Goal: Task Accomplishment & Management: Complete application form

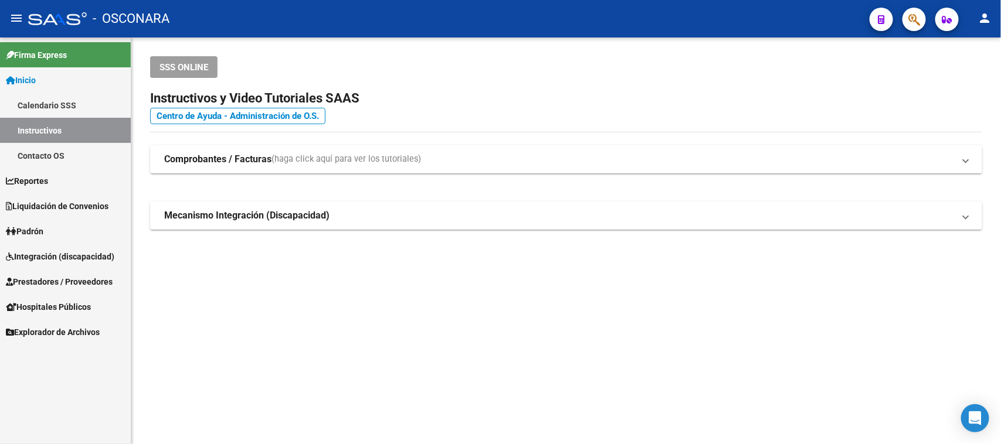
click at [36, 276] on span "Prestadores / Proveedores" at bounding box center [59, 282] width 107 height 13
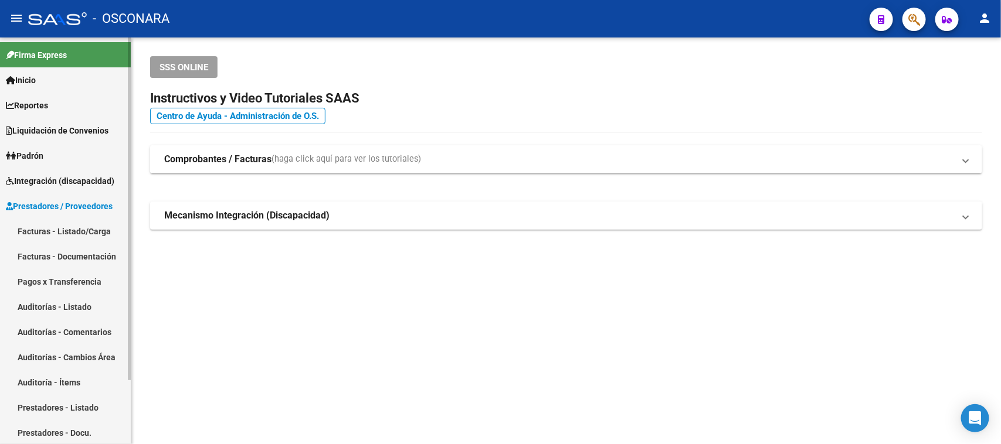
click at [42, 230] on link "Facturas - Listado/Carga" at bounding box center [65, 231] width 131 height 25
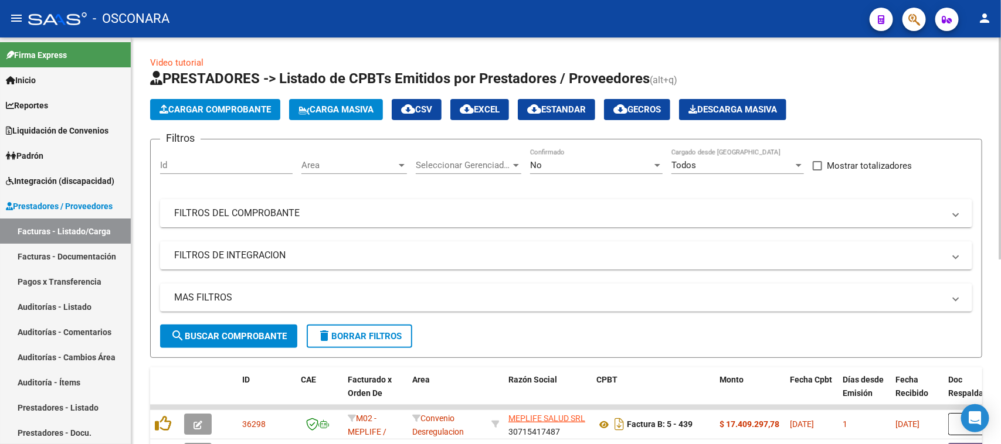
click at [233, 110] on span "Cargar Comprobante" at bounding box center [214, 109] width 111 height 11
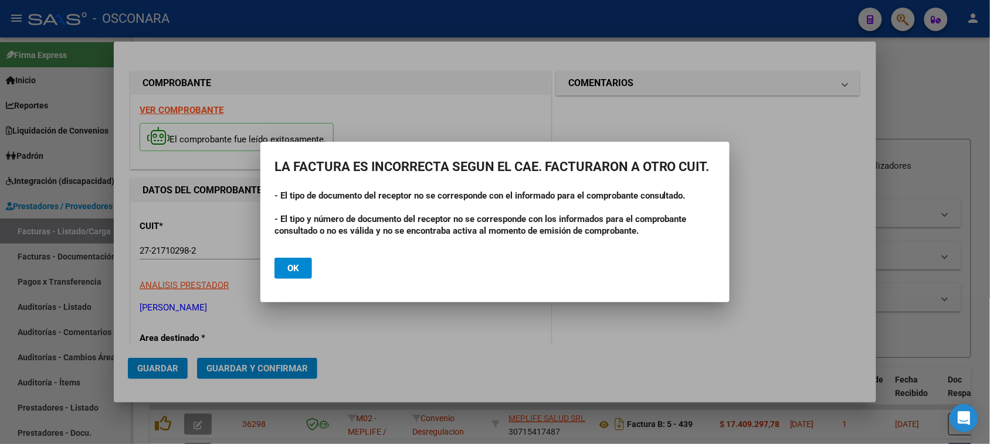
click at [303, 265] on button "Ok" at bounding box center [293, 268] width 38 height 21
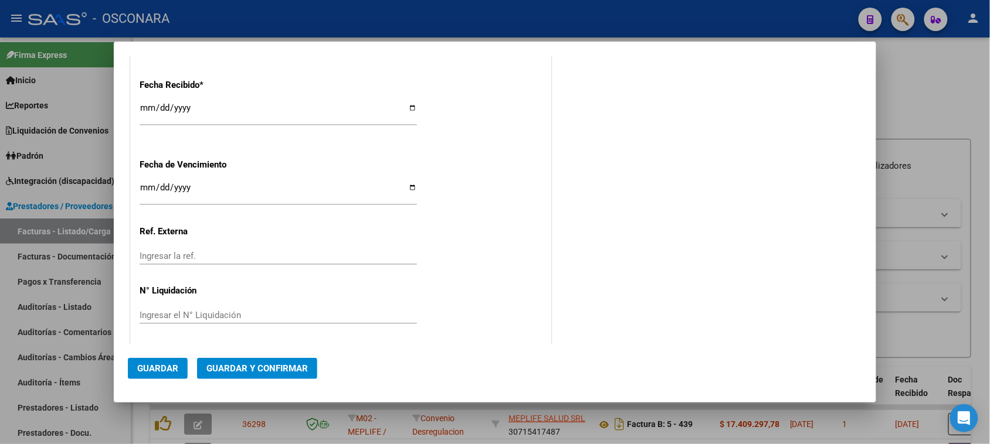
scroll to position [692, 0]
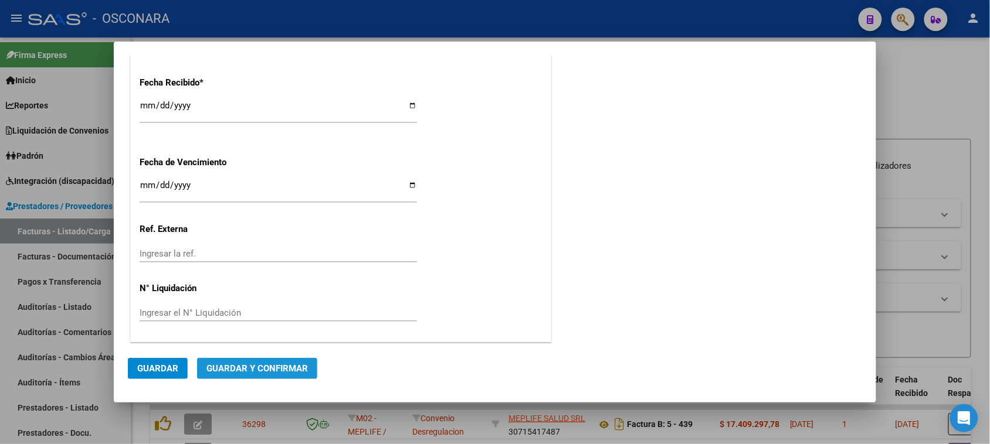
click at [271, 373] on button "Guardar y Confirmar" at bounding box center [257, 368] width 120 height 21
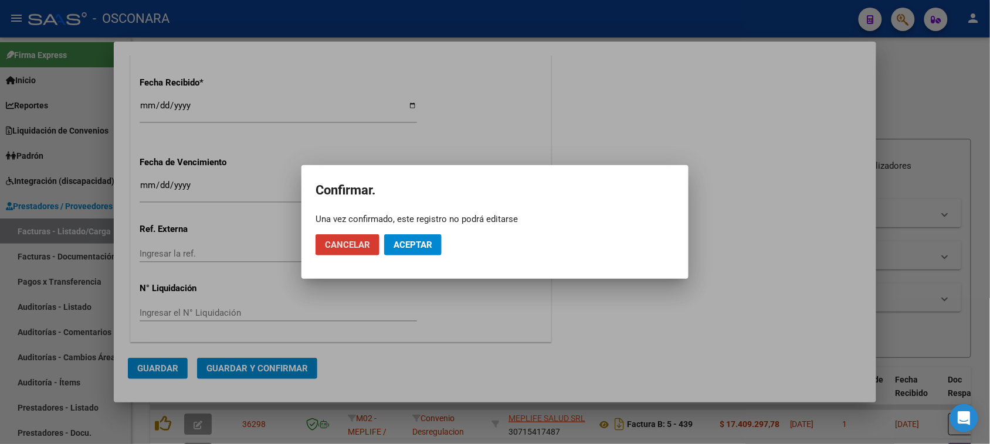
click at [412, 233] on mat-dialog-actions "Cancelar Aceptar" at bounding box center [494, 245] width 359 height 40
click at [414, 243] on span "Aceptar" at bounding box center [412, 245] width 39 height 11
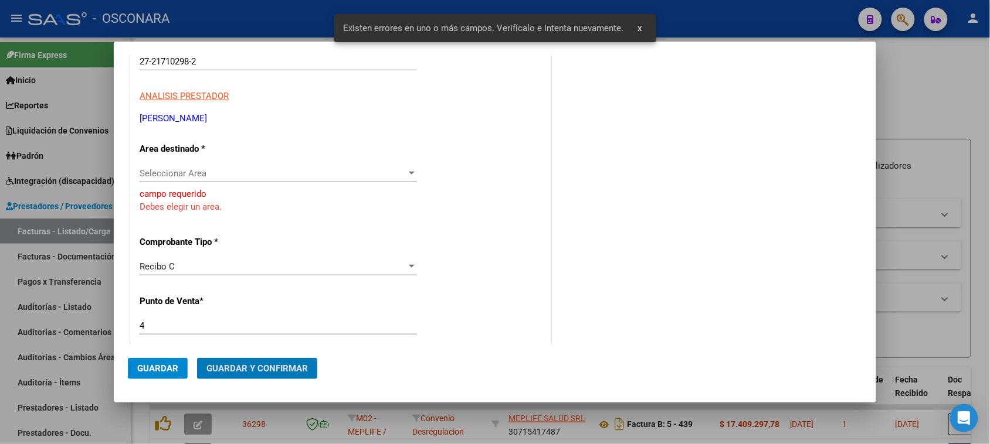
click at [426, 246] on div "CUIT * 27-21710298-2 Ingresar CUIT ANALISIS PRESTADOR [PERSON_NAME] Area destin…" at bounding box center [341, 445] width 420 height 865
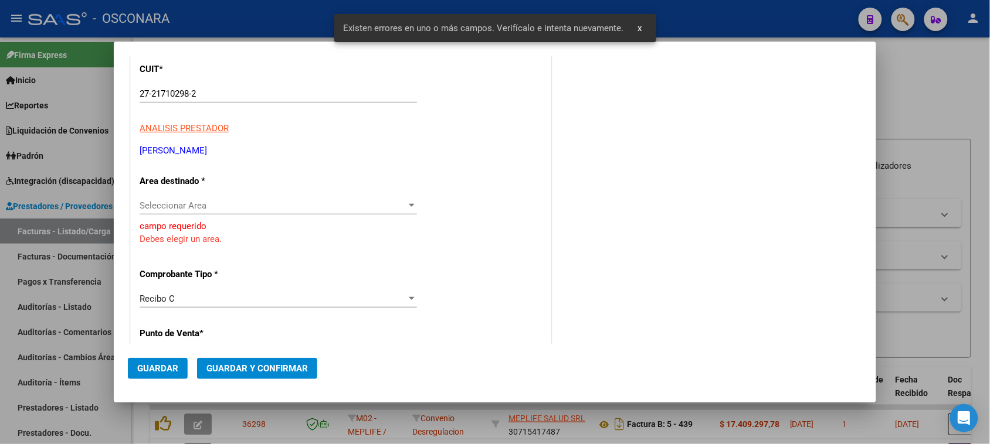
click at [157, 209] on span "Seleccionar Area" at bounding box center [273, 206] width 267 height 11
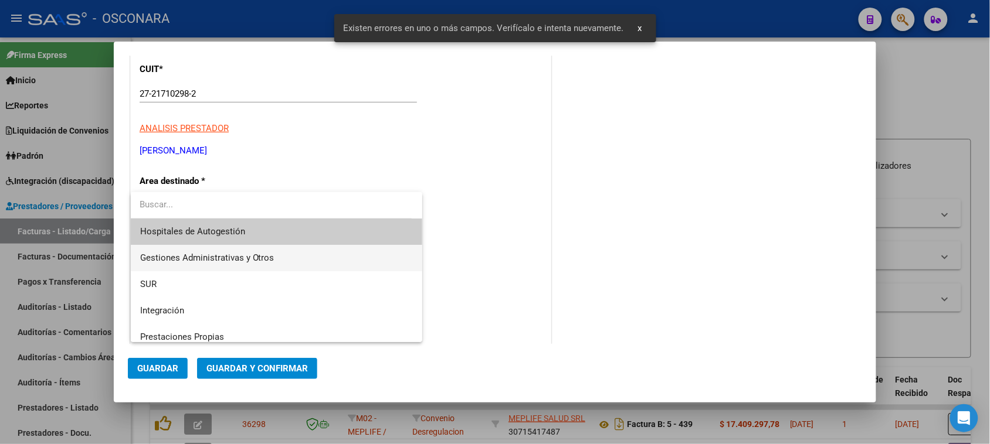
click at [171, 259] on span "Gestiones Administrativas y Otros" at bounding box center [207, 258] width 134 height 11
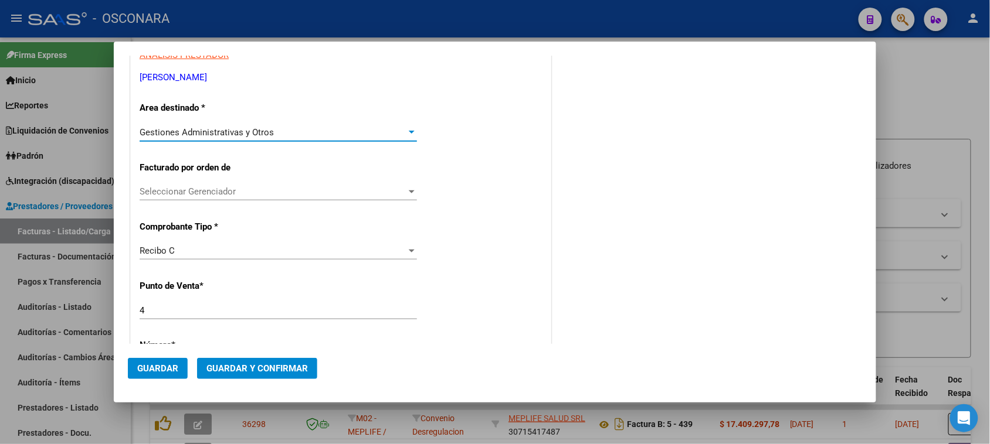
scroll to position [377, 0]
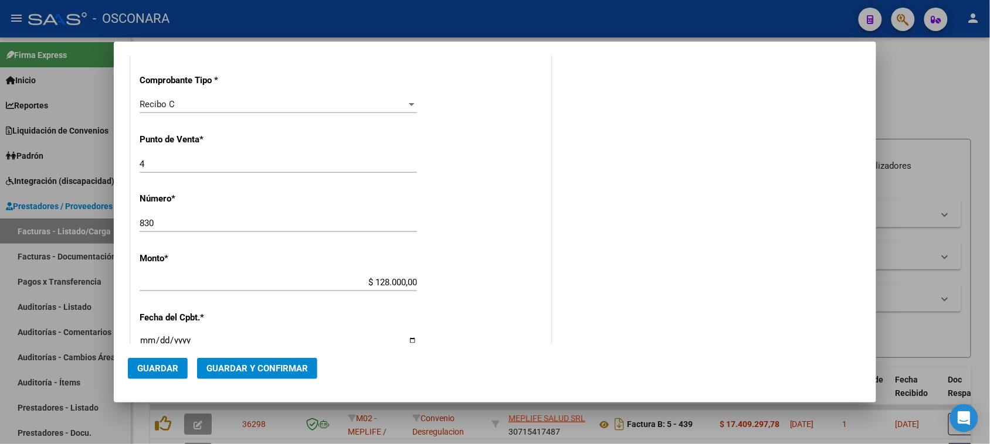
click at [236, 367] on span "Guardar y Confirmar" at bounding box center [256, 369] width 101 height 11
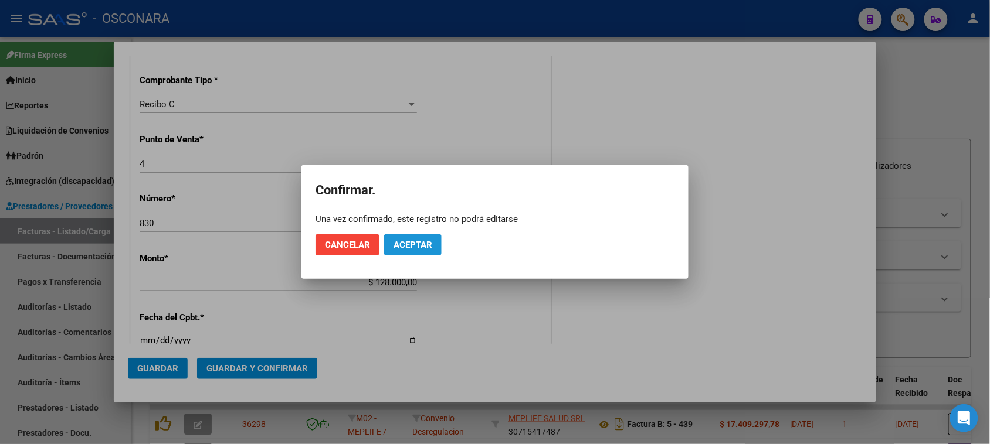
click at [415, 235] on button "Aceptar" at bounding box center [412, 245] width 57 height 21
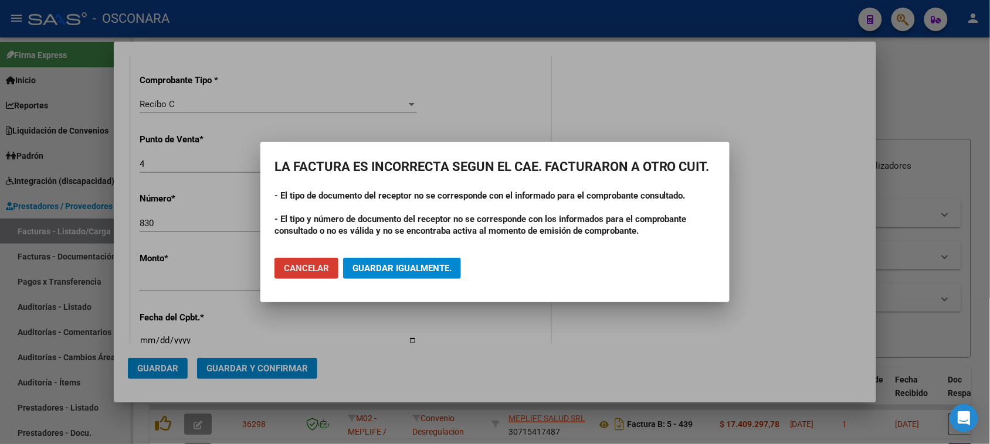
click at [390, 264] on span "Guardar igualmente." at bounding box center [401, 268] width 99 height 11
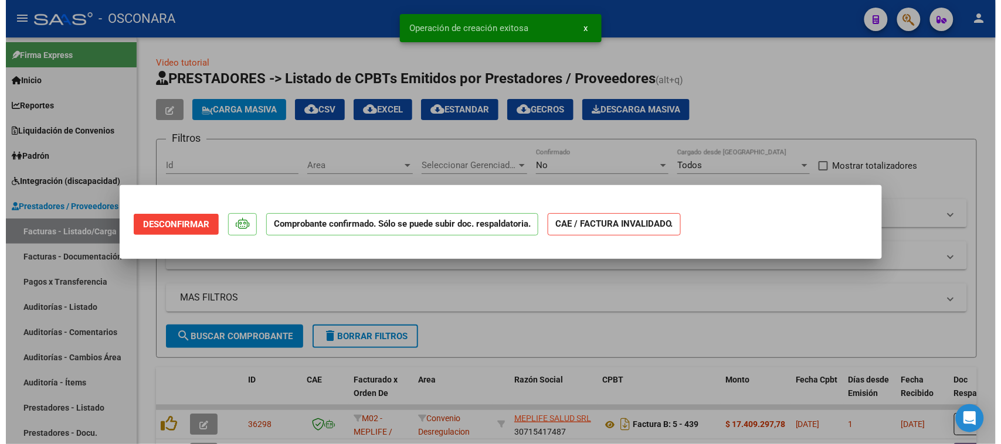
scroll to position [0, 0]
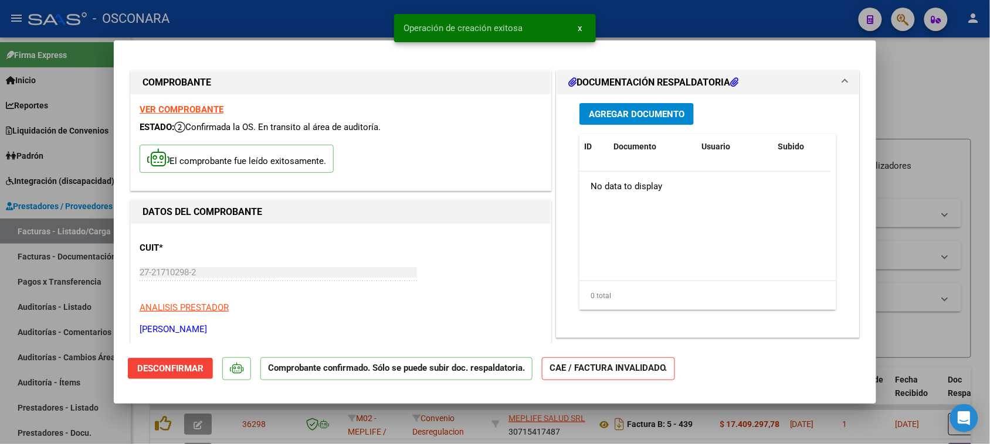
click at [25, 309] on div at bounding box center [495, 222] width 990 height 444
type input "$ 0,00"
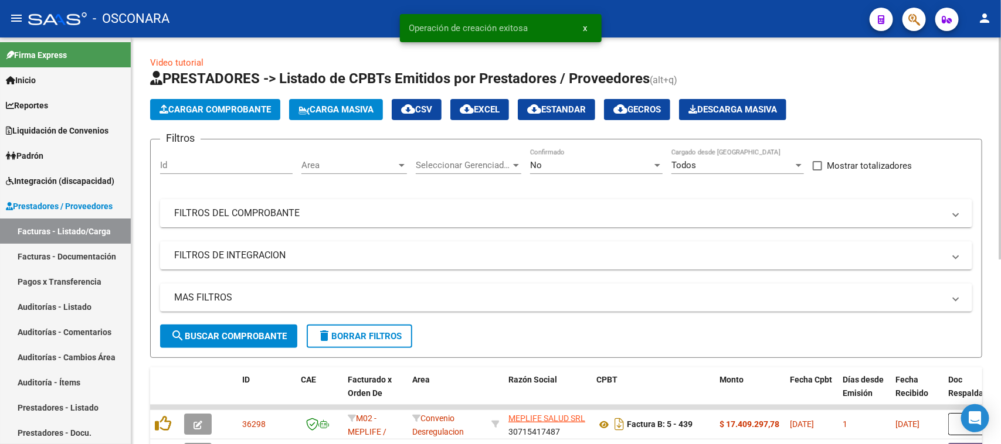
click at [198, 104] on span "Cargar Comprobante" at bounding box center [214, 109] width 111 height 11
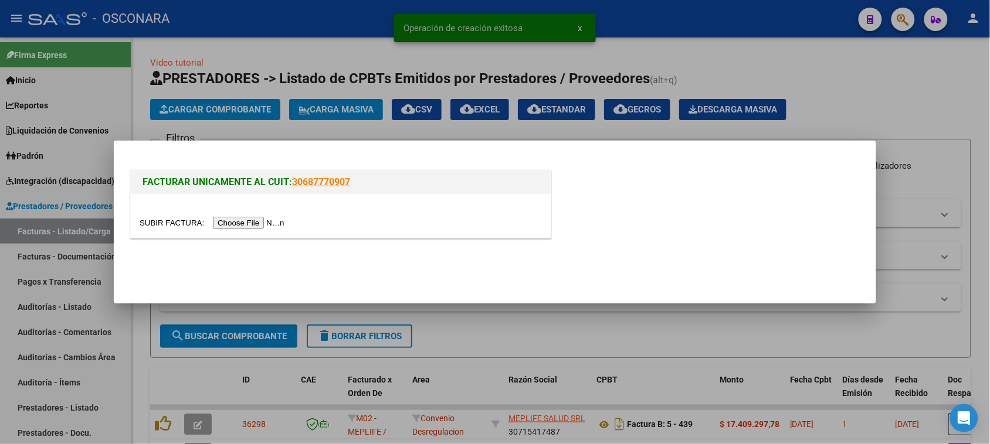
click at [216, 69] on div at bounding box center [495, 222] width 990 height 444
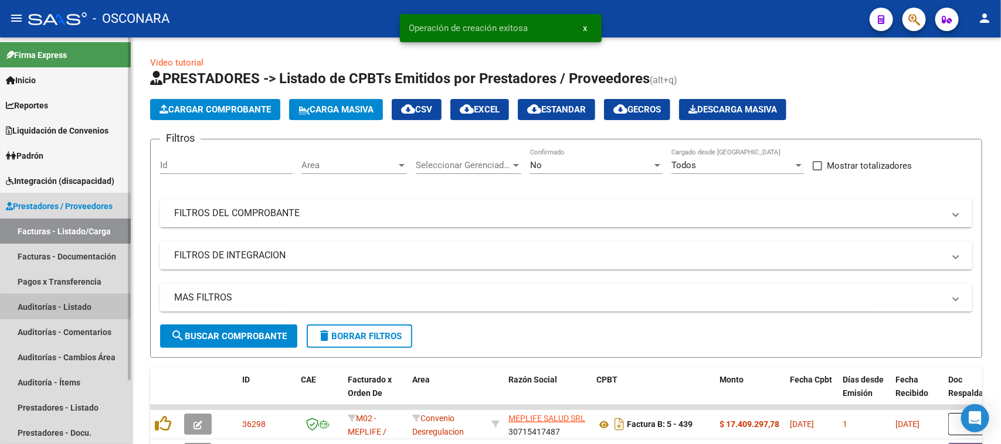
click at [56, 311] on link "Auditorías - Listado" at bounding box center [65, 306] width 131 height 25
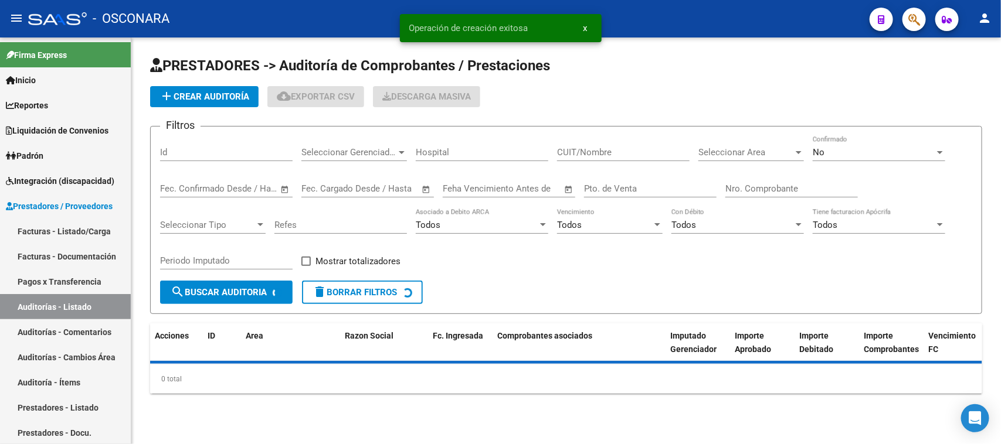
click at [182, 103] on button "add Crear Auditoría" at bounding box center [204, 96] width 108 height 21
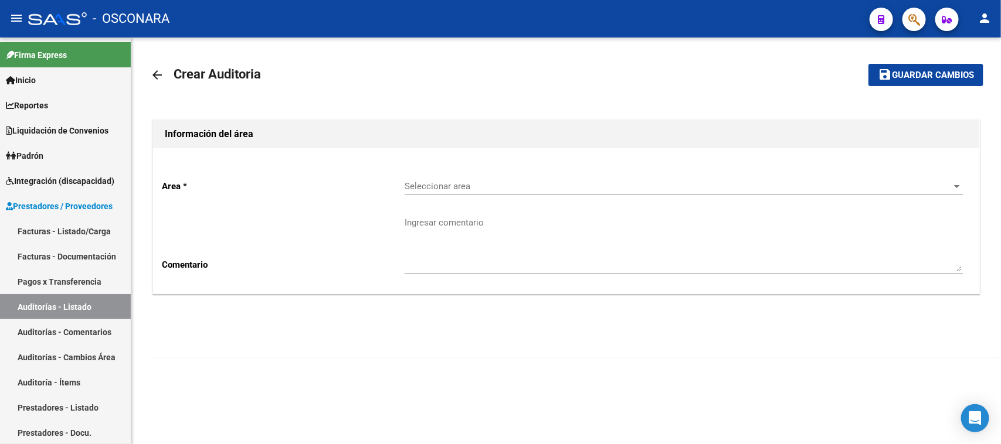
click at [438, 189] on span "Seleccionar area" at bounding box center [679, 186] width 548 height 11
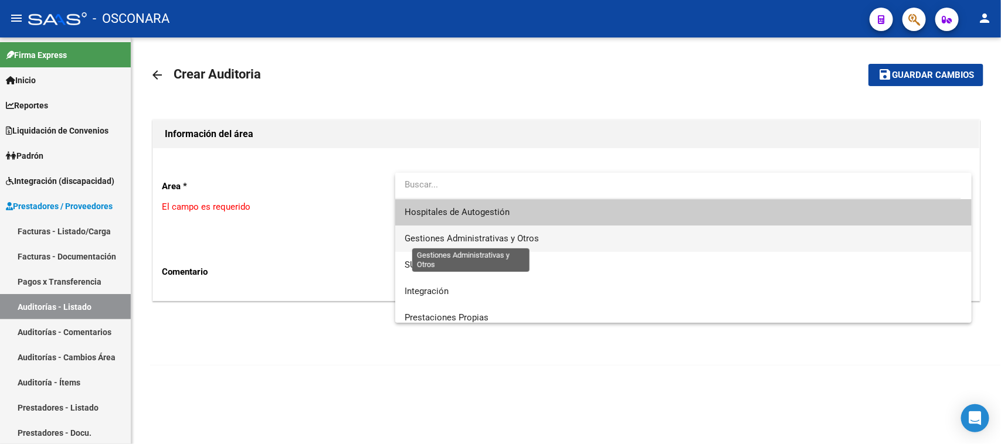
drag, startPoint x: 441, startPoint y: 238, endPoint x: 367, endPoint y: 286, distance: 88.3
click at [441, 239] on span "Gestiones Administrativas y Otros" at bounding box center [472, 238] width 134 height 11
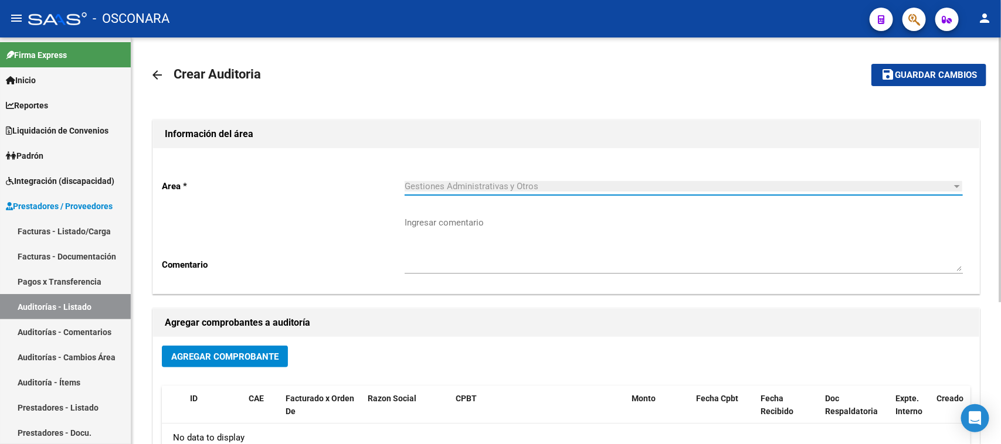
click at [237, 358] on span "Agregar Comprobante" at bounding box center [224, 357] width 107 height 11
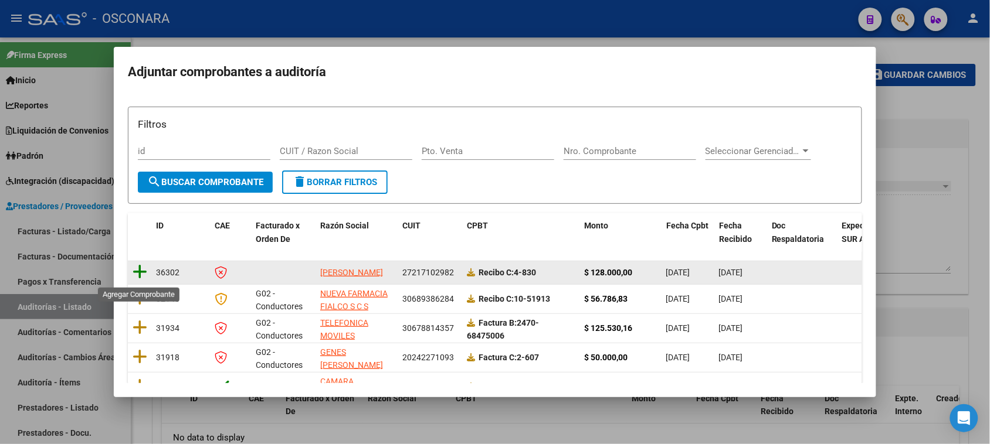
click at [138, 277] on icon at bounding box center [140, 272] width 15 height 16
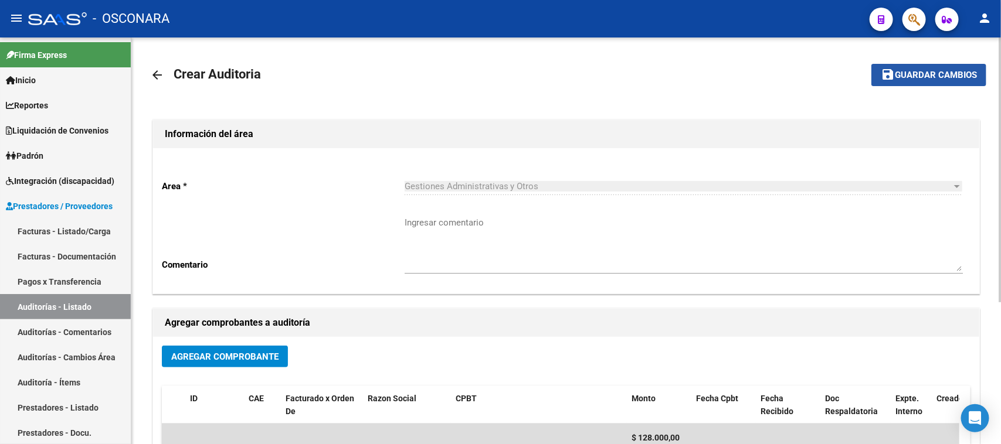
click at [909, 82] on button "save Guardar cambios" at bounding box center [928, 75] width 115 height 22
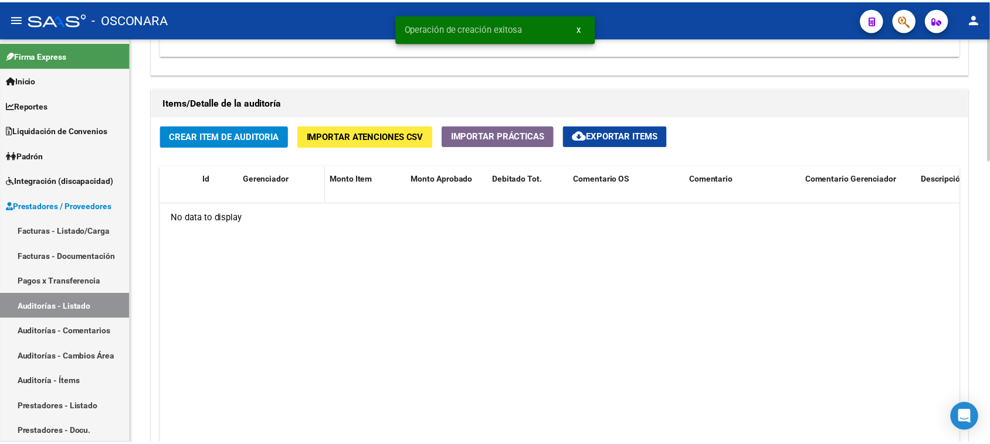
scroll to position [806, 0]
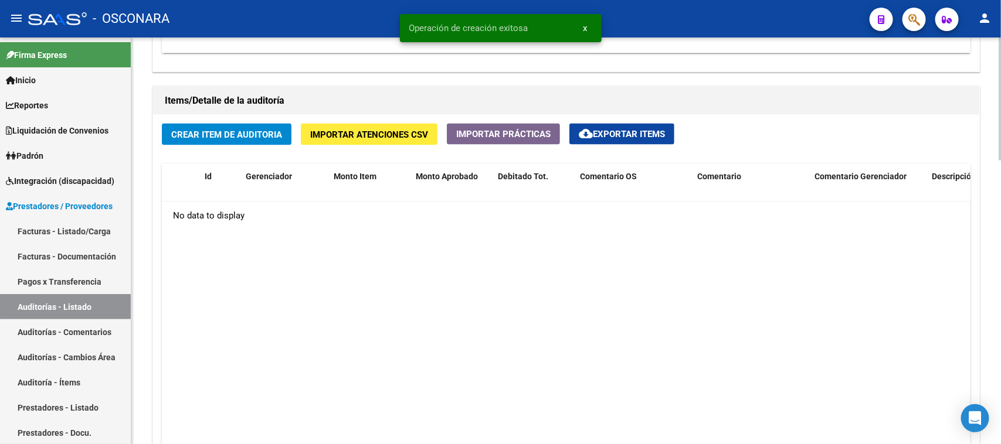
click at [245, 135] on span "Crear Item de Auditoria" at bounding box center [226, 135] width 111 height 11
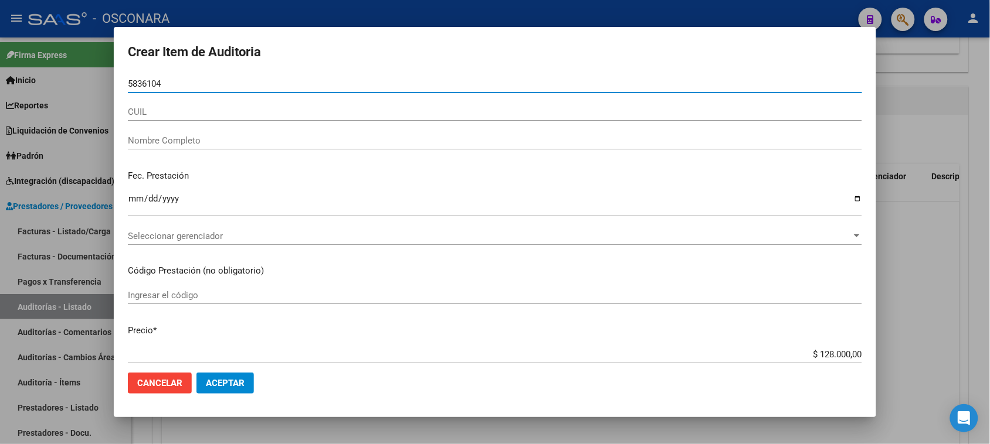
type input "58361043"
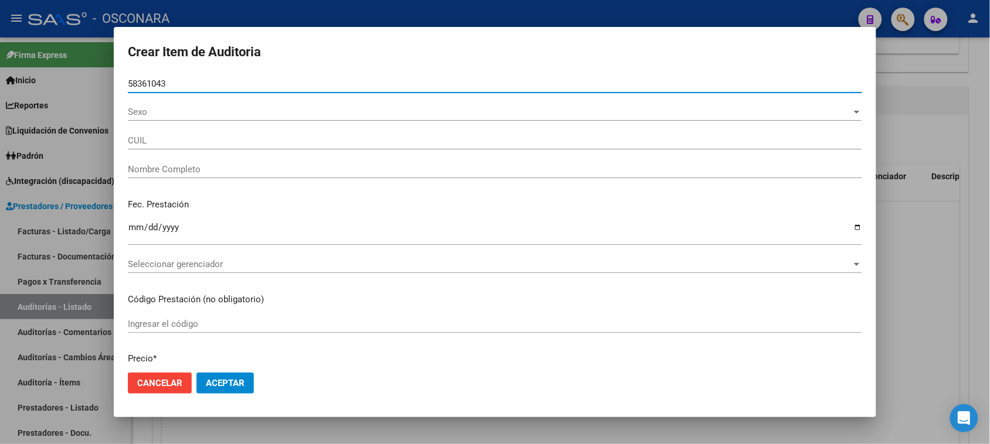
type input "27583610435"
type input "[PERSON_NAME] HIMALAYA ELUNEY"
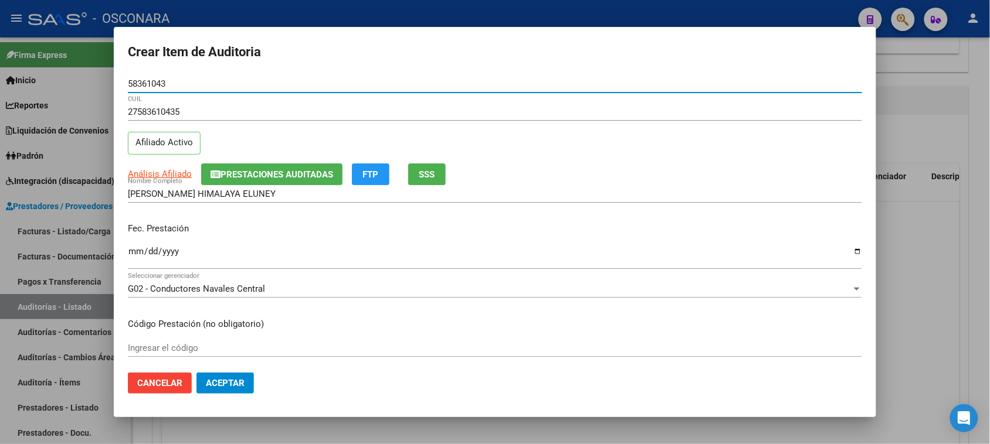
type input "58361043"
click at [133, 253] on input "Ingresar la fecha" at bounding box center [495, 256] width 734 height 19
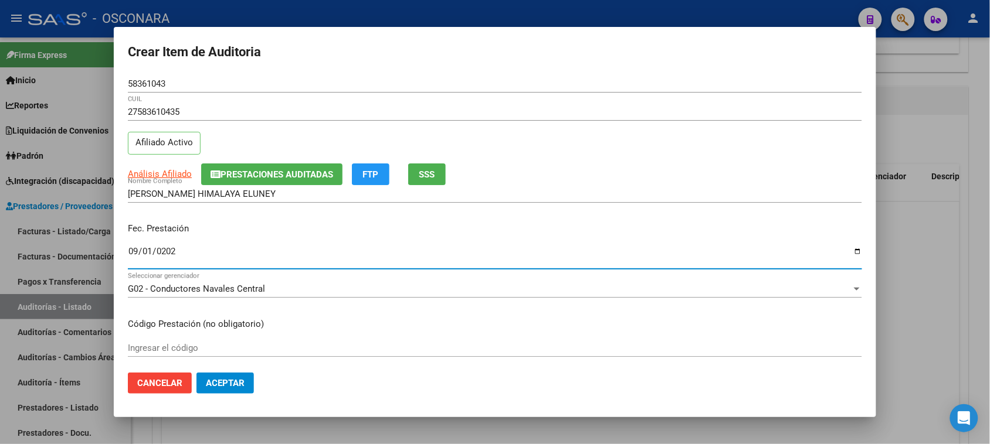
type input "[DATE]"
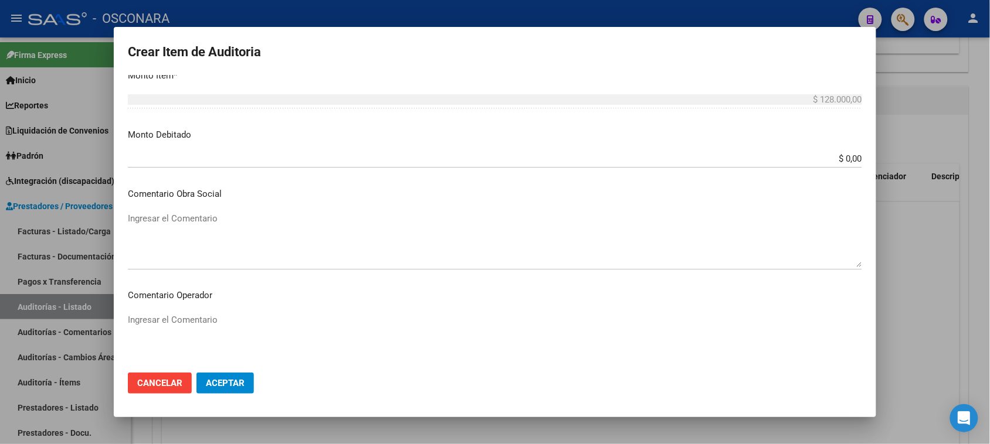
scroll to position [440, 0]
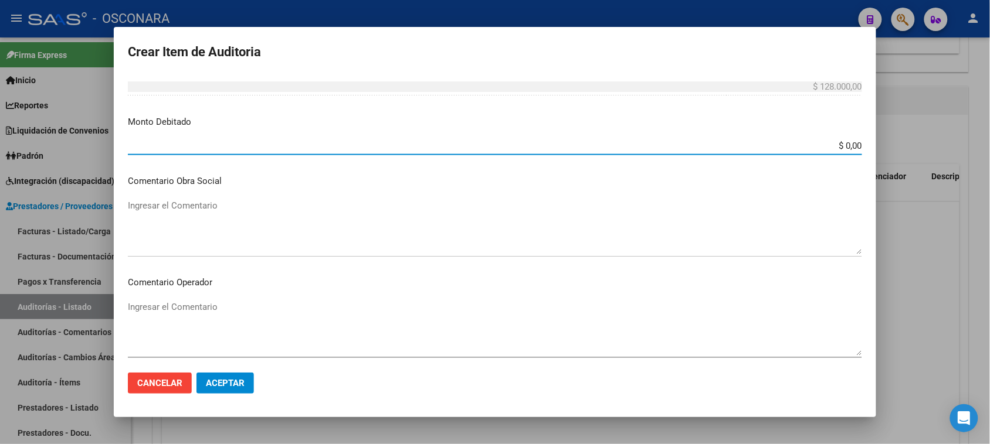
drag, startPoint x: 858, startPoint y: 141, endPoint x: 925, endPoint y: 133, distance: 67.9
click at [923, 133] on div "Crear Item de Auditoria 58361043 Nro Documento 27583610435 CUIL Afiliado Activo…" at bounding box center [495, 222] width 990 height 444
type input "$ 65.508,00"
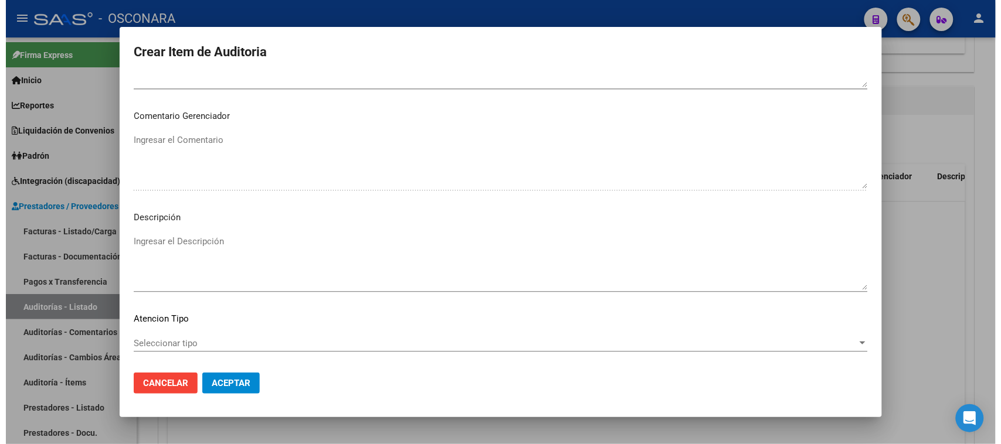
scroll to position [766, 0]
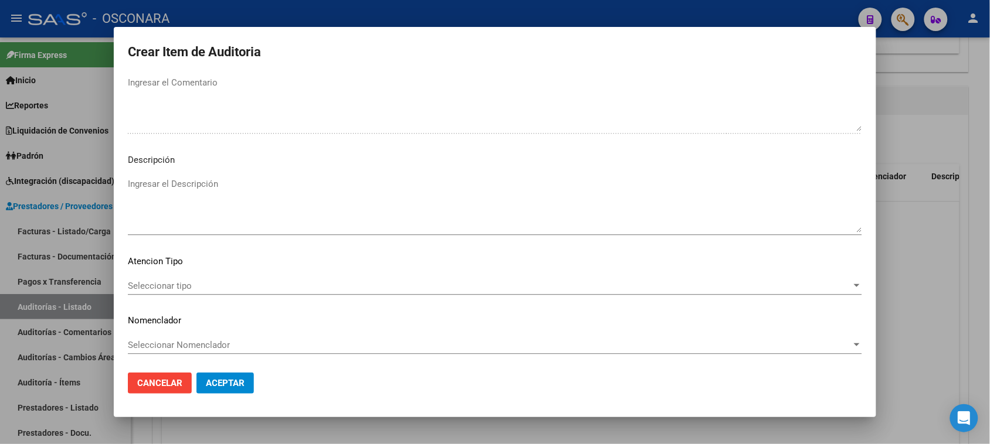
click at [194, 203] on textarea "Ingresar el Descripción" at bounding box center [495, 205] width 734 height 55
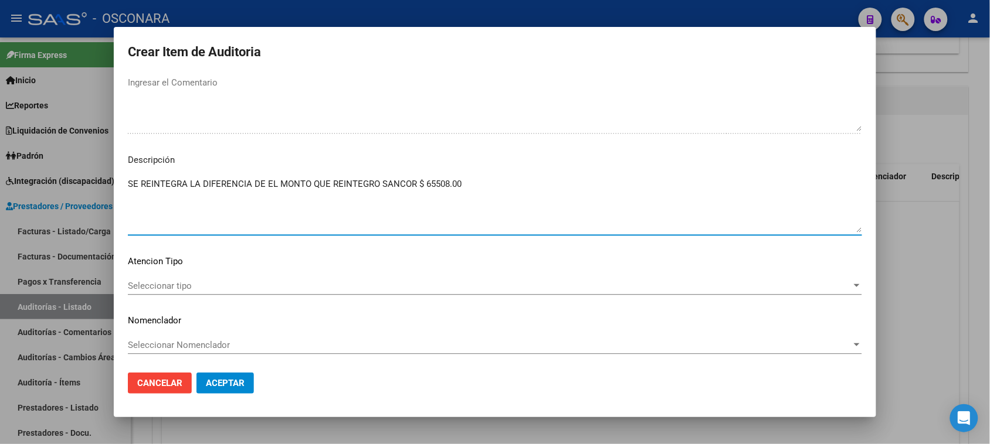
type textarea "SE REINTEGRA LA DIFERENCIA DE EL MONTO QUE REINTEGRO SANCOR $ 65508.00"
click at [192, 288] on span "Seleccionar tipo" at bounding box center [490, 286] width 724 height 11
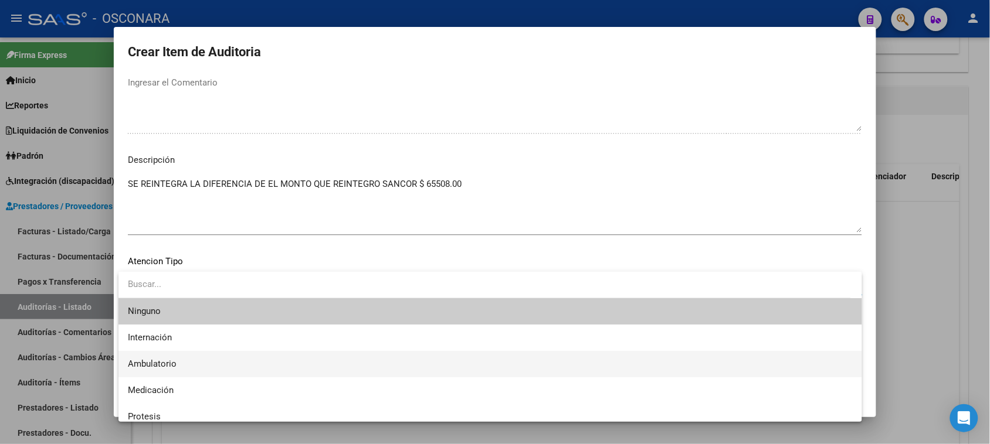
click at [179, 369] on span "Ambulatorio" at bounding box center [490, 364] width 725 height 26
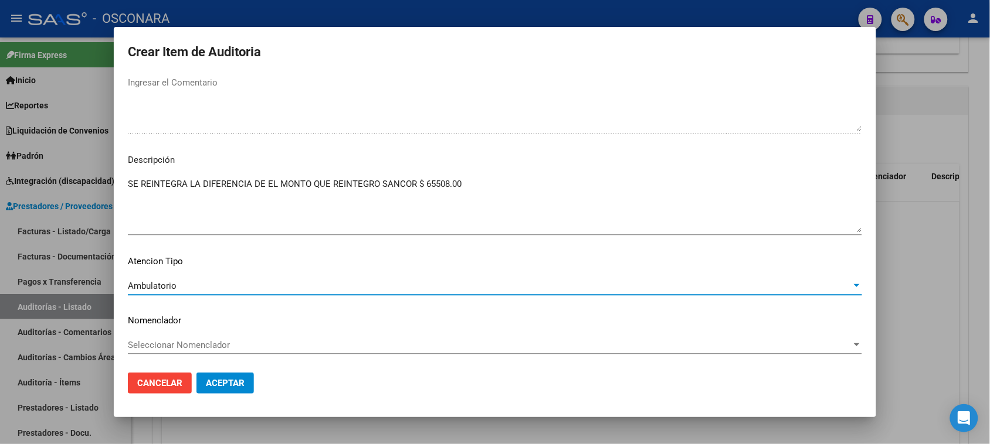
click at [222, 386] on span "Aceptar" at bounding box center [225, 383] width 39 height 11
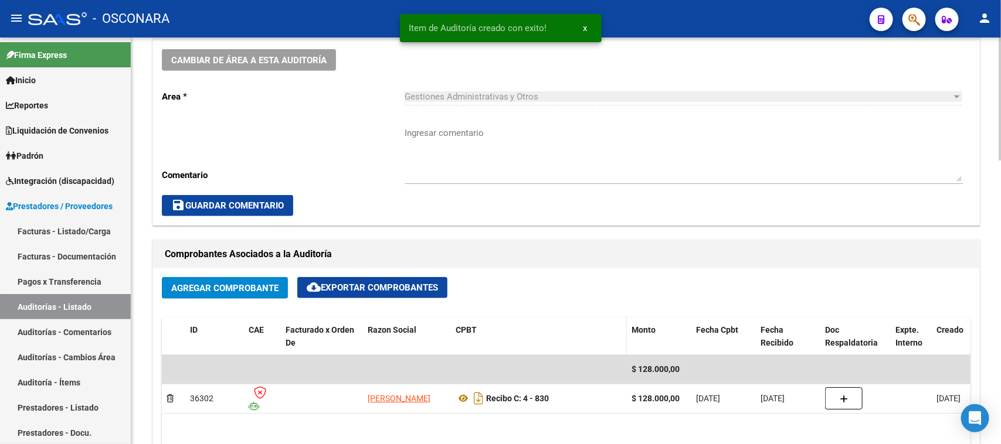
scroll to position [0, 0]
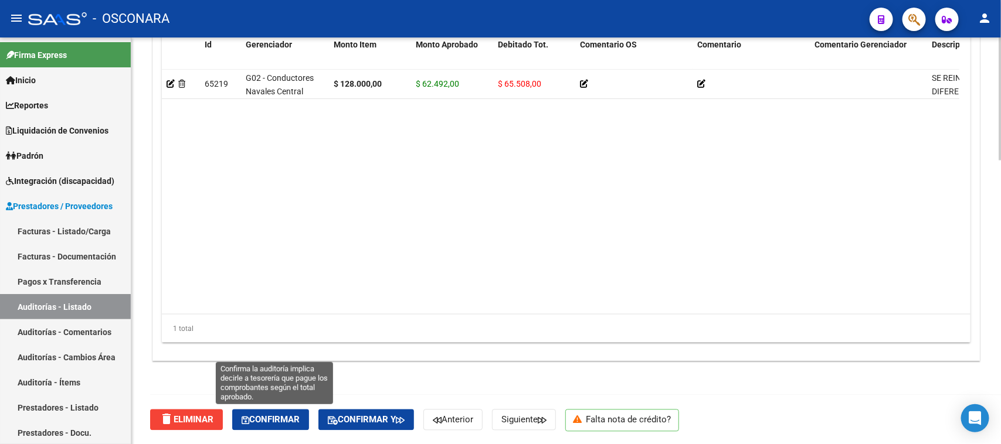
click at [288, 417] on span "Confirmar" at bounding box center [271, 420] width 58 height 11
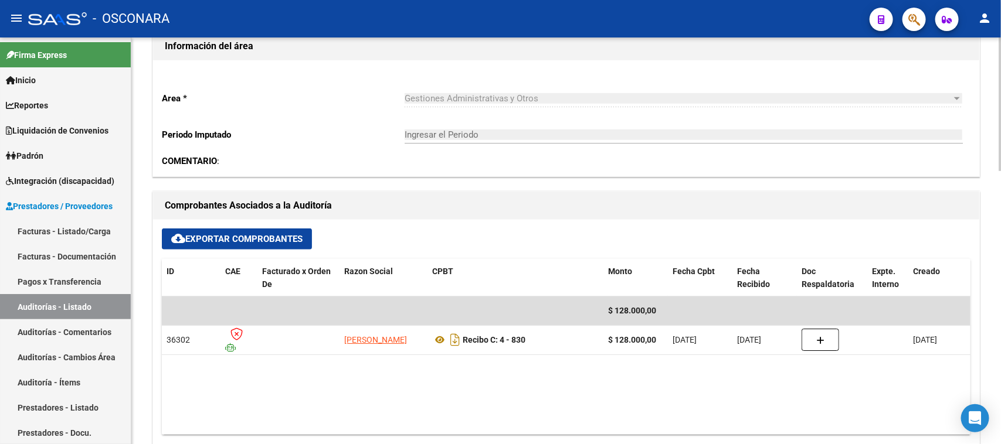
scroll to position [131, 0]
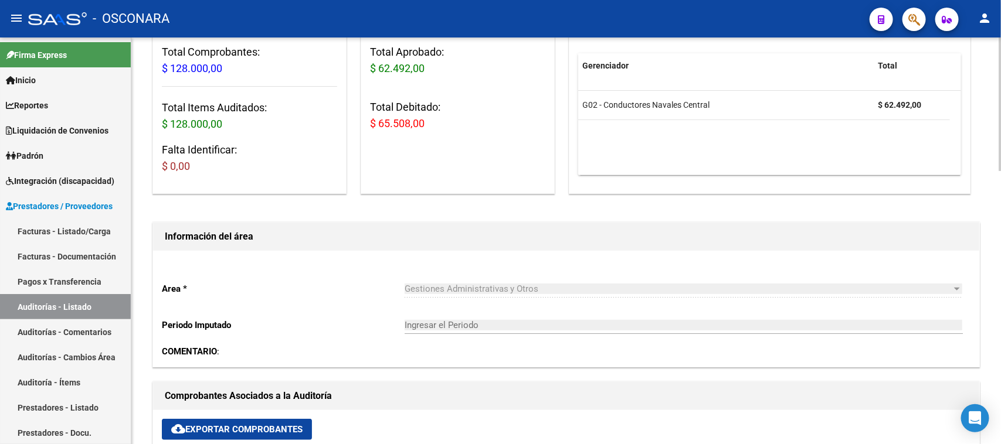
type input "202510"
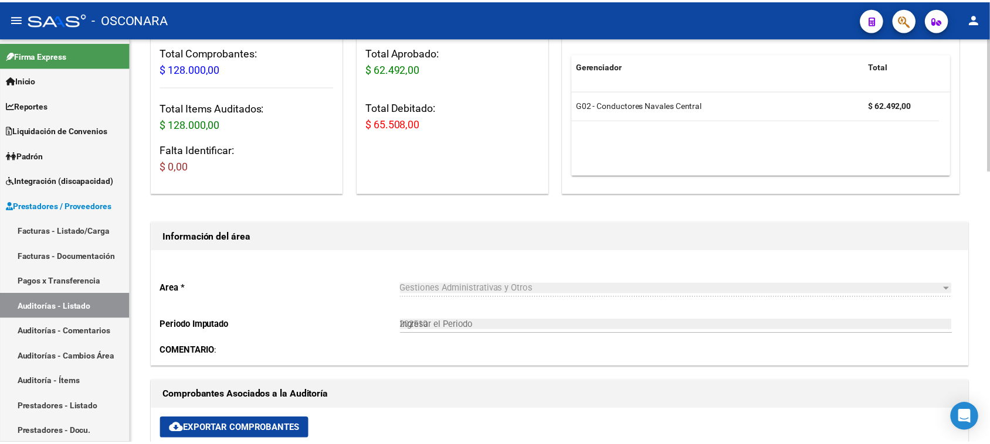
scroll to position [0, 0]
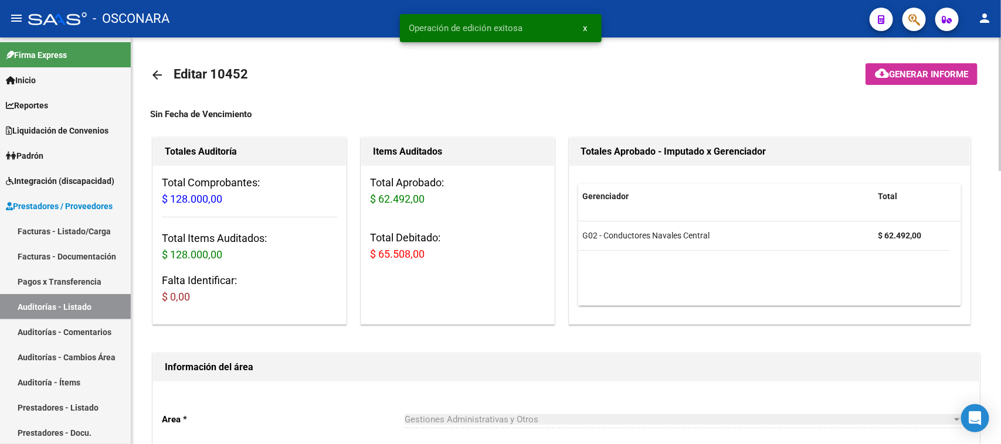
click at [900, 65] on button "cloud_download Generar informe" at bounding box center [921, 74] width 112 height 22
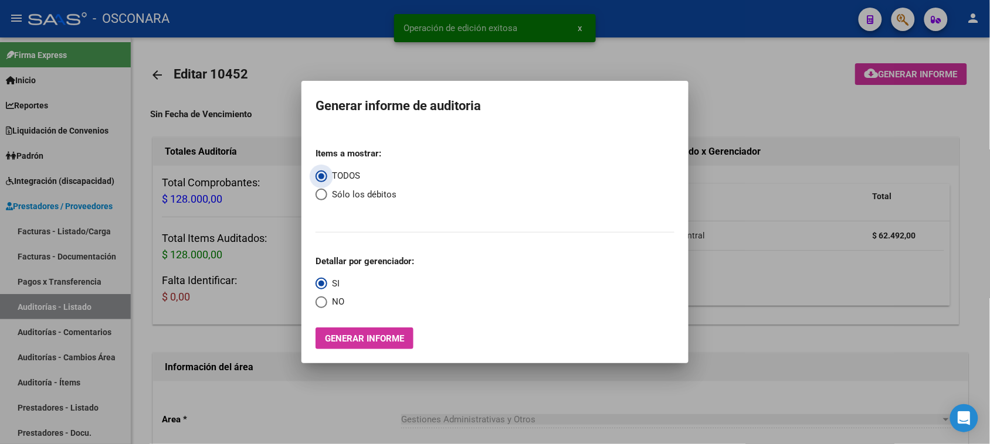
click at [351, 332] on button "Generar informe" at bounding box center [364, 339] width 98 height 22
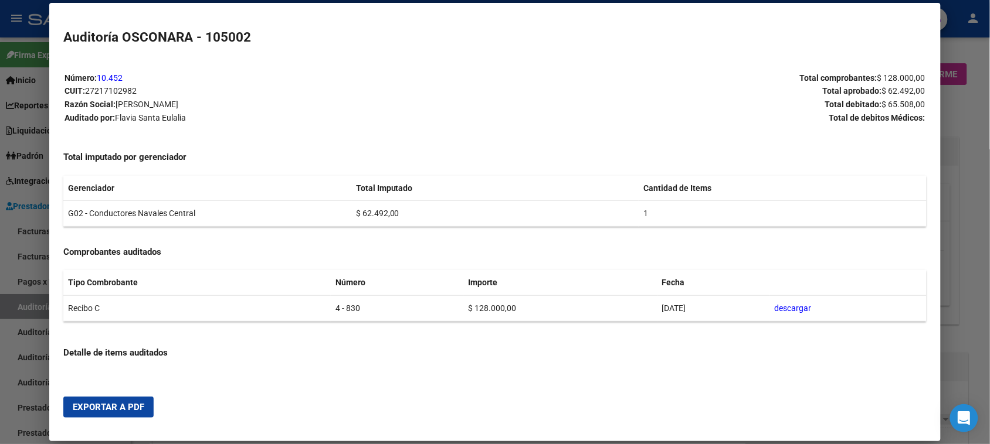
click at [106, 403] on span "Exportar a PDF" at bounding box center [109, 407] width 72 height 11
click at [1, 274] on div at bounding box center [495, 222] width 990 height 444
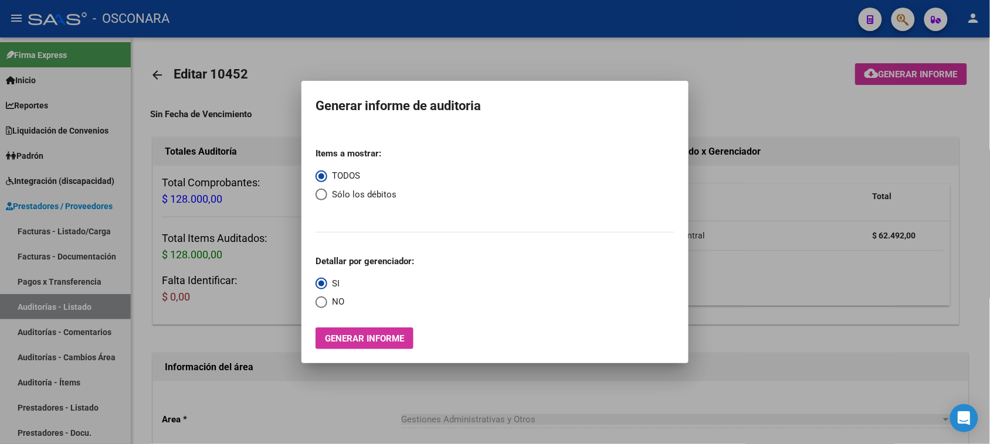
click at [45, 233] on div at bounding box center [495, 222] width 990 height 444
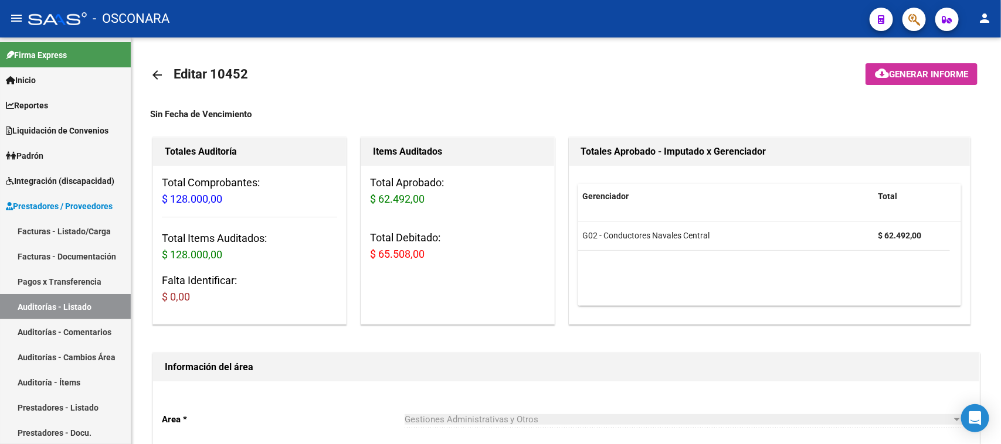
click at [45, 233] on link "Facturas - Listado/Carga" at bounding box center [65, 231] width 131 height 25
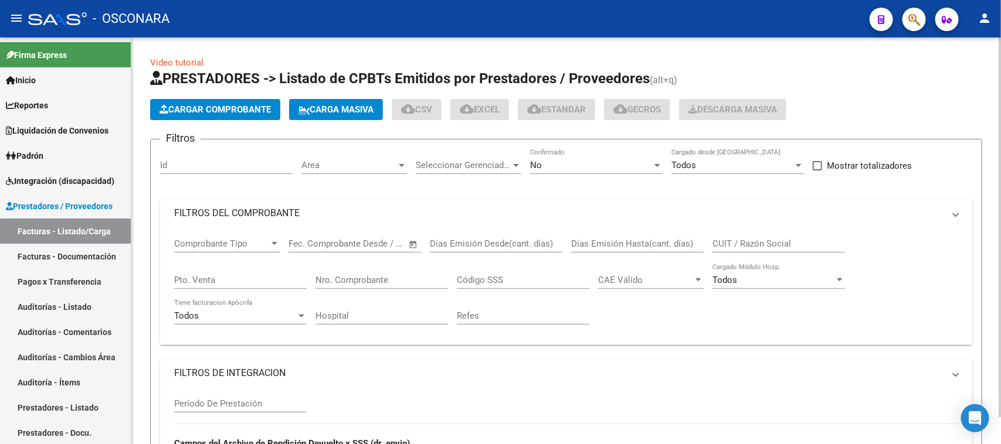
click at [195, 109] on span "Cargar Comprobante" at bounding box center [214, 109] width 111 height 11
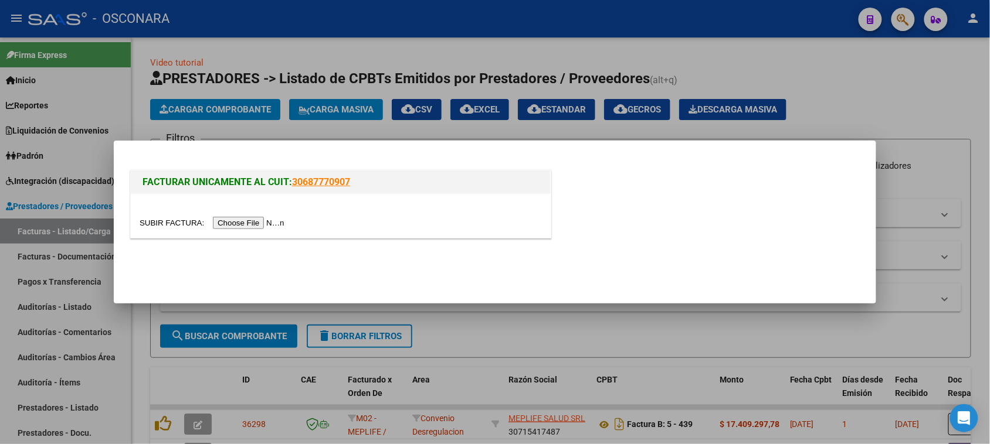
click at [286, 230] on div at bounding box center [341, 216] width 420 height 44
click at [288, 224] on input "file" at bounding box center [214, 223] width 148 height 12
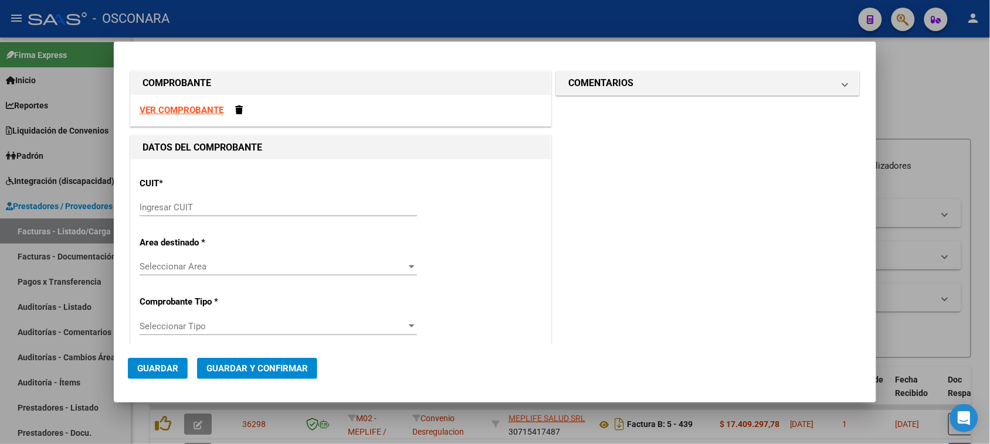
click at [198, 212] on input "Ingresar CUIT" at bounding box center [278, 207] width 277 height 11
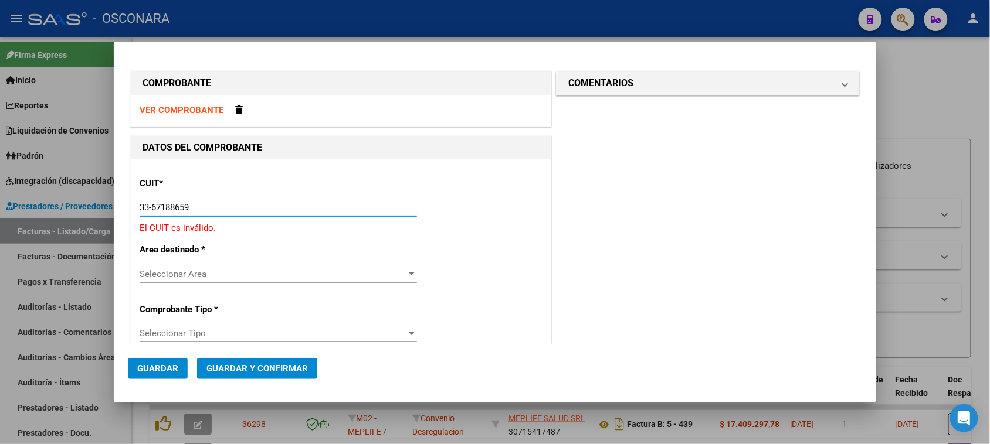
type input "33-67188659-9"
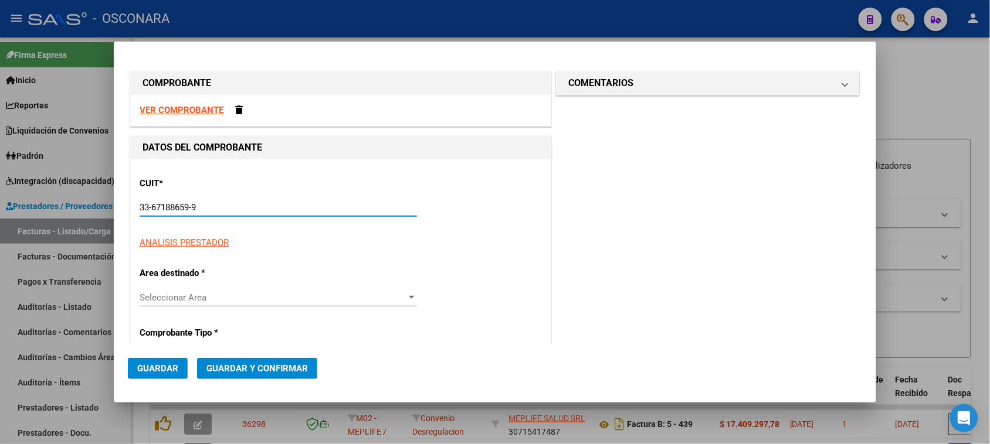
type input "2"
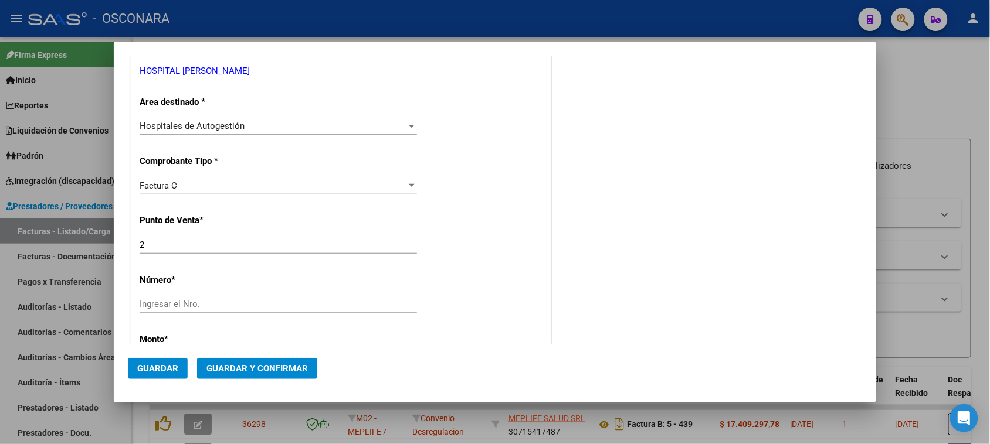
scroll to position [220, 0]
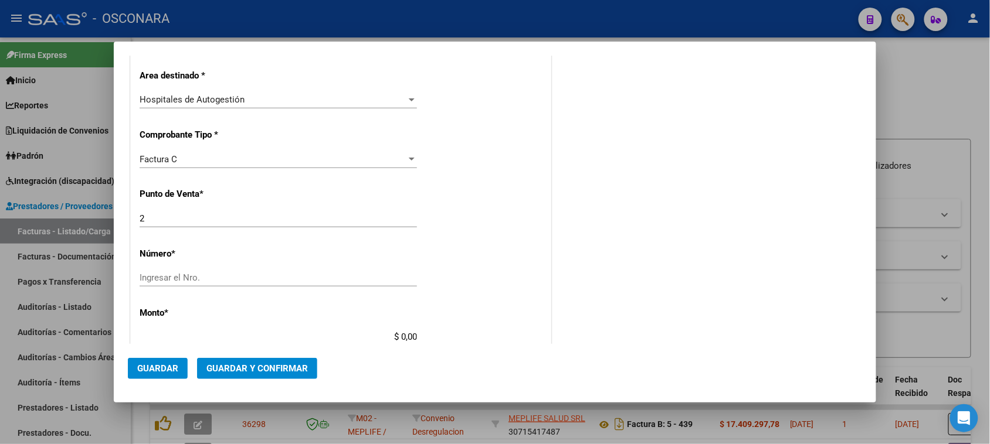
type input "33-67188659-9"
click at [169, 270] on div "Ingresar el Nro." at bounding box center [278, 278] width 277 height 18
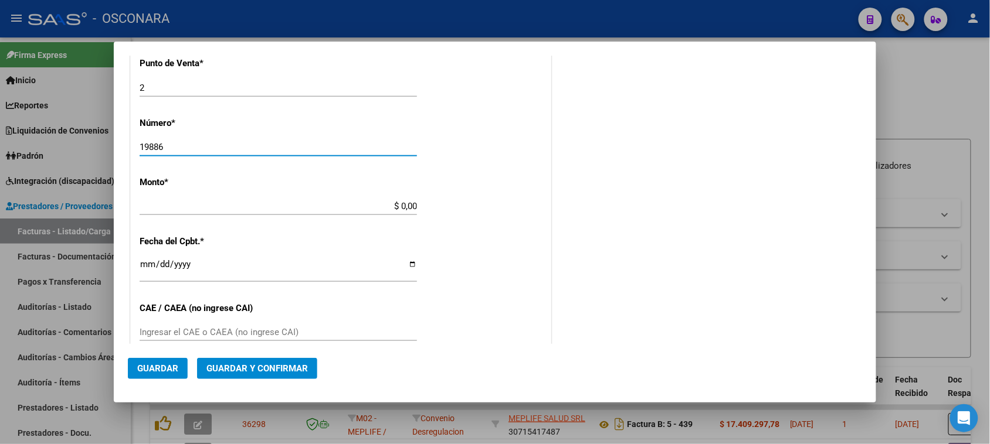
scroll to position [366, 0]
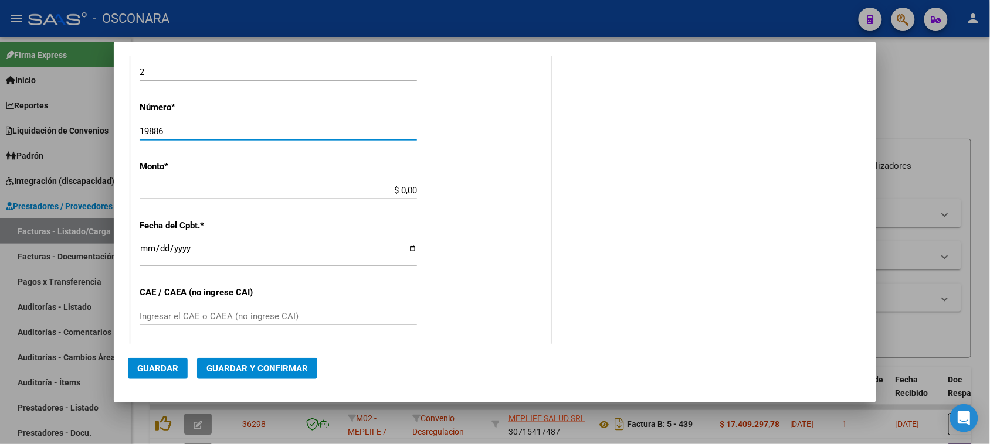
type input "19886"
drag, startPoint x: 394, startPoint y: 191, endPoint x: 546, endPoint y: 165, distance: 154.6
click at [546, 165] on div "COMPROBANTE VER COMPROBANTE DATOS DEL COMPROBANTE CUIT * 33-67188659-9 Ingresar…" at bounding box center [495, 164] width 734 height 925
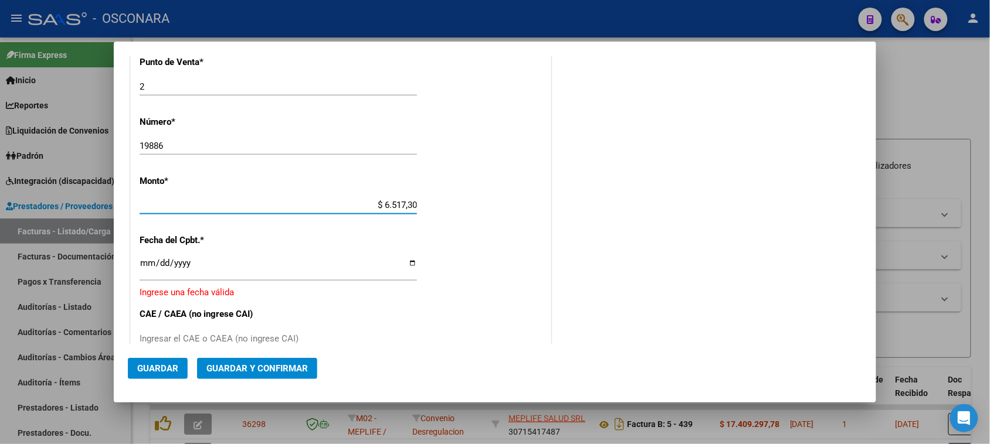
type input "$ 65.173,00"
click at [150, 267] on input "Ingresar la fecha" at bounding box center [278, 268] width 277 height 19
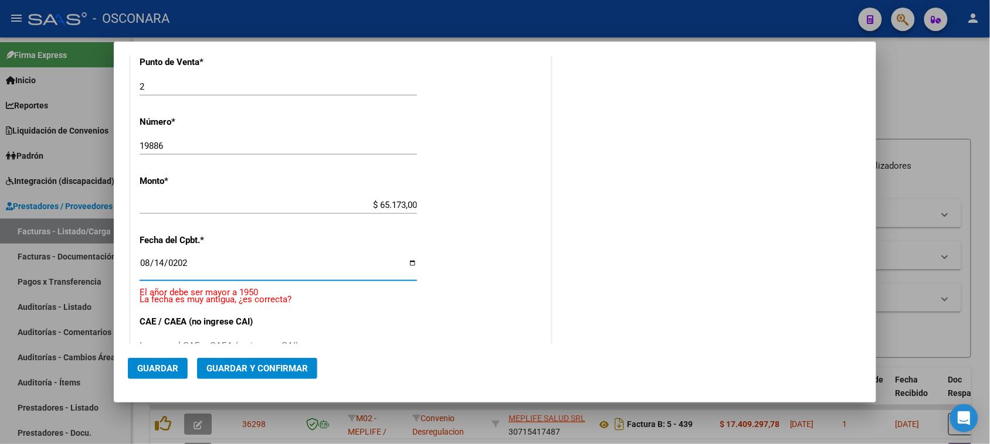
type input "[DATE]"
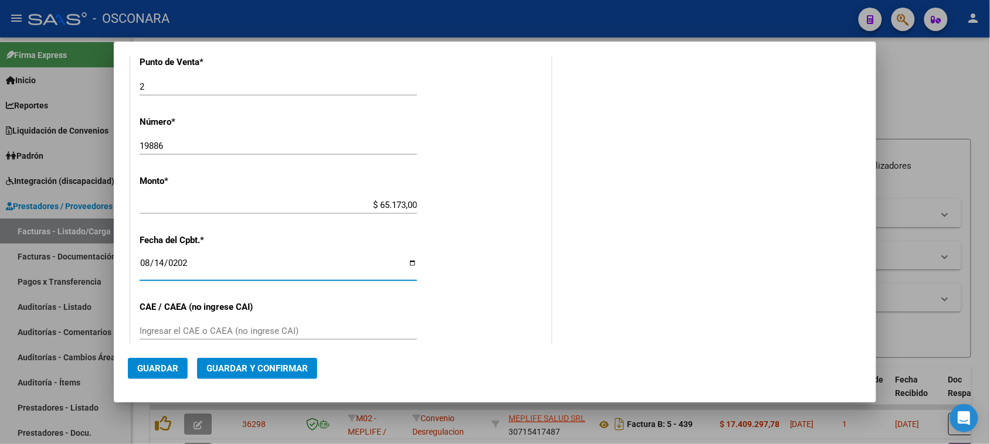
click at [292, 373] on span "Guardar y Confirmar" at bounding box center [256, 369] width 101 height 11
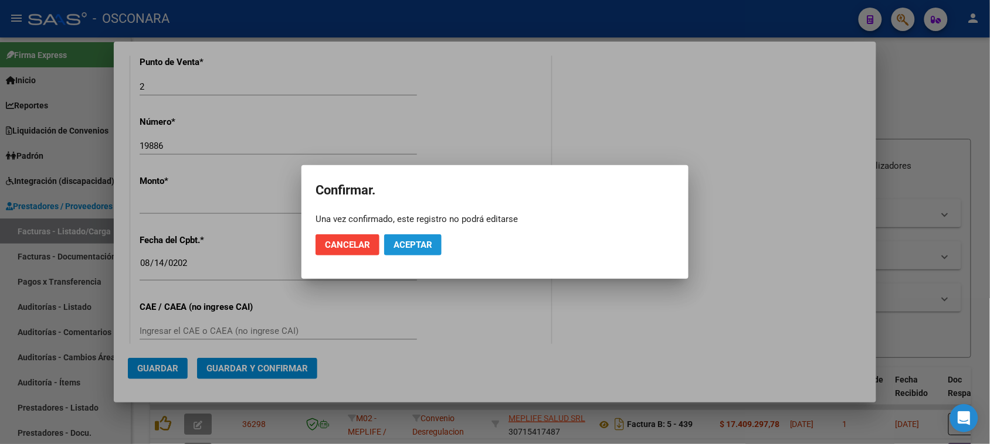
click at [400, 241] on span "Aceptar" at bounding box center [412, 245] width 39 height 11
click at [456, 250] on span "Guardar igualmente." at bounding box center [442, 245] width 99 height 11
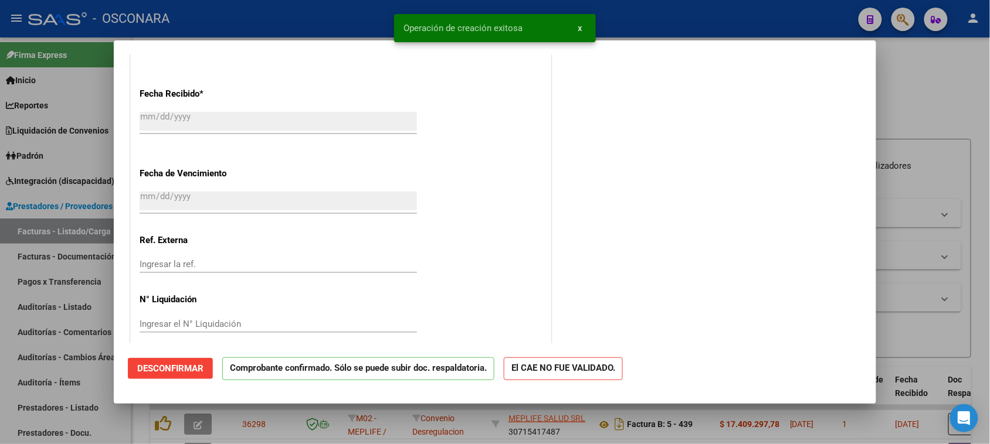
scroll to position [671, 0]
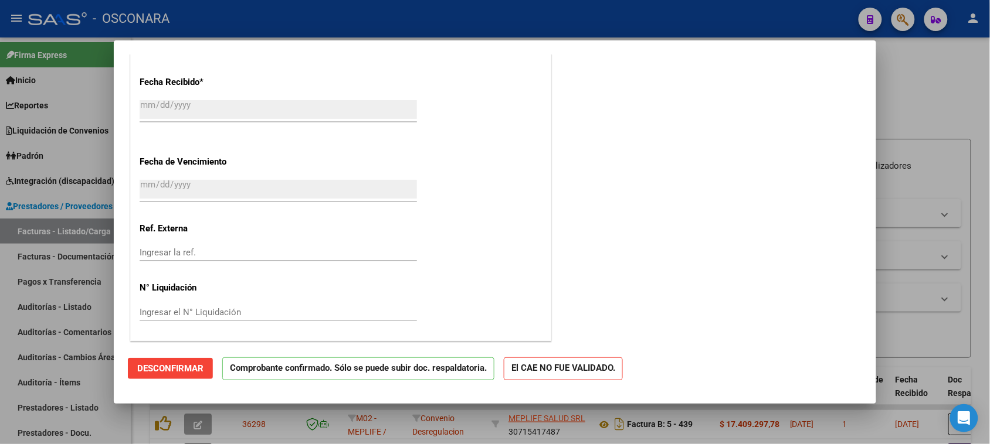
click at [919, 89] on div at bounding box center [495, 222] width 990 height 444
type input "$ 0,00"
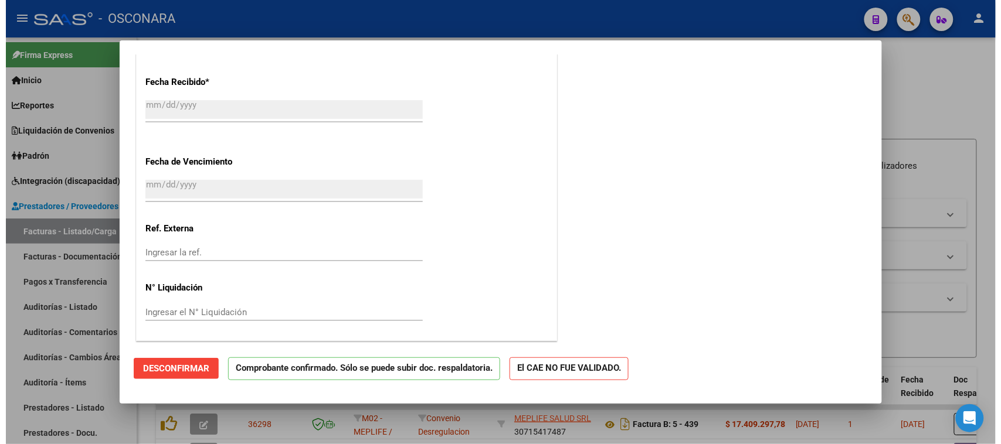
scroll to position [803, 0]
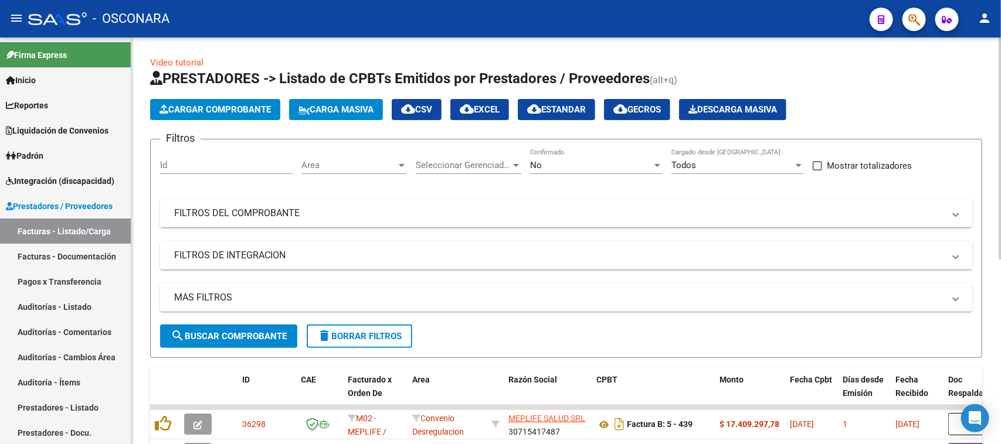
drag, startPoint x: 36, startPoint y: 299, endPoint x: 132, endPoint y: 182, distance: 151.6
click at [36, 298] on link "Auditorías - Listado" at bounding box center [65, 306] width 131 height 25
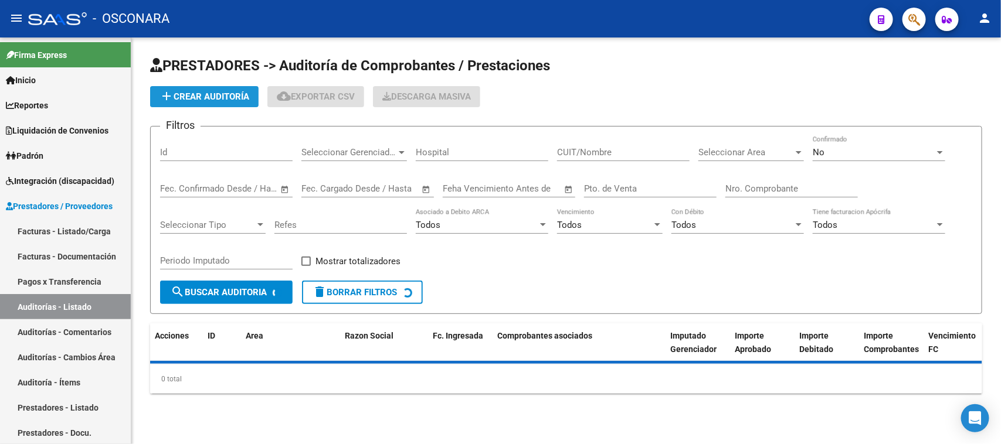
click at [201, 88] on button "add Crear Auditoría" at bounding box center [204, 96] width 108 height 21
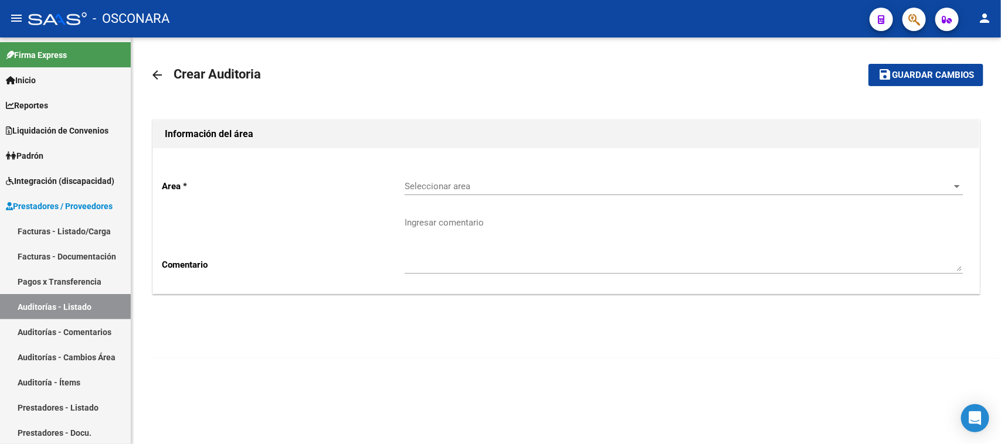
click at [451, 183] on span "Seleccionar area" at bounding box center [679, 186] width 548 height 11
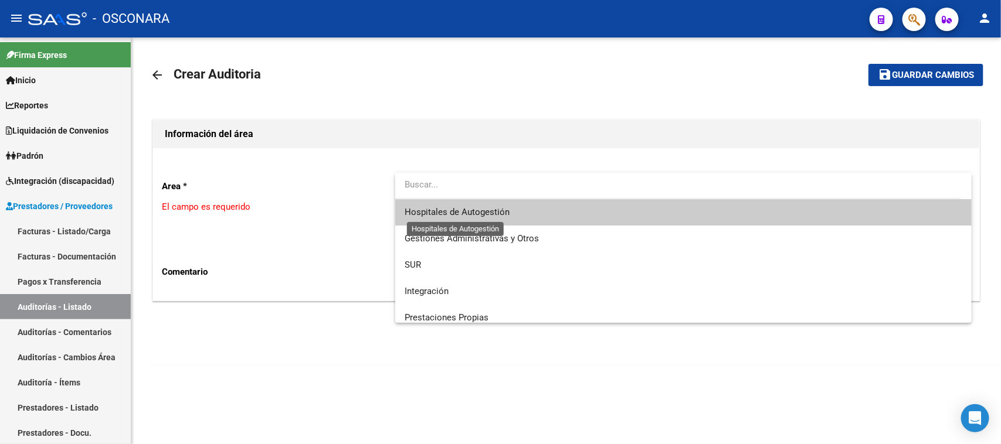
click at [453, 209] on span "Hospitales de Autogestión" at bounding box center [457, 212] width 105 height 11
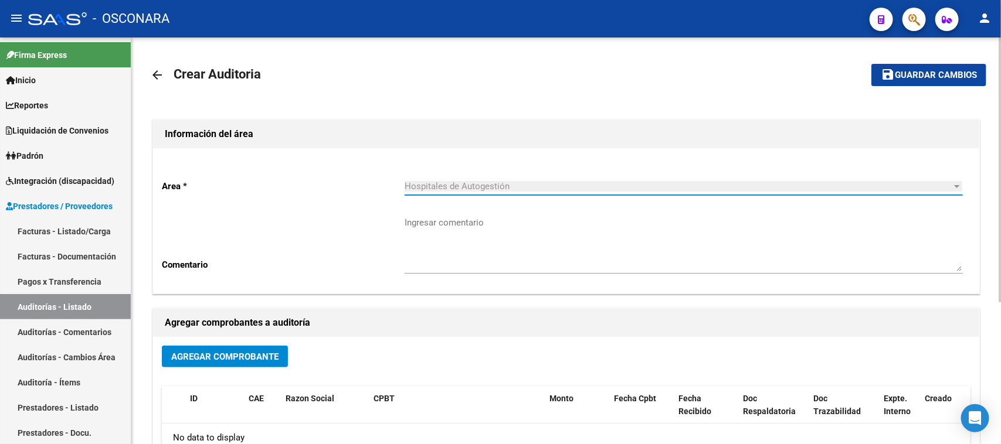
click at [261, 358] on span "Agregar Comprobante" at bounding box center [224, 357] width 107 height 11
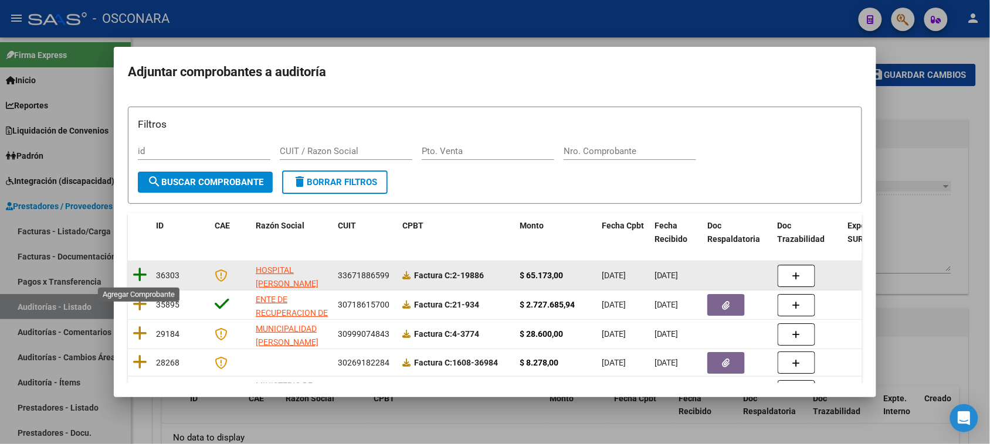
click at [137, 271] on icon at bounding box center [140, 275] width 15 height 16
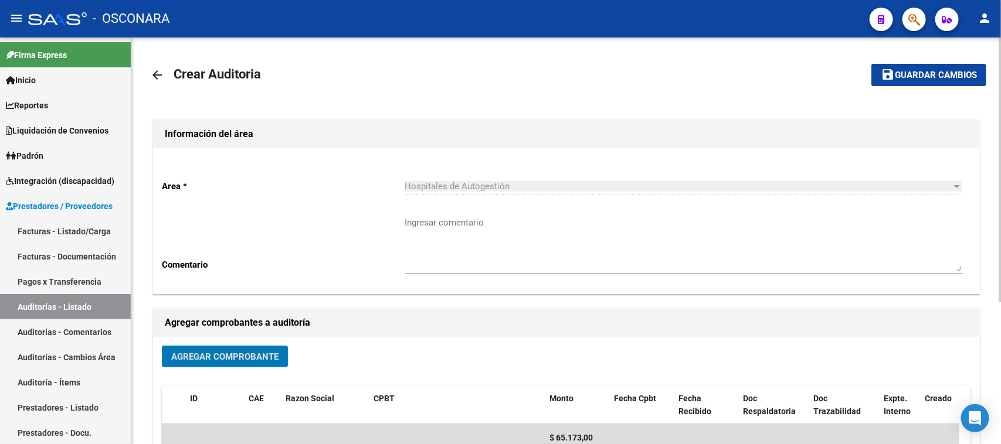
click at [939, 69] on button "save Guardar cambios" at bounding box center [928, 75] width 115 height 22
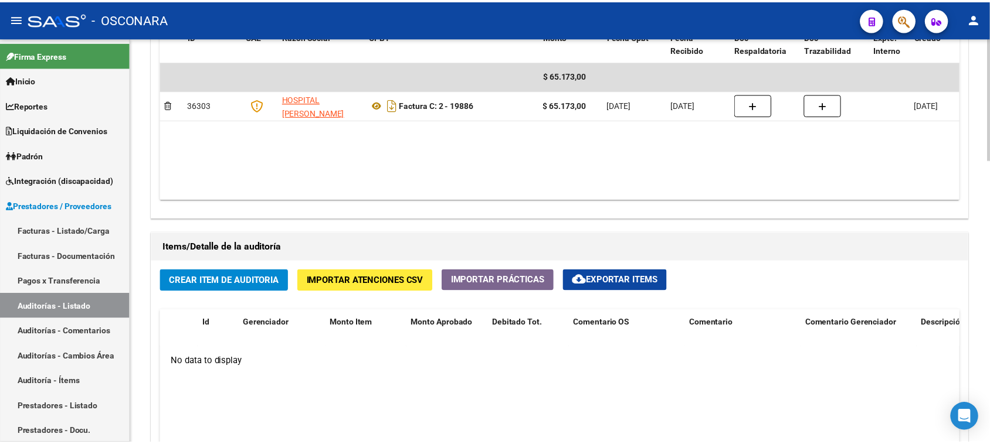
scroll to position [879, 0]
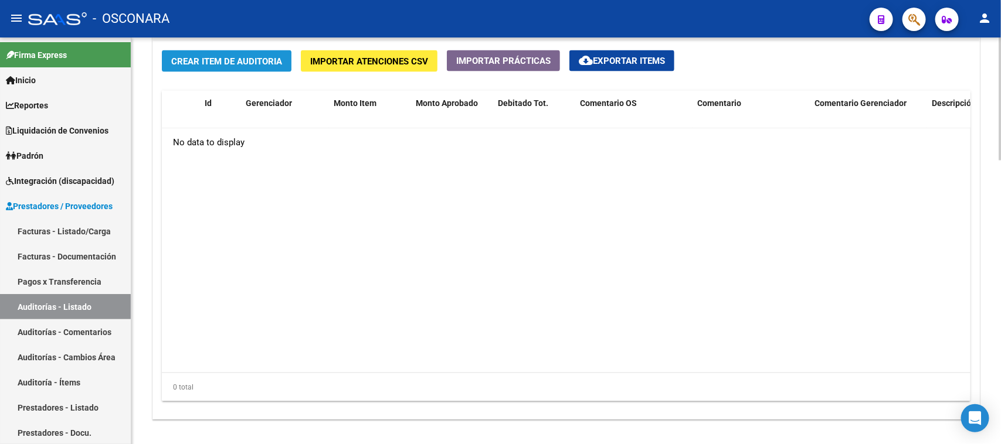
click at [223, 60] on span "Crear Item de Auditoria" at bounding box center [226, 61] width 111 height 11
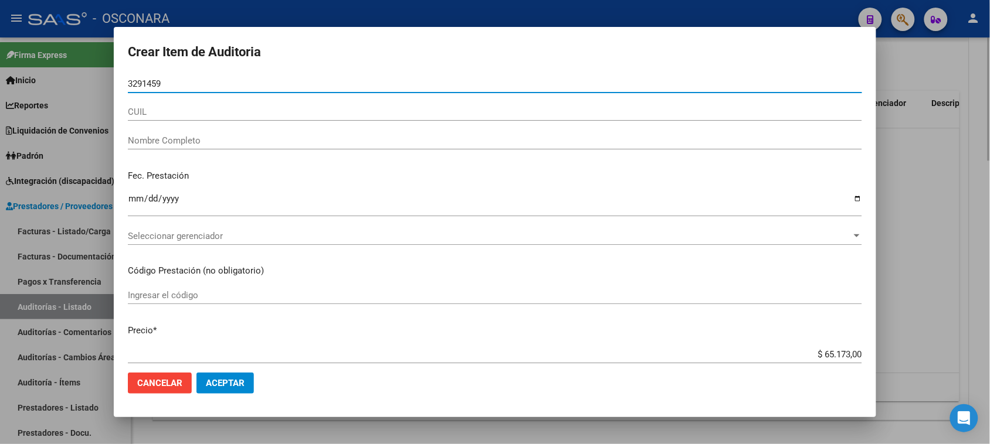
type input "32914599"
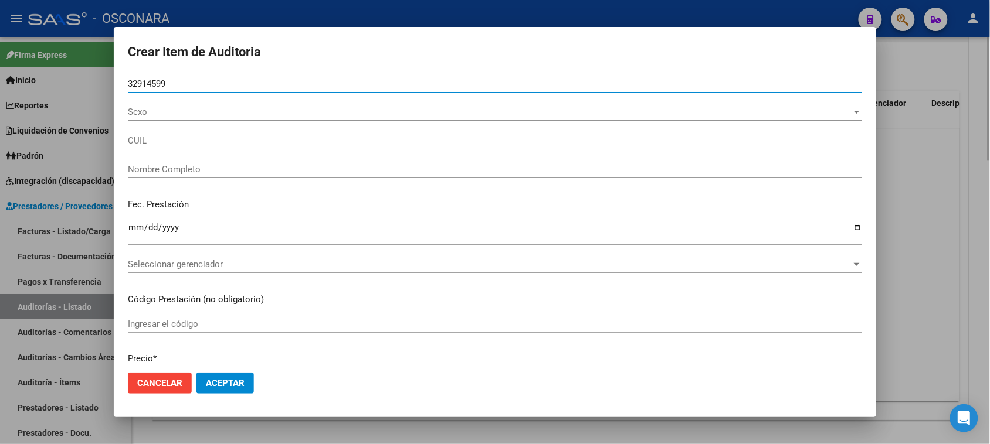
type input "23329145999"
type input "[PERSON_NAME]"
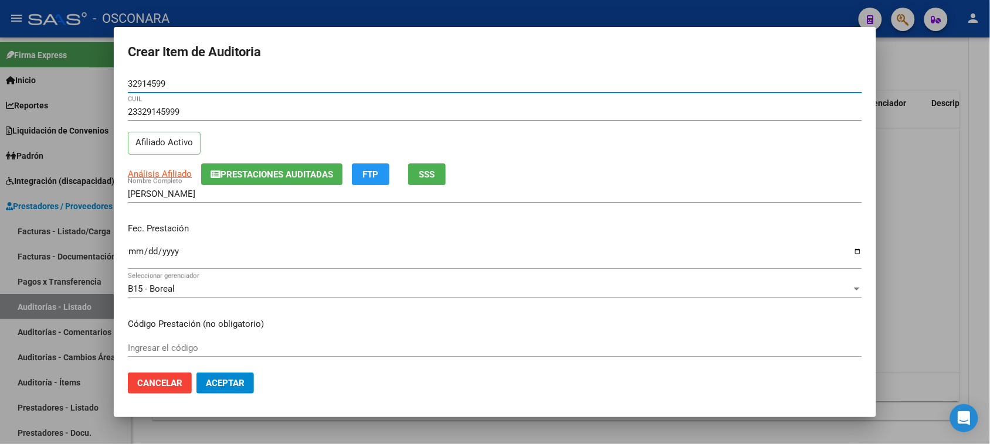
type input "32914599"
click at [437, 175] on button "SSS" at bounding box center [427, 175] width 38 height 22
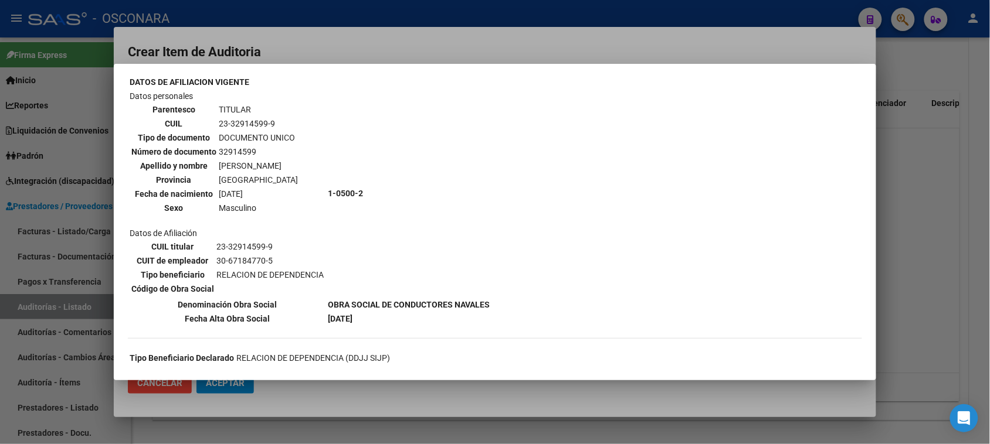
scroll to position [73, 0]
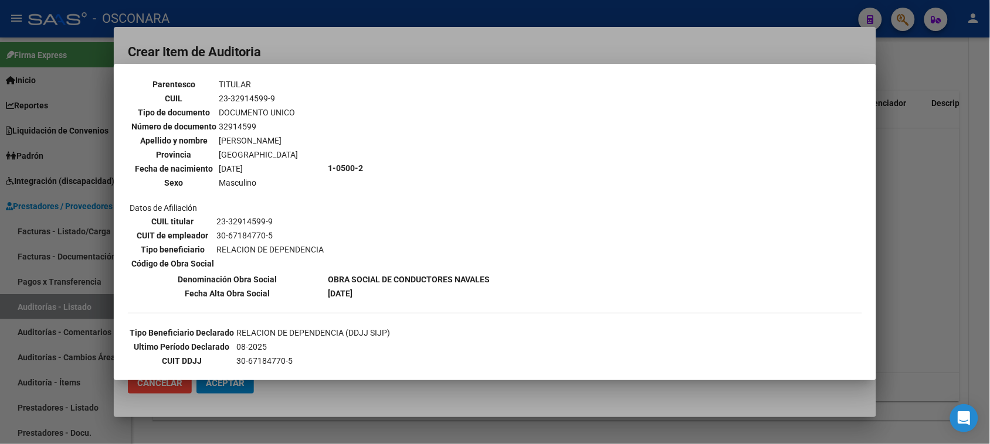
click at [348, 45] on div at bounding box center [495, 222] width 990 height 444
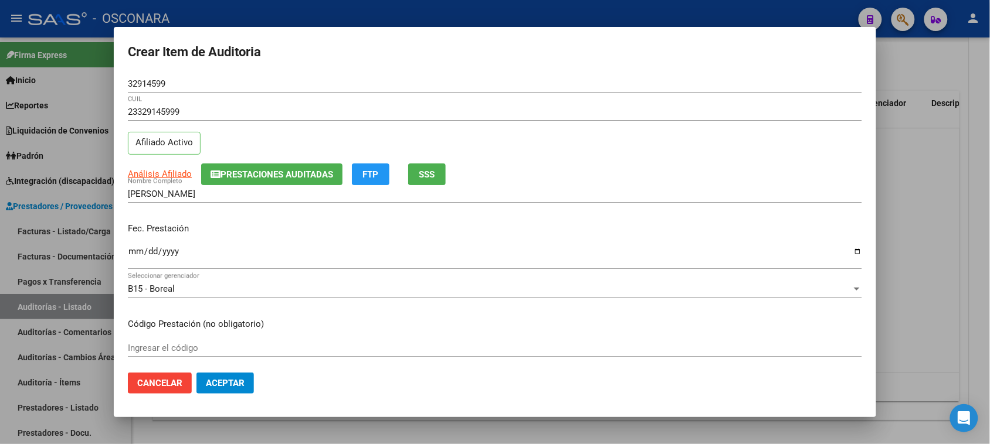
click at [276, 171] on span "Prestaciones Auditadas" at bounding box center [276, 174] width 113 height 11
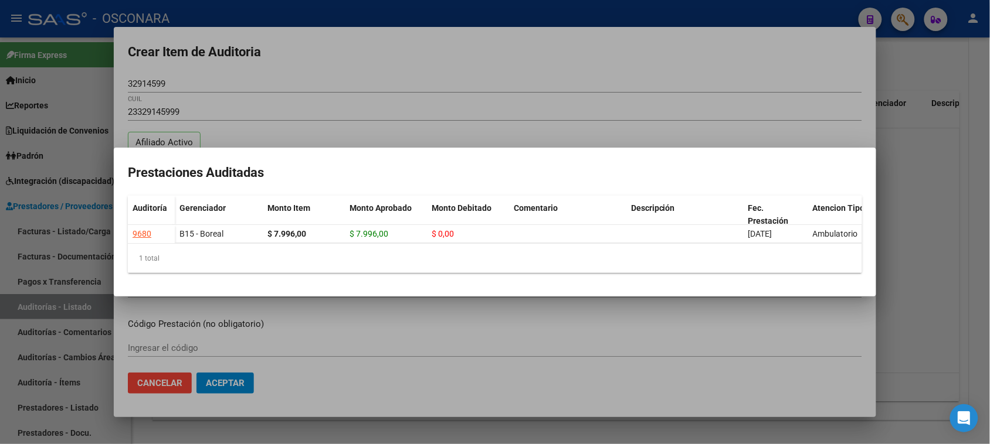
click at [566, 92] on div at bounding box center [495, 222] width 990 height 444
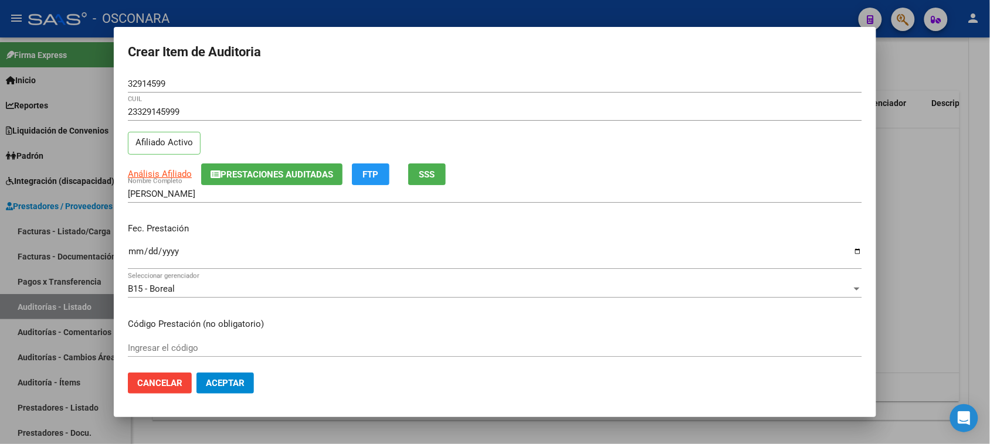
click at [130, 254] on input "Ingresar la fecha" at bounding box center [495, 256] width 734 height 19
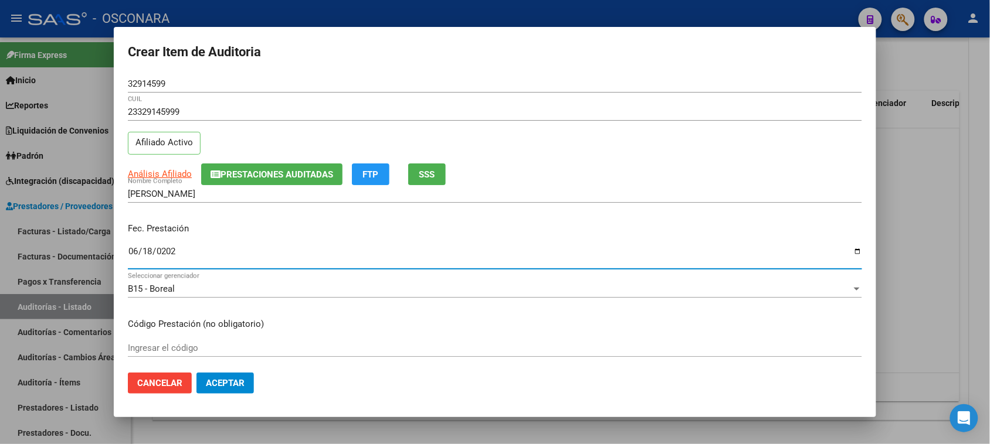
type input "[DATE]"
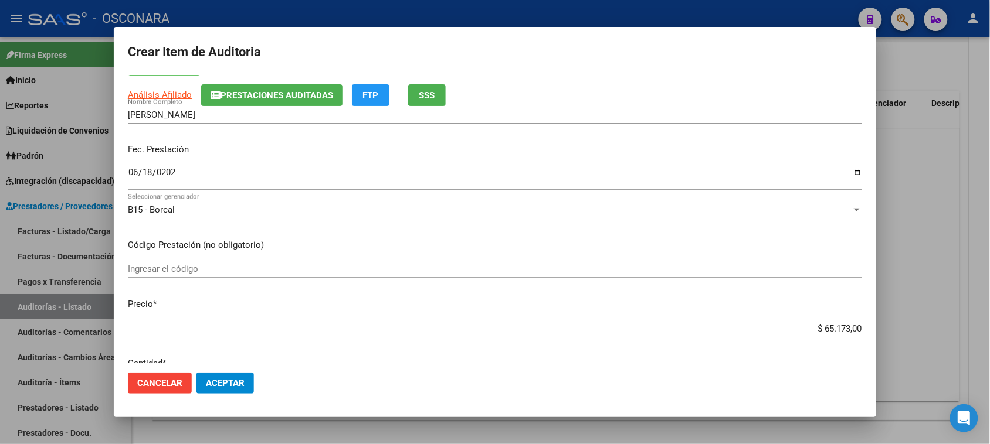
scroll to position [147, 0]
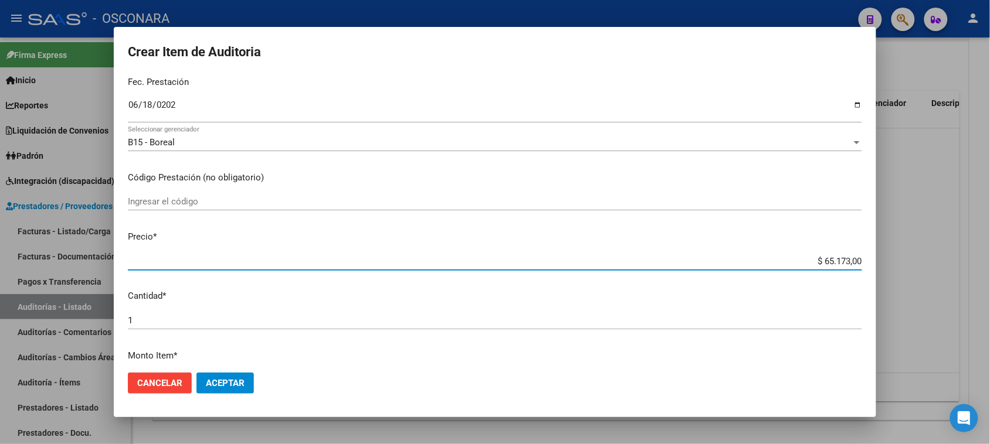
drag, startPoint x: 812, startPoint y: 259, endPoint x: 976, endPoint y: 242, distance: 165.0
click at [971, 247] on div "Crear Item de Auditoria 32914599 Nro Documento 23329145999 CUIL Afiliado Activo…" at bounding box center [495, 222] width 990 height 444
type input "$ 0,03"
type input "$ 0,39"
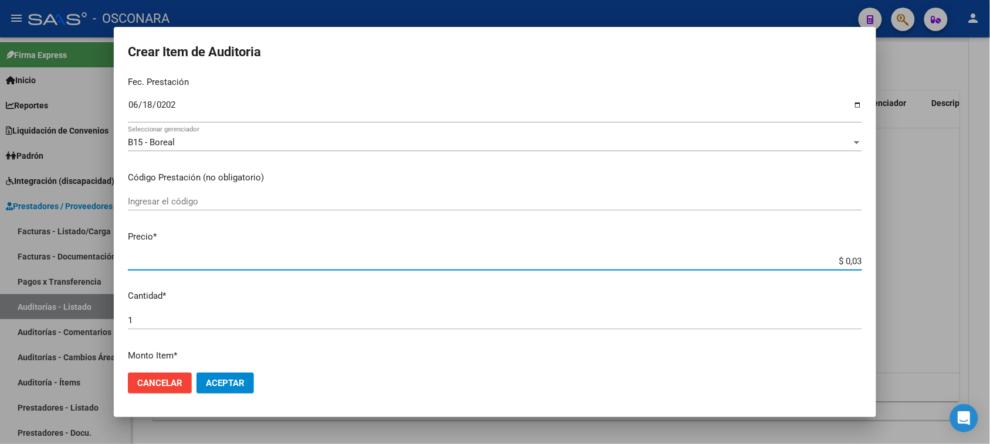
type input "$ 0,39"
type input "$ 3,99"
type input "$ 39,98"
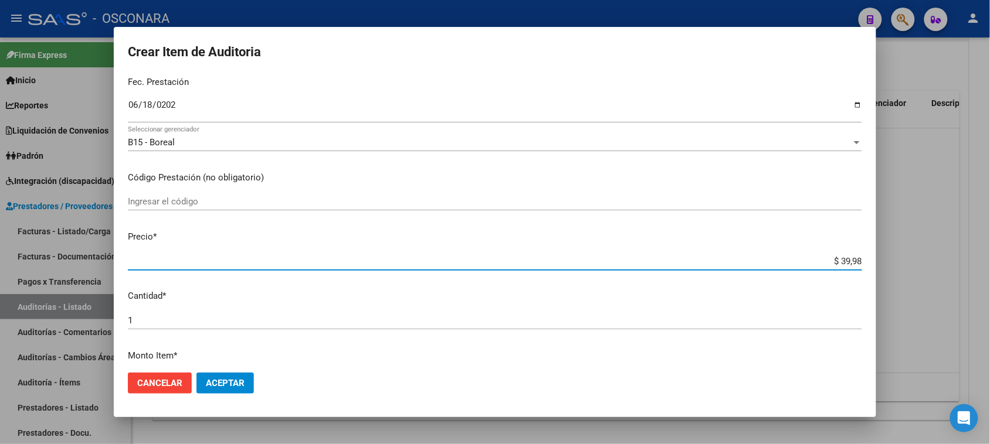
type input "$ 399,80"
type input "$ 3.998,00"
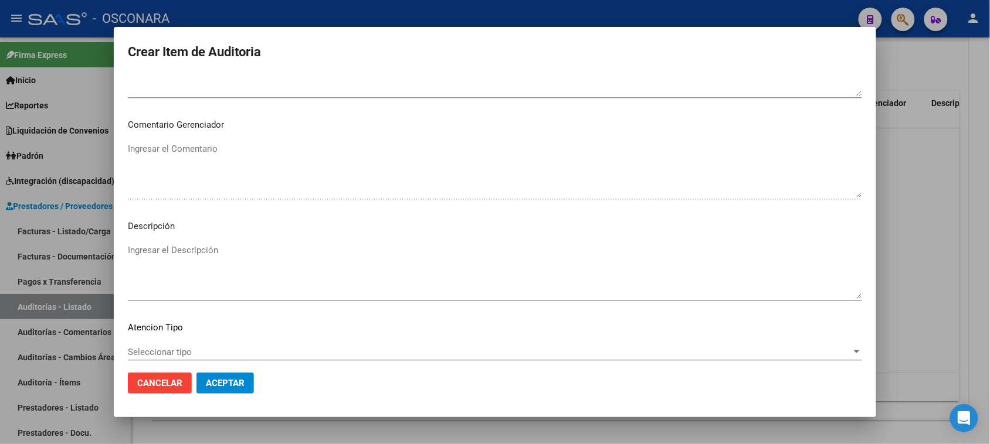
scroll to position [766, 0]
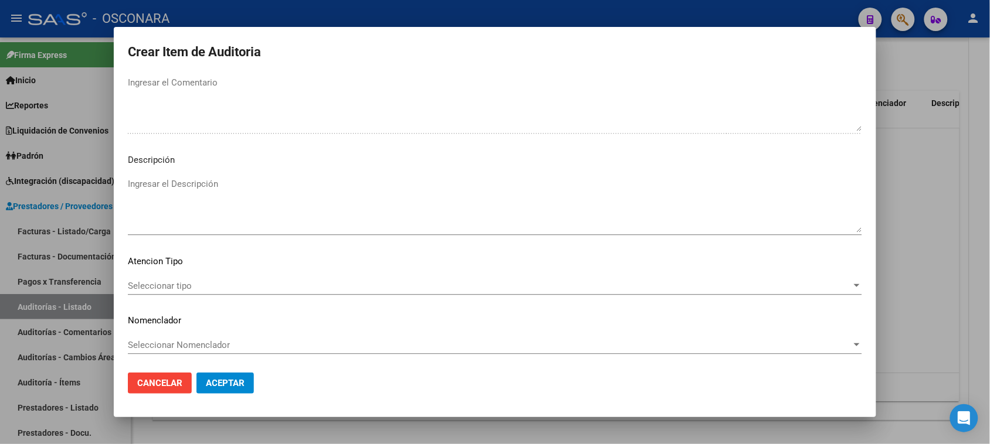
click at [167, 208] on textarea "Ingresar el Descripción" at bounding box center [495, 205] width 734 height 55
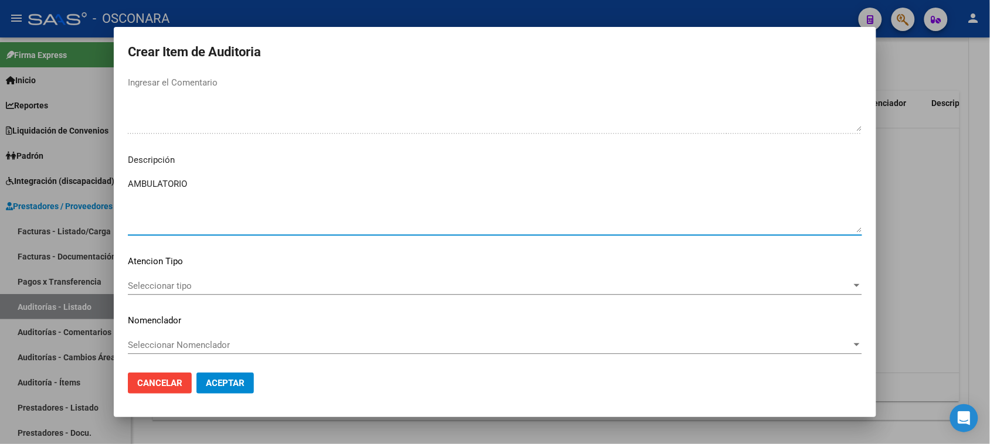
type textarea "AMBULATORIO"
click at [165, 282] on span "Seleccionar tipo" at bounding box center [490, 286] width 724 height 11
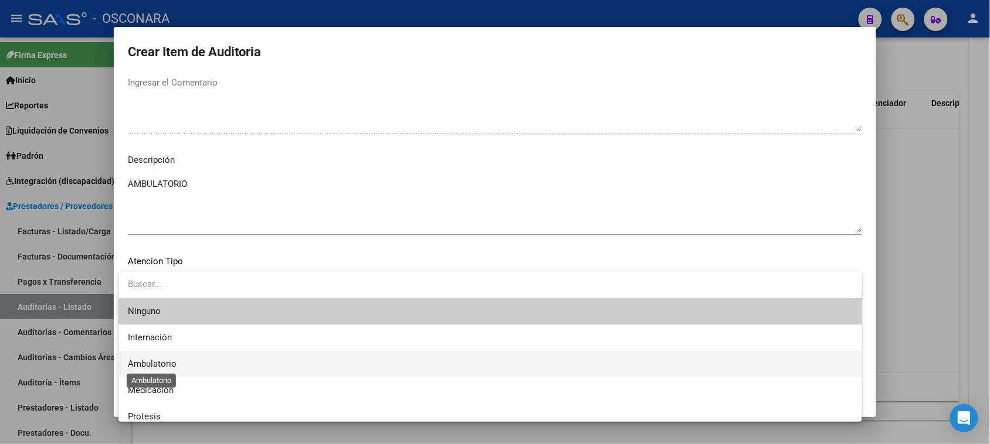
click at [170, 364] on span "Ambulatorio" at bounding box center [152, 364] width 49 height 11
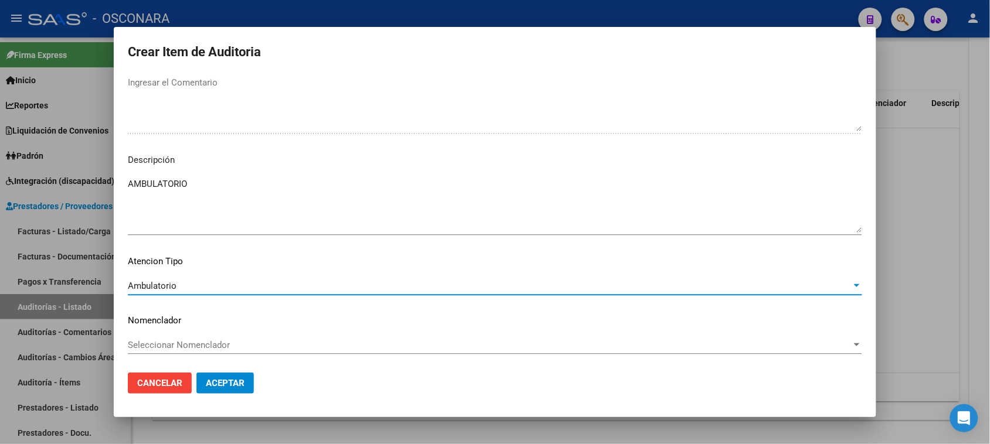
click at [227, 385] on span "Aceptar" at bounding box center [225, 383] width 39 height 11
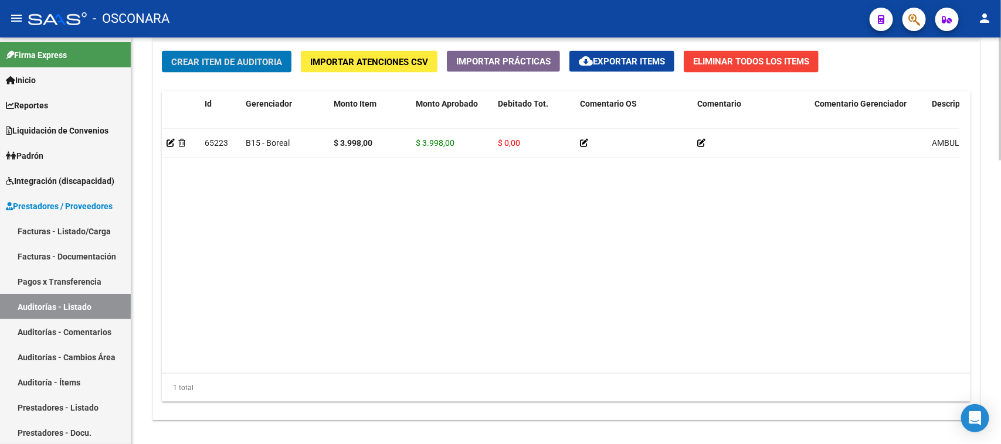
click at [229, 54] on button "Crear Item de Auditoria" at bounding box center [227, 62] width 130 height 22
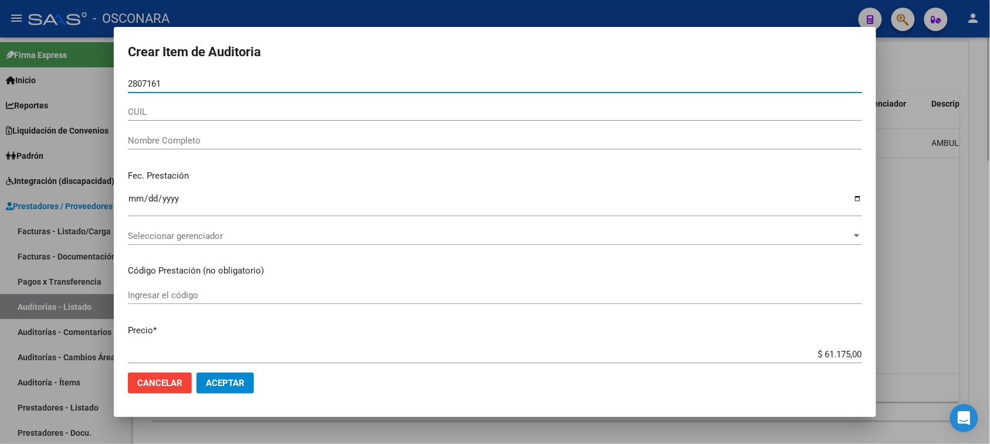
type input "28071617"
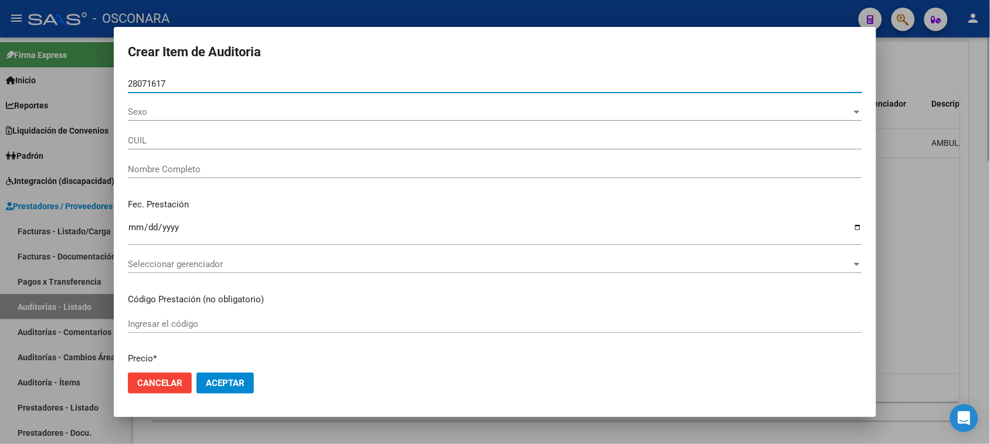
type input "27280716176"
type input "GUERRA [PERSON_NAME]"
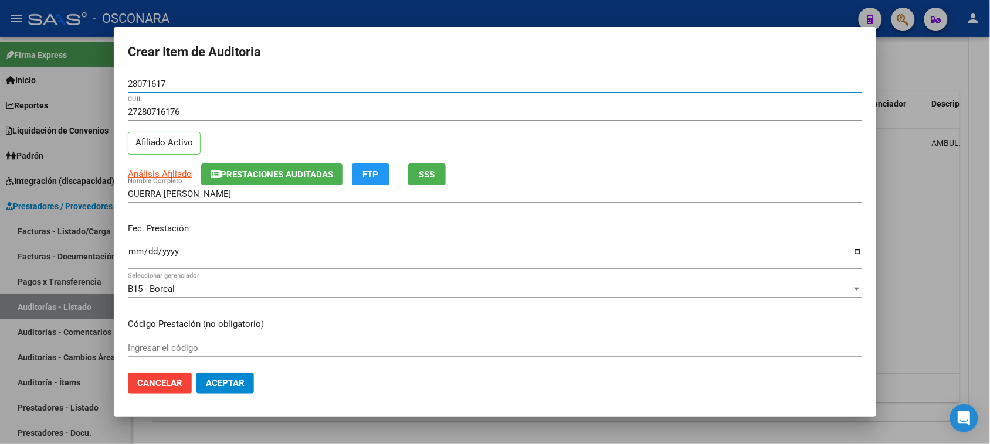
type input "28071617"
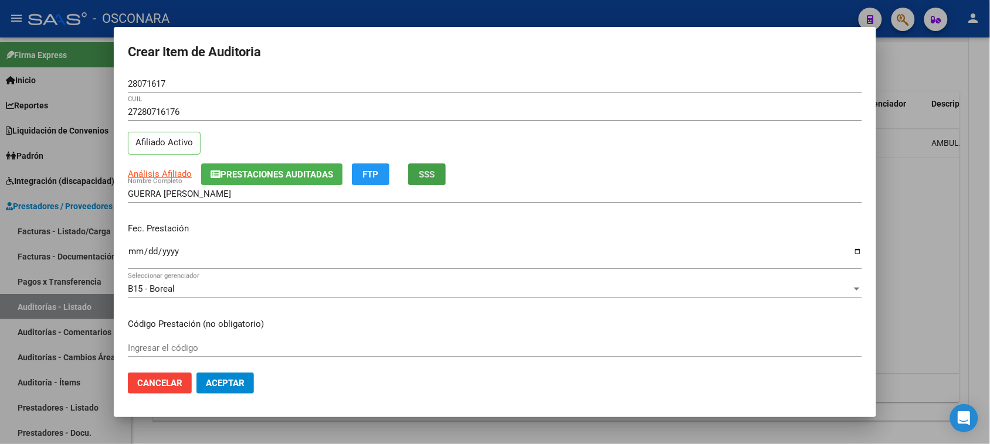
click at [429, 174] on span "SSS" at bounding box center [427, 174] width 16 height 11
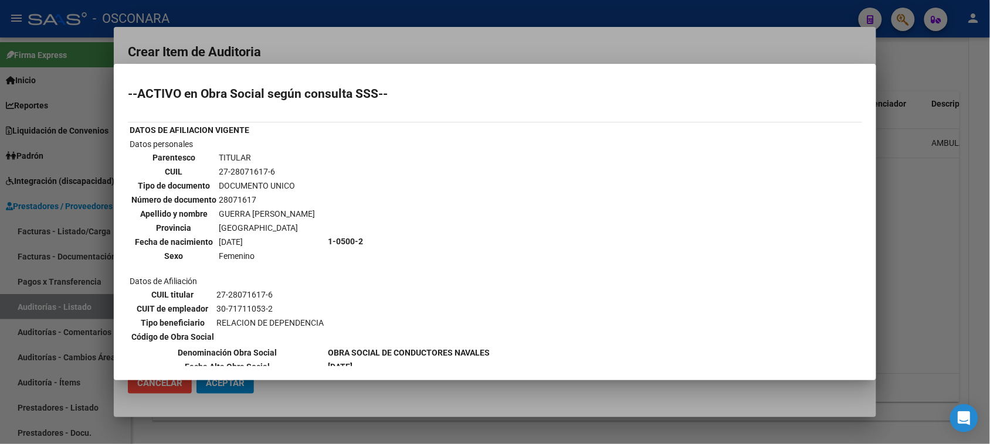
click at [403, 48] on div at bounding box center [495, 222] width 990 height 444
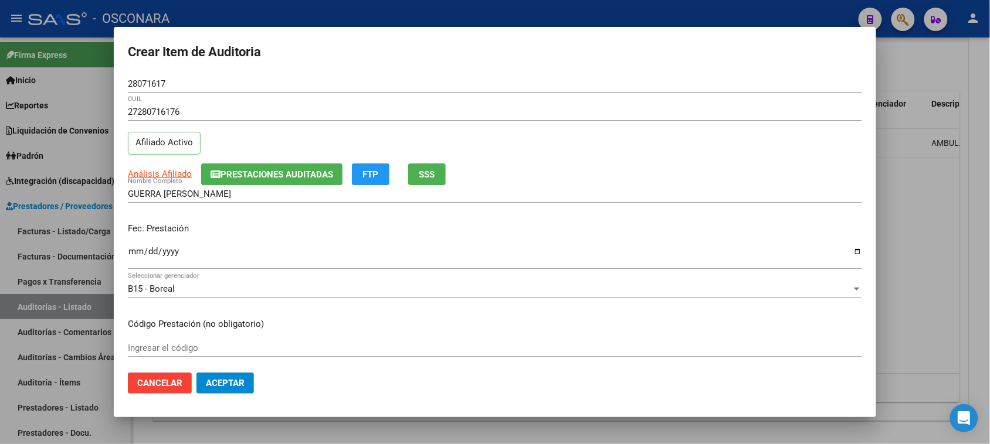
click at [276, 176] on span "Prestaciones Auditadas" at bounding box center [276, 174] width 113 height 11
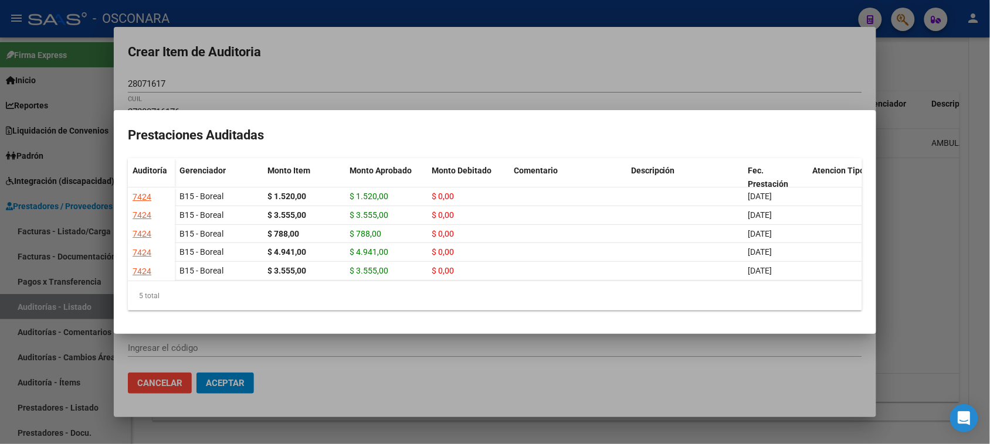
click at [405, 71] on div at bounding box center [495, 222] width 990 height 444
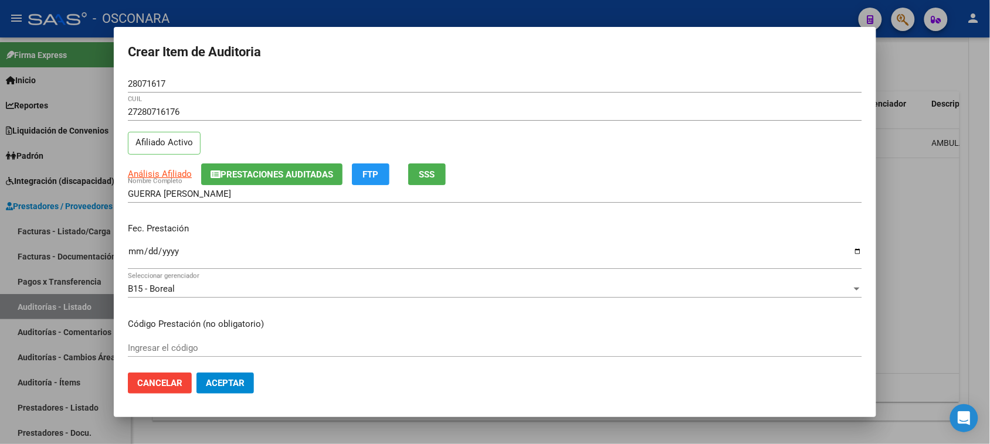
click at [138, 250] on input "Ingresar la fecha" at bounding box center [495, 256] width 734 height 19
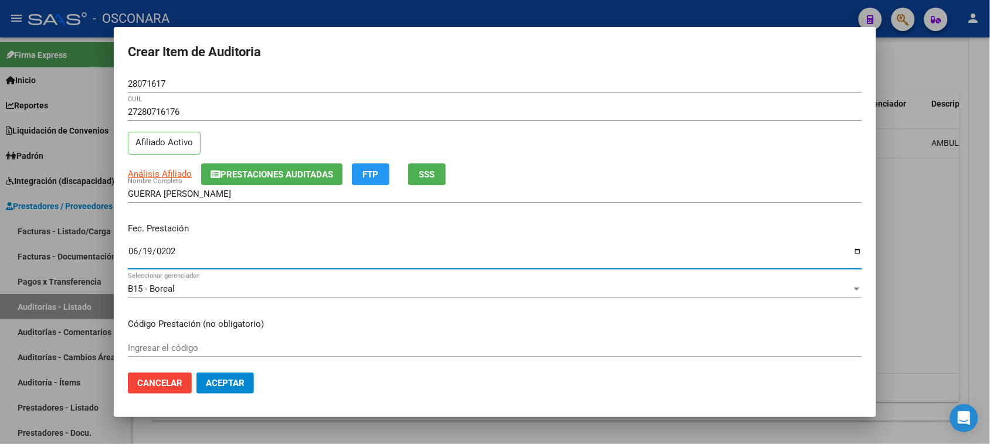
type input "[DATE]"
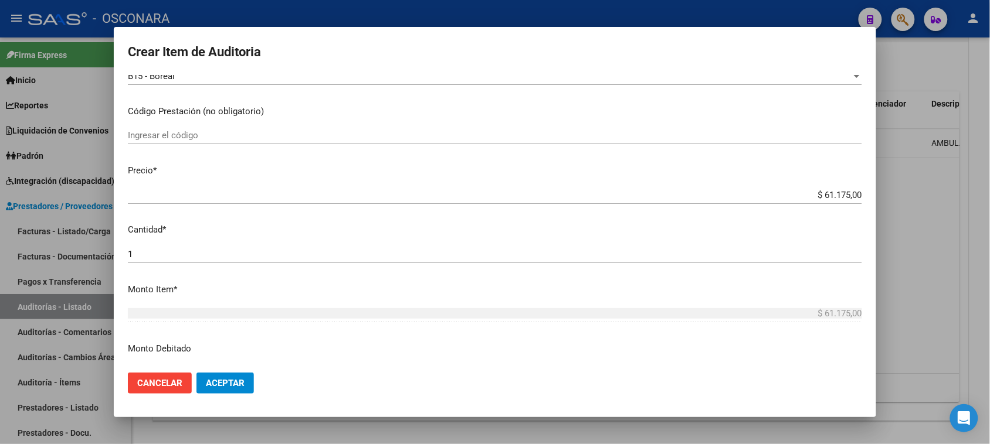
scroll to position [220, 0]
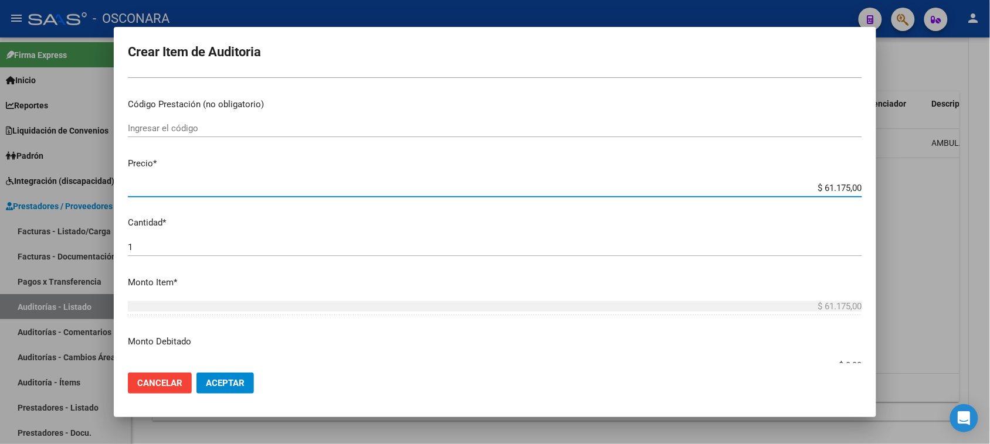
drag, startPoint x: 812, startPoint y: 188, endPoint x: 1000, endPoint y: 192, distance: 188.3
click at [990, 192] on html "menu - OSCONARA person Firma Express Inicio Calendario SSS Instructivos Contact…" at bounding box center [495, 222] width 990 height 444
type input "$ 0,03"
type input "$ 0,39"
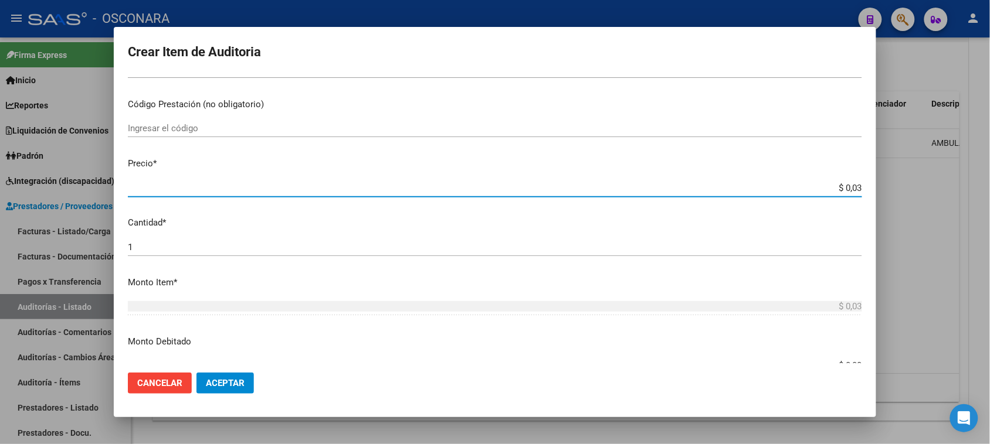
type input "$ 0,39"
type input "$ 3,99"
type input "$ 39,98"
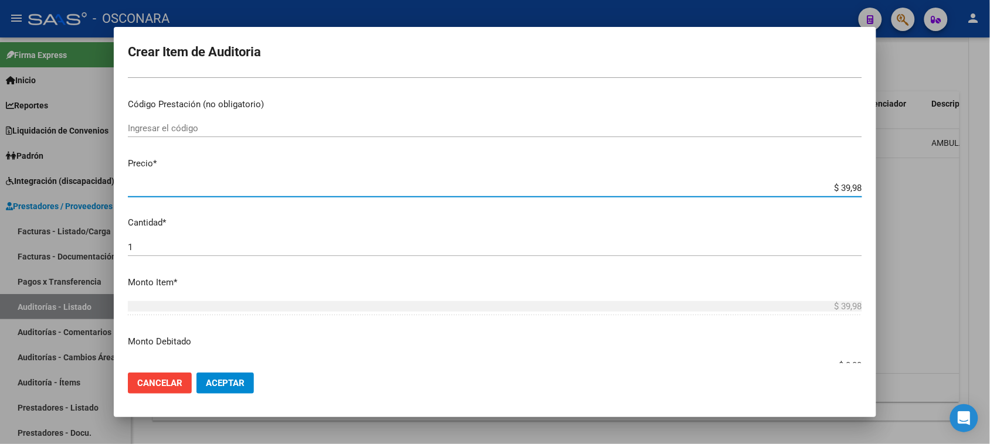
type input "$ 399,80"
type input "$ 3.998,00"
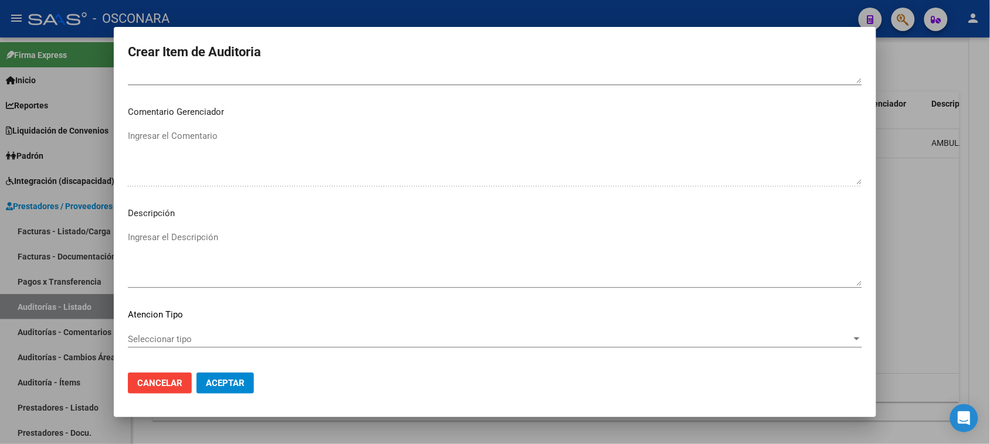
scroll to position [766, 0]
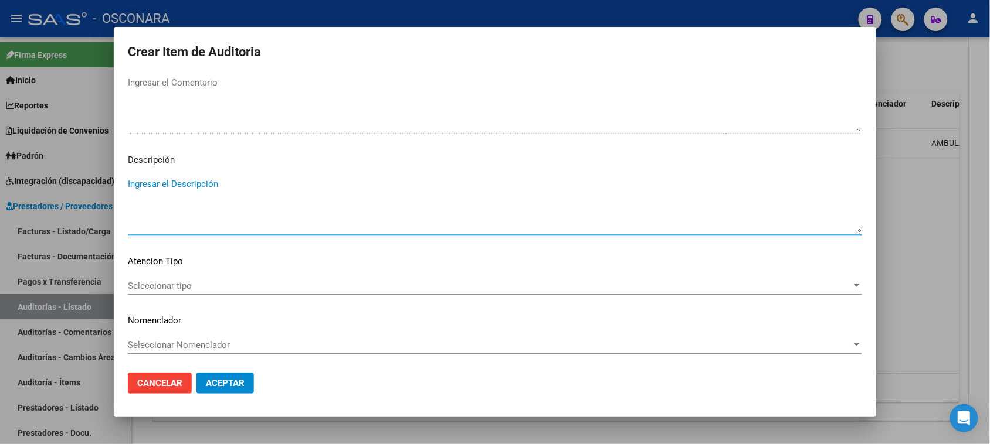
click at [223, 217] on textarea "Ingresar el Descripción" at bounding box center [495, 205] width 734 height 55
type textarea "AMBULATORIO"
click at [171, 291] on div "Seleccionar tipo Seleccionar tipo" at bounding box center [495, 286] width 734 height 18
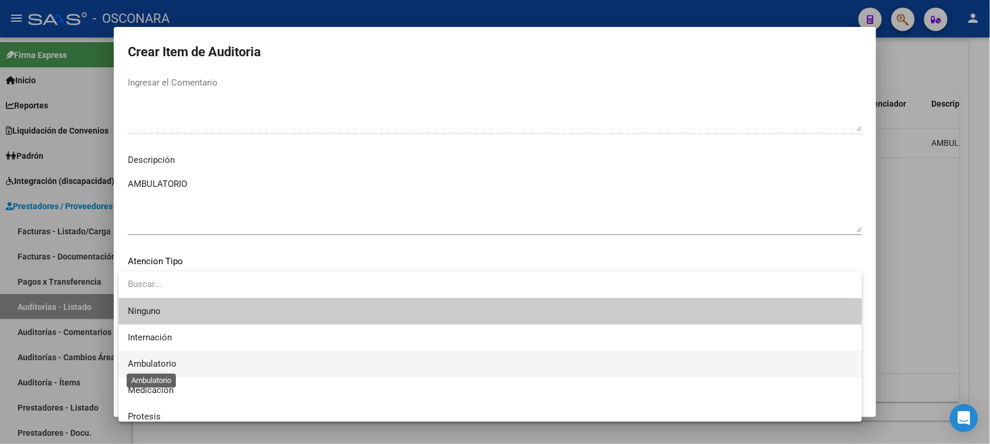
click at [168, 365] on span "Ambulatorio" at bounding box center [152, 364] width 49 height 11
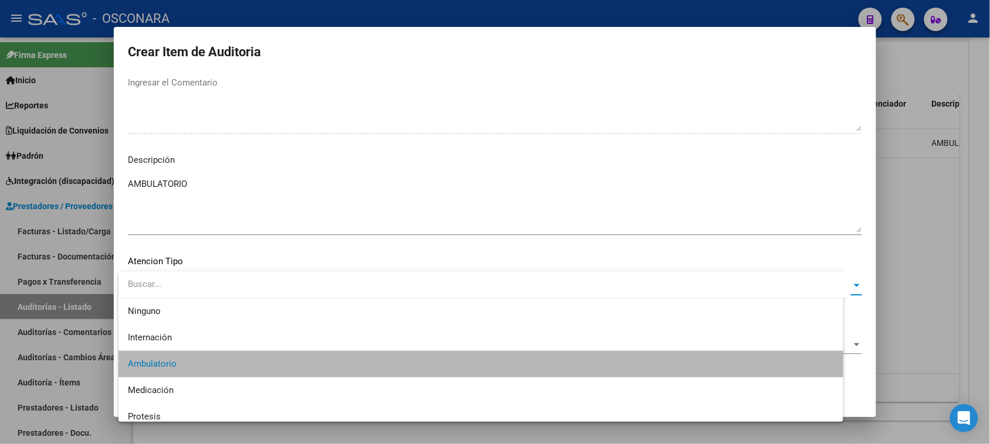
click at [217, 385] on span "Aceptar" at bounding box center [225, 383] width 39 height 11
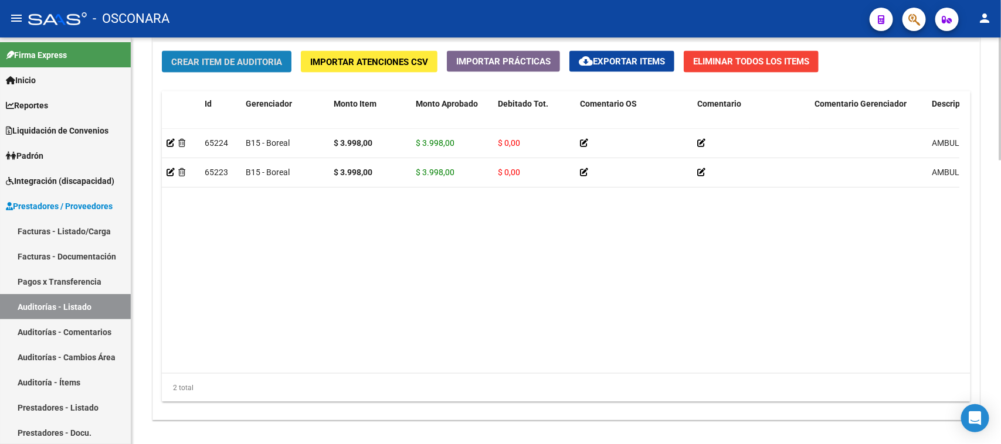
click at [223, 57] on span "Crear Item de Auditoria" at bounding box center [226, 62] width 111 height 11
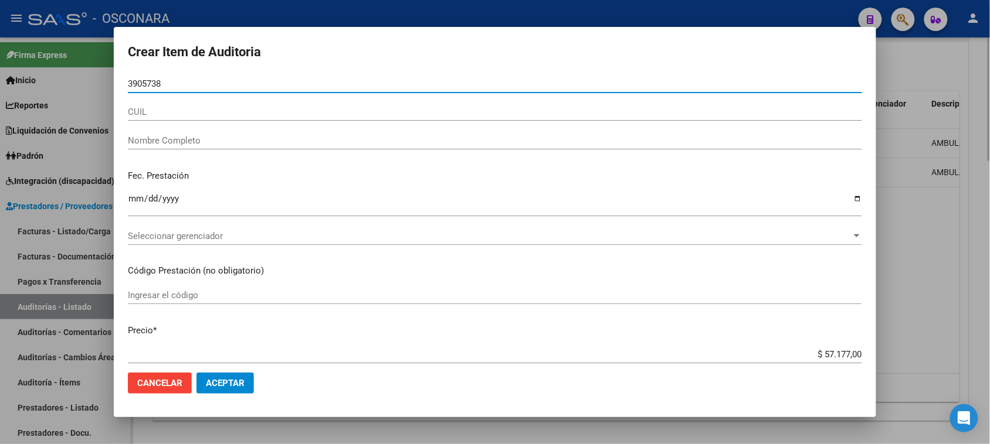
type input "39057387"
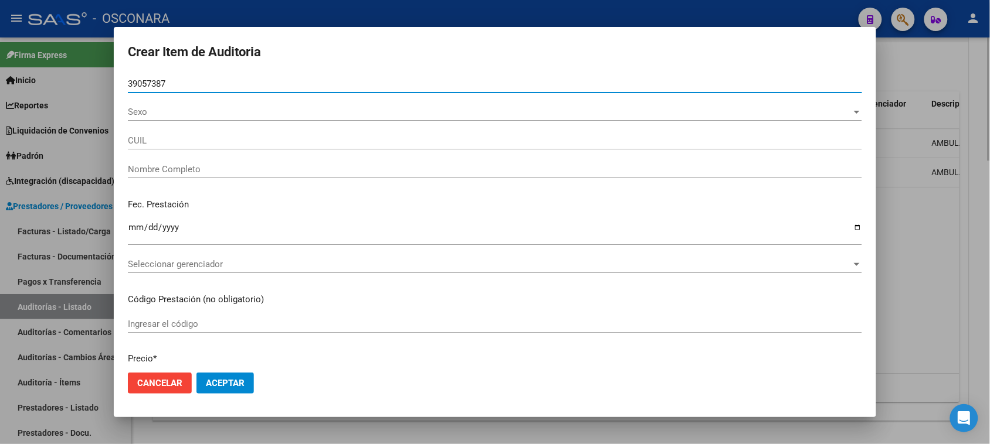
type input "20390573872"
type input "[PERSON_NAME]"
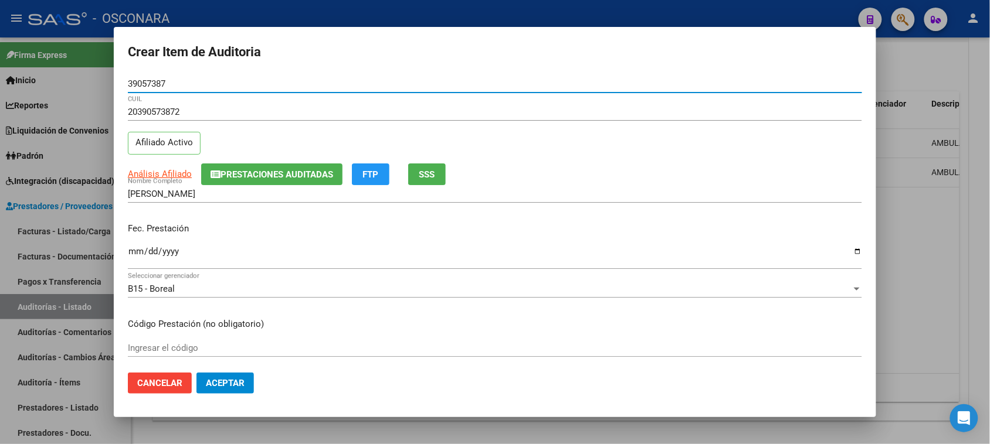
type input "39057387"
click at [303, 171] on span "Prestaciones Auditadas" at bounding box center [276, 174] width 113 height 11
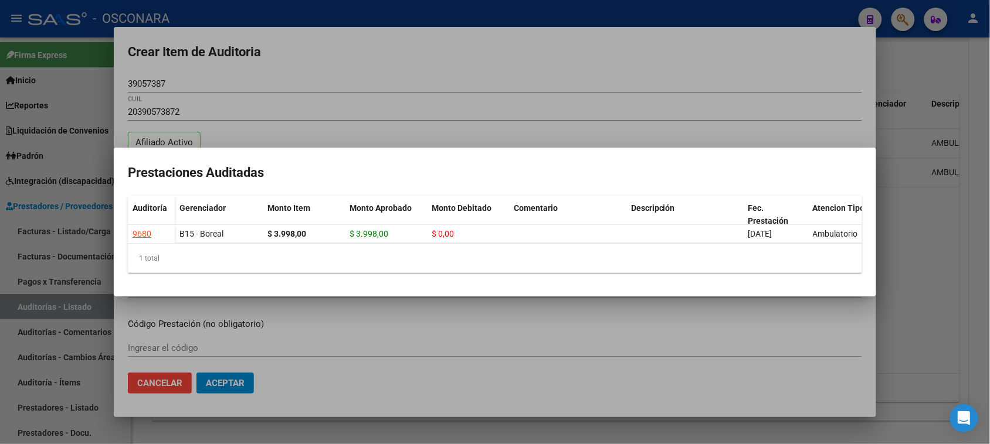
click at [409, 106] on div at bounding box center [495, 222] width 990 height 444
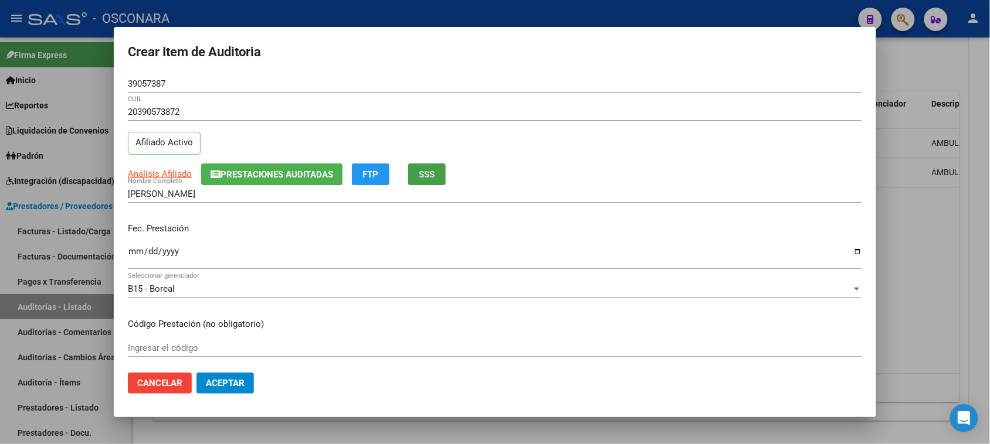
click at [429, 171] on span "SSS" at bounding box center [427, 174] width 16 height 11
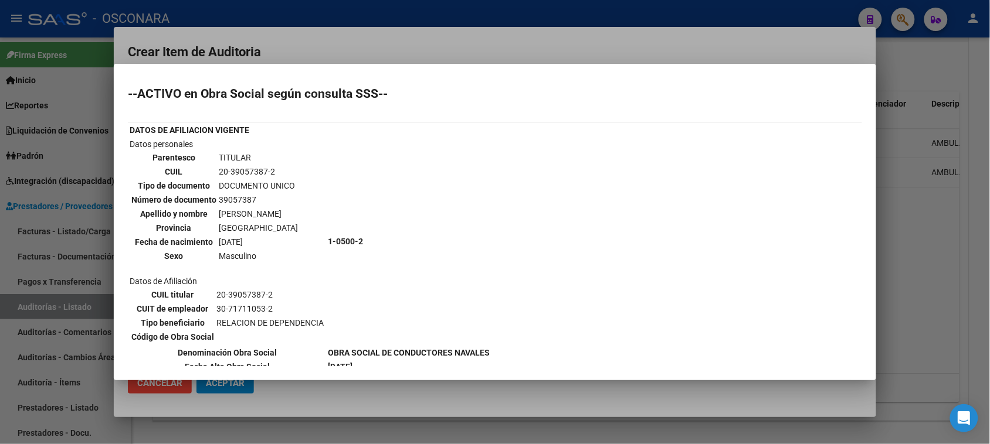
click at [453, 45] on div at bounding box center [495, 222] width 990 height 444
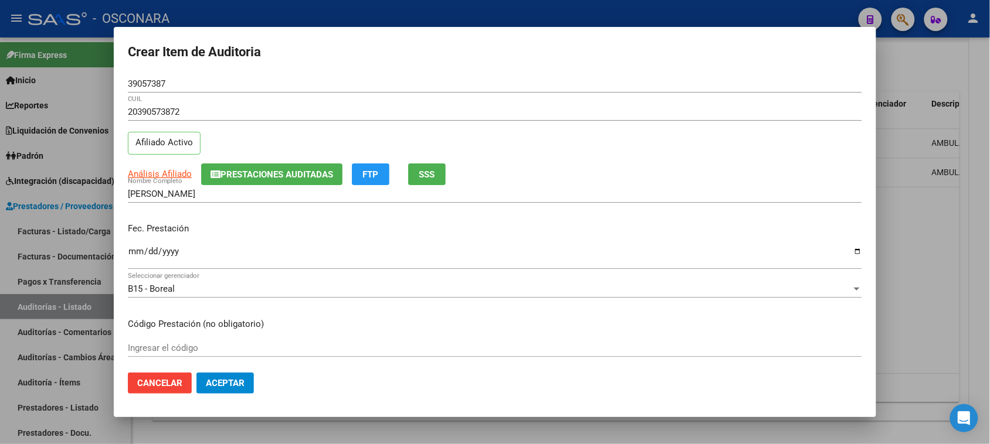
click at [135, 251] on input "Ingresar la fecha" at bounding box center [495, 256] width 734 height 19
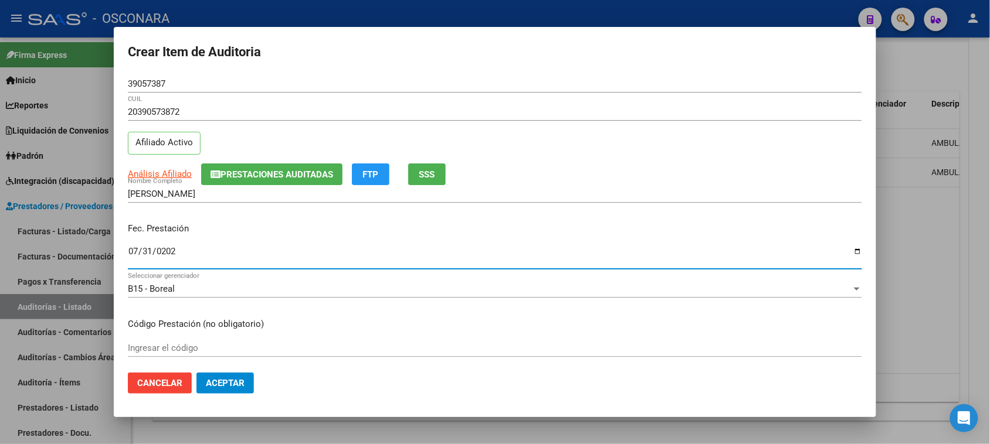
type input "[DATE]"
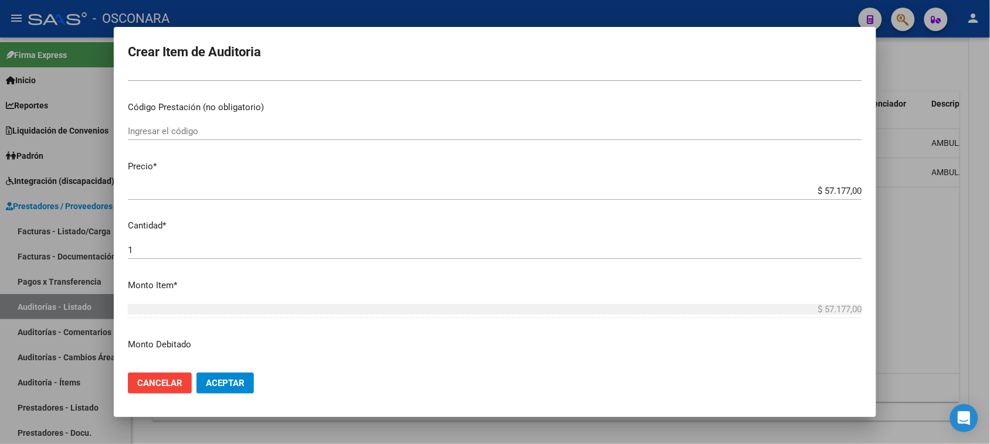
scroll to position [220, 0]
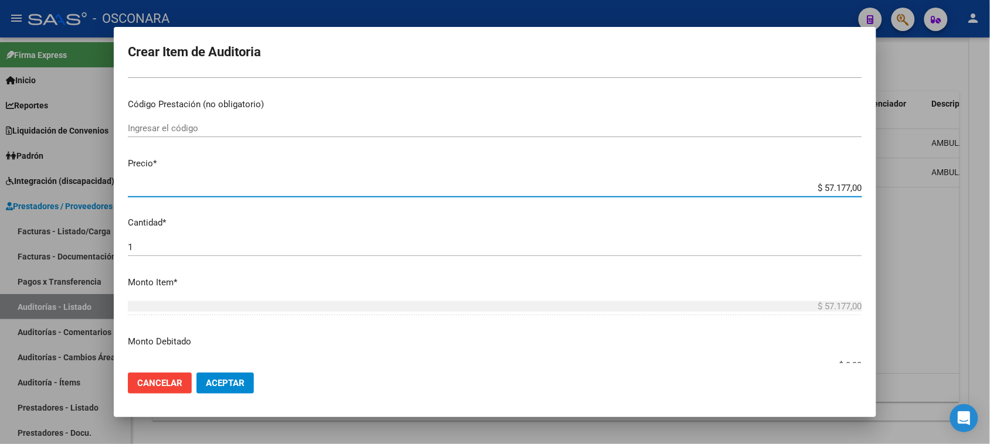
drag, startPoint x: 816, startPoint y: 184, endPoint x: 953, endPoint y: 185, distance: 137.2
click at [949, 185] on div "Crear Item de Auditoria 39057387 Nro Documento 20390573872 CUIL Afiliado Activo…" at bounding box center [495, 222] width 990 height 444
type input "$ 0,03"
type input "$ 0,39"
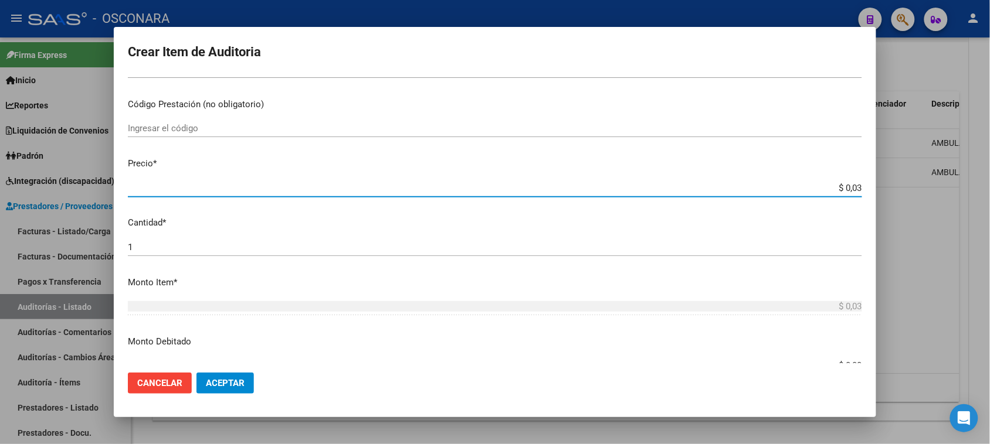
type input "$ 0,39"
type input "$ 3,99"
type input "$ 39,98"
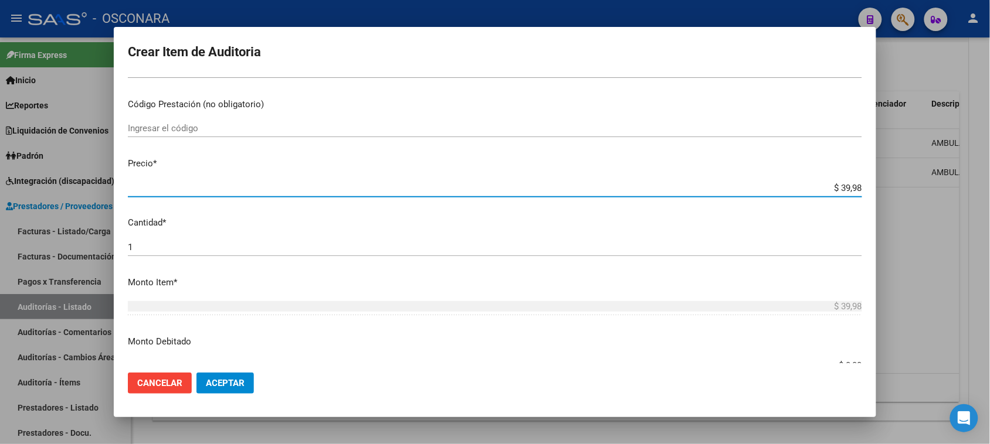
type input "$ 399,80"
type input "$ 3.998,00"
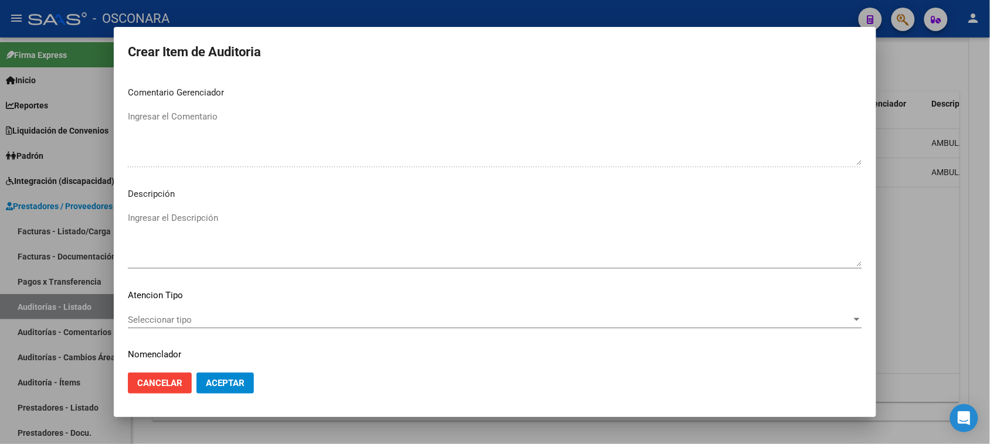
scroll to position [766, 0]
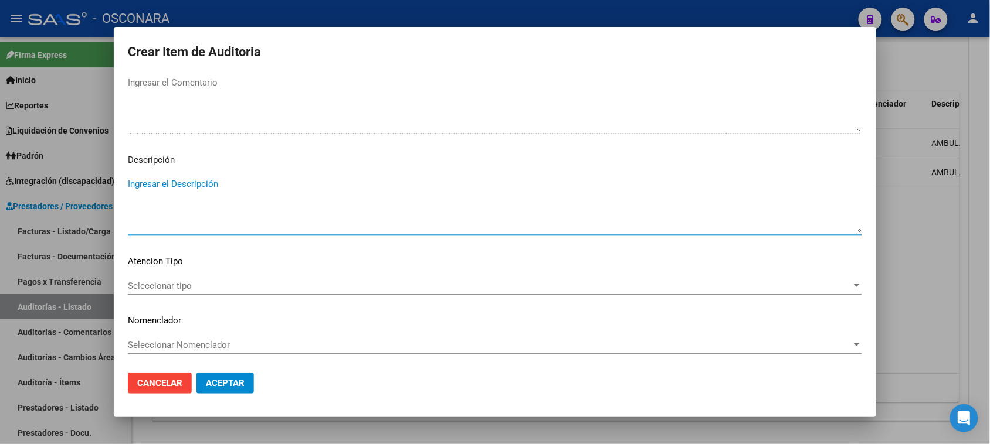
click at [200, 219] on textarea "Ingresar el Descripción" at bounding box center [495, 205] width 734 height 55
type textarea "AMBULATORIO"
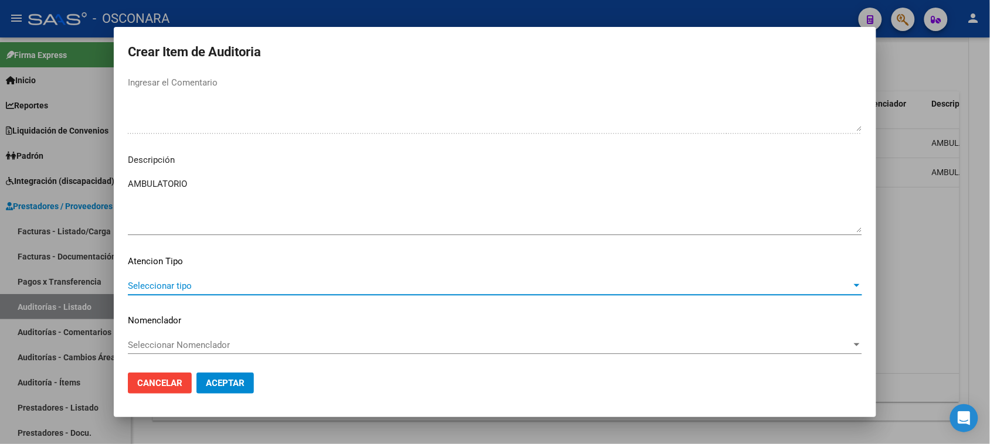
click at [162, 285] on span "Seleccionar tipo" at bounding box center [490, 286] width 724 height 11
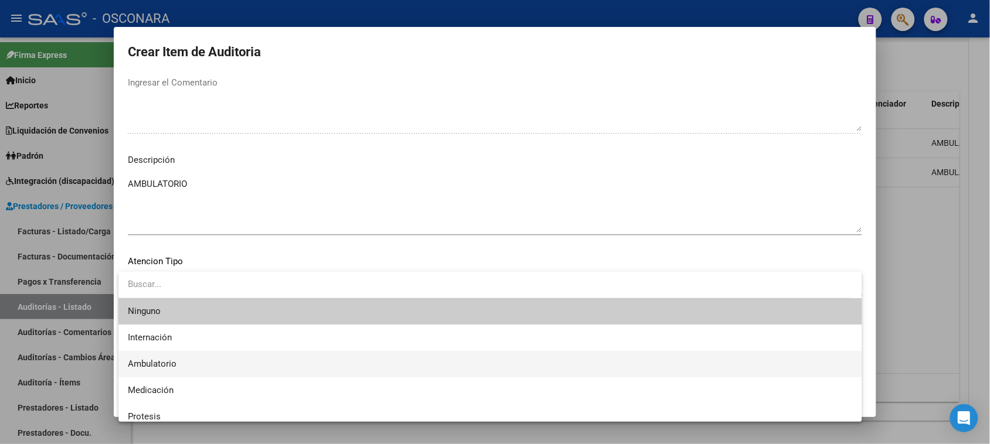
click at [162, 368] on span "Ambulatorio" at bounding box center [152, 364] width 49 height 11
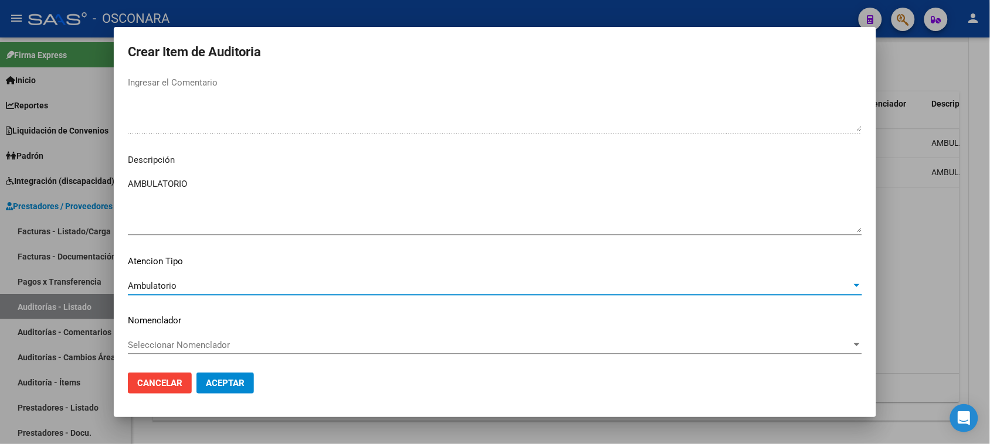
click at [224, 379] on span "Aceptar" at bounding box center [225, 383] width 39 height 11
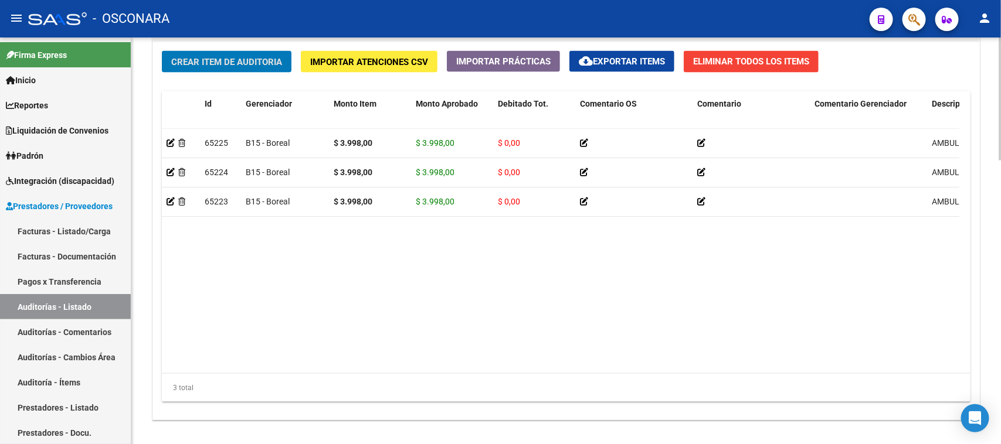
click at [212, 57] on span "Crear Item de Auditoria" at bounding box center [226, 62] width 111 height 11
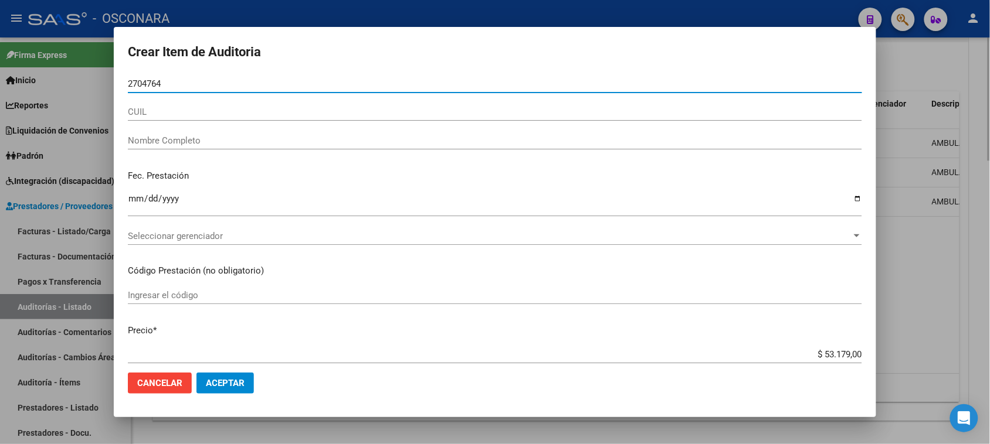
type input "27047649"
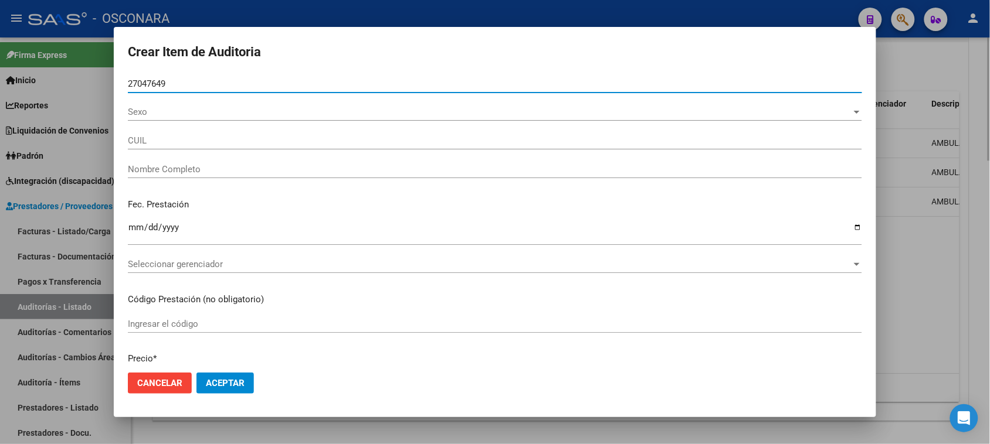
type input "27270476495"
type input "DE LA FUENTE [PERSON_NAME]"
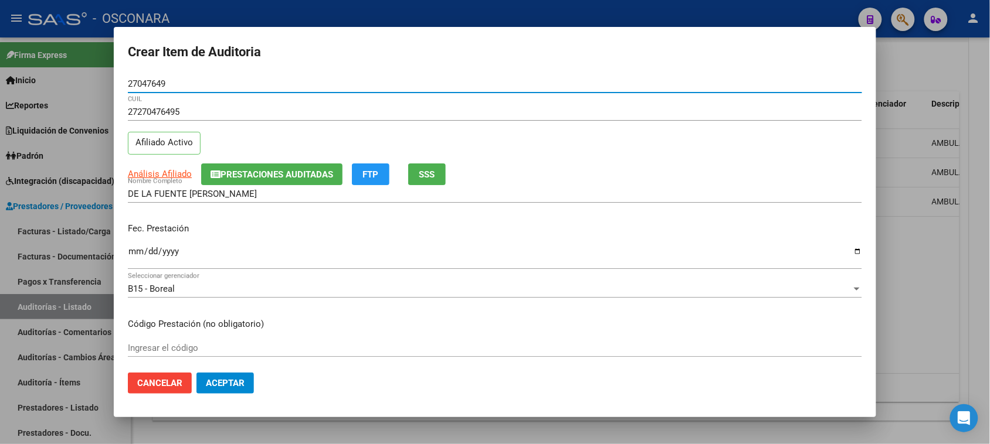
type input "27047649"
click at [256, 181] on button "Prestaciones Auditadas" at bounding box center [271, 175] width 141 height 22
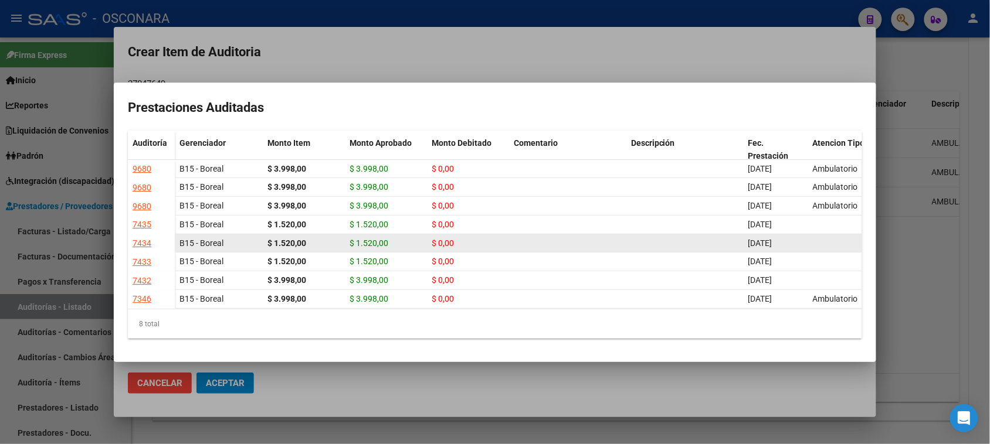
scroll to position [59, 0]
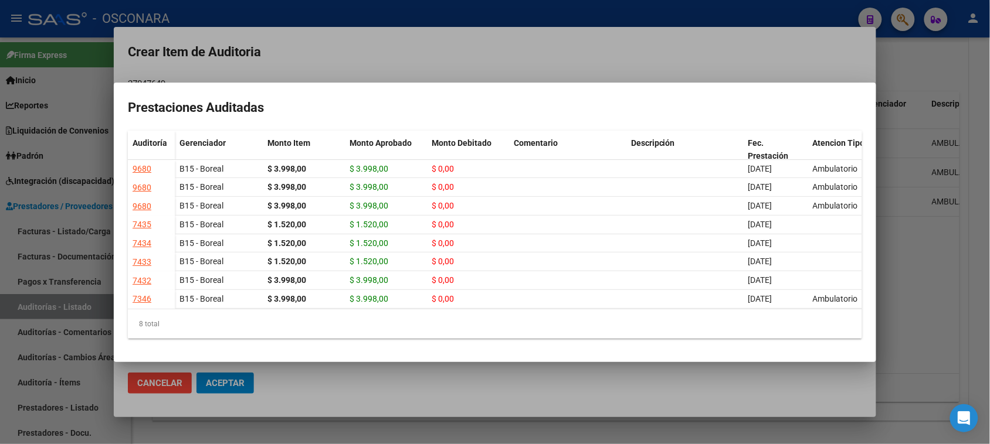
click at [936, 257] on div at bounding box center [495, 222] width 990 height 444
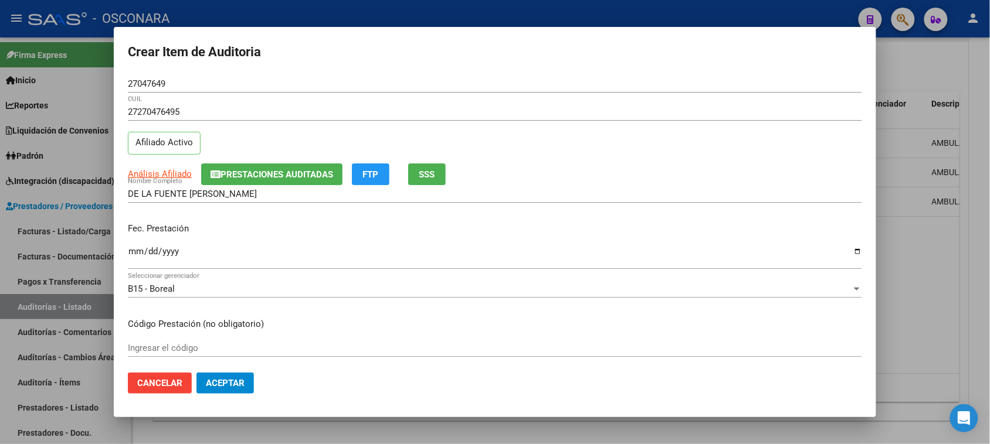
click at [135, 256] on input "Ingresar la fecha" at bounding box center [495, 256] width 734 height 19
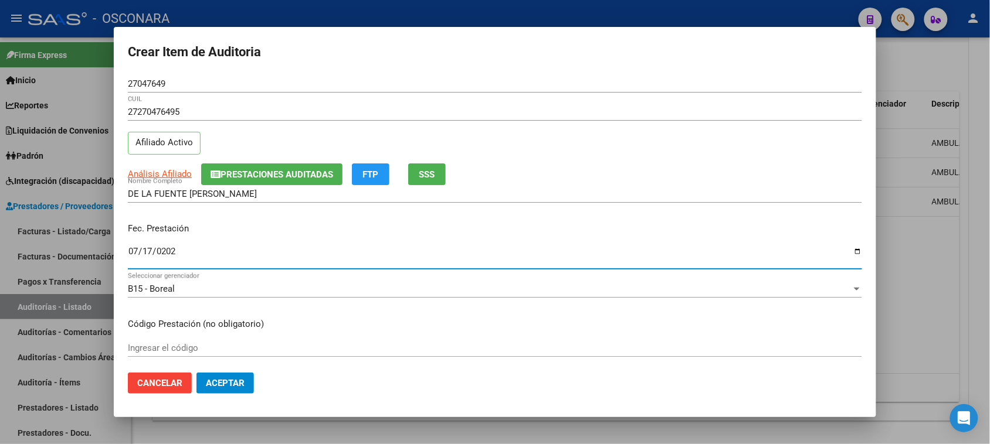
type input "[DATE]"
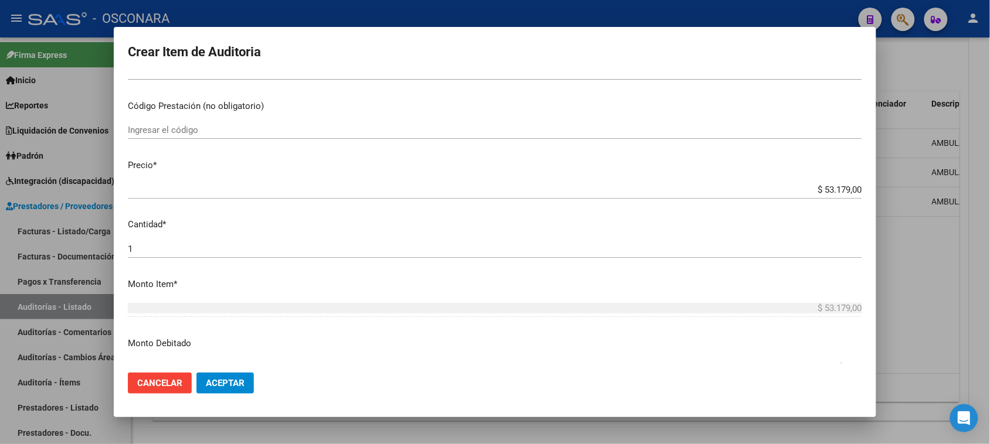
scroll to position [220, 0]
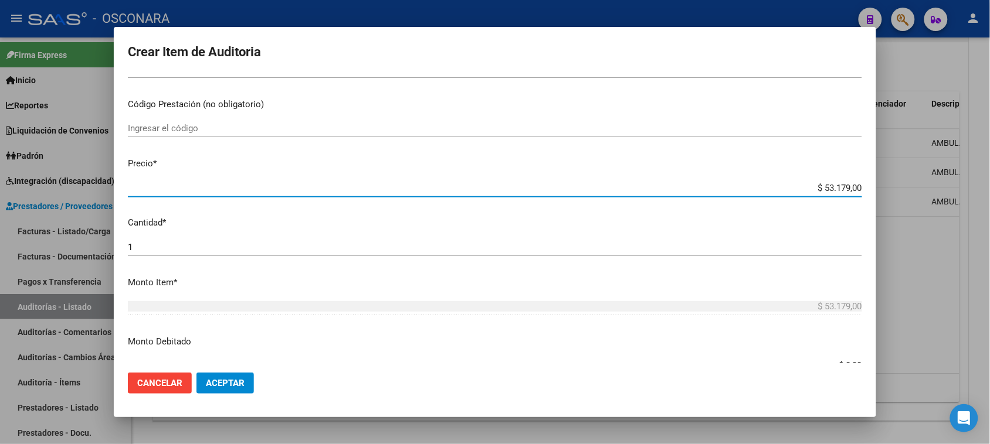
drag, startPoint x: 815, startPoint y: 188, endPoint x: 968, endPoint y: 173, distance: 153.7
click at [959, 177] on div "Crear Item de Auditoria 27047649 Nro Documento 27270476495 CUIL Afiliado Activo…" at bounding box center [495, 222] width 990 height 444
type input "$ 0,03"
type input "$ 0,39"
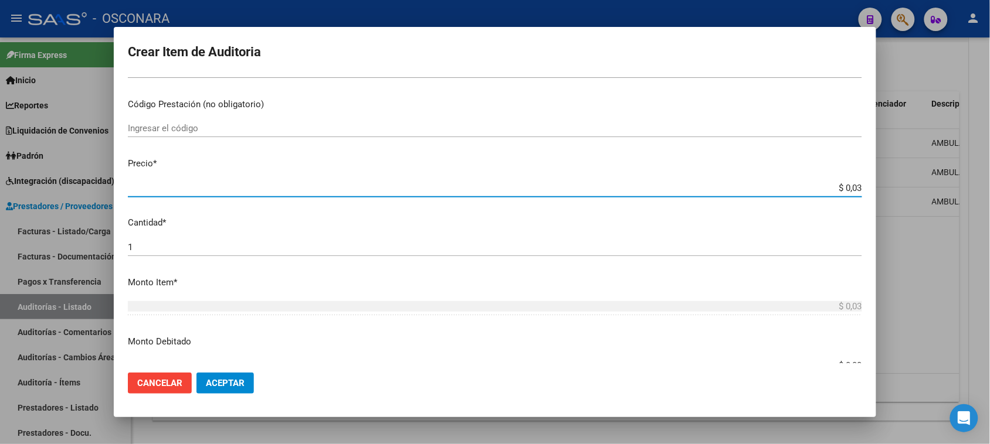
type input "$ 0,39"
type input "$ 3,99"
type input "$ 39,98"
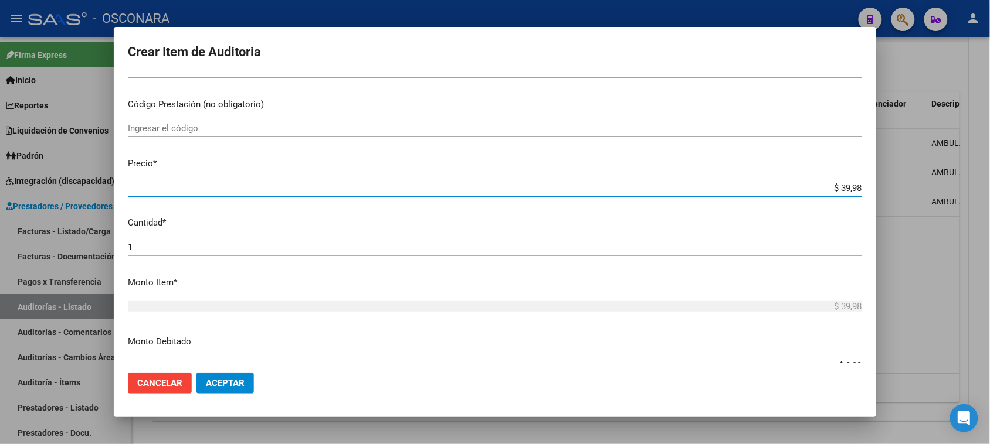
type input "$ 399,80"
type input "$ 3.998,00"
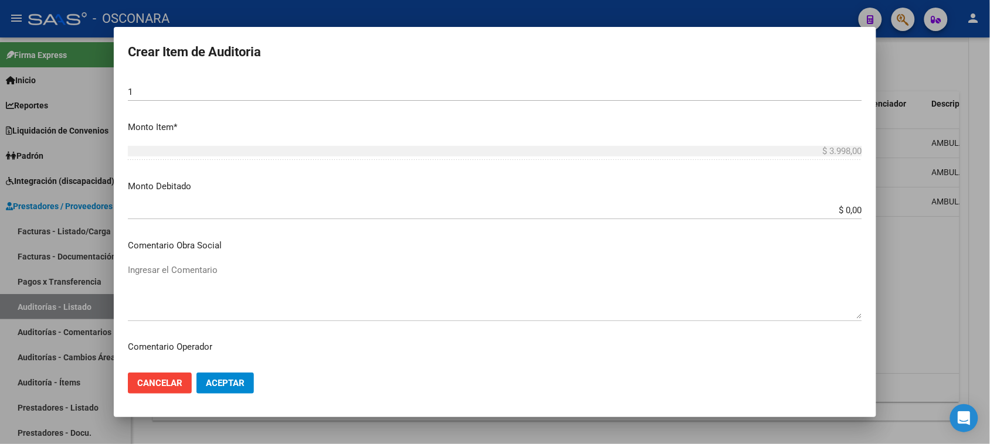
scroll to position [766, 0]
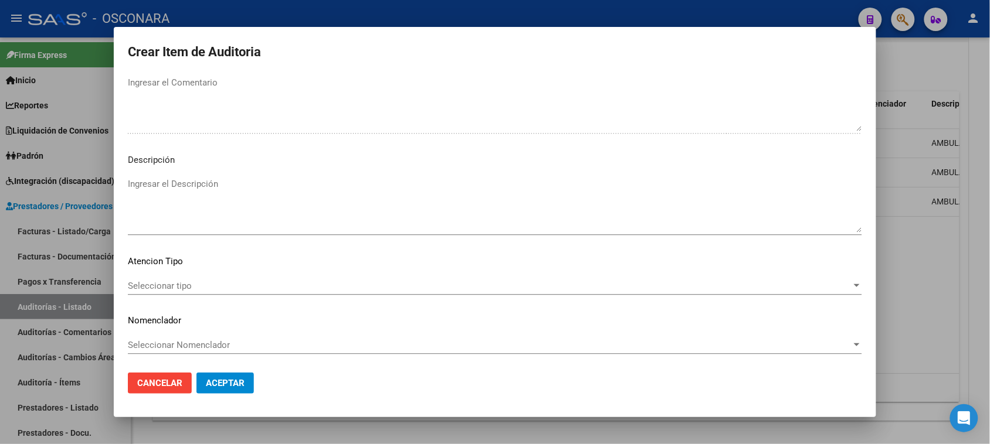
click at [172, 220] on textarea "Ingresar el Descripción" at bounding box center [495, 205] width 734 height 55
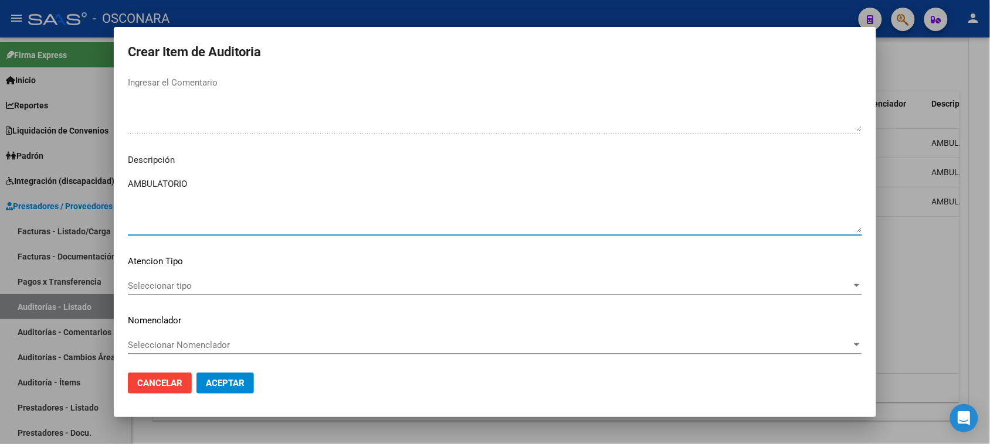
type textarea "AMBULATORIO"
click at [145, 281] on div "Seleccionar tipo Seleccionar tipo" at bounding box center [495, 286] width 734 height 18
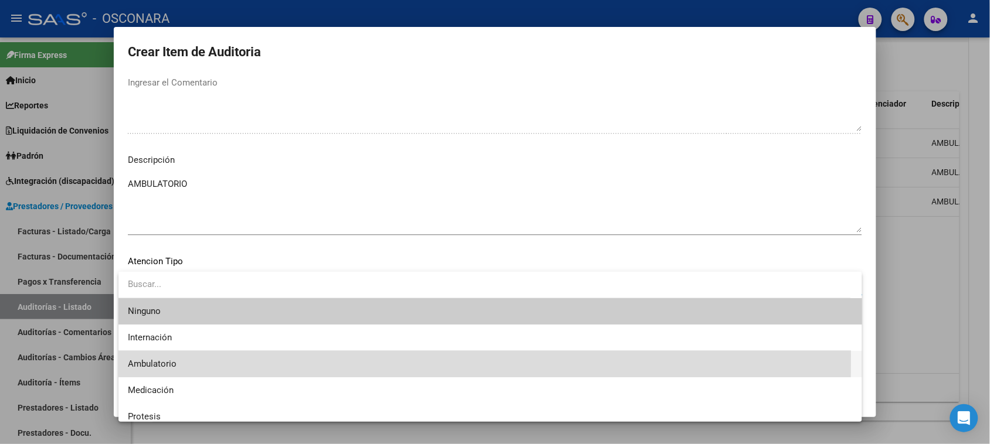
drag, startPoint x: 157, startPoint y: 356, endPoint x: 171, endPoint y: 371, distance: 21.1
click at [157, 358] on span "Ambulatorio" at bounding box center [490, 364] width 725 height 26
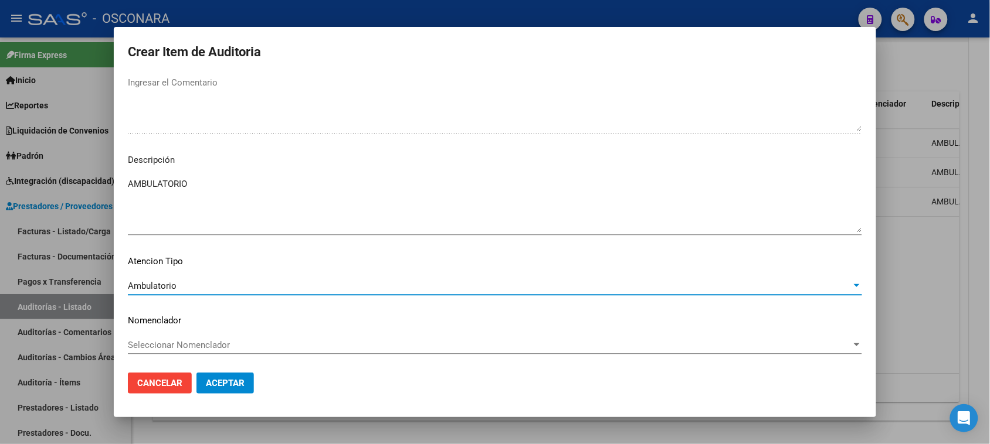
click at [227, 381] on span "Aceptar" at bounding box center [225, 383] width 39 height 11
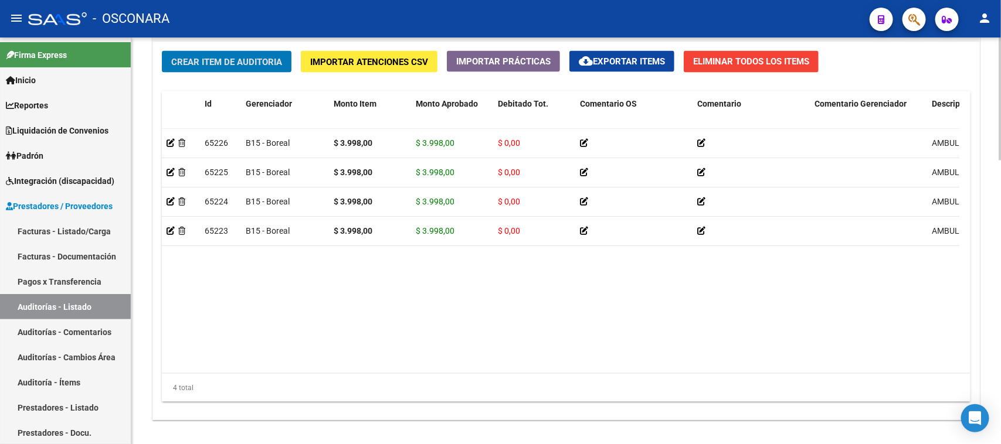
click at [233, 57] on span "Crear Item de Auditoria" at bounding box center [226, 62] width 111 height 11
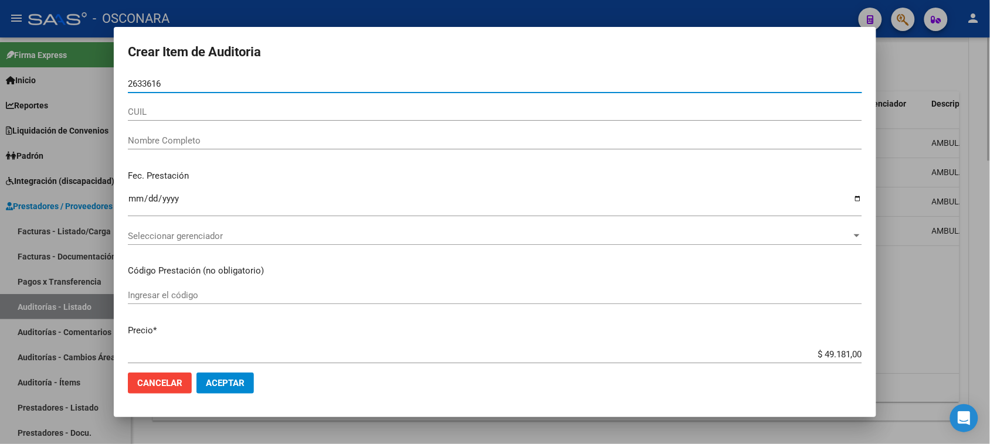
type input "26336165"
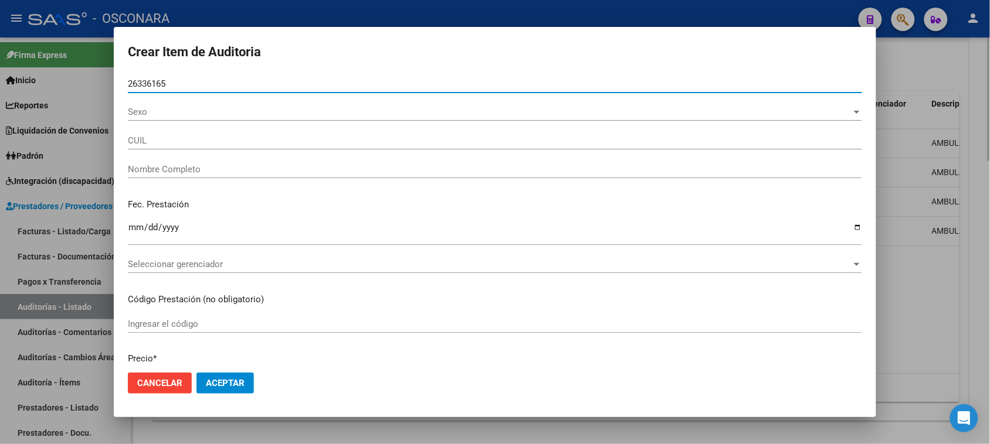
type input "20263361653"
type input "[PERSON_NAME]"
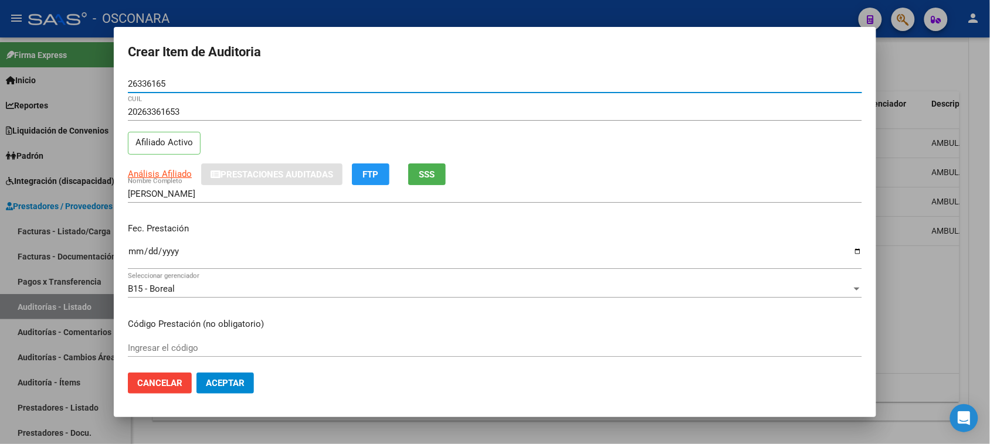
type input "26336165"
click at [455, 172] on div "Análisis Afiliado Prestaciones Auditadas FTP SSS" at bounding box center [495, 175] width 734 height 22
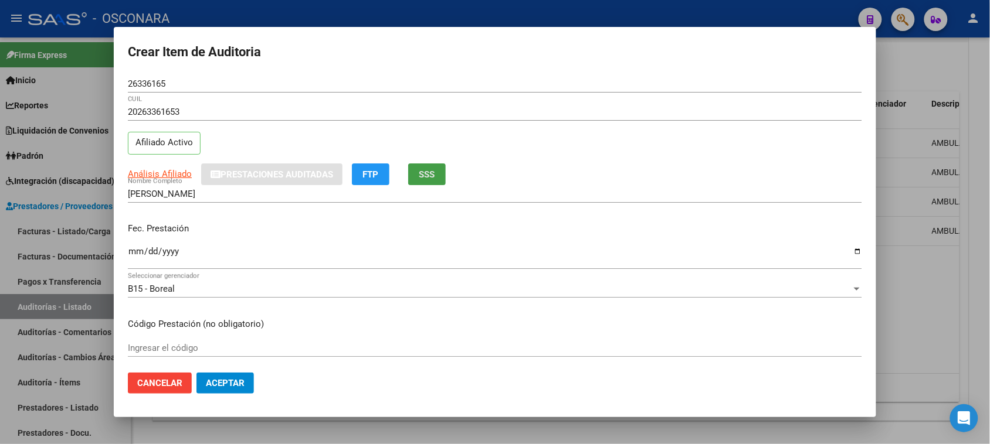
click at [439, 174] on button "SSS" at bounding box center [427, 175] width 38 height 22
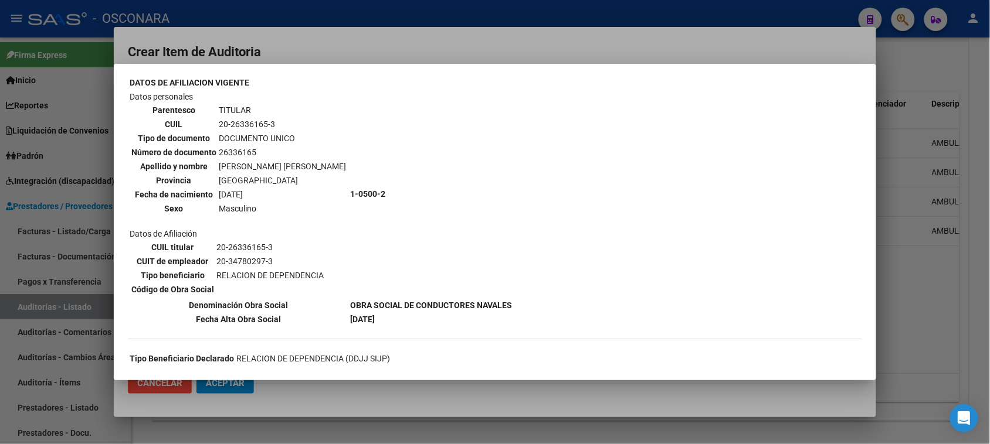
scroll to position [73, 0]
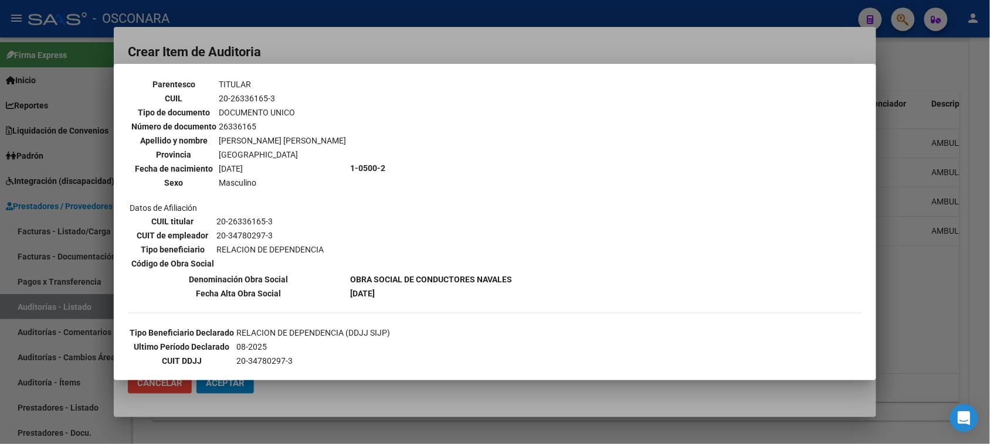
click at [399, 32] on div at bounding box center [495, 222] width 990 height 444
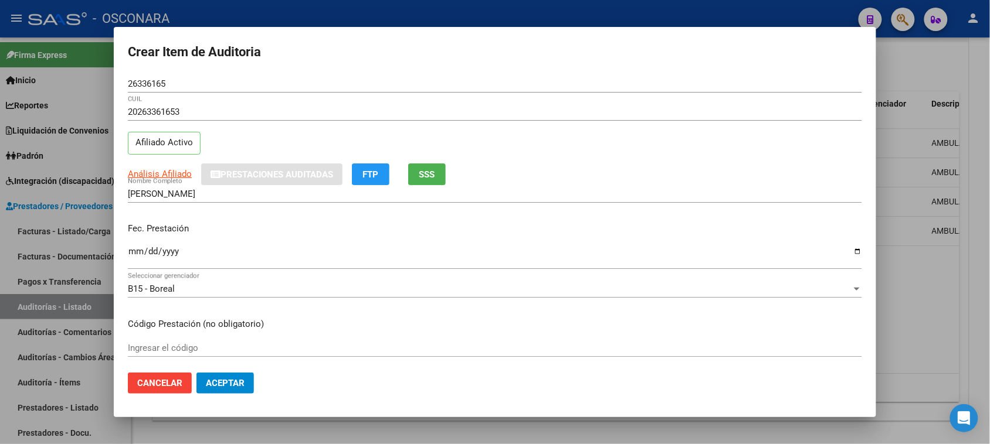
click at [131, 253] on input "Ingresar la fecha" at bounding box center [495, 256] width 734 height 19
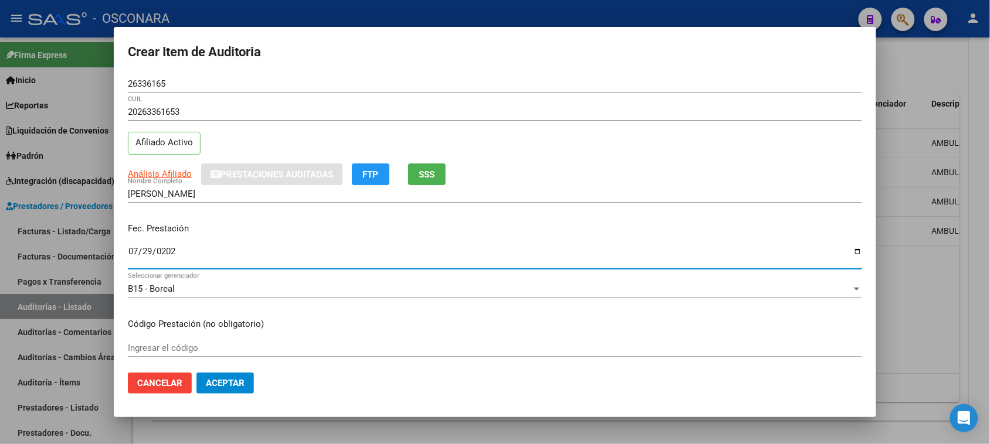
type input "[DATE]"
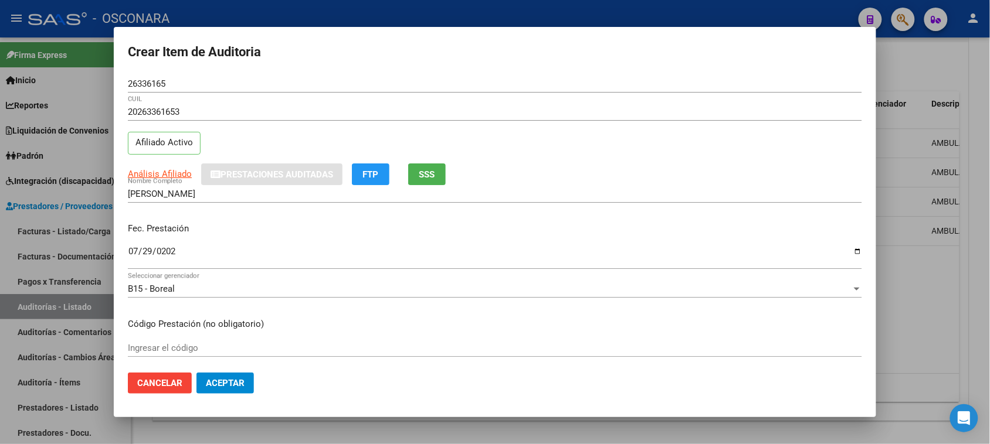
scroll to position [147, 0]
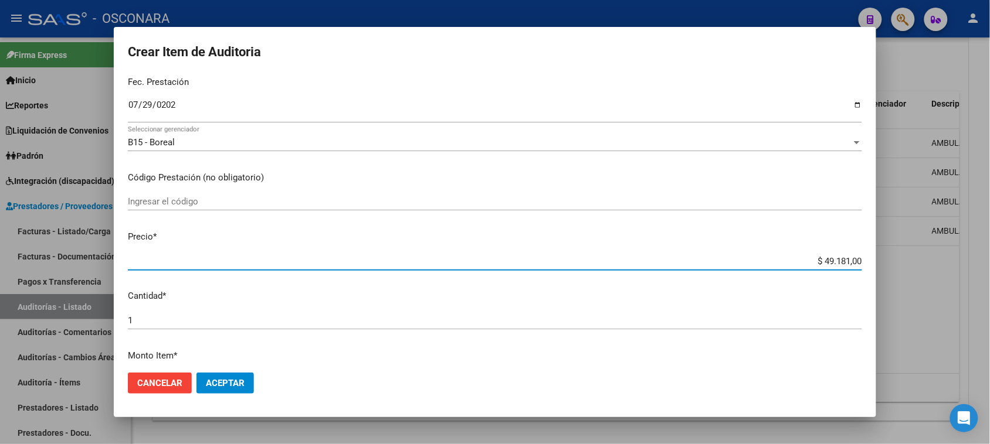
drag, startPoint x: 810, startPoint y: 256, endPoint x: 960, endPoint y: 254, distance: 150.7
click at [957, 255] on div "Crear Item de Auditoria 26336165 Nro Documento 20263361653 CUIL Afiliado Activo…" at bounding box center [495, 222] width 990 height 444
type input "$ 0,07"
type input "$ 0,79"
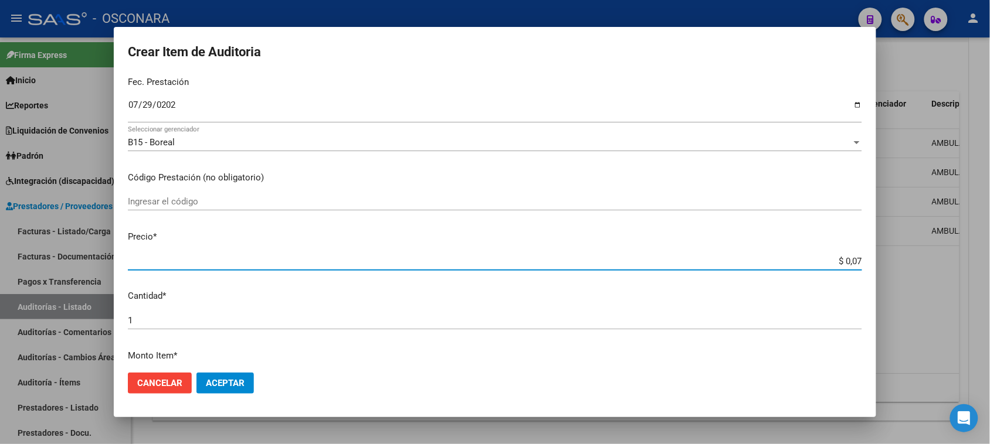
type input "$ 0,79"
type input "$ 7,99"
type input "$ 79,96"
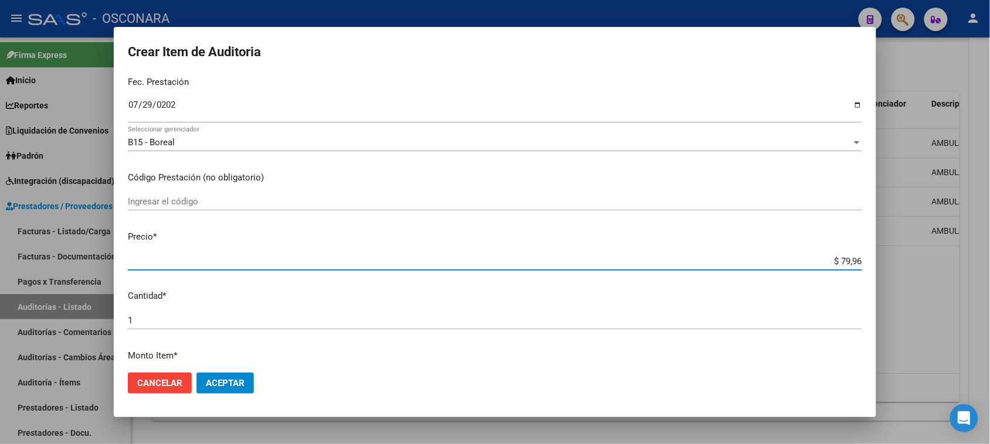
type input "$ 799,60"
type input "$ 7.996,00"
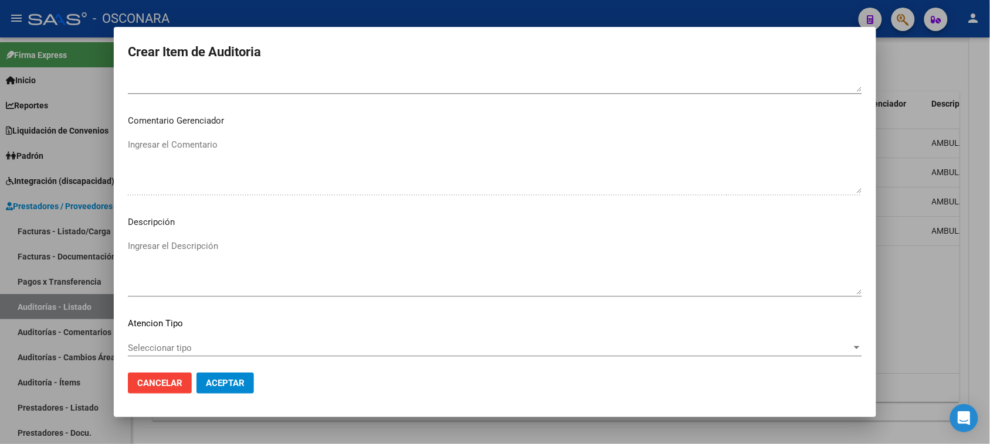
scroll to position [766, 0]
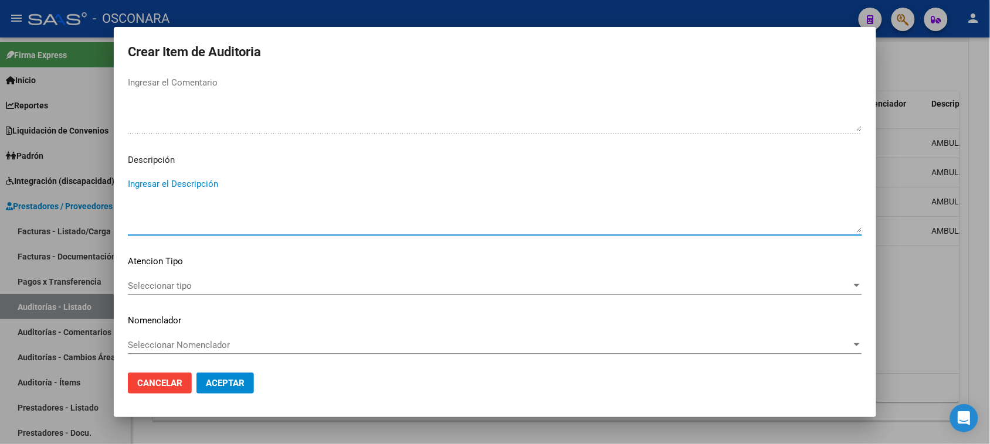
click at [183, 201] on textarea "Ingresar el Descripción" at bounding box center [495, 205] width 734 height 55
type textarea "AMBULATORIO"
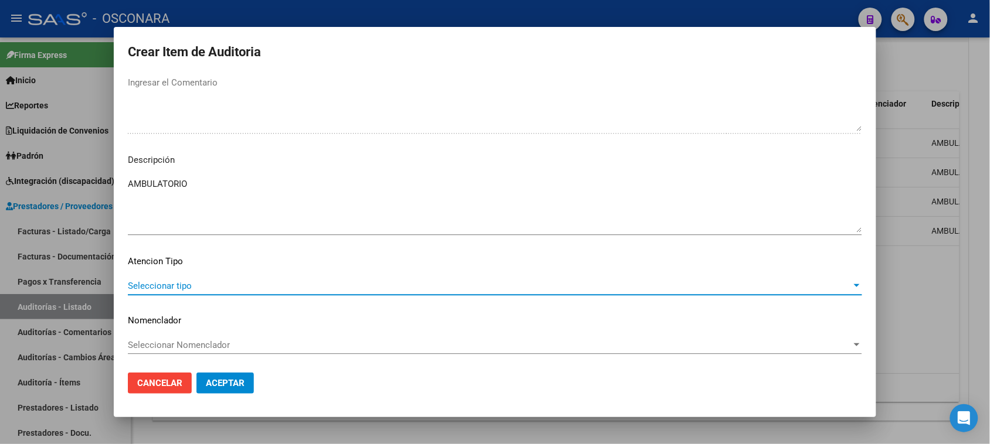
click at [141, 285] on span "Seleccionar tipo" at bounding box center [490, 286] width 724 height 11
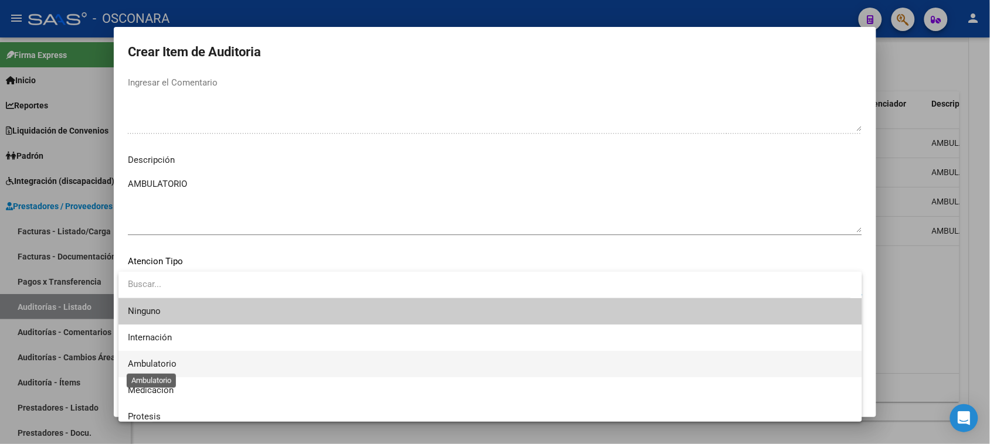
click at [168, 361] on span "Ambulatorio" at bounding box center [152, 364] width 49 height 11
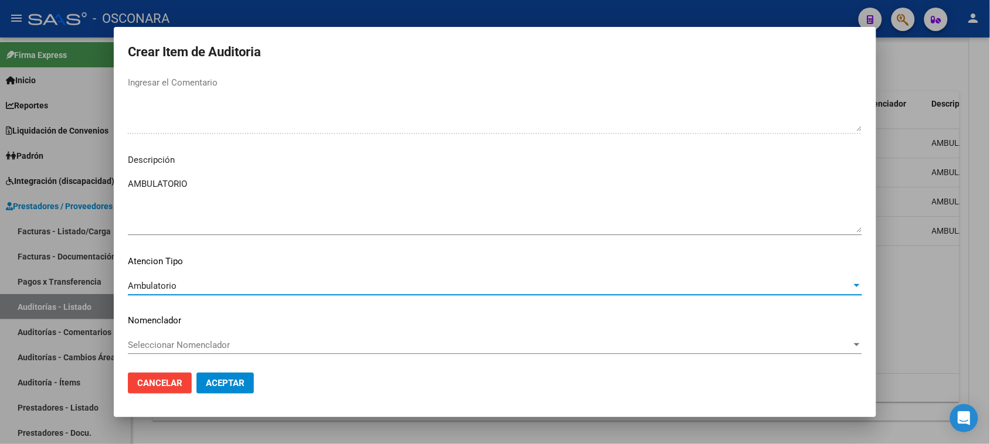
click at [207, 381] on span "Aceptar" at bounding box center [225, 383] width 39 height 11
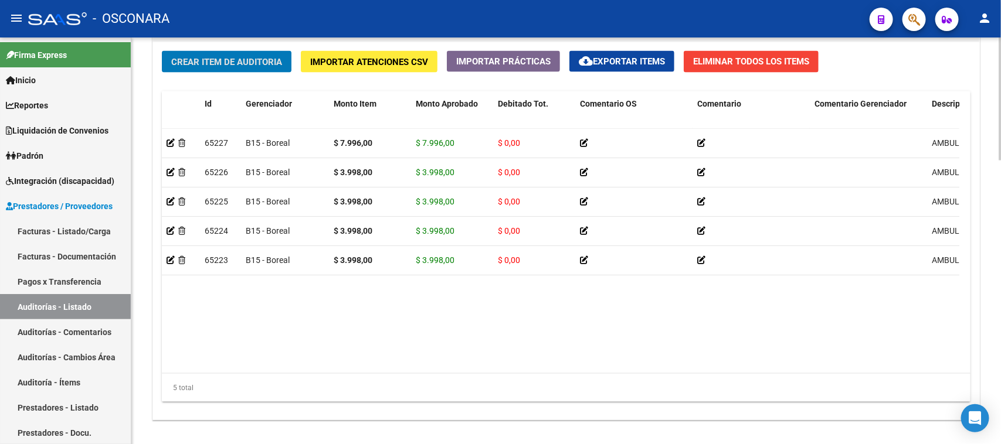
click at [186, 60] on span "Crear Item de Auditoria" at bounding box center [226, 62] width 111 height 11
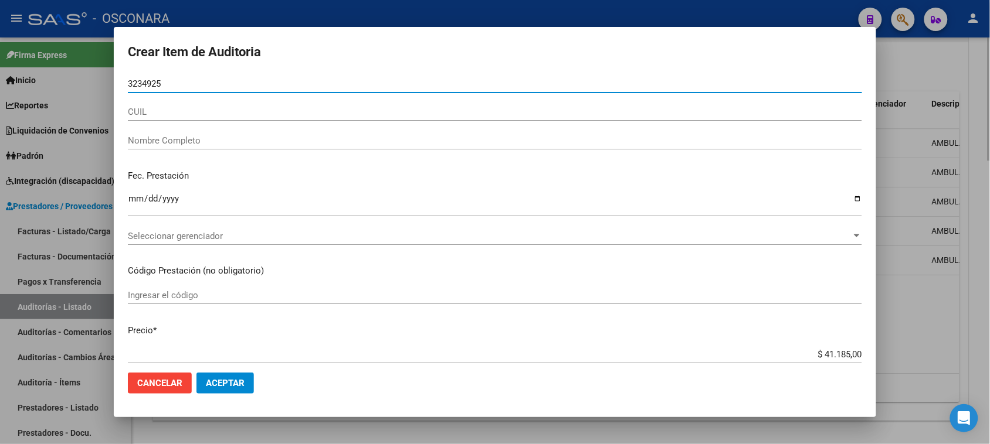
type input "32349258"
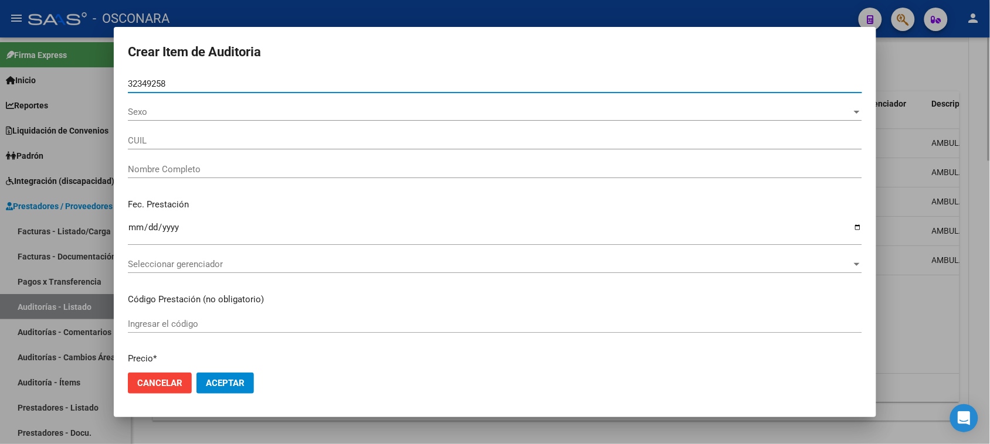
type input "27323492587"
type input "[PERSON_NAME]"
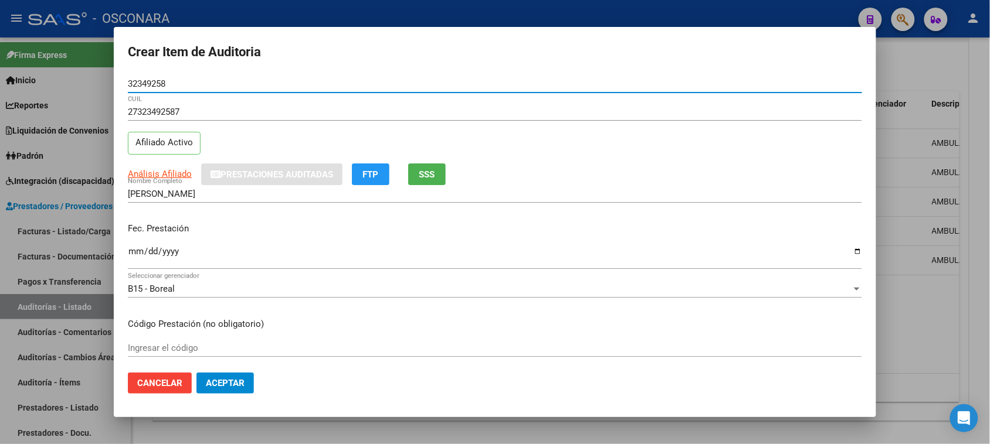
type input "32349258"
click at [427, 173] on span "SSS" at bounding box center [427, 174] width 16 height 11
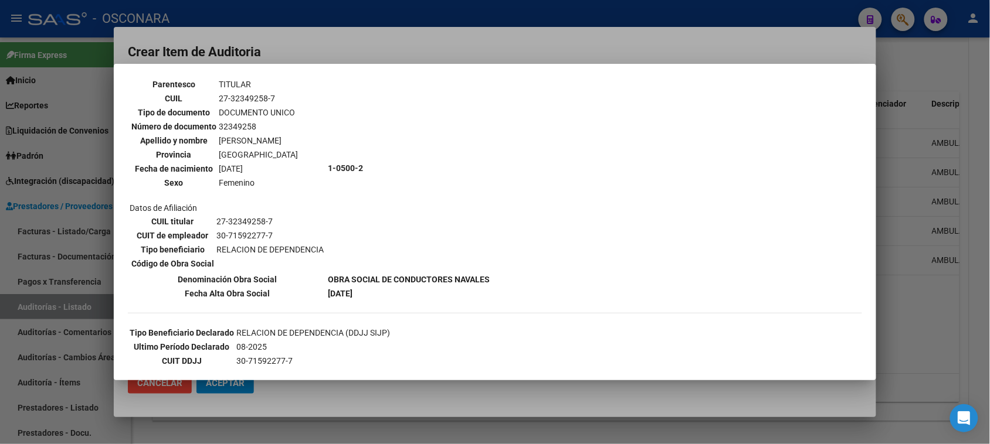
scroll to position [147, 0]
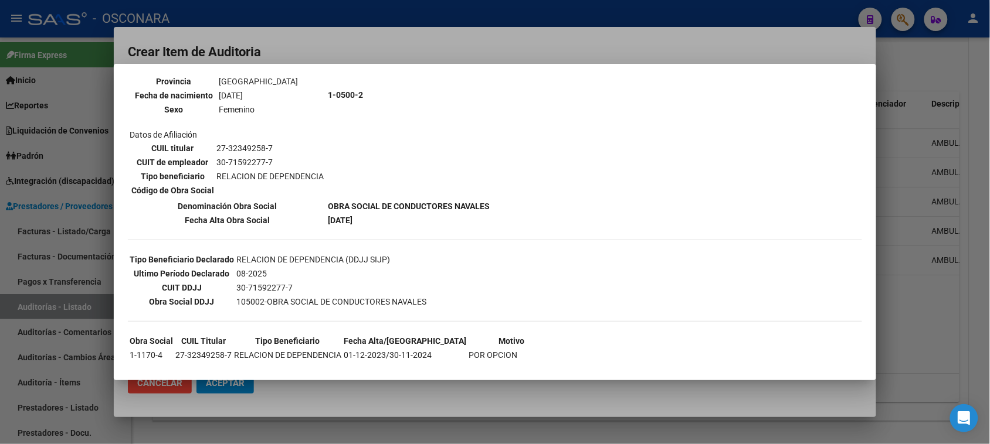
click at [422, 49] on div at bounding box center [495, 222] width 990 height 444
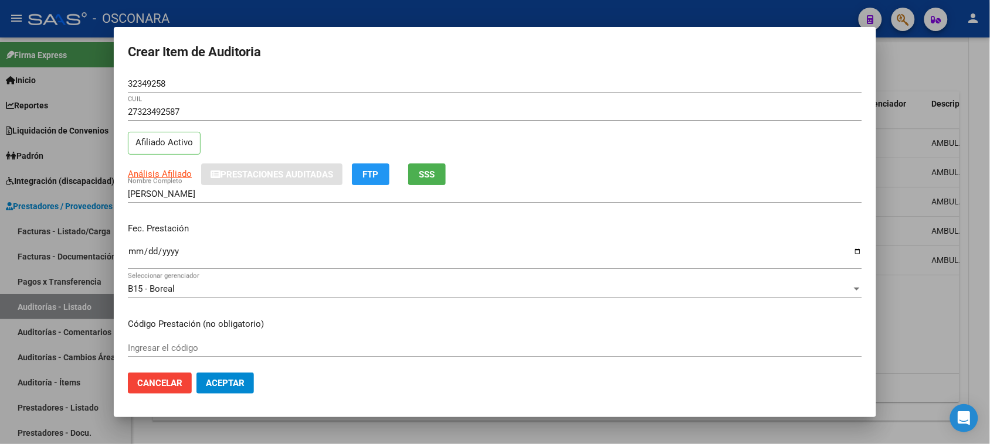
click at [136, 252] on input "Ingresar la fecha" at bounding box center [495, 256] width 734 height 19
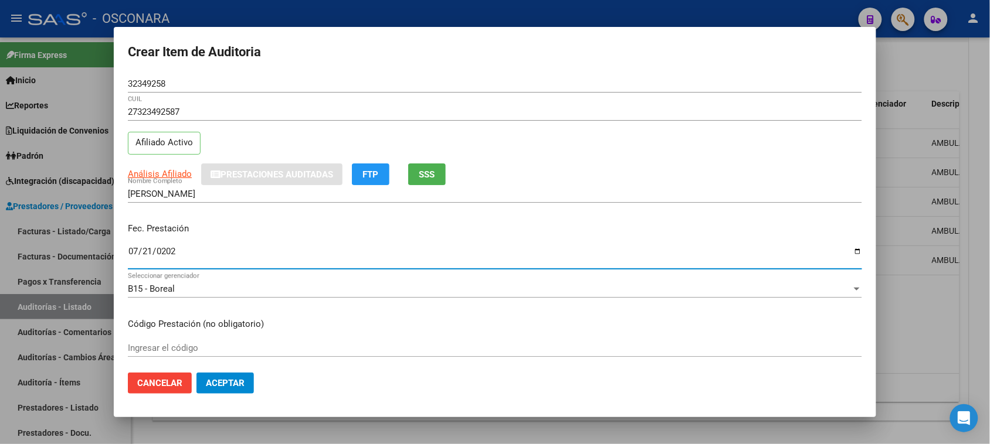
type input "[DATE]"
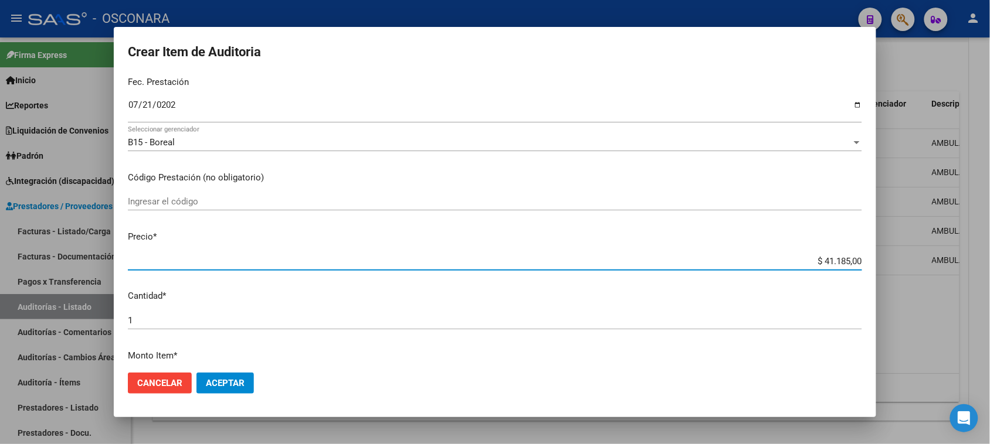
drag, startPoint x: 813, startPoint y: 261, endPoint x: 944, endPoint y: 255, distance: 130.9
click at [940, 256] on div "Crear Item de Auditoria 32349258 Nro Documento 27323492587 CUIL Afiliado Activo…" at bounding box center [495, 222] width 990 height 444
type input "$ 0,01"
type input "$ 0,11"
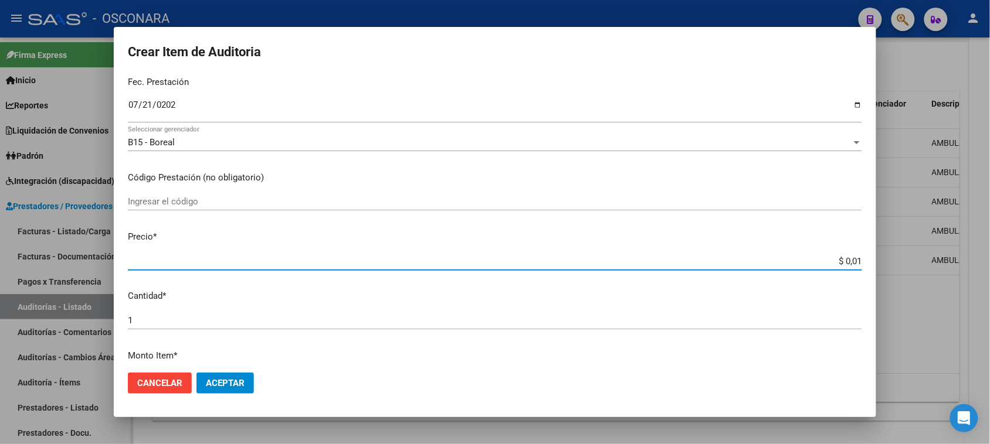
type input "$ 0,11"
type input "$ 1,19"
type input "$ 11,99"
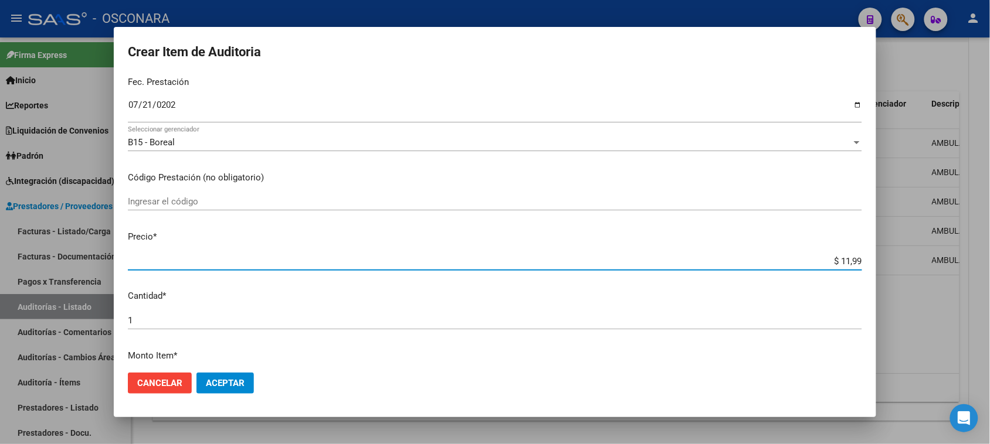
type input "$ 119,94"
type input "$ 1.199,40"
type input "$ 11.994,00"
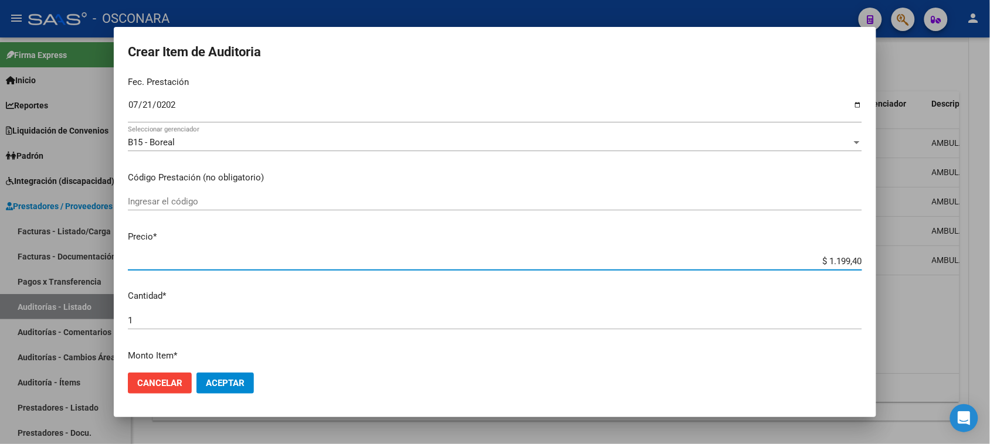
type input "$ 11.994,00"
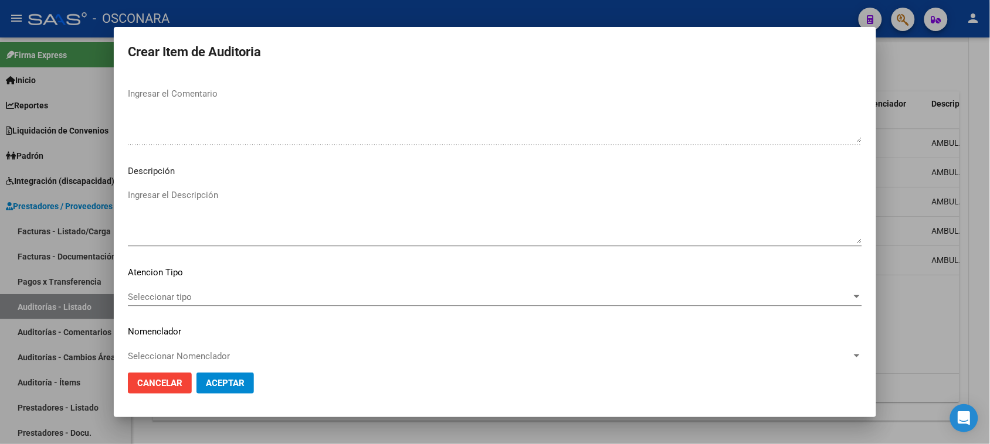
scroll to position [766, 0]
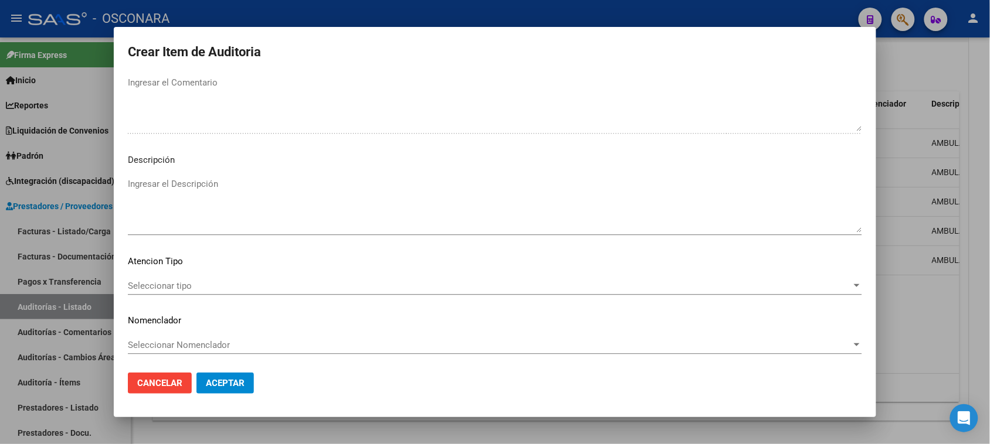
click at [183, 230] on textarea "Ingresar el Descripción" at bounding box center [495, 205] width 734 height 55
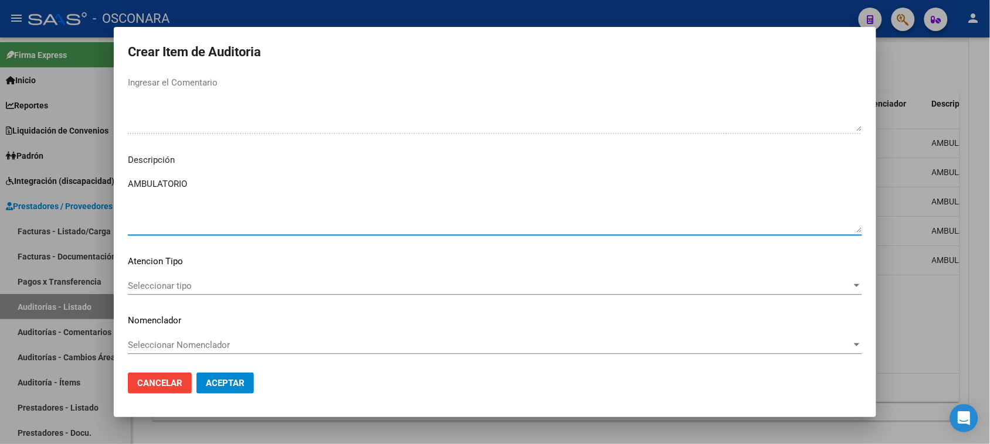
type textarea "AMBULATORIO"
click at [206, 286] on span "Seleccionar tipo" at bounding box center [490, 286] width 724 height 11
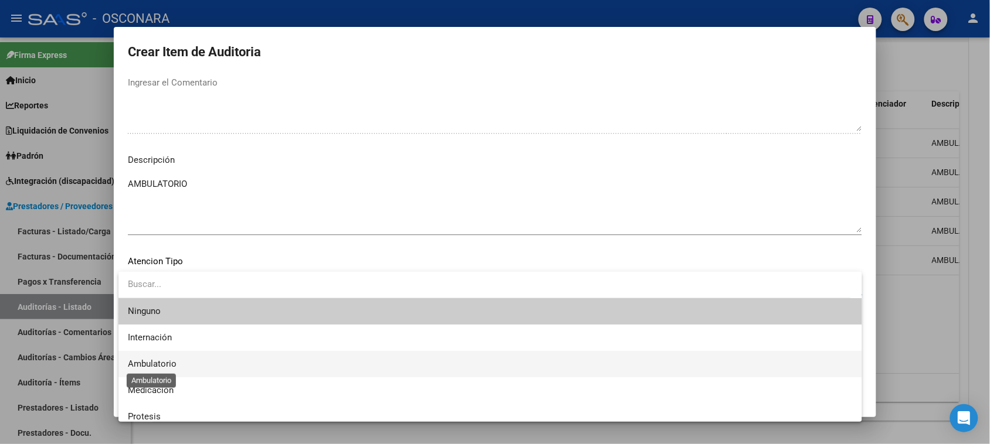
click at [164, 362] on span "Ambulatorio" at bounding box center [152, 364] width 49 height 11
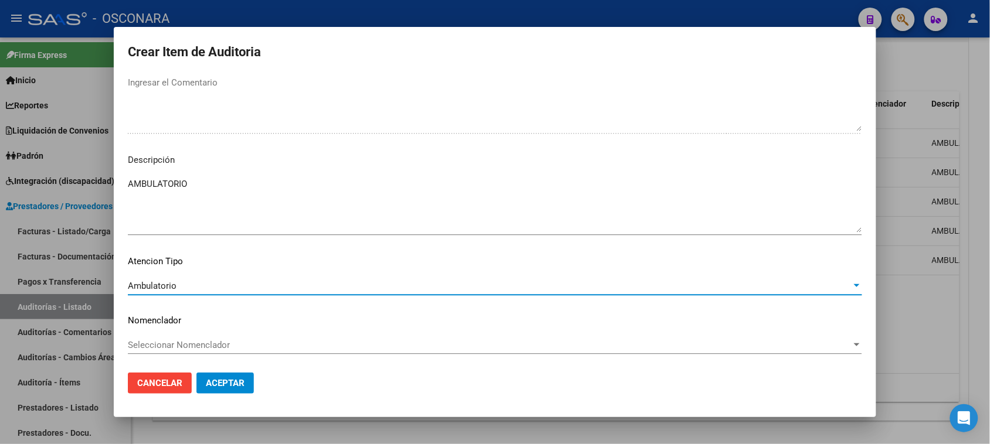
click at [218, 383] on span "Aceptar" at bounding box center [225, 383] width 39 height 11
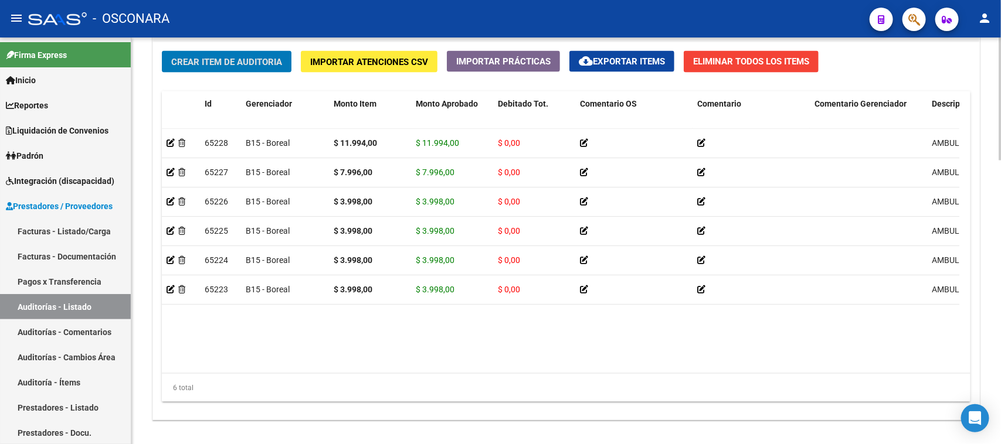
click at [209, 60] on span "Crear Item de Auditoria" at bounding box center [226, 62] width 111 height 11
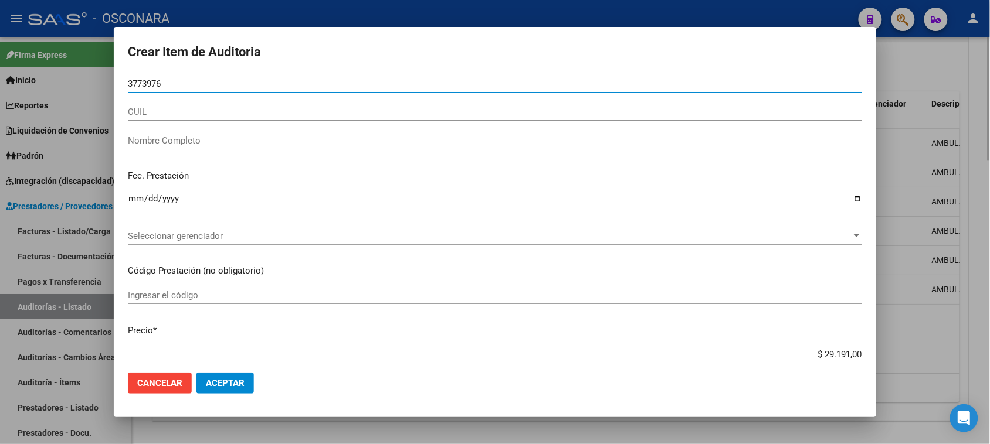
type input "37739765"
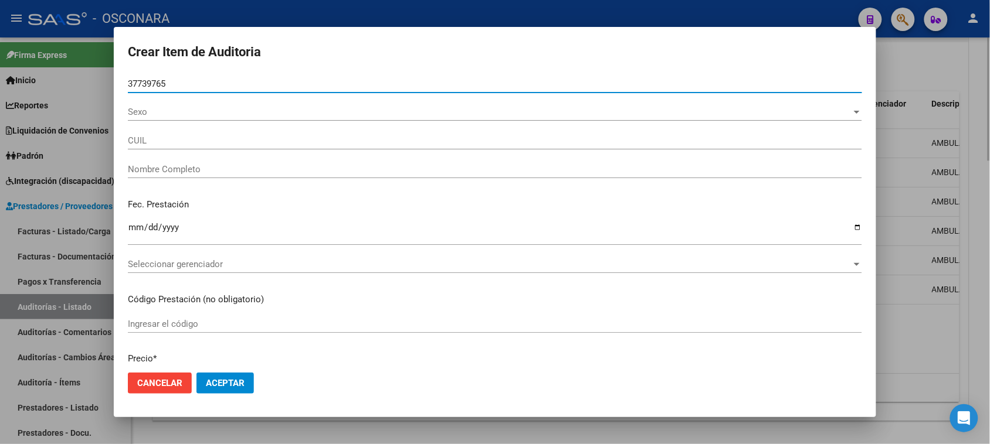
type input "20377397658"
type input "[PERSON_NAME] [PERSON_NAME]"
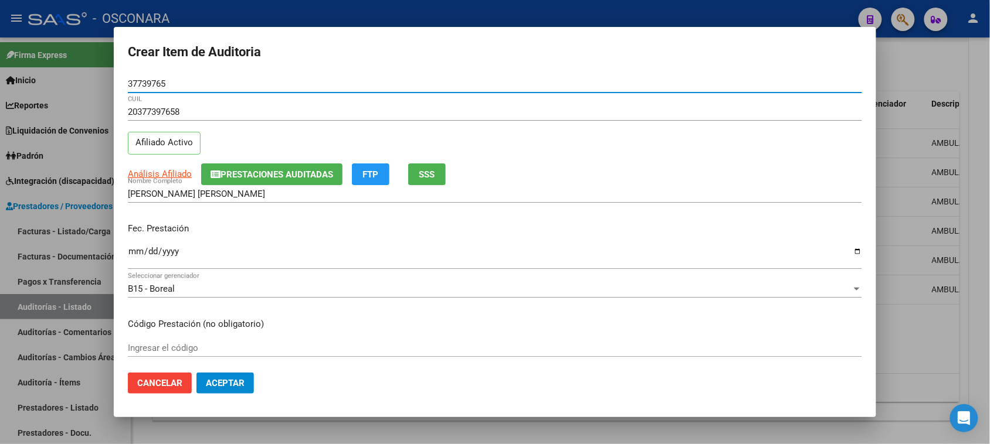
type input "37739765"
click at [295, 174] on span "Prestaciones Auditadas" at bounding box center [276, 174] width 113 height 11
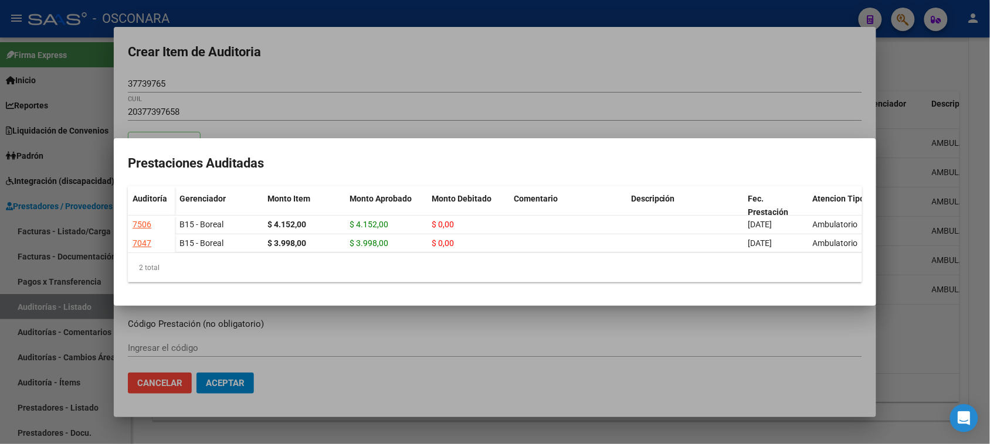
click at [344, 94] on div at bounding box center [495, 222] width 990 height 444
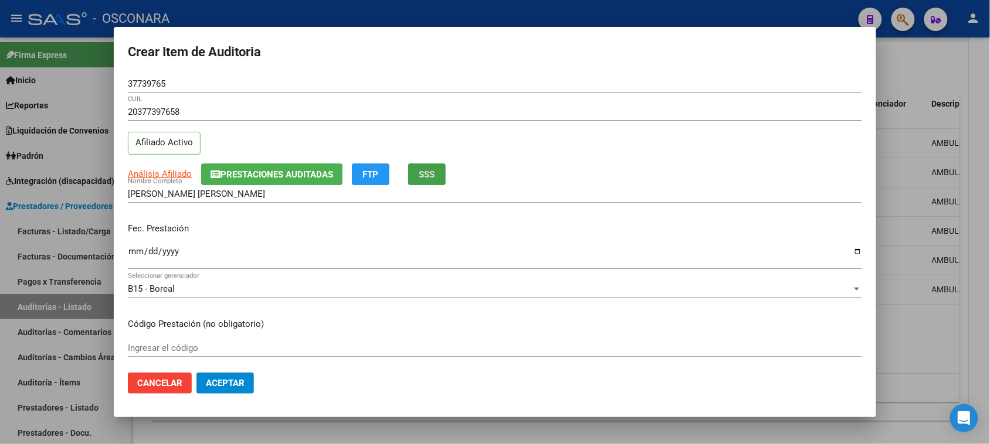
click at [429, 174] on span "SSS" at bounding box center [427, 174] width 16 height 11
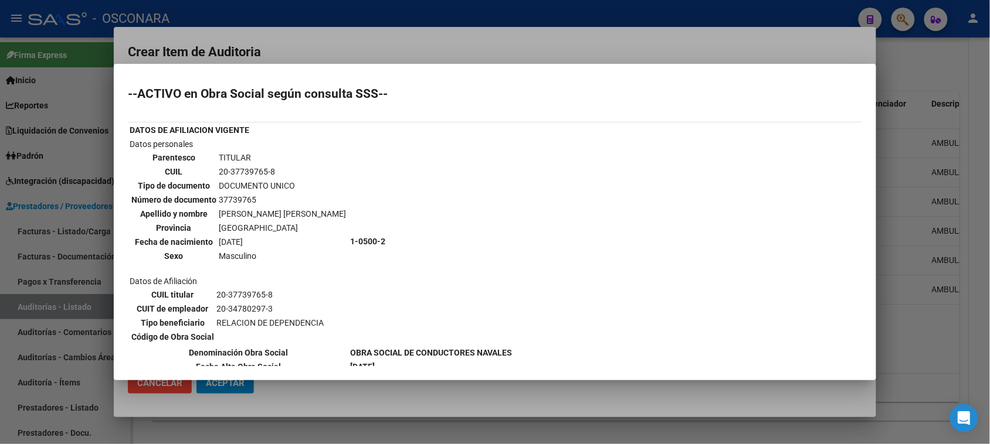
click at [440, 53] on div at bounding box center [495, 222] width 990 height 444
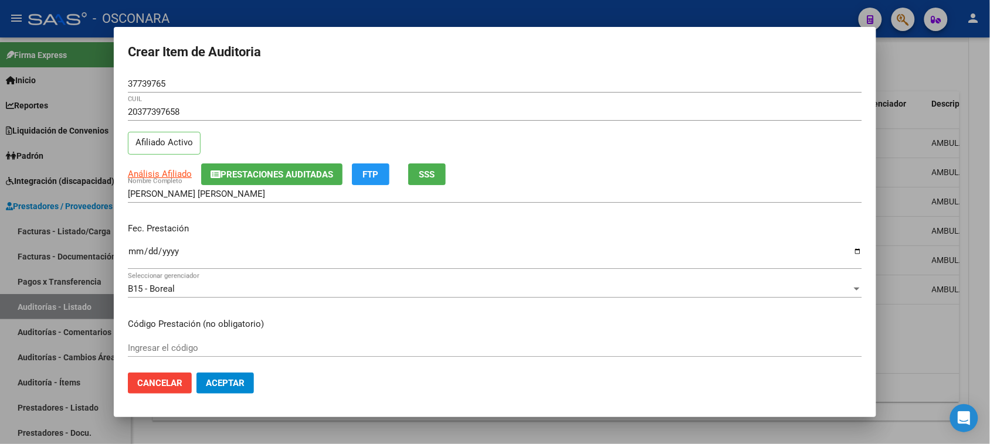
click at [133, 255] on input "Ingresar la fecha" at bounding box center [495, 256] width 734 height 19
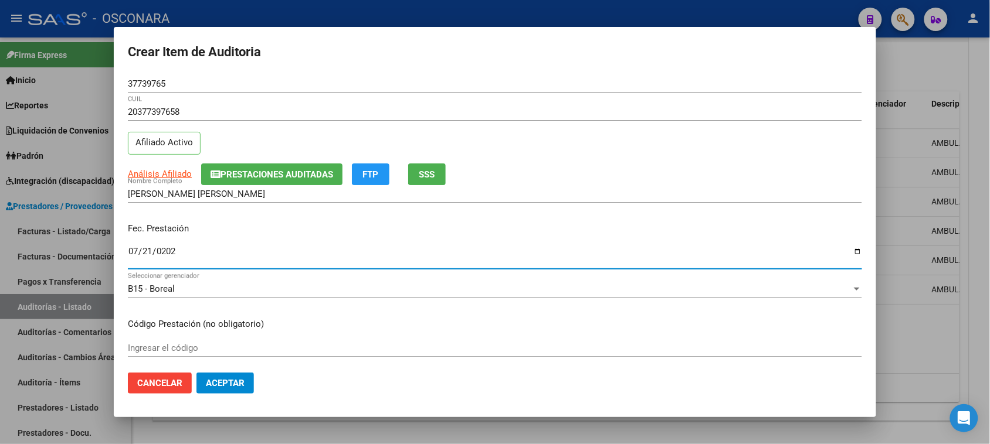
type input "[DATE]"
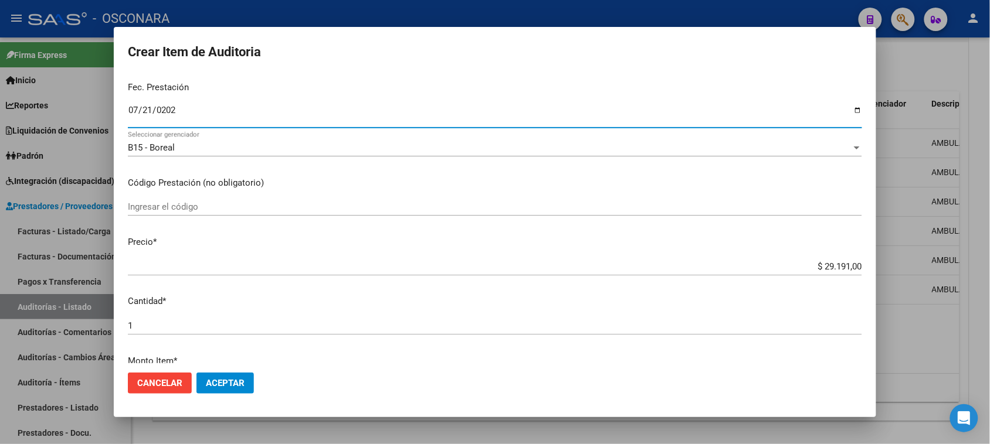
scroll to position [147, 0]
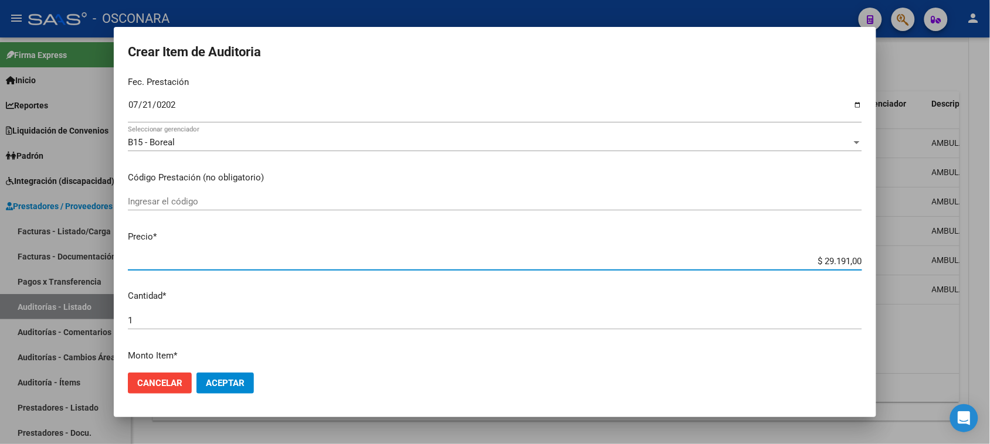
drag, startPoint x: 808, startPoint y: 262, endPoint x: 924, endPoint y: 253, distance: 116.5
click at [919, 255] on div "Crear Item de Auditoria 37739765 Nro Documento 20377397658 CUIL Afiliado Activo…" at bounding box center [495, 222] width 990 height 444
type input "$ 0,06"
type input "$ 0,67"
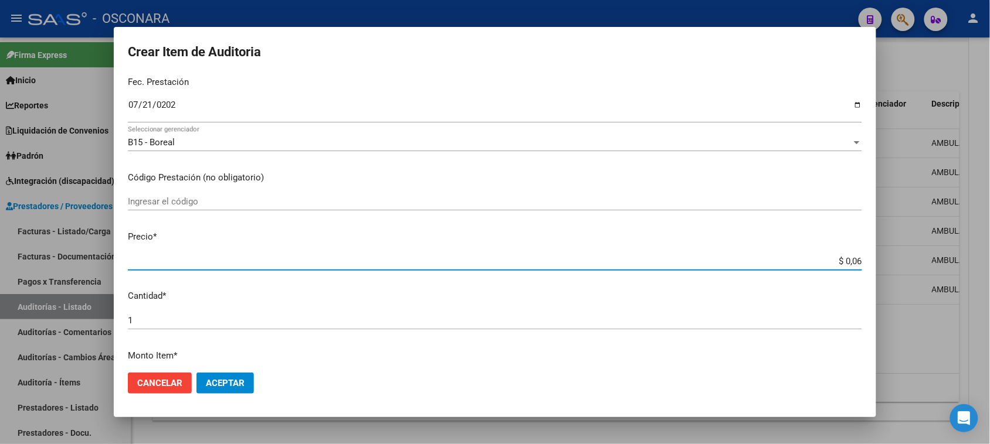
type input "$ 0,67"
type input "$ 6,70"
type input "$ 67,08"
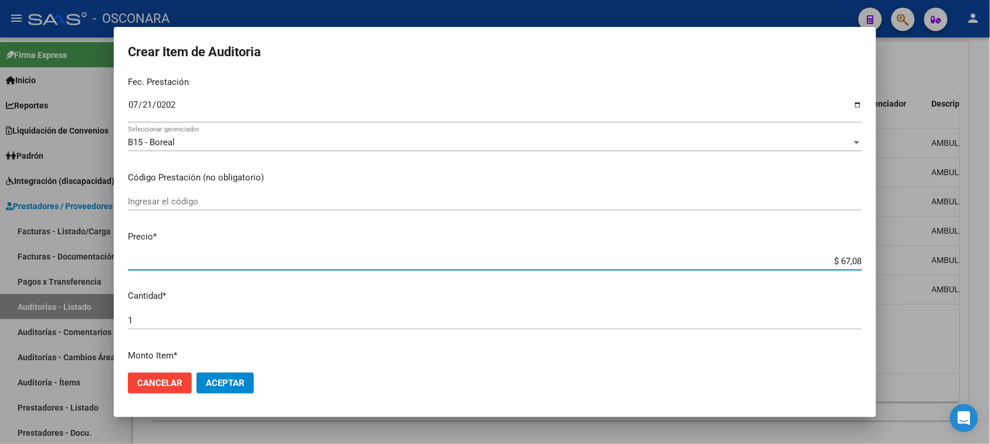
type input "$ 670,80"
type input "$ 6.708,00"
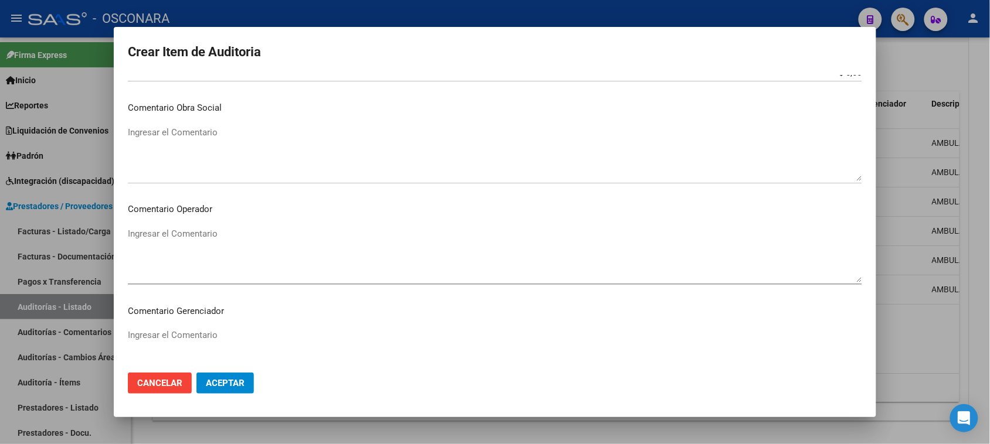
scroll to position [766, 0]
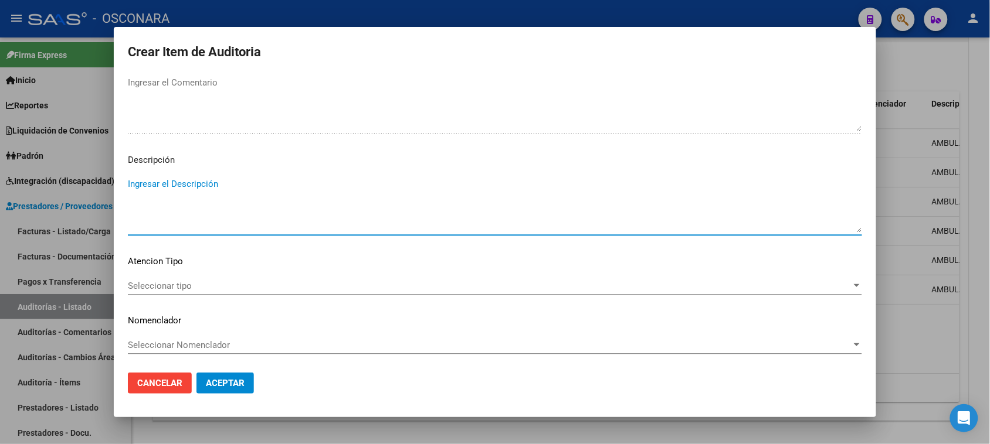
click at [145, 203] on textarea "Ingresar el Descripción" at bounding box center [495, 205] width 734 height 55
type textarea "AMBULATORIO"
click at [151, 279] on div "Seleccionar tipo Seleccionar tipo" at bounding box center [495, 286] width 734 height 18
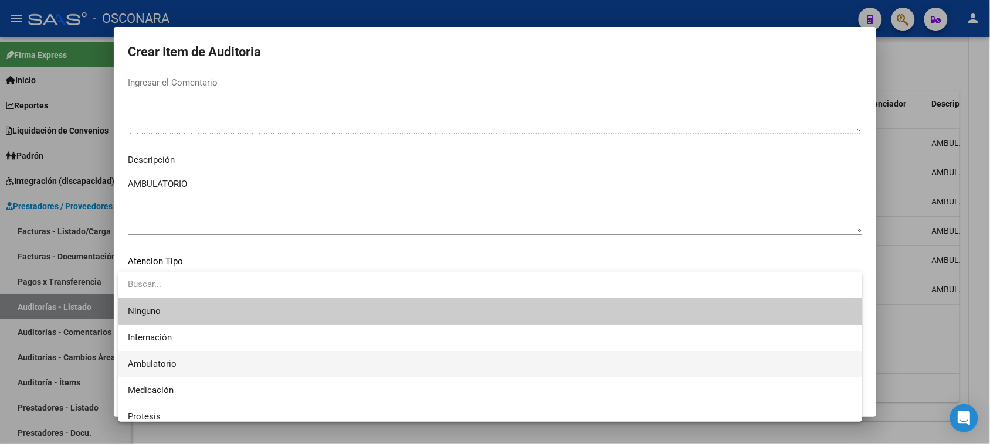
drag, startPoint x: 150, startPoint y: 358, endPoint x: 184, endPoint y: 371, distance: 36.4
click at [150, 358] on span "Ambulatorio" at bounding box center [490, 364] width 725 height 26
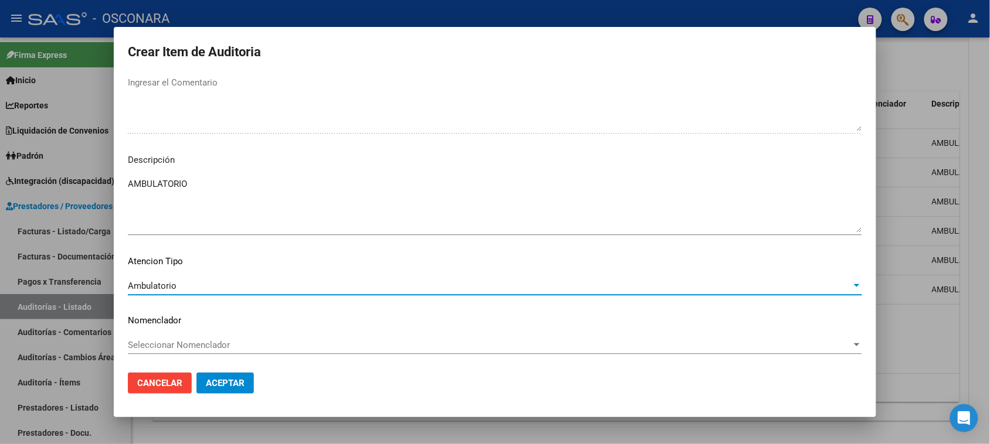
click at [226, 382] on span "Aceptar" at bounding box center [225, 383] width 39 height 11
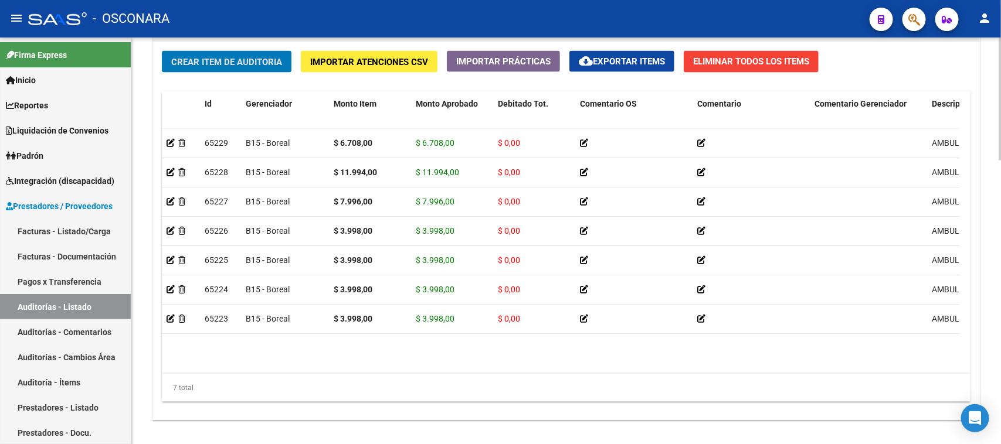
click at [247, 51] on div "Crear Item de Auditoria Importar Atenciones CSV Importar Prácticas cloud_downlo…" at bounding box center [566, 231] width 826 height 379
click at [244, 59] on span "Crear Item de Auditoria" at bounding box center [226, 62] width 111 height 11
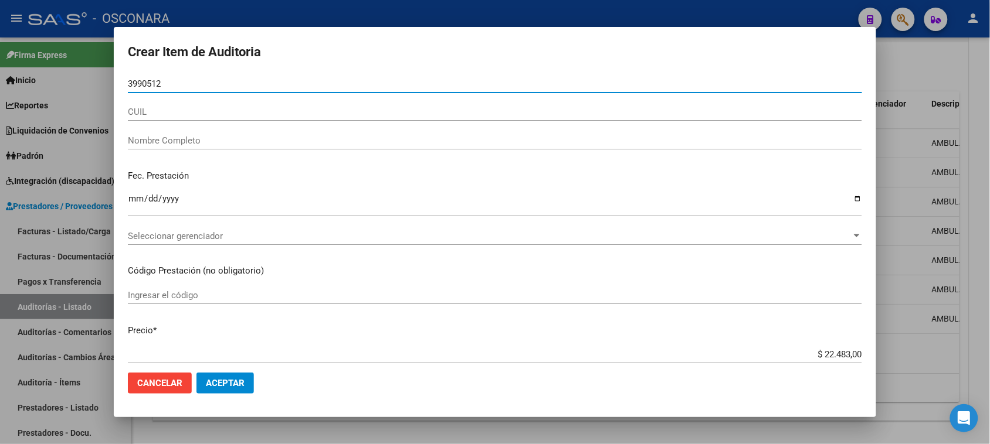
type input "39905127"
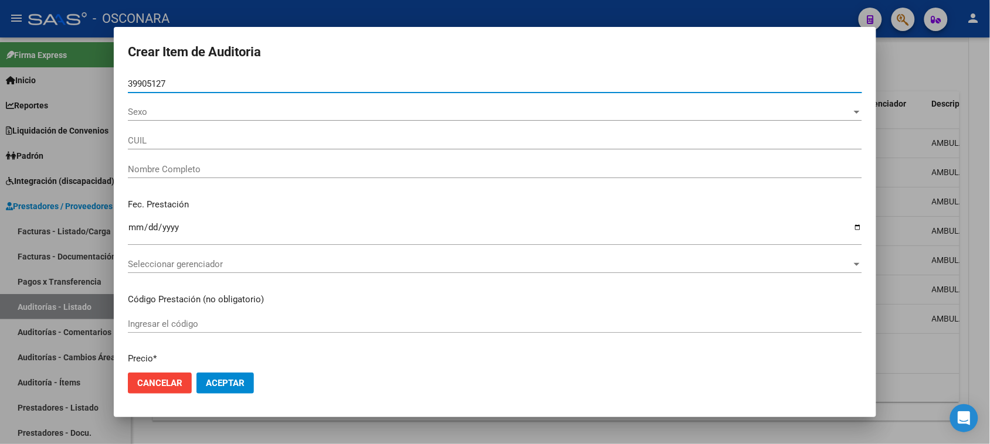
type input "20399051275"
type input "[PERSON_NAME] [PERSON_NAME]"
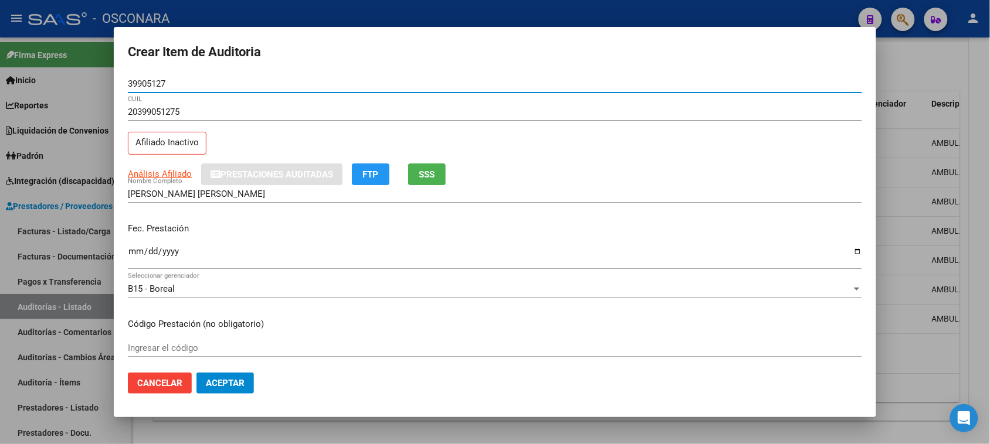
type input "39905127"
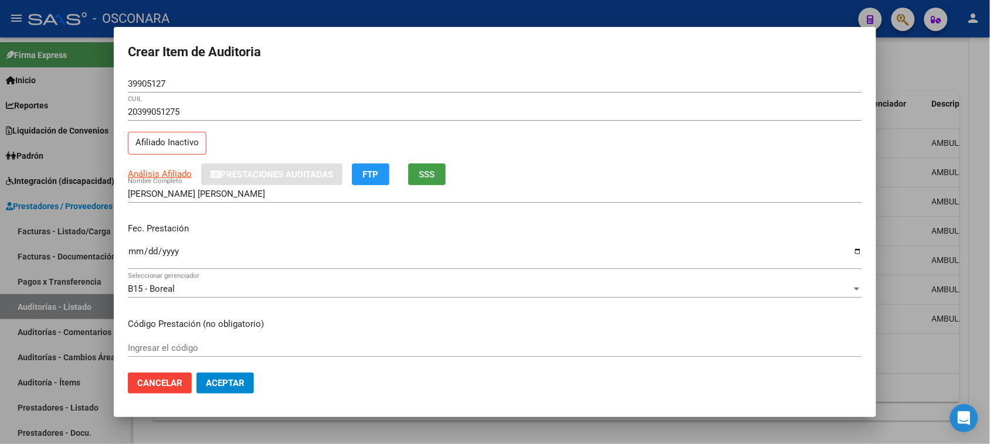
click at [440, 171] on button "SSS" at bounding box center [427, 175] width 38 height 22
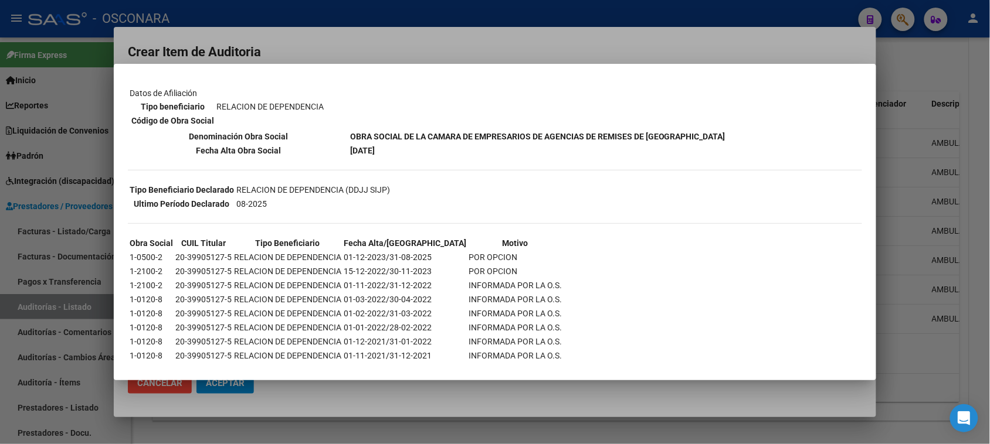
scroll to position [189, 0]
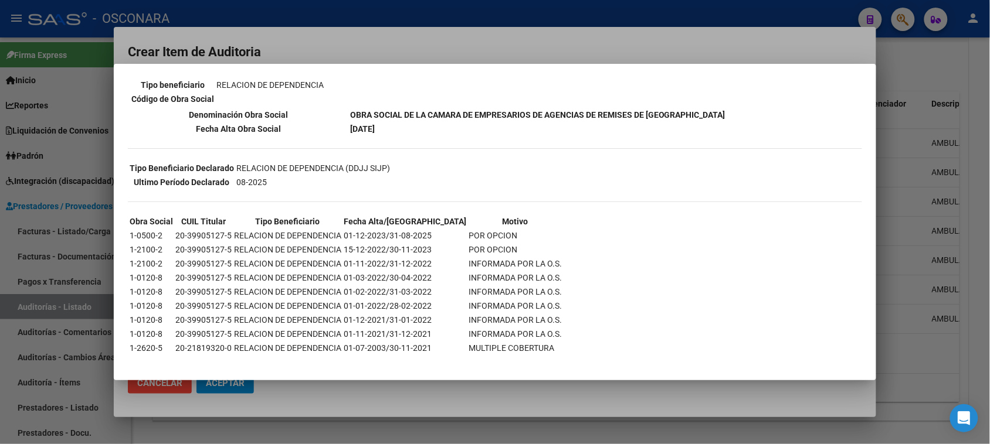
click at [453, 46] on div at bounding box center [495, 222] width 990 height 444
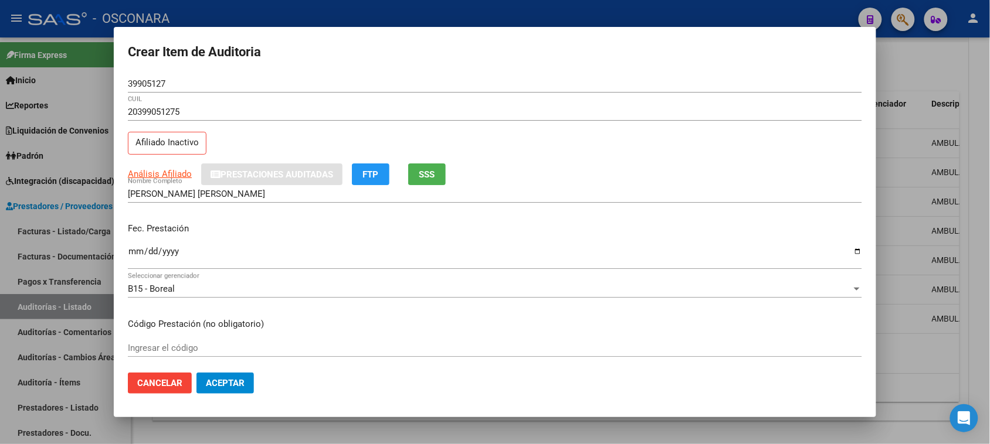
click at [135, 250] on input "Ingresar la fecha" at bounding box center [495, 256] width 734 height 19
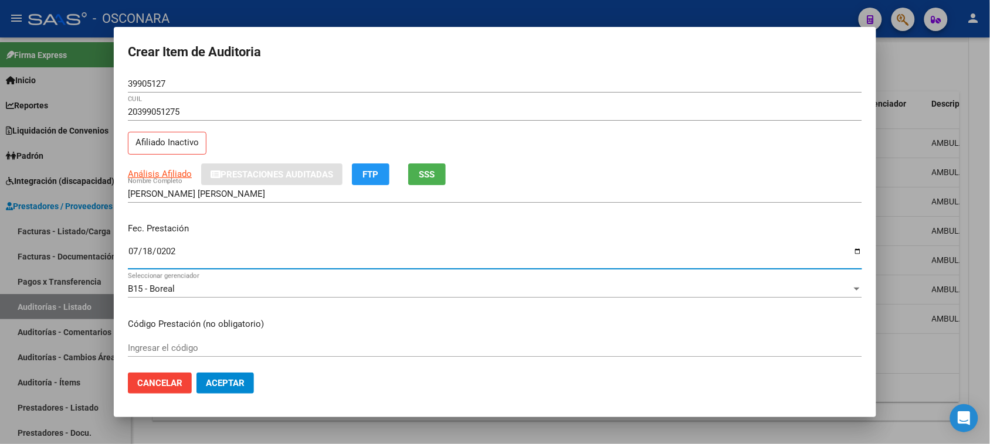
type input "[DATE]"
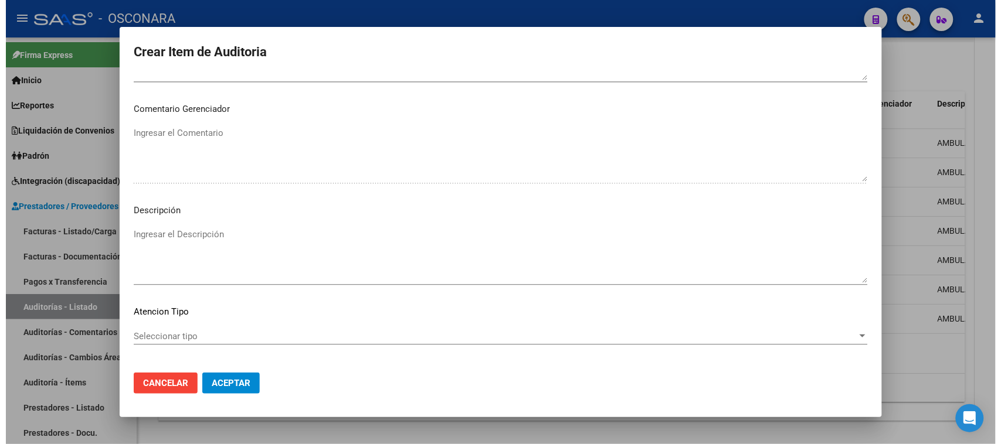
scroll to position [766, 0]
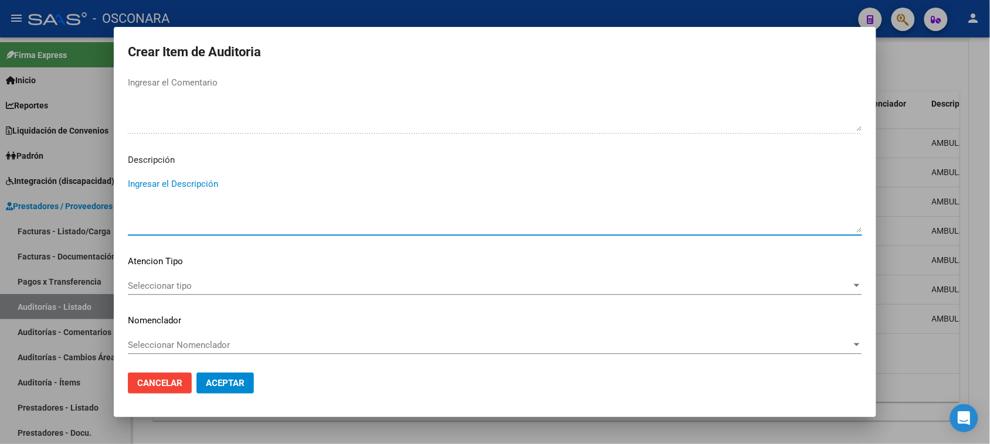
click at [171, 200] on textarea "Ingresar el Descripción" at bounding box center [495, 205] width 734 height 55
type textarea "AMBULATORIO"
click at [144, 285] on span "Seleccionar tipo" at bounding box center [490, 286] width 724 height 11
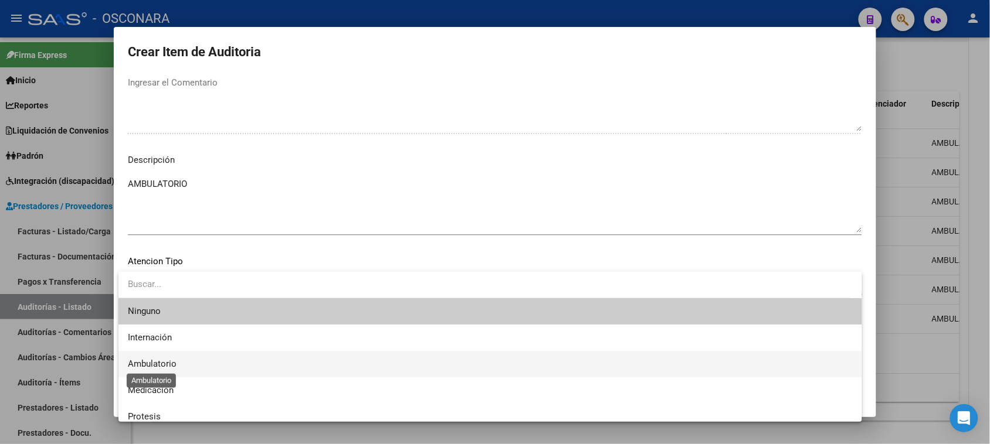
click at [153, 365] on span "Ambulatorio" at bounding box center [152, 364] width 49 height 11
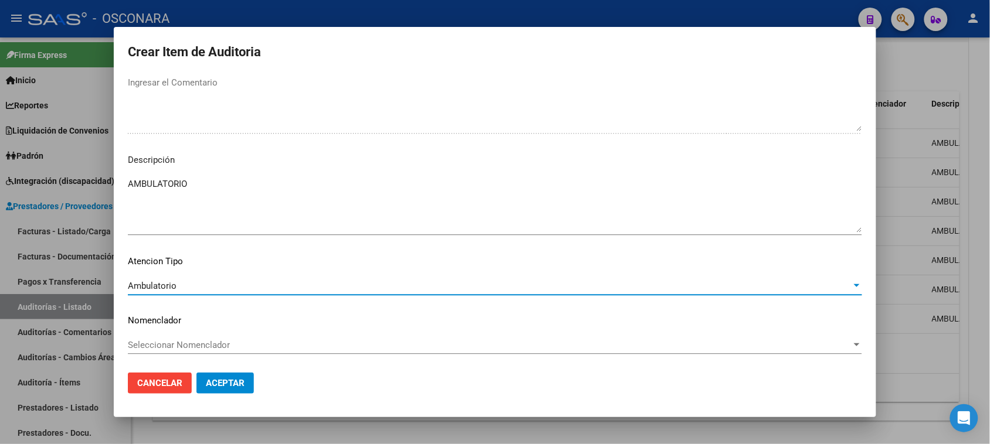
drag, startPoint x: 205, startPoint y: 384, endPoint x: 303, endPoint y: 371, distance: 98.3
click at [209, 384] on span "Aceptar" at bounding box center [225, 383] width 39 height 11
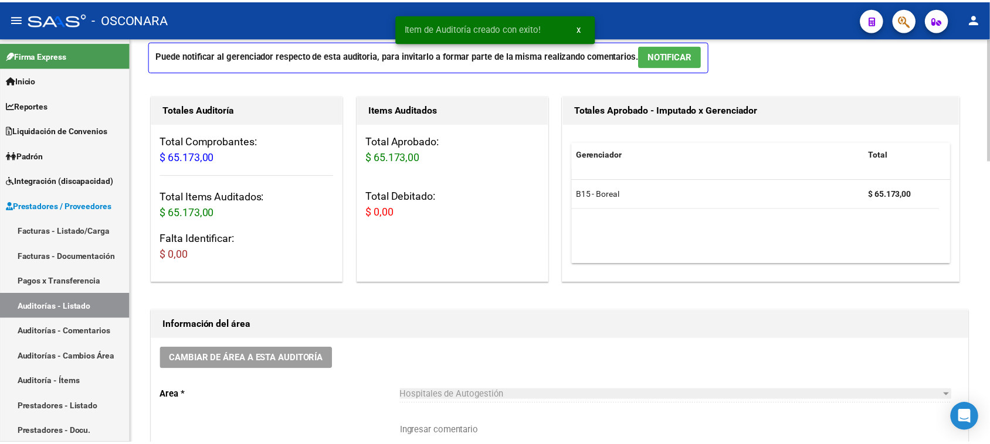
scroll to position [0, 0]
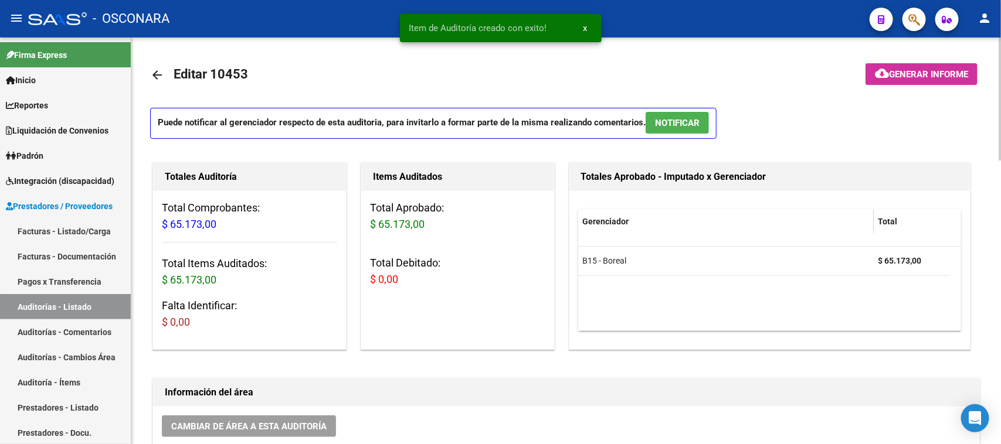
click at [675, 124] on span "NOTIFICAR" at bounding box center [677, 123] width 45 height 11
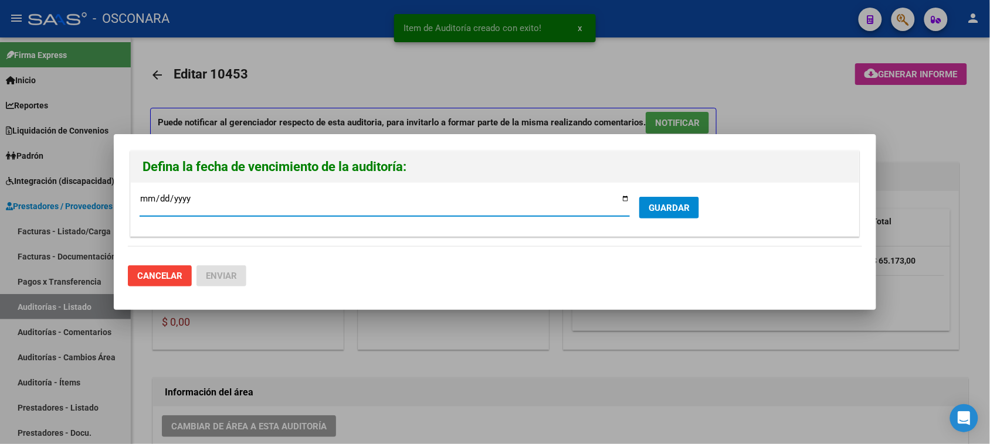
click at [623, 196] on input "[DATE]" at bounding box center [385, 203] width 490 height 19
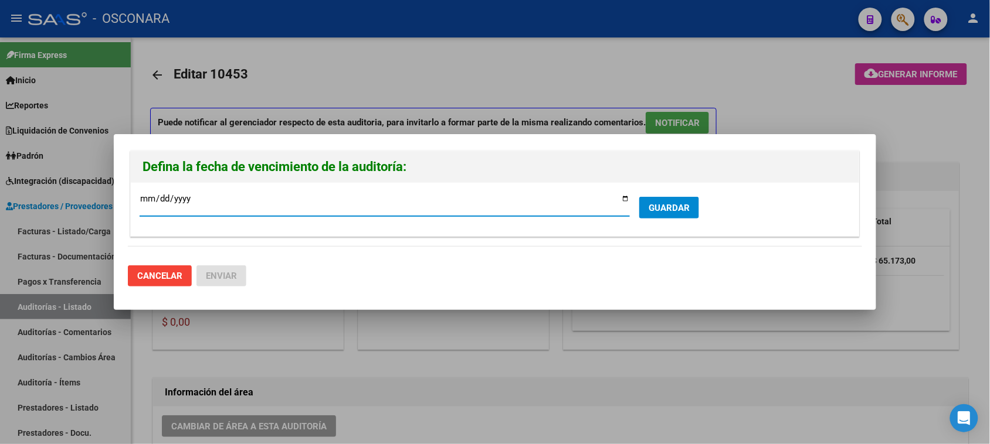
type input "[DATE]"
click at [675, 204] on span "GUARDAR" at bounding box center [668, 208] width 41 height 11
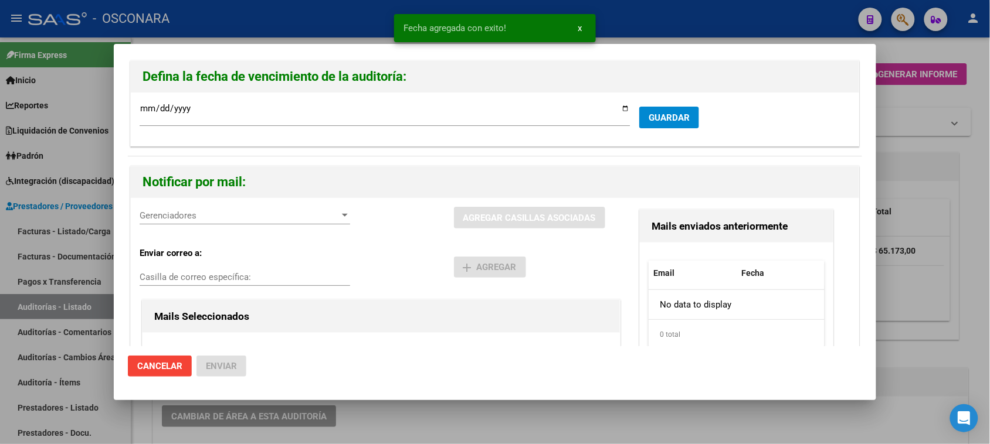
click at [212, 222] on div "Gerenciadores Gerenciadores" at bounding box center [245, 216] width 210 height 18
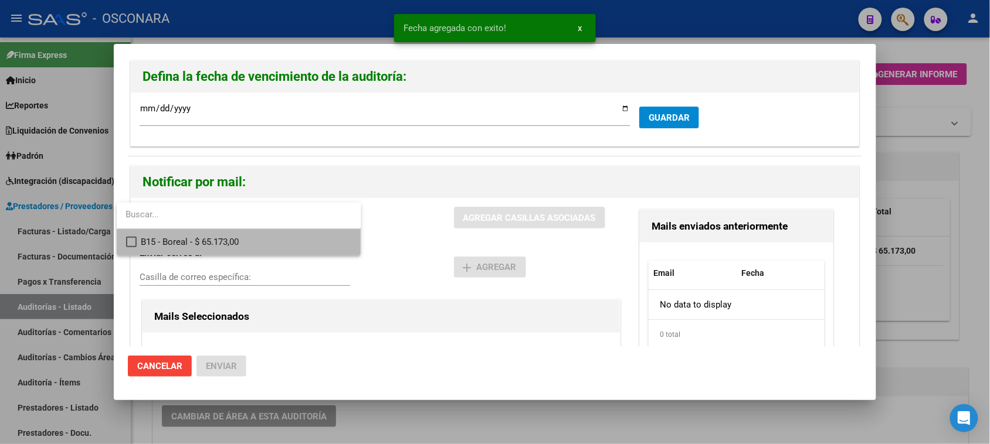
click at [217, 246] on span "B15 - Boreal - $ 65.173,00" at bounding box center [246, 242] width 210 height 26
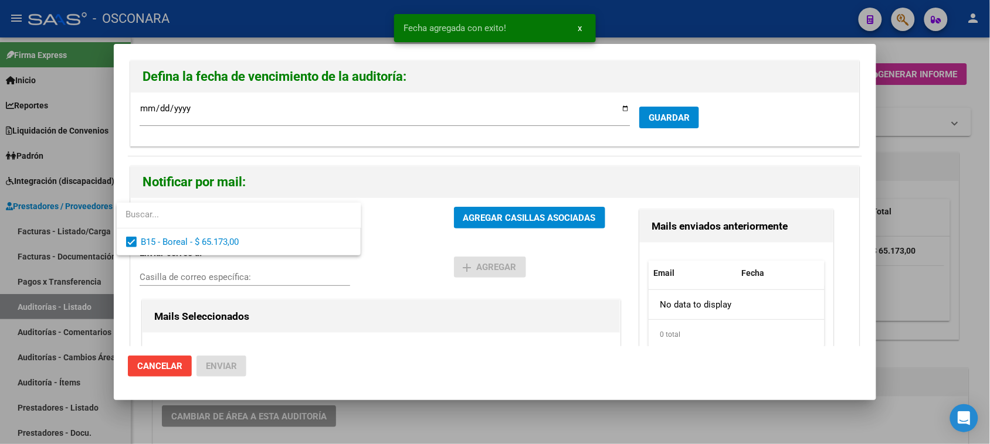
click at [484, 216] on div at bounding box center [495, 222] width 990 height 444
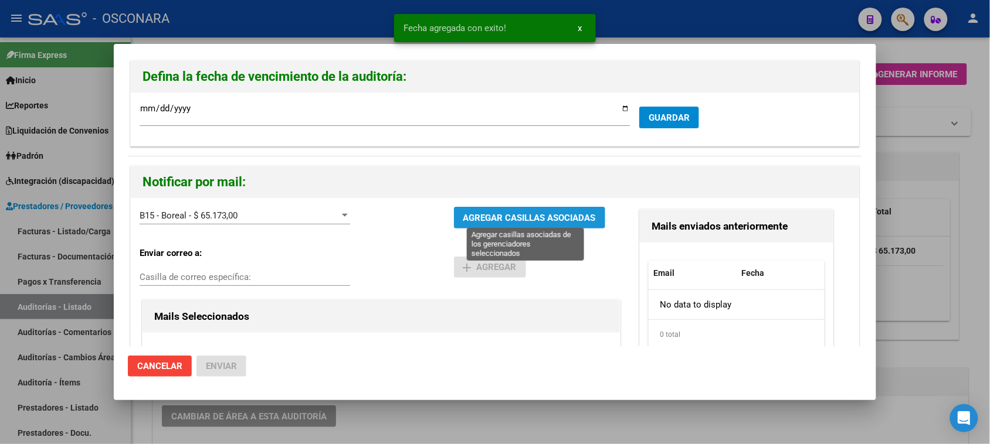
click at [484, 216] on span "AGREGAR CASILLAS ASOCIADAS" at bounding box center [529, 218] width 133 height 11
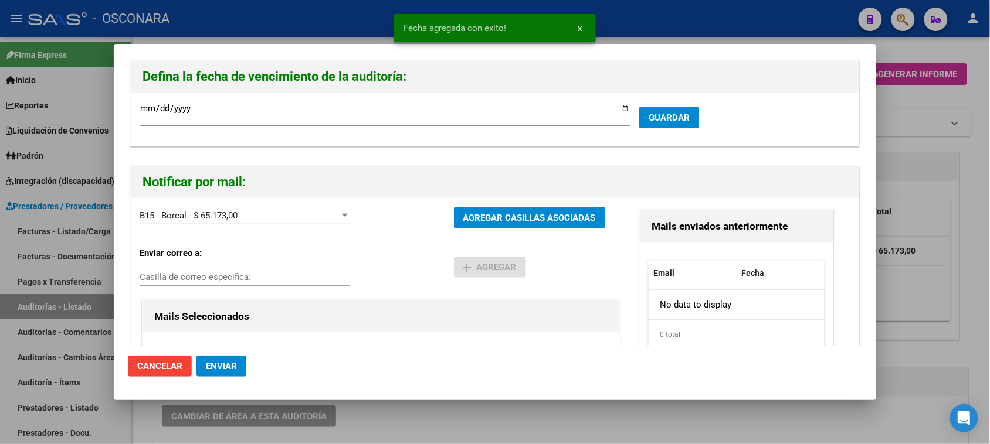
click at [226, 364] on span "Enviar" at bounding box center [221, 366] width 31 height 11
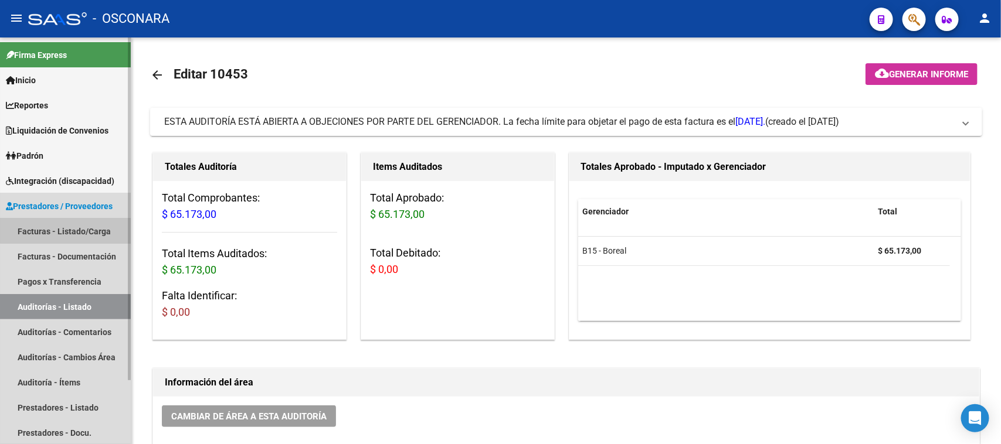
click at [71, 224] on link "Facturas - Listado/Carga" at bounding box center [65, 231] width 131 height 25
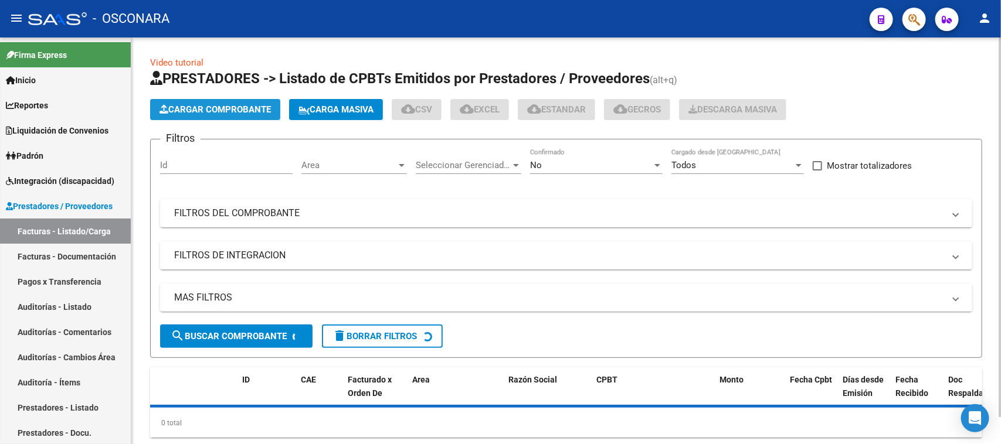
click at [199, 106] on span "Cargar Comprobante" at bounding box center [214, 109] width 111 height 11
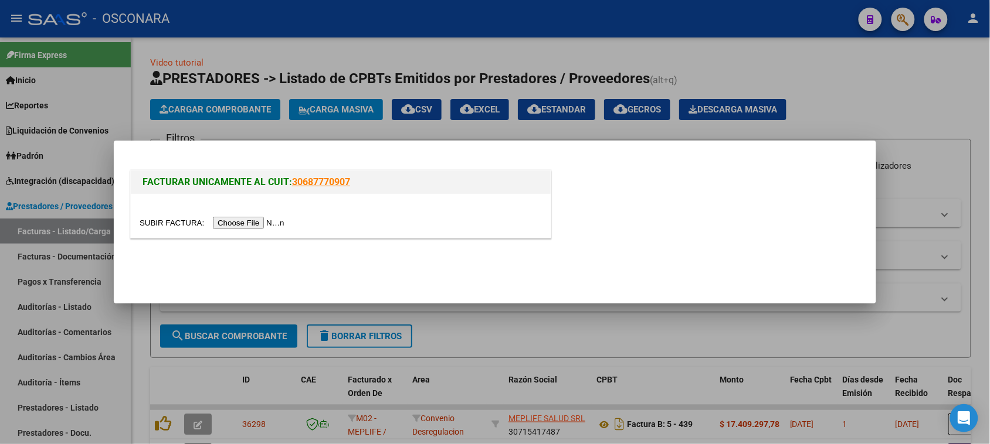
click at [286, 224] on input "file" at bounding box center [214, 223] width 148 height 12
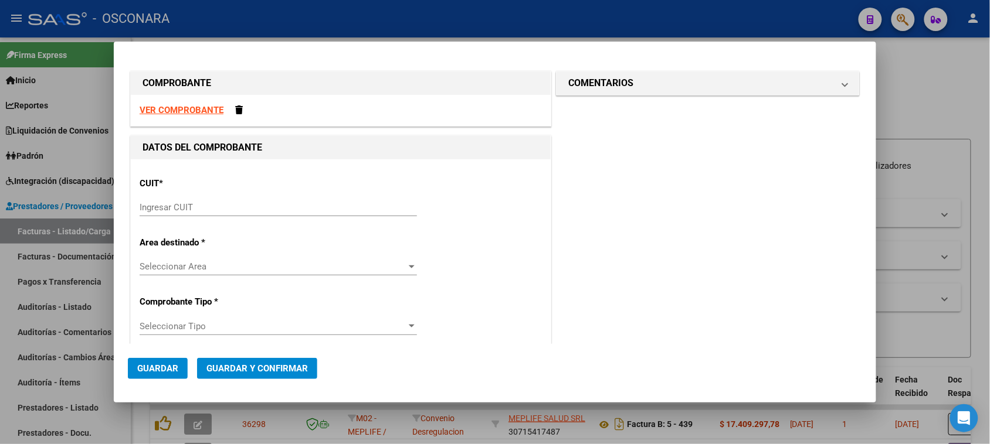
click at [250, 206] on input "Ingresar CUIT" at bounding box center [278, 207] width 277 height 11
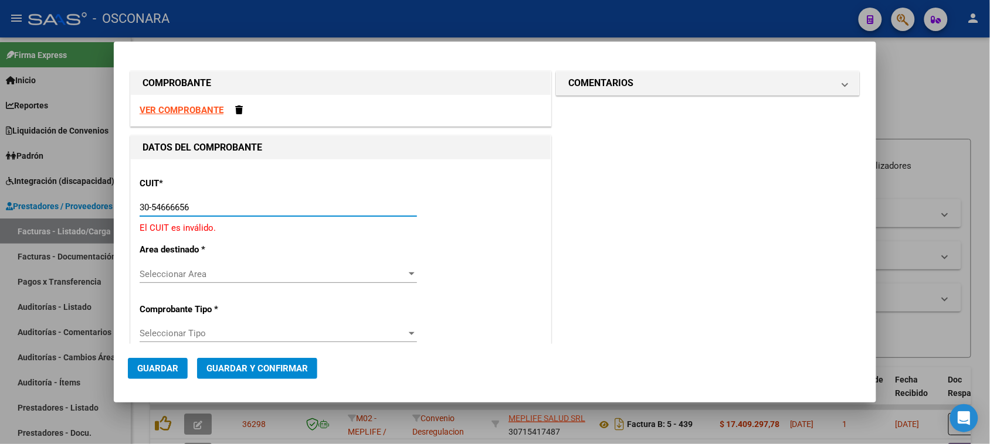
type input "30-54666656-1"
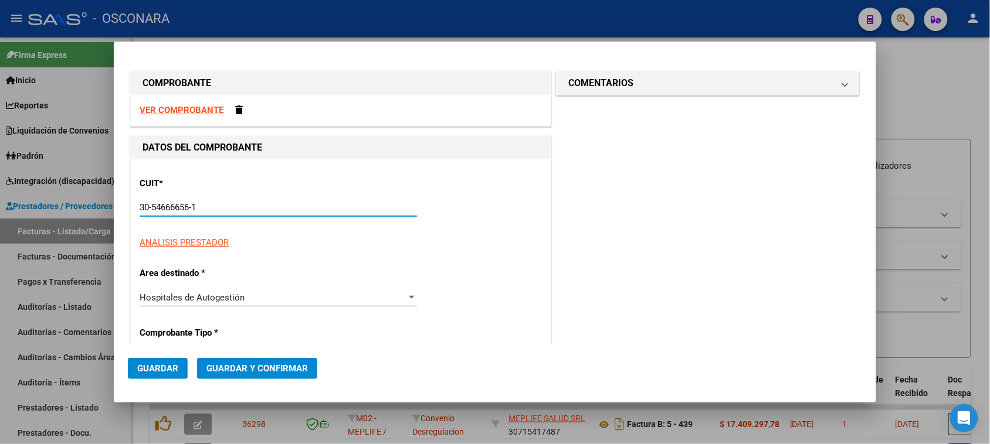
type input "1502"
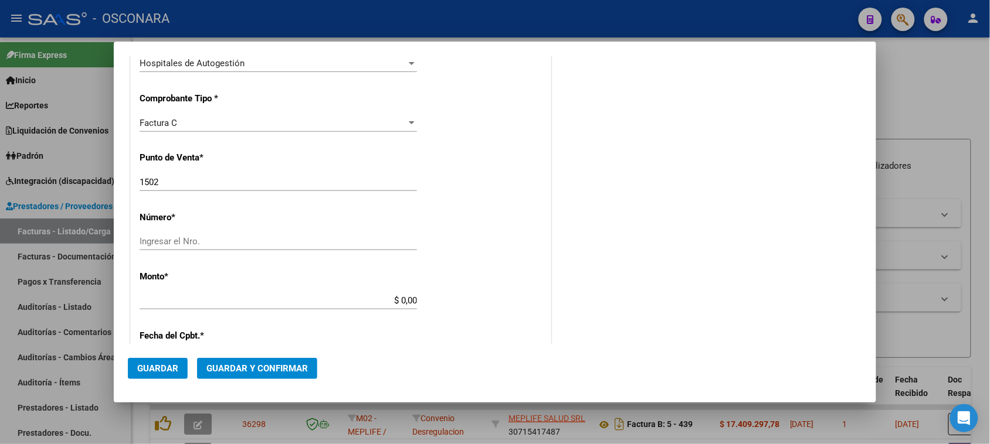
scroll to position [293, 0]
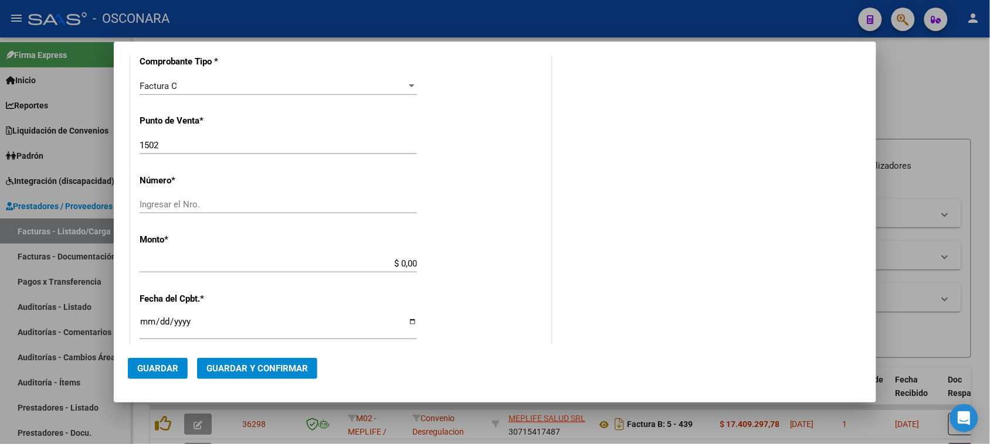
type input "30-54666656-1"
click at [175, 192] on div "CUIT * 30-54666656-1 Ingresar CUIT ANALISIS PRESTADOR [GEOGRAPHIC_DATA] ARCA Pa…" at bounding box center [341, 281] width 420 height 831
click at [176, 198] on div "Ingresar el Nro." at bounding box center [278, 205] width 277 height 18
type input "39098"
drag, startPoint x: 396, startPoint y: 266, endPoint x: 482, endPoint y: 263, distance: 86.2
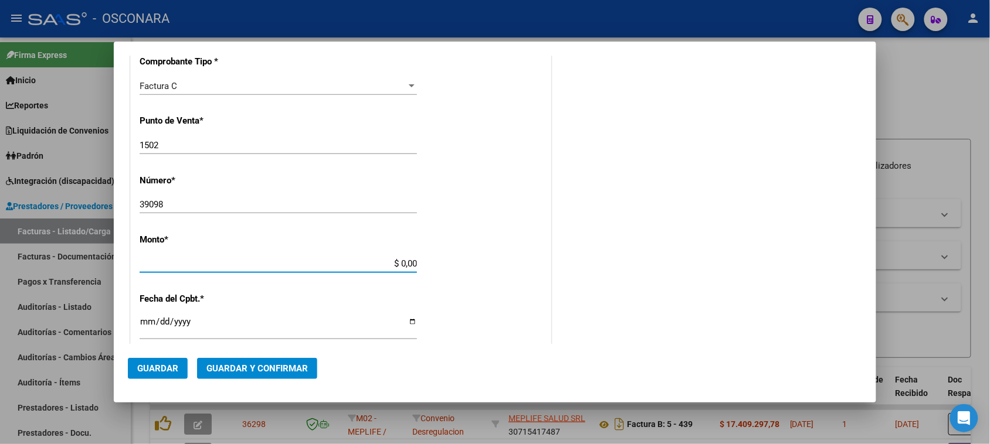
click at [478, 265] on div "CUIT * 30-54666656-1 Ingresar CUIT ANALISIS PRESTADOR [GEOGRAPHIC_DATA] ARCA Pa…" at bounding box center [341, 281] width 420 height 831
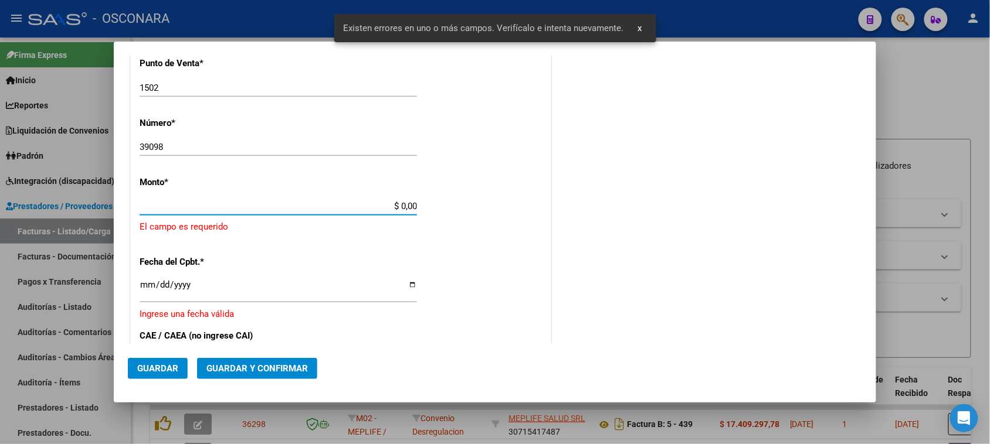
scroll to position [352, 0]
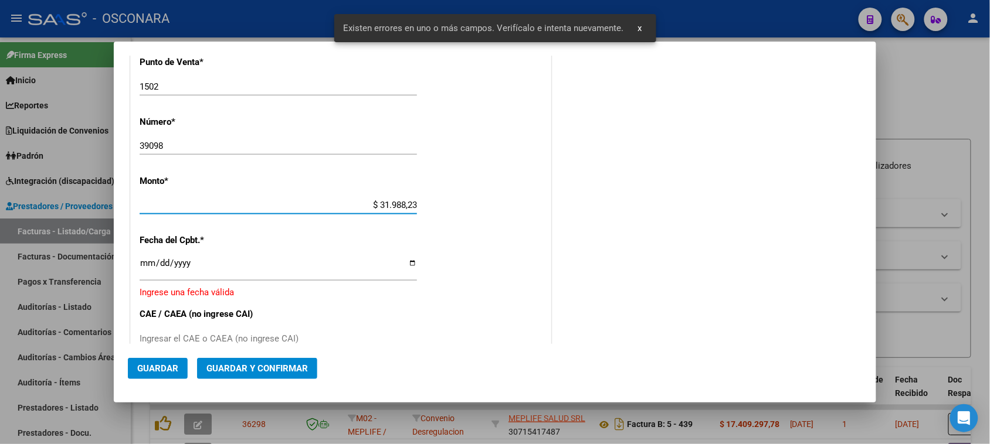
type input "$ 319.882,37"
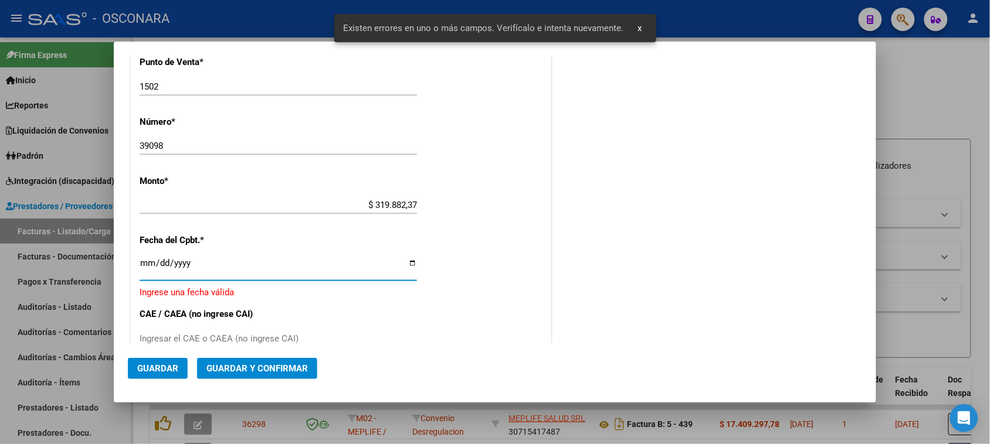
click at [147, 265] on input "Ingresar la fecha" at bounding box center [278, 268] width 277 height 19
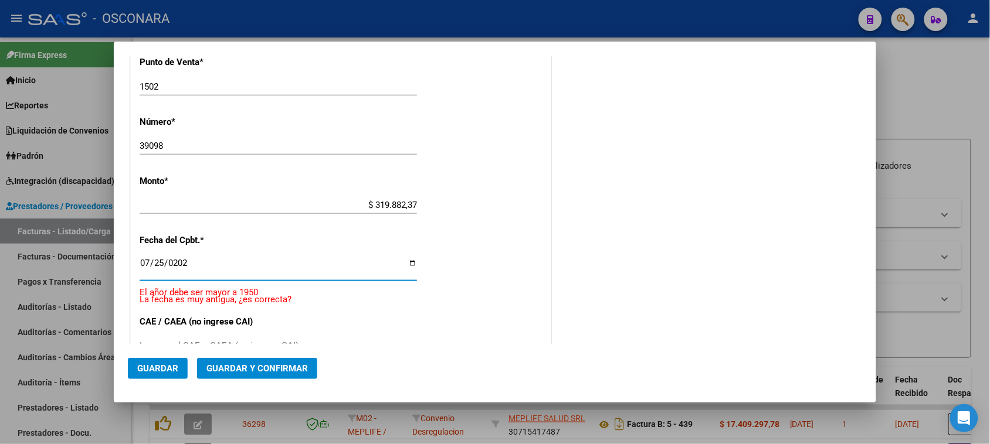
type input "[DATE]"
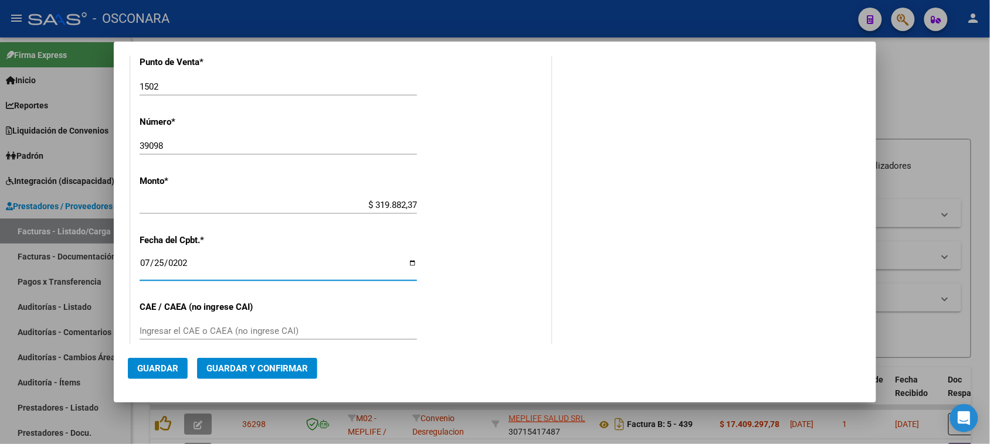
click at [233, 371] on span "Guardar y Confirmar" at bounding box center [256, 369] width 101 height 11
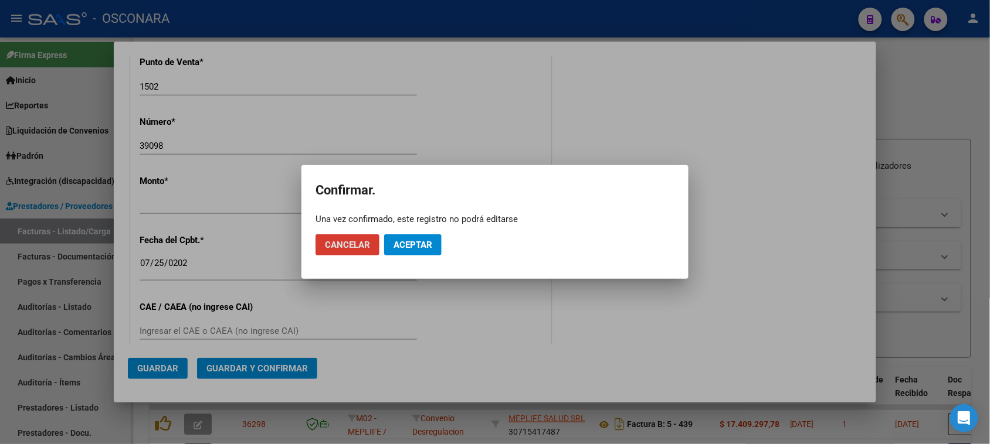
click at [419, 250] on span "Aceptar" at bounding box center [412, 245] width 39 height 11
click at [436, 250] on button "Guardar igualmente." at bounding box center [443, 245] width 118 height 21
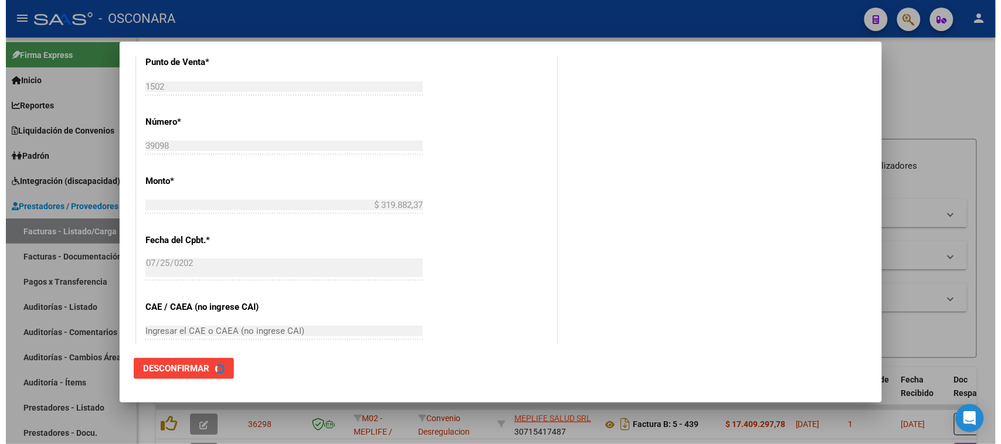
scroll to position [0, 0]
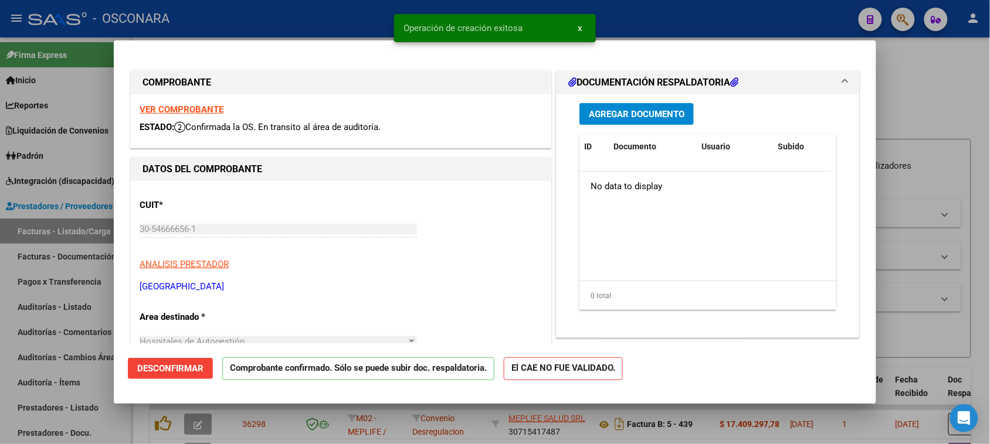
click at [0, 300] on div at bounding box center [495, 222] width 990 height 444
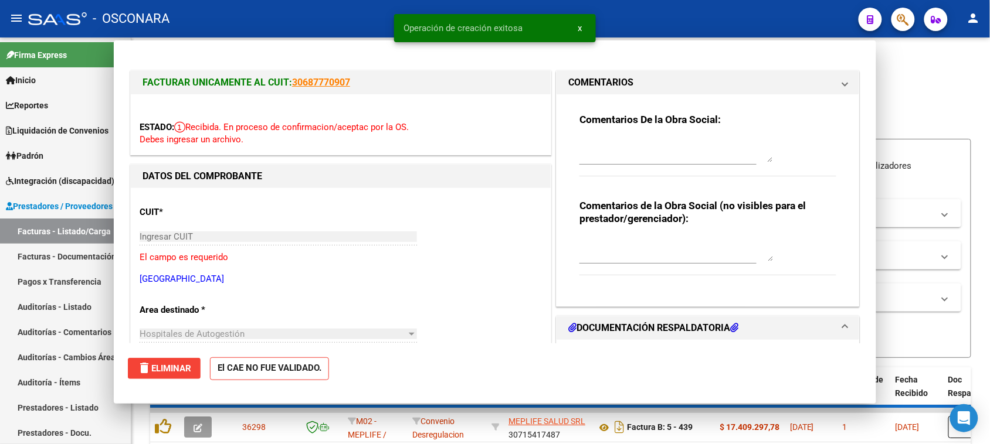
type input "$ 0,00"
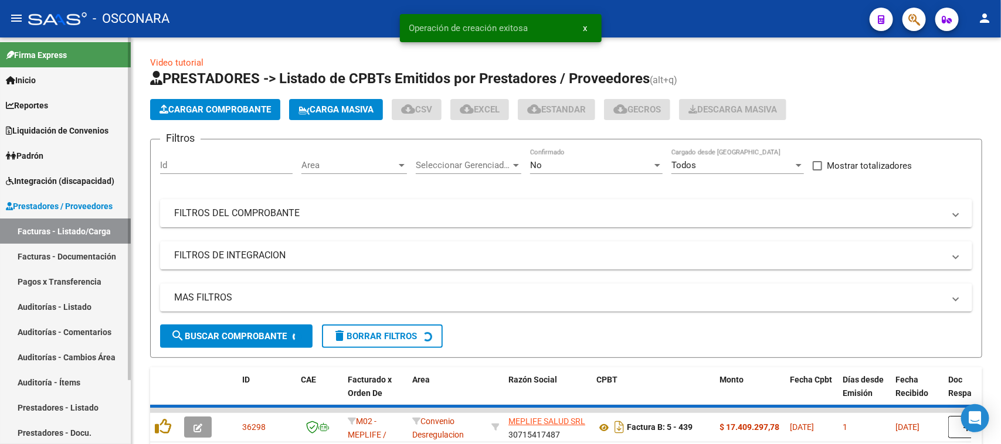
click at [33, 308] on link "Auditorías - Listado" at bounding box center [65, 306] width 131 height 25
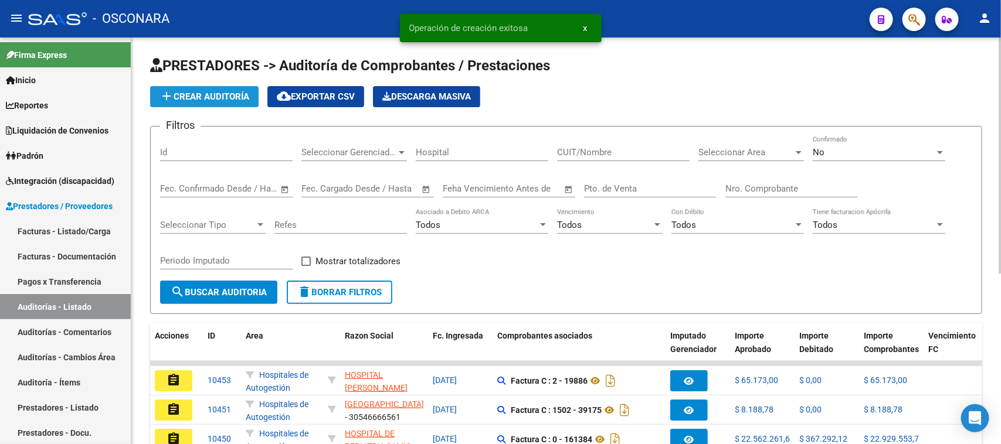
click at [193, 97] on span "add Crear Auditoría" at bounding box center [204, 96] width 90 height 11
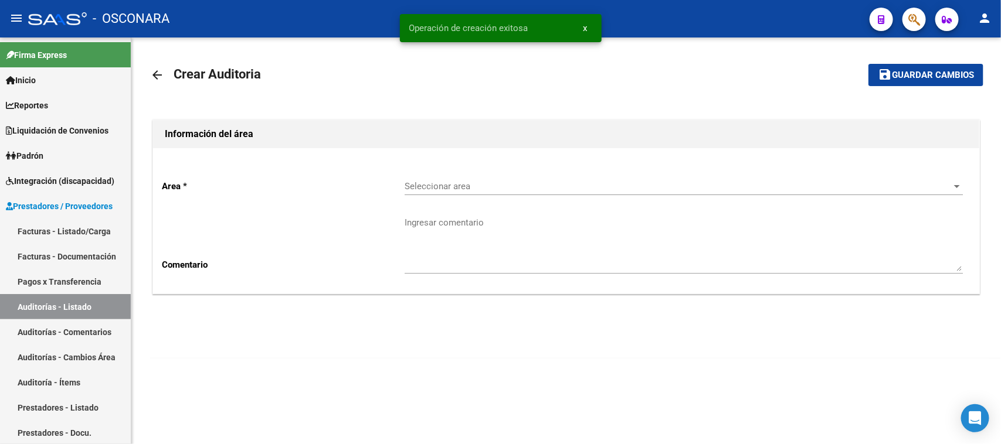
click at [439, 188] on span "Seleccionar area" at bounding box center [679, 186] width 548 height 11
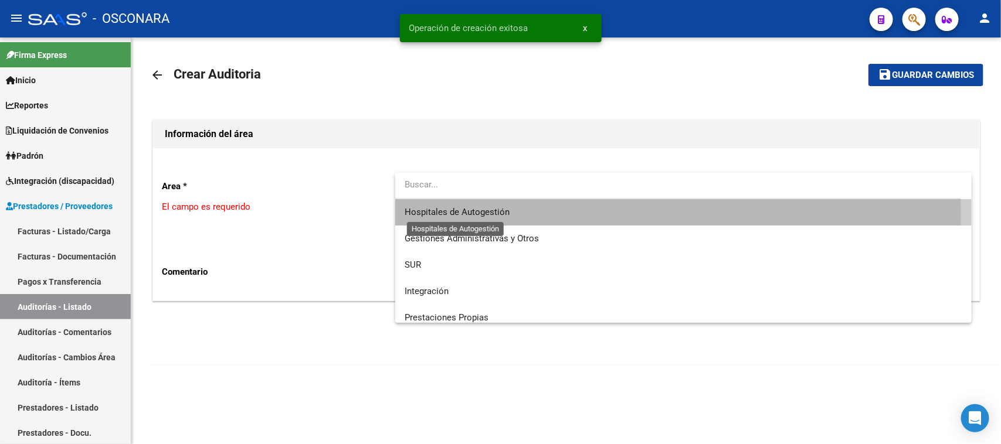
click at [444, 214] on span "Hospitales de Autogestión" at bounding box center [457, 212] width 105 height 11
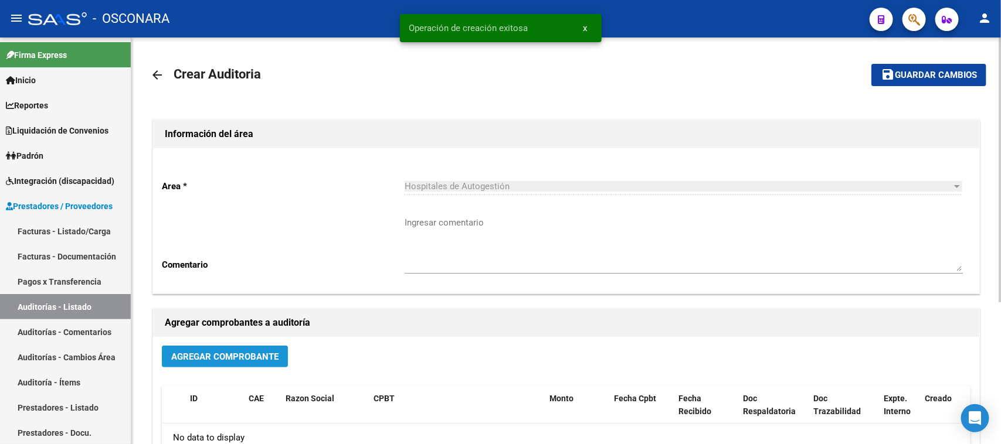
click at [203, 355] on span "Agregar Comprobante" at bounding box center [224, 357] width 107 height 11
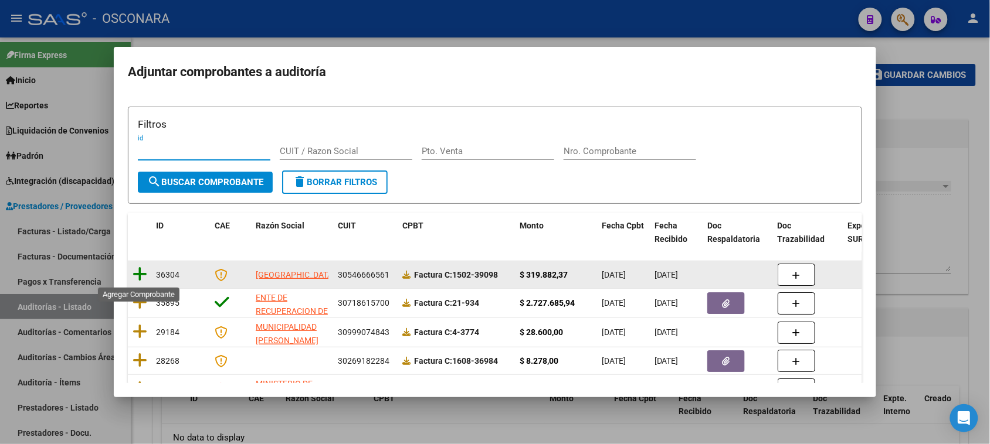
click at [142, 271] on icon at bounding box center [140, 274] width 15 height 16
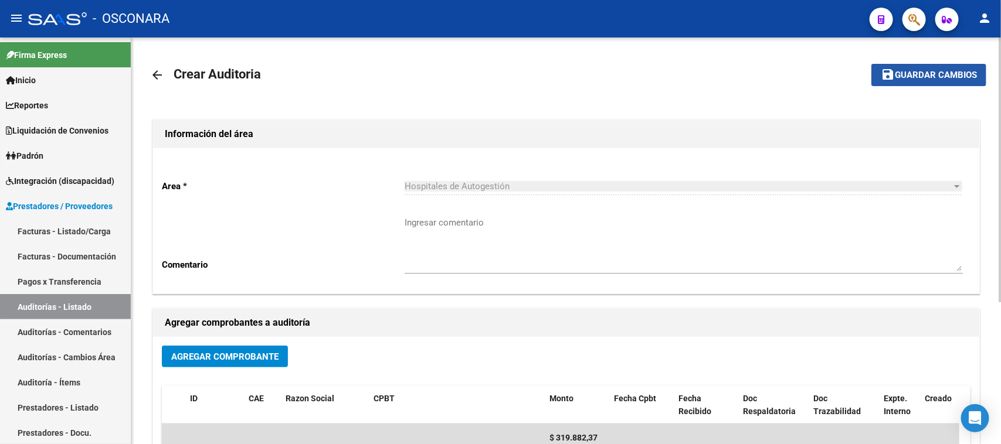
click at [918, 74] on span "Guardar cambios" at bounding box center [936, 75] width 82 height 11
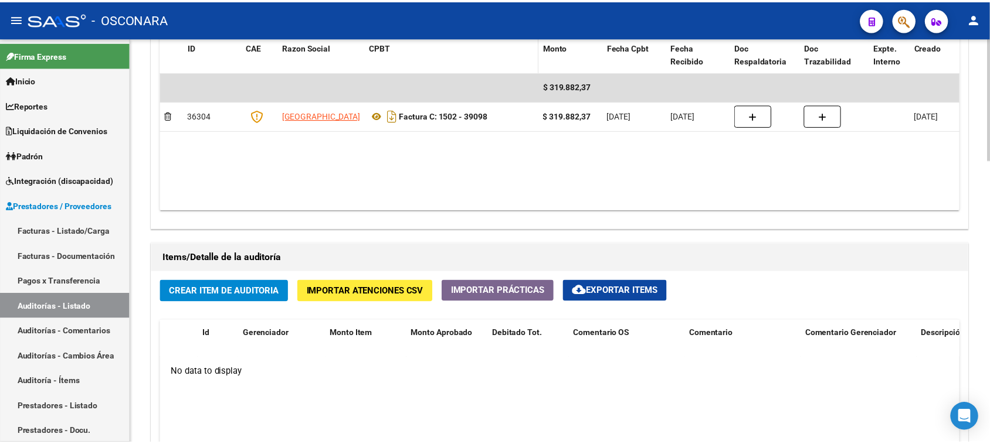
scroll to position [660, 0]
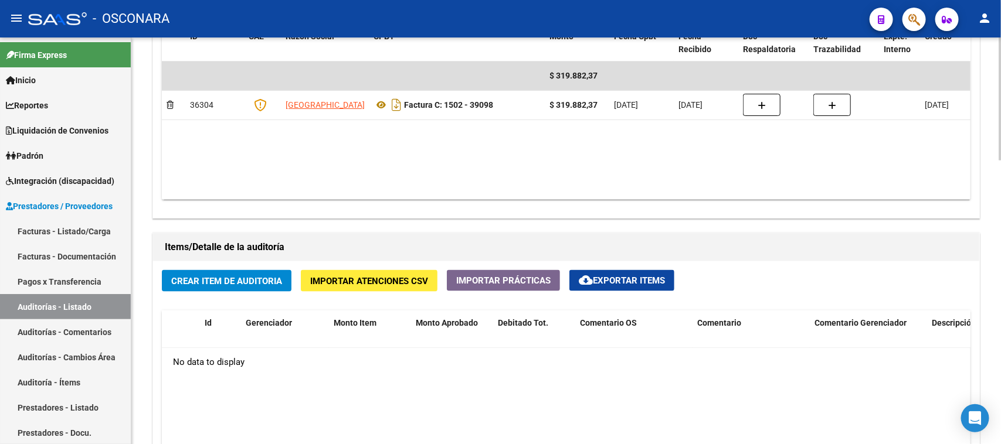
click at [245, 282] on span "Crear Item de Auditoria" at bounding box center [226, 281] width 111 height 11
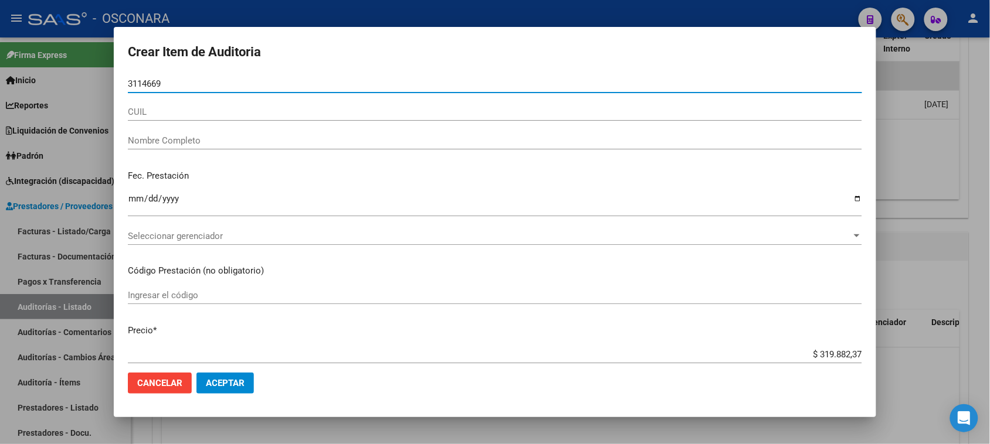
type input "31146691"
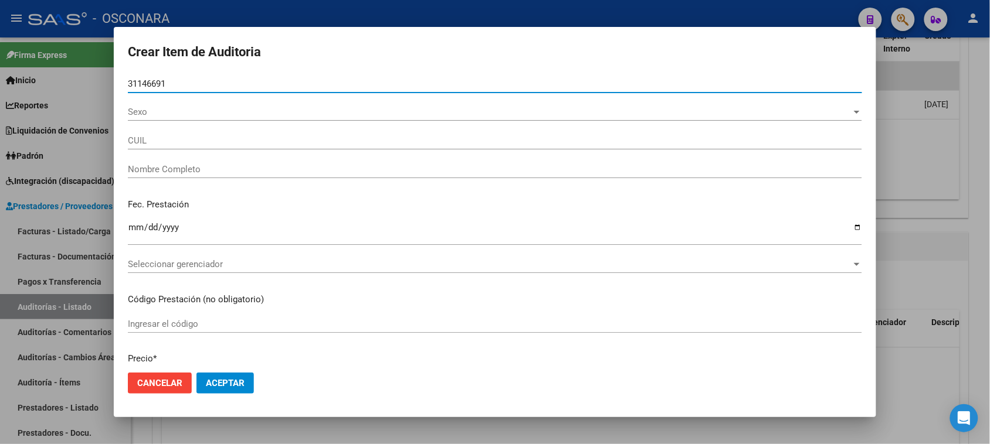
type input "20311466918"
type input "BUSTOS EMILIANO"
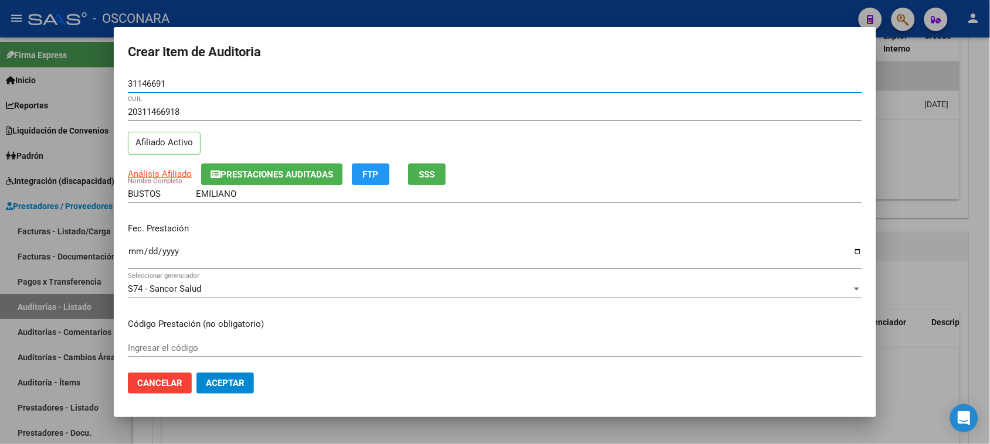
type input "31146691"
click at [421, 175] on span "SSS" at bounding box center [427, 174] width 16 height 11
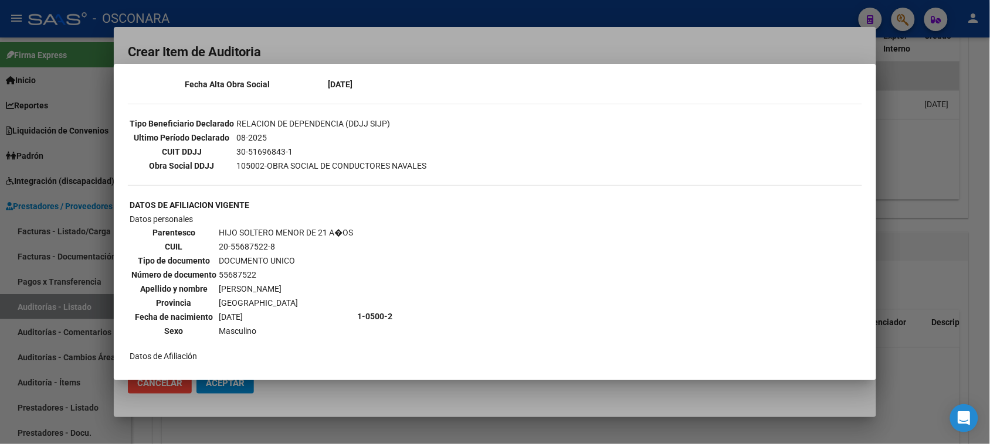
scroll to position [293, 0]
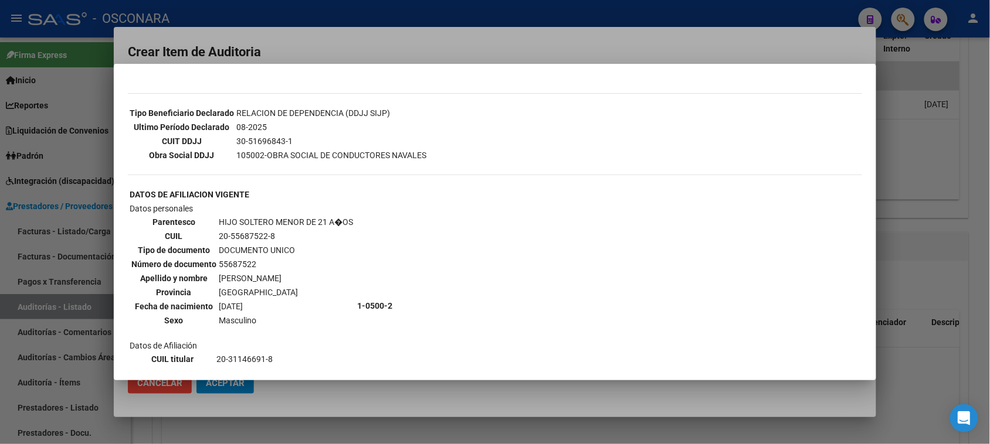
click at [349, 47] on div at bounding box center [495, 222] width 990 height 444
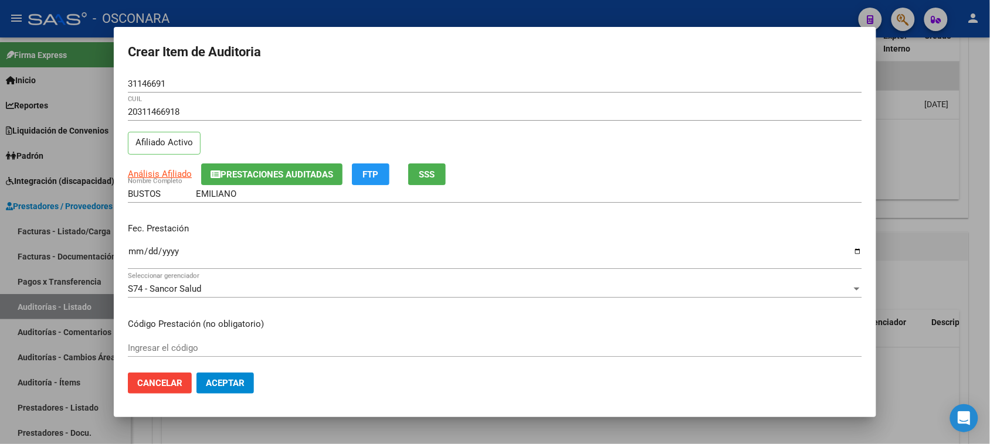
click at [292, 175] on span "Prestaciones Auditadas" at bounding box center [276, 174] width 113 height 11
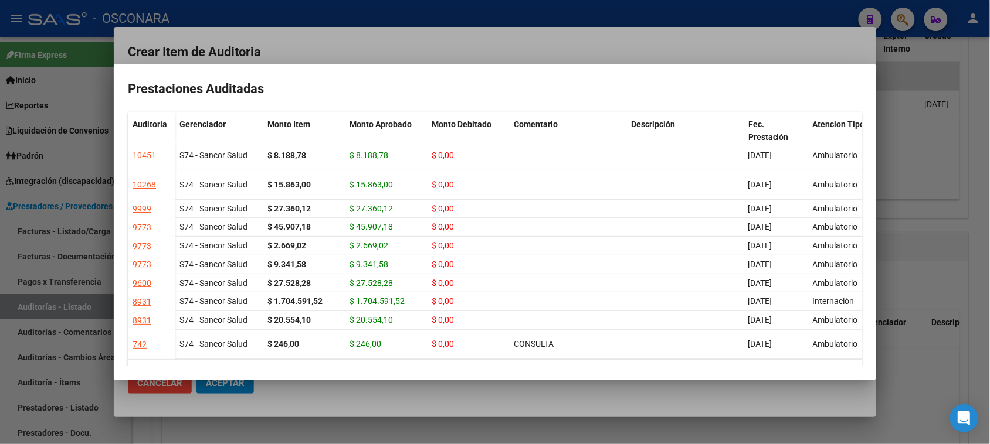
click at [502, 59] on div at bounding box center [495, 222] width 990 height 444
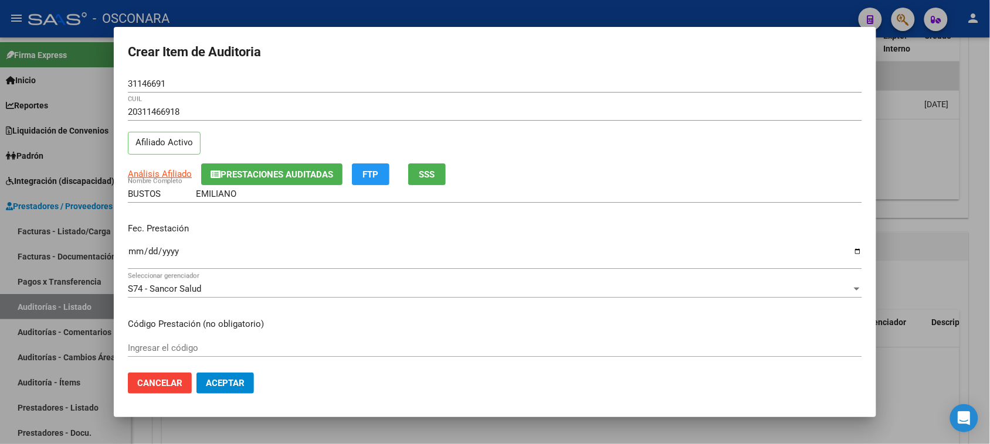
click at [135, 256] on input "Ingresar la fecha" at bounding box center [495, 256] width 734 height 19
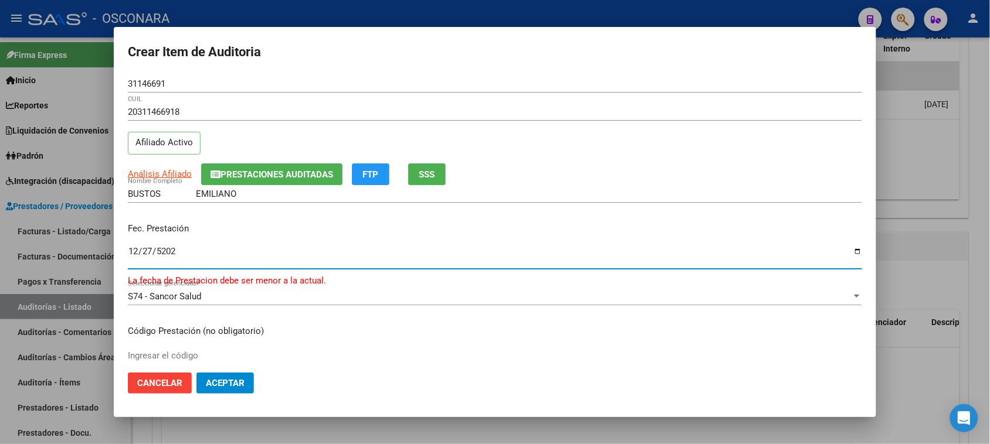
type input "[DATE]"
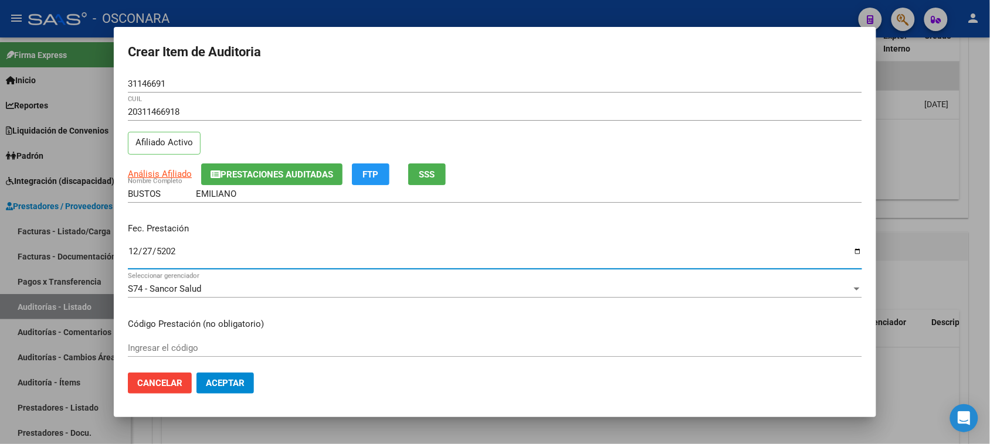
scroll to position [73, 0]
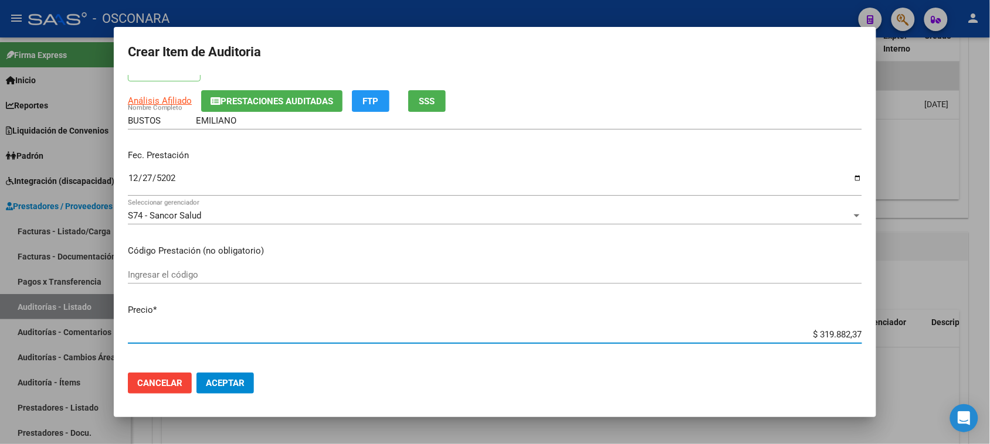
drag, startPoint x: 810, startPoint y: 333, endPoint x: 968, endPoint y: 314, distance: 158.9
click at [964, 315] on div "Crear Item de Auditoria 31146691 Nro Documento 20311466918 CUIL Afiliado Activo…" at bounding box center [495, 222] width 990 height 444
type input "$ 0,09"
type input "$ 0,95"
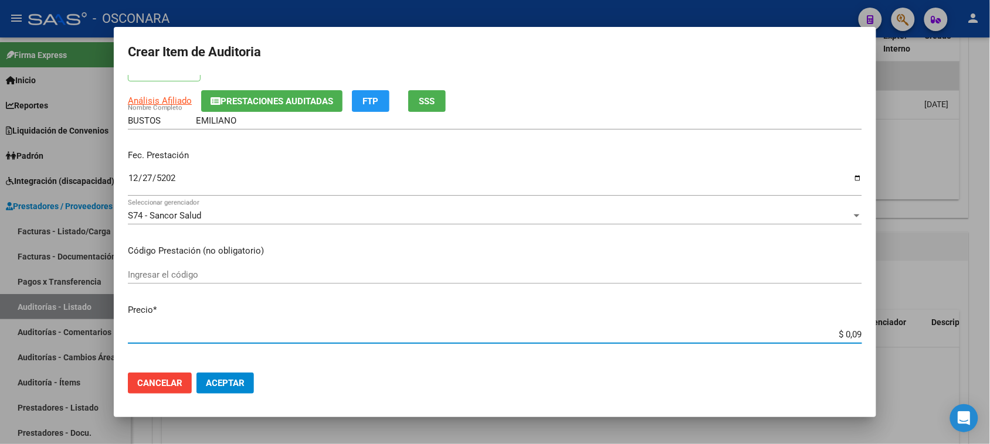
type input "$ 0,95"
type input "$ 9,52"
type input "$ 95,28"
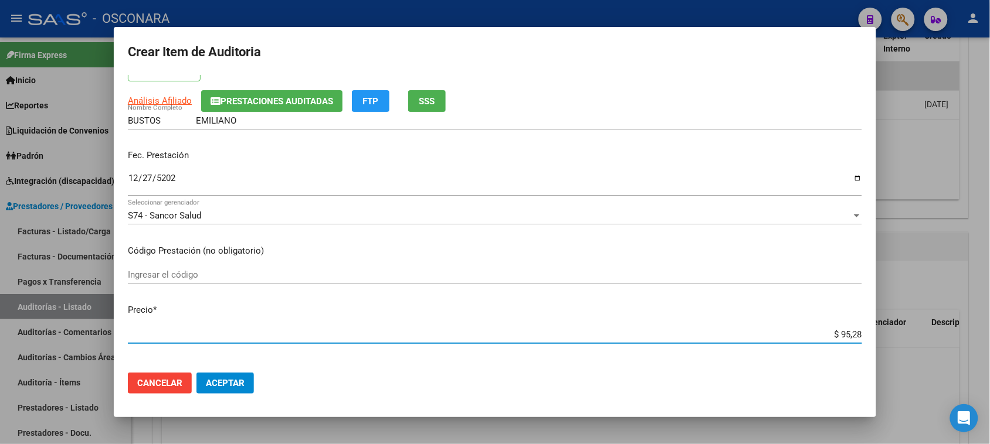
type input "$ 952,84"
type input "$ 9.528,41"
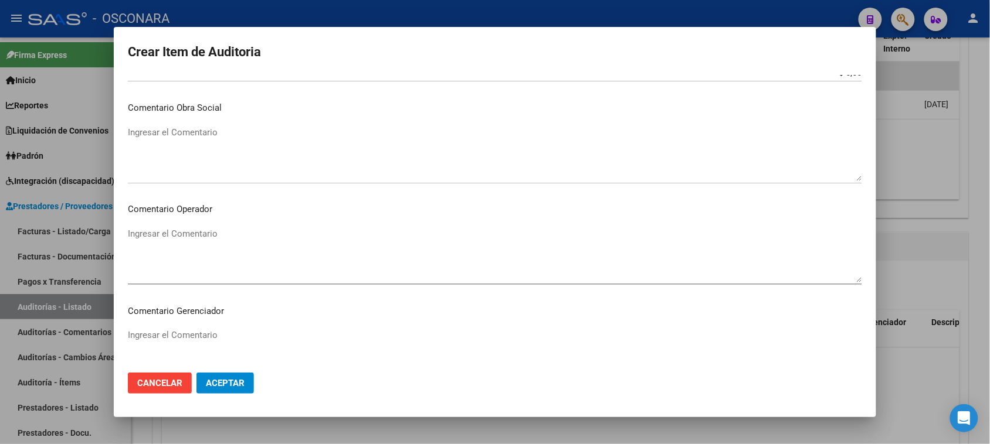
scroll to position [766, 0]
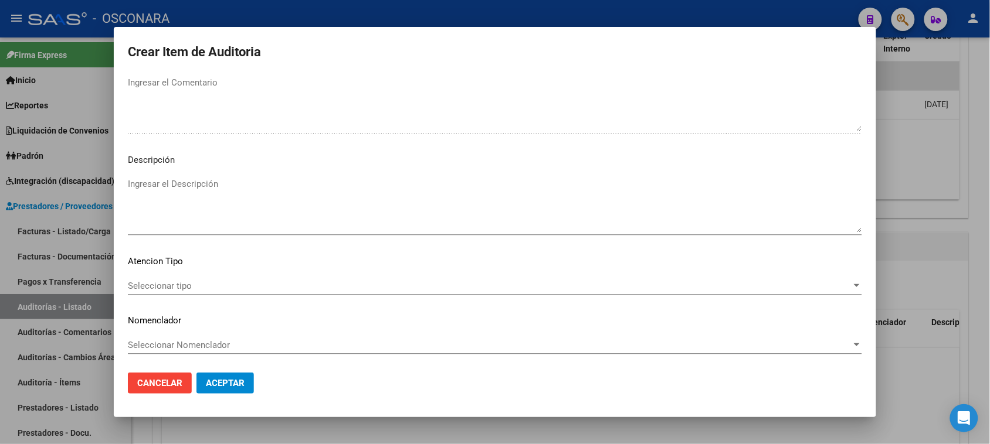
click at [186, 218] on textarea "Ingresar el Descripción" at bounding box center [495, 205] width 734 height 55
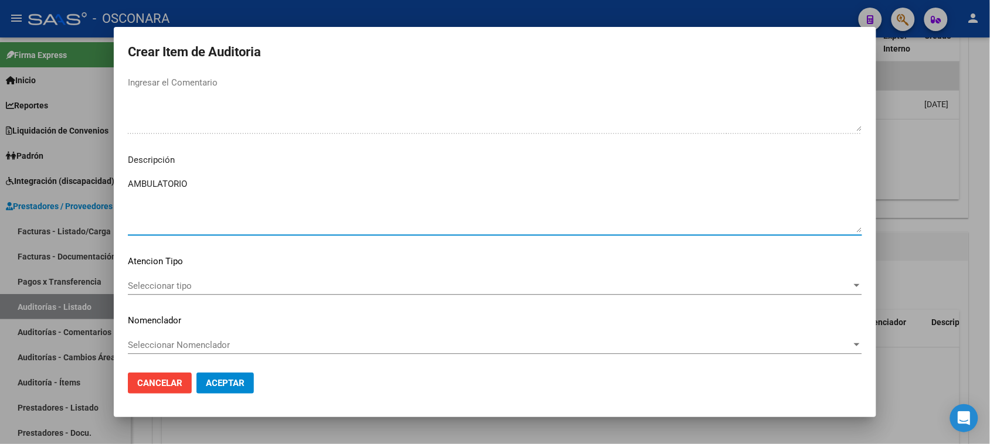
type textarea "AMBULATORIO"
click at [142, 291] on div "Seleccionar tipo Seleccionar tipo" at bounding box center [495, 286] width 734 height 18
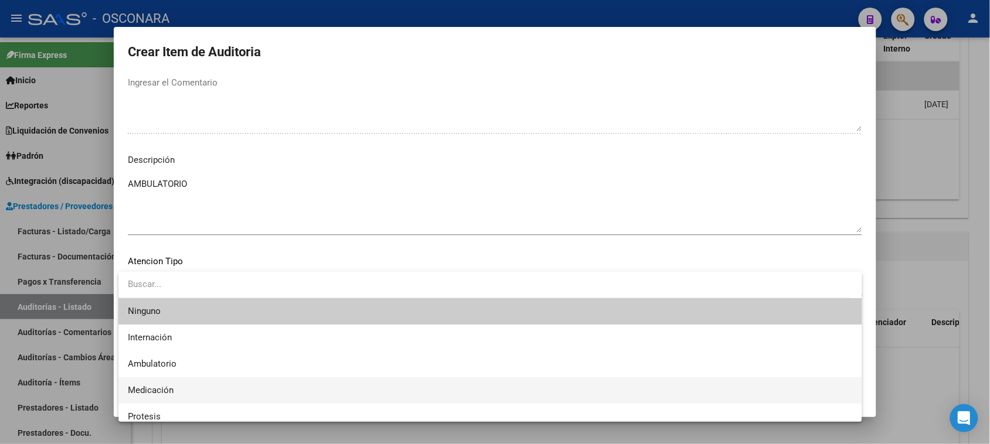
click at [150, 379] on span "Medicación" at bounding box center [490, 391] width 725 height 26
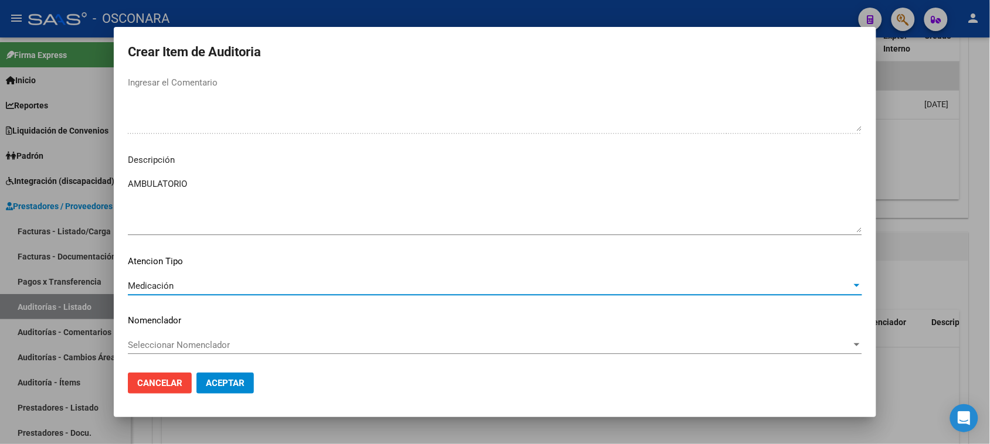
click at [159, 285] on span "Medicación" at bounding box center [151, 286] width 46 height 11
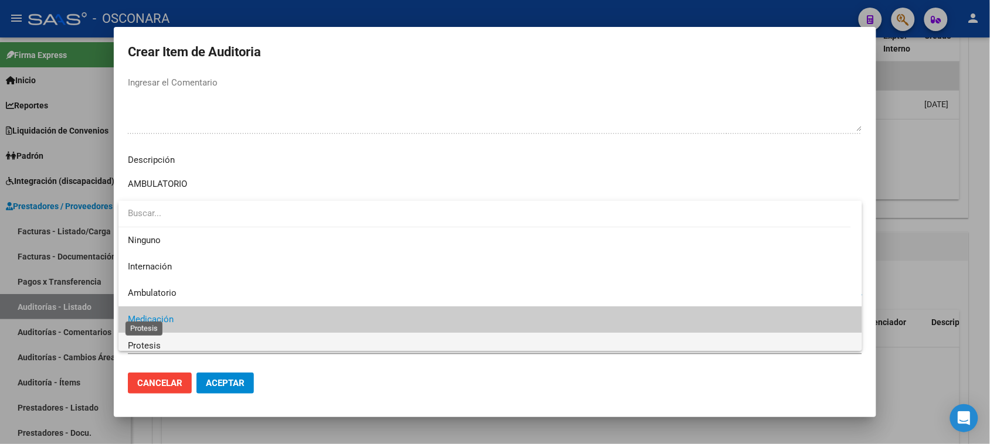
scroll to position [34, 0]
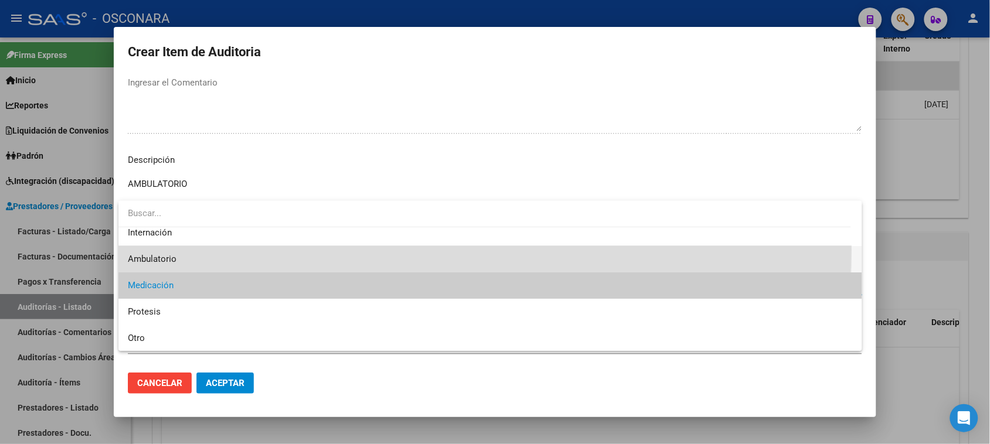
click at [153, 249] on span "Ambulatorio" at bounding box center [490, 259] width 725 height 26
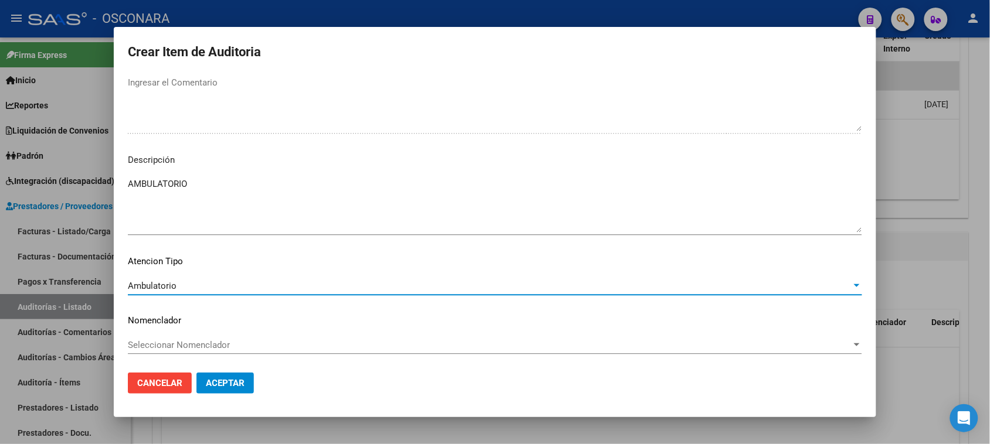
click at [220, 385] on span "Aceptar" at bounding box center [225, 383] width 39 height 11
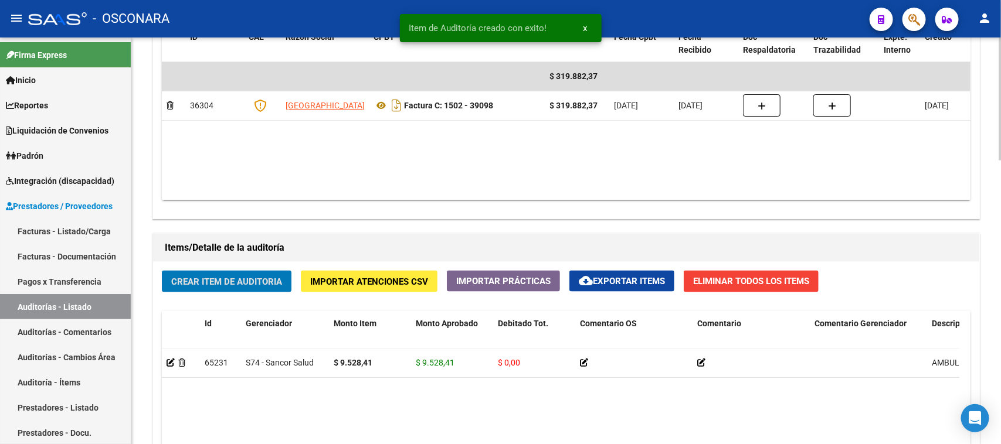
click at [262, 280] on span "Crear Item de Auditoria" at bounding box center [226, 282] width 111 height 11
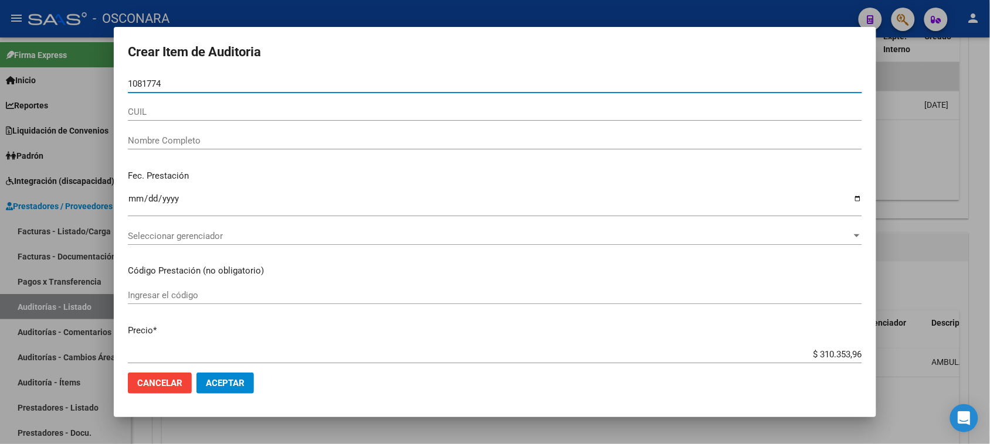
type input "10817741"
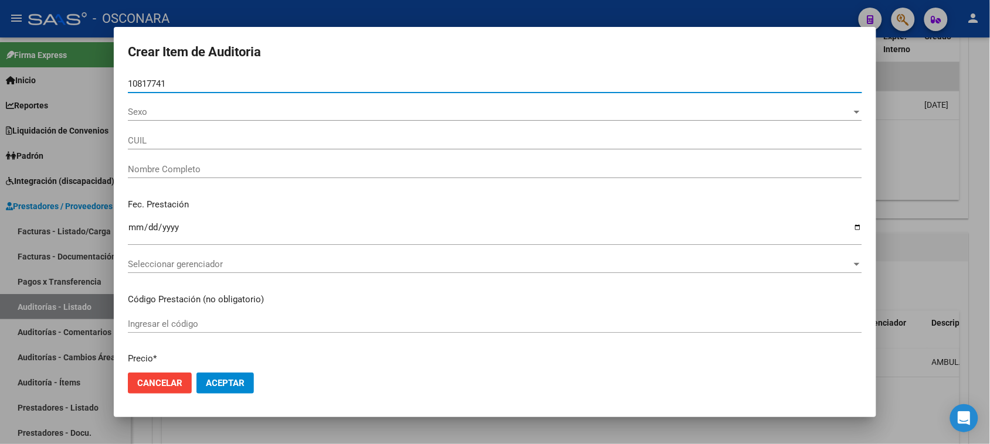
type input "20108177412"
type input "[PERSON_NAME]"
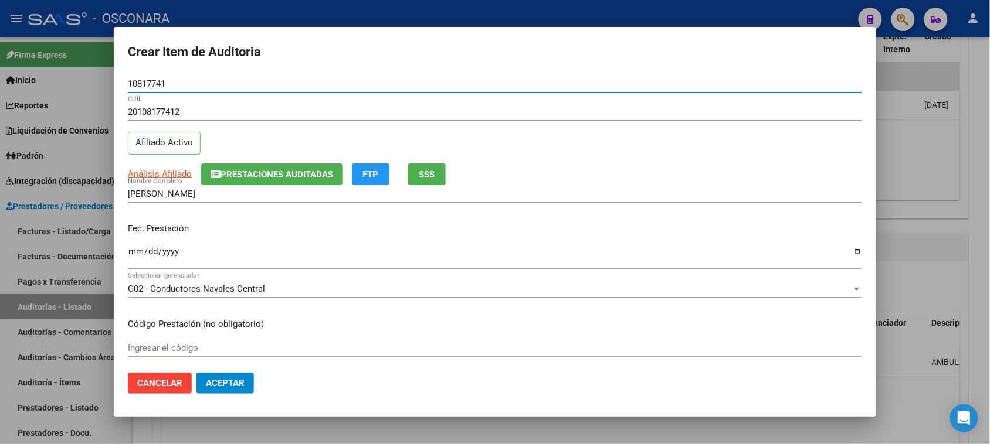
type input "10817741"
click at [426, 169] on span "SSS" at bounding box center [427, 174] width 16 height 11
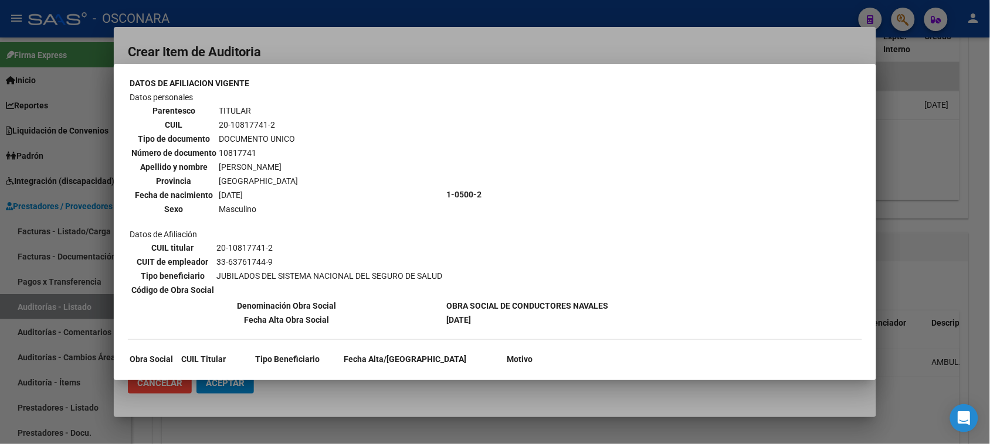
scroll to position [73, 0]
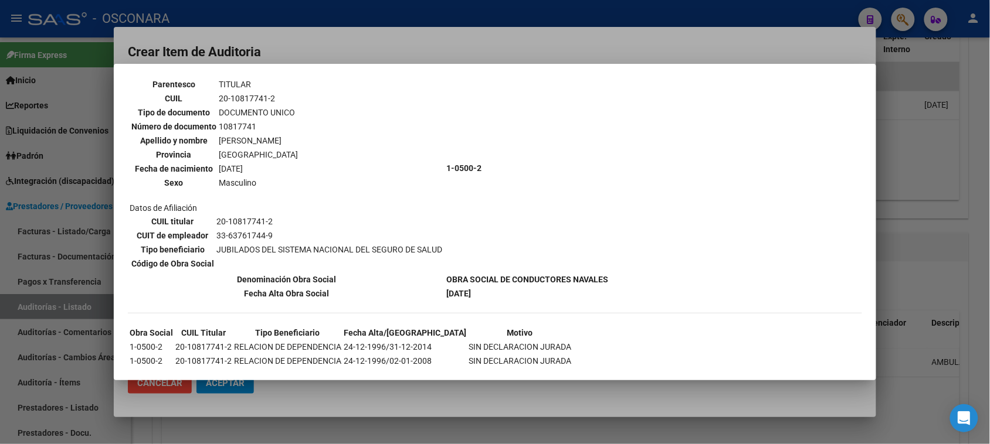
click at [397, 40] on div at bounding box center [495, 222] width 990 height 444
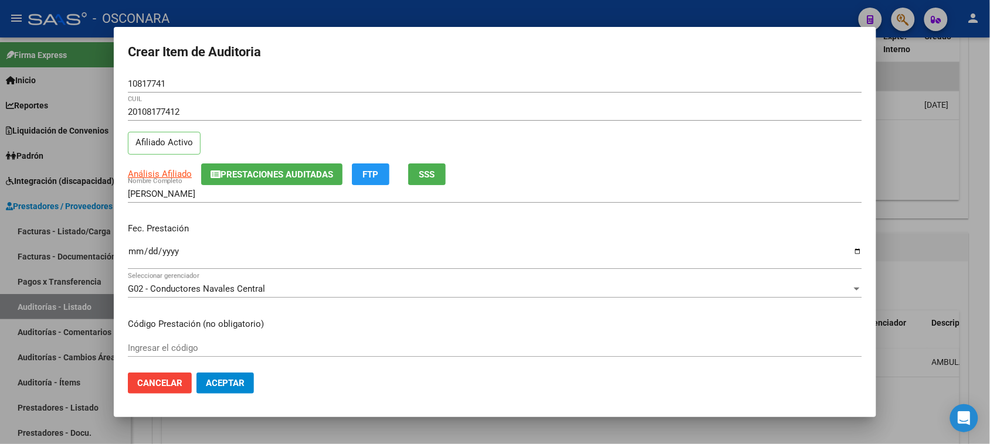
click at [130, 253] on input "Ingresar la fecha" at bounding box center [495, 256] width 734 height 19
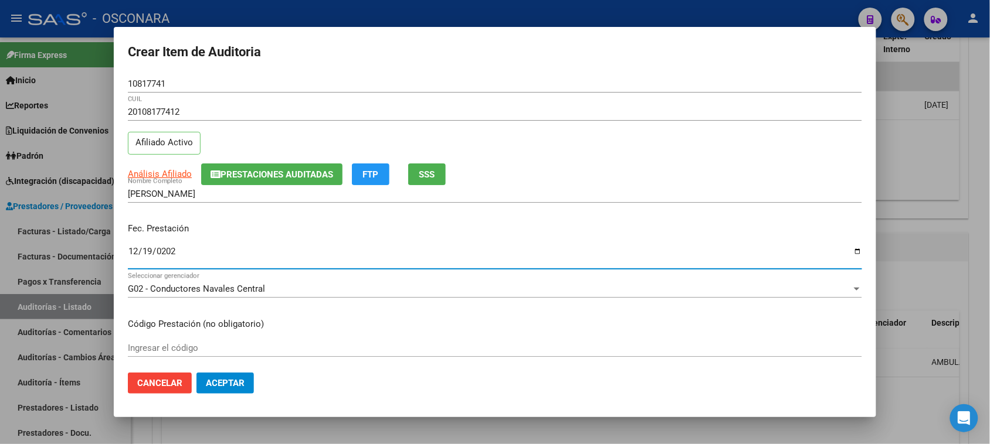
type input "[DATE]"
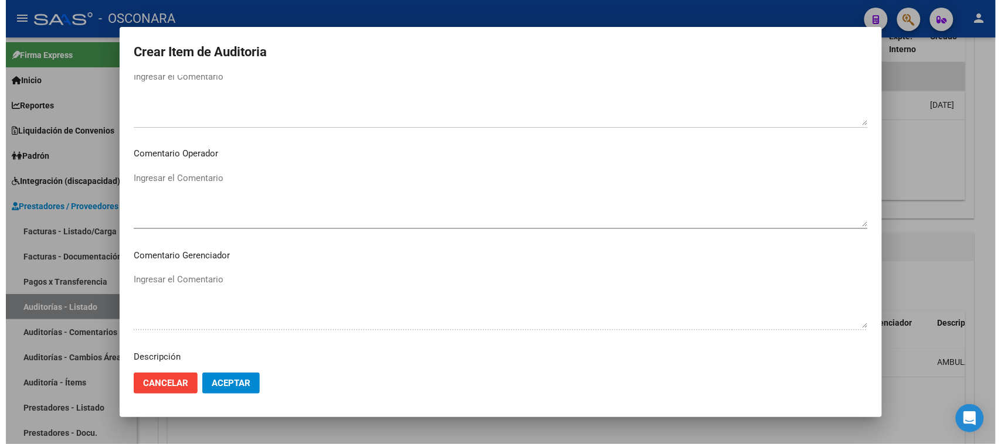
scroll to position [766, 0]
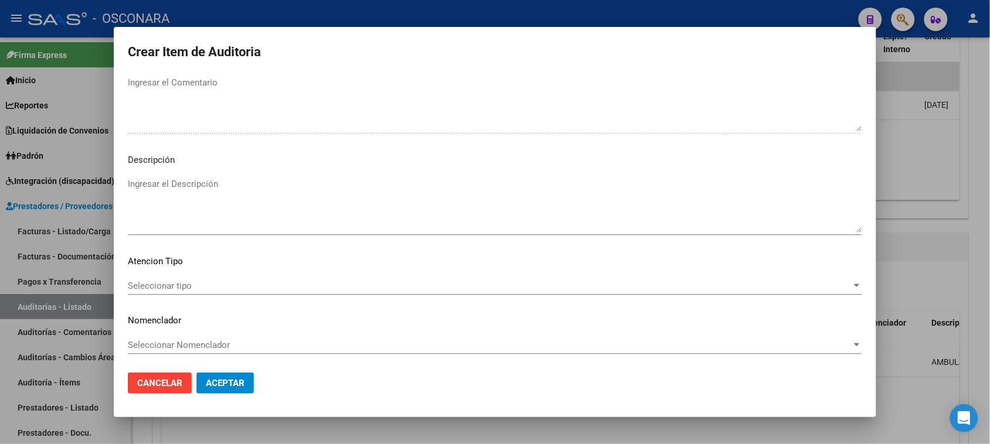
click at [165, 176] on div "Ingresar el Descripción" at bounding box center [495, 205] width 734 height 60
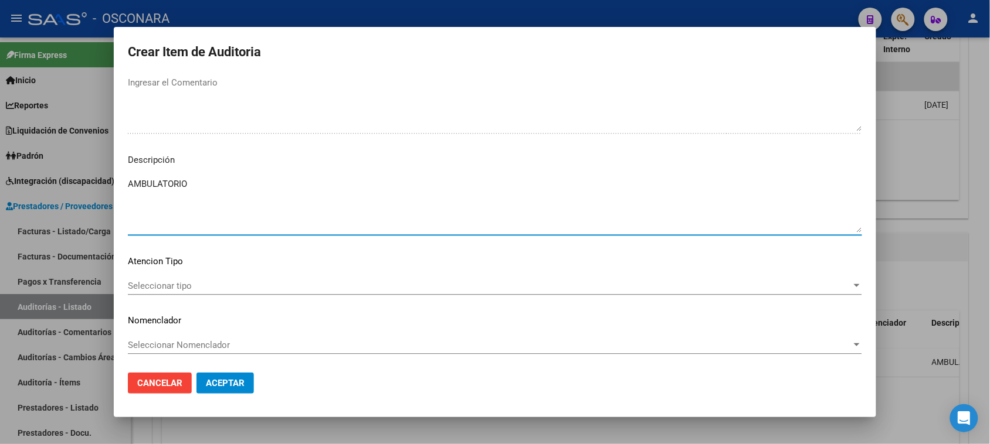
type textarea "AMBULATORIO"
click at [142, 274] on mat-dialog-content "10817741 Nro Documento 20108177412 CUIL Afiliado Activo Análisis Afiliado Prest…" at bounding box center [495, 219] width 762 height 289
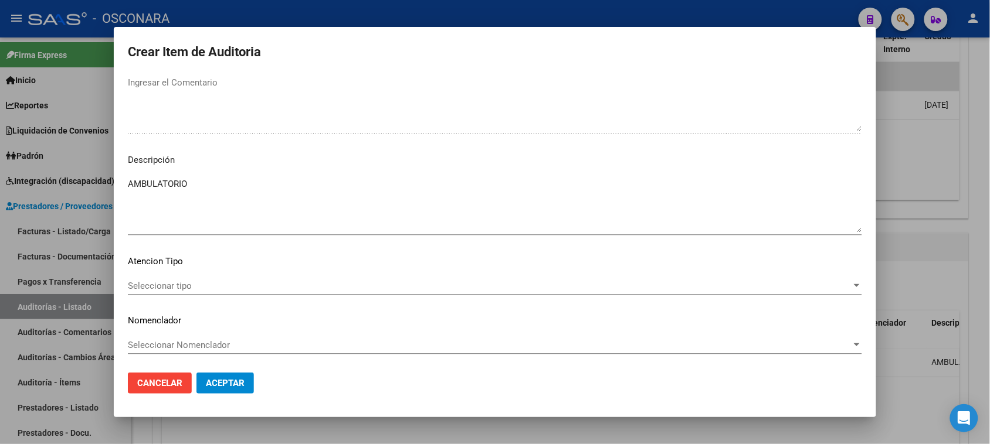
click at [145, 279] on div "Seleccionar tipo Seleccionar tipo" at bounding box center [495, 286] width 734 height 18
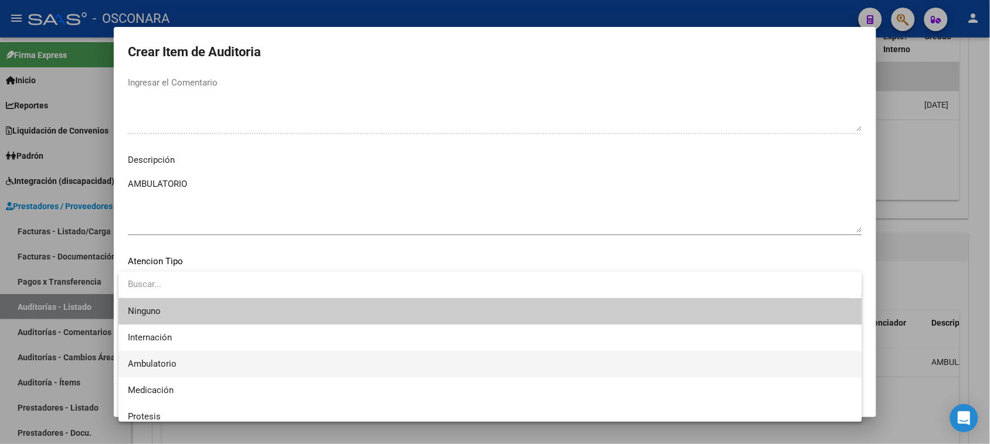
click at [163, 361] on span "Ambulatorio" at bounding box center [152, 364] width 49 height 11
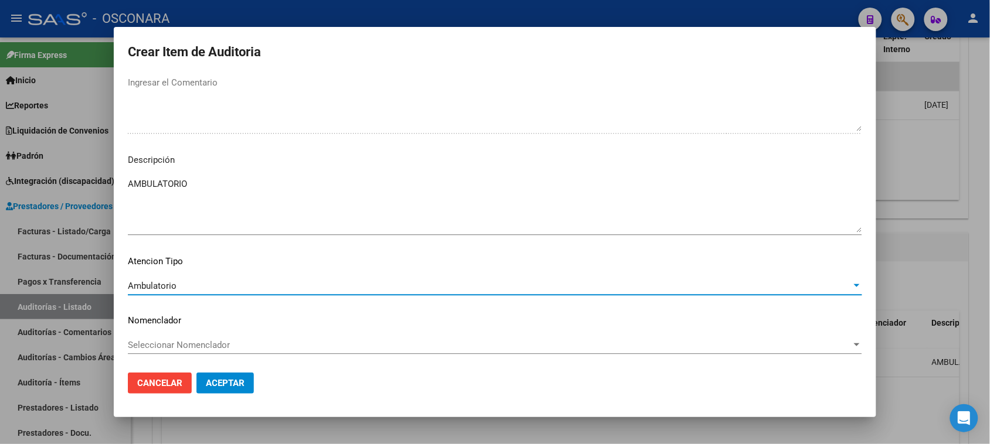
click at [223, 378] on span "Aceptar" at bounding box center [225, 383] width 39 height 11
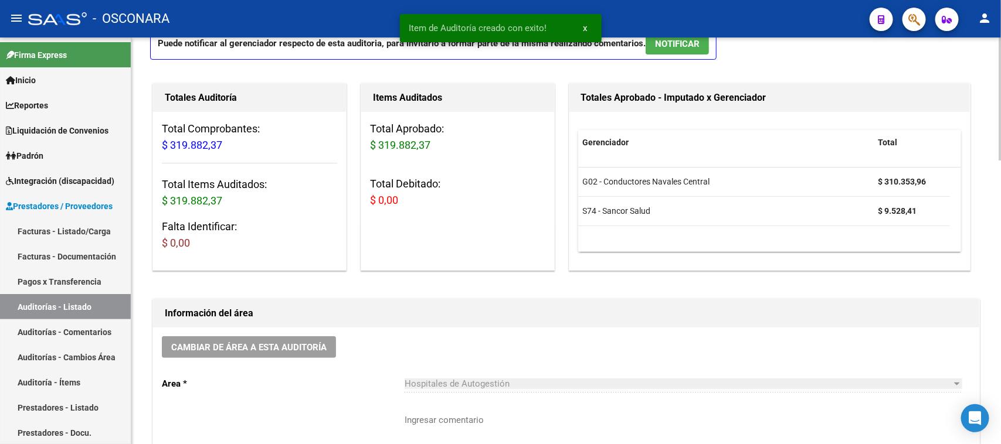
scroll to position [0, 0]
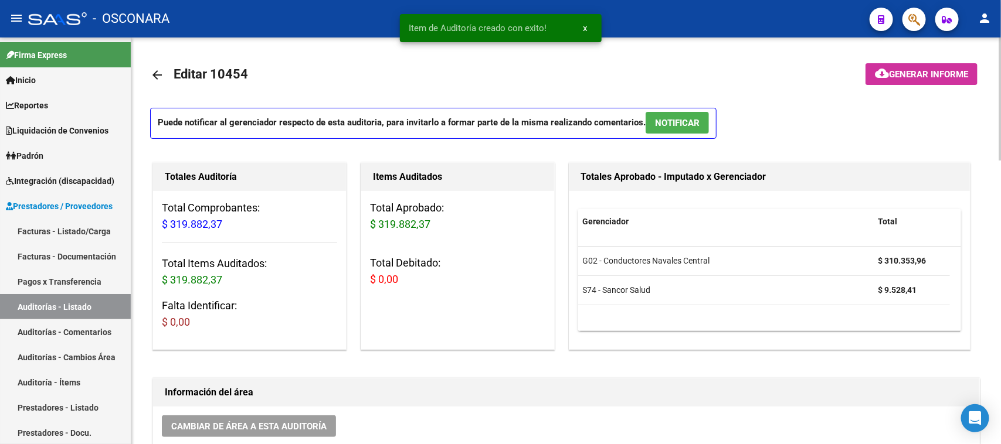
click at [686, 130] on button "NOTIFICAR" at bounding box center [677, 123] width 63 height 22
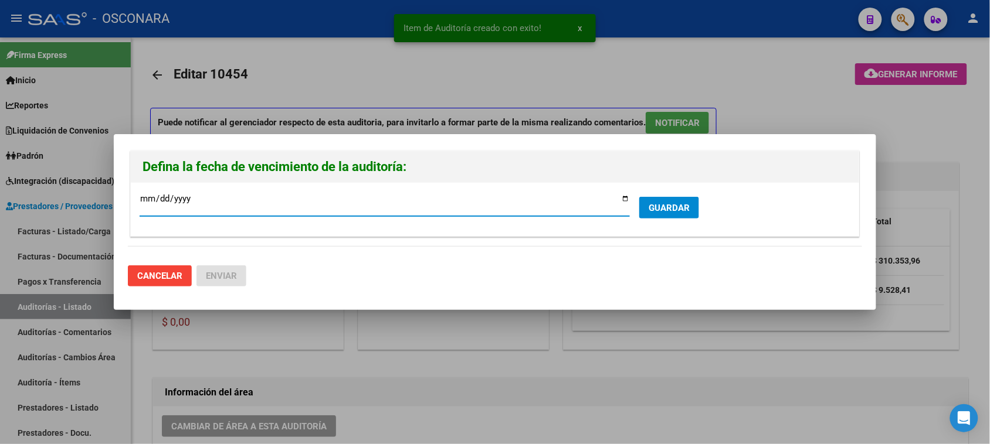
click at [627, 200] on input "[DATE]" at bounding box center [385, 203] width 490 height 19
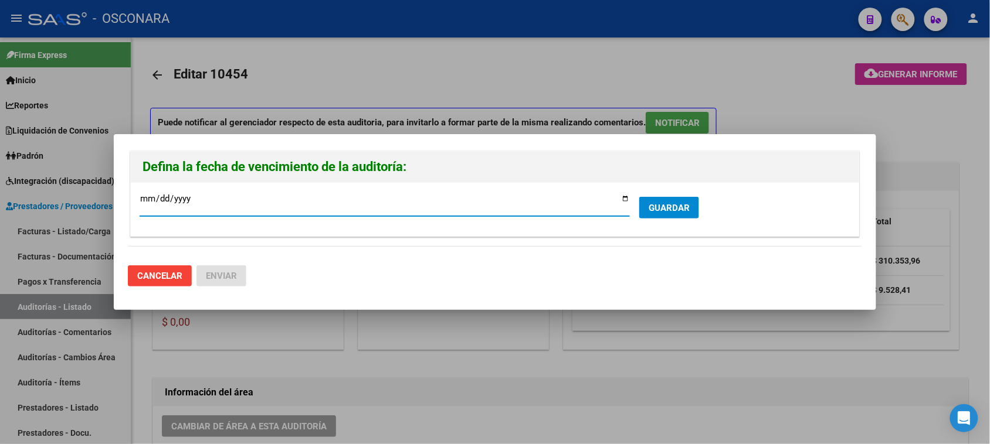
type input "[DATE]"
click at [666, 213] on button "GUARDAR" at bounding box center [669, 208] width 60 height 22
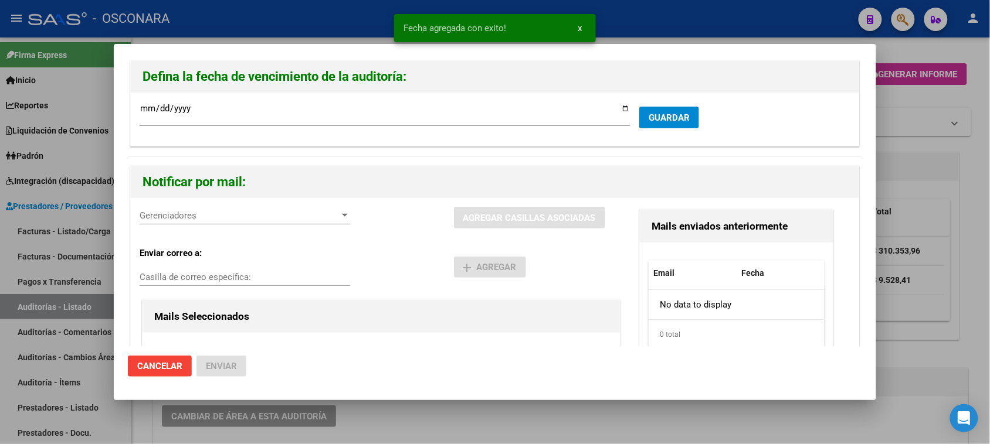
click at [232, 222] on div "Gerenciadores Gerenciadores" at bounding box center [245, 216] width 210 height 18
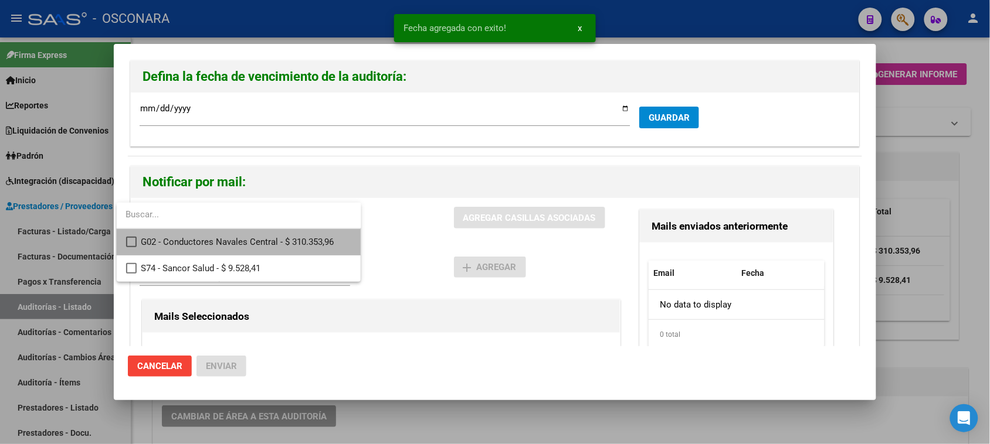
click at [222, 245] on span "G02 - Conductores Navales Central - $ 310.353,96" at bounding box center [246, 242] width 210 height 26
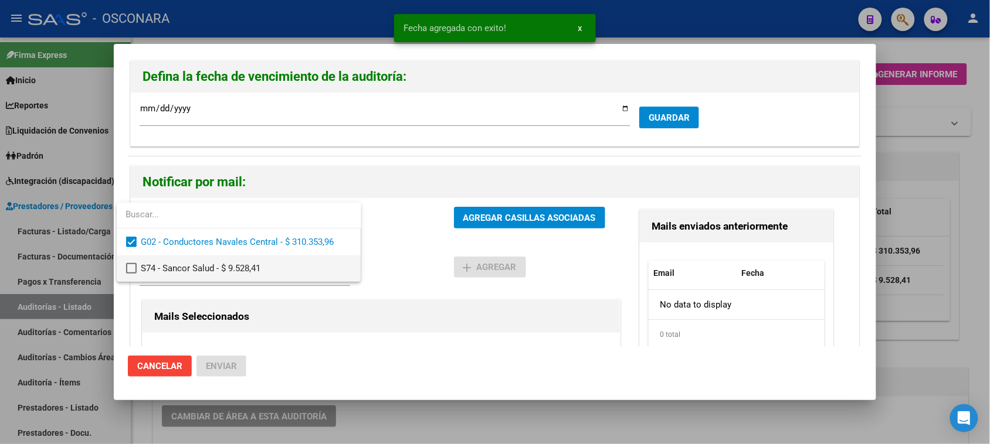
click at [233, 267] on span "S74 - Sancor Salud - $ 9.528,41" at bounding box center [246, 269] width 210 height 26
click at [481, 215] on div at bounding box center [495, 222] width 990 height 444
click at [481, 215] on span "AGREGAR CASILLAS ASOCIADAS" at bounding box center [529, 218] width 133 height 11
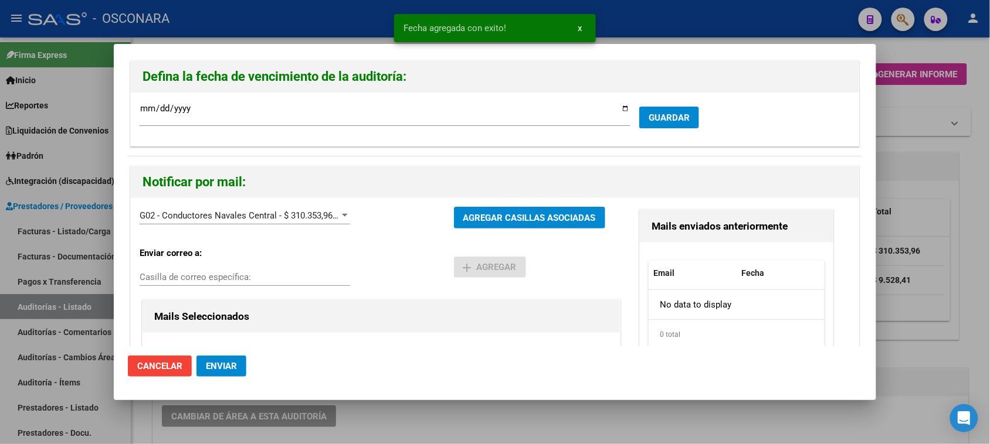
click at [226, 366] on span "Enviar" at bounding box center [221, 366] width 31 height 11
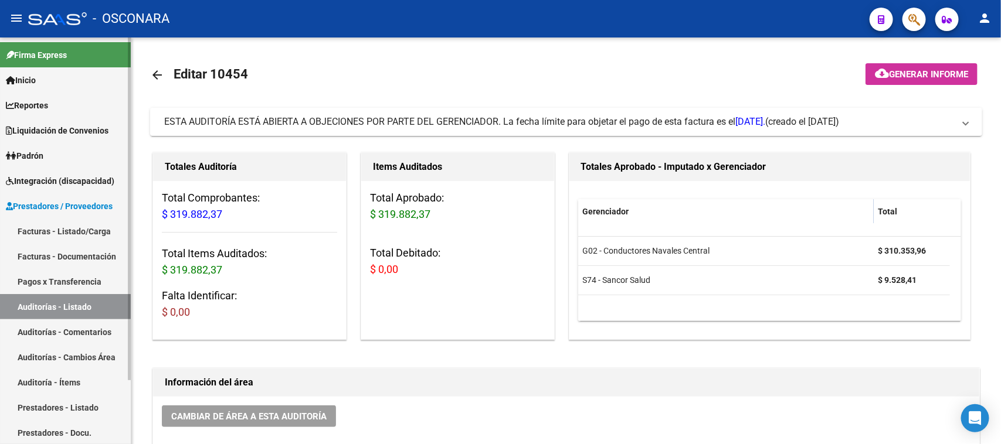
click at [67, 230] on link "Facturas - Listado/Carga" at bounding box center [65, 231] width 131 height 25
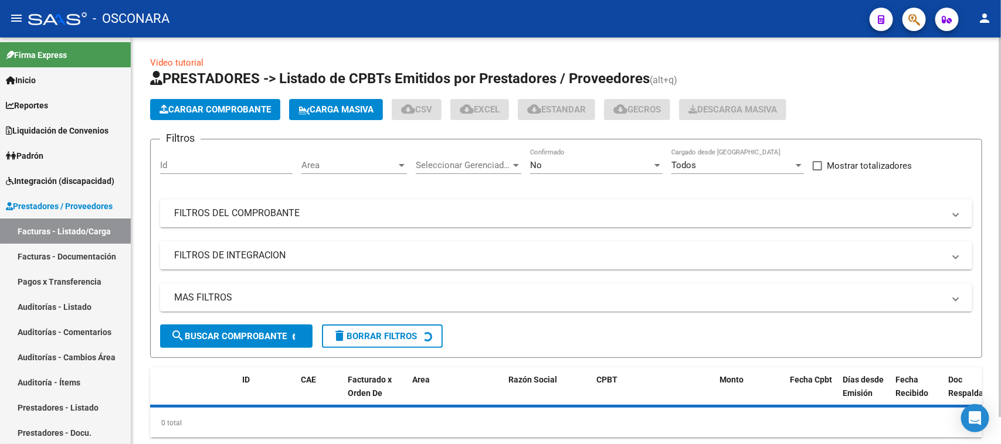
click at [222, 109] on span "Cargar Comprobante" at bounding box center [214, 109] width 111 height 11
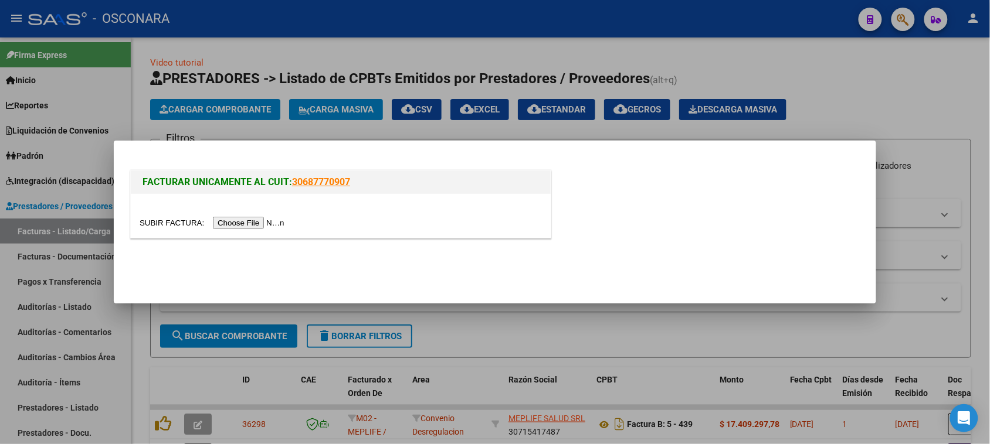
click at [252, 227] on input "file" at bounding box center [214, 223] width 148 height 12
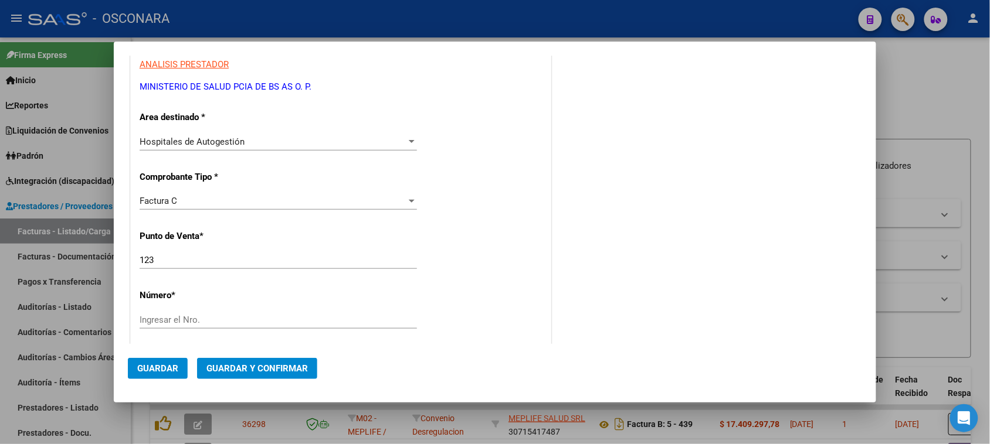
scroll to position [366, 0]
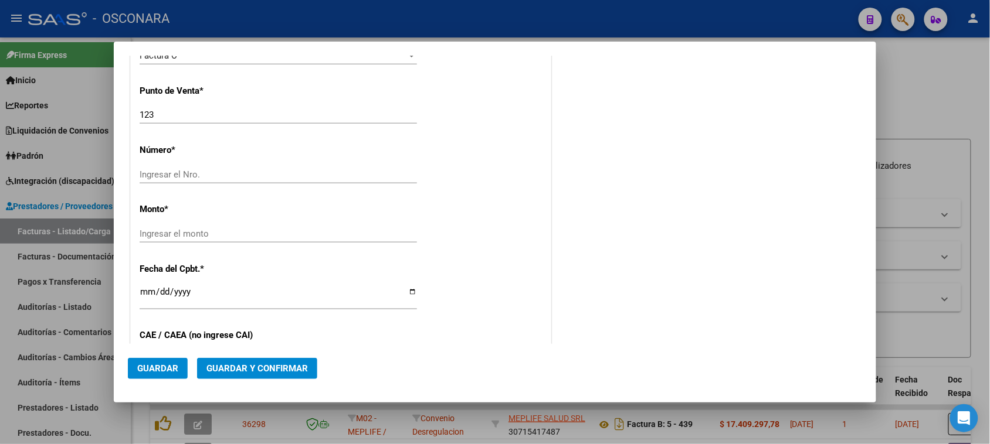
click at [168, 171] on input "Ingresar el Nro." at bounding box center [278, 174] width 277 height 11
type input "9693"
click at [171, 229] on input "Ingresar el monto" at bounding box center [278, 234] width 277 height 11
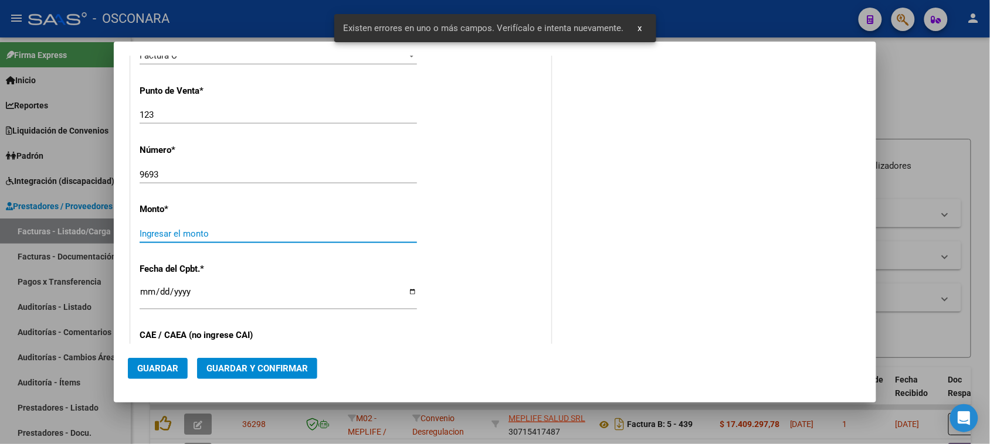
scroll to position [395, 0]
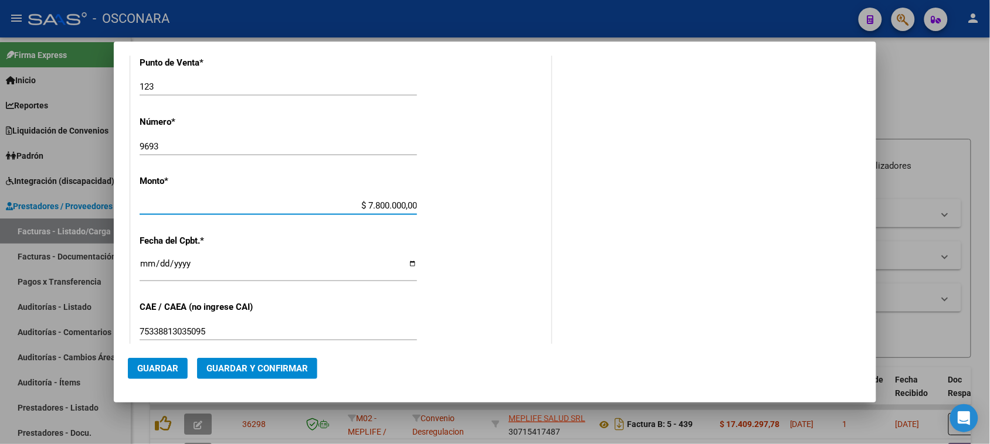
click at [147, 265] on input "Ingresar la fecha" at bounding box center [278, 268] width 277 height 19
click at [218, 368] on span "Guardar y Confirmar" at bounding box center [256, 369] width 101 height 11
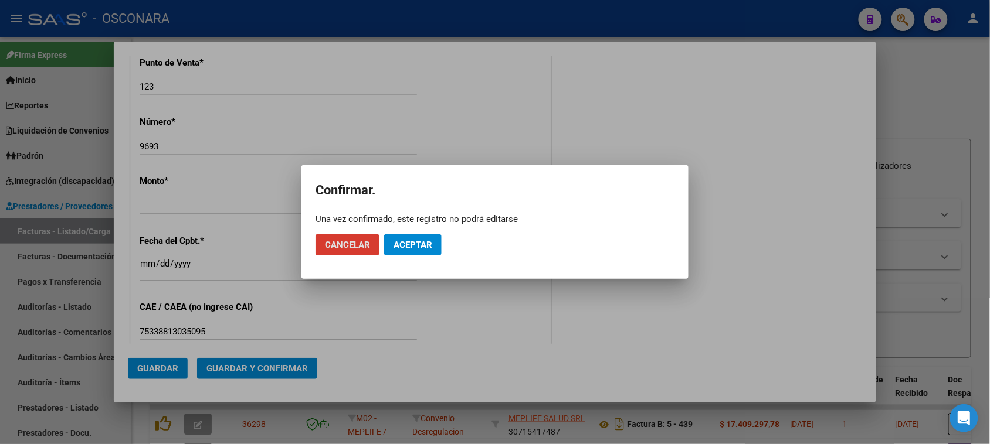
click at [416, 239] on button "Aceptar" at bounding box center [412, 245] width 57 height 21
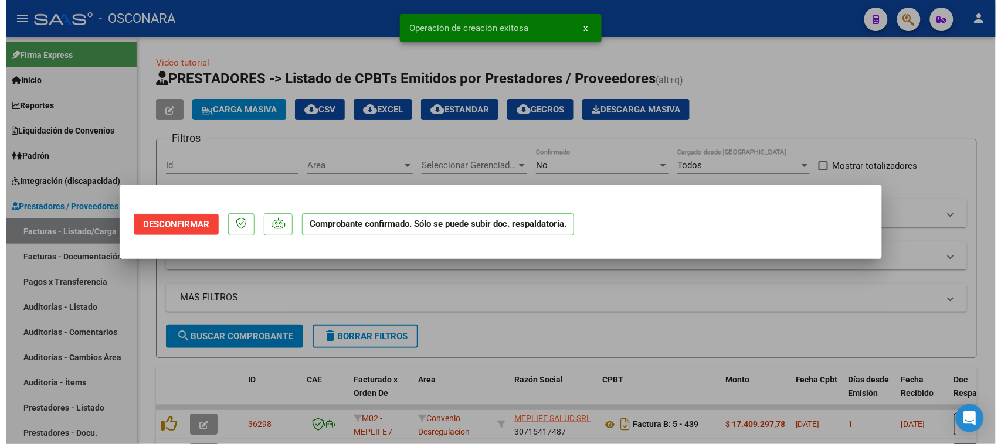
scroll to position [0, 0]
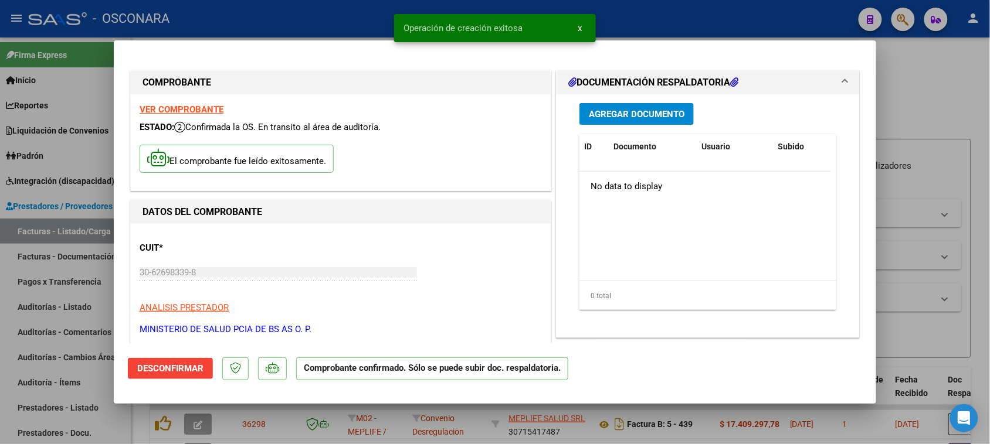
click at [0, 317] on div at bounding box center [495, 222] width 990 height 444
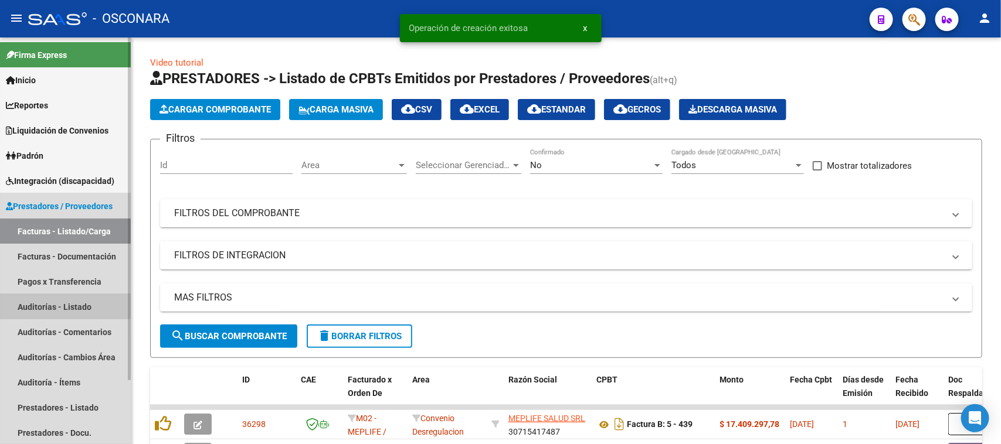
click at [31, 306] on link "Auditorías - Listado" at bounding box center [65, 306] width 131 height 25
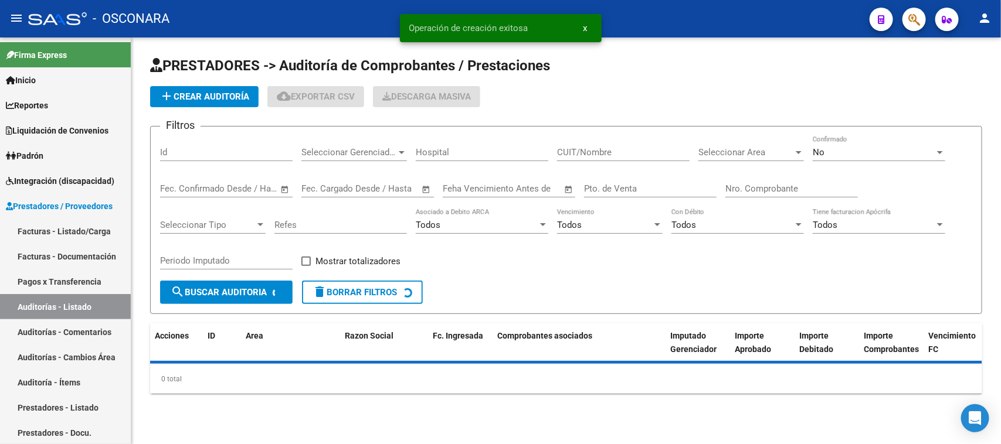
click at [236, 97] on span "add Crear Auditoría" at bounding box center [204, 96] width 90 height 11
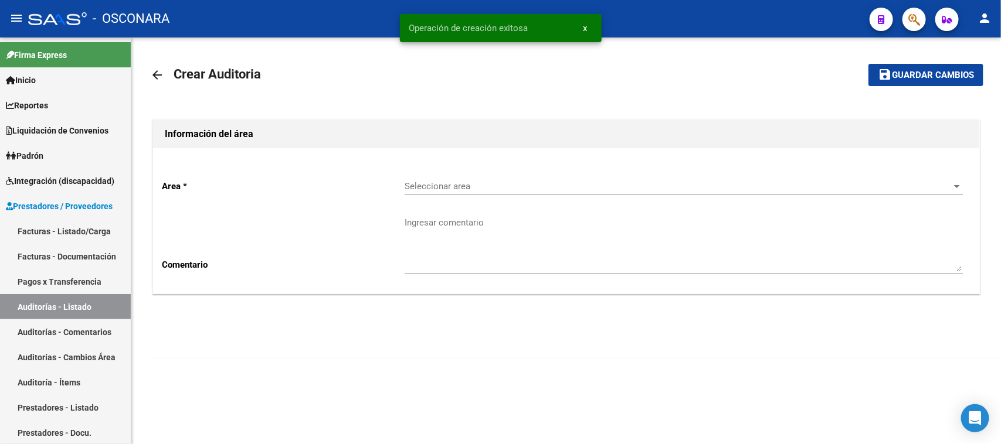
click at [461, 188] on span "Seleccionar area" at bounding box center [679, 186] width 548 height 11
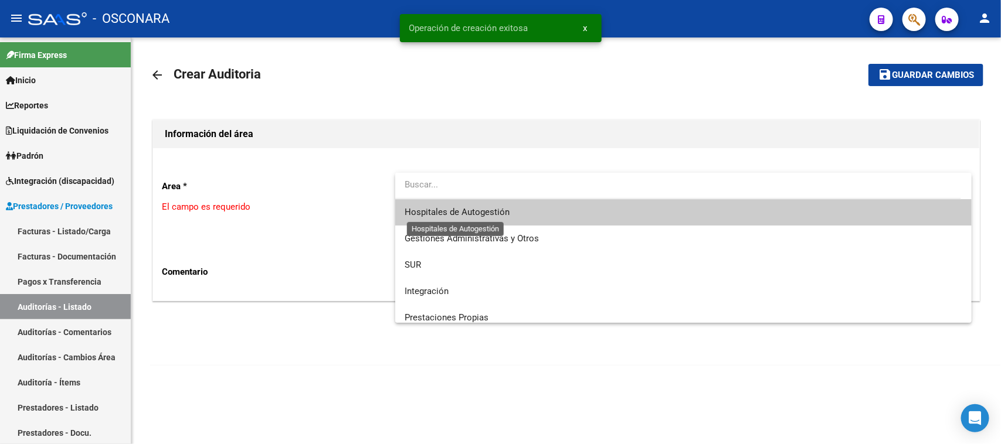
click at [455, 204] on span "Hospitales de Autogestión" at bounding box center [684, 212] width 558 height 26
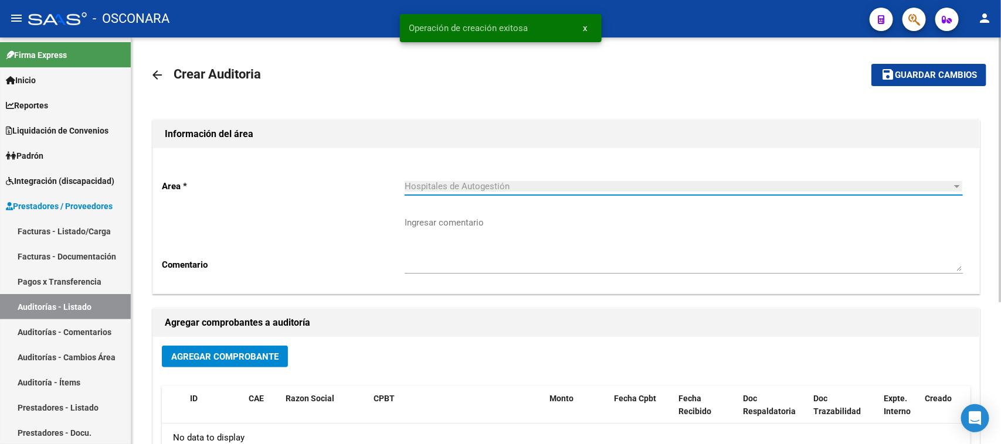
click at [205, 361] on button "Agregar Comprobante" at bounding box center [225, 357] width 126 height 22
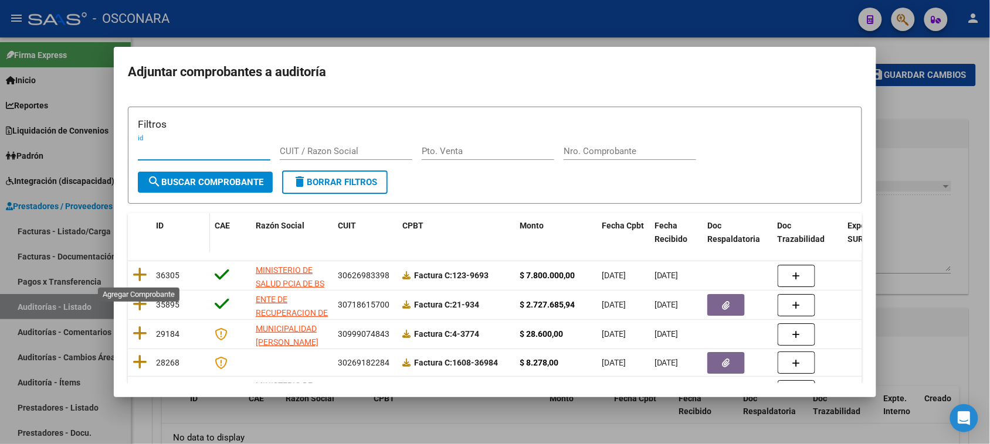
click at [140, 273] on icon at bounding box center [140, 275] width 15 height 16
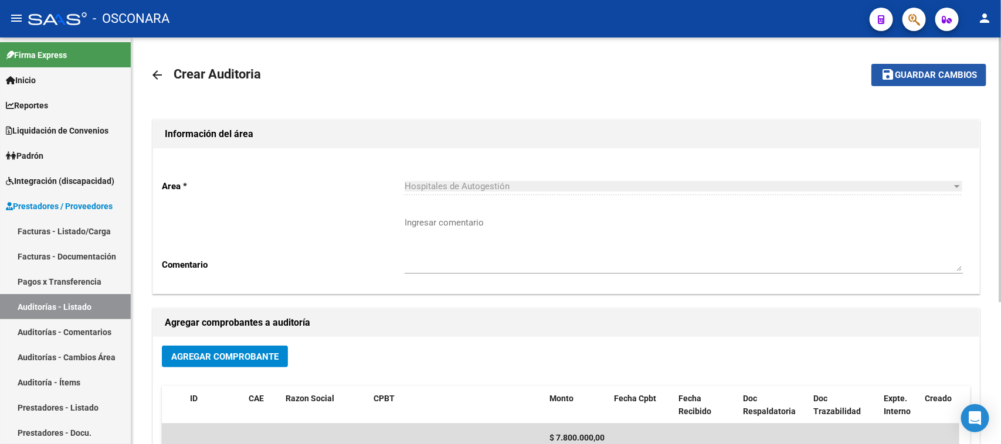
click at [926, 72] on span "Guardar cambios" at bounding box center [936, 75] width 82 height 11
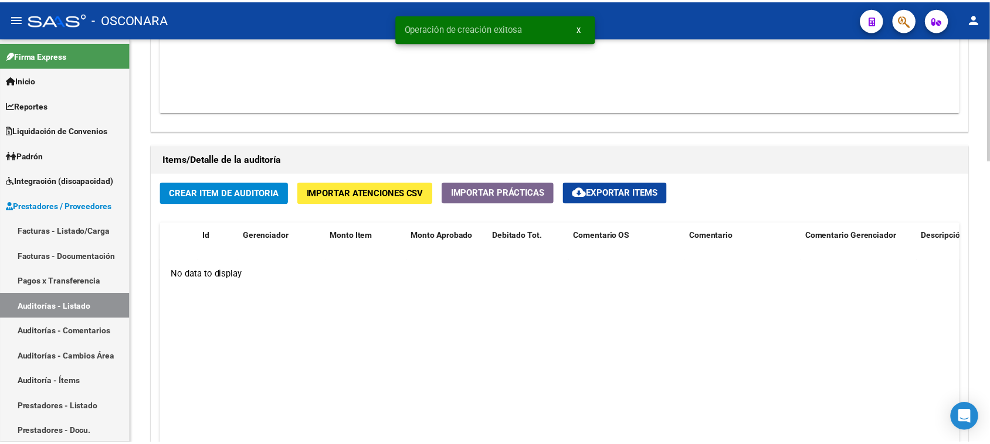
scroll to position [806, 0]
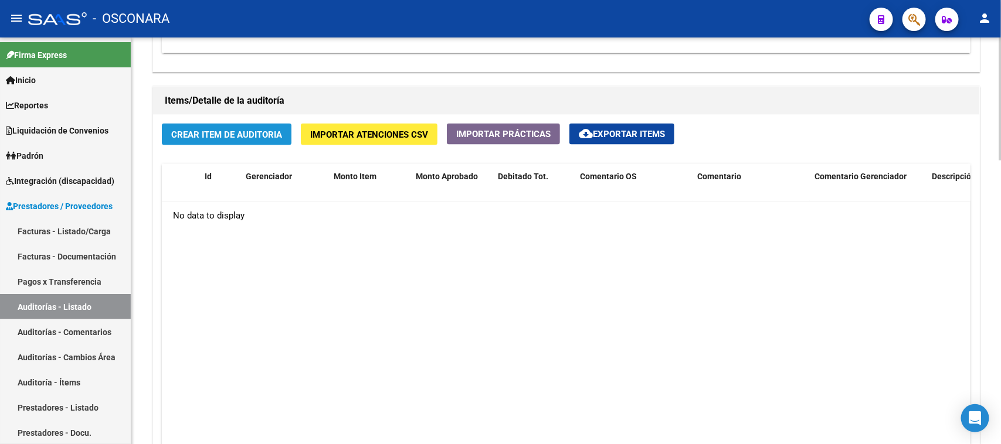
click at [238, 138] on span "Crear Item de Auditoria" at bounding box center [226, 135] width 111 height 11
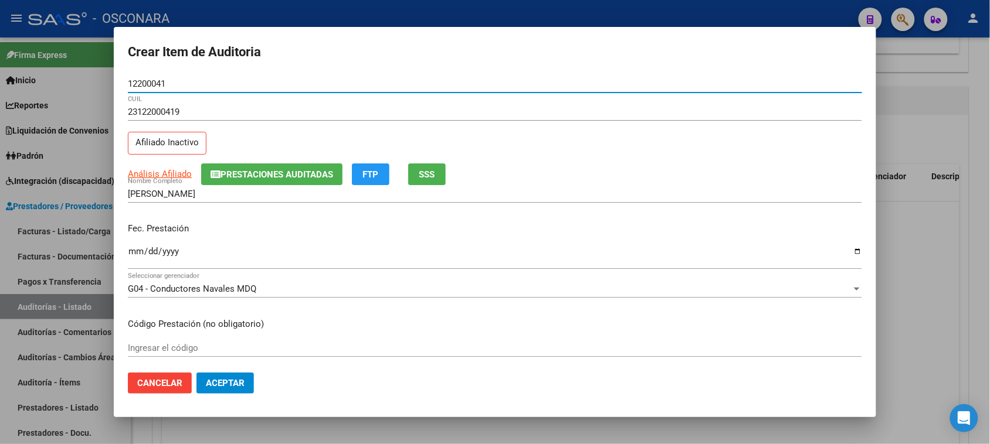
click at [138, 252] on input "Ingresar la fecha" at bounding box center [495, 256] width 734 height 19
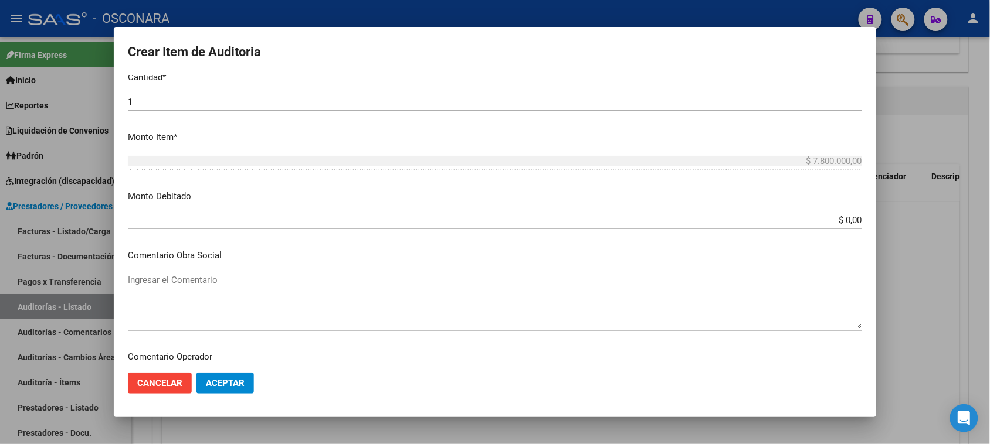
scroll to position [366, 0]
drag, startPoint x: 836, startPoint y: 218, endPoint x: 859, endPoint y: 215, distance: 23.6
click at [855, 216] on app-form-text-field "Monto Debitado $ 0,00 Ingresar el monto" at bounding box center [499, 207] width 743 height 36
drag, startPoint x: 865, startPoint y: 212, endPoint x: 212, endPoint y: 291, distance: 657.9
click at [212, 291] on textarea "Ingresar el Comentario" at bounding box center [495, 300] width 734 height 55
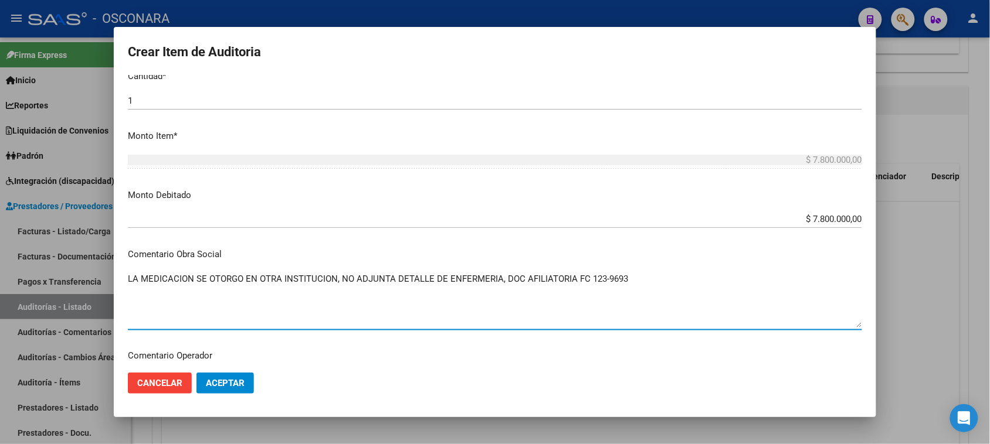
drag, startPoint x: 640, startPoint y: 283, endPoint x: 138, endPoint y: 296, distance: 502.1
click at [65, 307] on div "Crear Item de Auditoria 12200041 Nro Documento 23122000419 CUIL Afiliado Inacti…" at bounding box center [495, 222] width 990 height 444
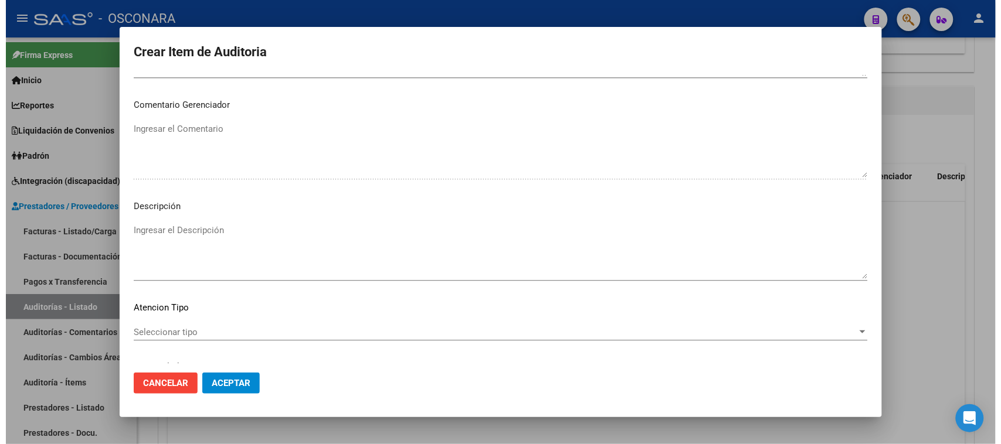
scroll to position [733, 0]
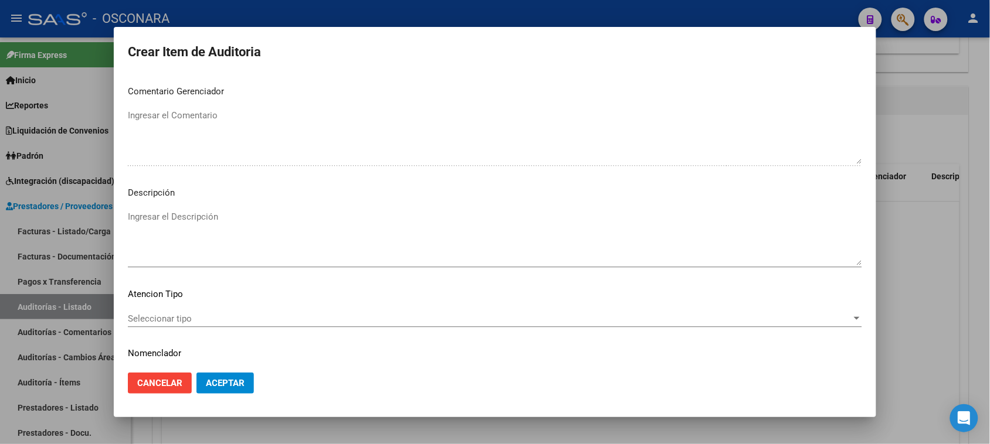
click at [165, 222] on textarea "Ingresar el Descripción" at bounding box center [495, 237] width 734 height 55
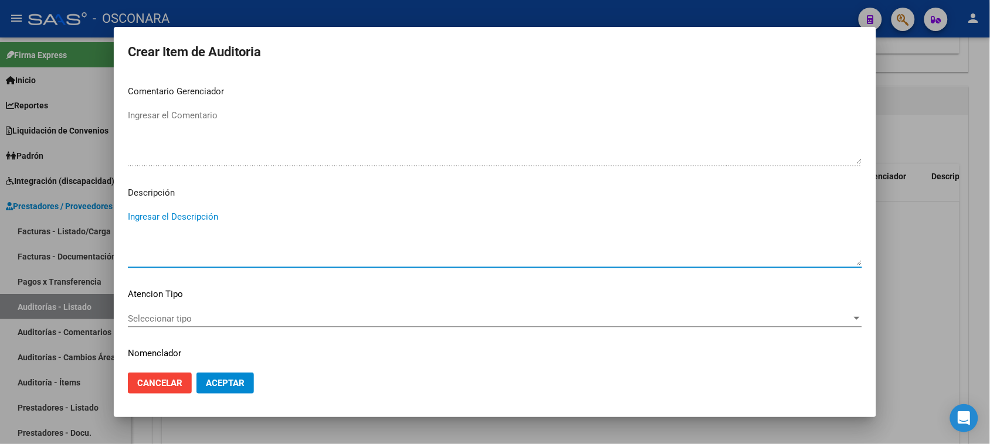
paste textarea "LA MEDICACION SE OTORGO EN OTRA INSTITUCION, NO ADJUNTA DETALLE DE ENFERMERIA, …"
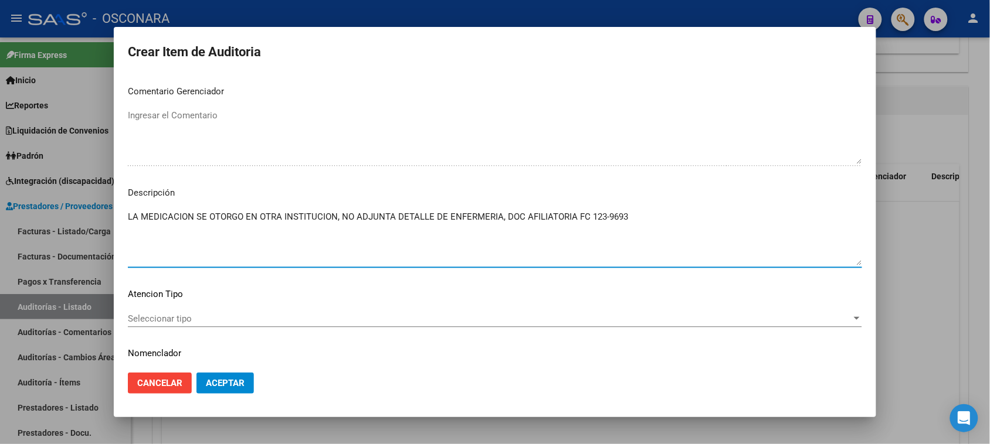
click at [186, 321] on span "Seleccionar tipo" at bounding box center [490, 319] width 724 height 11
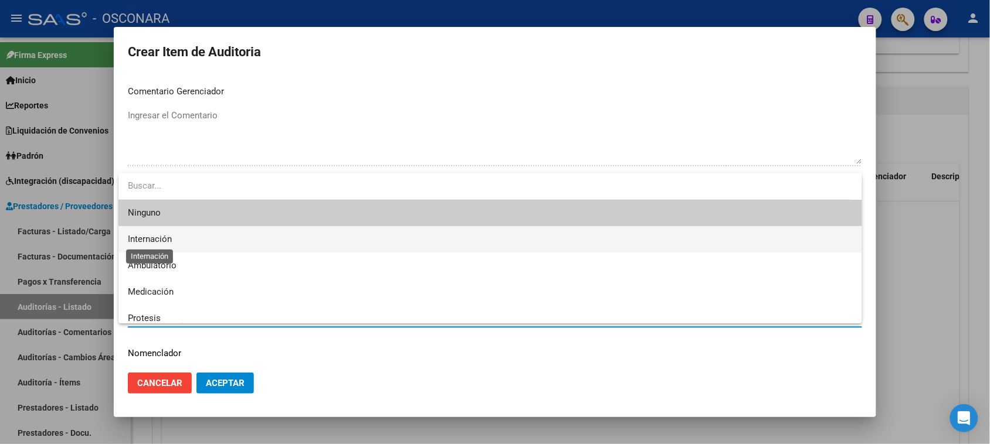
click at [151, 236] on span "Internación" at bounding box center [150, 239] width 44 height 11
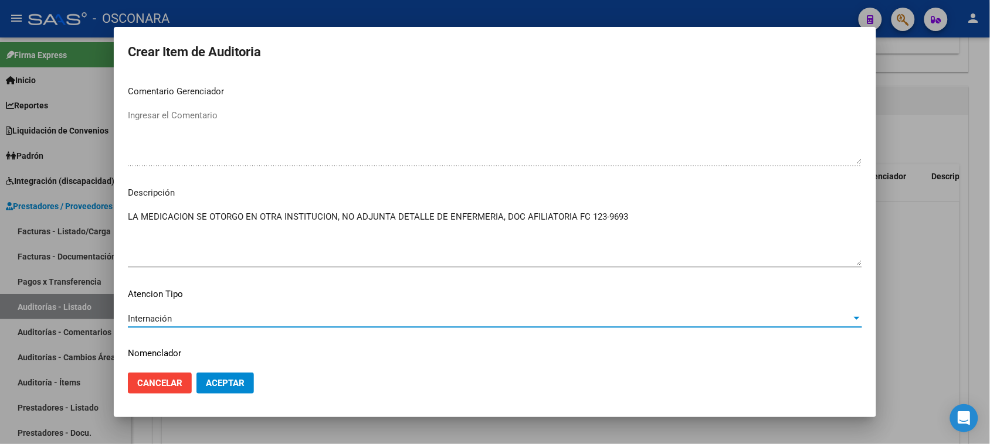
click at [151, 320] on span "Internación" at bounding box center [150, 319] width 44 height 11
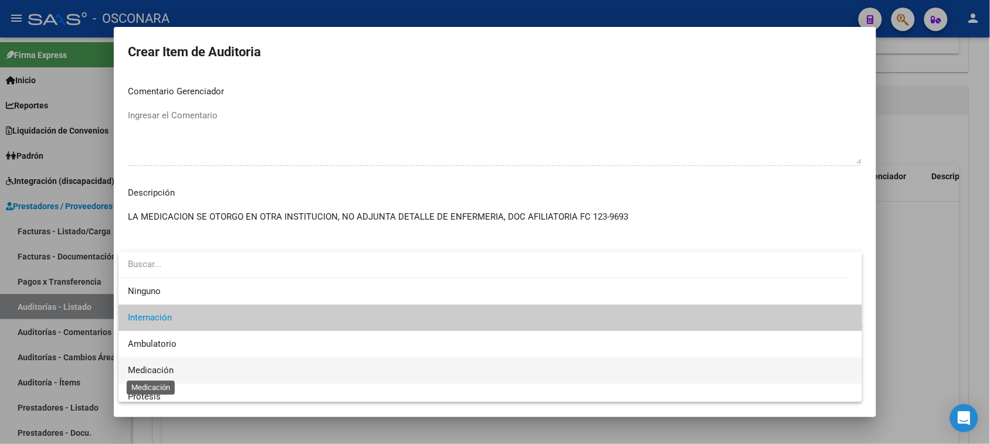
click at [144, 366] on span "Medicación" at bounding box center [151, 370] width 46 height 11
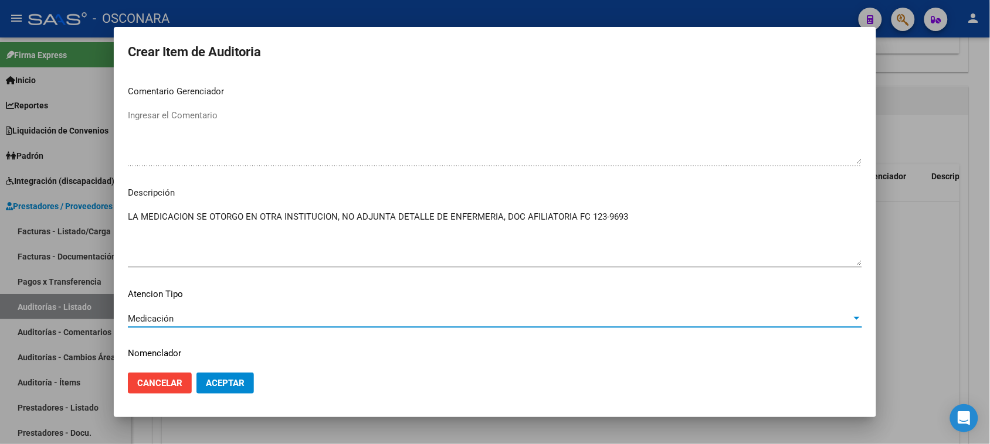
drag, startPoint x: 232, startPoint y: 378, endPoint x: 244, endPoint y: 383, distance: 13.2
click at [230, 380] on button "Aceptar" at bounding box center [224, 383] width 57 height 21
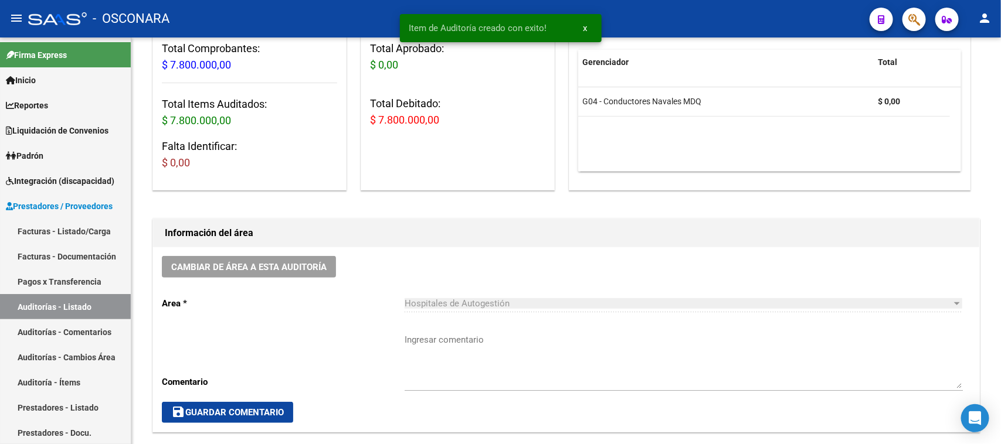
scroll to position [0, 0]
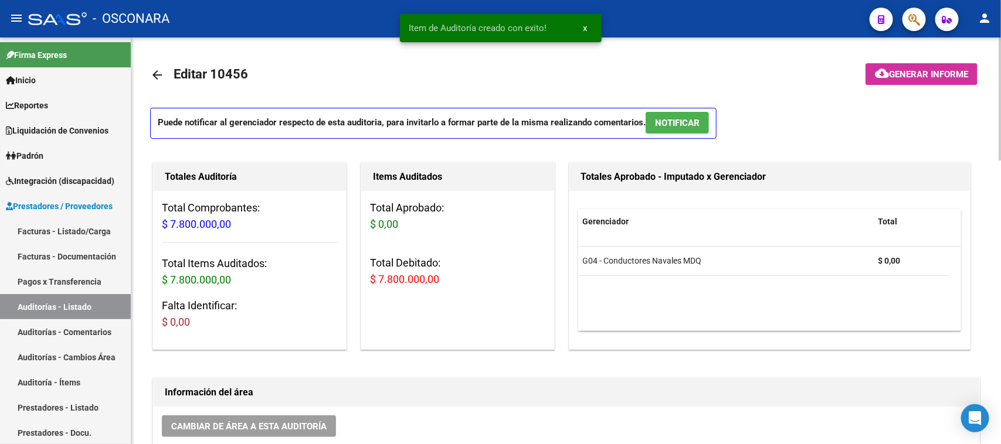
click at [690, 134] on p "Puede notificar al gerenciador respecto de esta auditoria, para invitarlo a for…" at bounding box center [433, 123] width 566 height 31
click at [667, 131] on button "NOTIFICAR" at bounding box center [677, 123] width 63 height 22
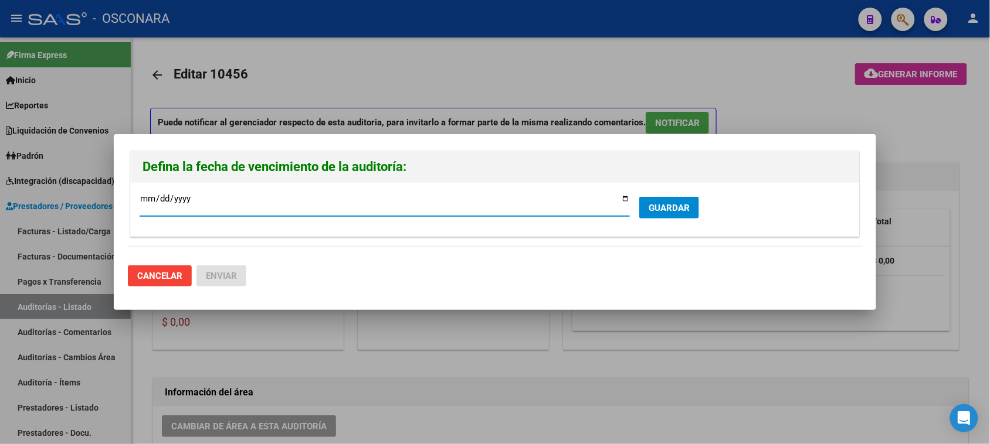
click at [624, 198] on input "[DATE]" at bounding box center [385, 203] width 490 height 19
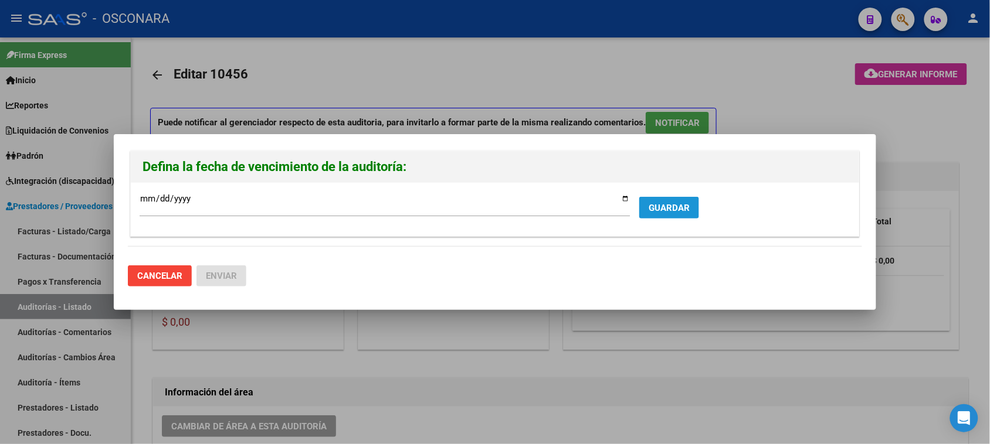
click at [666, 209] on span "GUARDAR" at bounding box center [668, 208] width 41 height 11
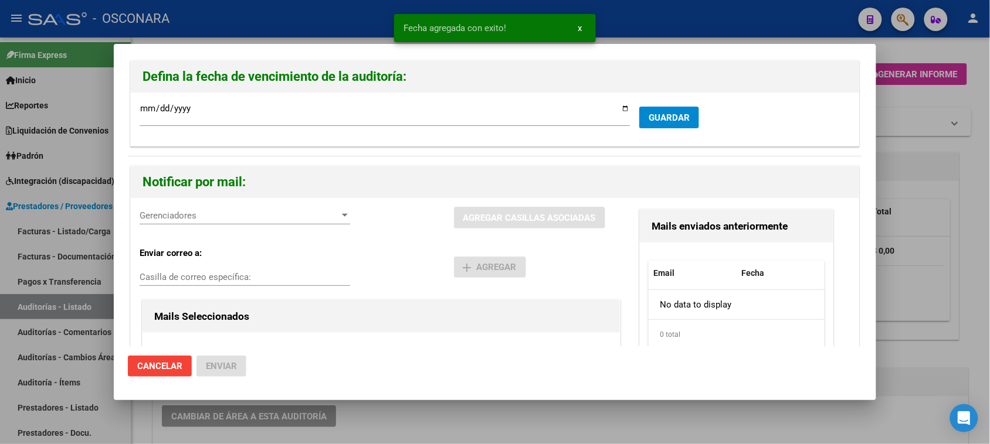
click at [270, 223] on div "Gerenciadores Gerenciadores" at bounding box center [245, 216] width 210 height 18
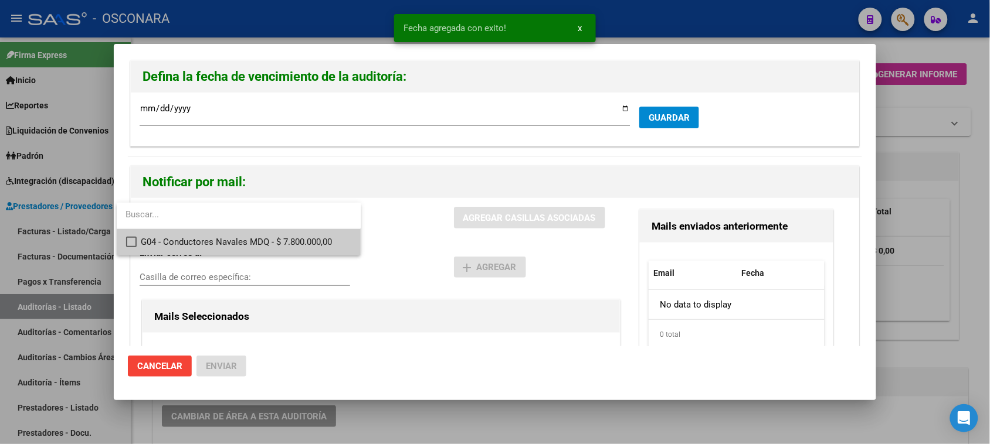
click at [258, 242] on span "G04 - Conductores Navales MDQ - $ 7.800.000,00" at bounding box center [246, 242] width 210 height 26
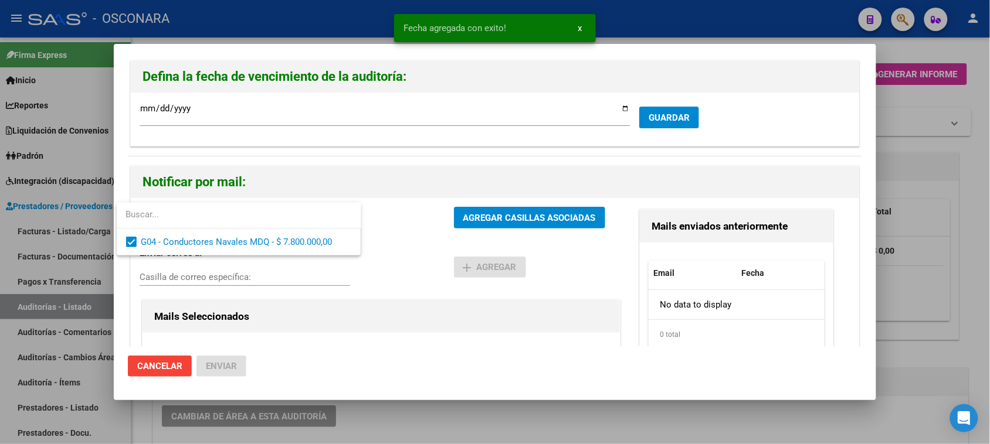
click at [484, 214] on div at bounding box center [495, 222] width 990 height 444
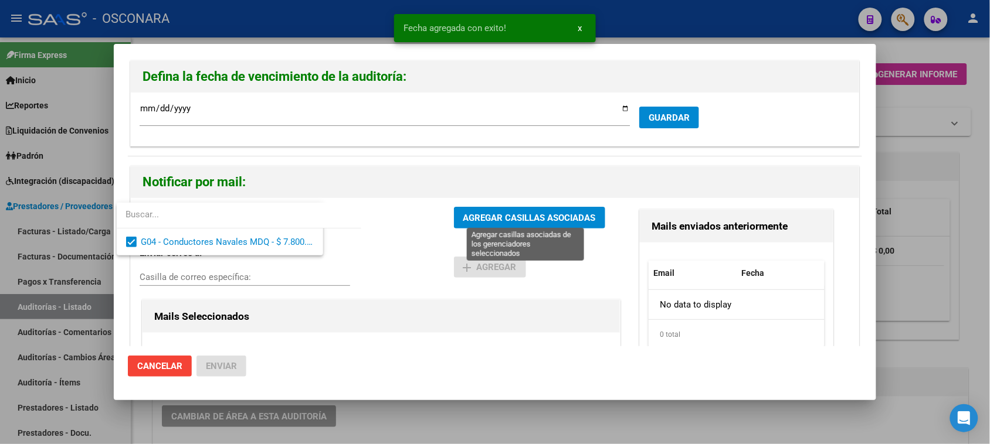
click at [484, 215] on span "AGREGAR CASILLAS ASOCIADAS" at bounding box center [529, 218] width 133 height 11
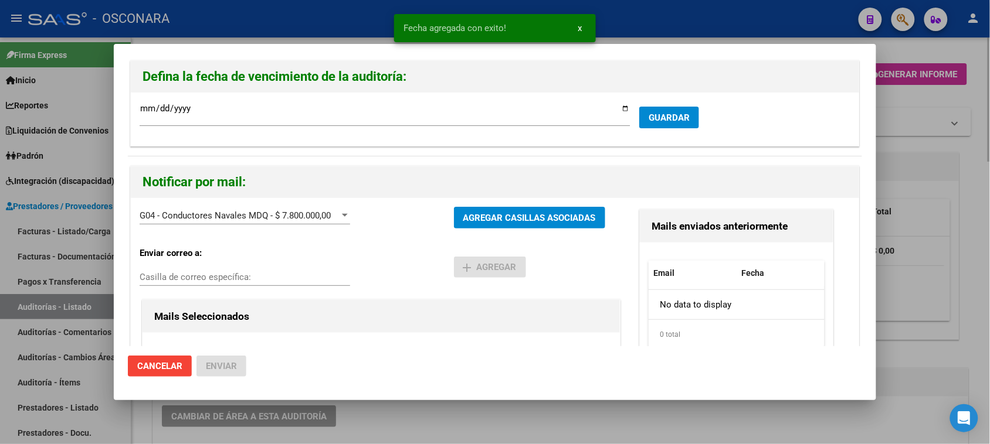
click at [905, 153] on div at bounding box center [495, 222] width 990 height 444
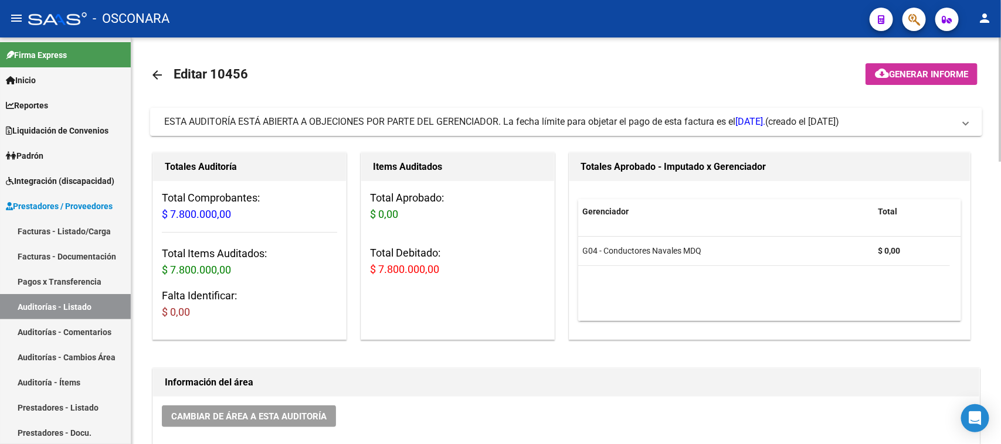
click at [913, 73] on span "Generar informe" at bounding box center [928, 74] width 79 height 11
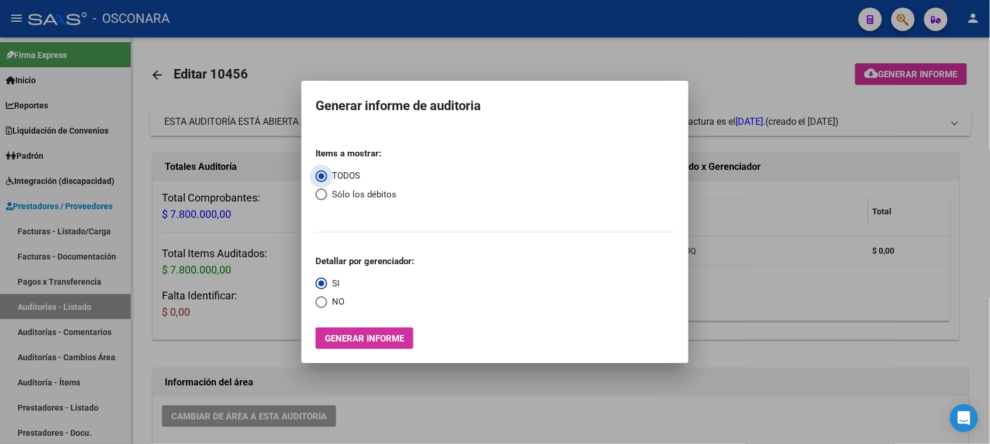
click at [320, 196] on span "Select an option" at bounding box center [321, 195] width 12 height 12
click at [320, 196] on input "Sólo los débitos" at bounding box center [321, 195] width 12 height 12
click at [355, 335] on span "Generar informe" at bounding box center [364, 339] width 79 height 11
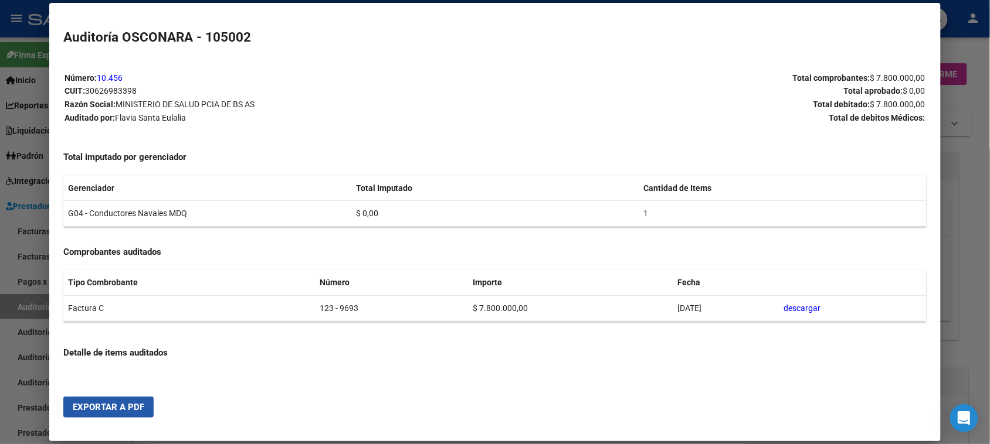
click at [103, 402] on button "Exportar a PDF" at bounding box center [108, 407] width 90 height 21
click at [31, 308] on div at bounding box center [495, 222] width 990 height 444
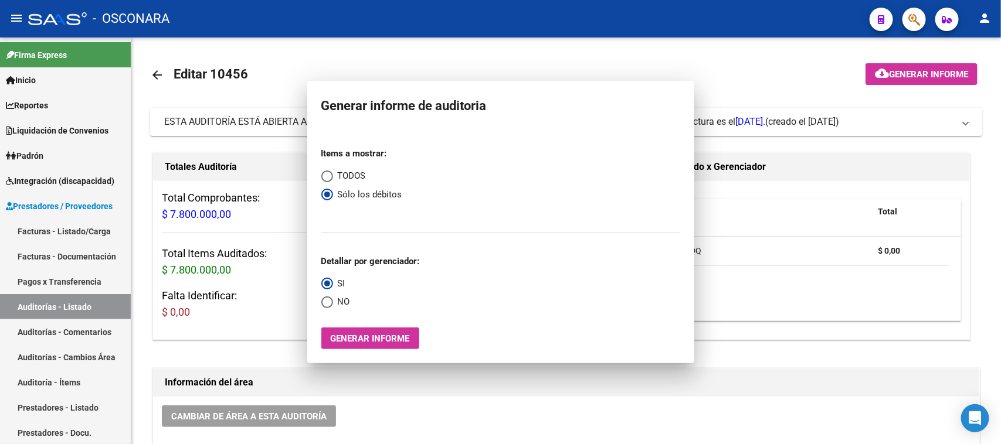
click at [31, 308] on link "Auditorías - Listado" at bounding box center [65, 306] width 131 height 25
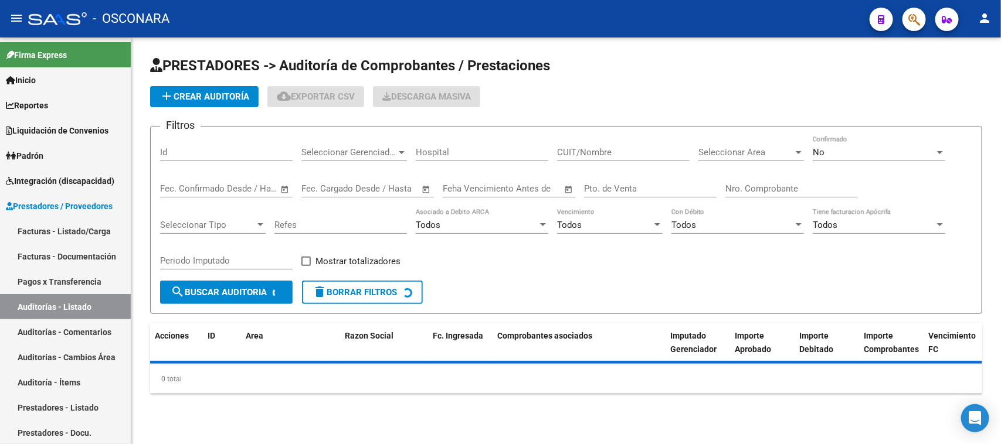
click at [186, 153] on input "Id" at bounding box center [226, 152] width 133 height 11
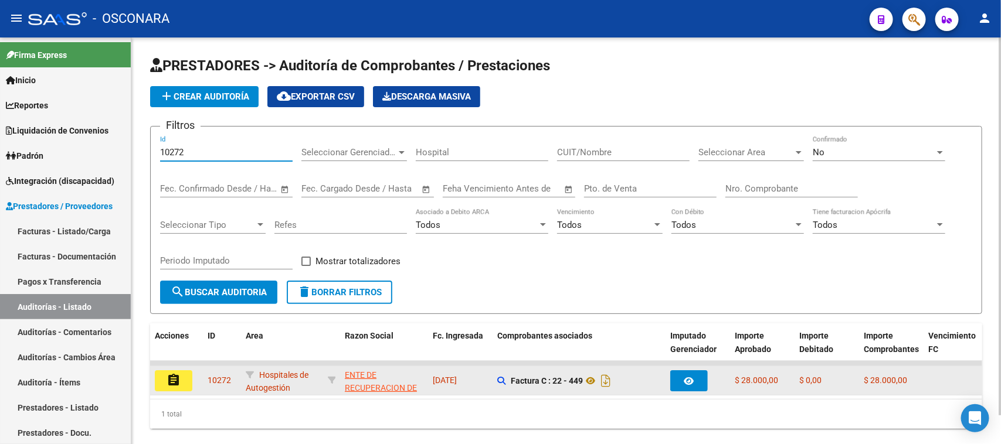
click at [177, 382] on mat-icon "assignment" at bounding box center [174, 380] width 14 height 14
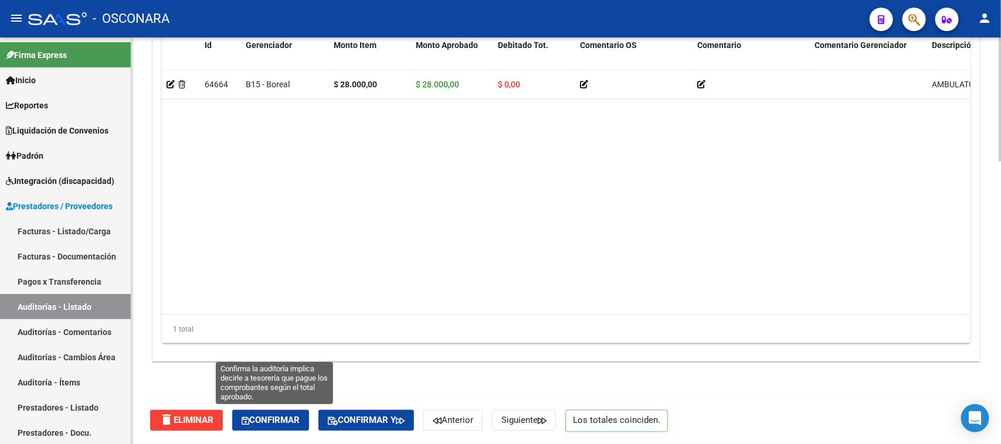
click at [281, 416] on span "Confirmar" at bounding box center [271, 421] width 58 height 11
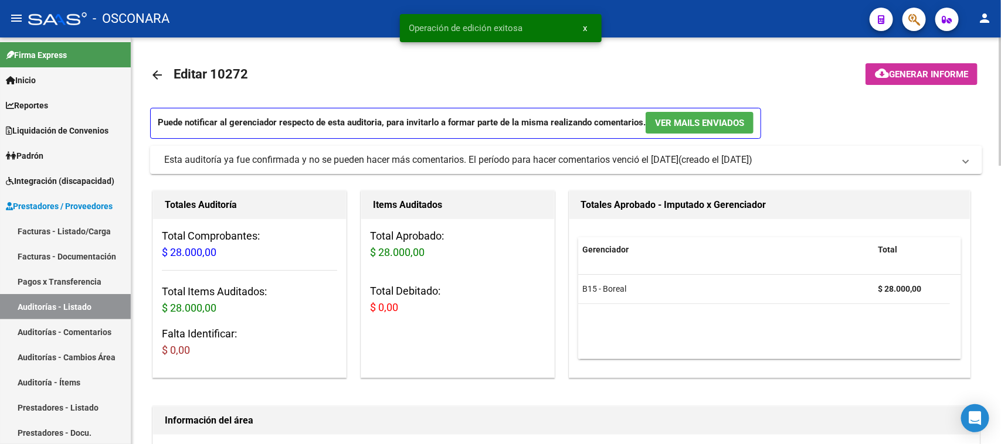
click at [888, 66] on button "cloud_download Generar informe" at bounding box center [921, 74] width 112 height 22
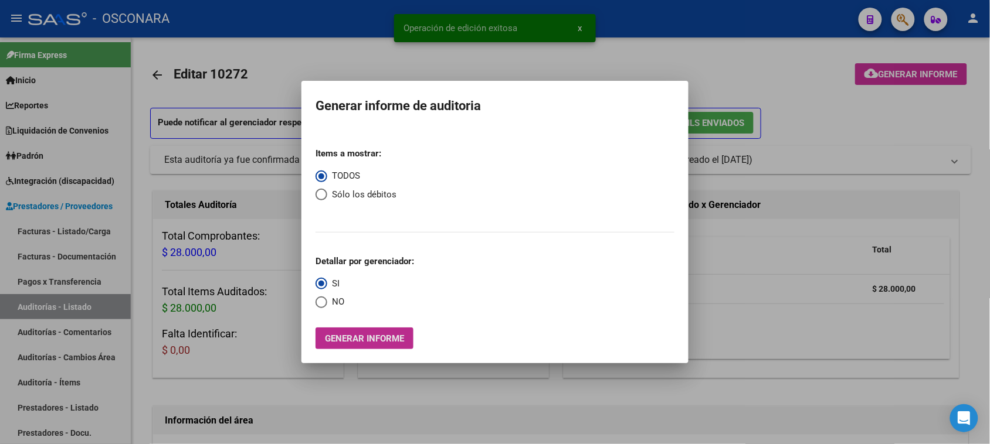
click at [368, 338] on span "Generar informe" at bounding box center [364, 339] width 79 height 11
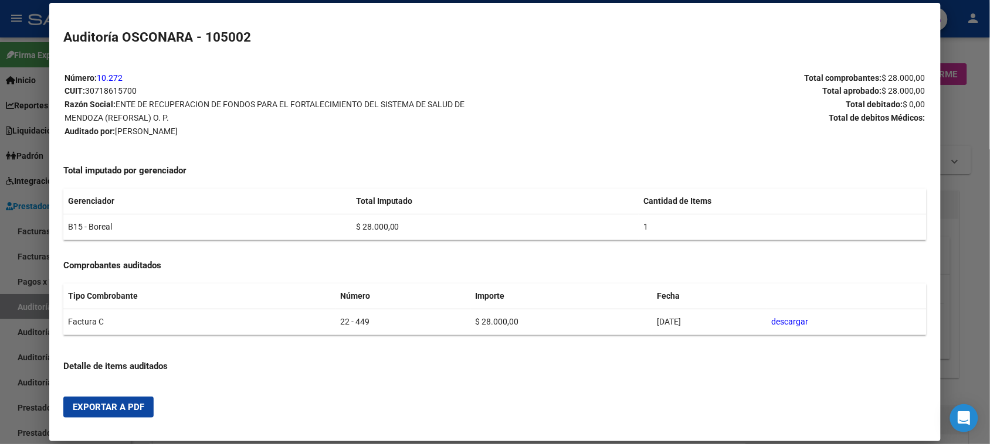
click at [91, 405] on span "Exportar a PDF" at bounding box center [109, 407] width 72 height 11
click at [33, 317] on div at bounding box center [495, 222] width 990 height 444
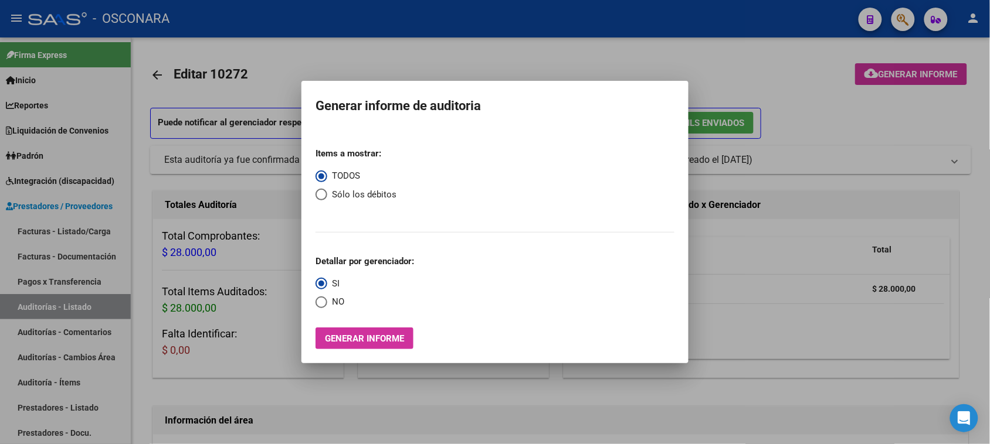
click at [33, 317] on div at bounding box center [495, 222] width 990 height 444
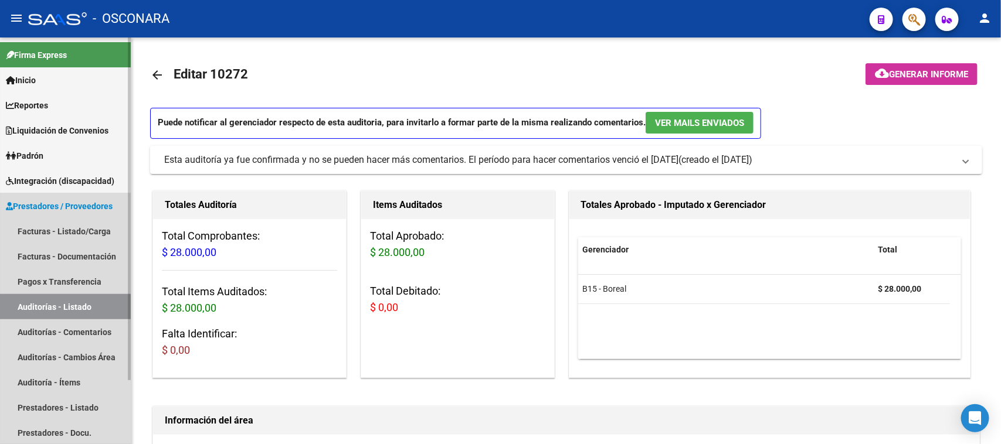
drag, startPoint x: 34, startPoint y: 317, endPoint x: 77, endPoint y: 282, distance: 55.0
click at [34, 315] on link "Auditorías - Listado" at bounding box center [65, 306] width 131 height 25
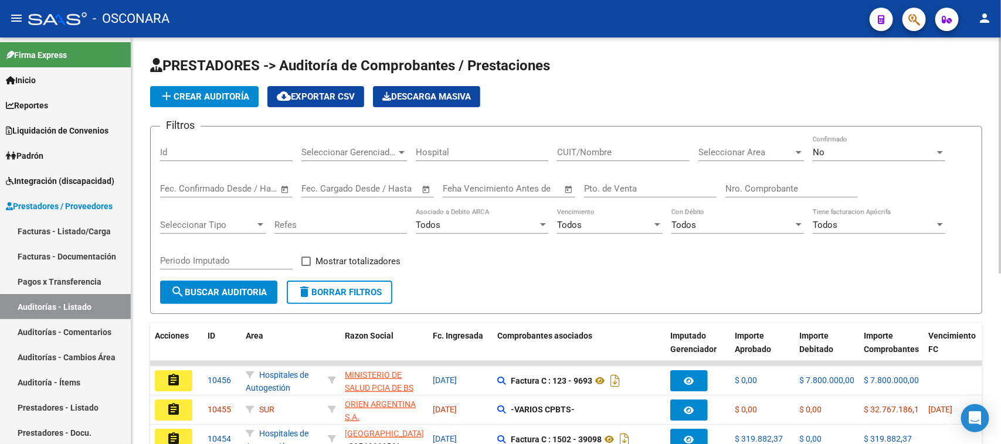
click at [182, 148] on input "Id" at bounding box center [226, 152] width 133 height 11
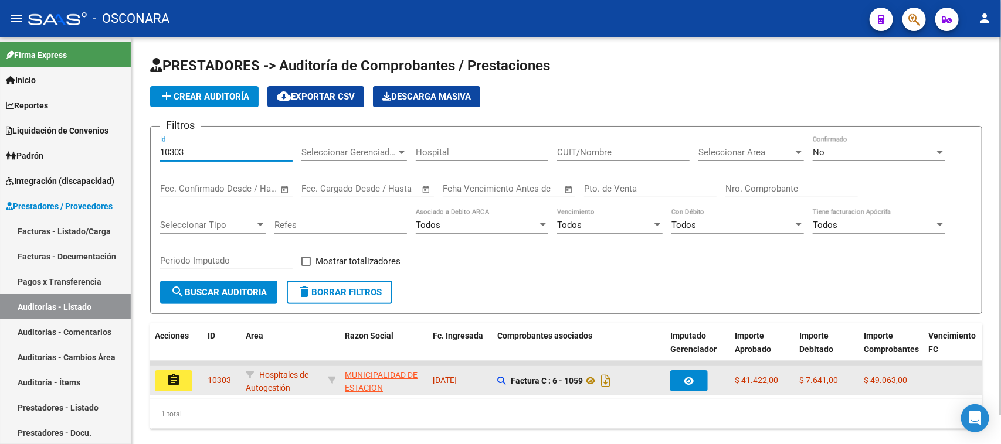
click at [179, 384] on mat-icon "assignment" at bounding box center [174, 380] width 14 height 14
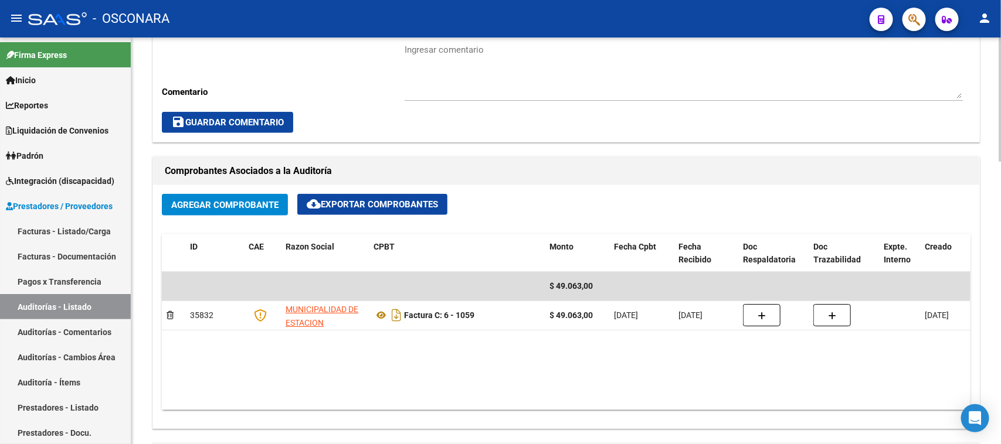
scroll to position [928, 0]
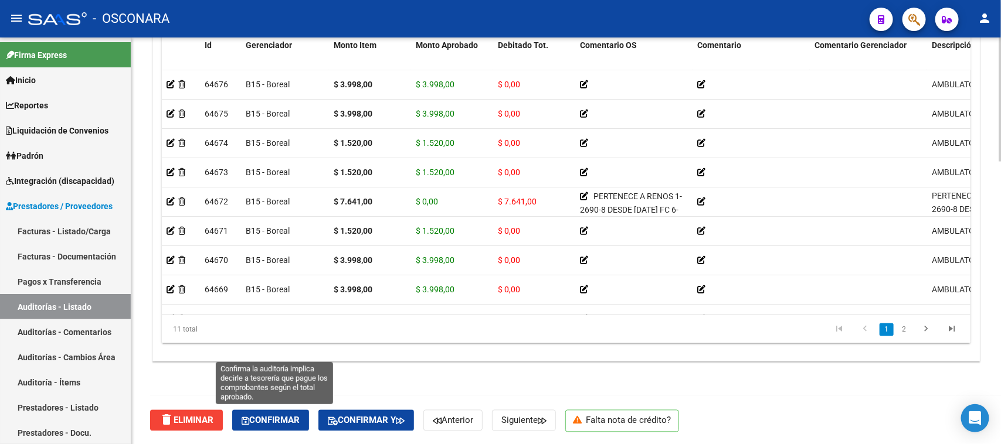
click at [265, 417] on span "Confirmar" at bounding box center [271, 421] width 58 height 11
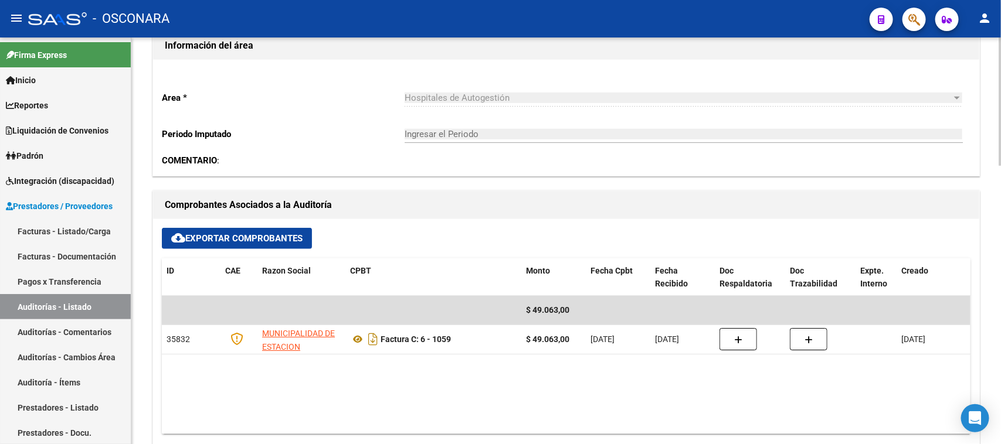
scroll to position [0, 0]
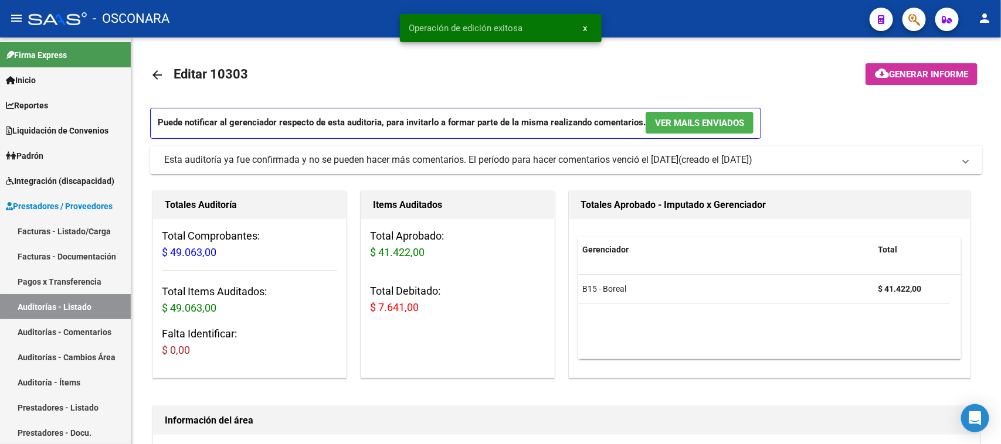
click at [922, 69] on span "Generar informe" at bounding box center [928, 74] width 79 height 11
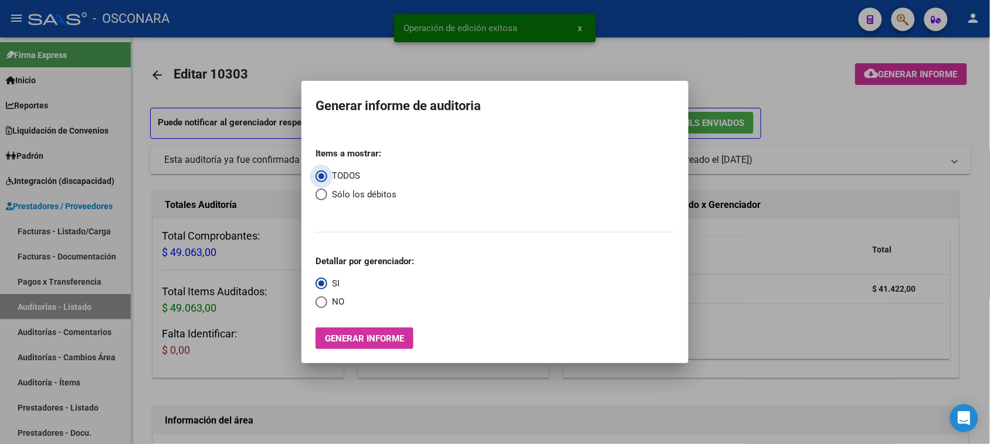
click at [368, 339] on span "Generar informe" at bounding box center [364, 339] width 79 height 11
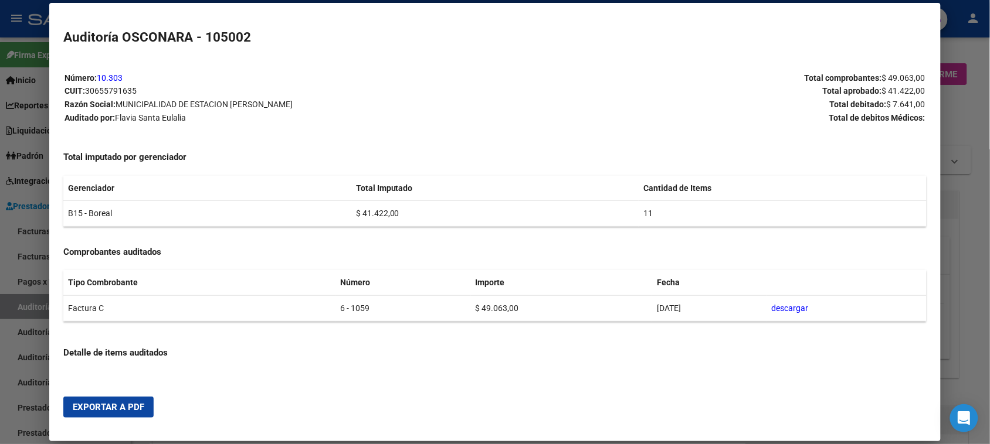
click at [112, 411] on span "Exportar a PDF" at bounding box center [109, 407] width 72 height 11
click at [21, 305] on div at bounding box center [495, 222] width 990 height 444
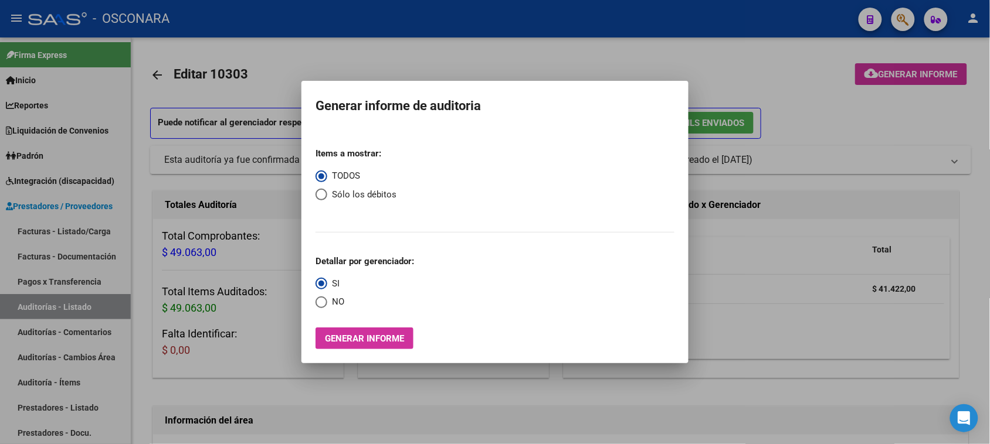
click at [21, 305] on div at bounding box center [495, 222] width 990 height 444
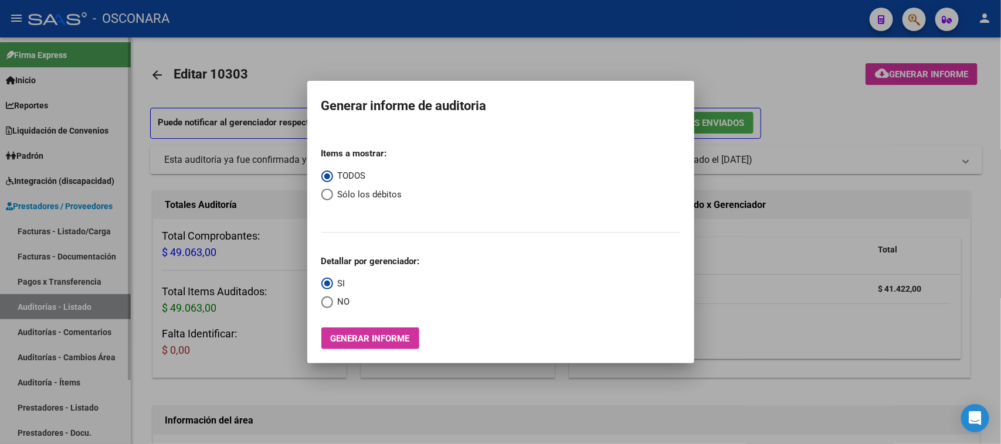
click at [22, 305] on link "Auditorías - Listado" at bounding box center [65, 306] width 131 height 25
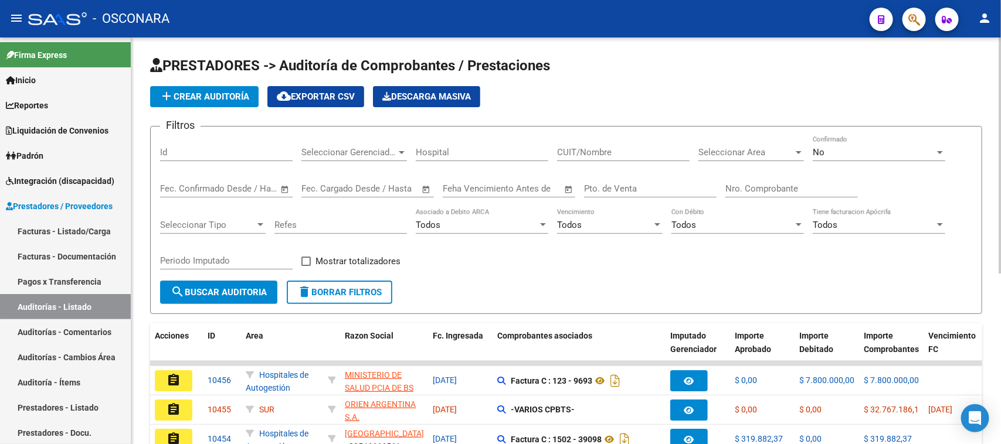
click at [189, 151] on input "Id" at bounding box center [226, 152] width 133 height 11
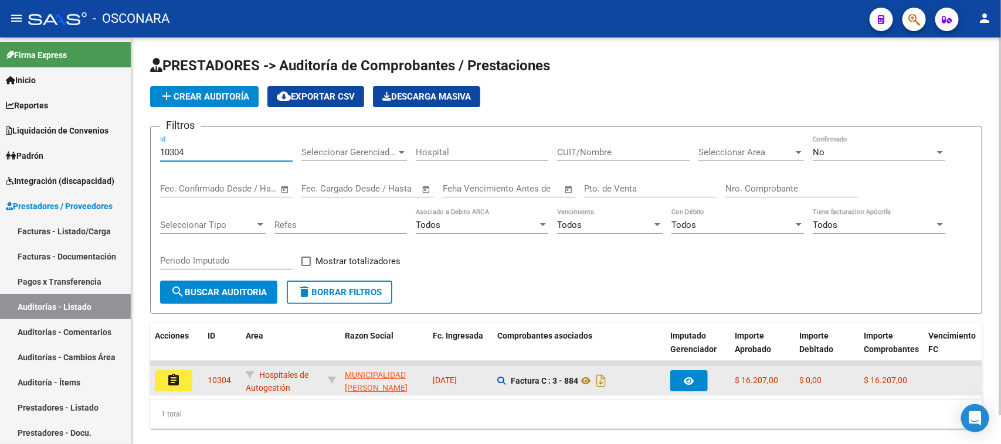
click at [174, 378] on mat-icon "assignment" at bounding box center [174, 380] width 14 height 14
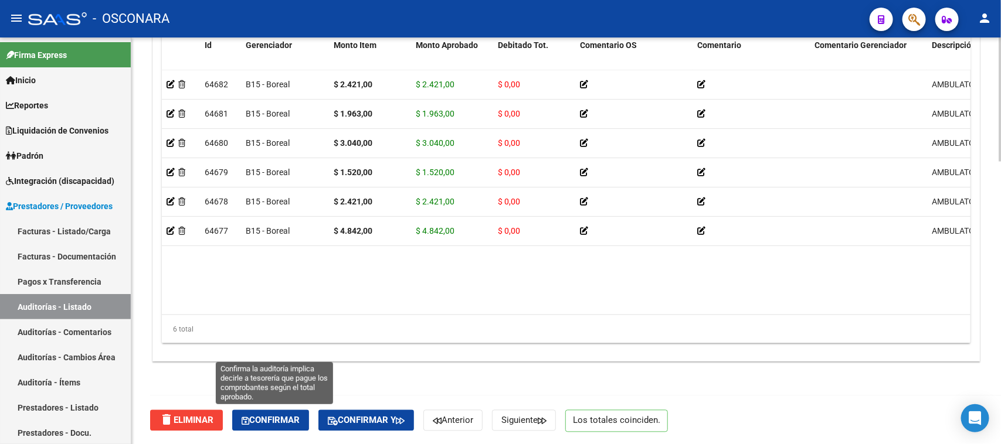
click at [269, 416] on span "Confirmar" at bounding box center [271, 421] width 58 height 11
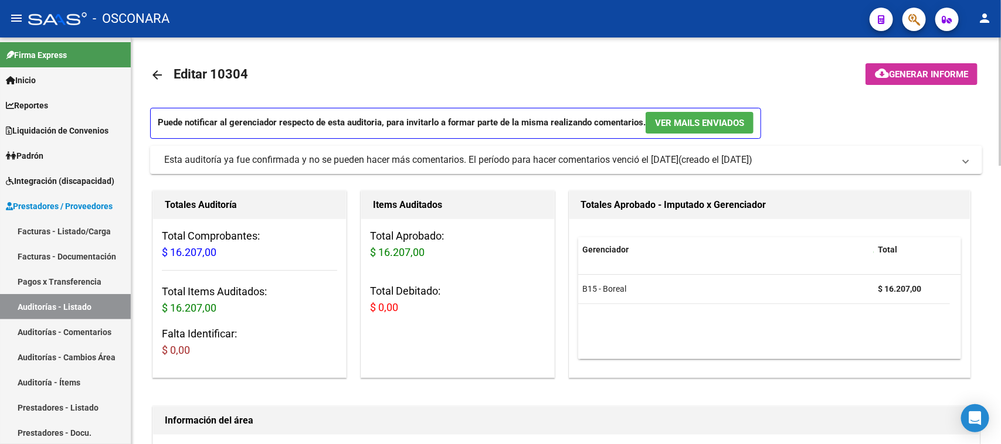
click at [911, 66] on button "cloud_download Generar informe" at bounding box center [921, 74] width 112 height 22
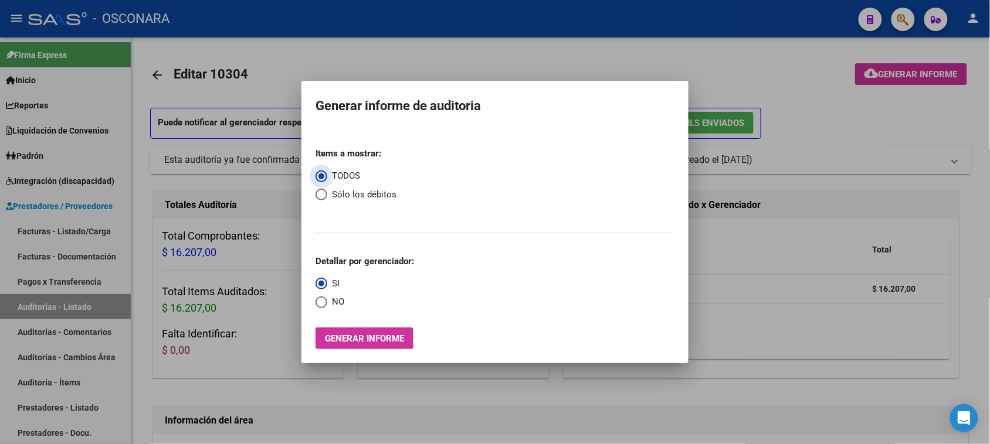
click at [359, 332] on button "Generar informe" at bounding box center [364, 339] width 98 height 22
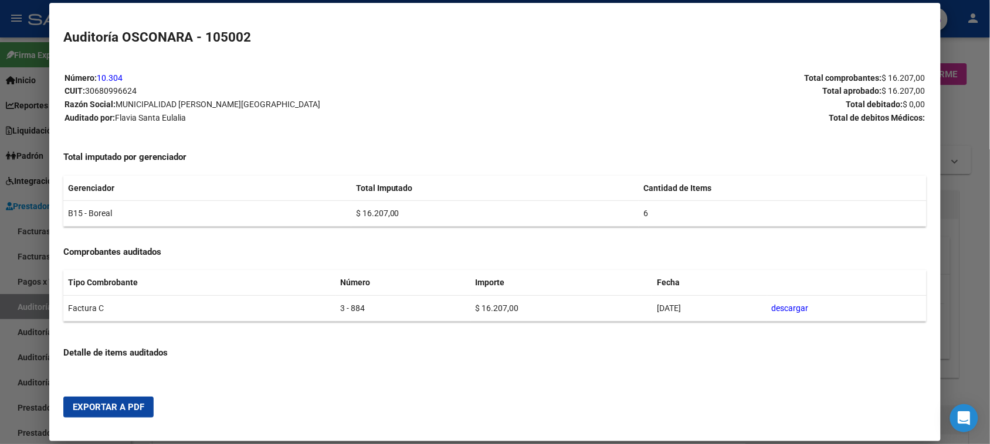
click at [95, 406] on span "Exportar a PDF" at bounding box center [109, 407] width 72 height 11
click at [38, 314] on div at bounding box center [495, 222] width 990 height 444
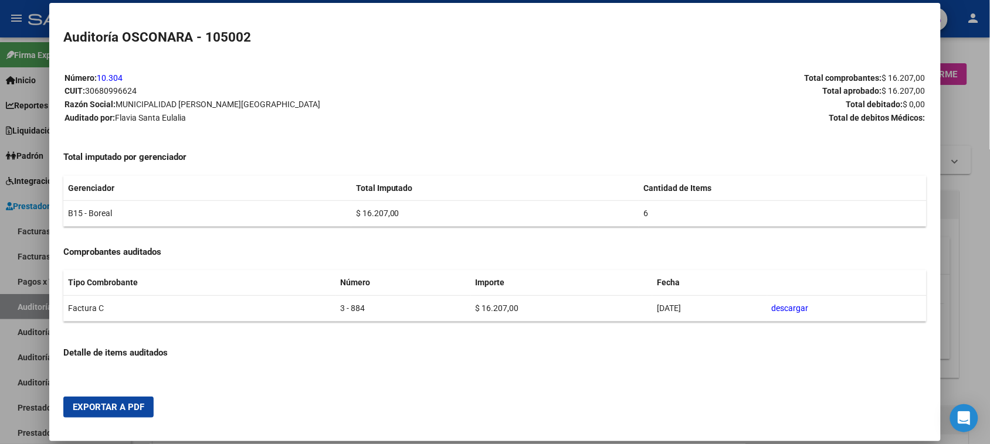
click at [38, 314] on div at bounding box center [495, 222] width 990 height 444
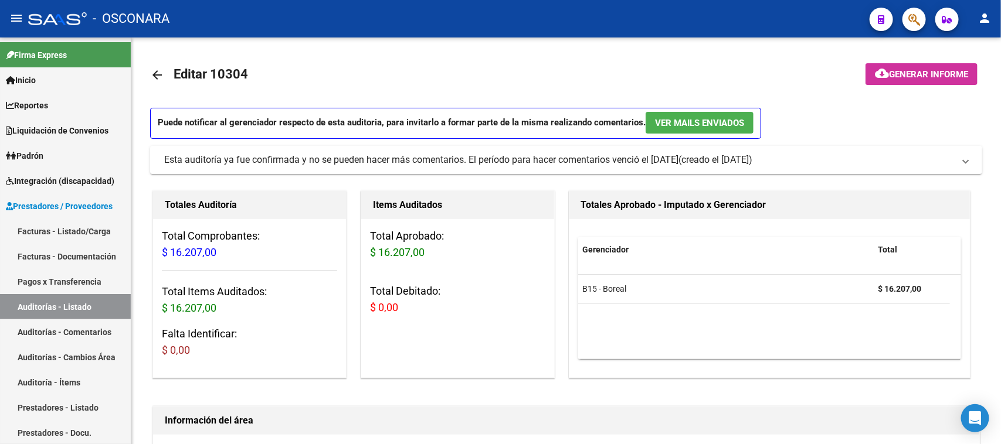
click at [38, 314] on link "Auditorías - Listado" at bounding box center [65, 306] width 131 height 25
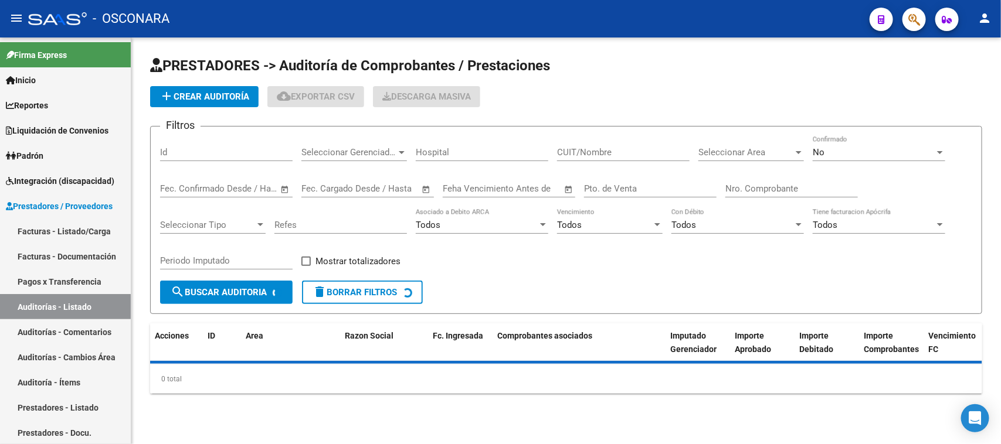
click at [182, 156] on input "Id" at bounding box center [226, 152] width 133 height 11
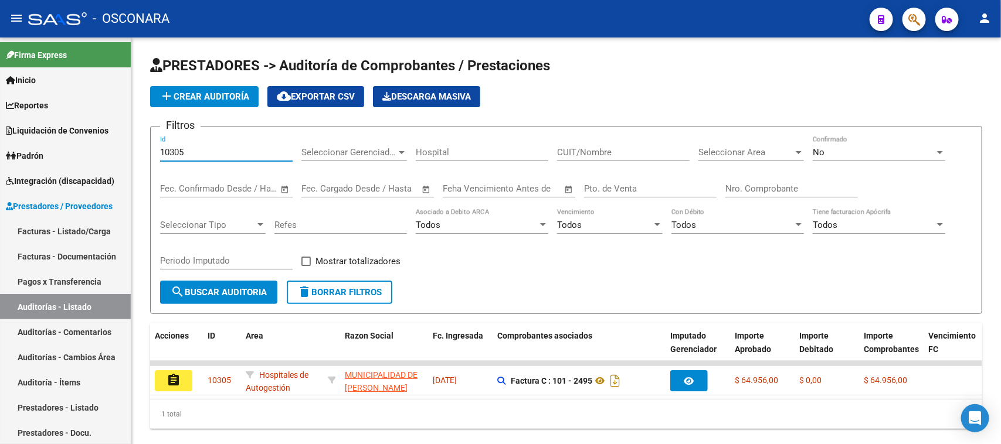
click at [159, 372] on button "assignment" at bounding box center [174, 381] width 38 height 21
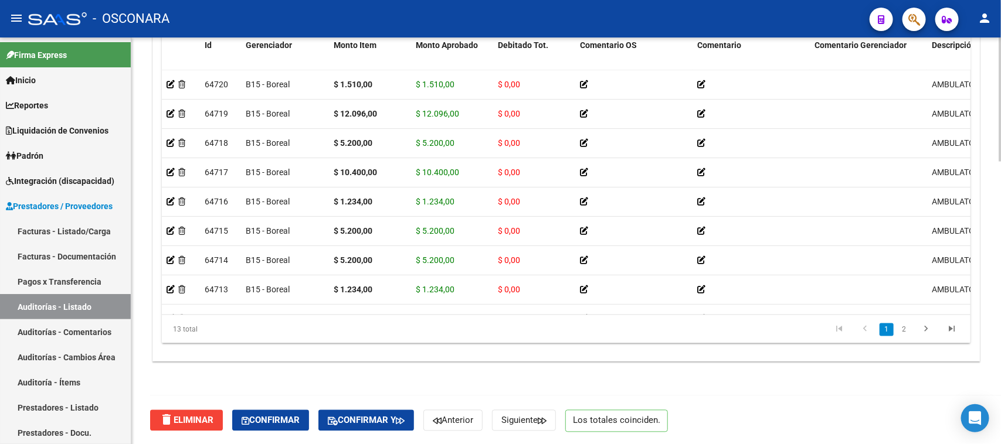
scroll to position [147, 0]
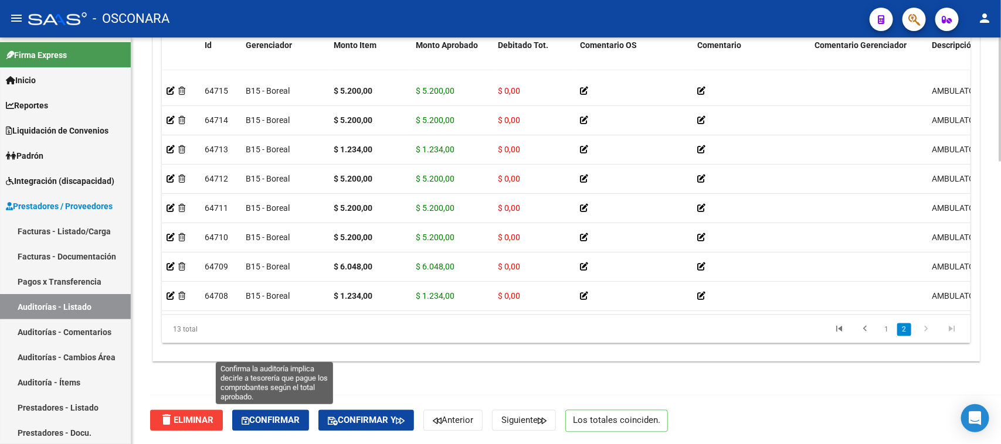
click at [279, 420] on span "Confirmar" at bounding box center [271, 421] width 58 height 11
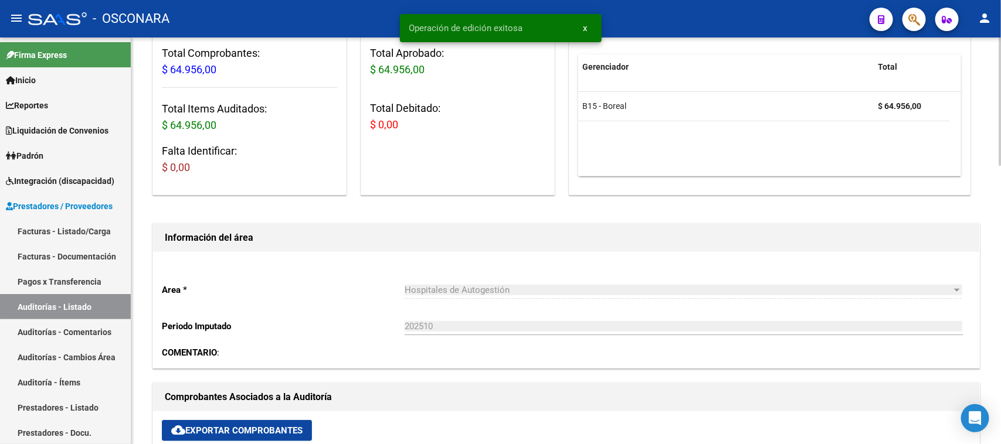
scroll to position [0, 0]
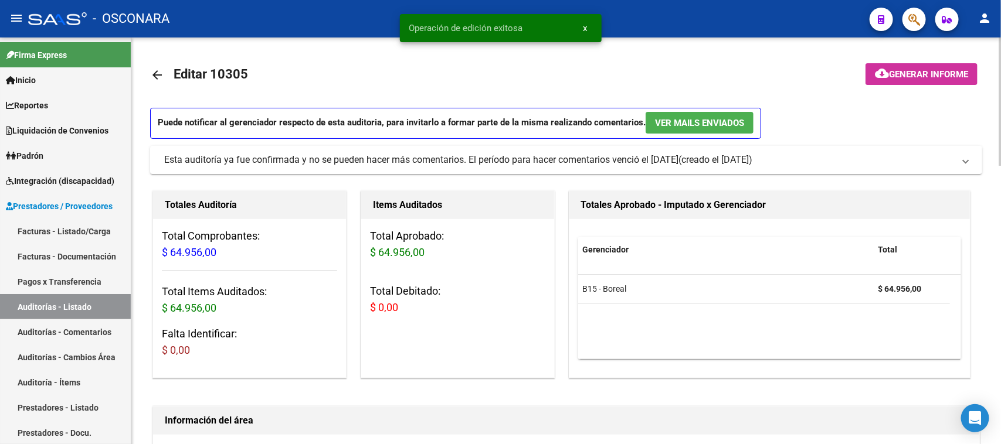
click at [919, 72] on span "Generar informe" at bounding box center [928, 74] width 79 height 11
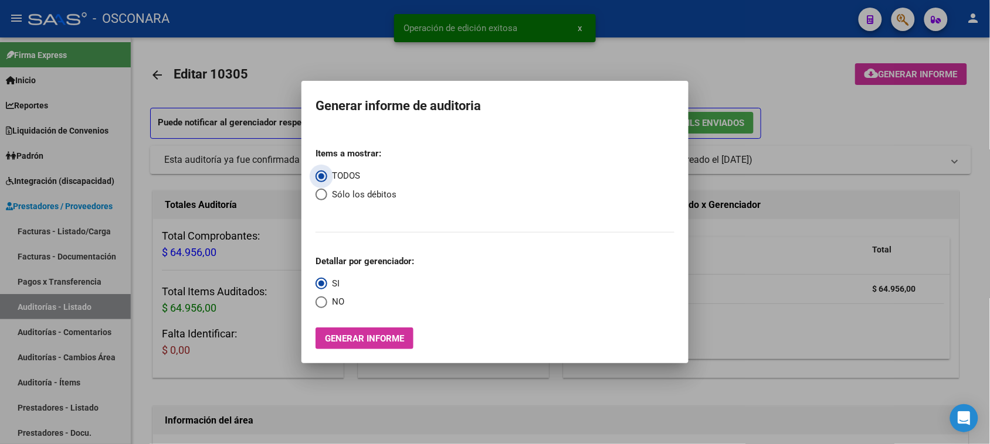
click at [347, 331] on button "Generar informe" at bounding box center [364, 339] width 98 height 22
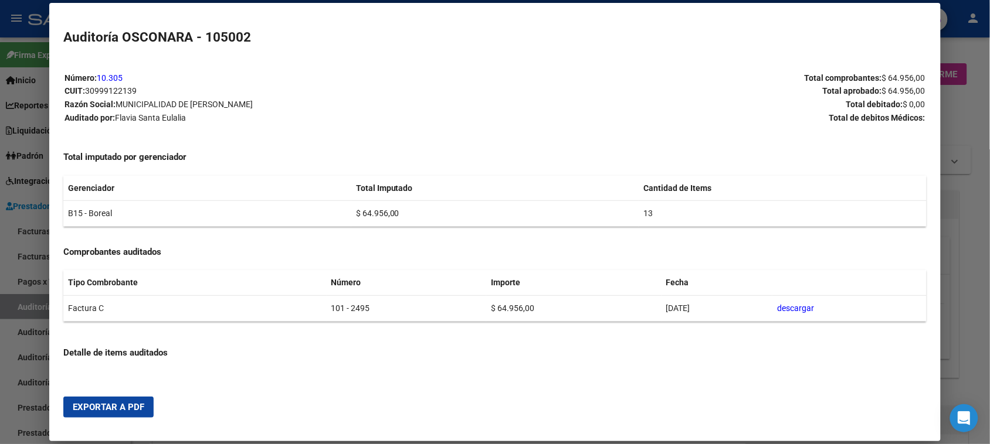
click at [103, 406] on span "Exportar a PDF" at bounding box center [109, 407] width 72 height 11
click at [16, 311] on div at bounding box center [495, 222] width 990 height 444
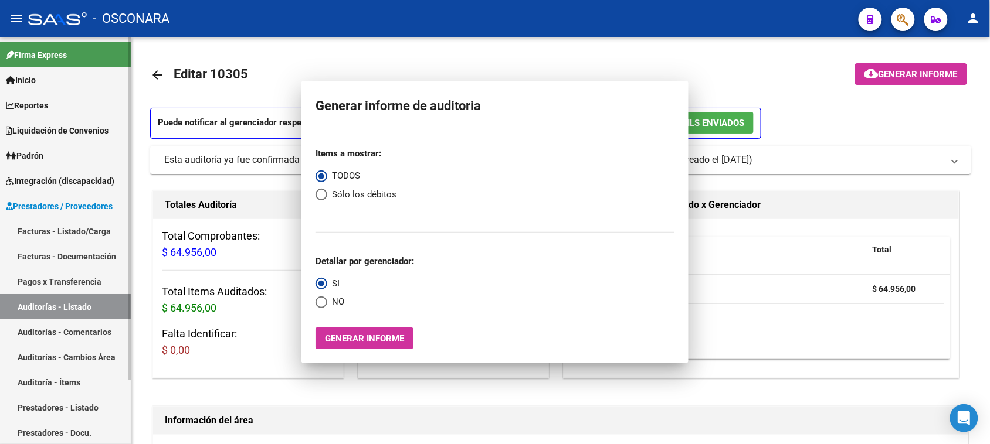
click at [21, 311] on link "Auditorías - Listado" at bounding box center [65, 306] width 131 height 25
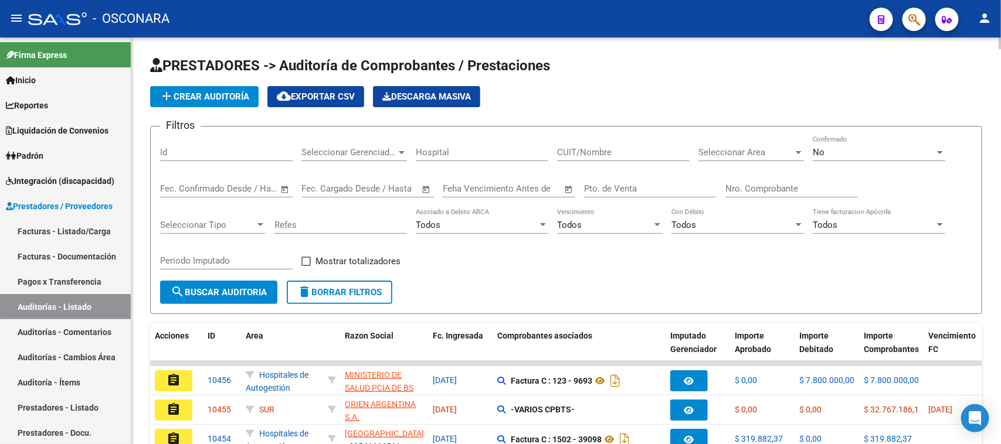
click at [191, 158] on div "Id" at bounding box center [226, 148] width 133 height 25
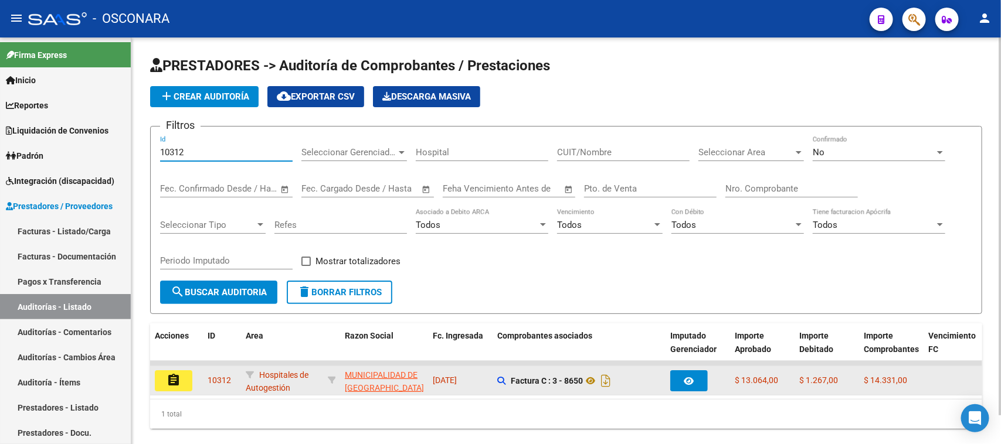
drag, startPoint x: 171, startPoint y: 383, endPoint x: 172, endPoint y: 374, distance: 8.9
click at [171, 382] on datatable-body-cell "assignment" at bounding box center [176, 380] width 53 height 29
click at [173, 374] on mat-icon "assignment" at bounding box center [174, 380] width 14 height 14
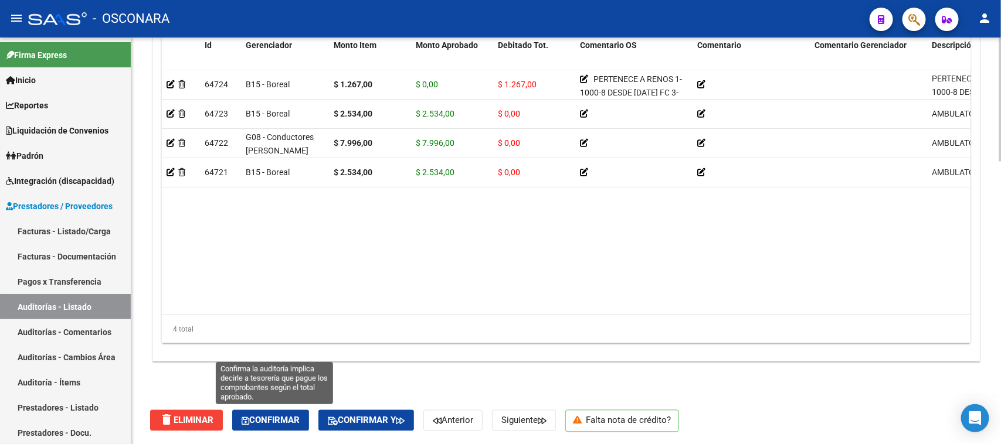
click at [287, 421] on span "Confirmar" at bounding box center [271, 421] width 58 height 11
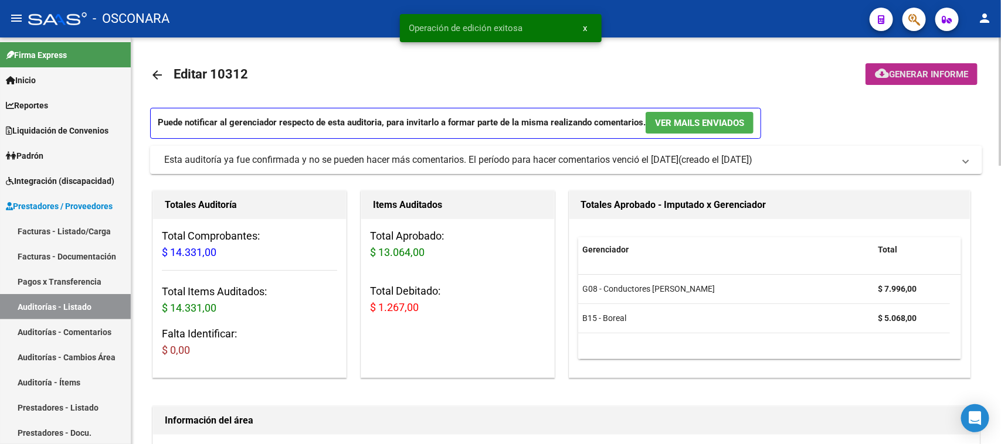
click at [925, 72] on span "Generar informe" at bounding box center [928, 74] width 79 height 11
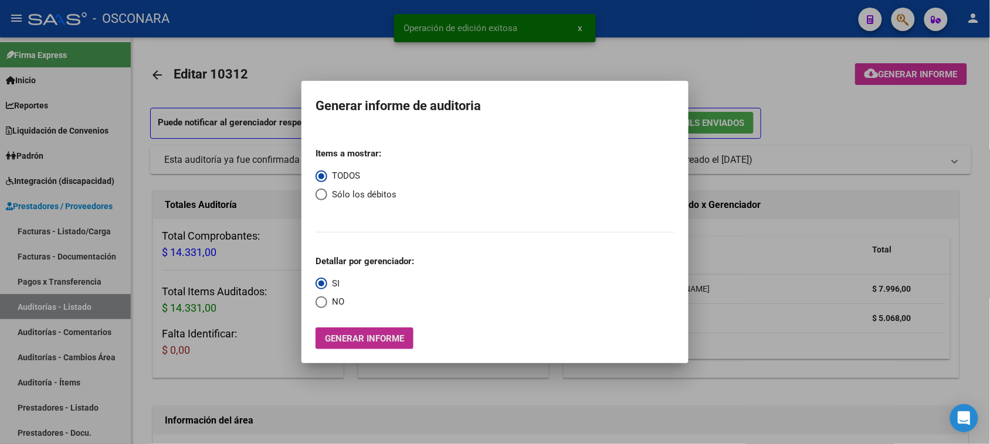
click at [370, 334] on span "Generar informe" at bounding box center [364, 339] width 79 height 11
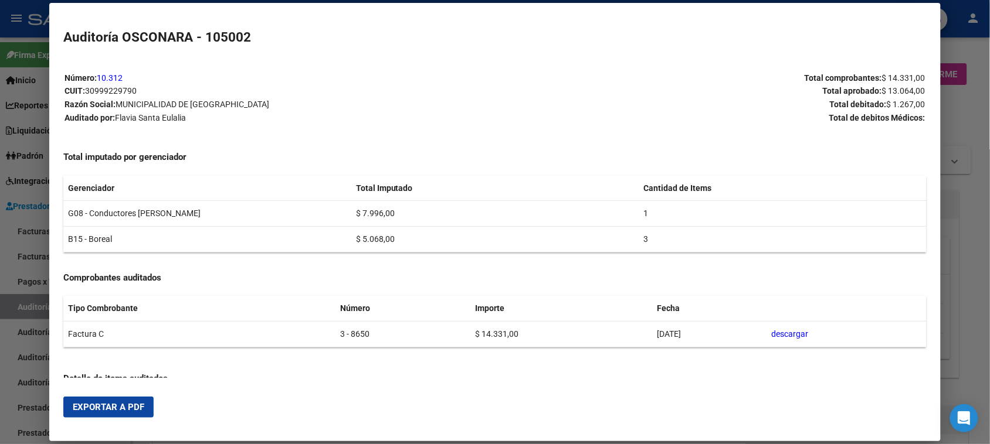
click at [97, 418] on button "Exportar a PDF" at bounding box center [108, 407] width 90 height 21
click at [22, 308] on div at bounding box center [495, 222] width 990 height 444
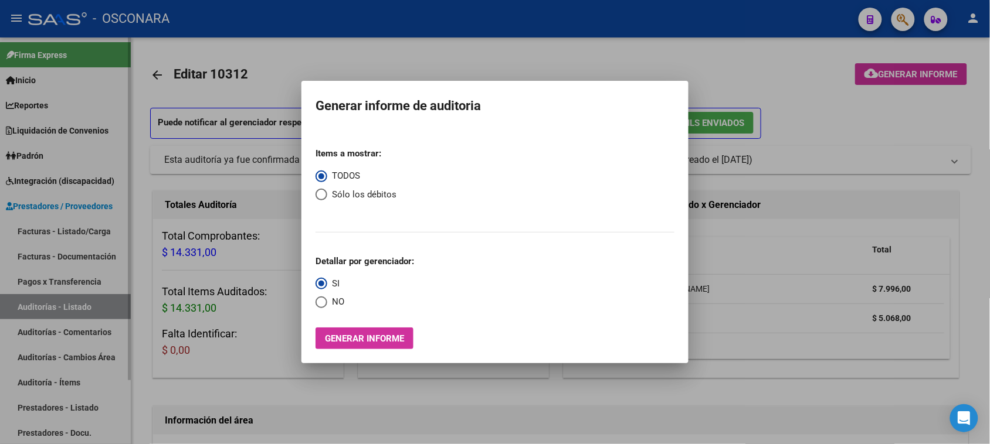
click at [25, 309] on div at bounding box center [495, 222] width 990 height 444
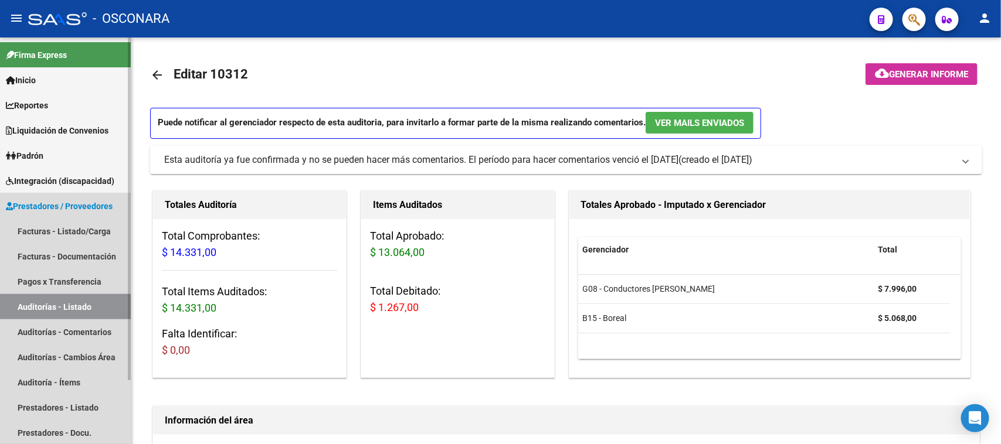
drag, startPoint x: 25, startPoint y: 310, endPoint x: 116, endPoint y: 232, distance: 119.8
click at [27, 310] on link "Auditorías - Listado" at bounding box center [65, 306] width 131 height 25
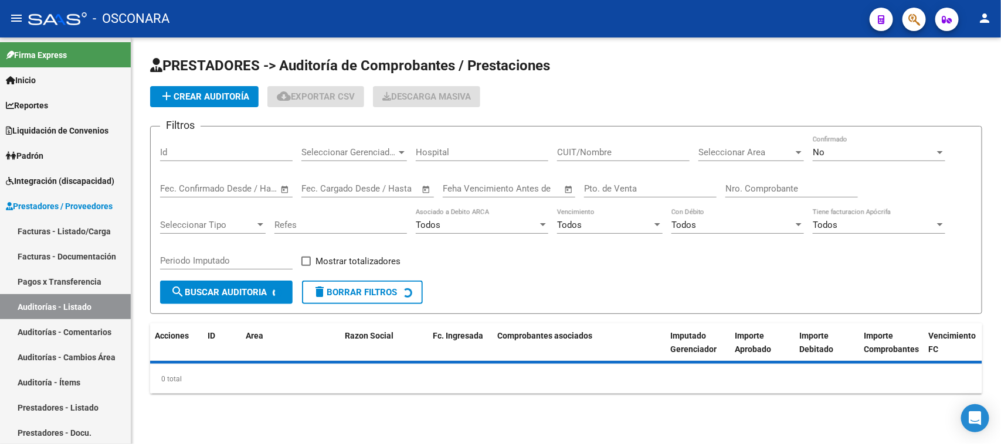
click at [193, 152] on input "Id" at bounding box center [226, 152] width 133 height 11
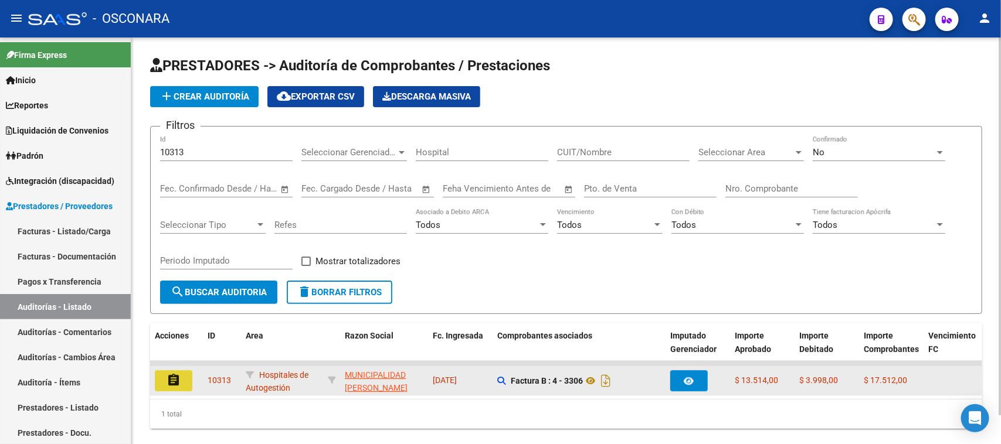
click at [177, 376] on mat-icon "assignment" at bounding box center [174, 380] width 14 height 14
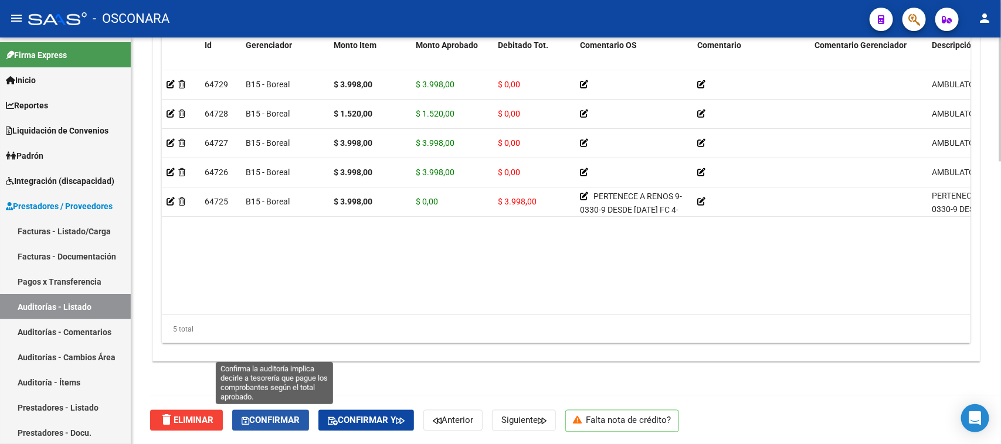
click at [259, 426] on button "Confirmar" at bounding box center [270, 420] width 77 height 21
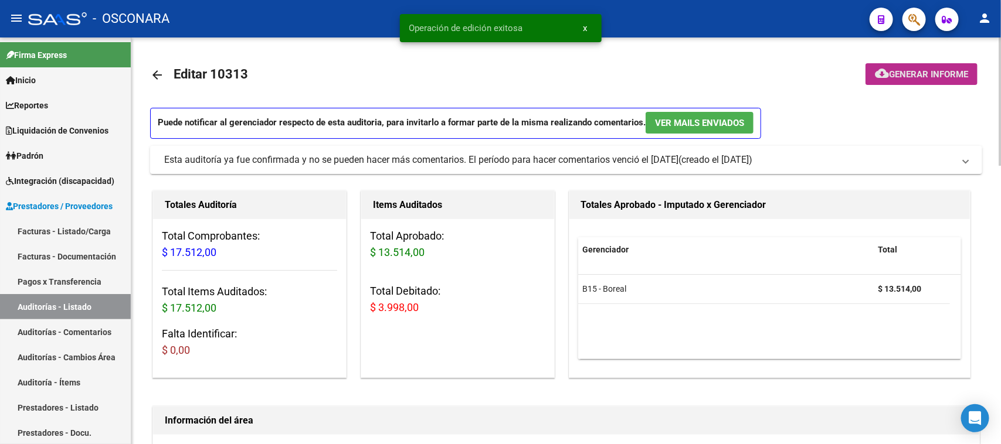
click at [939, 72] on span "Generar informe" at bounding box center [928, 74] width 79 height 11
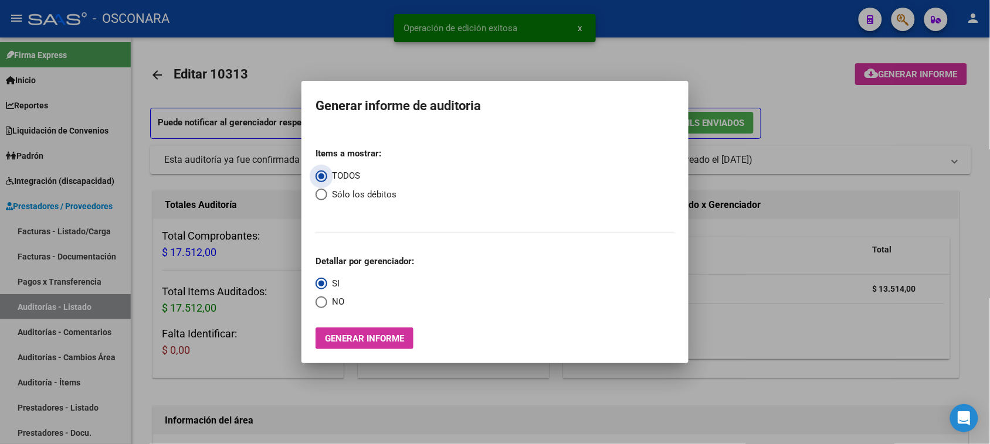
click at [324, 332] on button "Generar informe" at bounding box center [364, 339] width 98 height 22
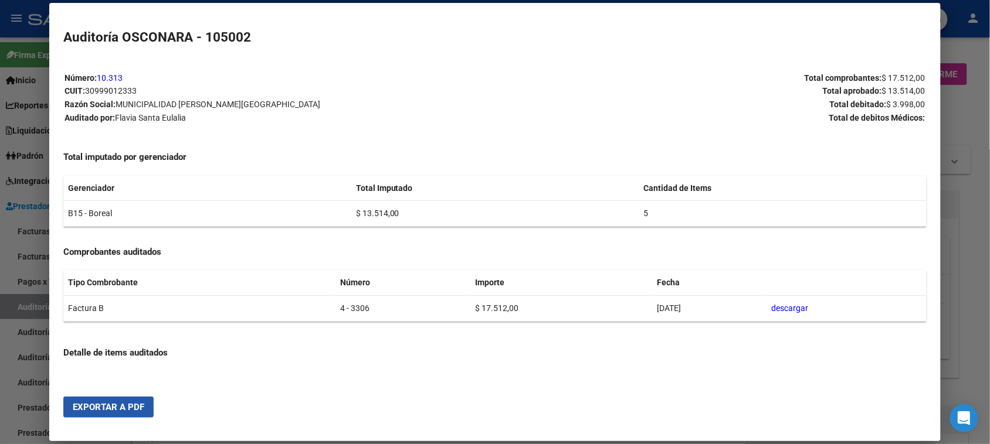
click at [86, 405] on span "Exportar a PDF" at bounding box center [109, 407] width 72 height 11
click at [39, 303] on div at bounding box center [495, 222] width 990 height 444
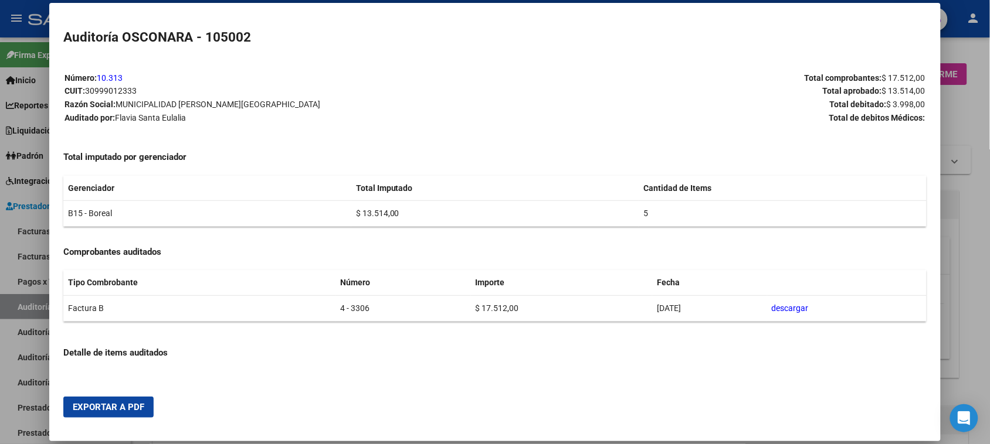
click at [39, 303] on div at bounding box center [495, 222] width 990 height 444
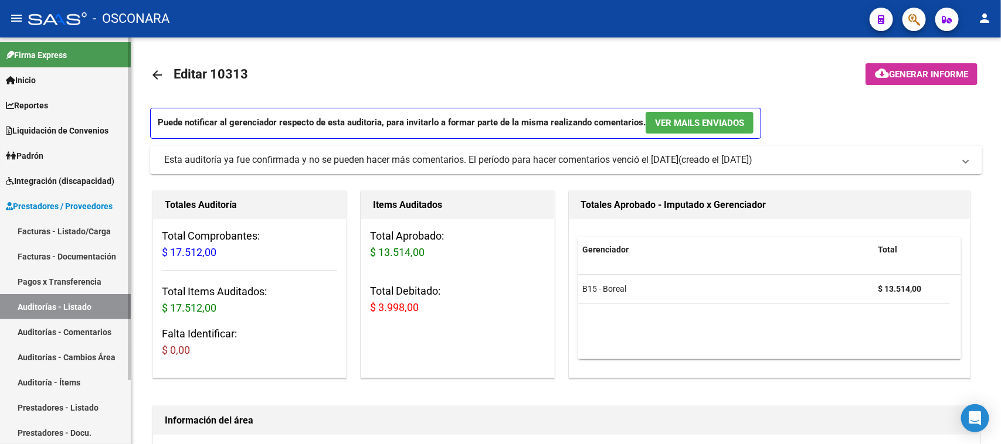
click at [40, 303] on link "Auditorías - Listado" at bounding box center [65, 306] width 131 height 25
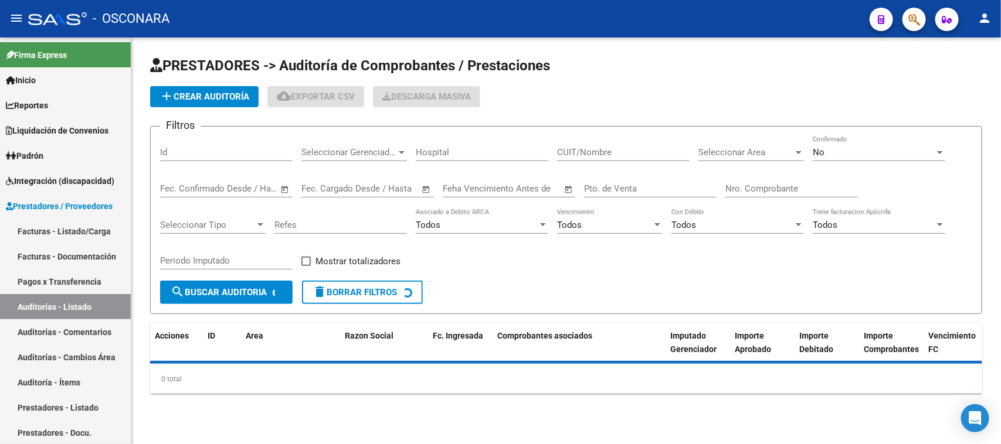
click at [178, 148] on input "Id" at bounding box center [226, 152] width 133 height 11
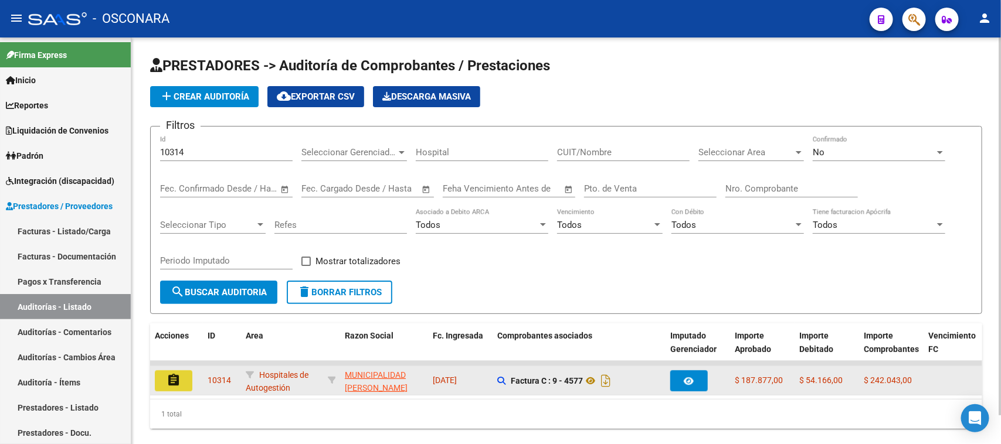
click at [175, 384] on mat-icon "assignment" at bounding box center [174, 380] width 14 height 14
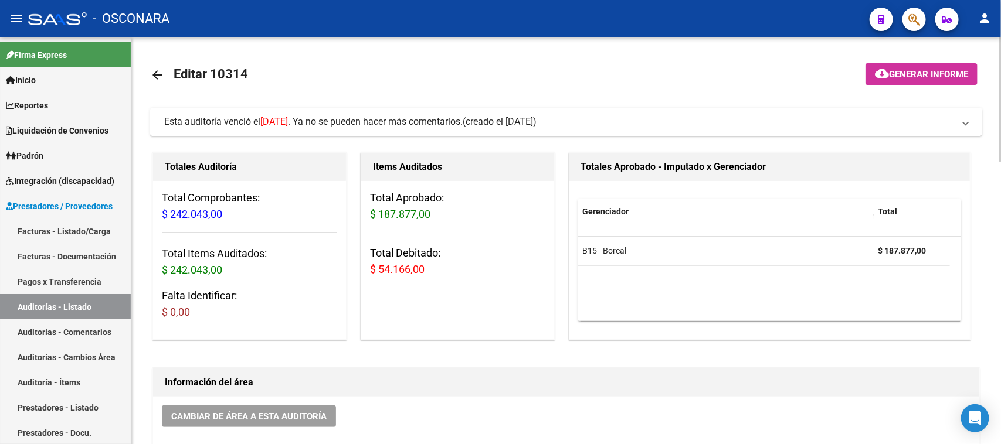
click at [889, 74] on span "Generar informe" at bounding box center [928, 74] width 79 height 11
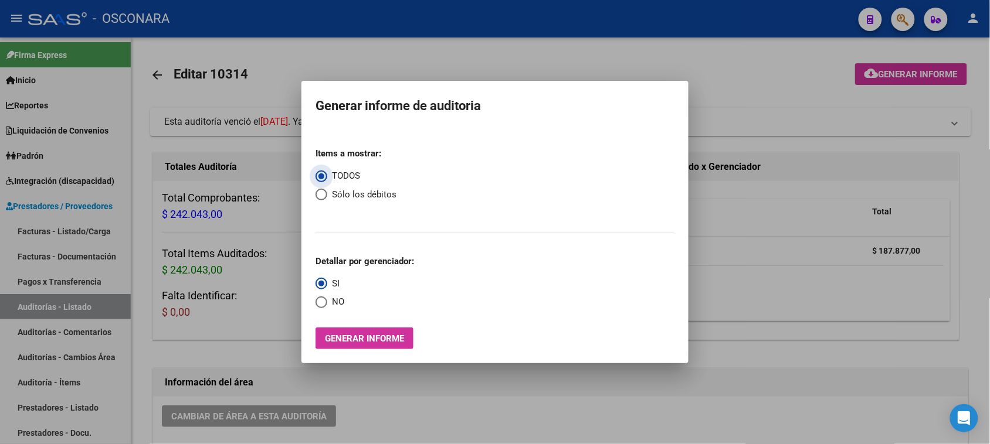
click at [355, 330] on button "Generar informe" at bounding box center [364, 339] width 98 height 22
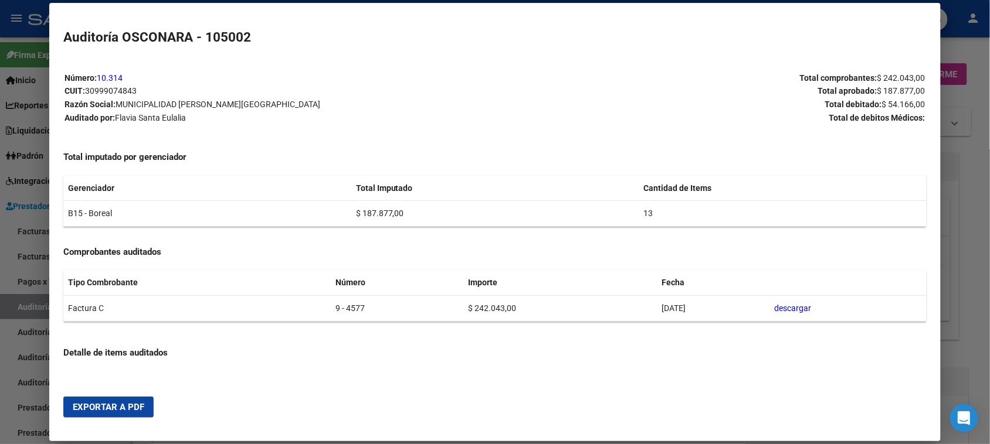
click at [108, 409] on span "Exportar a PDF" at bounding box center [109, 407] width 72 height 11
click at [29, 311] on div at bounding box center [495, 222] width 990 height 444
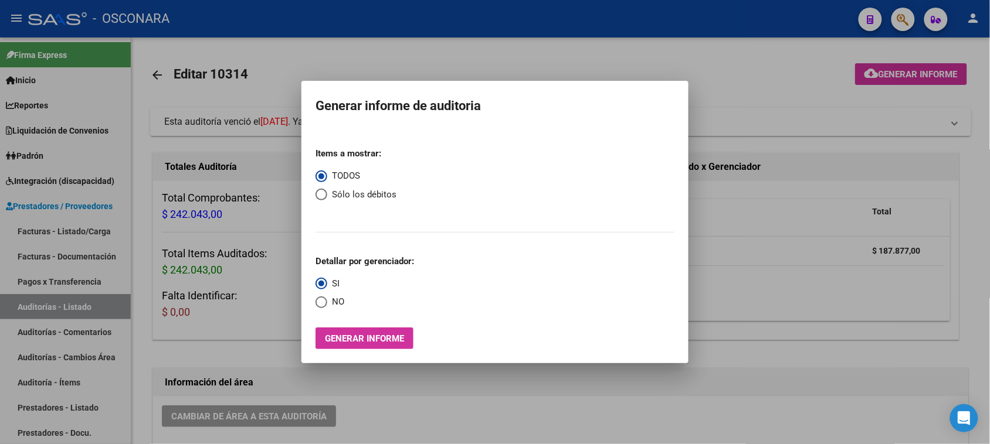
click at [30, 311] on div at bounding box center [495, 222] width 990 height 444
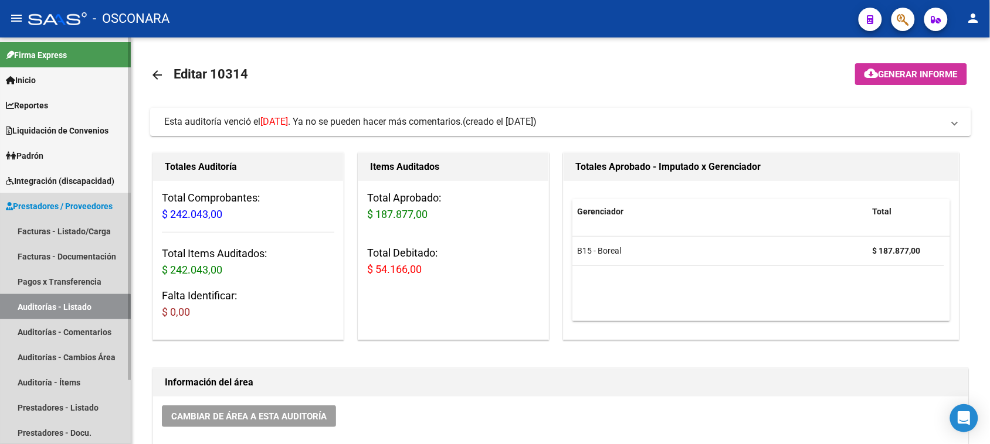
click at [32, 311] on link "Auditorías - Listado" at bounding box center [65, 306] width 131 height 25
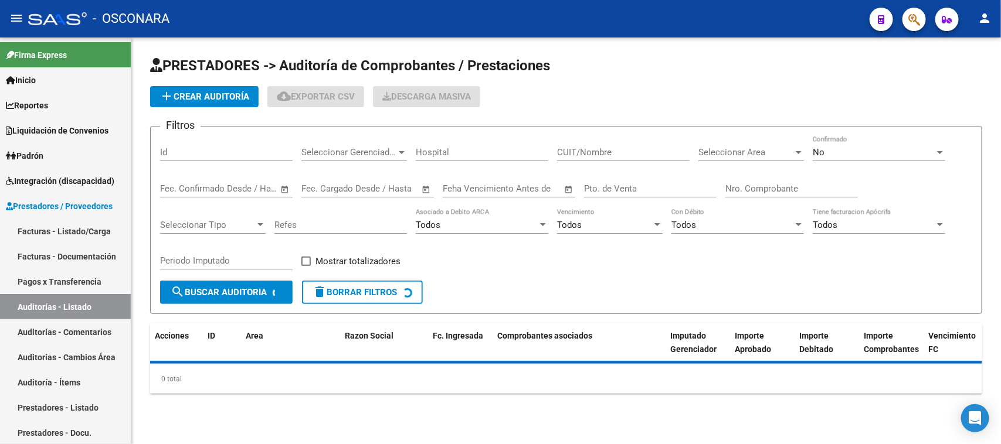
click at [198, 151] on input "Id" at bounding box center [226, 152] width 133 height 11
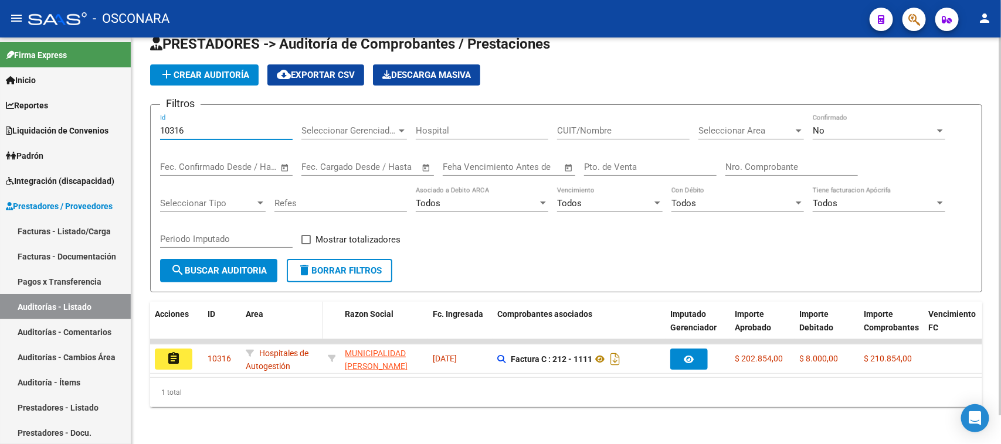
scroll to position [31, 0]
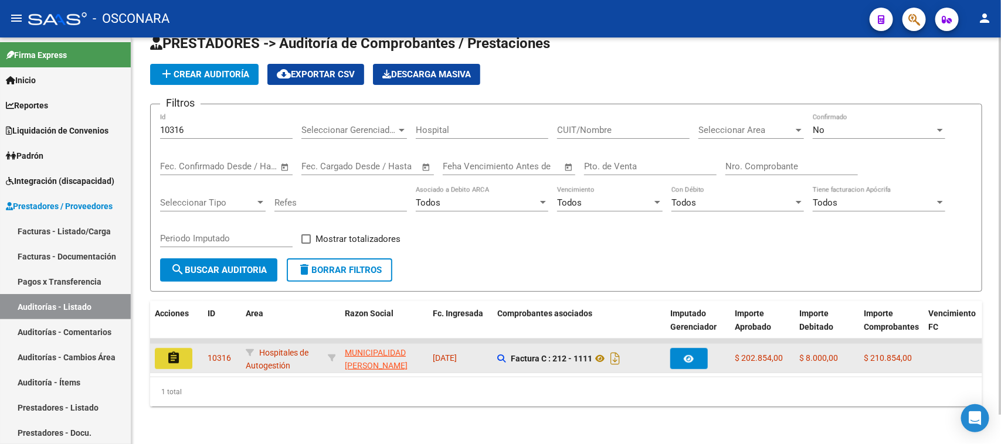
click at [175, 351] on mat-icon "assignment" at bounding box center [174, 358] width 14 height 14
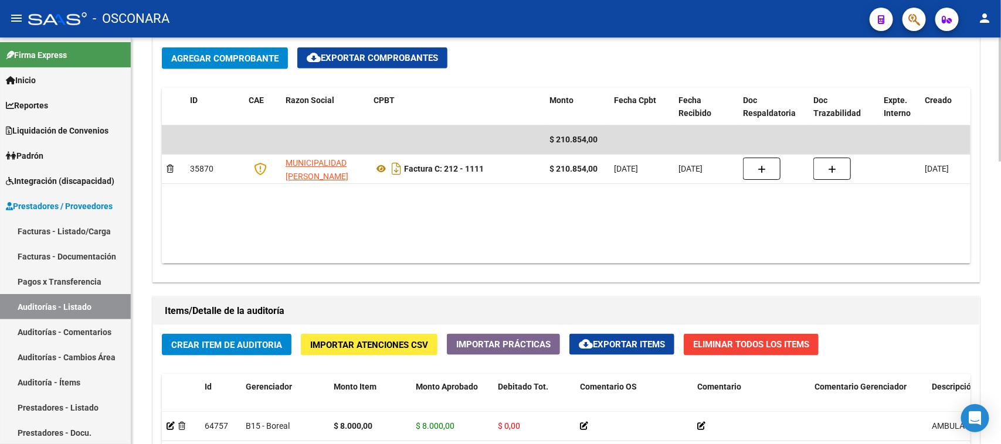
scroll to position [928, 0]
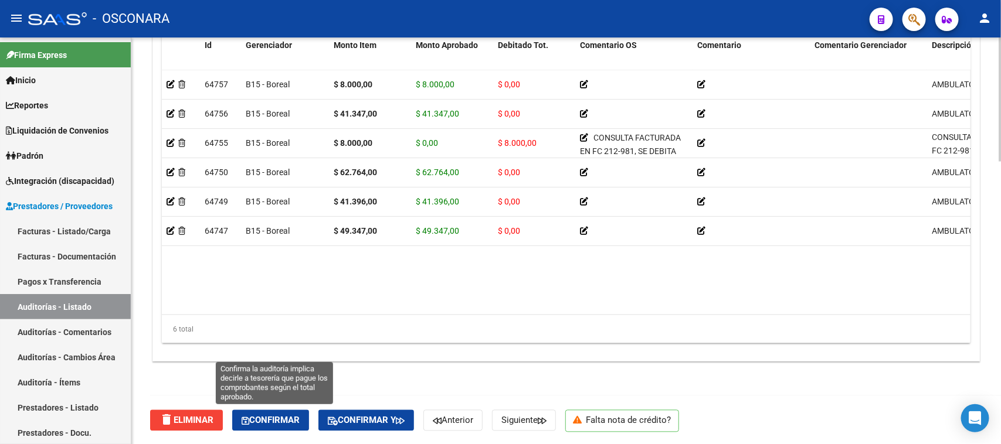
drag, startPoint x: 277, startPoint y: 420, endPoint x: 616, endPoint y: 342, distance: 347.7
click at [277, 420] on span "Confirmar" at bounding box center [271, 421] width 58 height 11
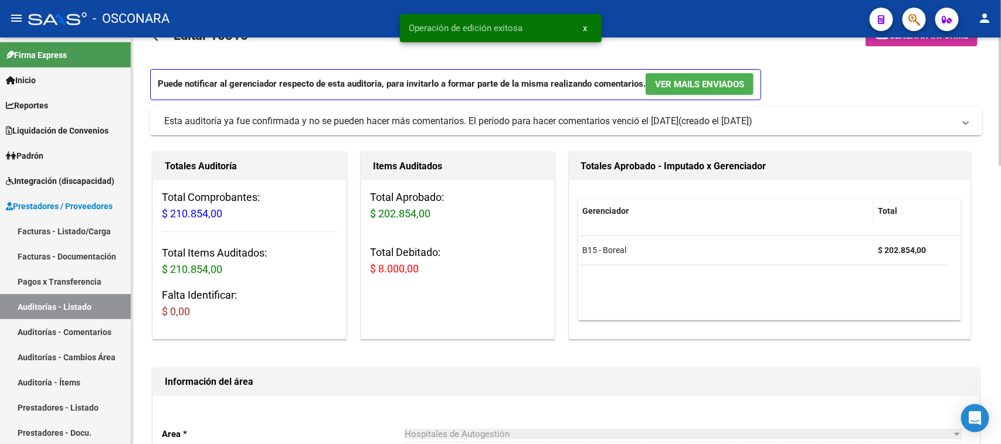
scroll to position [0, 0]
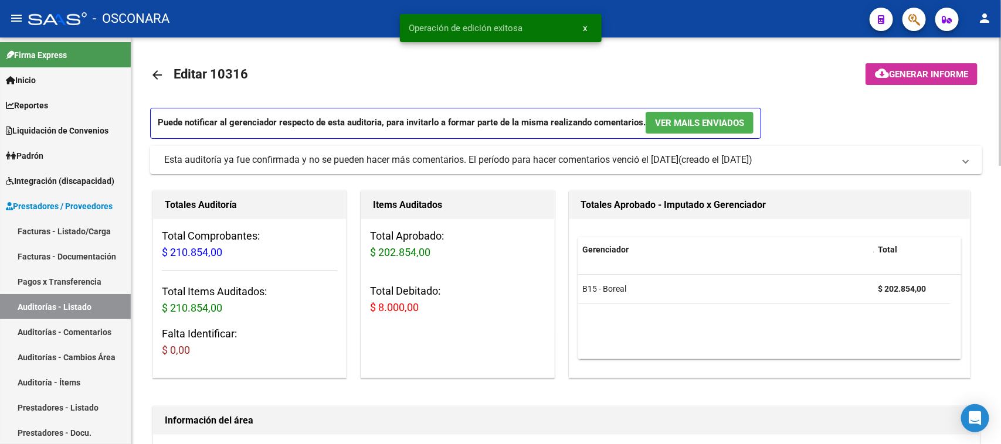
click at [916, 71] on span "Generar informe" at bounding box center [928, 74] width 79 height 11
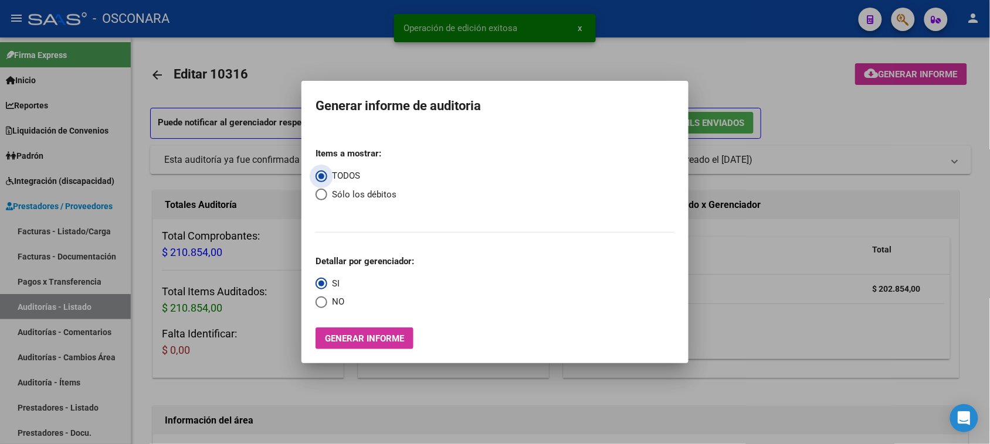
click at [387, 344] on span "Generar informe" at bounding box center [364, 339] width 79 height 11
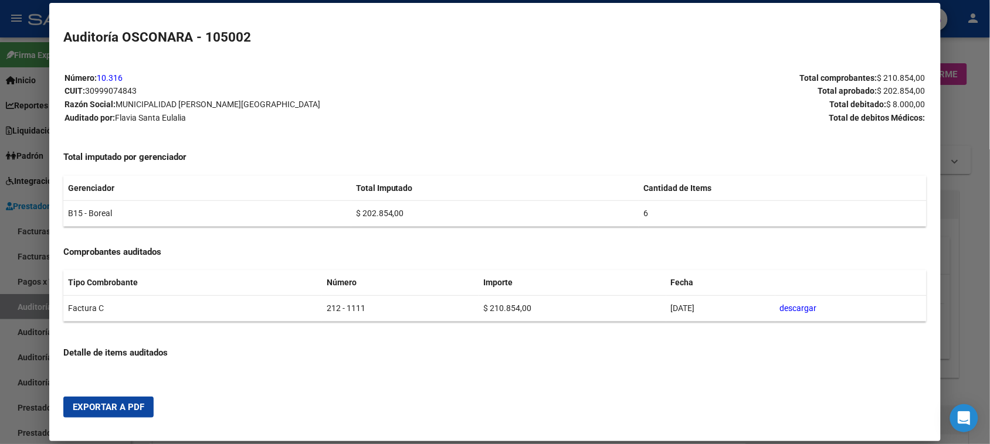
click at [125, 406] on span "Exportar a PDF" at bounding box center [109, 407] width 72 height 11
click at [25, 313] on div at bounding box center [495, 222] width 990 height 444
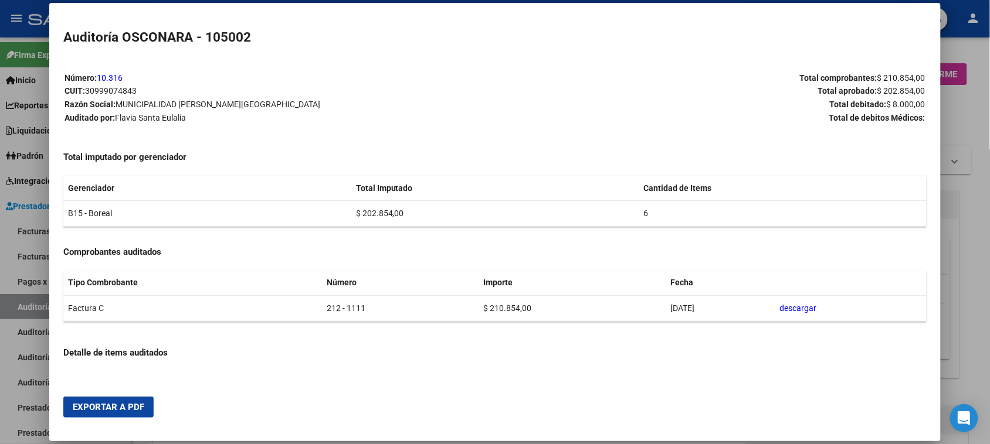
click at [25, 313] on div at bounding box center [495, 222] width 990 height 444
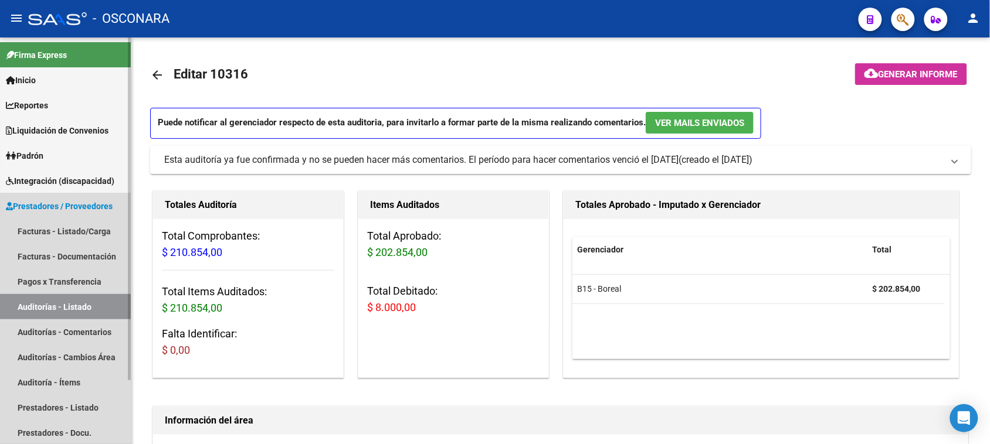
click at [30, 313] on link "Auditorías - Listado" at bounding box center [65, 306] width 131 height 25
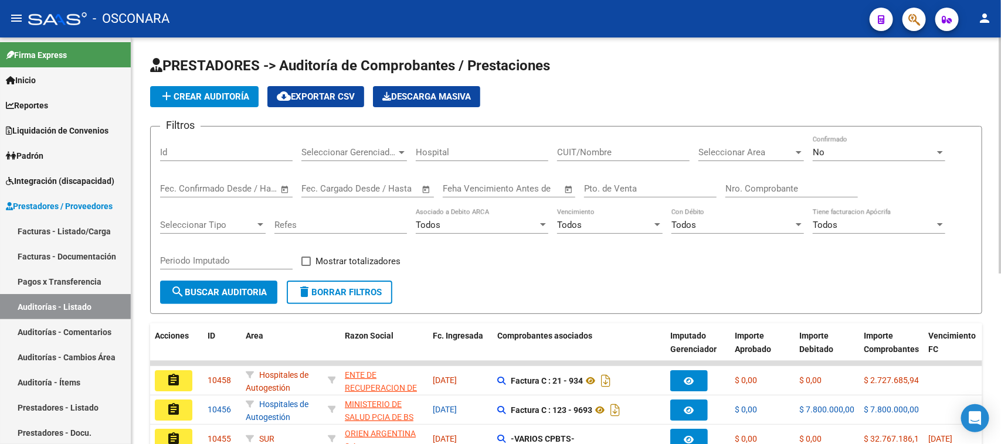
click at [186, 154] on input "Id" at bounding box center [226, 152] width 133 height 11
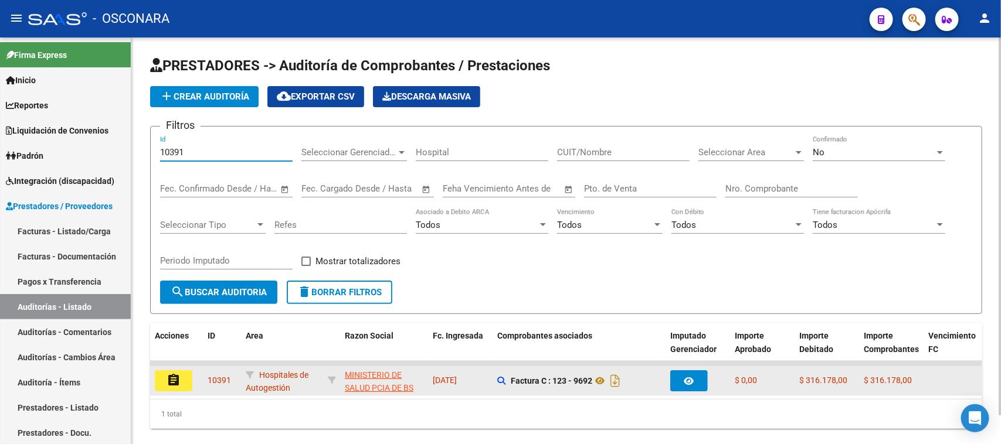
click at [173, 381] on mat-icon "assignment" at bounding box center [174, 380] width 14 height 14
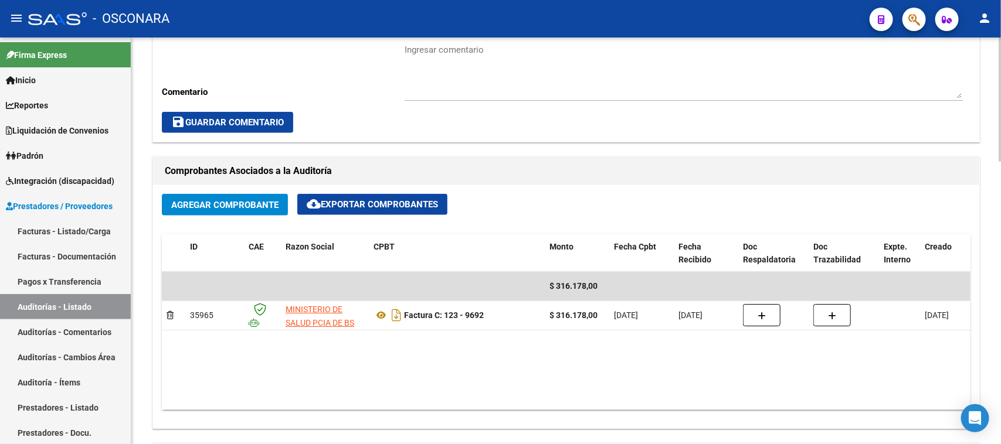
scroll to position [513, 0]
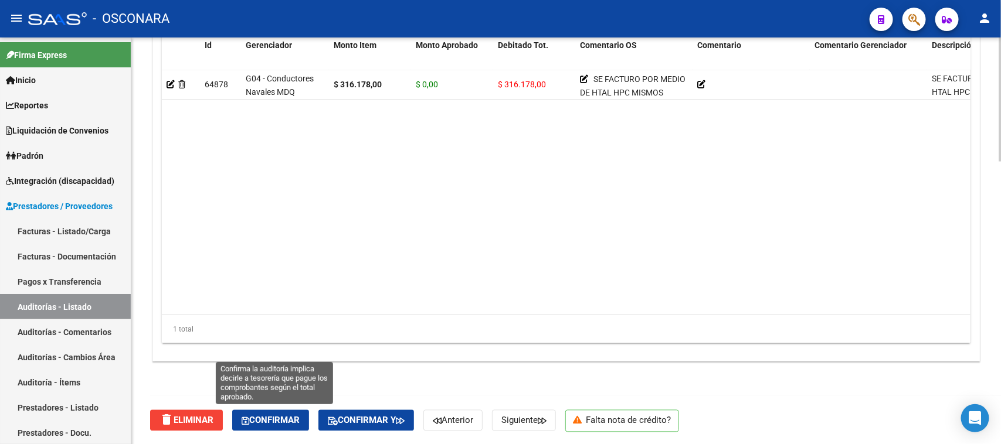
click at [293, 423] on span "Confirmar" at bounding box center [271, 421] width 58 height 11
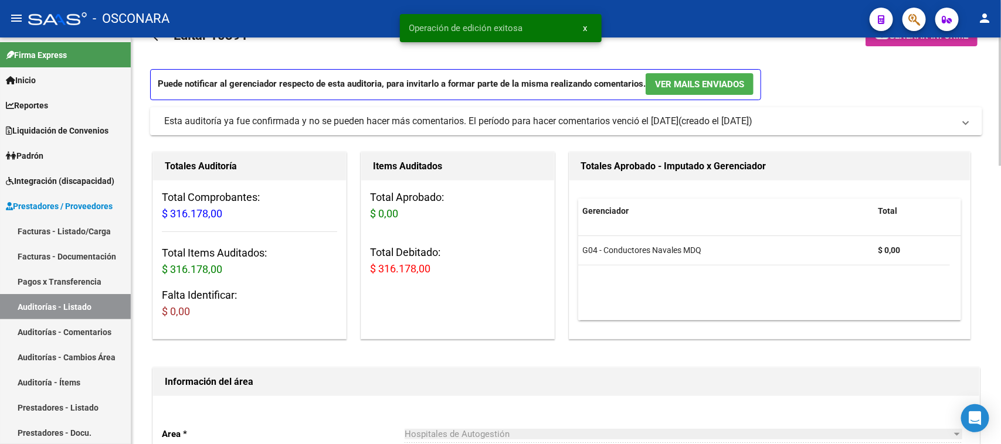
scroll to position [0, 0]
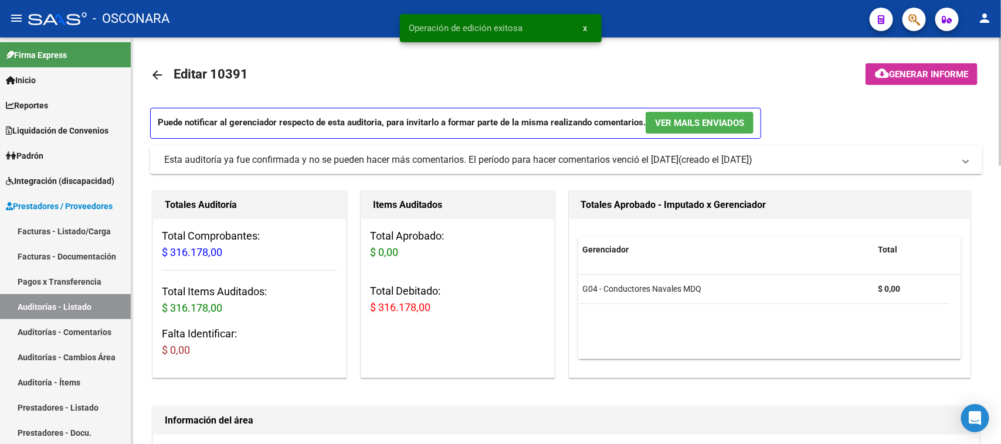
drag, startPoint x: 921, startPoint y: 60, endPoint x: 877, endPoint y: 99, distance: 58.2
click at [919, 62] on mat-toolbar-row at bounding box center [899, 75] width 175 height 38
click at [875, 72] on mat-icon "cloud_download" at bounding box center [882, 73] width 14 height 14
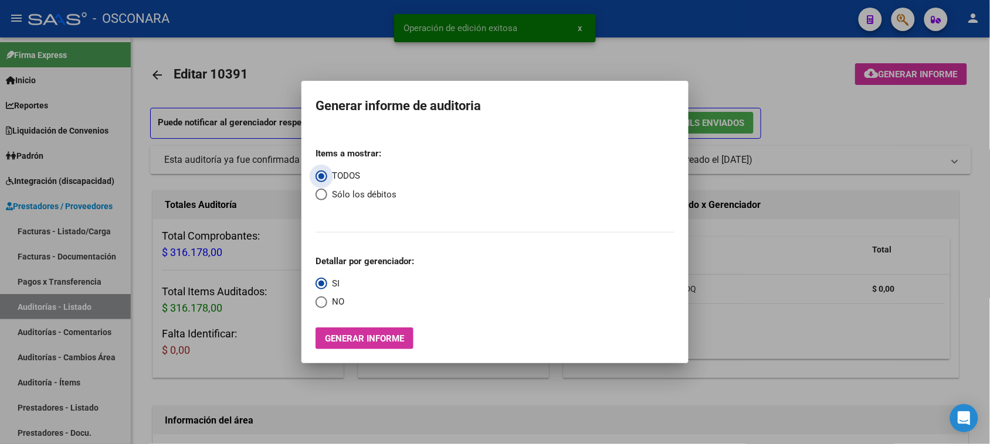
click at [345, 338] on span "Generar informe" at bounding box center [364, 339] width 79 height 11
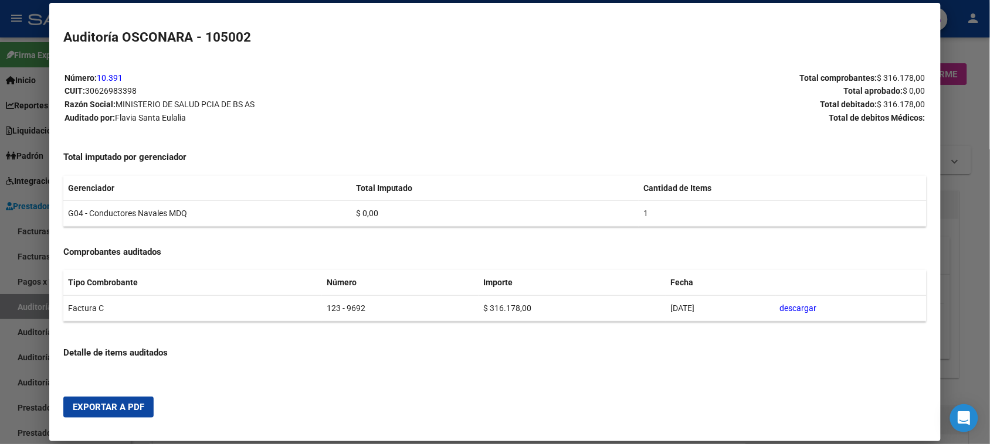
click at [117, 409] on span "Exportar a PDF" at bounding box center [109, 407] width 72 height 11
click at [28, 311] on div at bounding box center [495, 222] width 990 height 444
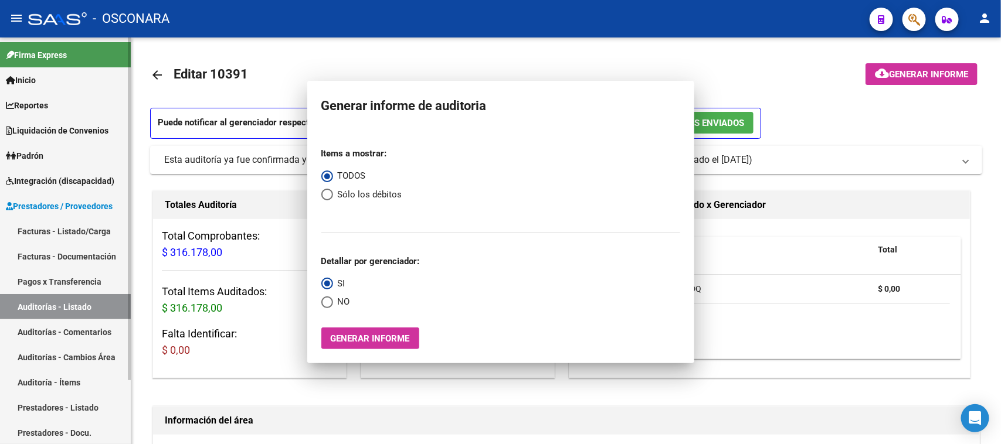
click at [45, 310] on link "Auditorías - Listado" at bounding box center [65, 306] width 131 height 25
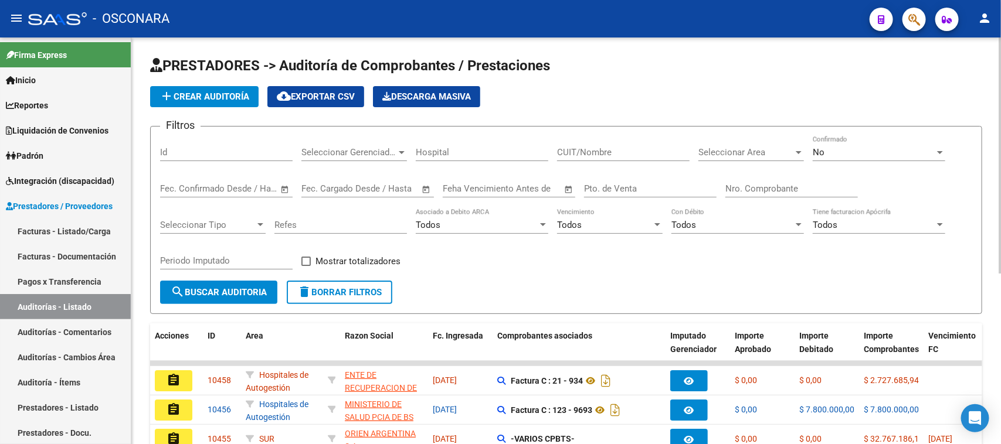
click at [176, 147] on div "Id" at bounding box center [226, 148] width 133 height 25
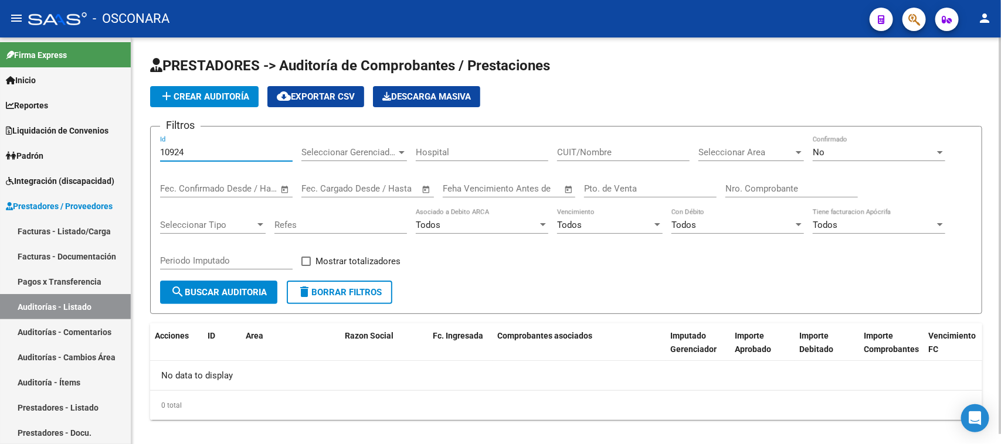
click at [173, 150] on input "10924" at bounding box center [226, 152] width 133 height 11
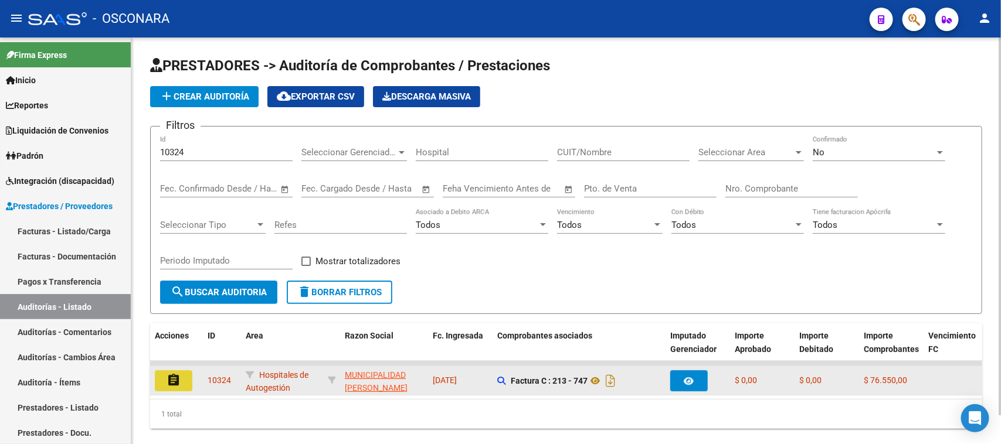
click at [171, 385] on button "assignment" at bounding box center [174, 381] width 38 height 21
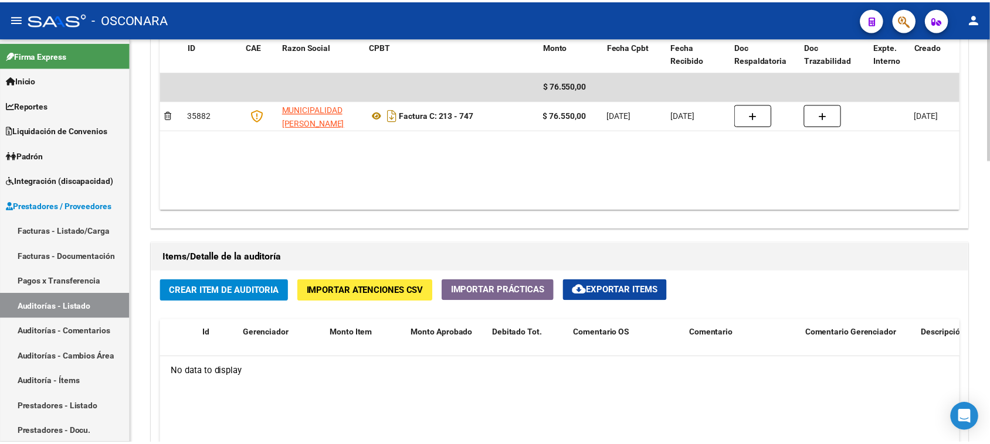
scroll to position [660, 0]
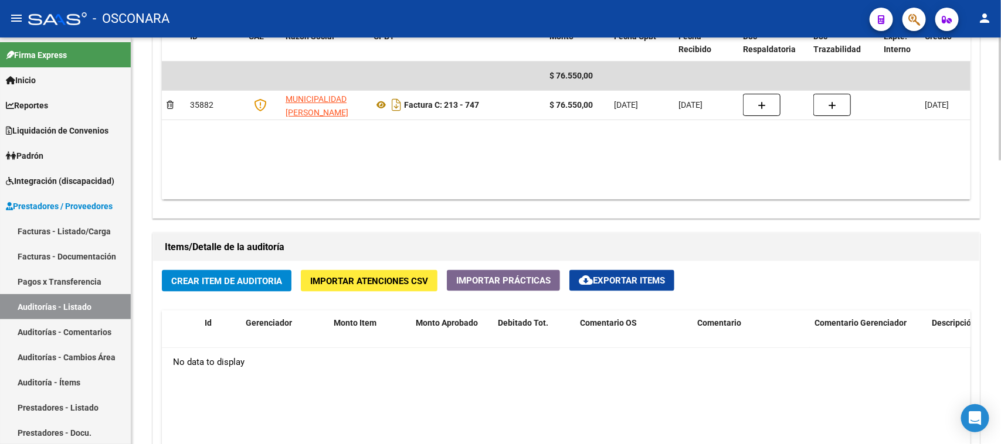
click at [235, 285] on span "Crear Item de Auditoria" at bounding box center [226, 281] width 111 height 11
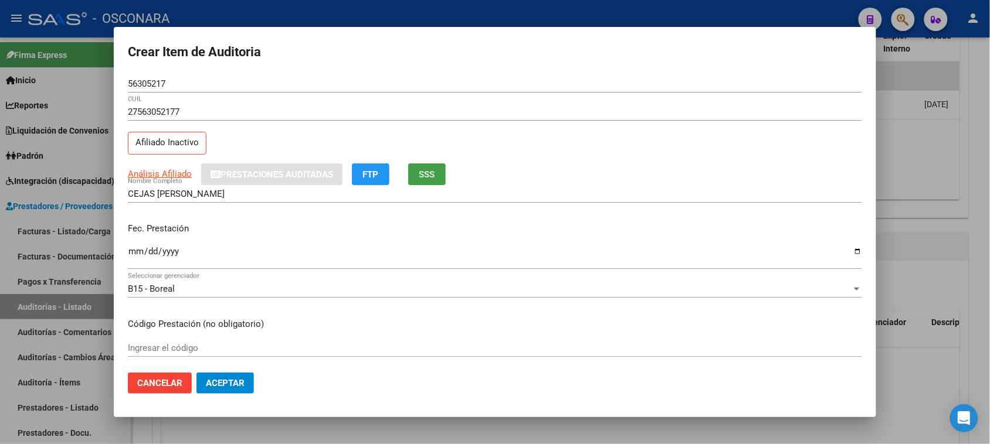
click at [441, 168] on button "SSS" at bounding box center [427, 175] width 38 height 22
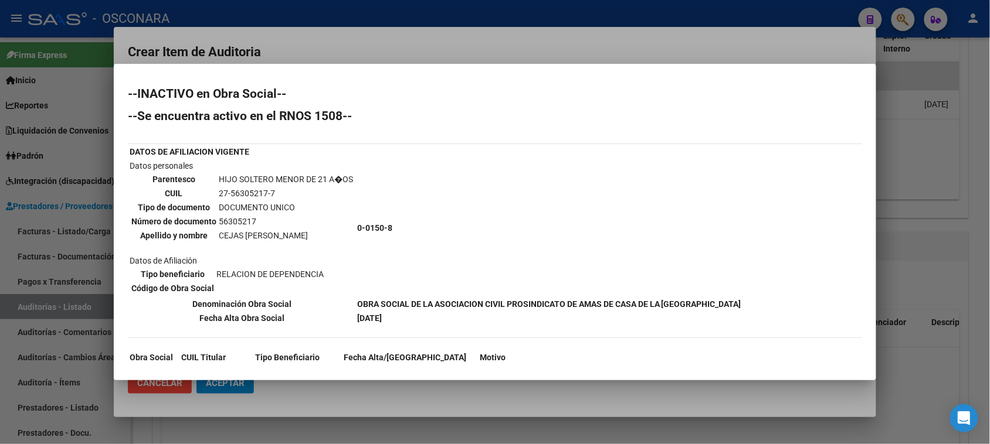
click at [429, 31] on div at bounding box center [495, 222] width 990 height 444
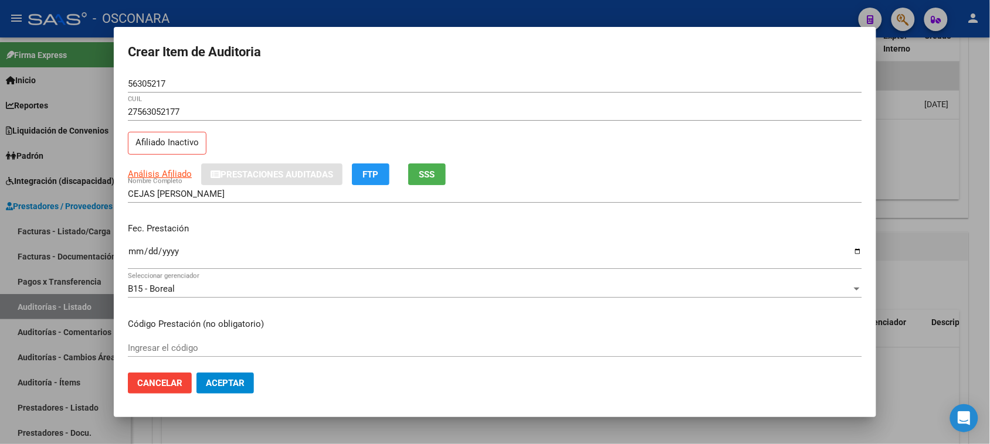
click at [135, 255] on input "Ingresar la fecha" at bounding box center [495, 256] width 734 height 19
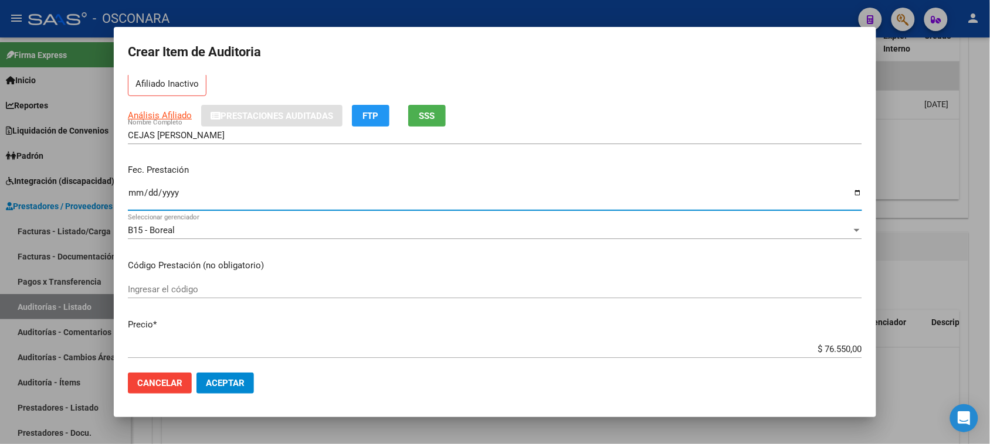
scroll to position [147, 0]
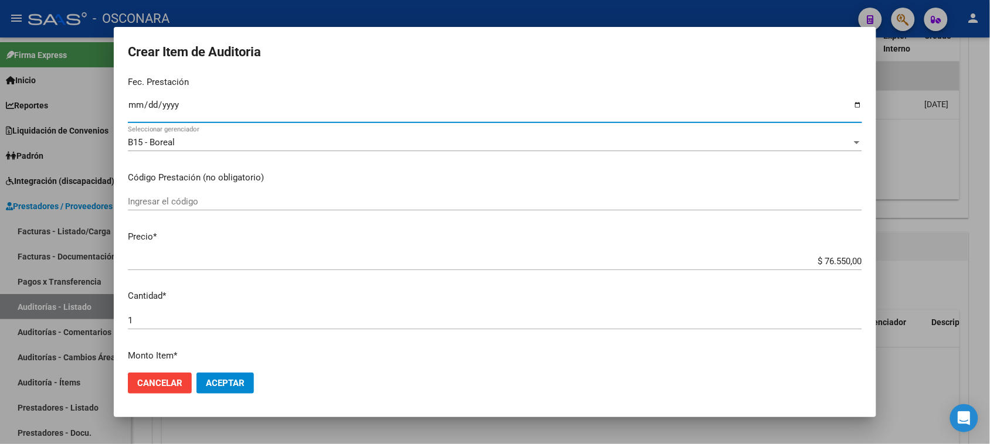
drag, startPoint x: 845, startPoint y: 251, endPoint x: 898, endPoint y: 237, distance: 54.5
click at [898, 237] on div "Crear Item de Auditoria 56305217 Nro Documento 27563052177 CUIL Afiliado Inacti…" at bounding box center [495, 222] width 990 height 444
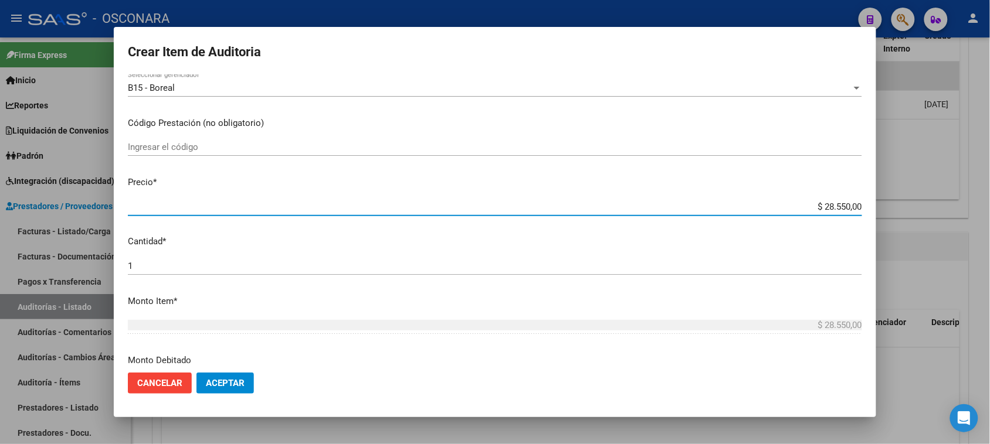
scroll to position [366, 0]
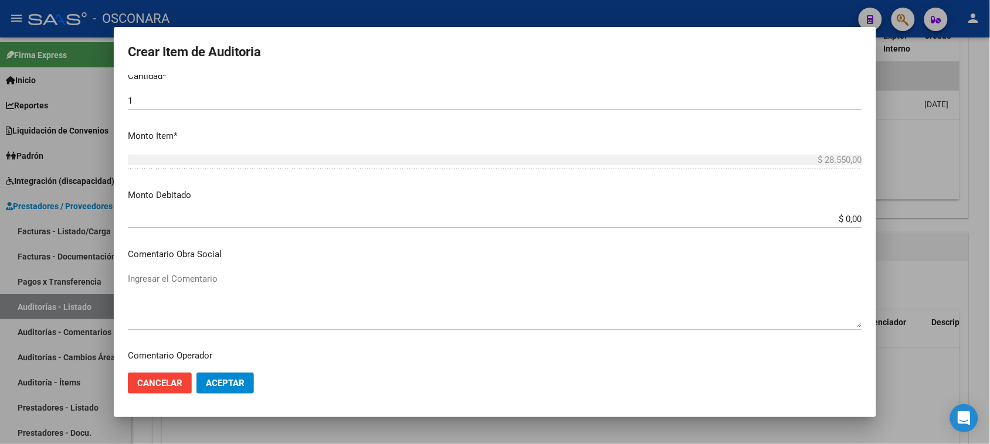
drag, startPoint x: 881, startPoint y: 215, endPoint x: 933, endPoint y: 211, distance: 51.8
click at [933, 211] on div "Crear Item de Auditoria 56305217 Nro Documento 27563052177 CUIL Afiliado Inacti…" at bounding box center [495, 222] width 990 height 444
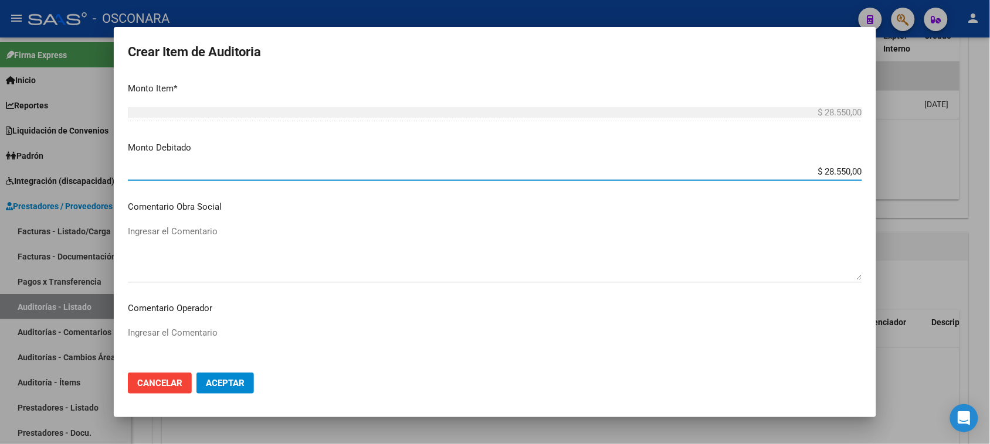
scroll to position [440, 0]
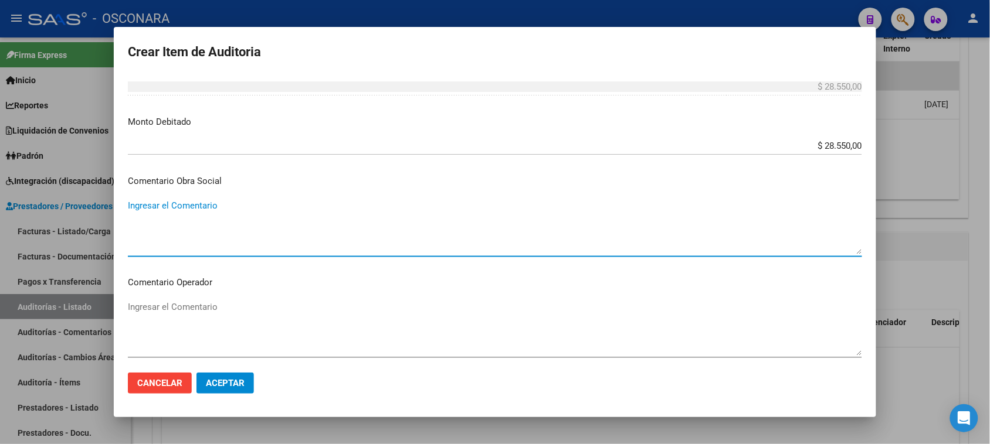
click at [198, 209] on textarea "Ingresar el Comentario" at bounding box center [495, 226] width 734 height 55
drag, startPoint x: 470, startPoint y: 211, endPoint x: 4, endPoint y: 233, distance: 466.7
click at [0, 235] on div "Crear Item de Auditoria 56305217 Nro Documento 27563052177 CUIL Afiliado Inacti…" at bounding box center [495, 222] width 990 height 444
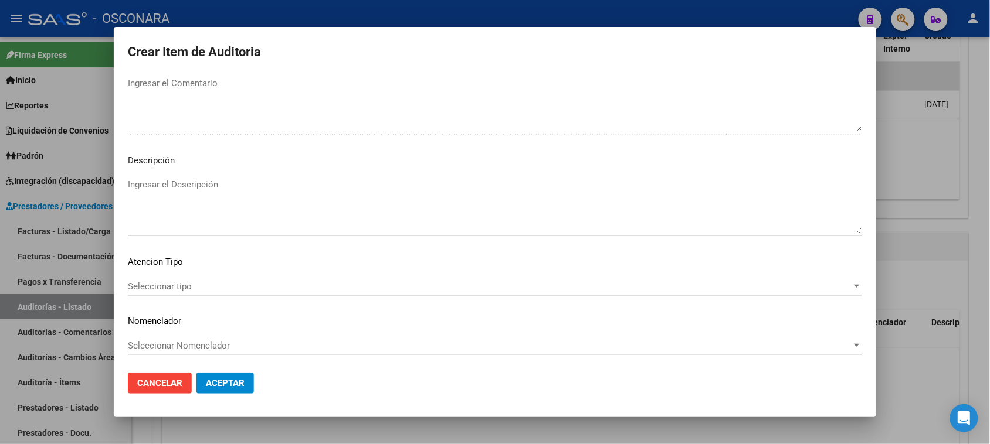
scroll to position [766, 0]
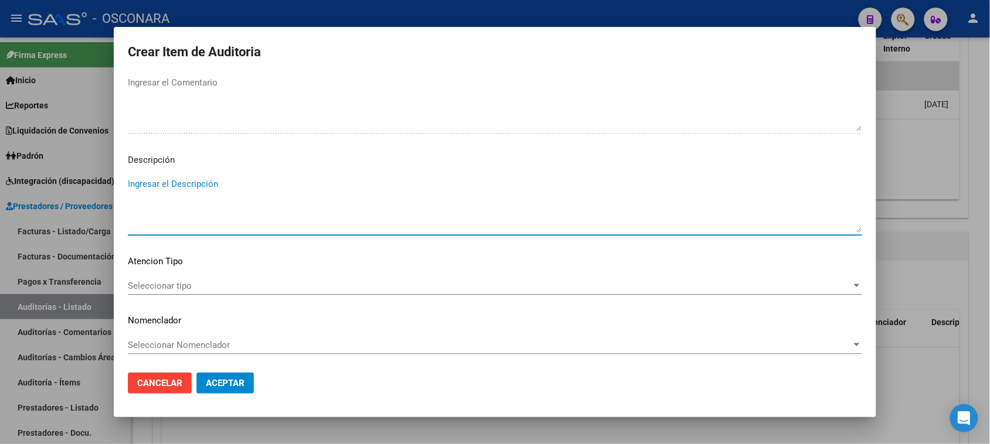
paste textarea "PERTENECE A RENOS 0-0150-8 DESDE [DATE] RESOLUCION 1/2025 FC 213-747"
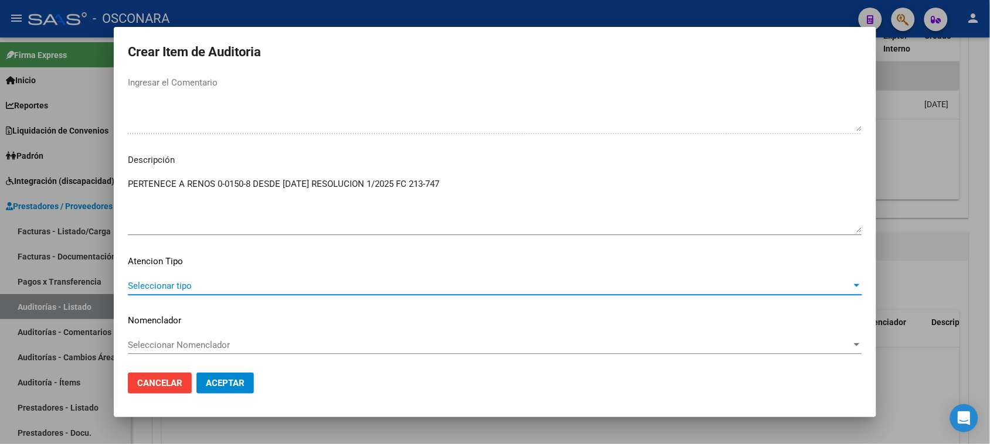
click at [166, 290] on span "Seleccionar tipo" at bounding box center [490, 286] width 724 height 11
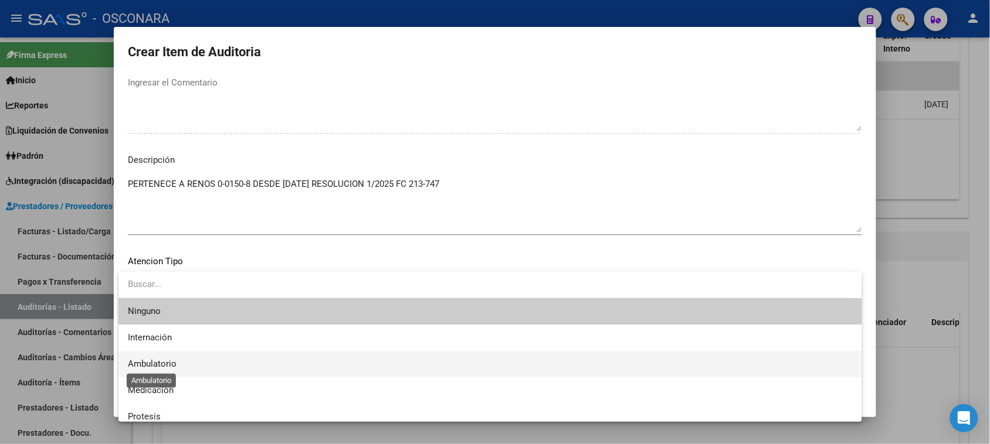
click at [142, 362] on span "Ambulatorio" at bounding box center [152, 364] width 49 height 11
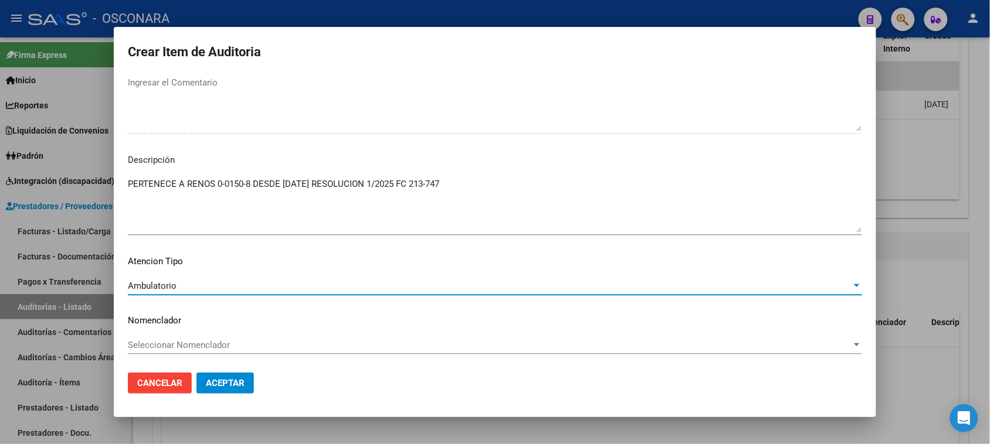
click at [215, 385] on span "Aceptar" at bounding box center [225, 383] width 39 height 11
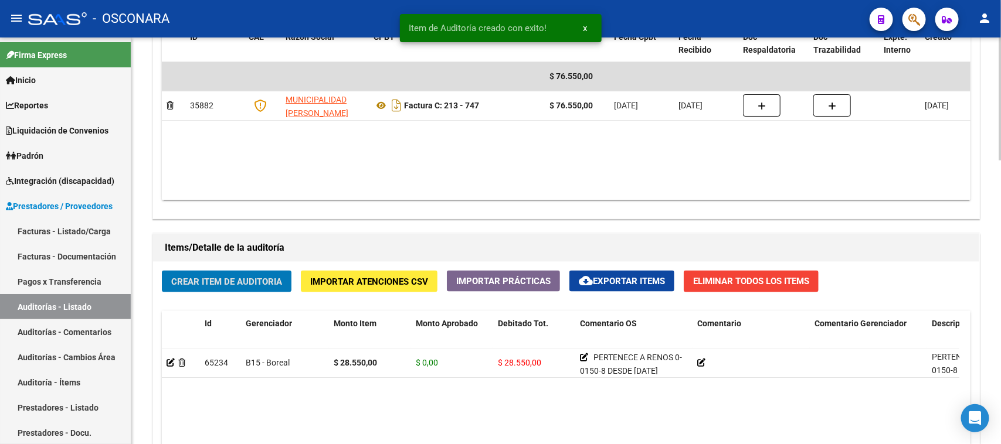
click at [236, 277] on span "Crear Item de Auditoria" at bounding box center [226, 282] width 111 height 11
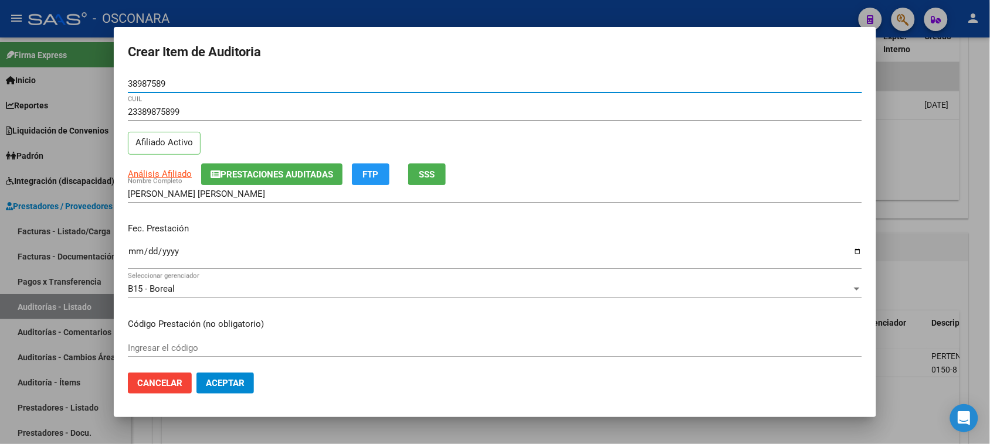
click at [267, 171] on span "Prestaciones Auditadas" at bounding box center [276, 174] width 113 height 11
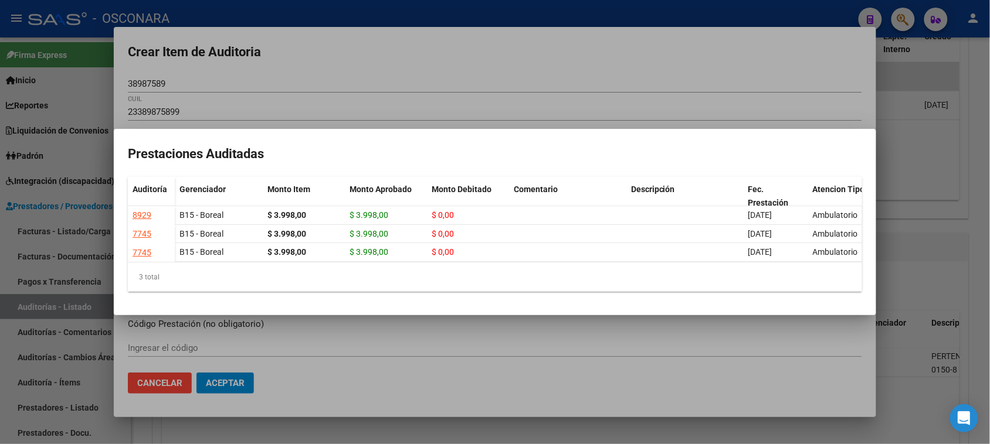
click at [324, 72] on div at bounding box center [495, 222] width 990 height 444
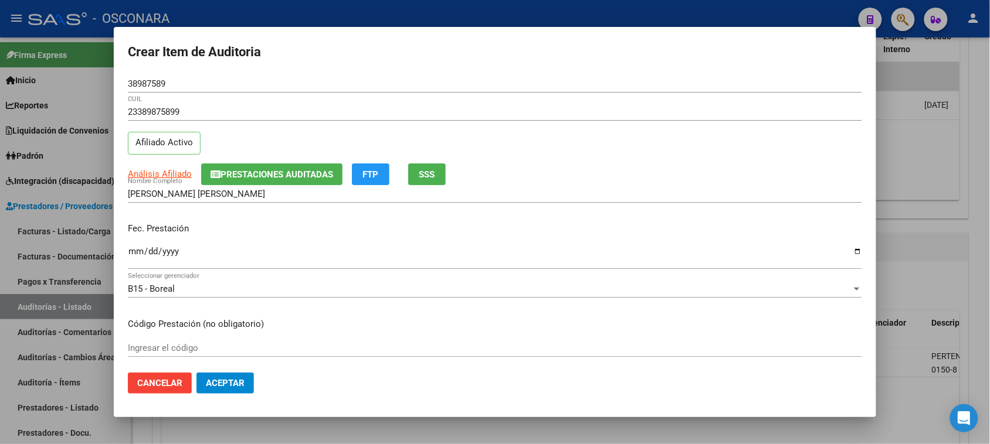
click at [415, 180] on button "SSS" at bounding box center [427, 175] width 38 height 22
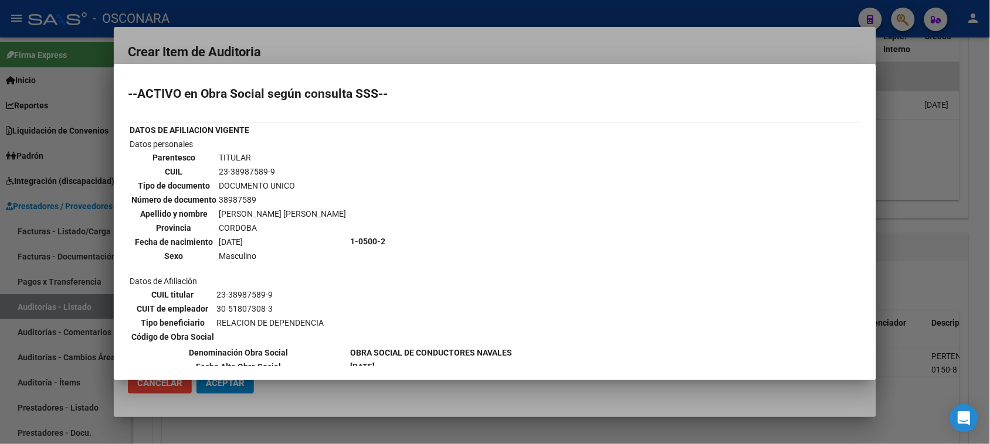
click at [337, 52] on div at bounding box center [495, 222] width 990 height 444
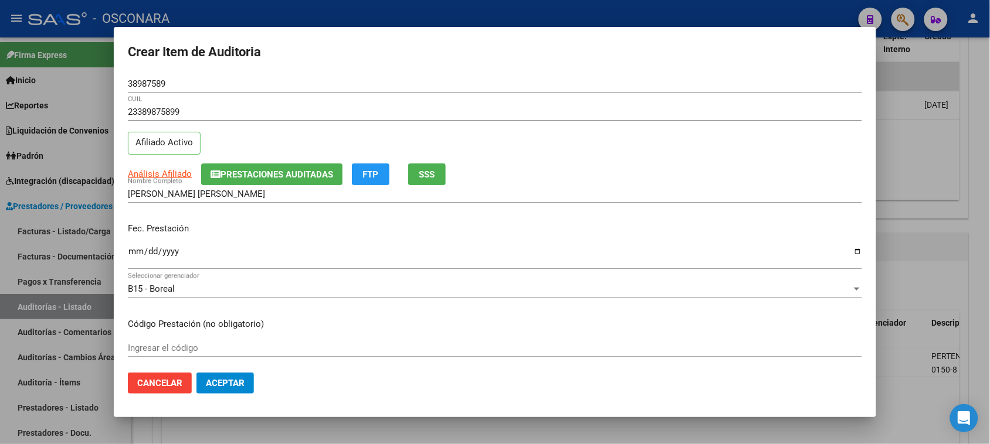
click at [128, 253] on input "Ingresar la fecha" at bounding box center [495, 256] width 734 height 19
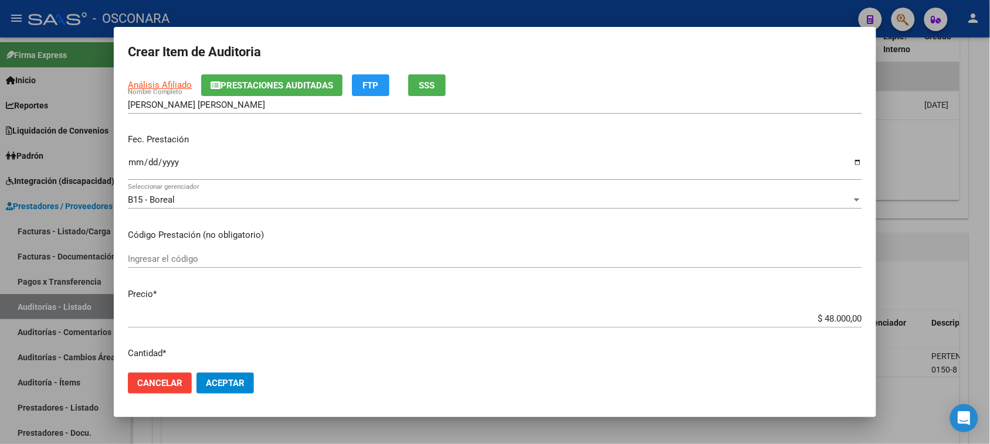
scroll to position [147, 0]
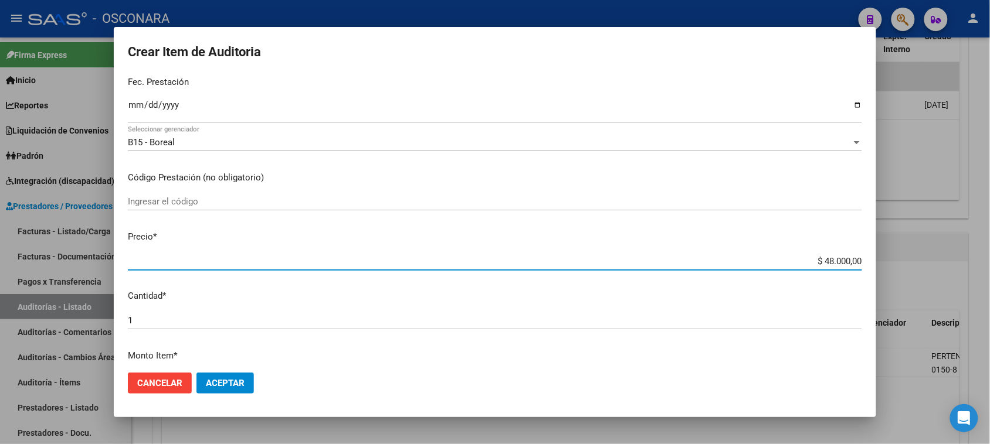
drag, startPoint x: 813, startPoint y: 261, endPoint x: 901, endPoint y: 237, distance: 91.0
click at [901, 237] on div "Crear Item de Auditoria 38987589 Nro Documento 23389875899 CUIL Afiliado Activo…" at bounding box center [495, 222] width 990 height 444
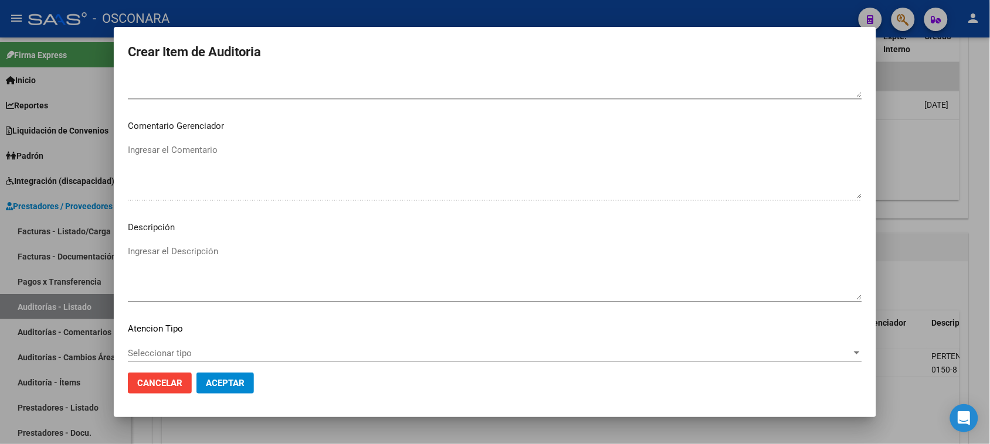
scroll to position [766, 0]
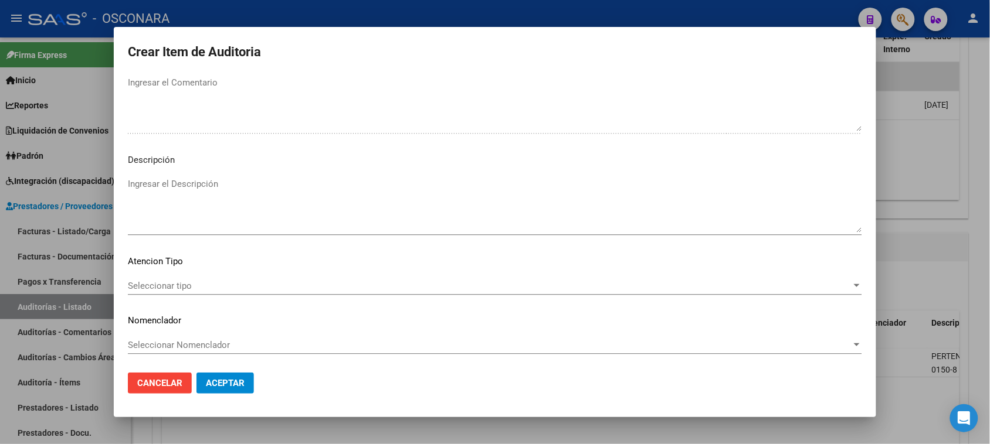
click at [194, 212] on textarea "Ingresar el Descripción" at bounding box center [495, 205] width 734 height 55
click at [179, 279] on div "Seleccionar tipo Seleccionar tipo" at bounding box center [495, 286] width 734 height 18
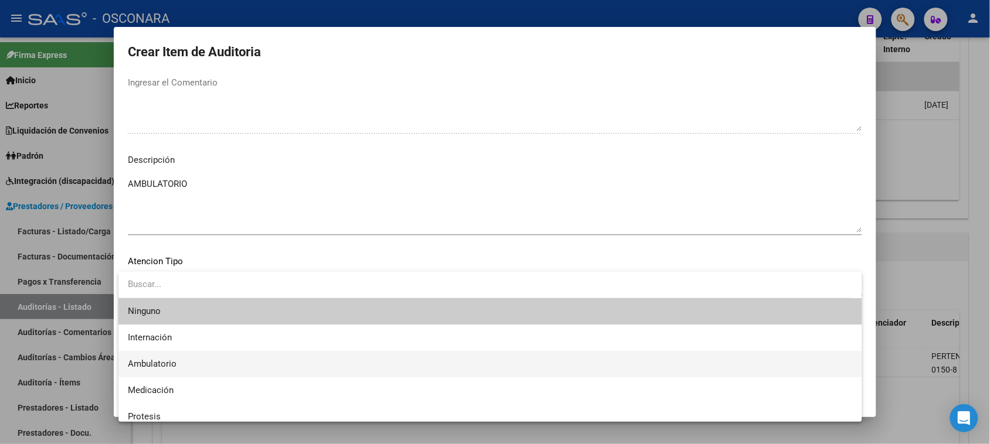
click at [181, 366] on span "Ambulatorio" at bounding box center [490, 364] width 725 height 26
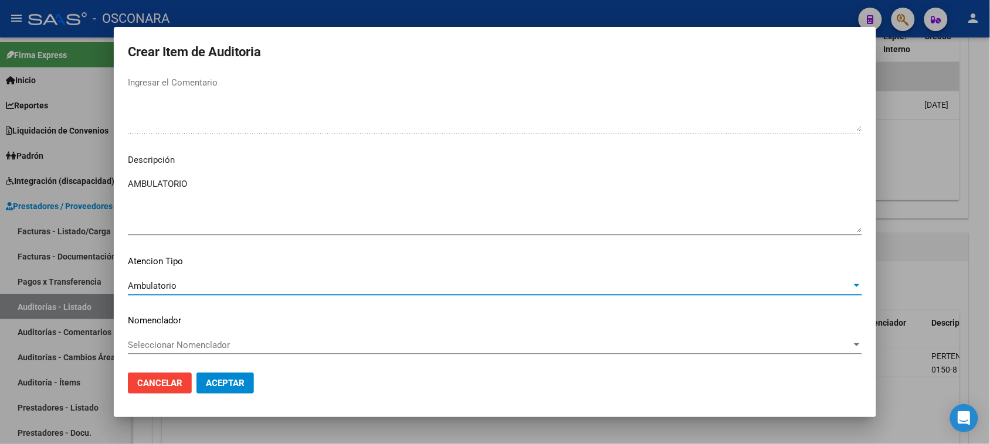
click at [221, 382] on span "Aceptar" at bounding box center [225, 383] width 39 height 11
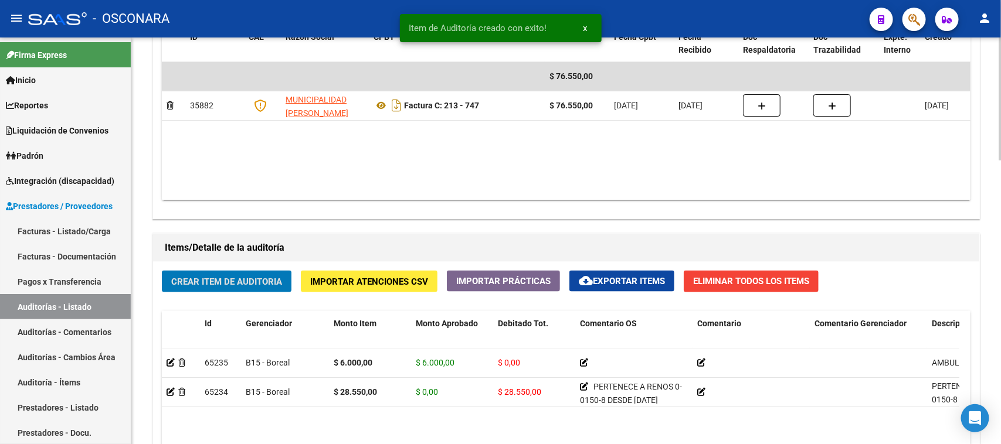
click at [242, 280] on span "Crear Item de Auditoria" at bounding box center [226, 282] width 111 height 11
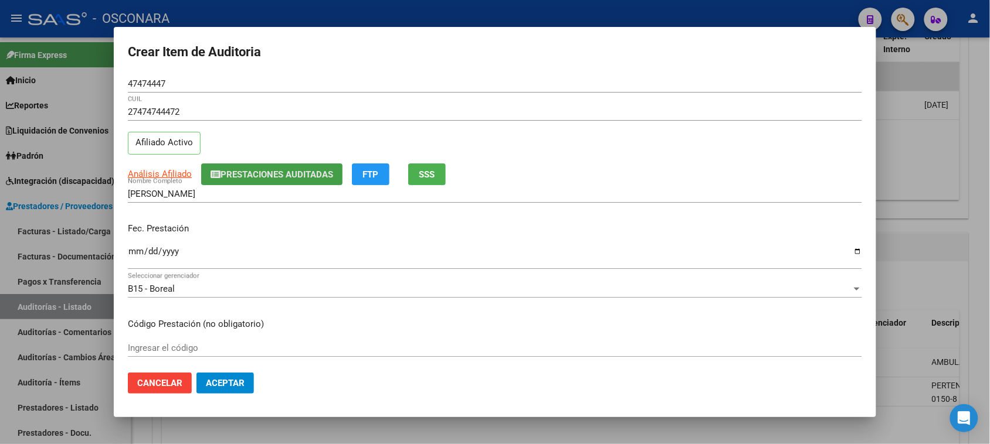
click at [294, 171] on span "Prestaciones Auditadas" at bounding box center [276, 174] width 113 height 11
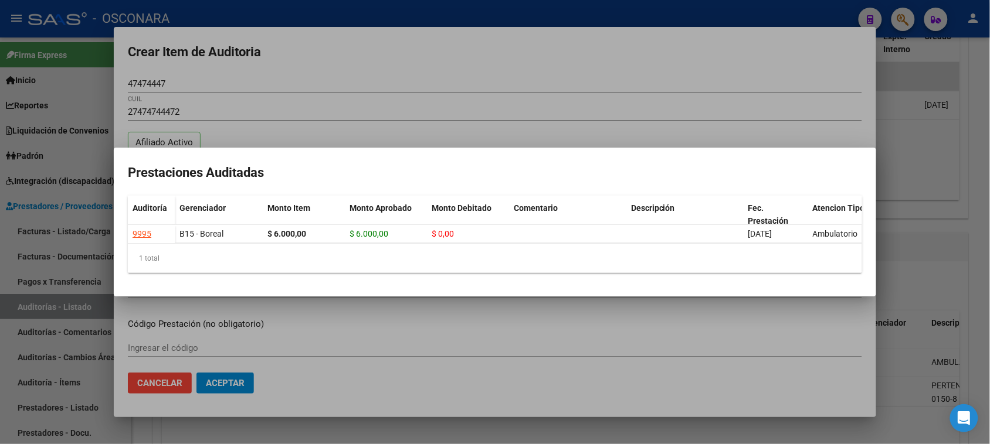
click at [327, 107] on div at bounding box center [495, 222] width 990 height 444
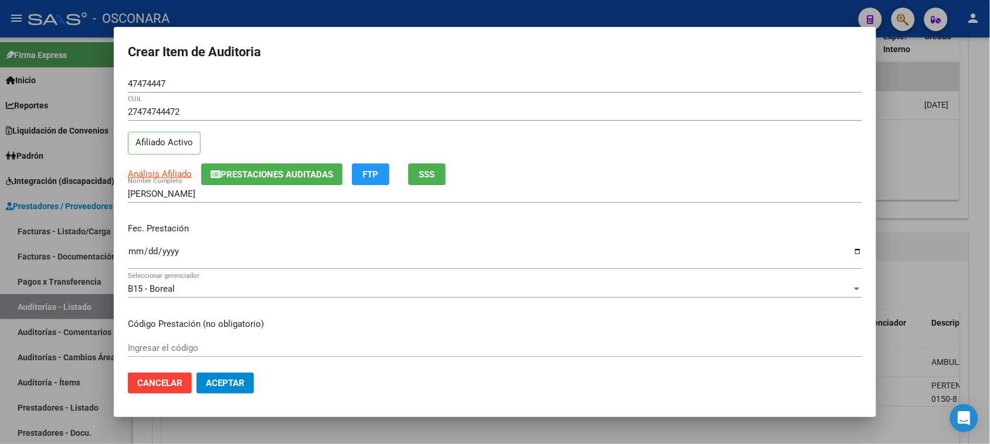
click at [429, 175] on span "SSS" at bounding box center [427, 174] width 16 height 11
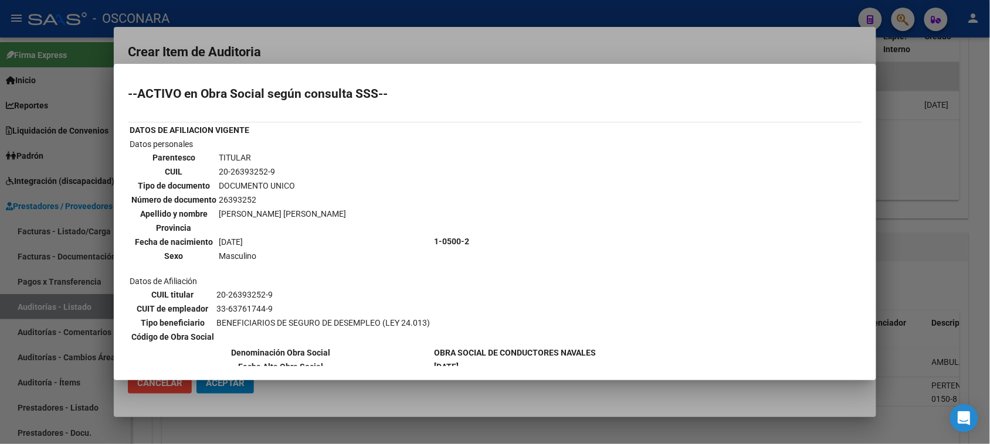
click at [373, 42] on div at bounding box center [495, 222] width 990 height 444
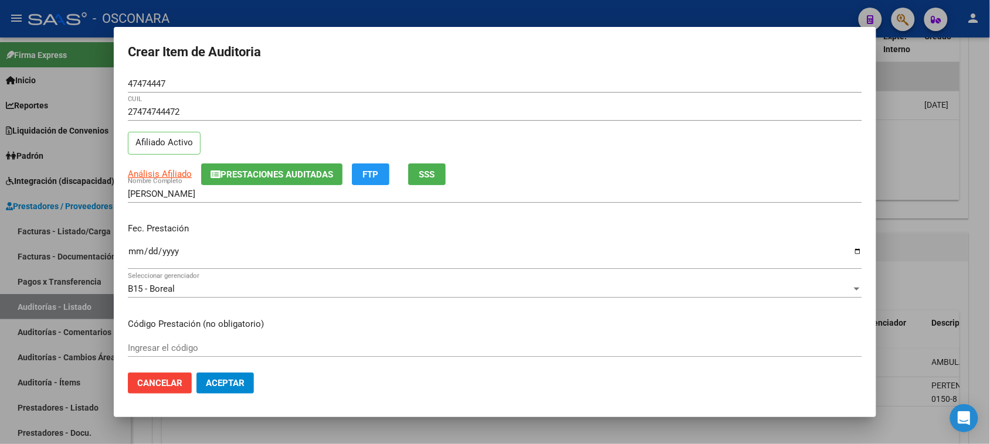
click at [135, 251] on input "Ingresar la fecha" at bounding box center [495, 256] width 734 height 19
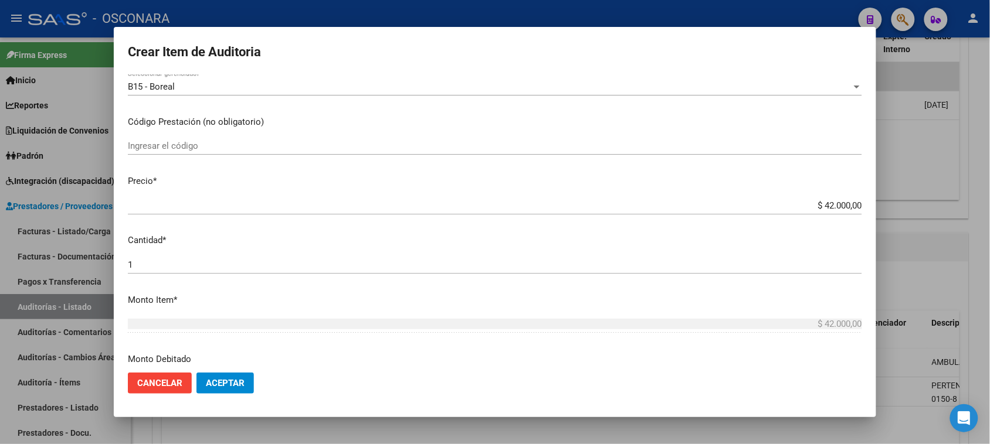
scroll to position [220, 0]
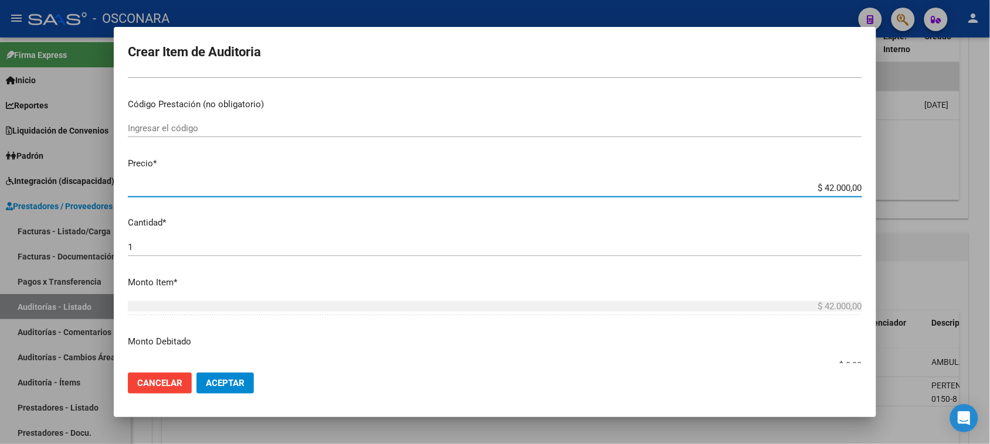
drag, startPoint x: 811, startPoint y: 186, endPoint x: 1000, endPoint y: 209, distance: 190.8
click at [990, 209] on html "menu - OSCONARA person Firma Express Inicio Calendario SSS Instructivos Contact…" at bounding box center [495, 222] width 990 height 444
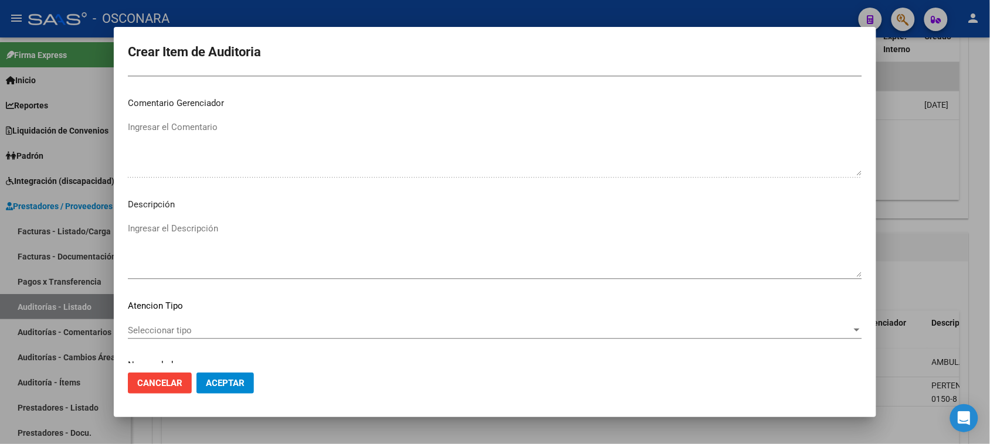
scroll to position [766, 0]
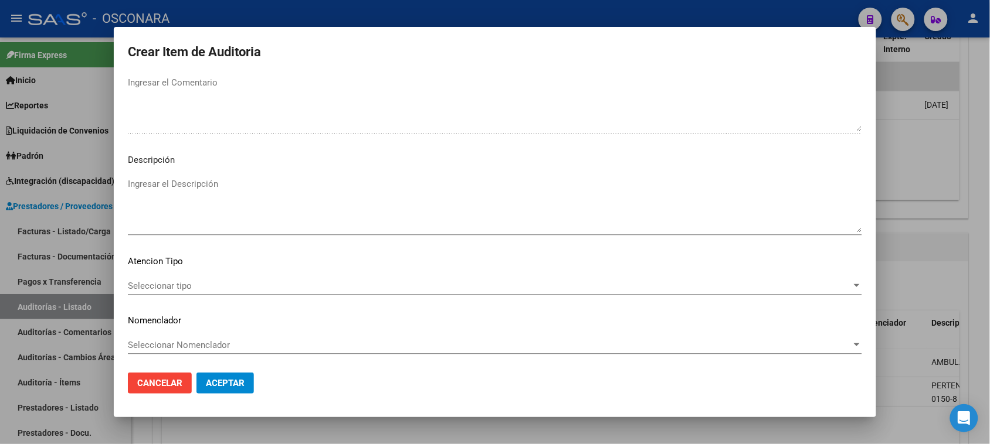
click at [208, 193] on textarea "Ingresar el Descripción" at bounding box center [495, 205] width 734 height 55
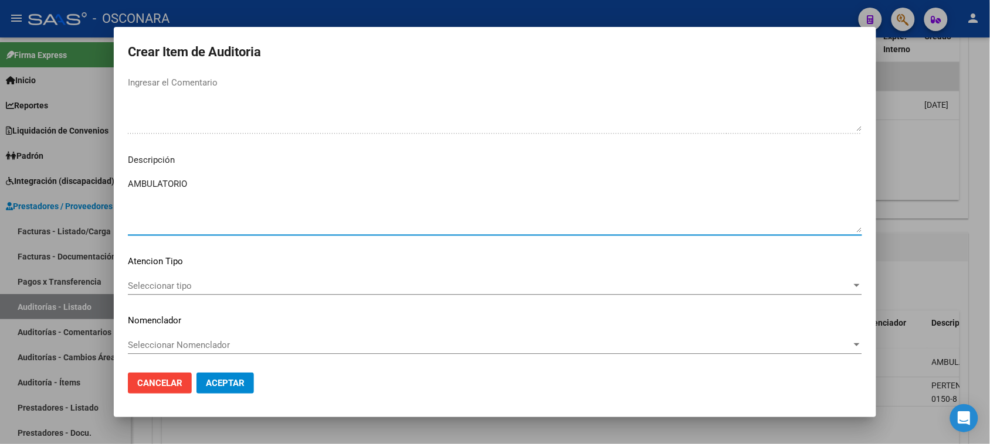
click at [162, 288] on span "Seleccionar tipo" at bounding box center [490, 286] width 724 height 11
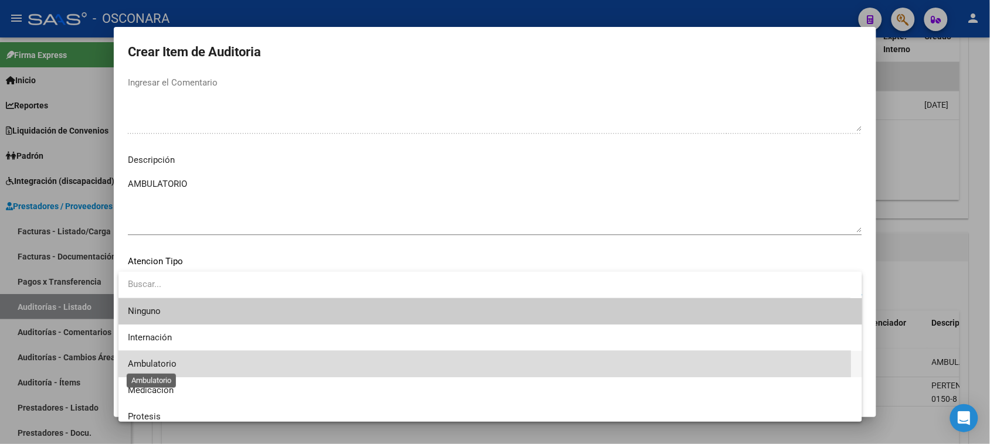
click at [164, 366] on span "Ambulatorio" at bounding box center [152, 364] width 49 height 11
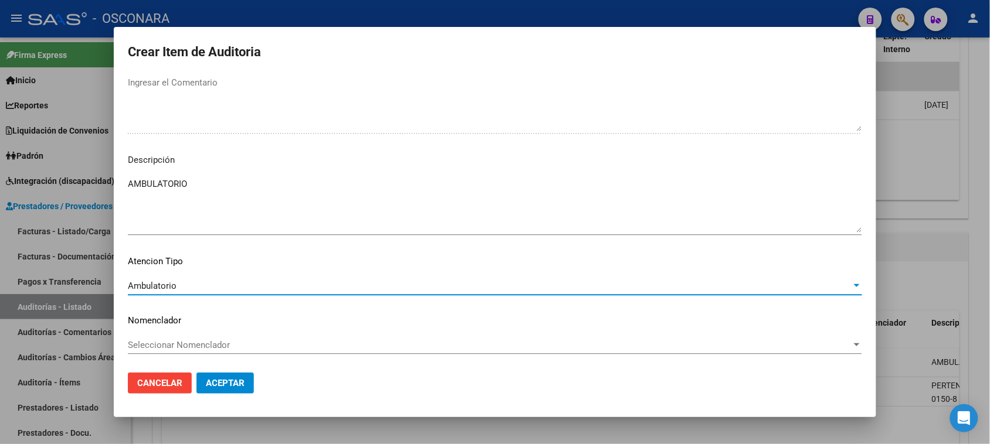
click at [218, 390] on button "Aceptar" at bounding box center [224, 383] width 57 height 21
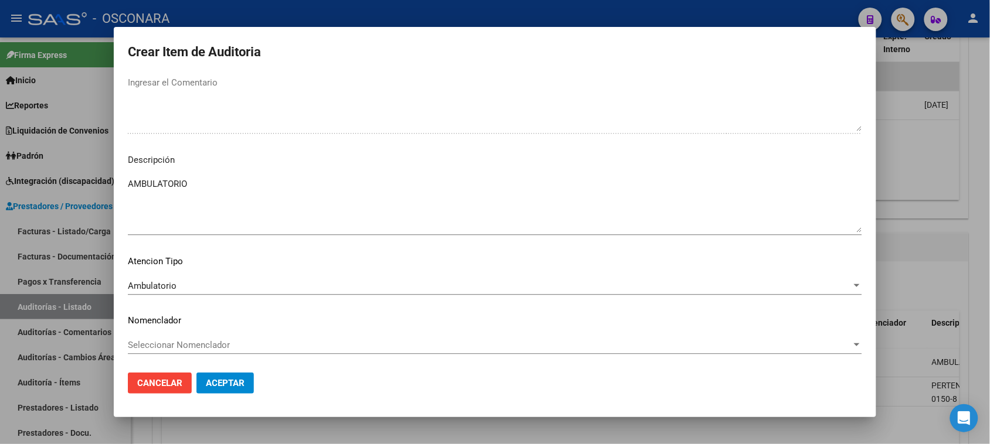
click at [232, 384] on span "Aceptar" at bounding box center [225, 383] width 39 height 11
click at [148, 387] on span "Cancelar" at bounding box center [159, 383] width 45 height 11
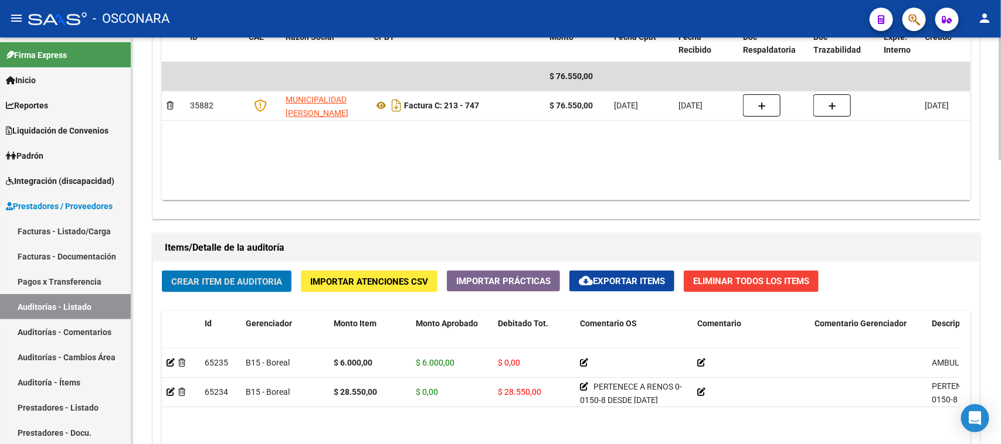
click at [212, 282] on span "Crear Item de Auditoria" at bounding box center [226, 282] width 111 height 11
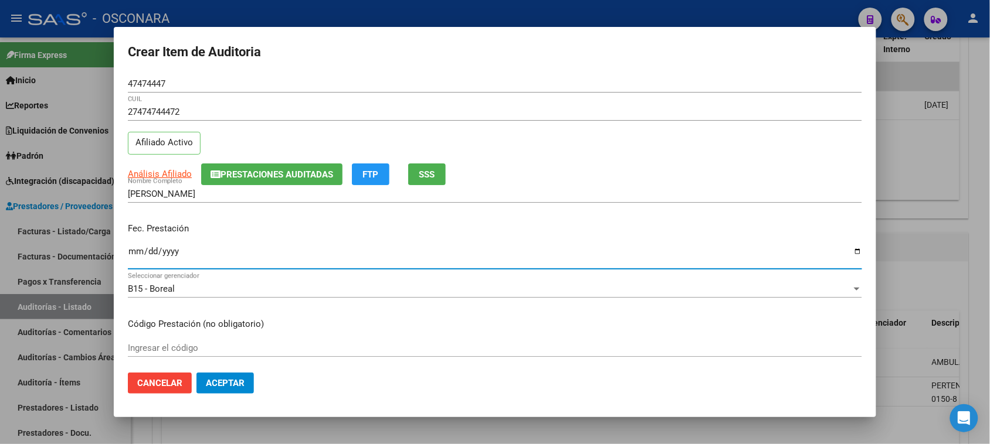
click at [134, 256] on input "Ingresar la fecha" at bounding box center [495, 256] width 734 height 19
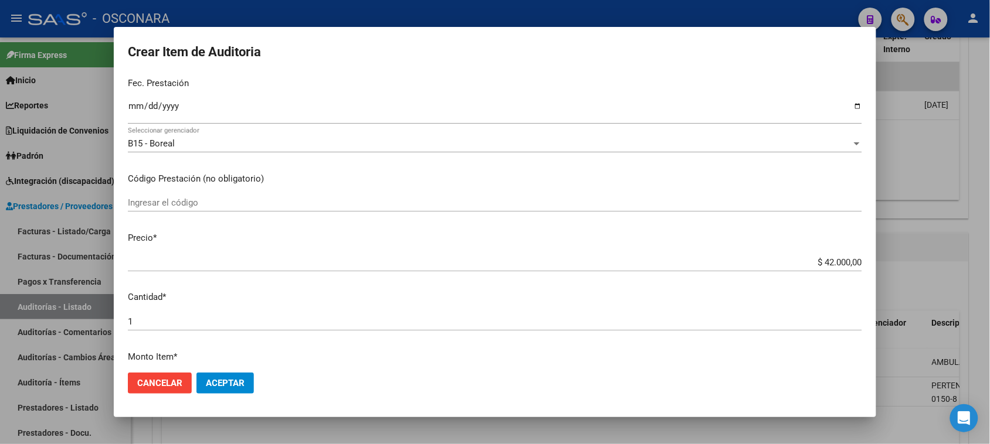
scroll to position [147, 0]
drag, startPoint x: 814, startPoint y: 256, endPoint x: 1000, endPoint y: 244, distance: 186.8
click at [990, 245] on html "menu - OSCONARA person Firma Express Inicio Calendario SSS Instructivos Contact…" at bounding box center [495, 222] width 990 height 444
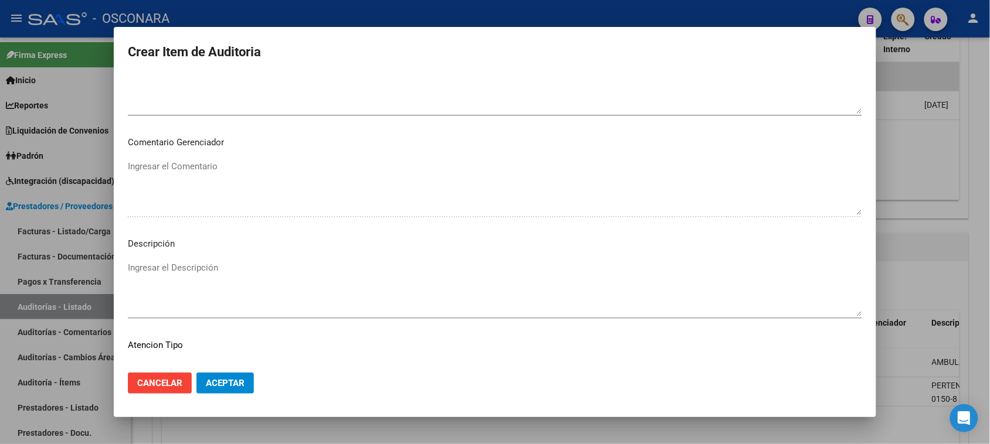
scroll to position [766, 0]
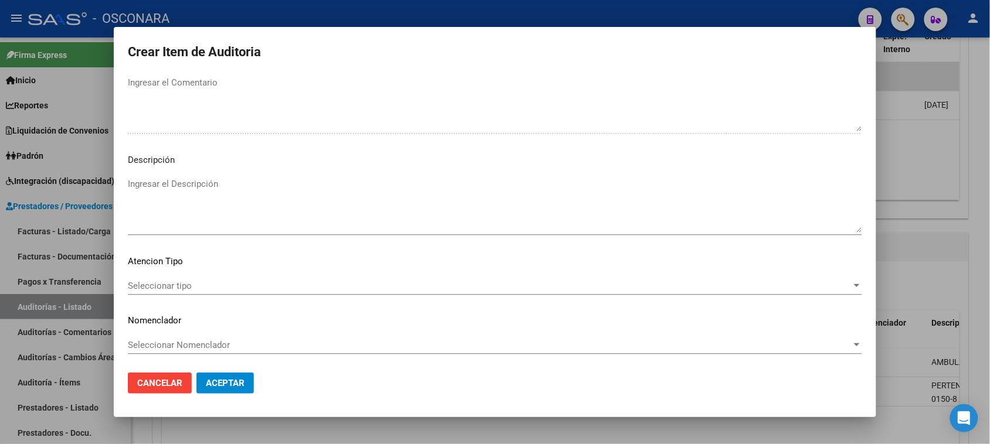
click at [193, 192] on textarea "Ingresar el Descripción" at bounding box center [495, 205] width 734 height 55
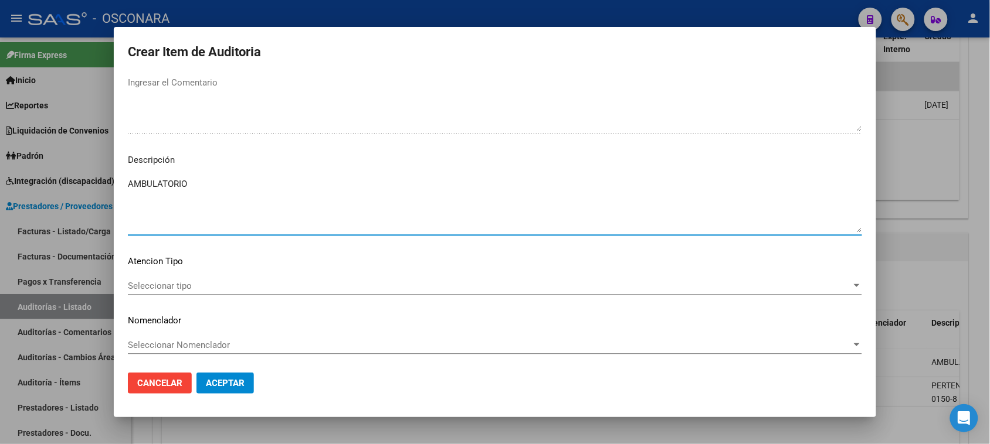
click at [154, 294] on div "Seleccionar tipo Seleccionar tipo" at bounding box center [495, 291] width 734 height 29
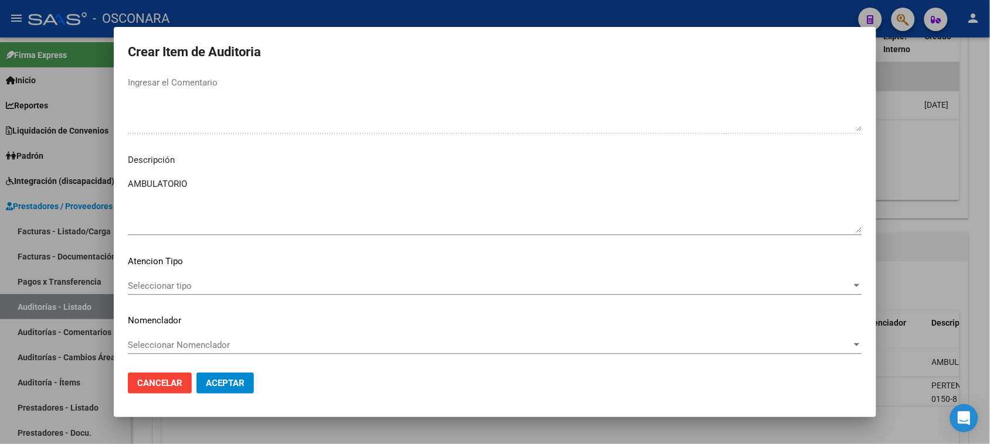
click at [157, 282] on span "Seleccionar tipo" at bounding box center [490, 286] width 724 height 11
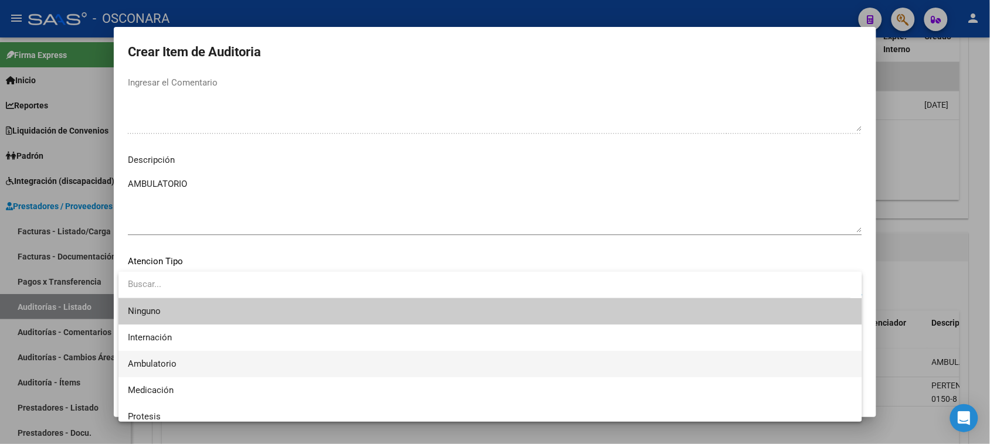
click at [168, 365] on span "Ambulatorio" at bounding box center [152, 364] width 49 height 11
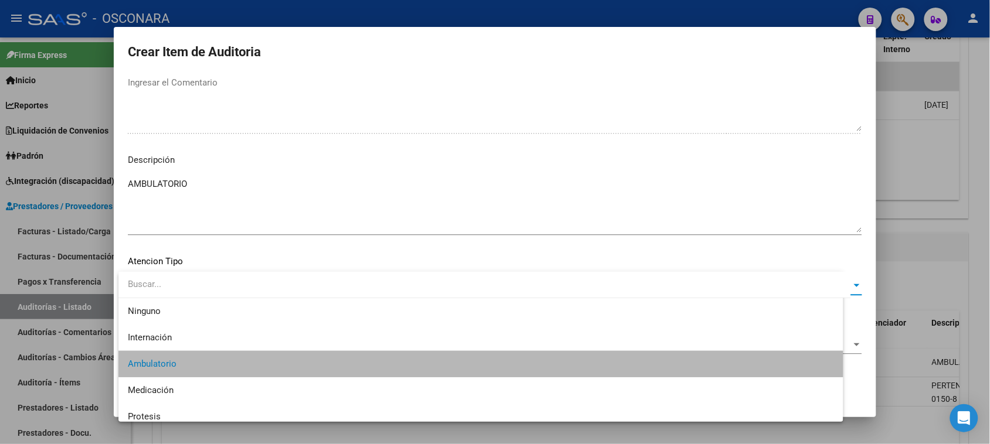
click at [227, 385] on span "Aceptar" at bounding box center [225, 383] width 39 height 11
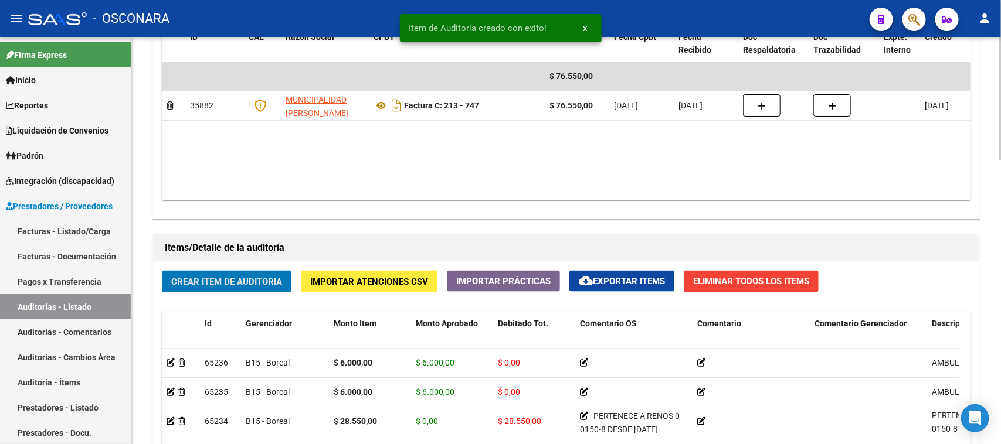
click at [241, 273] on button "Crear Item de Auditoria" at bounding box center [227, 282] width 130 height 22
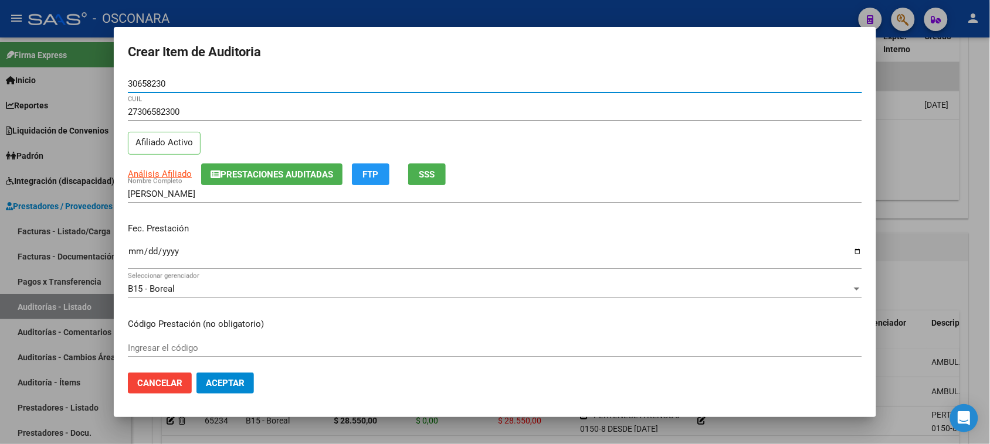
click at [427, 179] on span "SSS" at bounding box center [427, 174] width 16 height 11
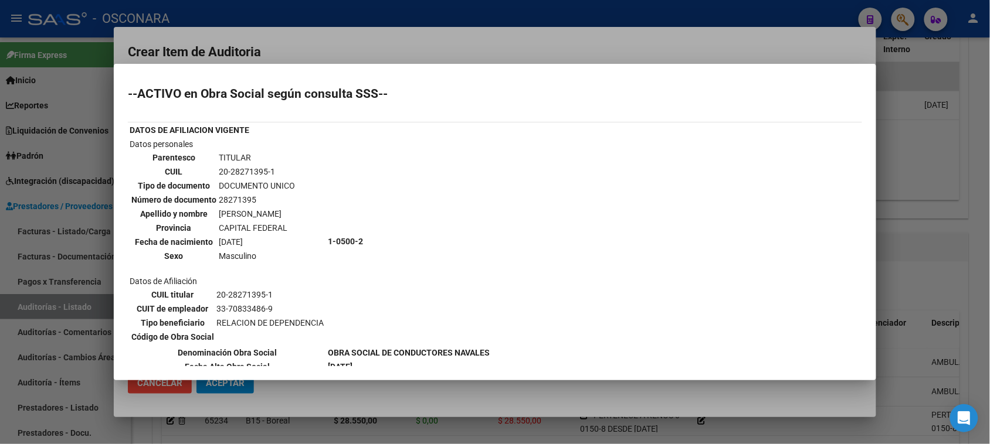
scroll to position [73, 0]
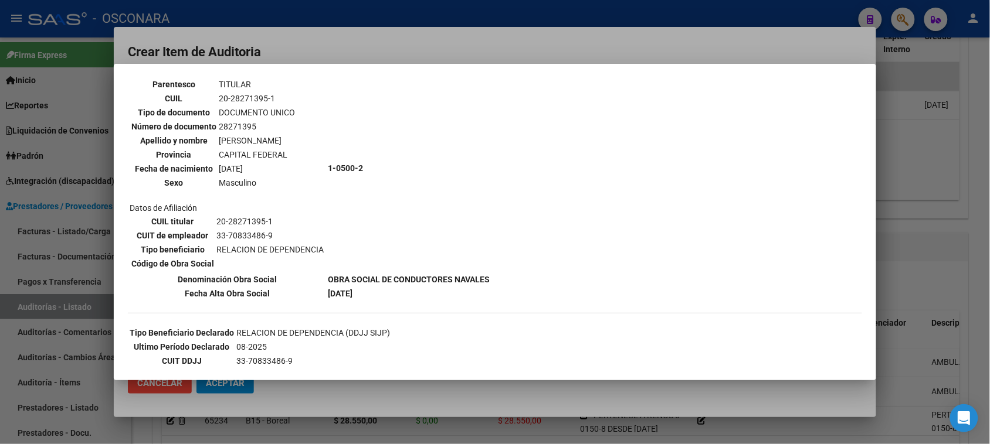
click at [412, 49] on div at bounding box center [495, 222] width 990 height 444
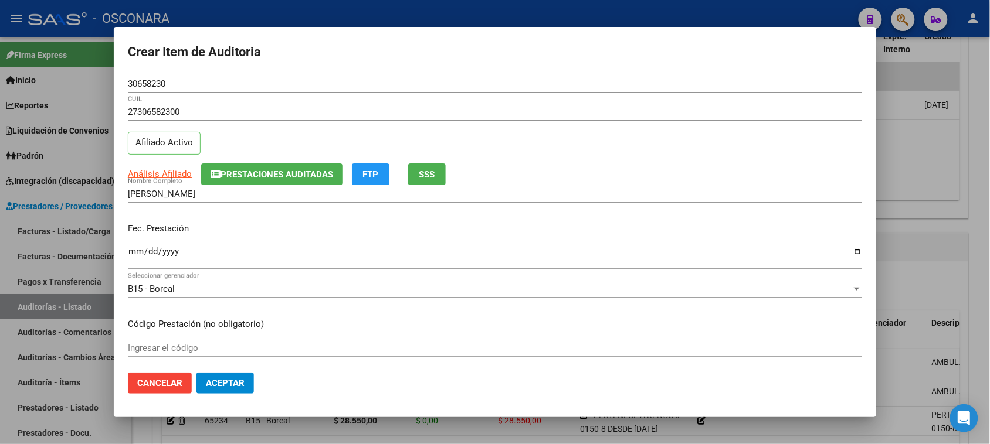
click at [274, 182] on button "Prestaciones Auditadas" at bounding box center [271, 175] width 141 height 22
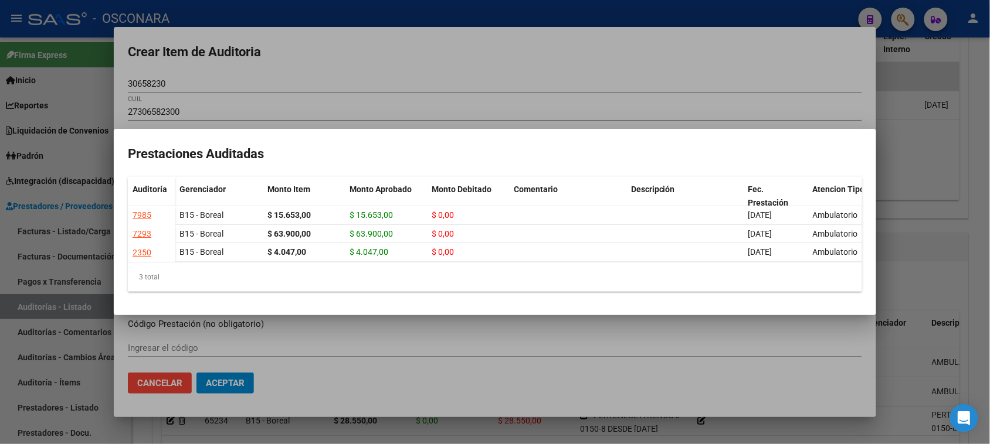
click at [361, 67] on div at bounding box center [495, 222] width 990 height 444
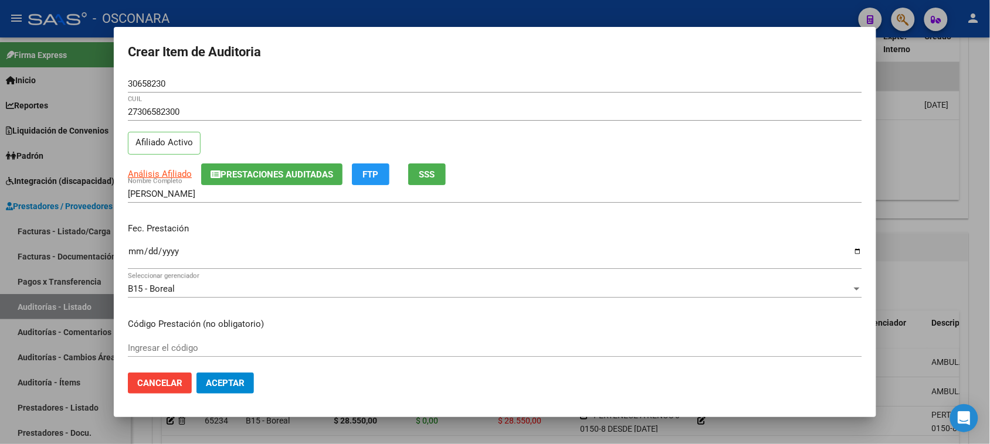
click at [135, 254] on input "Ingresar la fecha" at bounding box center [495, 256] width 734 height 19
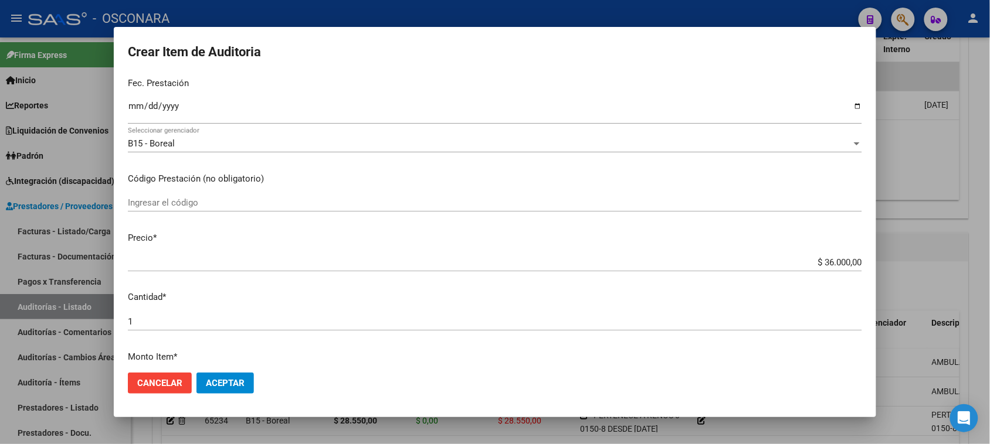
scroll to position [147, 0]
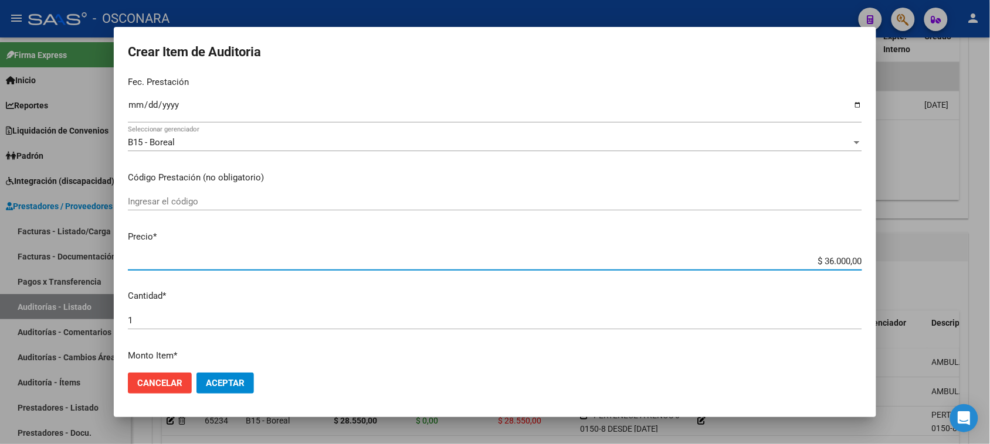
drag, startPoint x: 814, startPoint y: 261, endPoint x: 1000, endPoint y: 196, distance: 197.5
click at [990, 196] on html "menu - OSCONARA person Firma Express Inicio Calendario SSS Instructivos Contact…" at bounding box center [495, 222] width 990 height 444
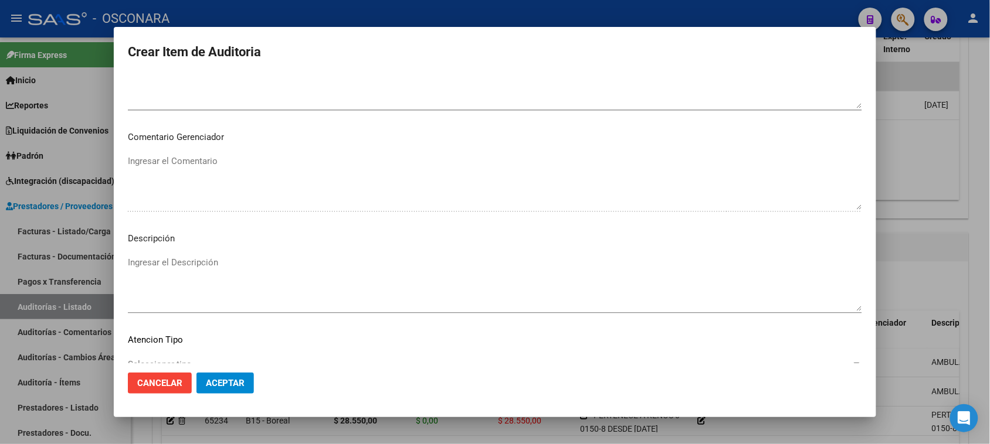
scroll to position [766, 0]
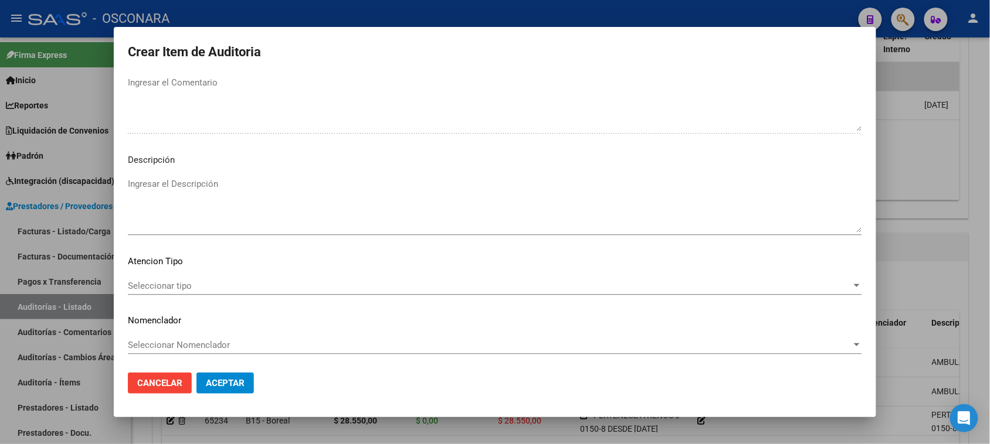
click at [195, 205] on textarea "Ingresar el Descripción" at bounding box center [495, 205] width 734 height 55
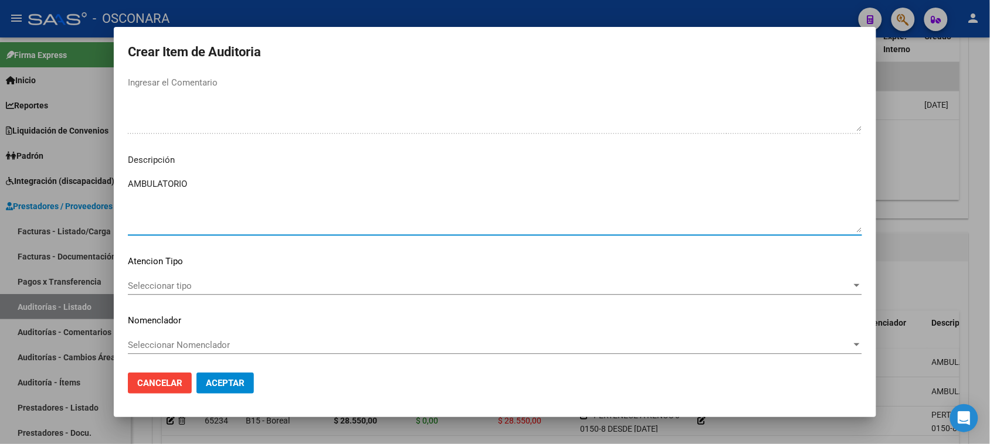
click at [138, 286] on span "Seleccionar tipo" at bounding box center [490, 286] width 724 height 11
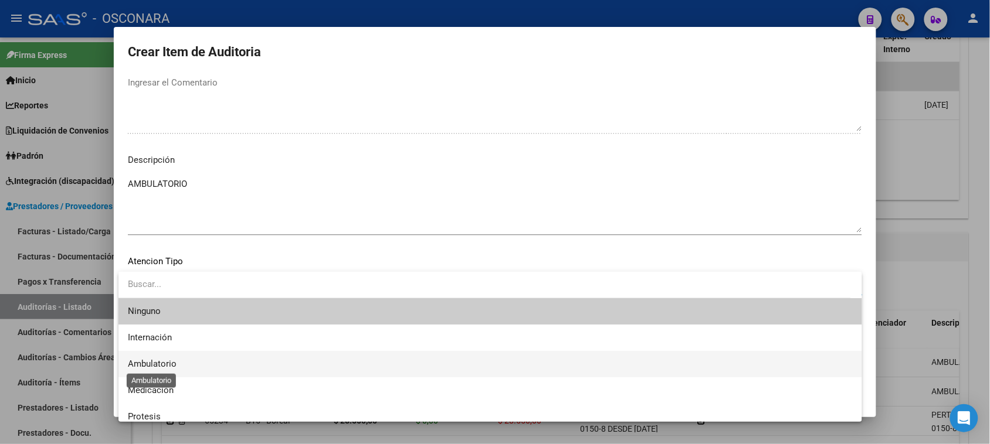
click at [151, 362] on span "Ambulatorio" at bounding box center [152, 364] width 49 height 11
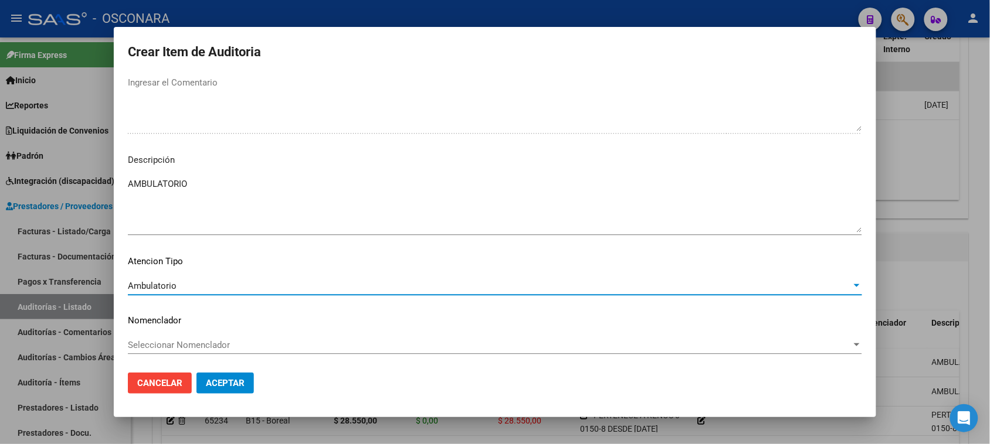
click at [215, 384] on span "Aceptar" at bounding box center [225, 383] width 39 height 11
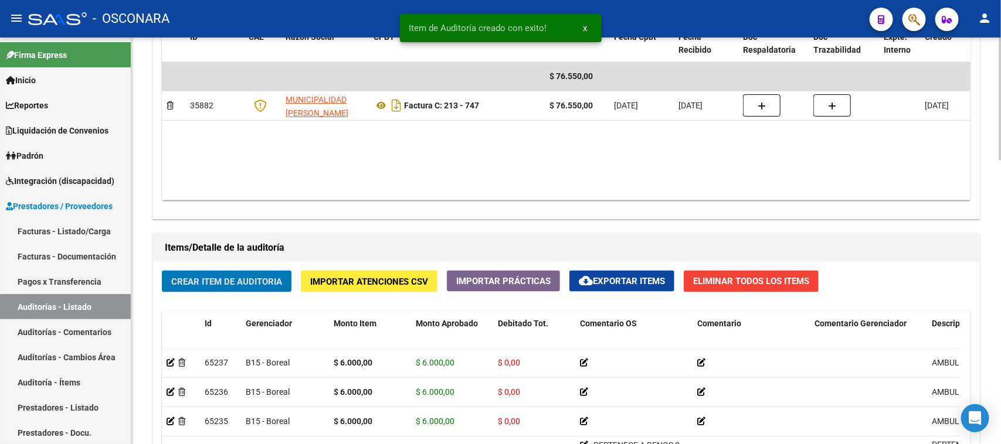
click at [249, 274] on button "Crear Item de Auditoria" at bounding box center [227, 282] width 130 height 22
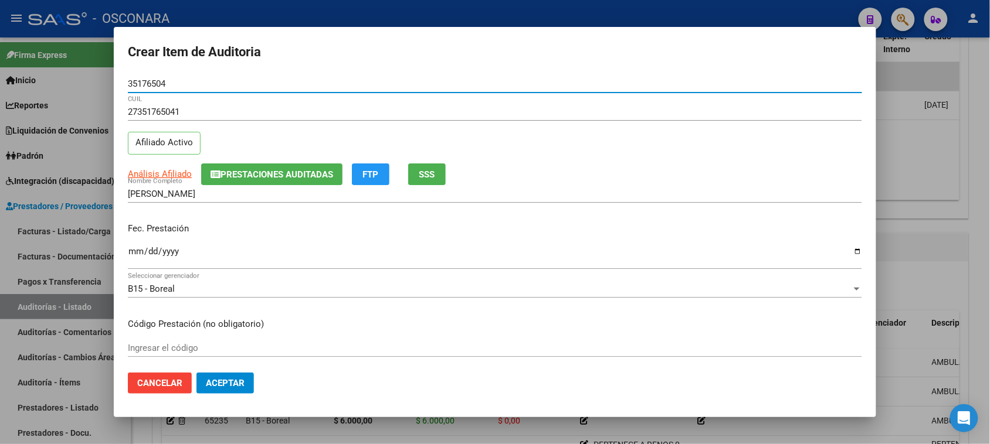
click at [429, 169] on span "SSS" at bounding box center [427, 174] width 16 height 11
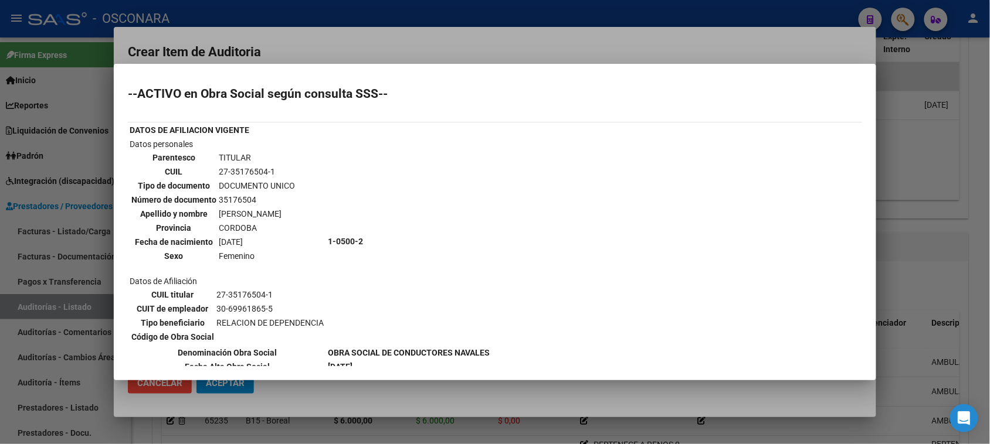
click at [380, 41] on div at bounding box center [495, 222] width 990 height 444
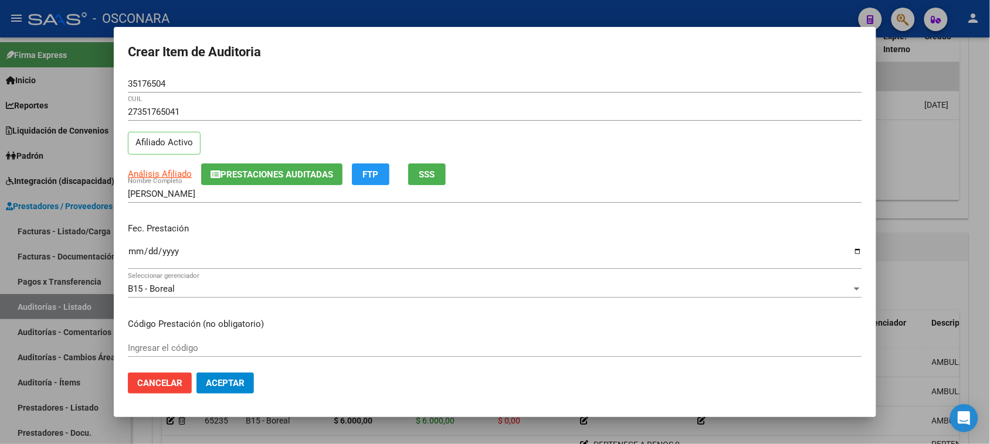
click at [309, 179] on button "Prestaciones Auditadas" at bounding box center [271, 175] width 141 height 22
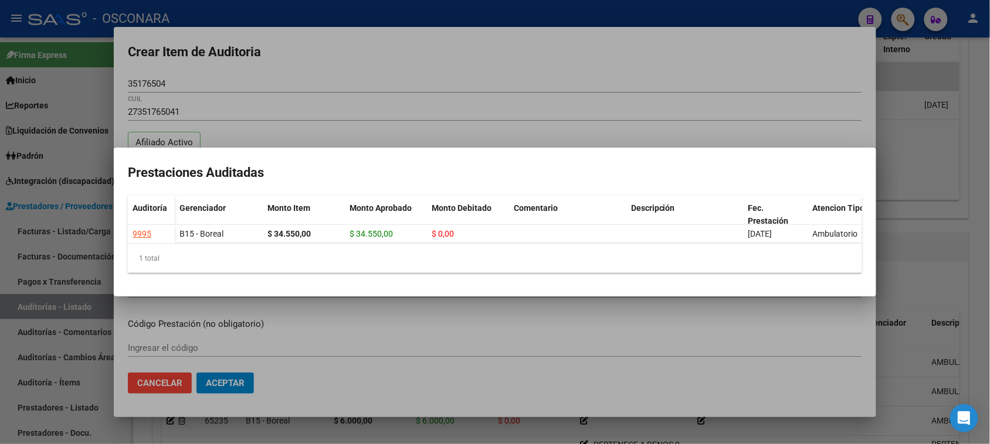
click at [362, 107] on div at bounding box center [495, 222] width 990 height 444
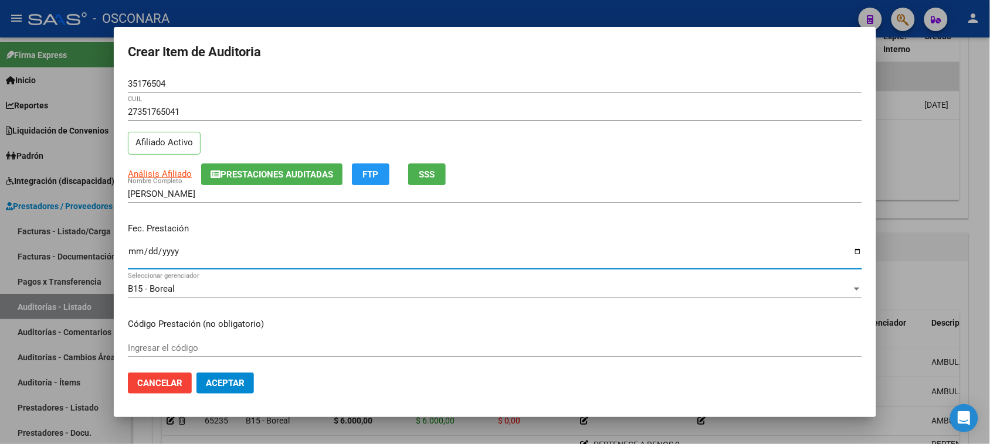
click at [132, 251] on input "Ingresar la fecha" at bounding box center [495, 256] width 734 height 19
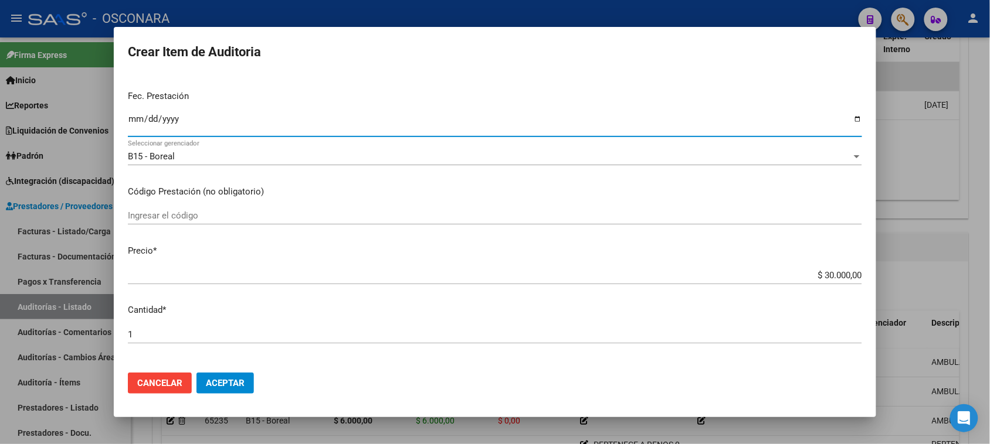
scroll to position [147, 0]
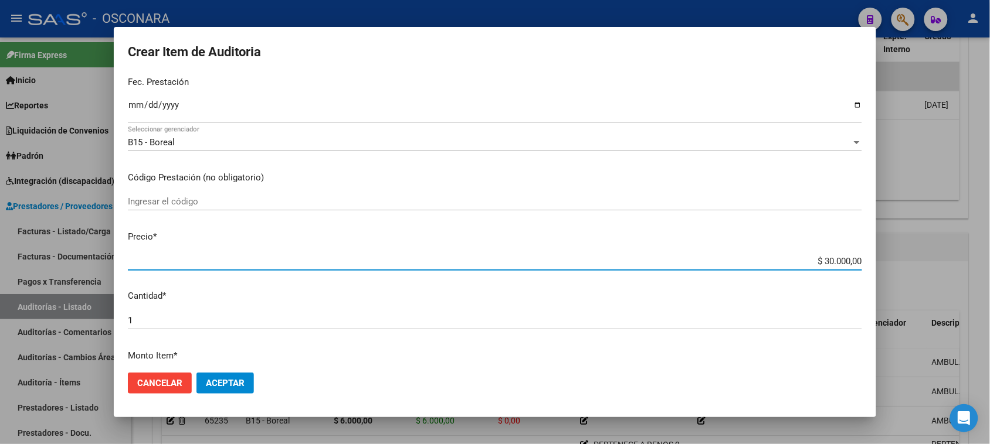
drag, startPoint x: 813, startPoint y: 258, endPoint x: 787, endPoint y: 282, distance: 35.3
click at [913, 250] on div "Crear Item de Auditoria 35176504 Nro Documento 27351765041 CUIL Afiliado Activo…" at bounding box center [495, 222] width 990 height 444
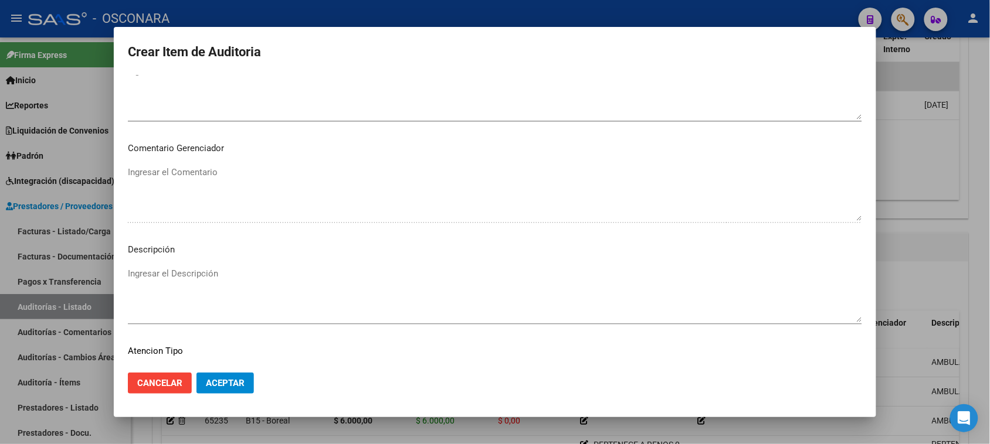
scroll to position [766, 0]
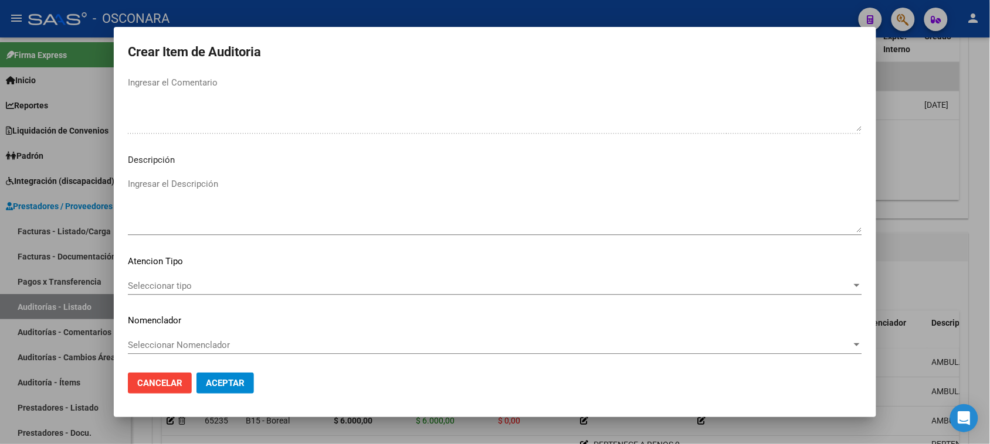
click at [176, 219] on textarea "Ingresar el Descripción" at bounding box center [495, 205] width 734 height 55
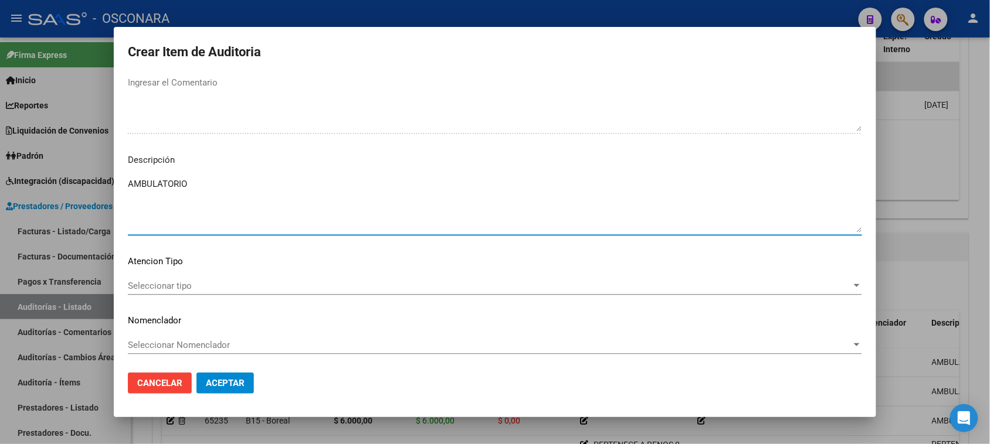
click at [162, 281] on span "Seleccionar tipo" at bounding box center [490, 286] width 724 height 11
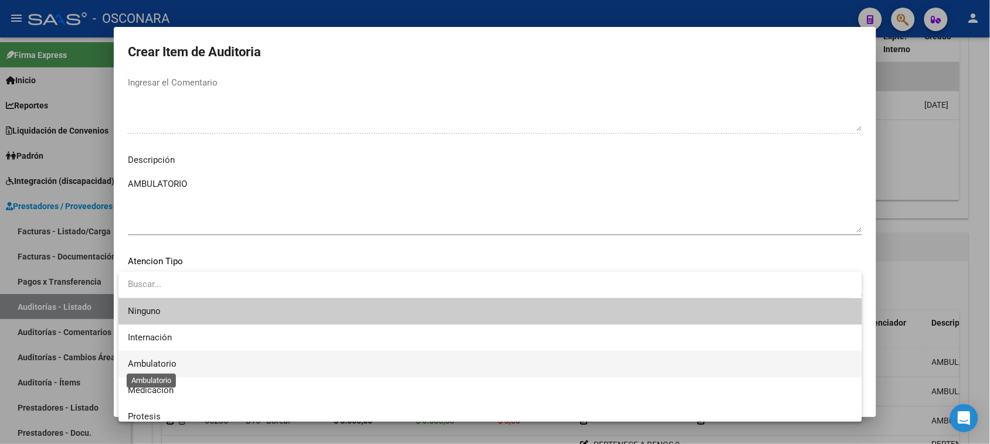
click at [162, 367] on span "Ambulatorio" at bounding box center [152, 364] width 49 height 11
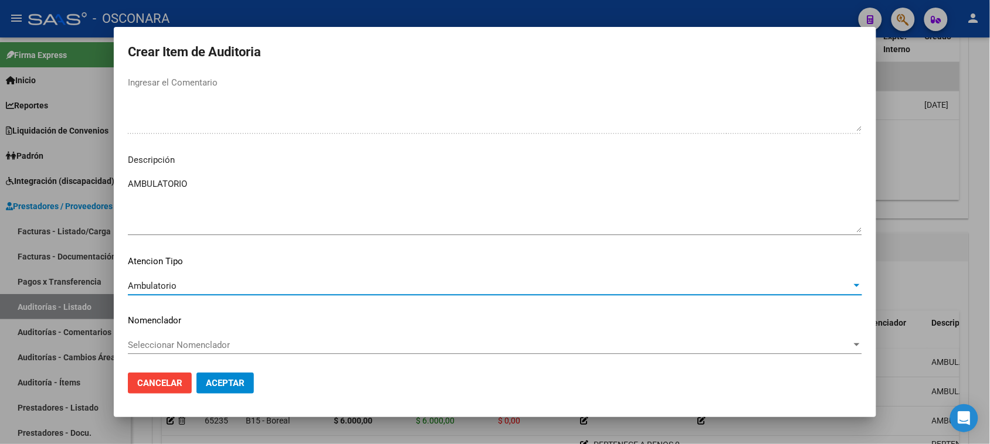
click at [217, 387] on span "Aceptar" at bounding box center [225, 383] width 39 height 11
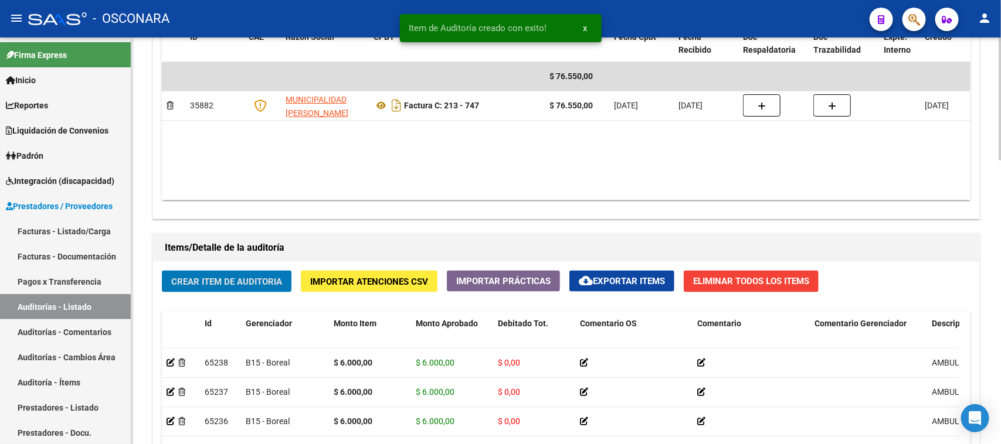
click at [247, 269] on div "Crear Item de Auditoria Importar Atenciones CSV Importar Prácticas cloud_downlo…" at bounding box center [566, 451] width 826 height 379
click at [244, 271] on button "Crear Item de Auditoria" at bounding box center [227, 282] width 130 height 22
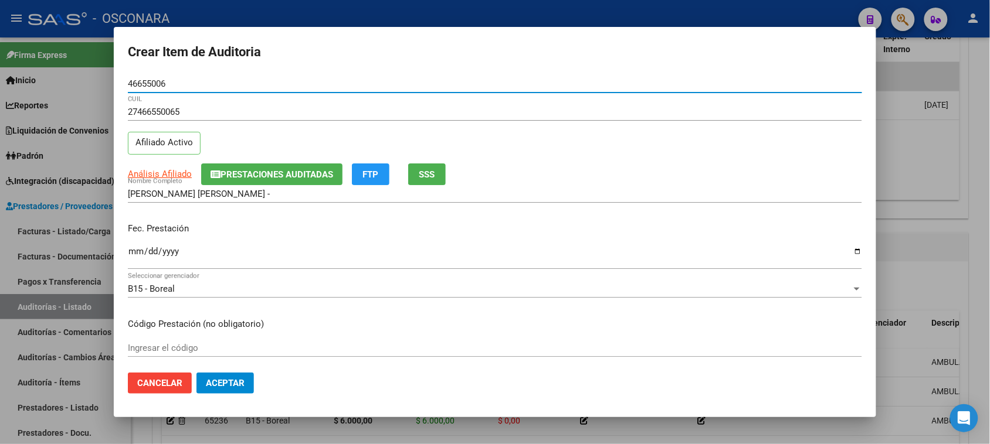
click at [435, 181] on button "SSS" at bounding box center [427, 175] width 38 height 22
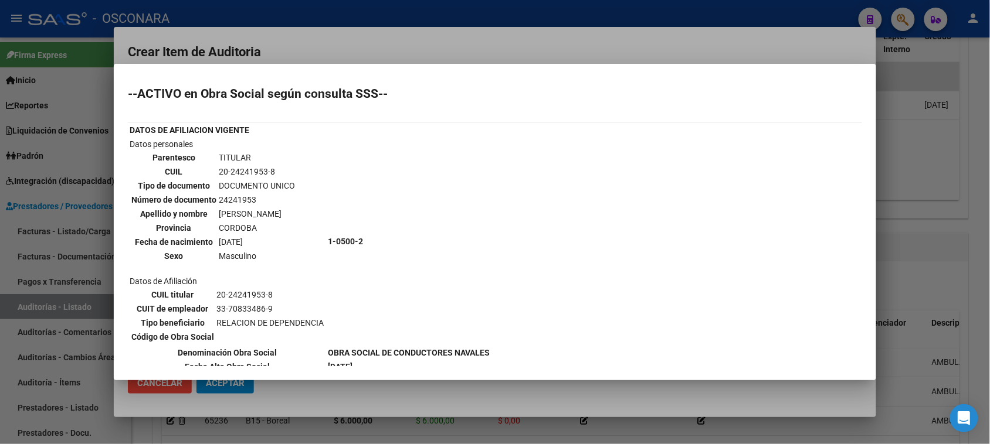
click at [429, 35] on div at bounding box center [495, 222] width 990 height 444
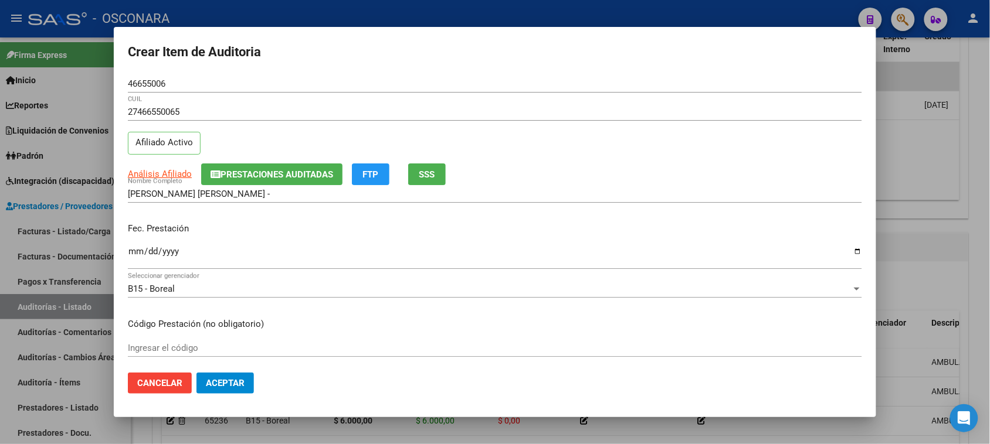
click at [133, 251] on input "Ingresar la fecha" at bounding box center [495, 256] width 734 height 19
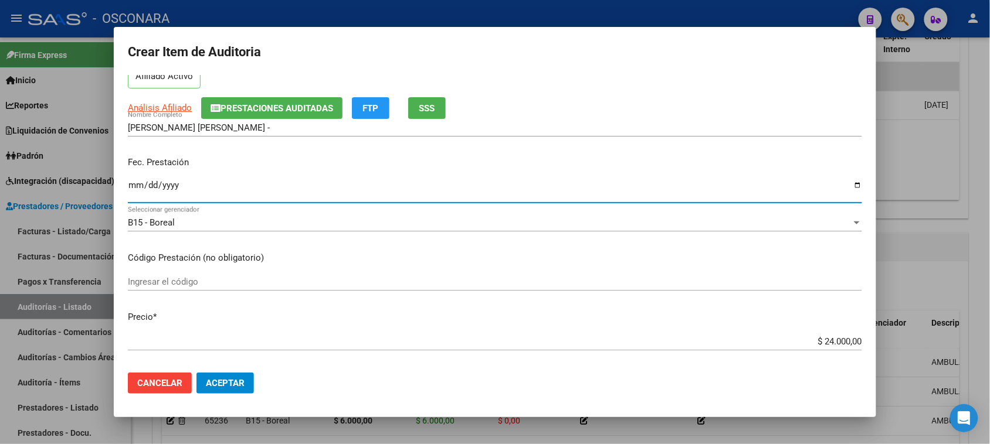
scroll to position [147, 0]
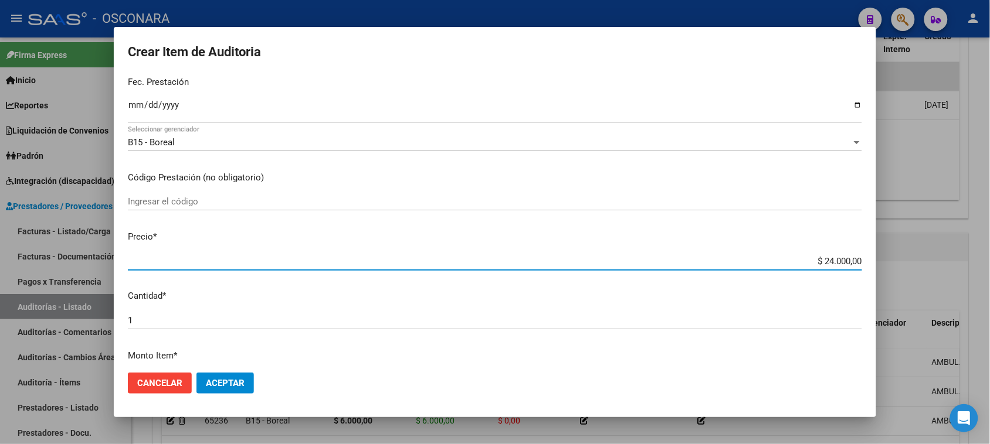
drag, startPoint x: 810, startPoint y: 259, endPoint x: 898, endPoint y: 250, distance: 87.7
click at [895, 251] on div "Crear Item de Auditoria 46655006 Nro Documento 27466550065 CUIL Afiliado Activo…" at bounding box center [495, 222] width 990 height 444
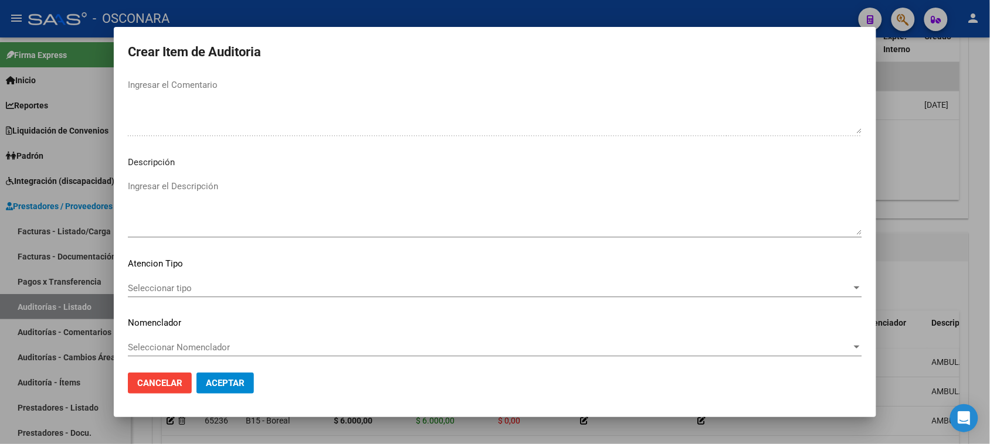
scroll to position [766, 0]
click at [180, 194] on textarea "Ingresar el Descripción" at bounding box center [495, 205] width 734 height 55
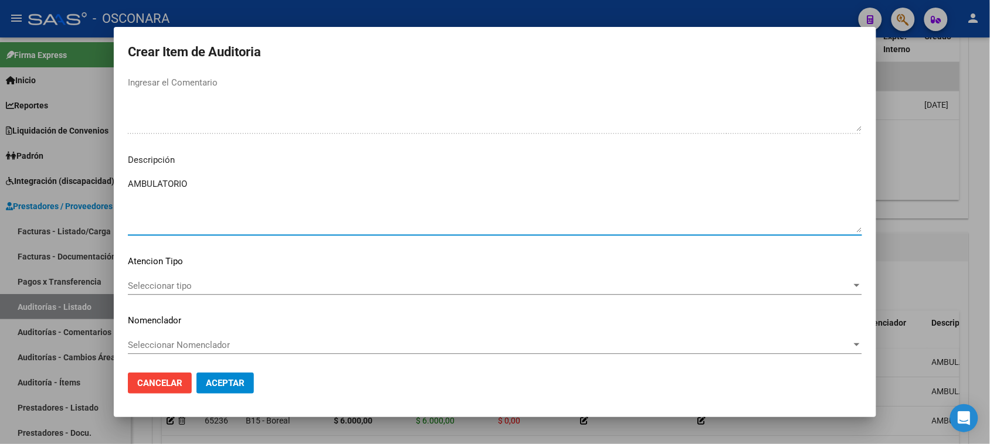
click at [154, 283] on span "Seleccionar tipo" at bounding box center [490, 286] width 724 height 11
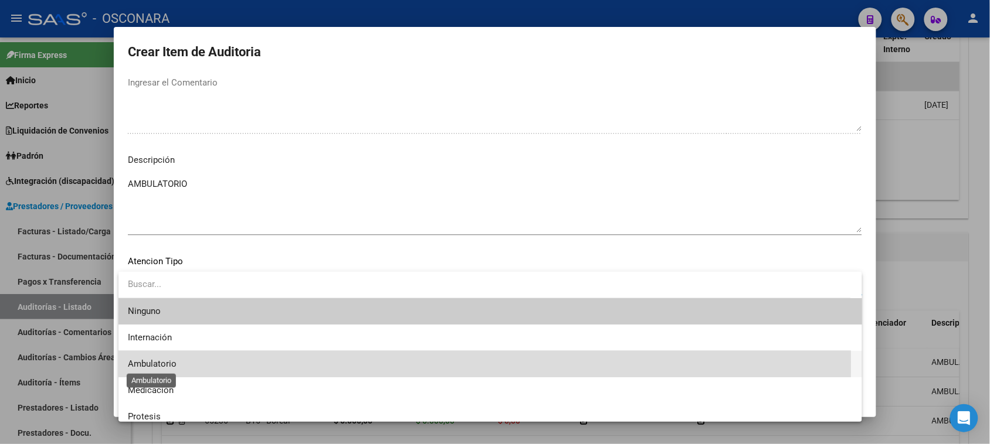
click at [160, 362] on span "Ambulatorio" at bounding box center [152, 364] width 49 height 11
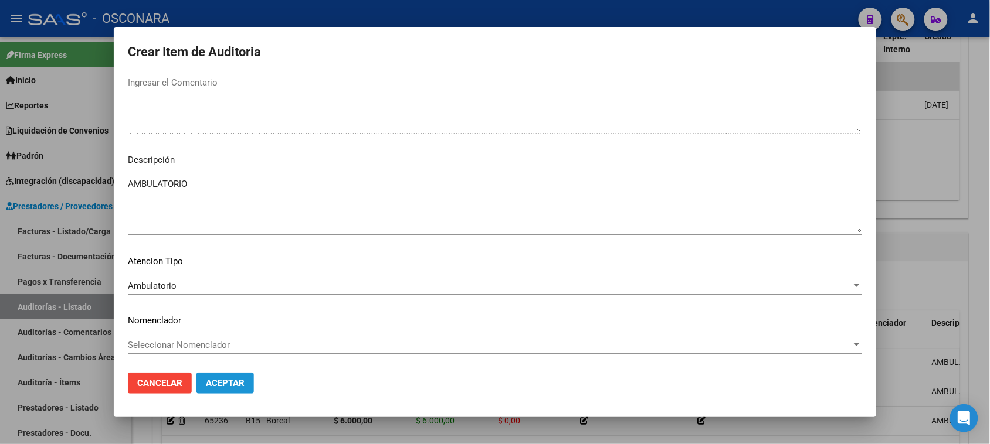
click at [223, 383] on span "Aceptar" at bounding box center [225, 383] width 39 height 11
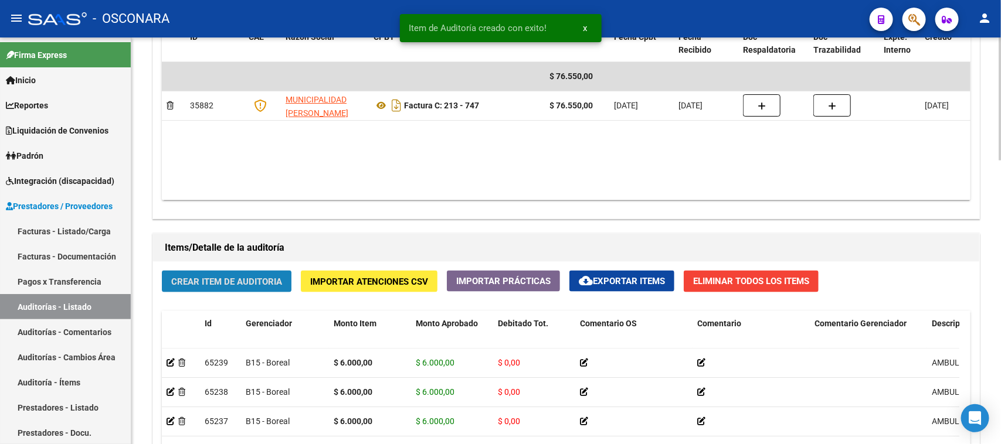
click at [247, 271] on button "Crear Item de Auditoria" at bounding box center [227, 282] width 130 height 22
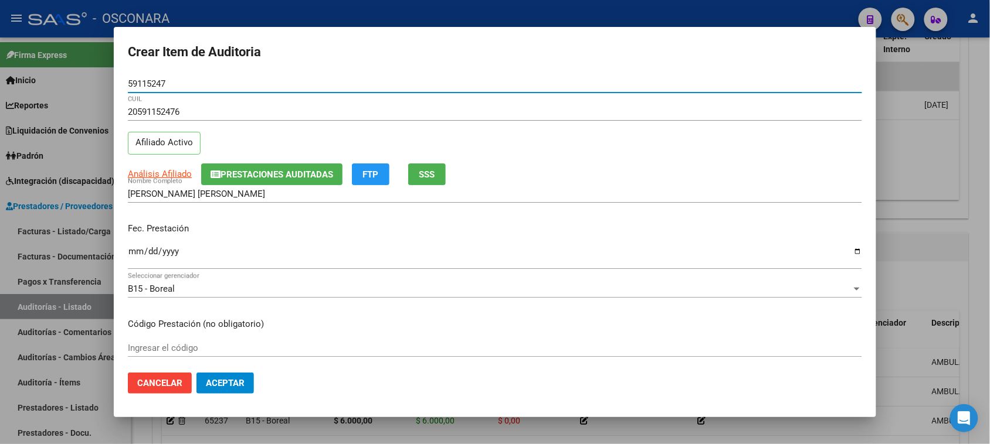
click at [432, 171] on span "SSS" at bounding box center [427, 174] width 16 height 11
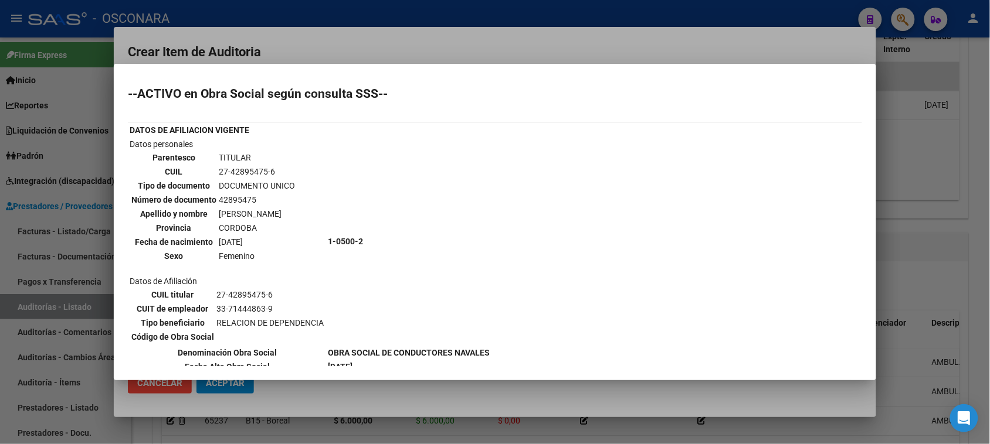
click at [330, 42] on div at bounding box center [495, 222] width 990 height 444
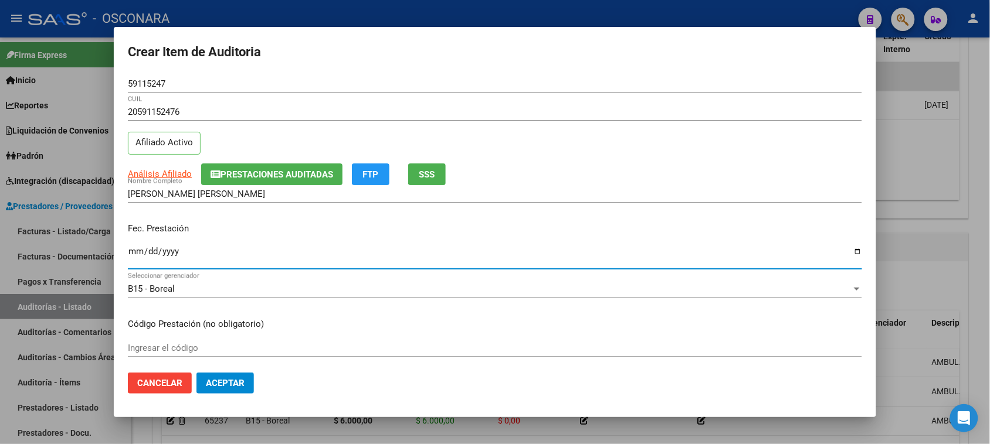
click at [140, 251] on input "Ingresar la fecha" at bounding box center [495, 256] width 734 height 19
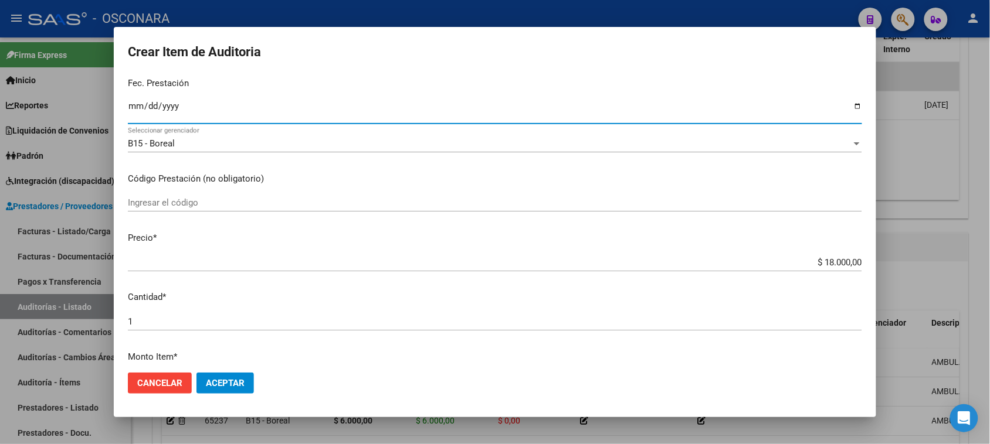
scroll to position [147, 0]
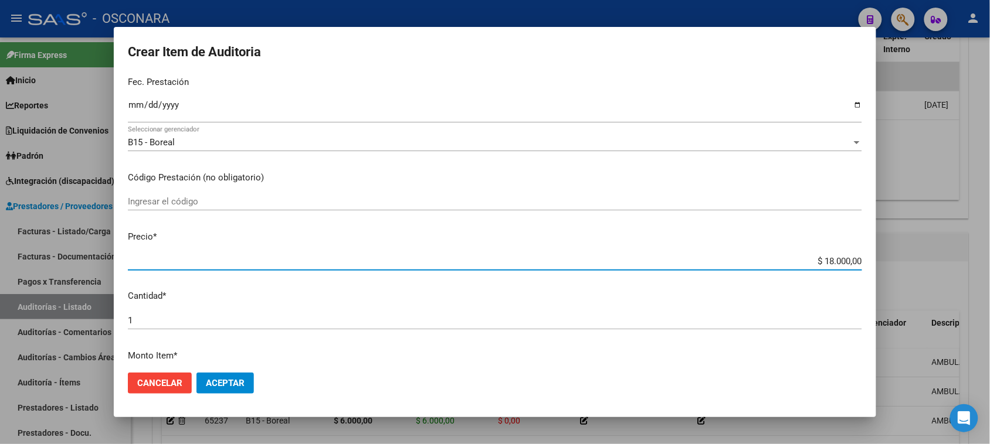
drag, startPoint x: 814, startPoint y: 259, endPoint x: 991, endPoint y: 248, distance: 177.4
click at [990, 250] on html "menu - OSCONARA person Firma Express Inicio Calendario SSS Instructivos Contact…" at bounding box center [495, 222] width 990 height 444
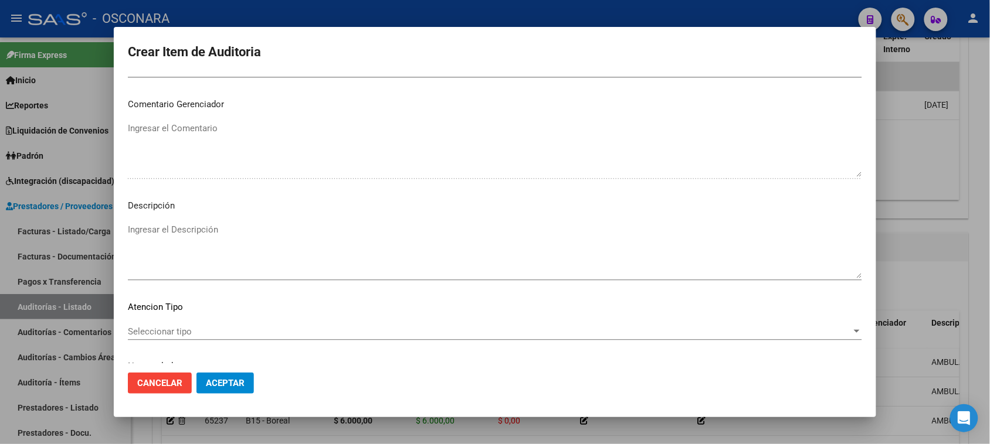
scroll to position [766, 0]
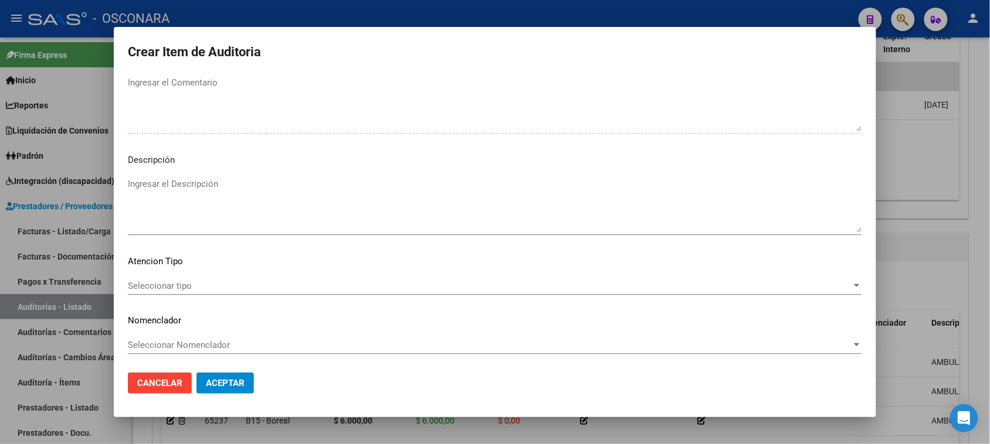
click at [177, 224] on textarea "Ingresar el Descripción" at bounding box center [495, 205] width 734 height 55
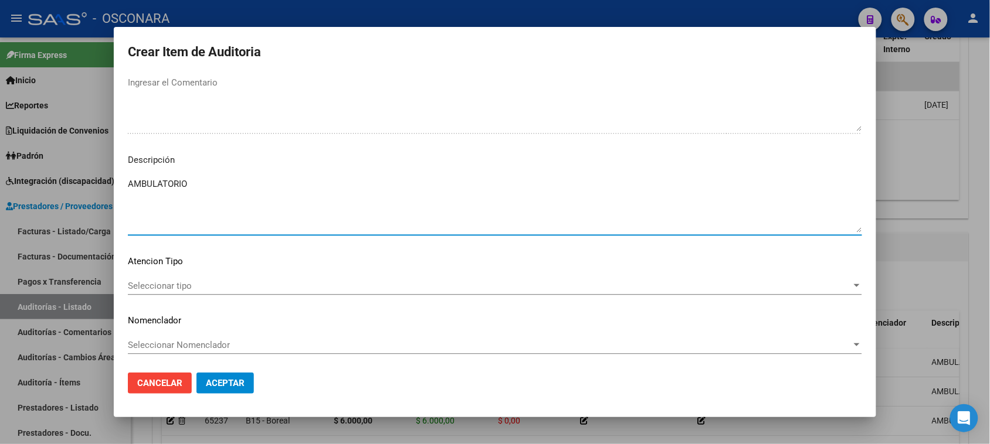
click at [160, 281] on span "Seleccionar tipo" at bounding box center [490, 286] width 724 height 11
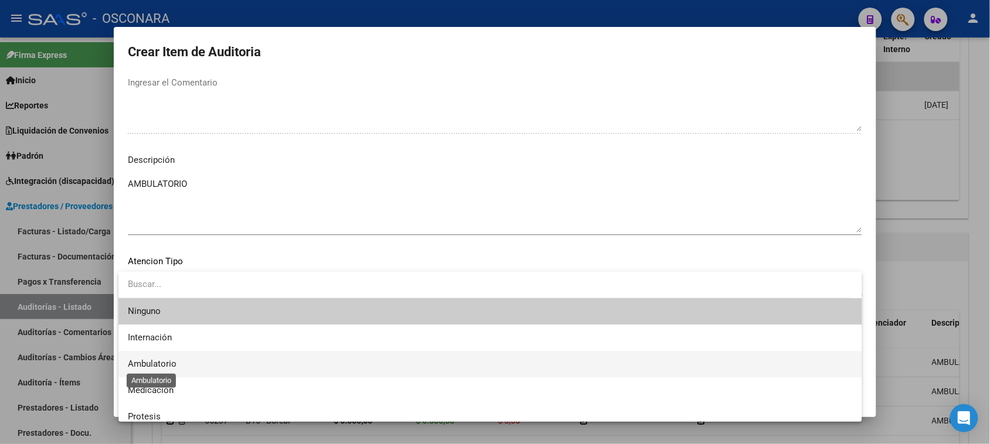
click at [151, 365] on span "Ambulatorio" at bounding box center [152, 364] width 49 height 11
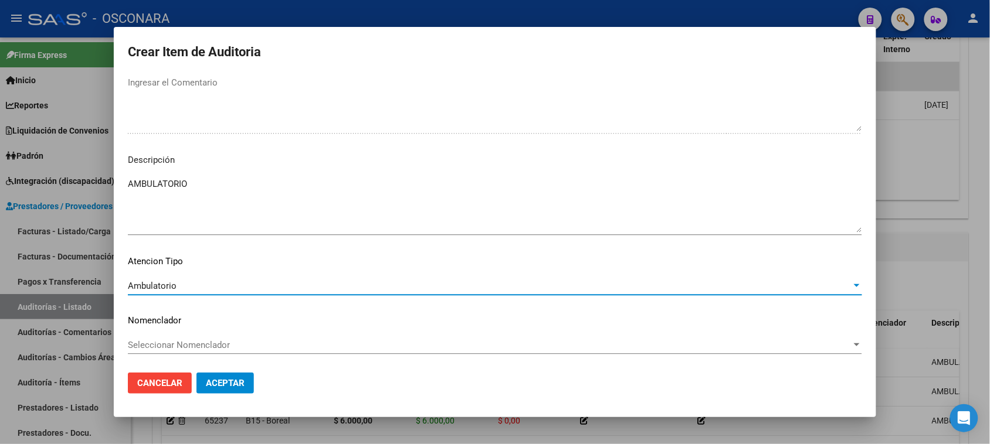
click at [213, 382] on span "Aceptar" at bounding box center [225, 383] width 39 height 11
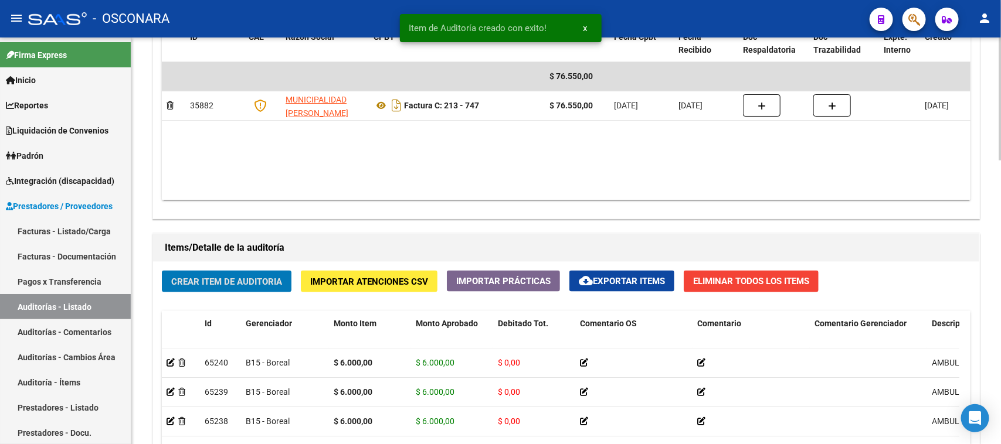
click at [220, 271] on button "Crear Item de Auditoria" at bounding box center [227, 282] width 130 height 22
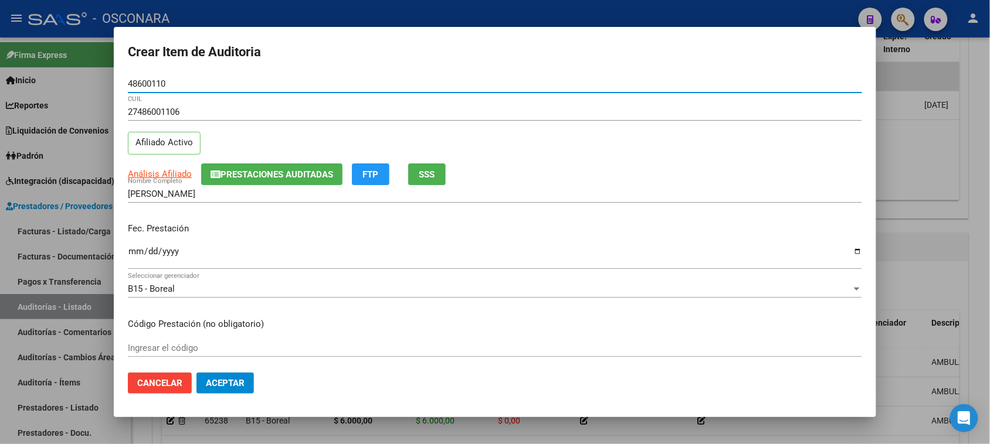
click at [429, 169] on span "SSS" at bounding box center [427, 174] width 16 height 11
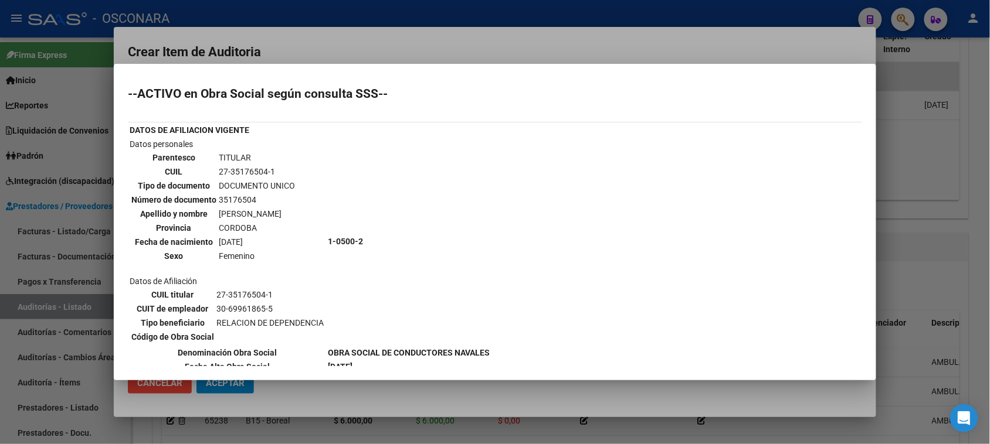
click at [392, 28] on div at bounding box center [495, 222] width 990 height 444
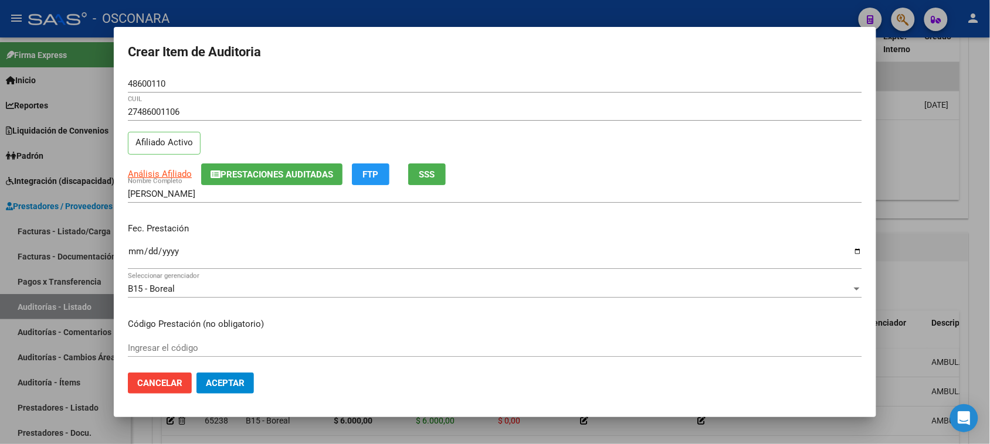
click at [131, 254] on input "Ingresar la fecha" at bounding box center [495, 256] width 734 height 19
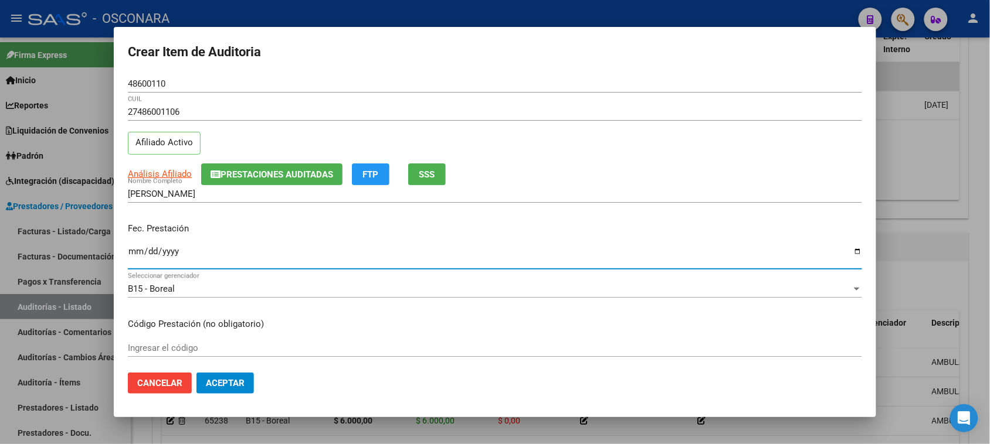
scroll to position [73, 0]
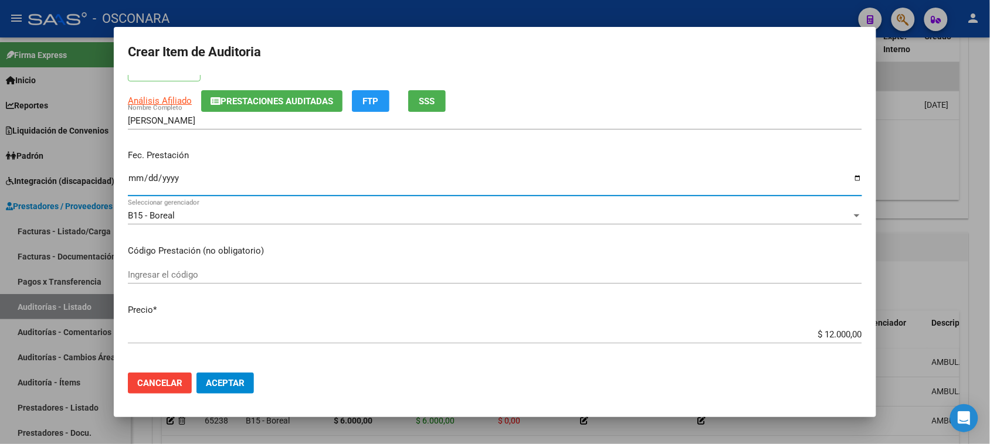
drag, startPoint x: 813, startPoint y: 332, endPoint x: 912, endPoint y: 327, distance: 99.8
click at [910, 329] on div "Crear Item de Auditoria 48600110 Nro Documento 27486001106 CUIL Afiliado Activo…" at bounding box center [495, 222] width 990 height 444
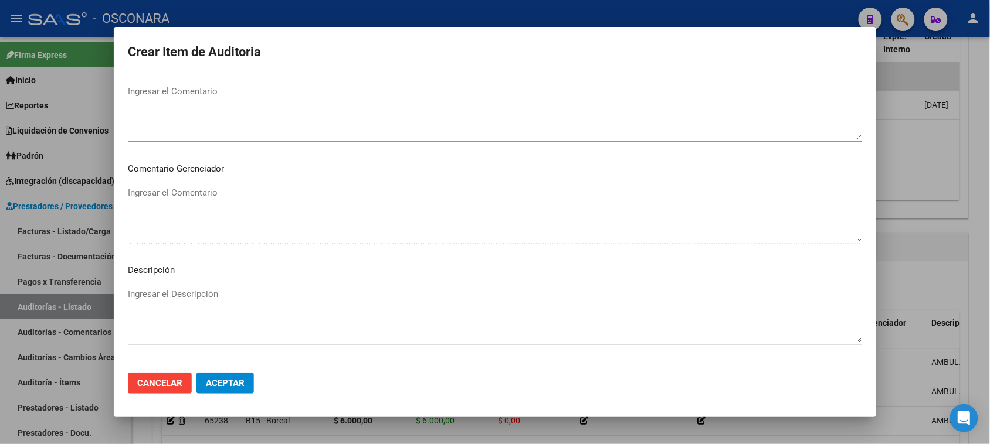
scroll to position [766, 0]
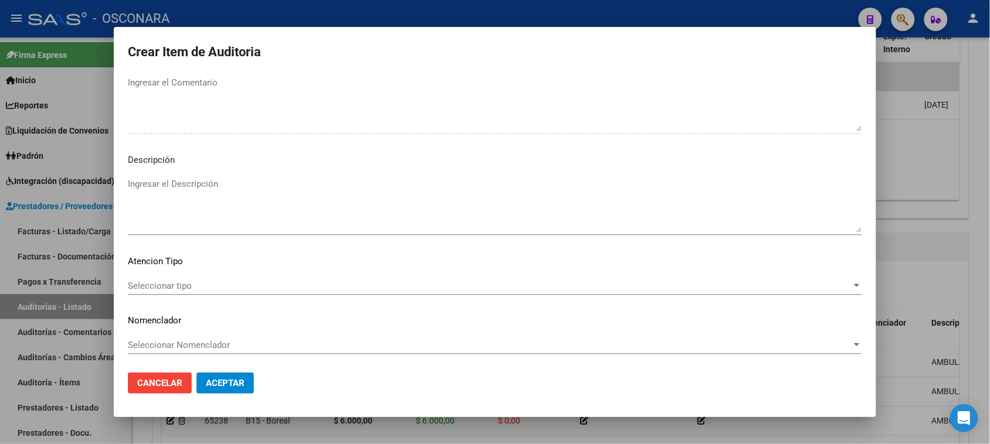
click at [201, 212] on textarea "Ingresar el Descripción" at bounding box center [495, 205] width 734 height 55
click at [157, 293] on div "Seleccionar tipo Seleccionar tipo" at bounding box center [495, 286] width 734 height 18
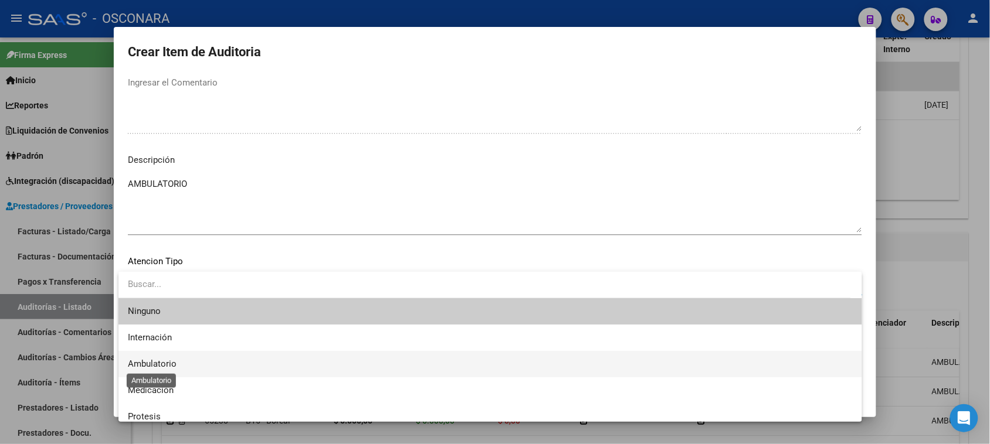
drag, startPoint x: 161, startPoint y: 371, endPoint x: 210, endPoint y: 383, distance: 50.2
click at [162, 371] on span "Ambulatorio" at bounding box center [490, 364] width 725 height 26
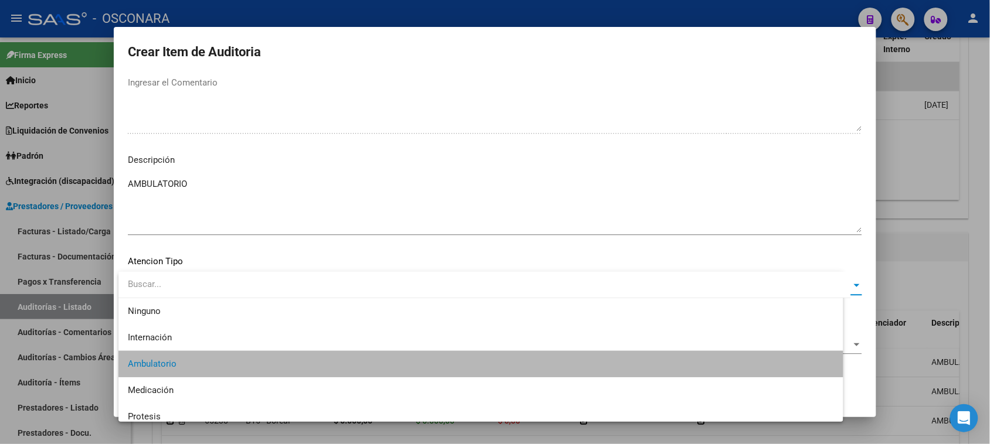
click at [223, 383] on span "Aceptar" at bounding box center [225, 383] width 39 height 11
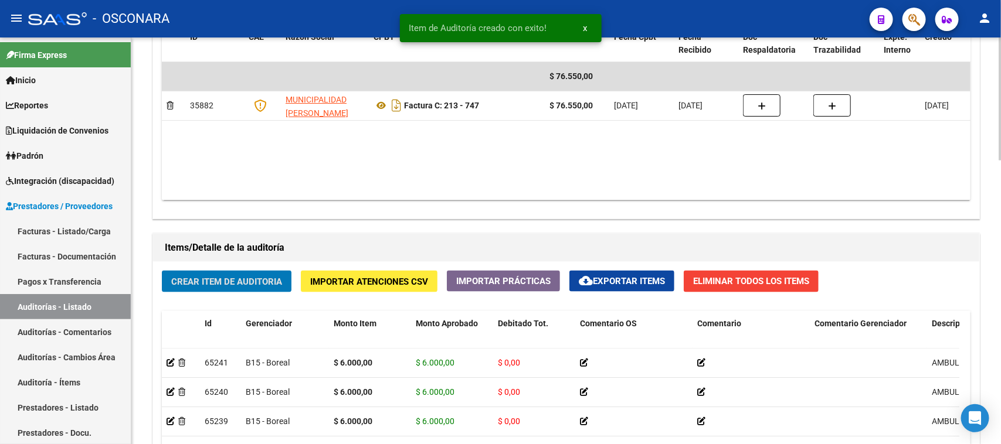
click at [256, 284] on span "Crear Item de Auditoria" at bounding box center [226, 282] width 111 height 11
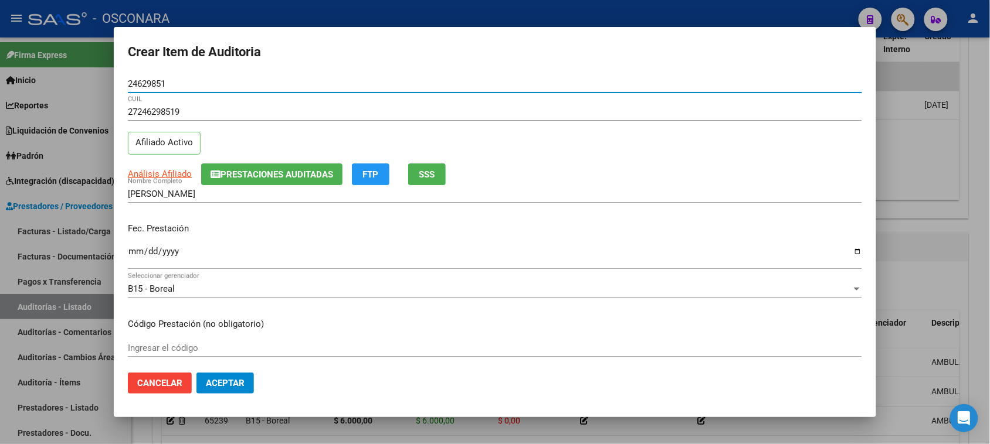
click at [132, 260] on input "Ingresar la fecha" at bounding box center [495, 256] width 734 height 19
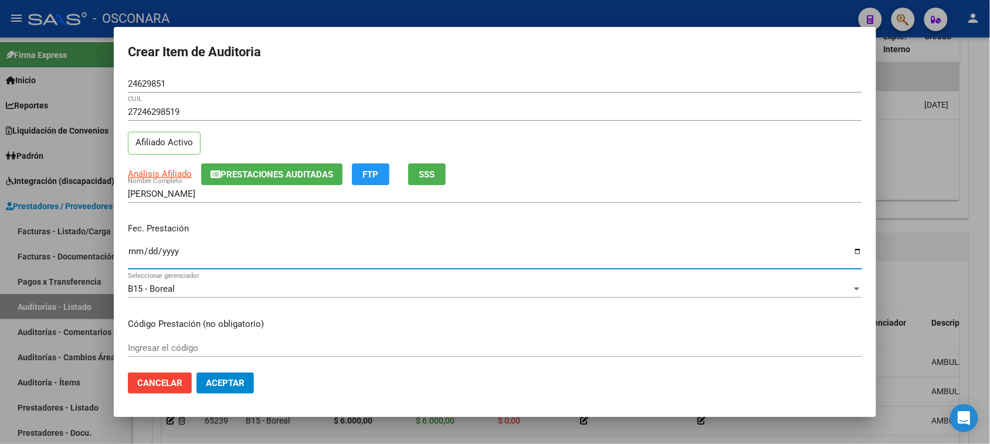
click at [429, 170] on span "SSS" at bounding box center [427, 174] width 16 height 11
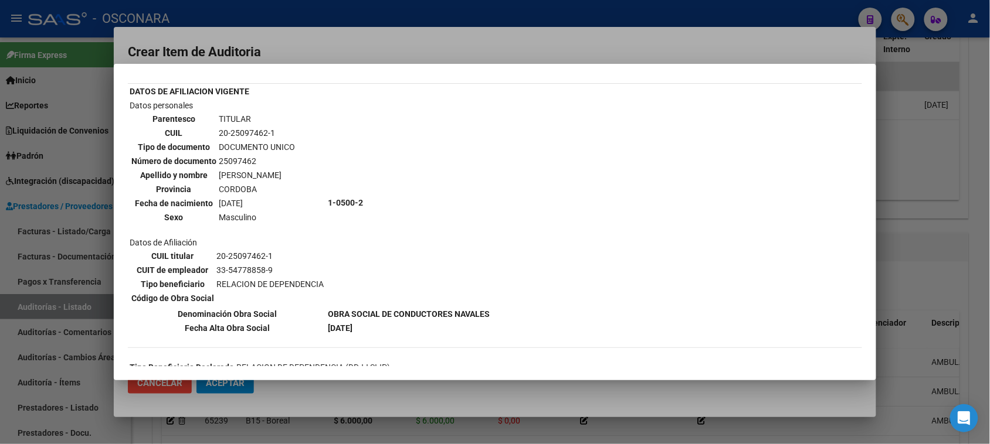
scroll to position [73, 0]
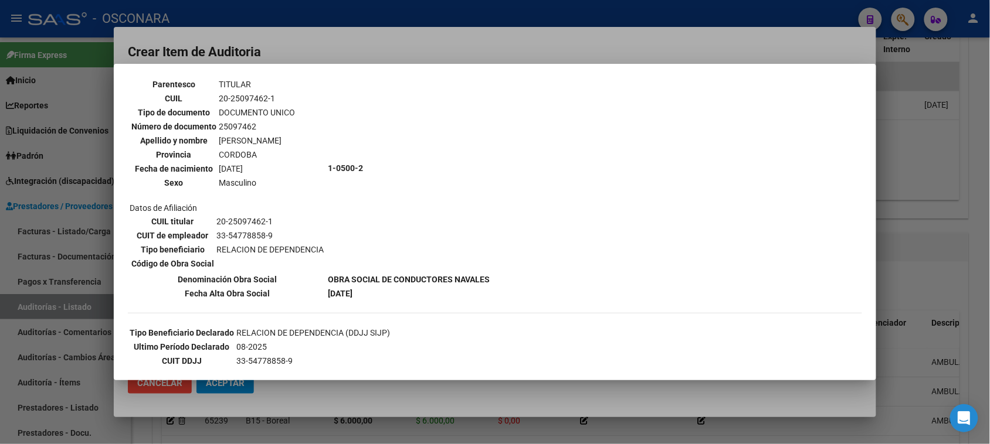
click at [451, 51] on div at bounding box center [495, 222] width 990 height 444
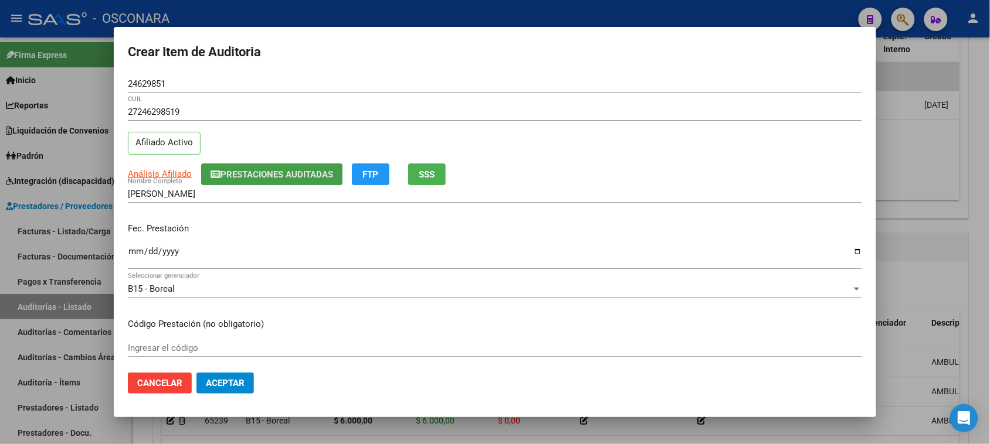
click at [287, 171] on span "Prestaciones Auditadas" at bounding box center [276, 174] width 113 height 11
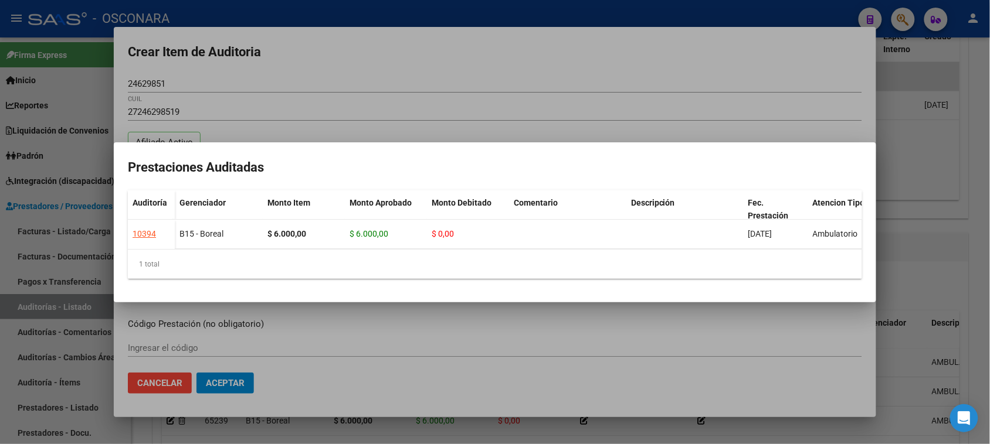
click at [466, 109] on div at bounding box center [495, 222] width 990 height 444
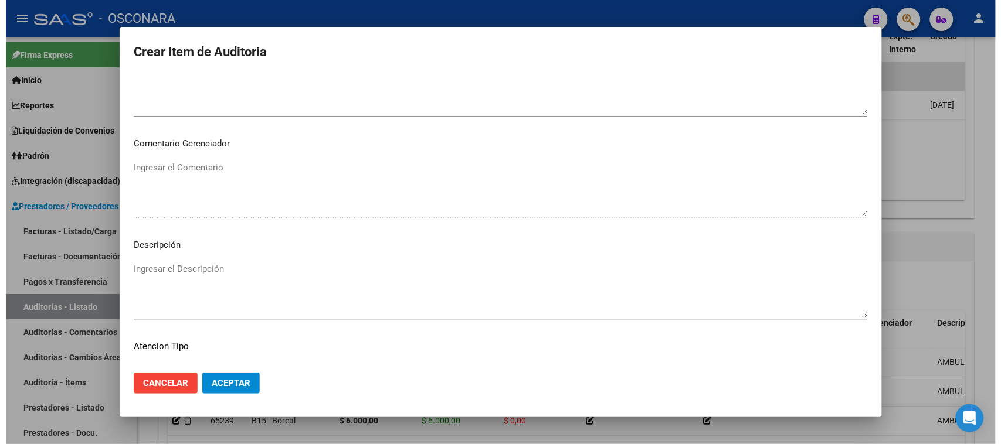
scroll to position [766, 0]
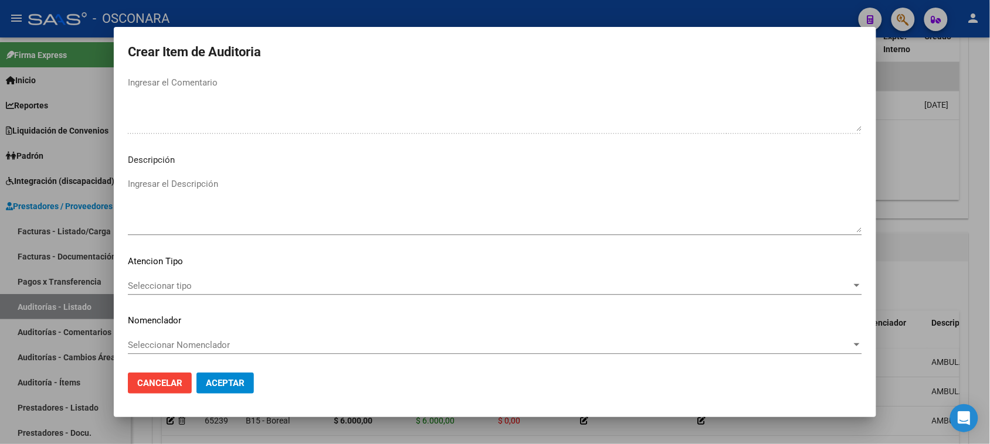
click at [165, 188] on textarea "Ingresar el Descripción" at bounding box center [495, 205] width 734 height 55
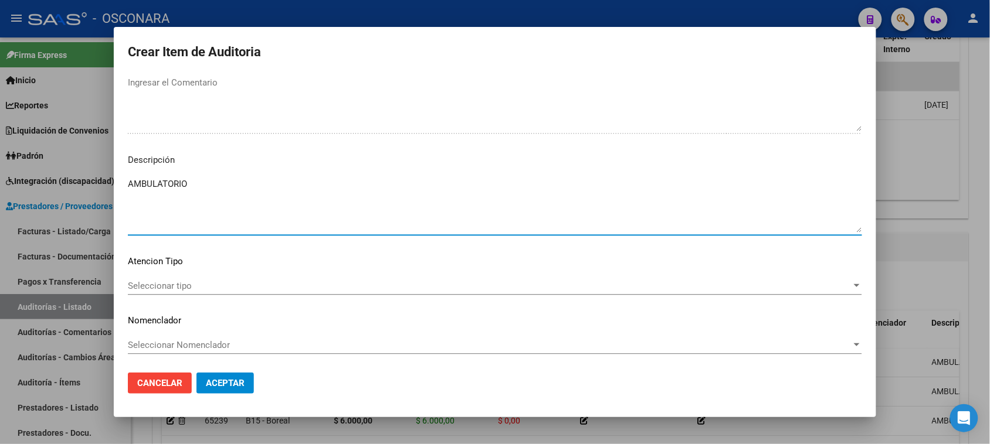
click at [171, 288] on span "Seleccionar tipo" at bounding box center [490, 286] width 724 height 11
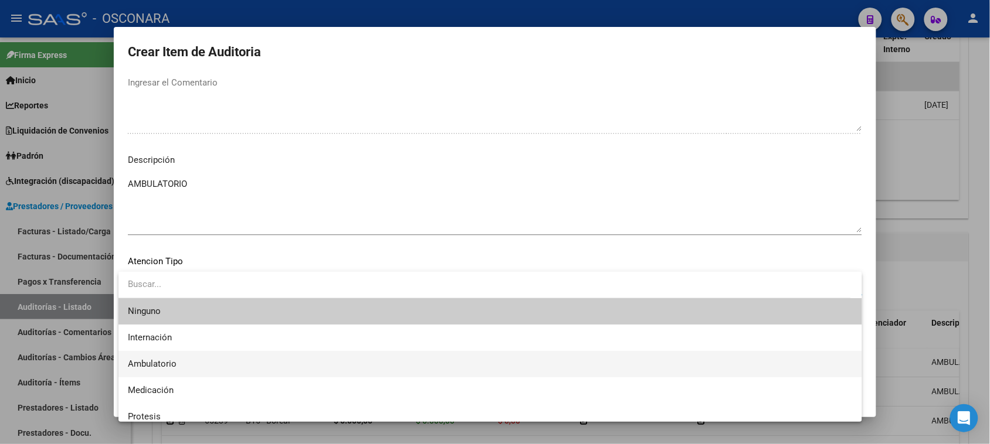
click at [164, 362] on span "Ambulatorio" at bounding box center [152, 364] width 49 height 11
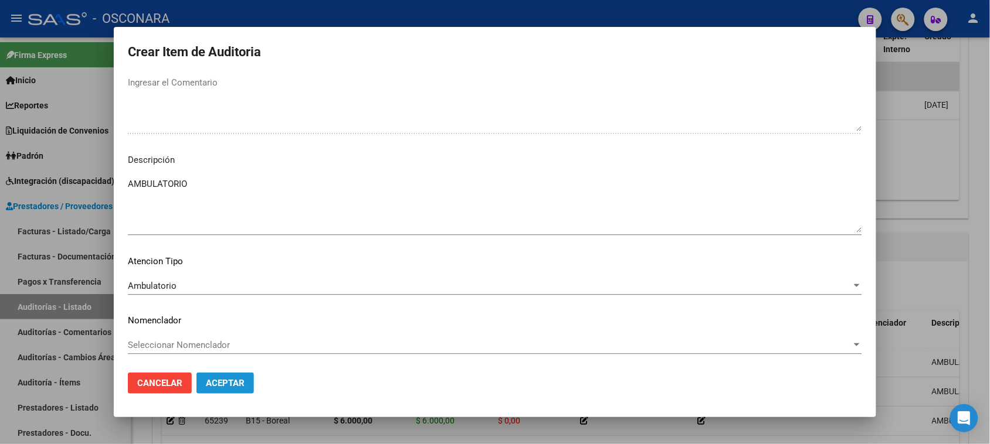
click at [215, 385] on span "Aceptar" at bounding box center [225, 383] width 39 height 11
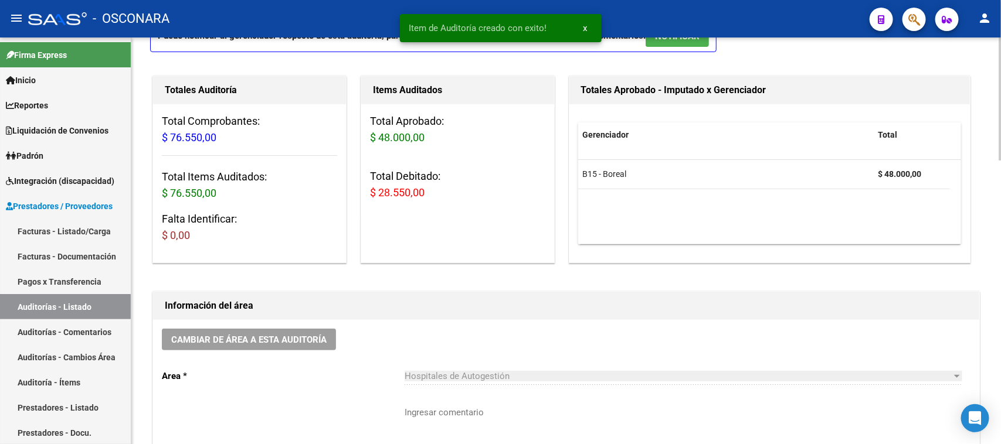
scroll to position [0, 0]
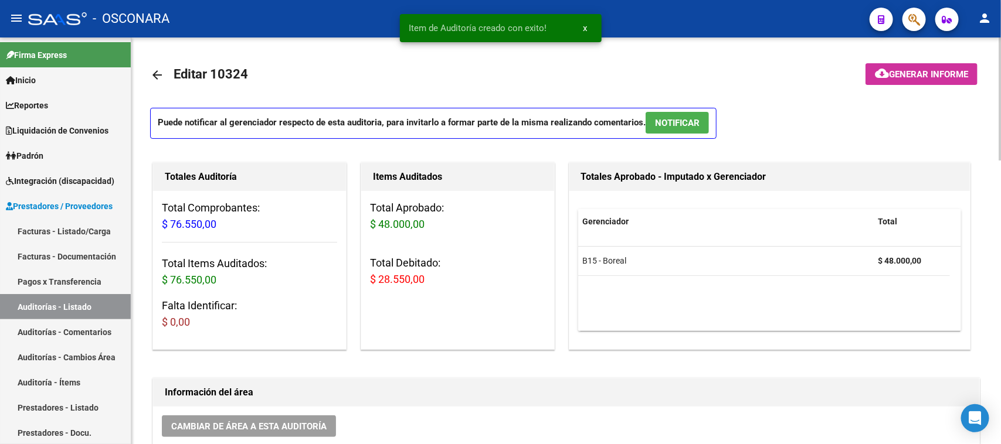
click at [695, 120] on span "NOTIFICAR" at bounding box center [677, 123] width 45 height 11
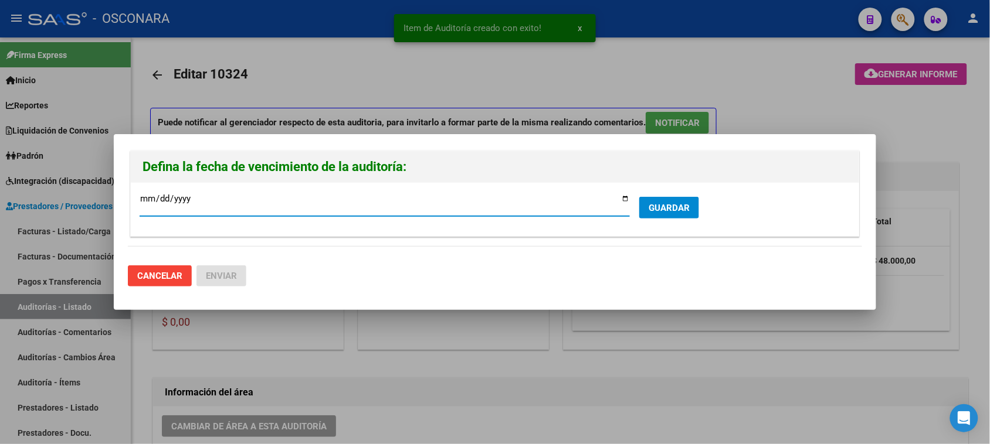
click at [623, 199] on input "[DATE]" at bounding box center [385, 203] width 490 height 19
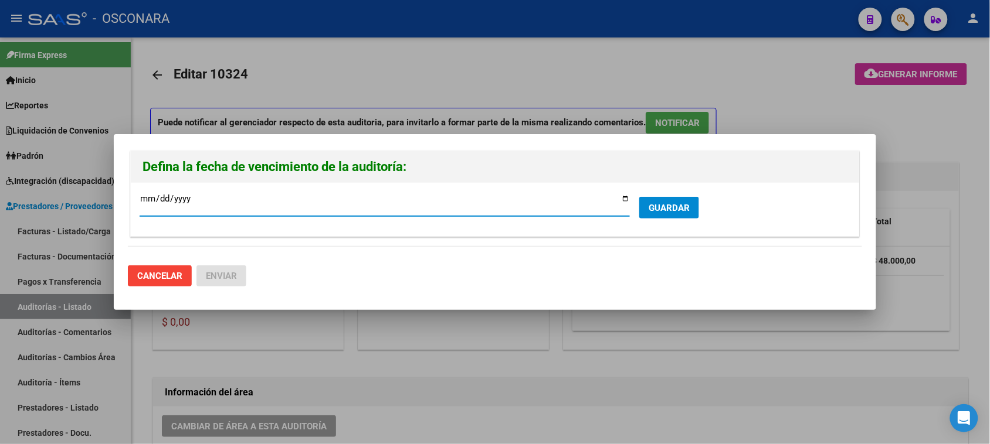
click at [670, 212] on span "GUARDAR" at bounding box center [668, 208] width 41 height 11
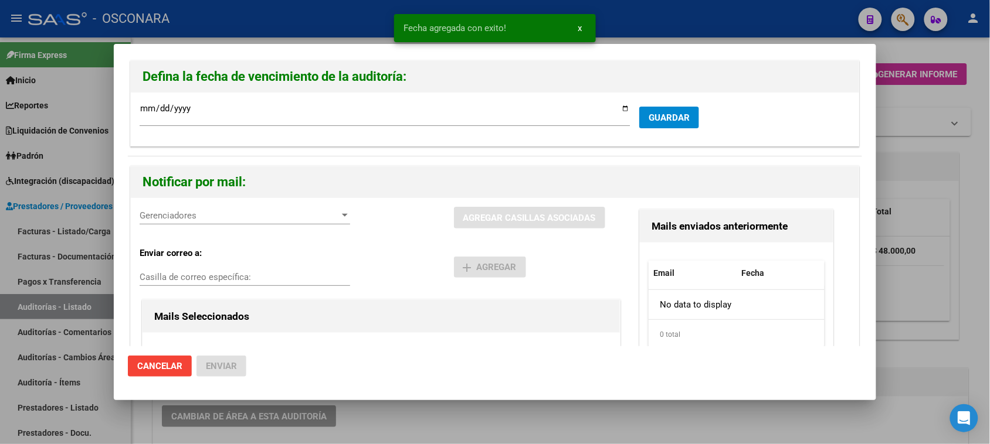
click at [219, 214] on span "Gerenciadores" at bounding box center [240, 215] width 200 height 11
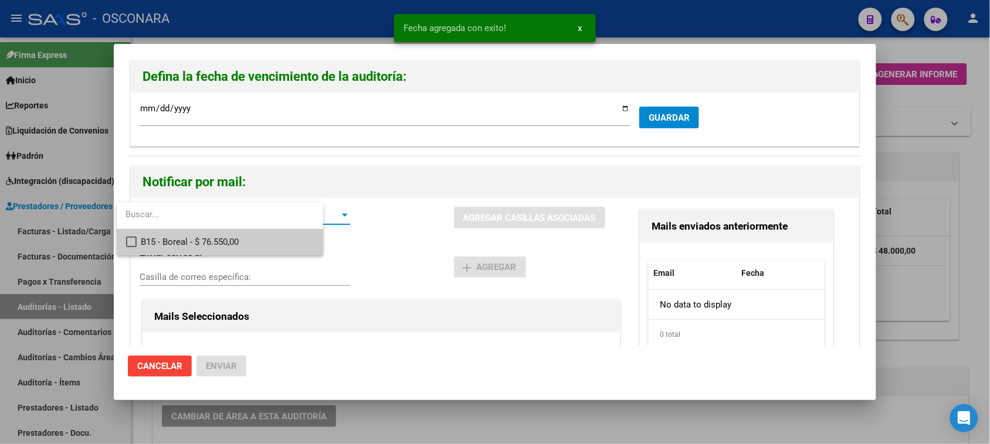
click at [227, 239] on span "B15 - Boreal - $ 76.550,00" at bounding box center [227, 242] width 173 height 26
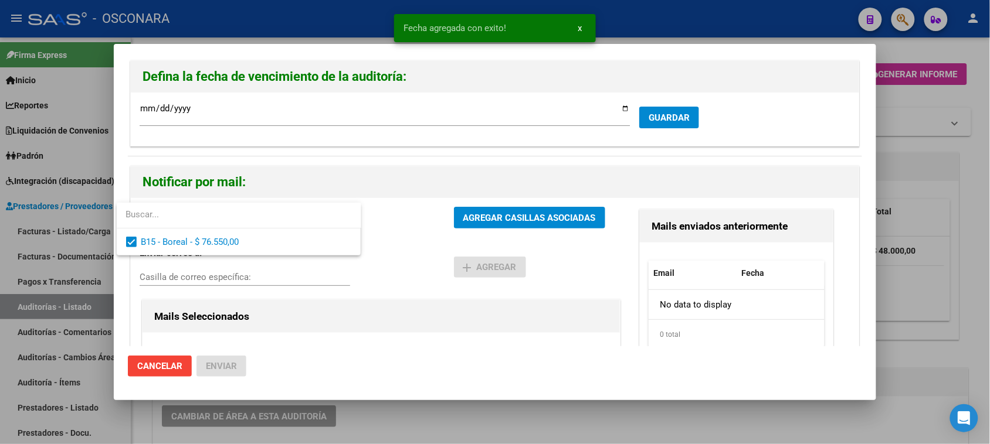
click at [488, 219] on div at bounding box center [495, 222] width 990 height 444
click at [488, 219] on span "AGREGAR CASILLAS ASOCIADAS" at bounding box center [529, 218] width 133 height 11
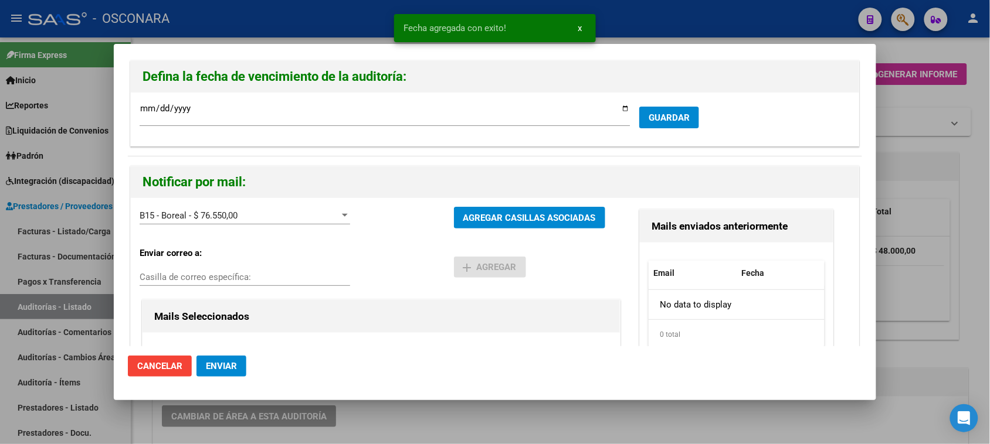
drag, startPoint x: 208, startPoint y: 366, endPoint x: 253, endPoint y: 352, distance: 46.7
click at [209, 366] on span "Enviar" at bounding box center [221, 366] width 31 height 11
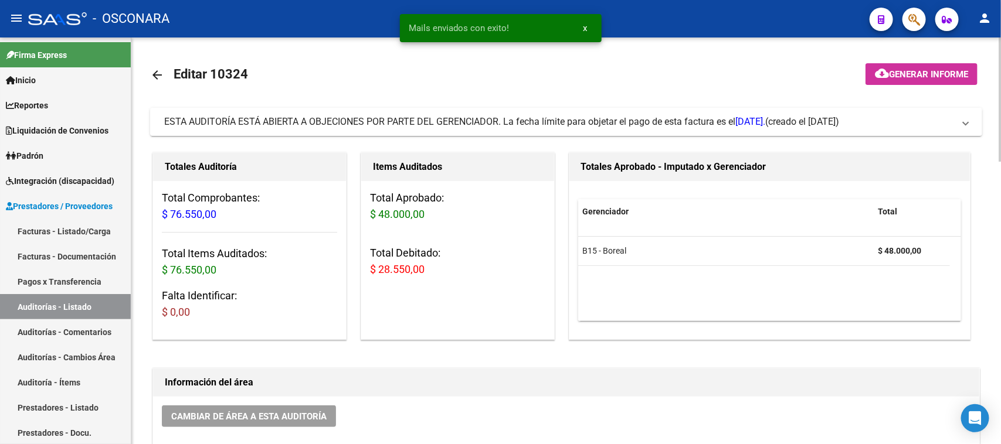
click at [928, 81] on button "cloud_download Generar informe" at bounding box center [921, 74] width 112 height 22
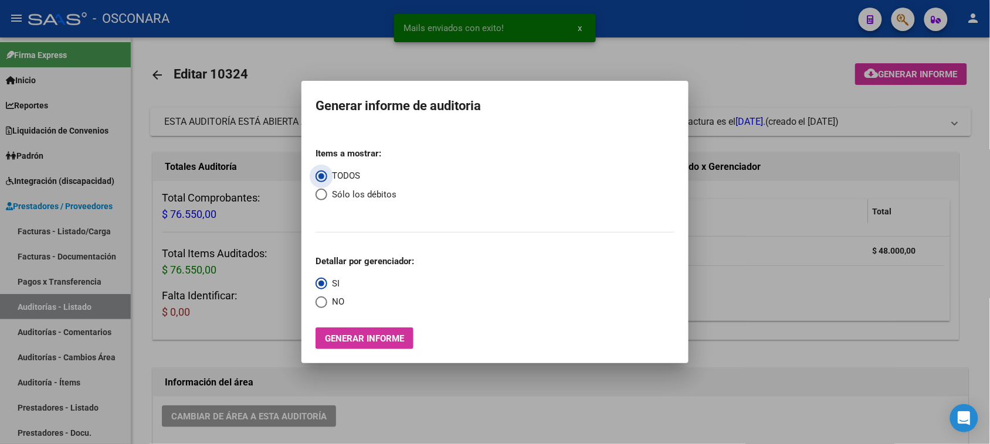
click at [321, 193] on span "Select an option" at bounding box center [321, 195] width 12 height 12
click at [321, 193] on input "Sólo los débitos" at bounding box center [321, 195] width 12 height 12
click at [344, 348] on button "Generar informe" at bounding box center [364, 339] width 98 height 22
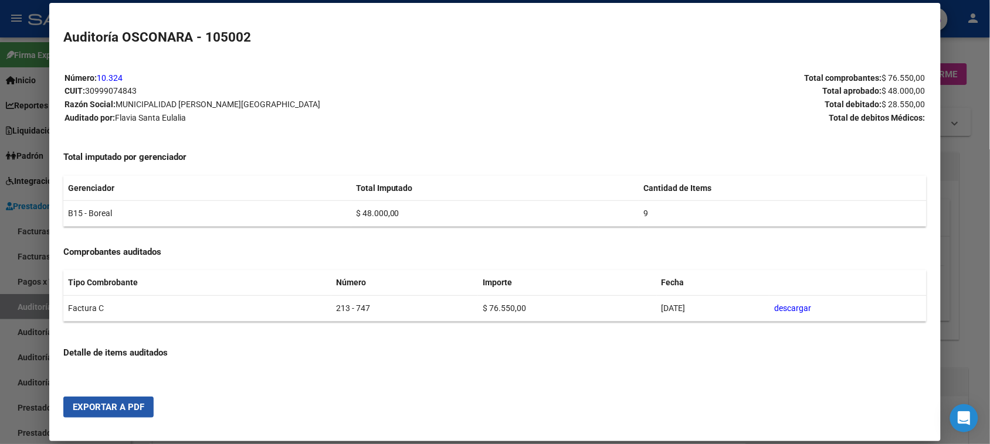
click at [112, 408] on span "Exportar a PDF" at bounding box center [109, 407] width 72 height 11
click at [15, 303] on div at bounding box center [495, 222] width 990 height 444
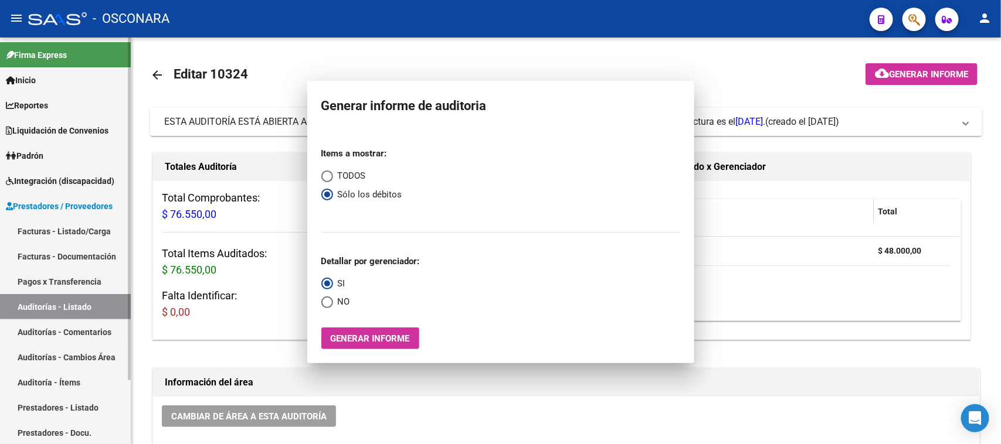
click at [16, 303] on link "Auditorías - Listado" at bounding box center [65, 306] width 131 height 25
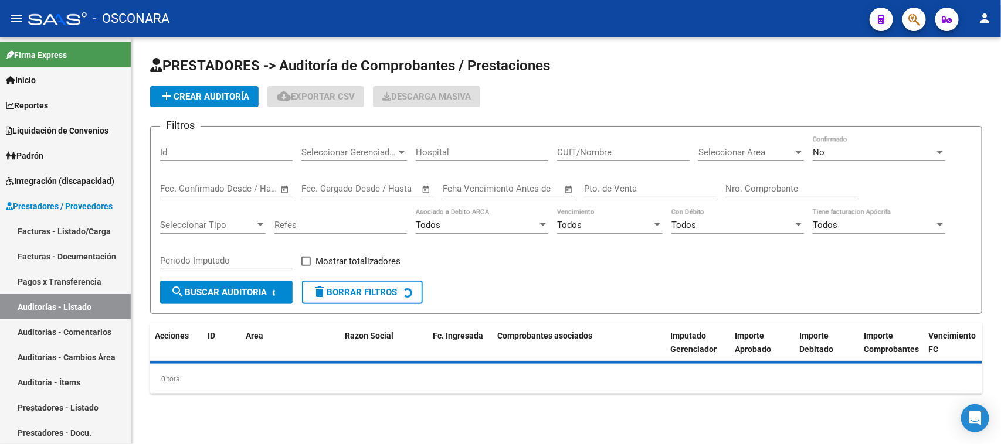
click at [159, 157] on form "Filtros Id Seleccionar Gerenciador Seleccionar Gerenciador Hospital CUIT/Nombre…" at bounding box center [566, 220] width 832 height 188
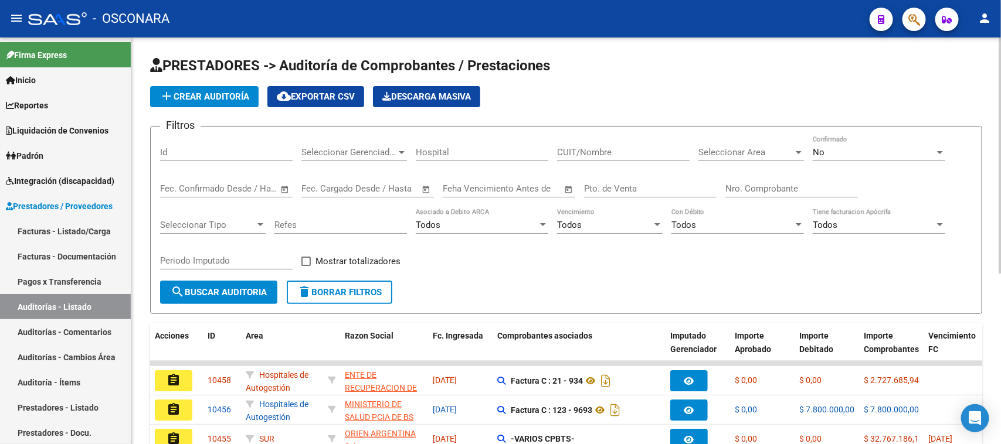
click at [176, 150] on input "Id" at bounding box center [226, 152] width 133 height 11
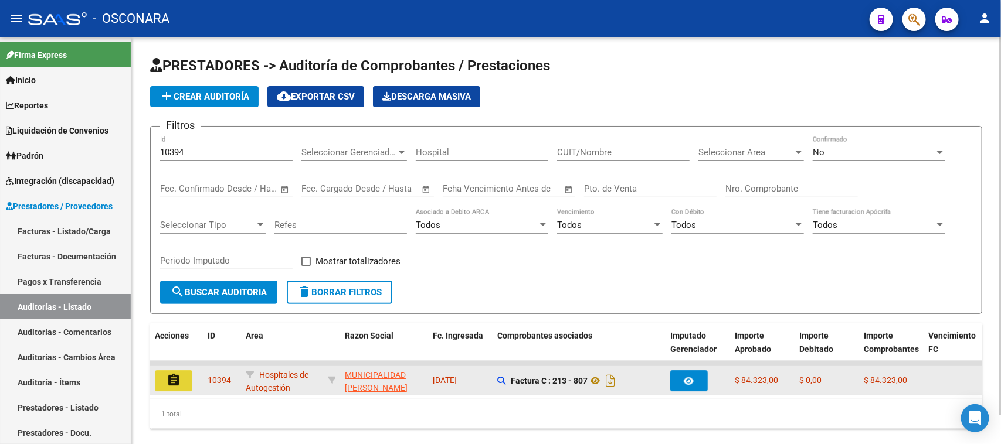
click at [174, 382] on mat-icon "assignment" at bounding box center [174, 380] width 14 height 14
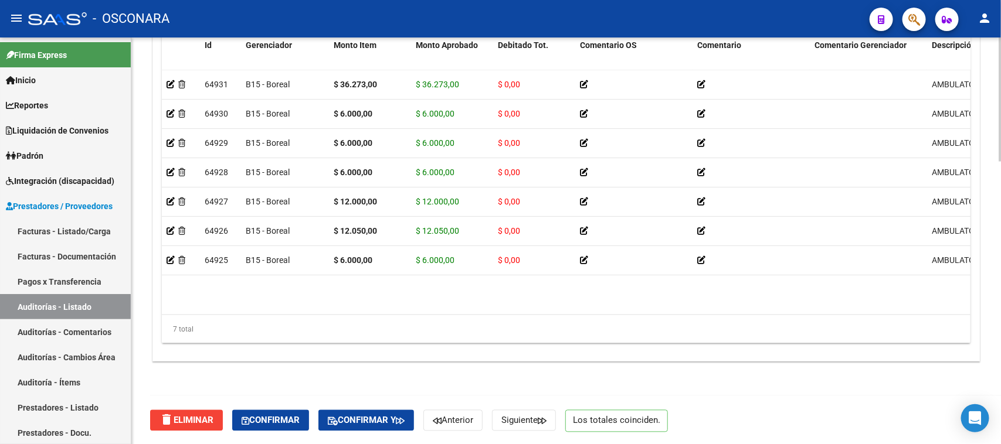
click at [280, 426] on button "Confirmar" at bounding box center [270, 420] width 77 height 21
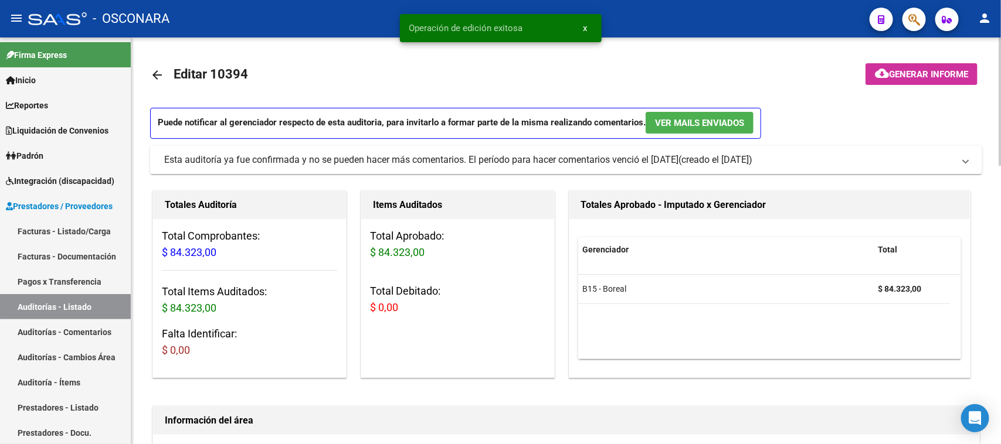
click at [915, 73] on span "Generar informe" at bounding box center [928, 74] width 79 height 11
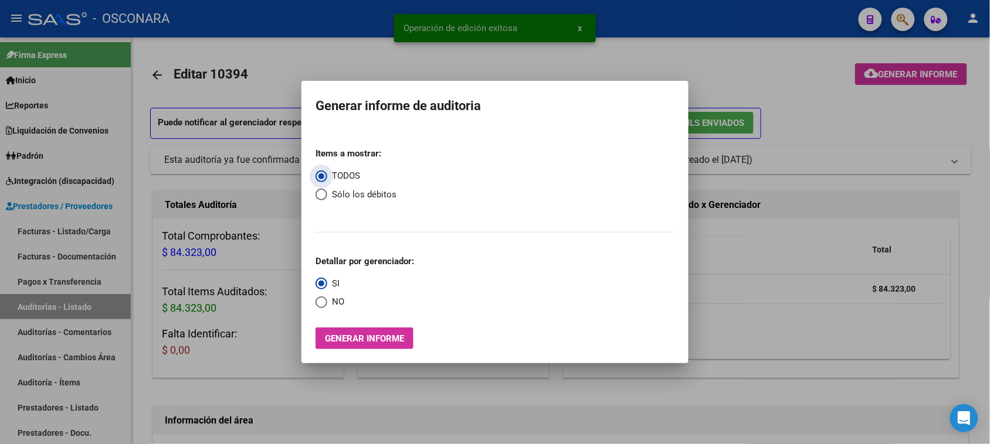
click at [334, 341] on span "Generar informe" at bounding box center [364, 339] width 79 height 11
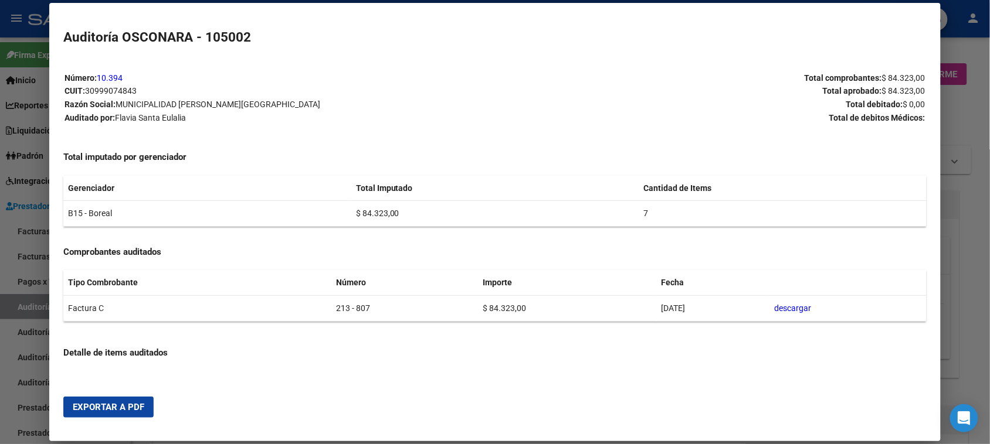
click at [103, 402] on button "Exportar a PDF" at bounding box center [108, 407] width 90 height 21
click at [15, 320] on div at bounding box center [495, 222] width 990 height 444
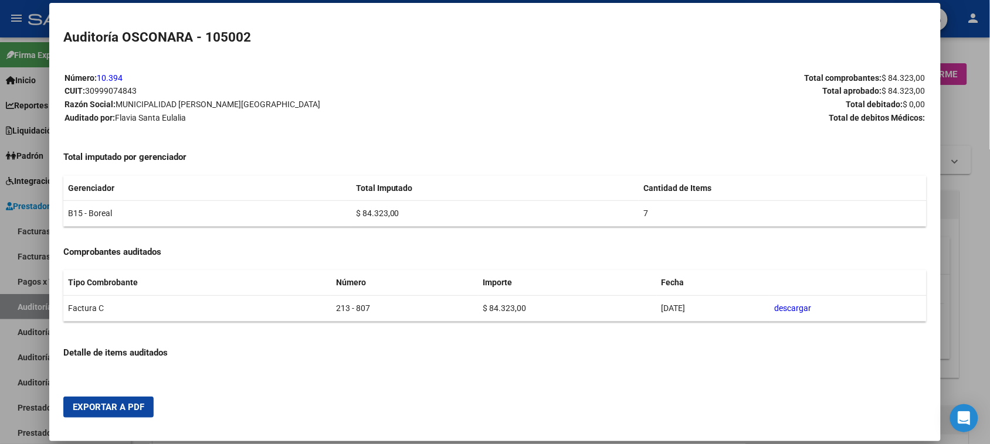
click at [16, 320] on div at bounding box center [495, 222] width 990 height 444
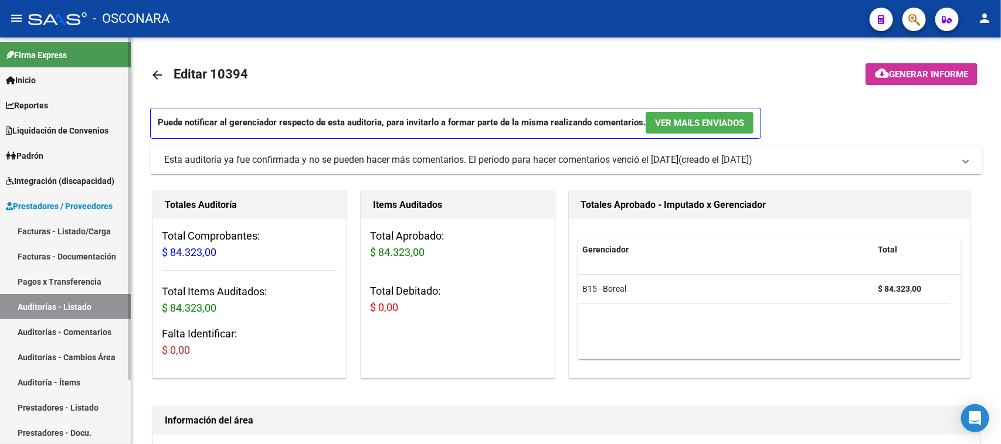
click at [18, 317] on link "Auditorías - Listado" at bounding box center [65, 306] width 131 height 25
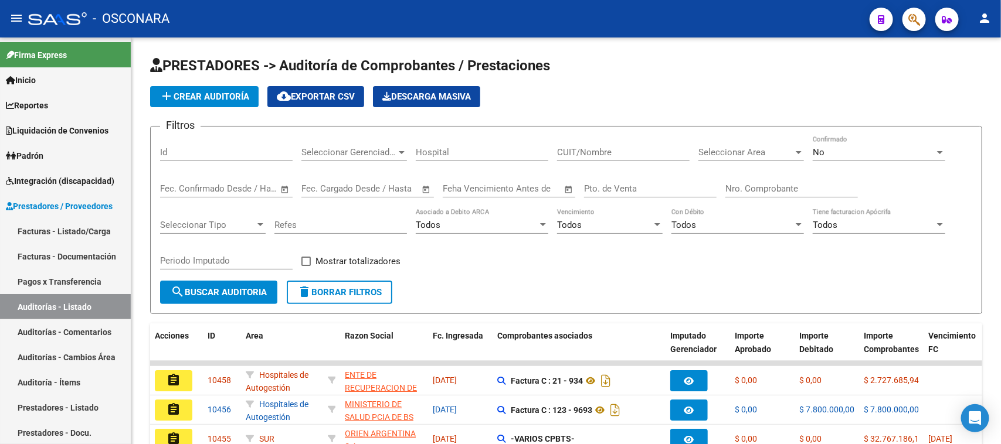
click at [182, 156] on input "Id" at bounding box center [226, 152] width 133 height 11
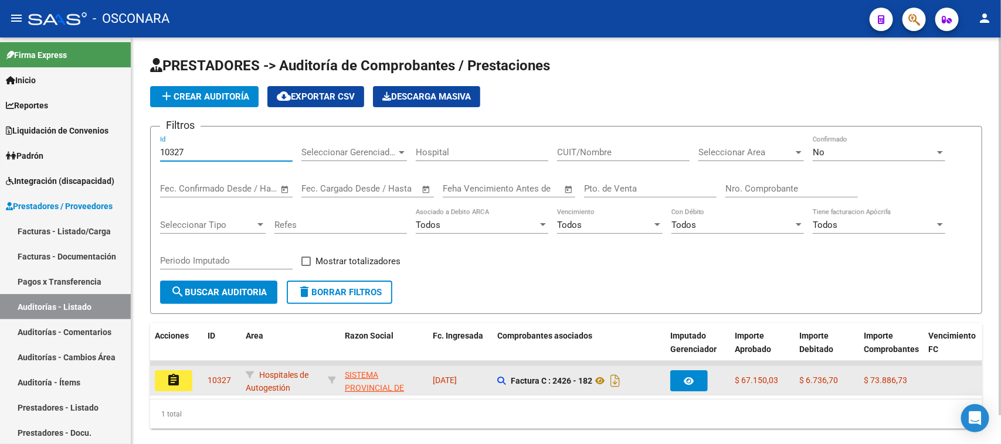
click at [174, 379] on mat-icon "assignment" at bounding box center [174, 380] width 14 height 14
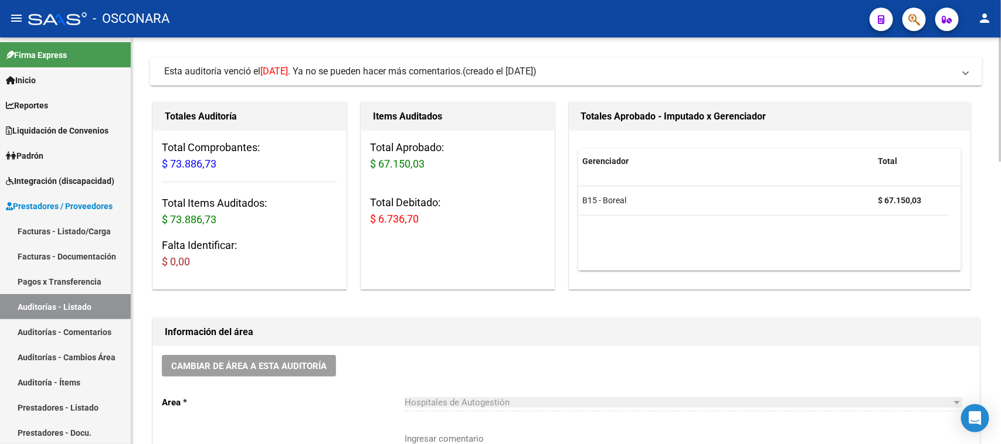
scroll to position [73, 0]
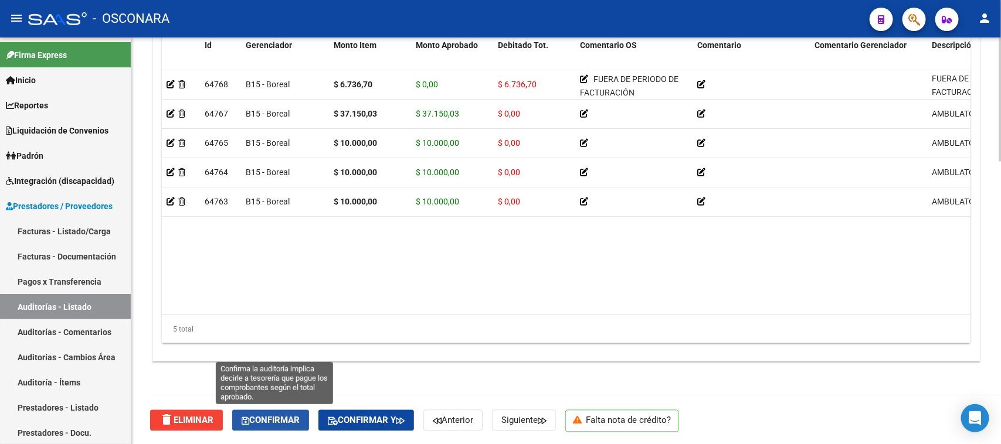
click at [269, 416] on span "Confirmar" at bounding box center [271, 421] width 58 height 11
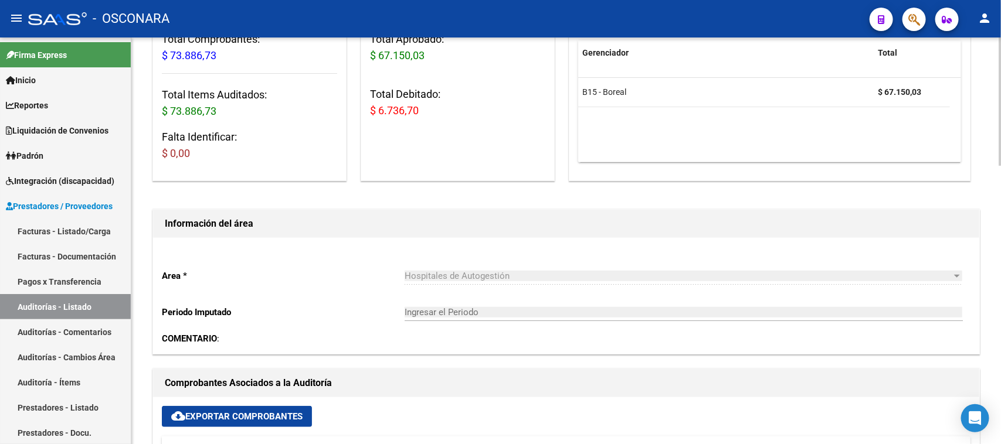
scroll to position [0, 0]
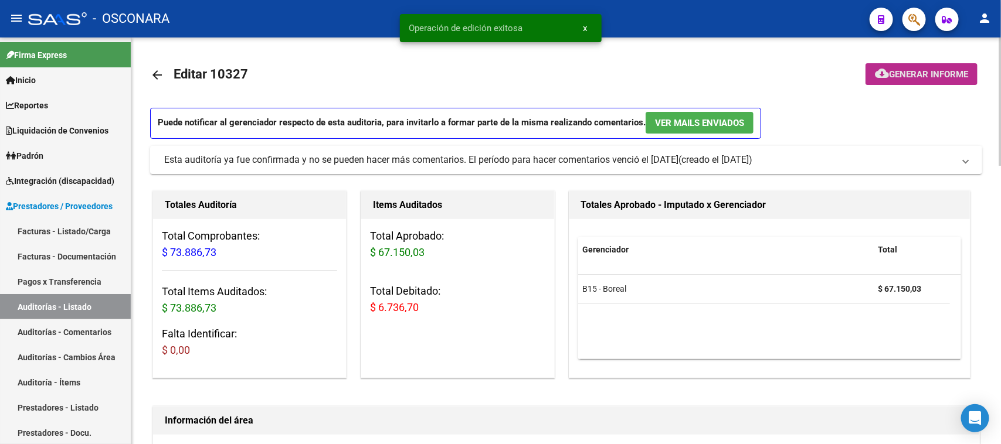
click at [925, 77] on span "Generar informe" at bounding box center [928, 74] width 79 height 11
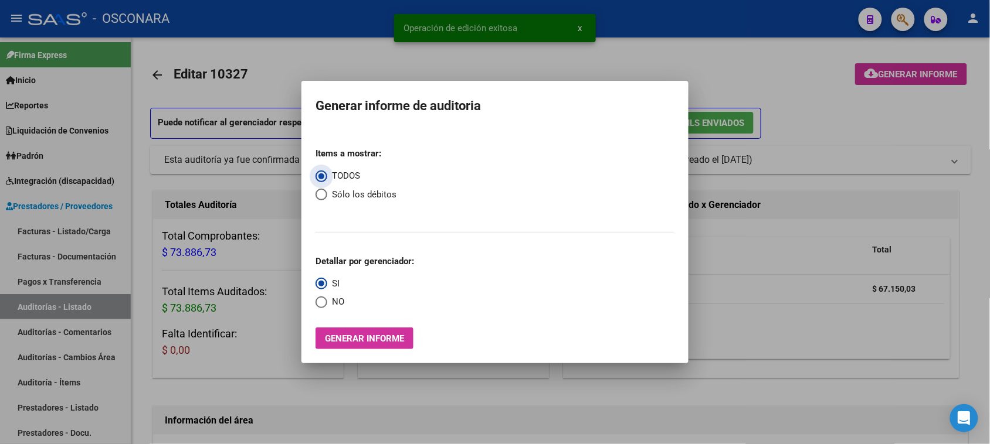
click at [381, 338] on span "Generar informe" at bounding box center [364, 339] width 79 height 11
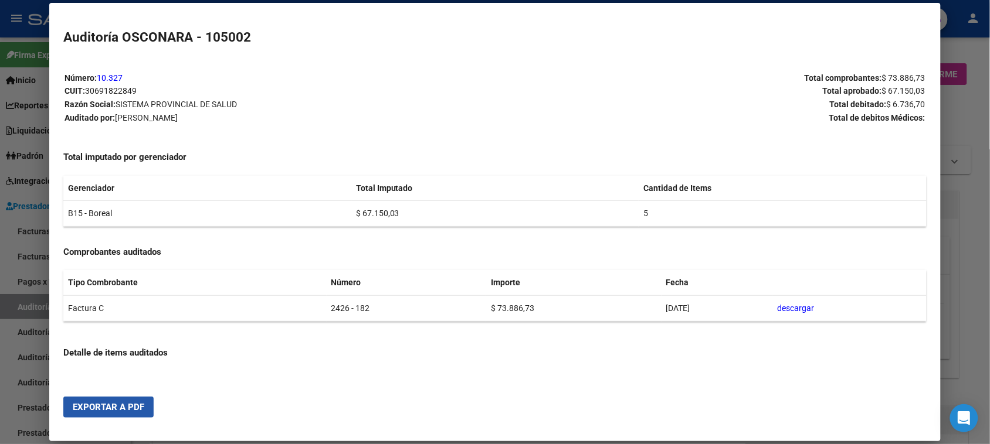
drag, startPoint x: 113, startPoint y: 397, endPoint x: 140, endPoint y: 403, distance: 27.2
click at [112, 402] on button "Exportar a PDF" at bounding box center [108, 407] width 90 height 21
click at [16, 309] on div at bounding box center [495, 222] width 990 height 444
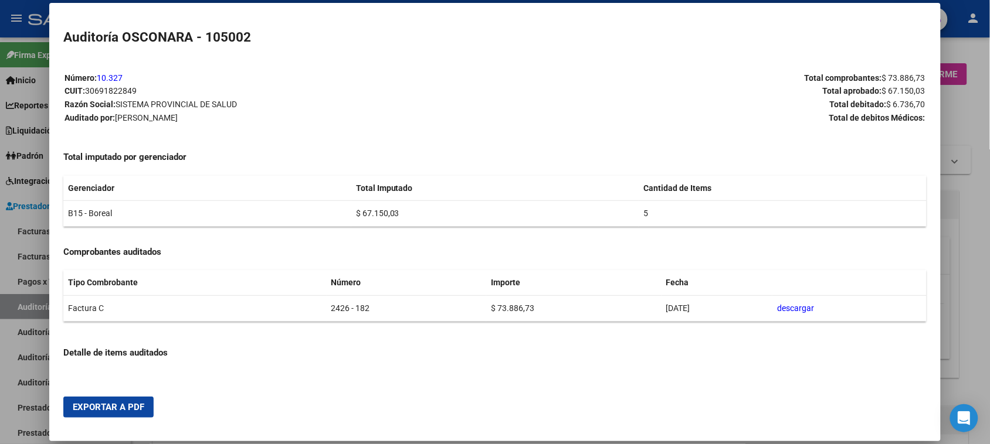
click at [18, 309] on div at bounding box center [495, 222] width 990 height 444
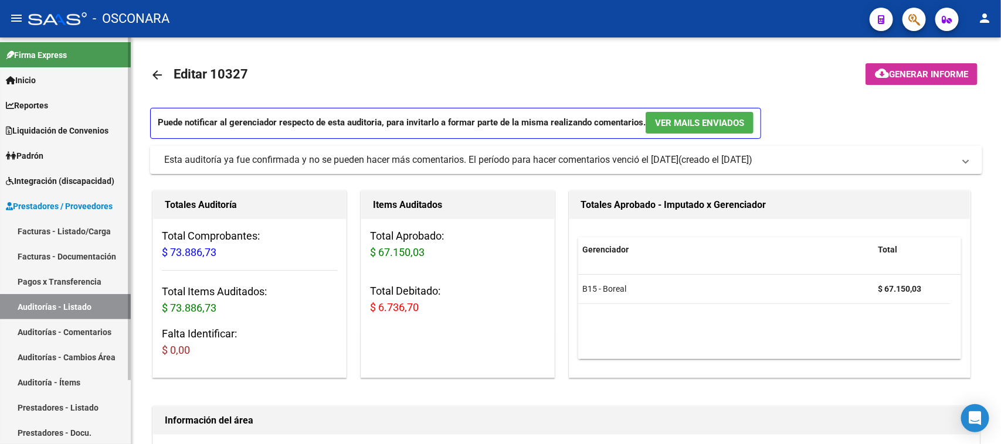
click at [66, 311] on link "Auditorías - Listado" at bounding box center [65, 306] width 131 height 25
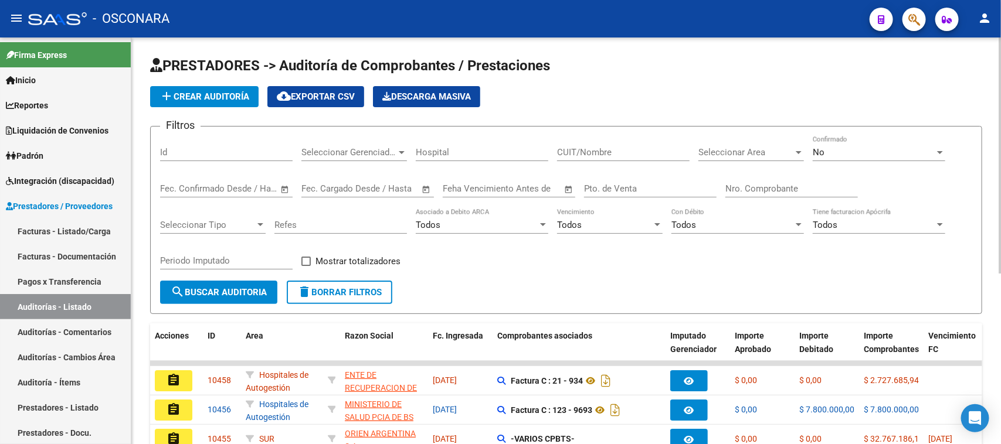
click at [195, 151] on input "Id" at bounding box center [226, 152] width 133 height 11
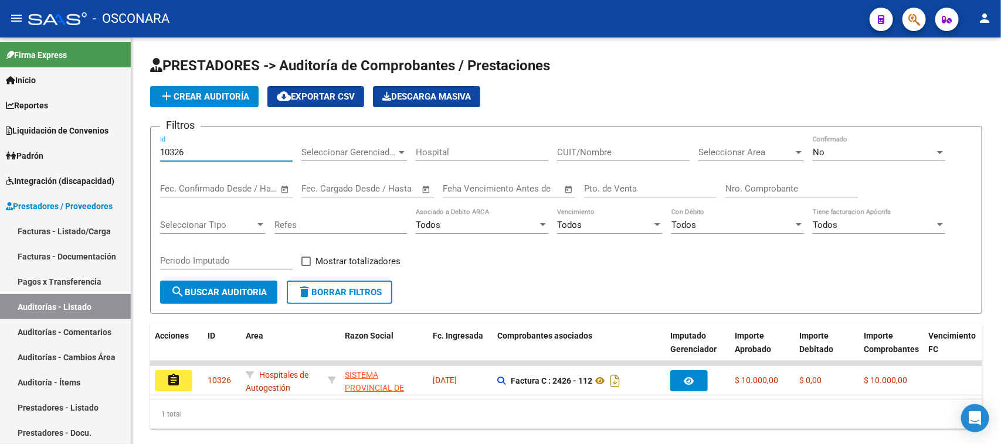
click at [174, 380] on mat-icon "assignment" at bounding box center [174, 380] width 14 height 14
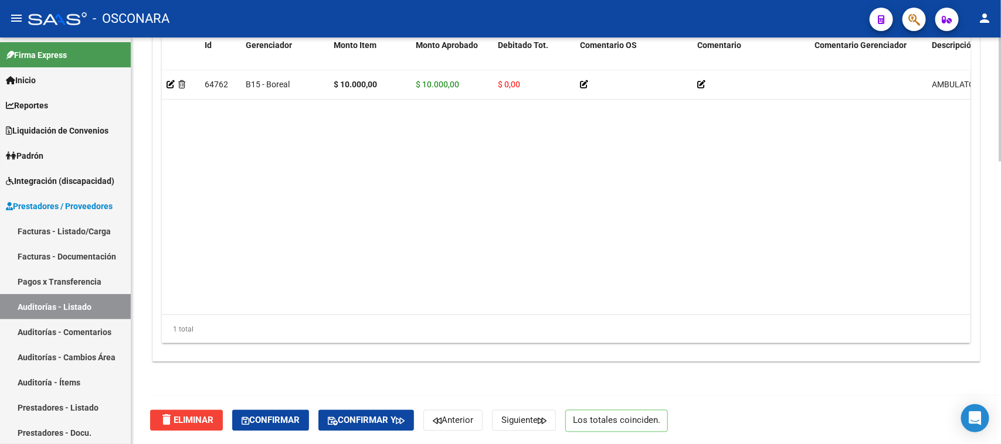
click at [294, 419] on span "Confirmar" at bounding box center [271, 421] width 58 height 11
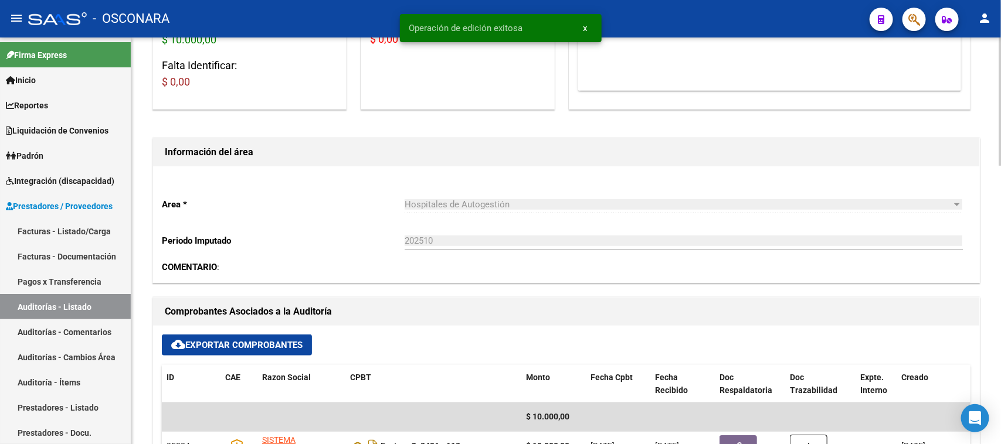
scroll to position [9, 0]
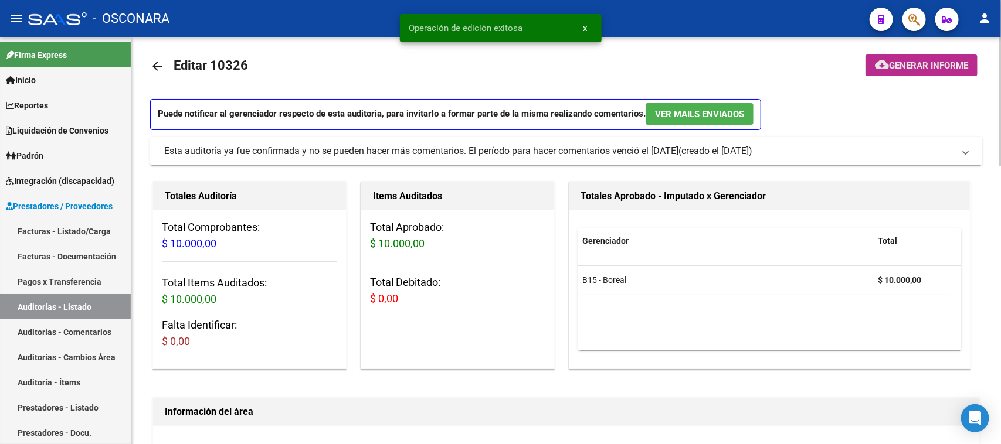
click at [919, 68] on span "Generar informe" at bounding box center [928, 65] width 79 height 11
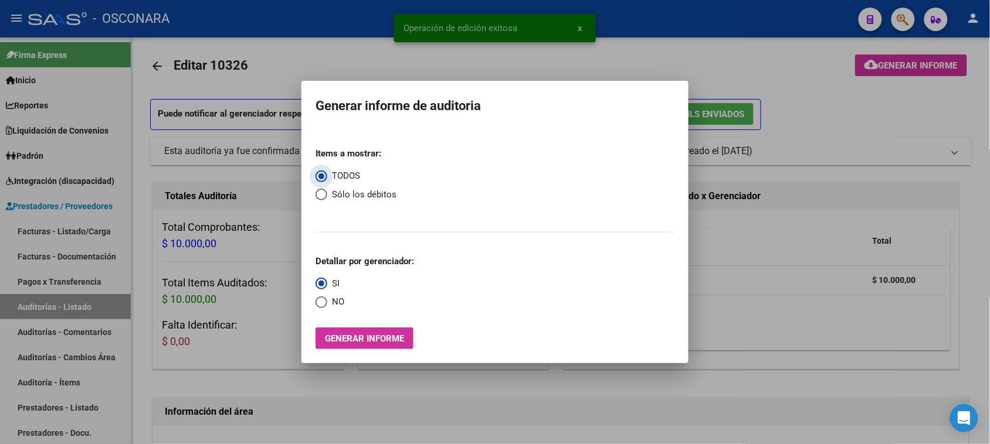
click at [373, 339] on span "Generar informe" at bounding box center [364, 339] width 79 height 11
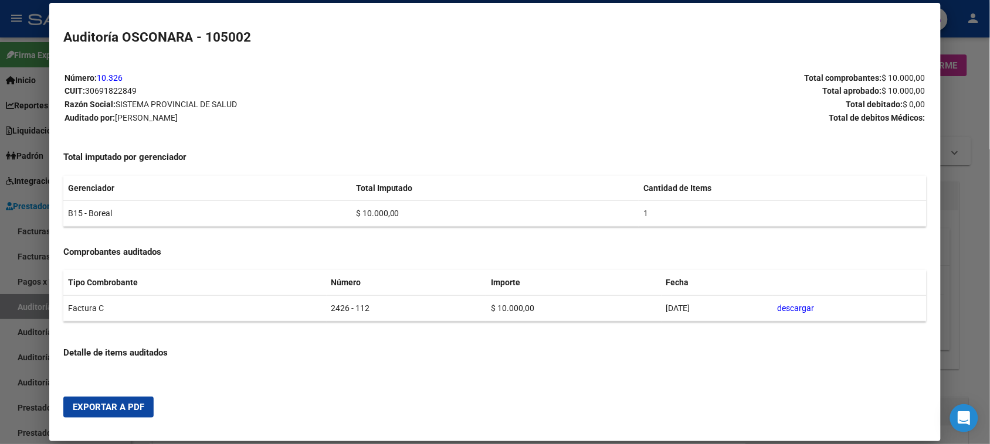
click at [132, 407] on span "Exportar a PDF" at bounding box center [109, 407] width 72 height 11
click at [26, 308] on div at bounding box center [495, 222] width 990 height 444
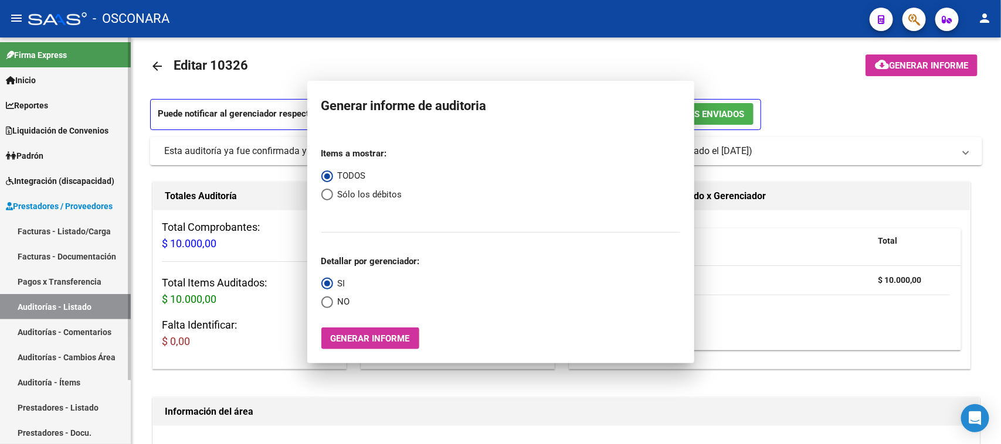
click at [28, 308] on link "Auditorías - Listado" at bounding box center [65, 306] width 131 height 25
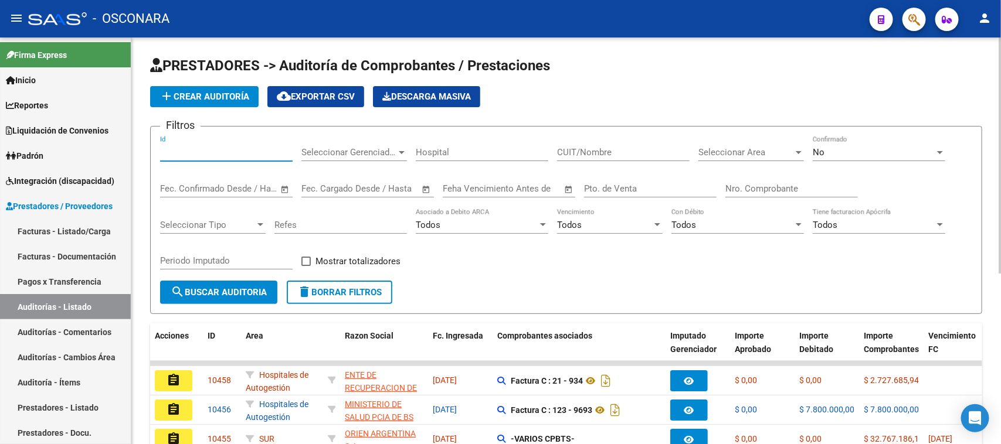
click at [176, 150] on input "Id" at bounding box center [226, 152] width 133 height 11
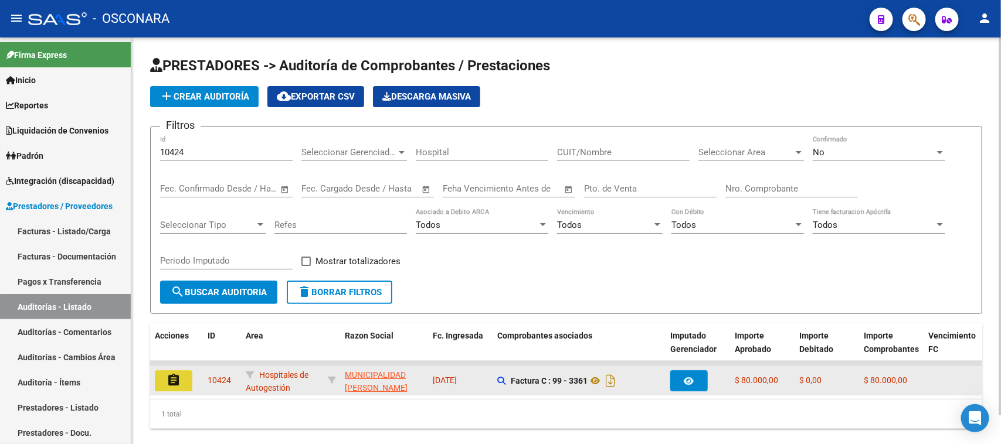
click at [174, 377] on mat-icon "assignment" at bounding box center [174, 380] width 14 height 14
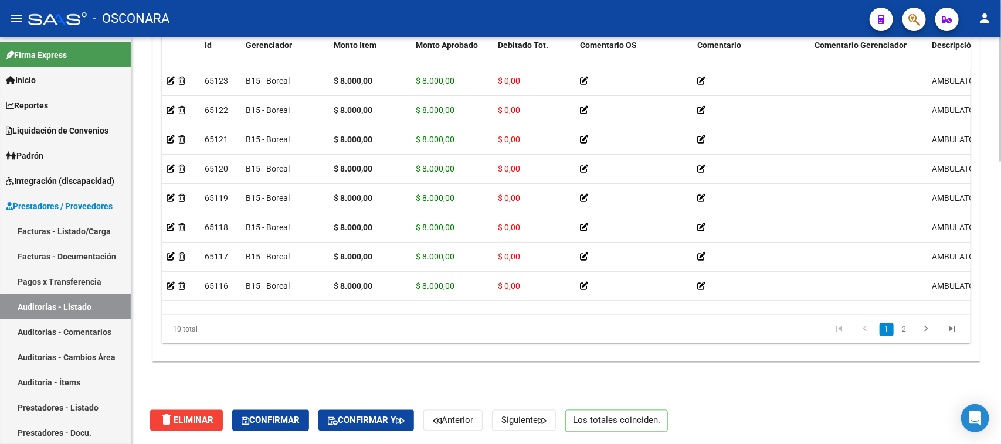
scroll to position [63, 0]
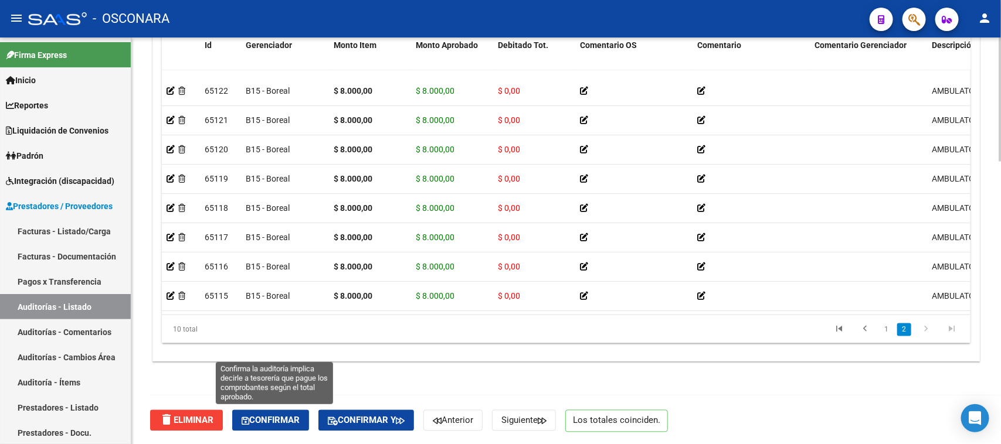
click at [294, 420] on span "Confirmar" at bounding box center [271, 421] width 58 height 11
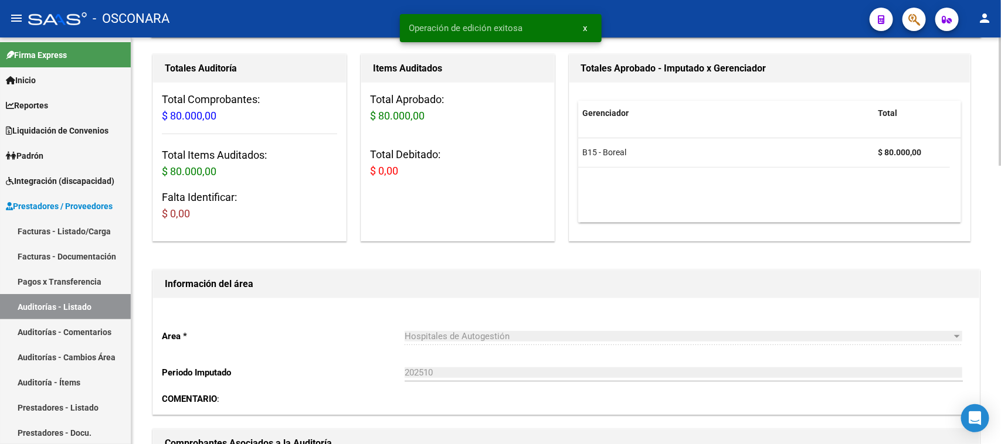
scroll to position [0, 0]
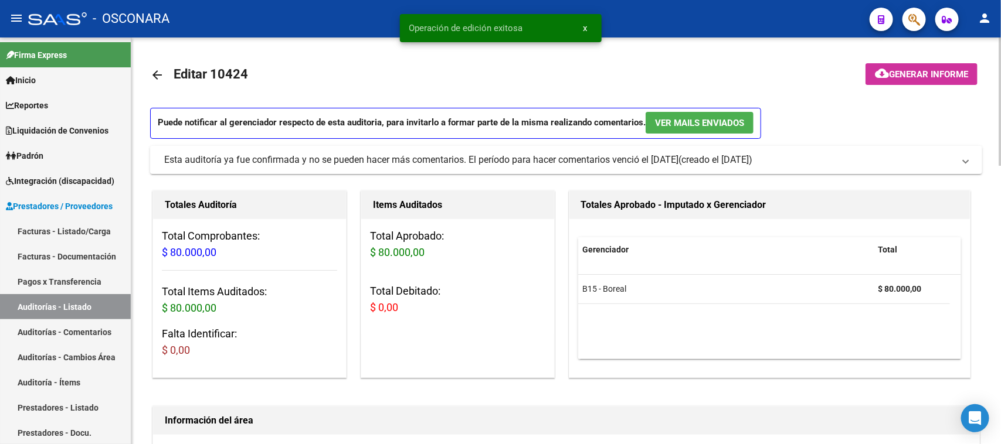
click at [913, 77] on span "Generar informe" at bounding box center [928, 74] width 79 height 11
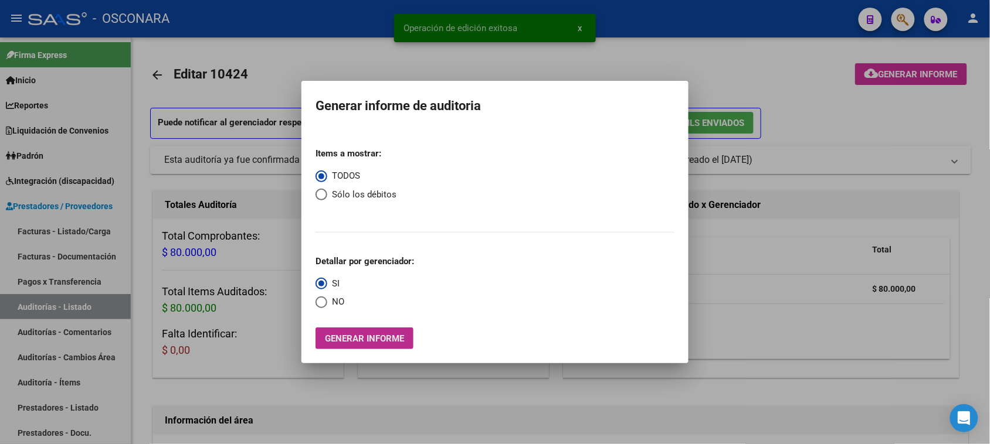
click at [379, 344] on span "Generar informe" at bounding box center [364, 339] width 79 height 11
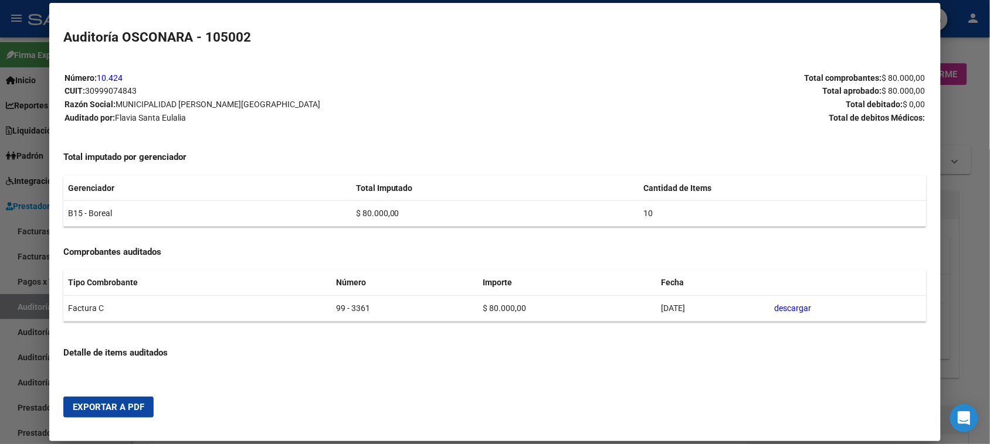
click at [123, 405] on span "Exportar a PDF" at bounding box center [109, 407] width 72 height 11
click at [22, 299] on div at bounding box center [495, 222] width 990 height 444
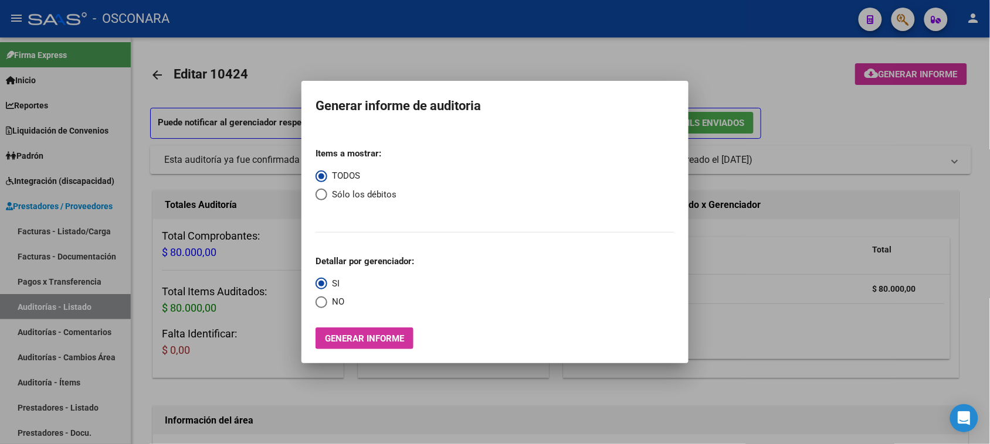
click at [47, 230] on div at bounding box center [495, 222] width 990 height 444
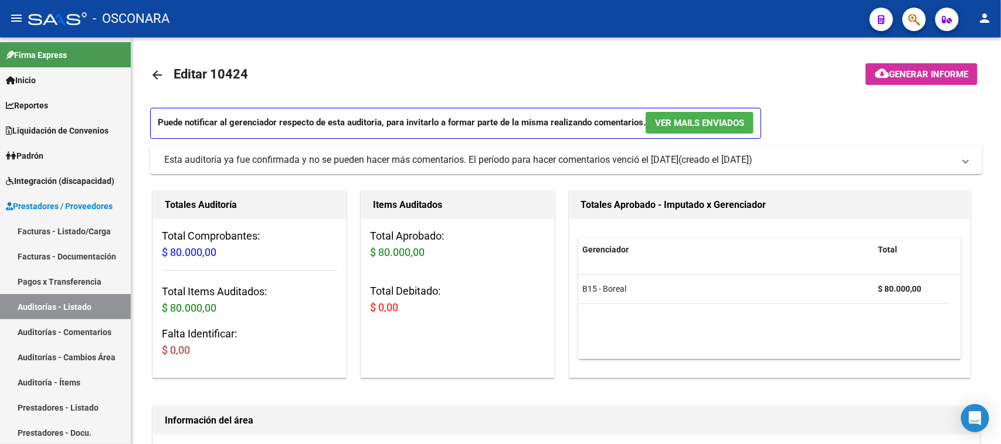
click at [47, 230] on link "Facturas - Listado/Carga" at bounding box center [65, 231] width 131 height 25
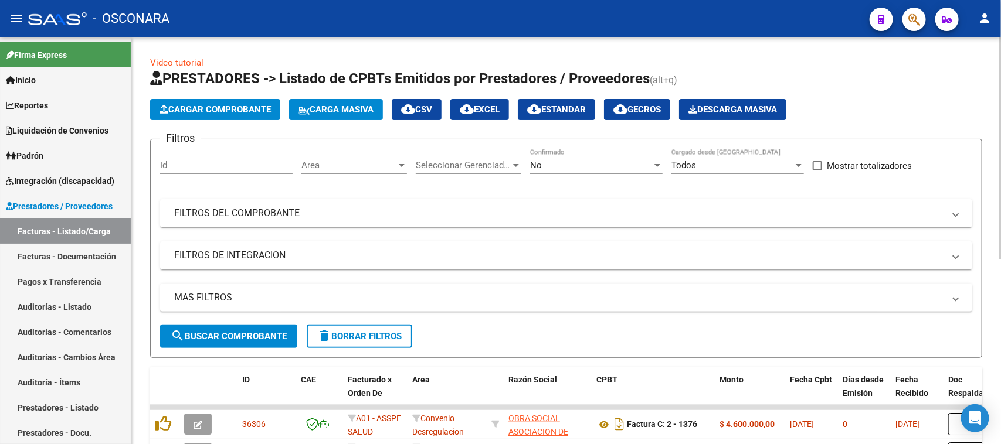
drag, startPoint x: 236, startPoint y: 212, endPoint x: 237, endPoint y: 244, distance: 31.7
click at [236, 212] on mat-panel-title "FILTROS DEL COMPROBANTE" at bounding box center [559, 213] width 770 height 13
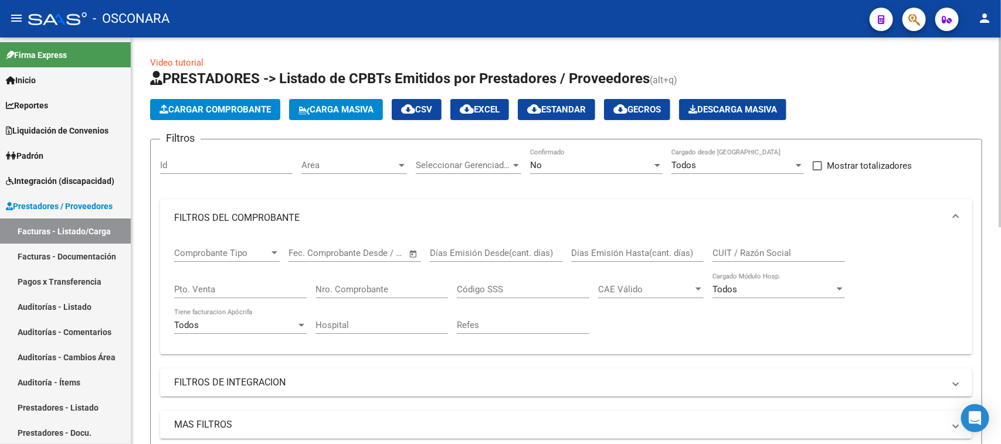
click at [198, 288] on input "Pto. Venta" at bounding box center [240, 289] width 133 height 11
click at [333, 286] on input "Nro. Comprobante" at bounding box center [381, 289] width 133 height 11
click at [558, 167] on div "No" at bounding box center [591, 165] width 122 height 11
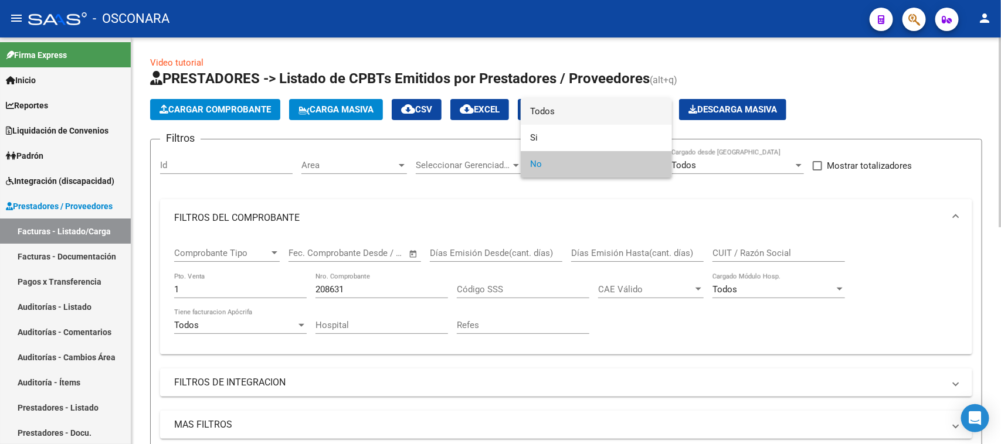
click at [561, 115] on span "Todos" at bounding box center [596, 112] width 133 height 26
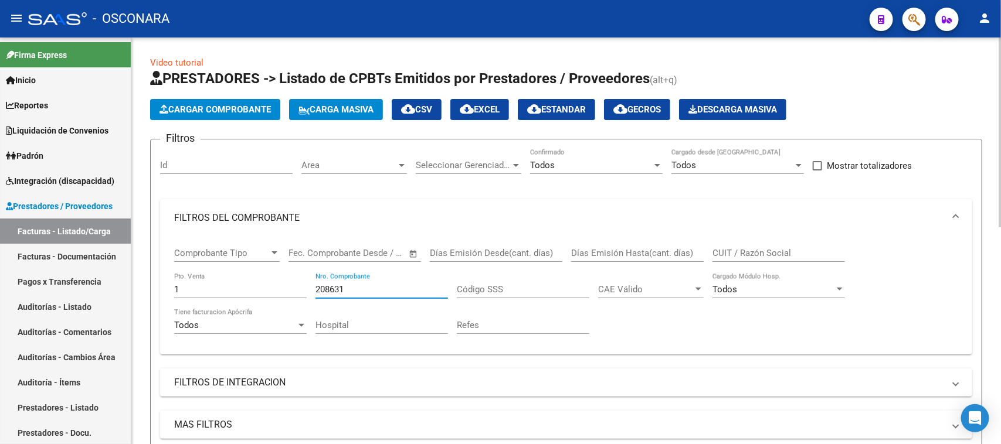
click at [383, 286] on input "208631" at bounding box center [381, 289] width 133 height 11
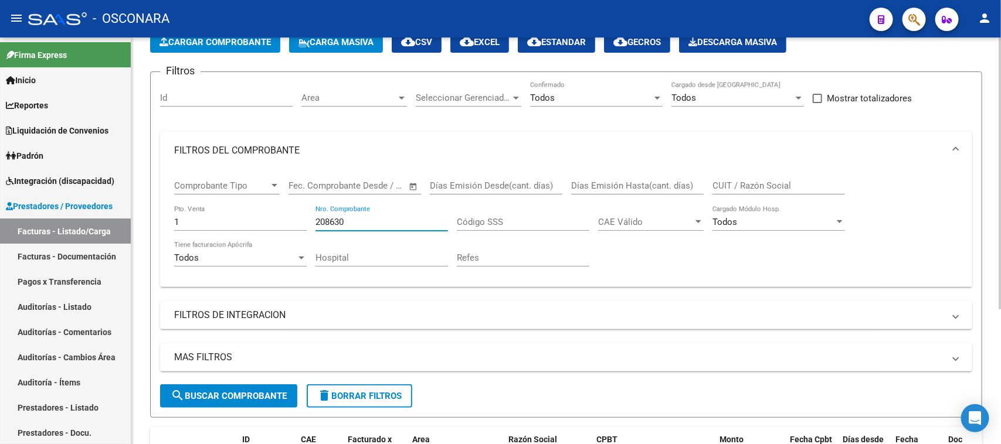
scroll to position [202, 0]
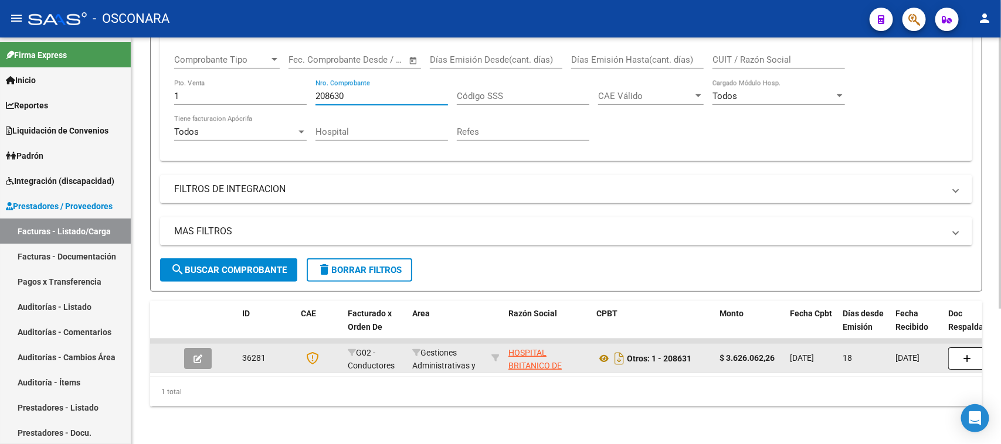
click at [198, 355] on icon "button" at bounding box center [197, 359] width 9 height 9
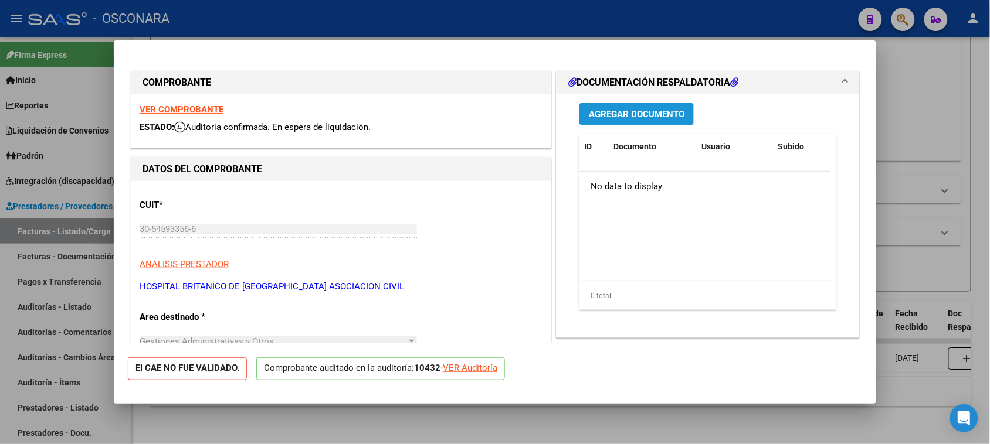
click at [631, 114] on span "Agregar Documento" at bounding box center [637, 114] width 96 height 11
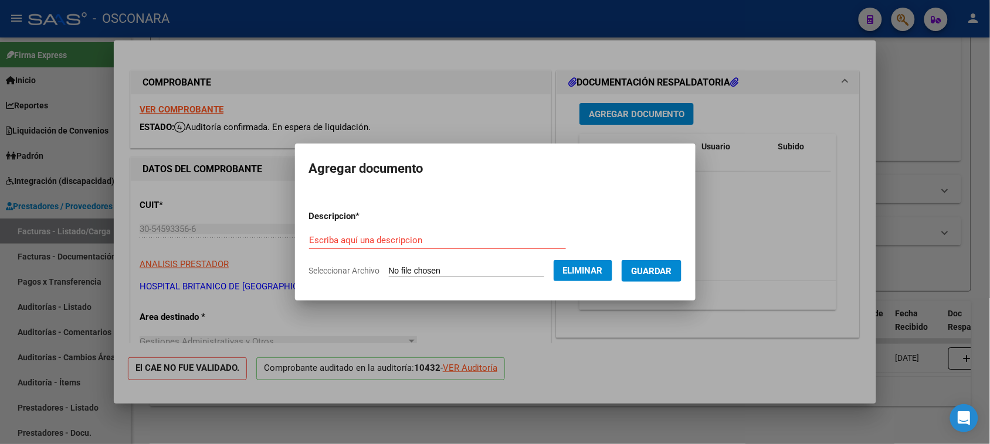
click at [367, 229] on form "Descripcion * Escriba aquí una descripcion Seleccionar Archivo Eliminar Guardar" at bounding box center [495, 244] width 372 height 86
click at [365, 238] on input "Escriba aquí una descripcion" at bounding box center [437, 240] width 257 height 11
click at [650, 270] on span "Guardar" at bounding box center [651, 271] width 41 height 11
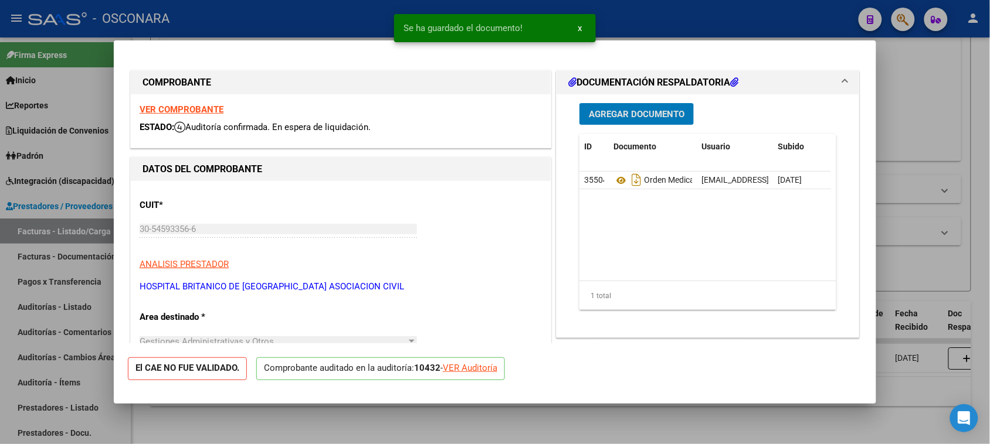
click at [915, 117] on div at bounding box center [495, 222] width 990 height 444
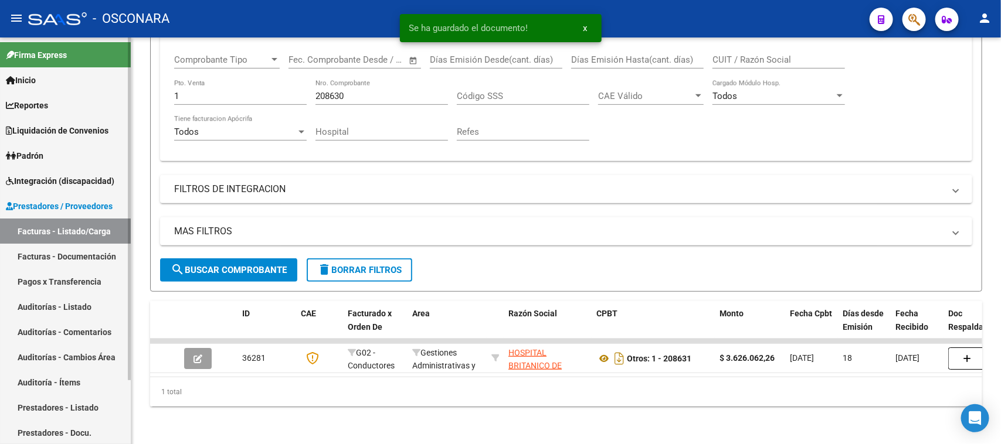
click at [56, 305] on link "Auditorías - Listado" at bounding box center [65, 306] width 131 height 25
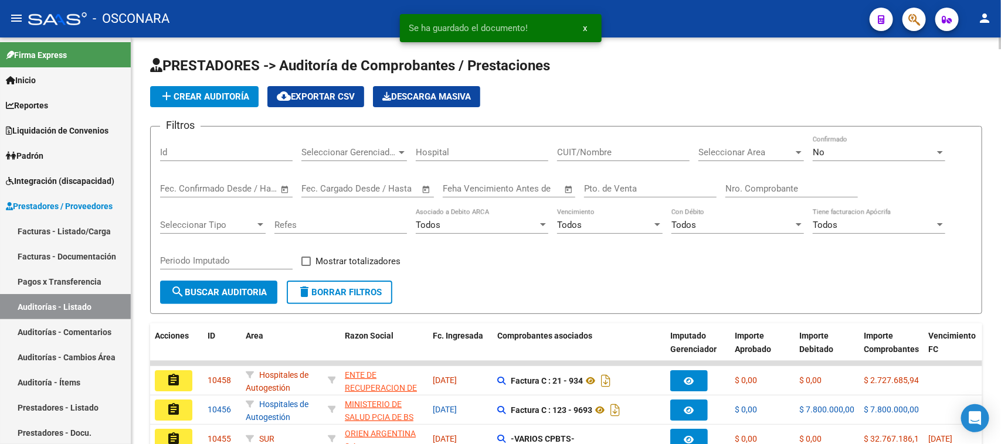
click at [198, 147] on input "Id" at bounding box center [226, 152] width 133 height 11
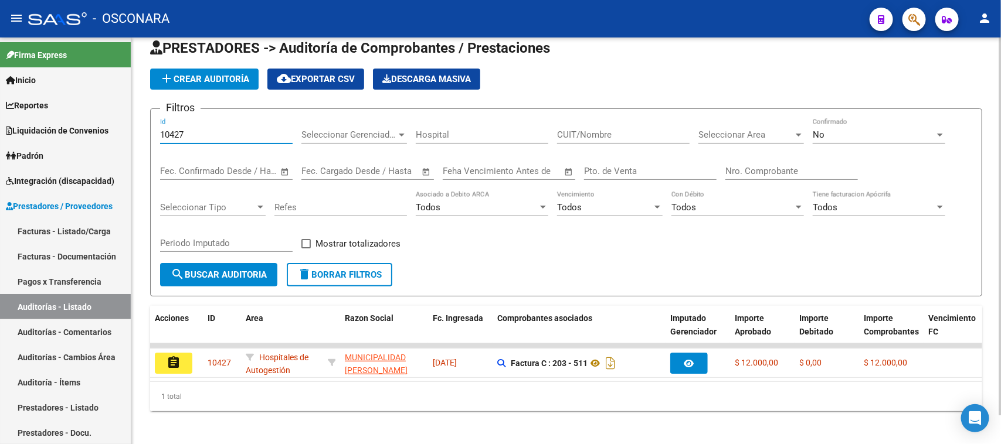
scroll to position [31, 0]
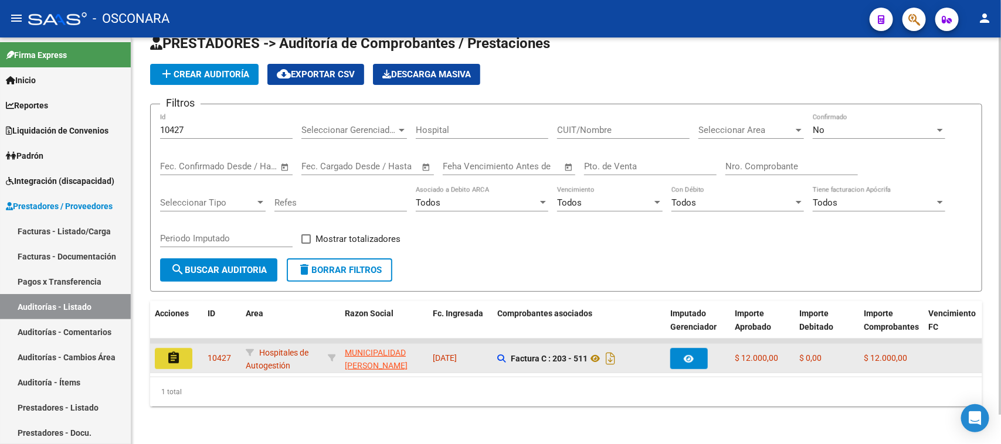
click at [174, 351] on mat-icon "assignment" at bounding box center [174, 358] width 14 height 14
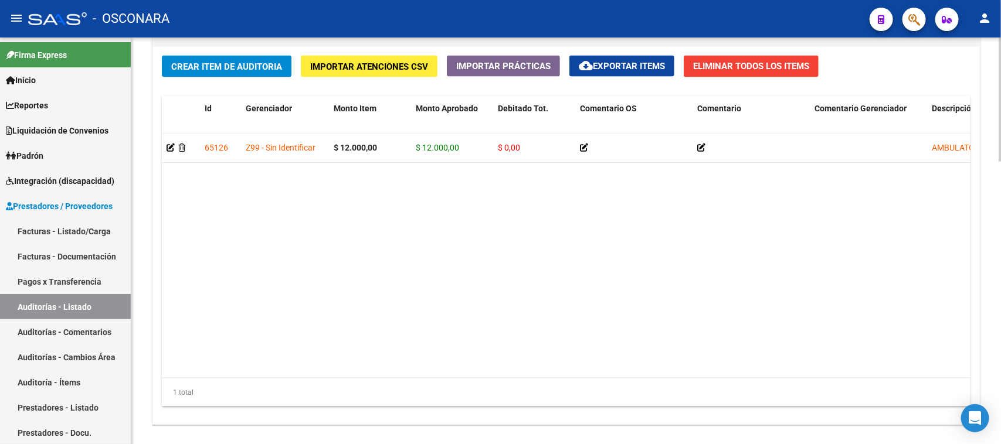
scroll to position [928, 0]
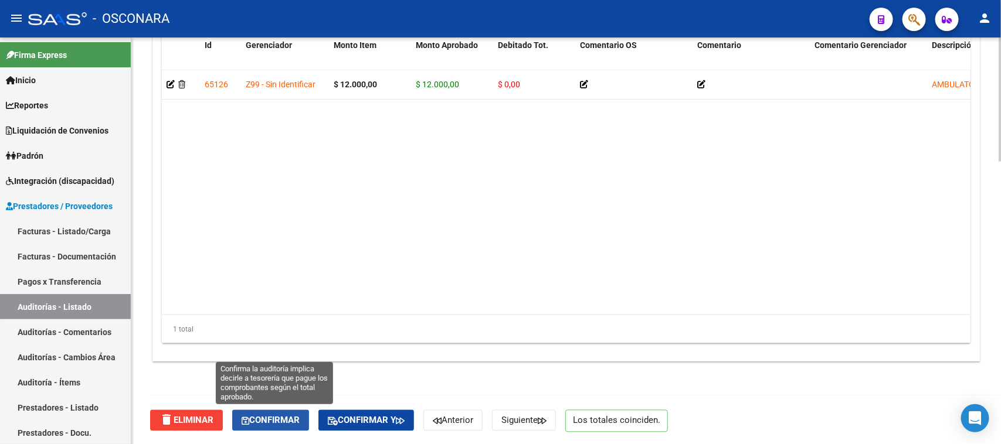
click at [287, 419] on span "Confirmar" at bounding box center [271, 421] width 58 height 11
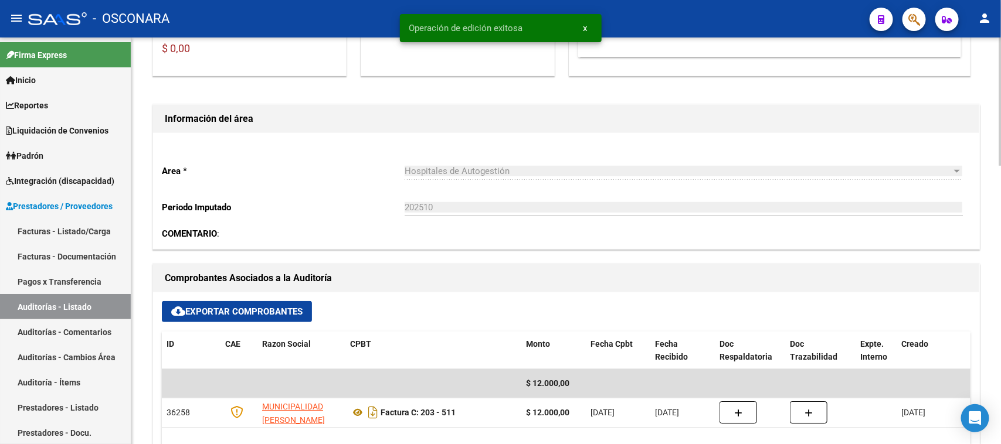
scroll to position [0, 0]
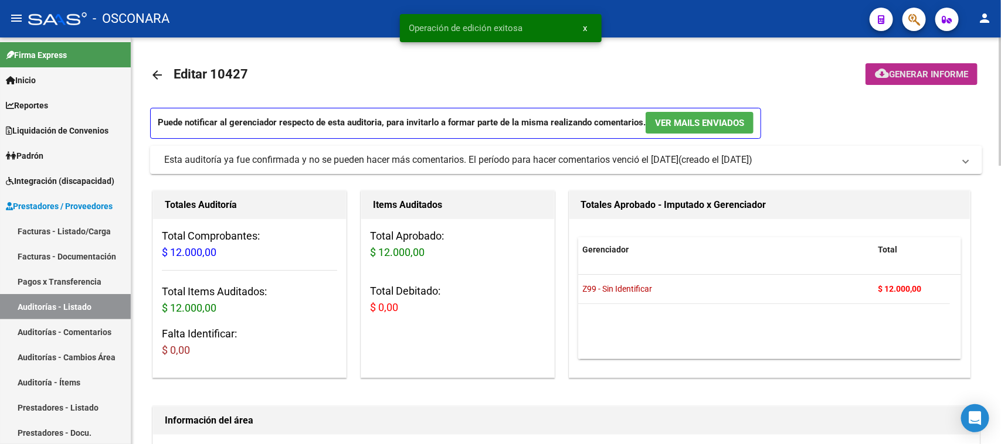
click at [882, 66] on button "cloud_download Generar informe" at bounding box center [921, 74] width 112 height 22
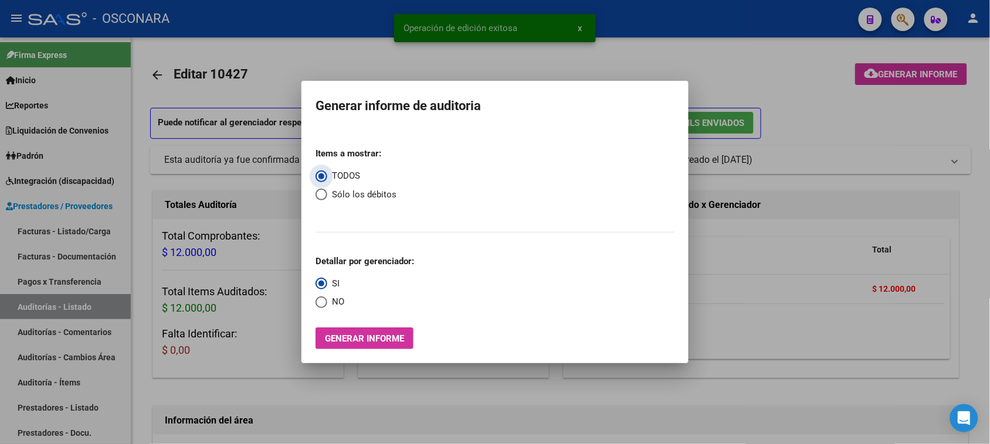
click at [370, 341] on span "Generar informe" at bounding box center [364, 339] width 79 height 11
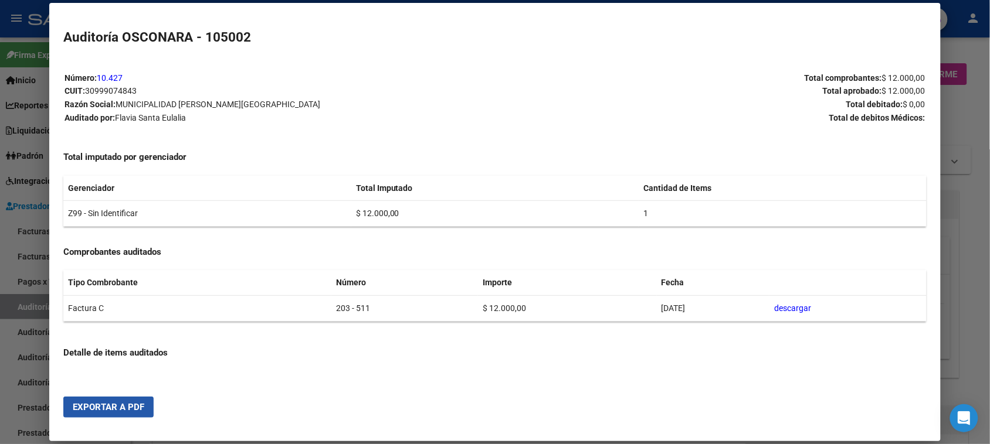
click at [124, 410] on span "Exportar a PDF" at bounding box center [109, 407] width 72 height 11
click at [18, 309] on div at bounding box center [495, 222] width 990 height 444
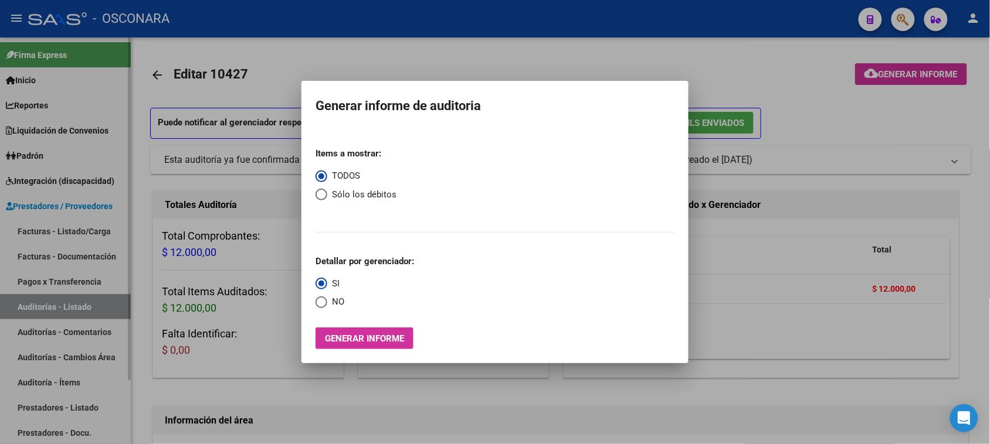
click at [19, 308] on div at bounding box center [495, 222] width 990 height 444
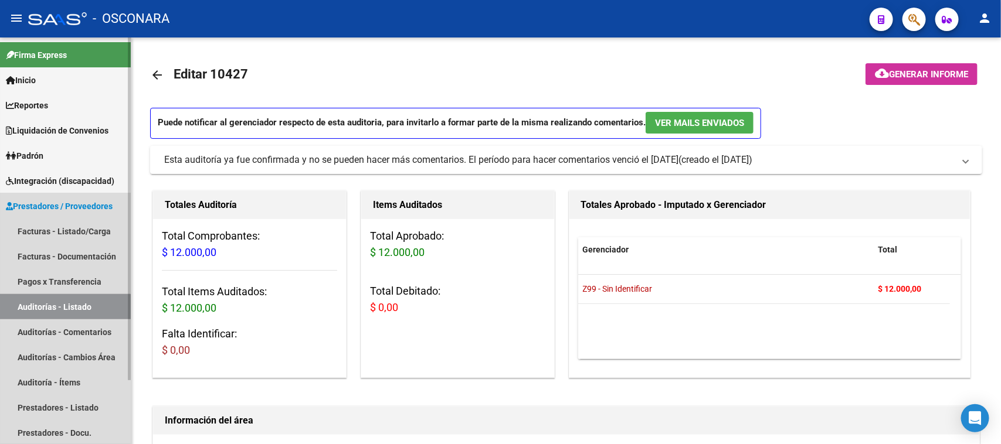
click at [19, 308] on link "Auditorías - Listado" at bounding box center [65, 306] width 131 height 25
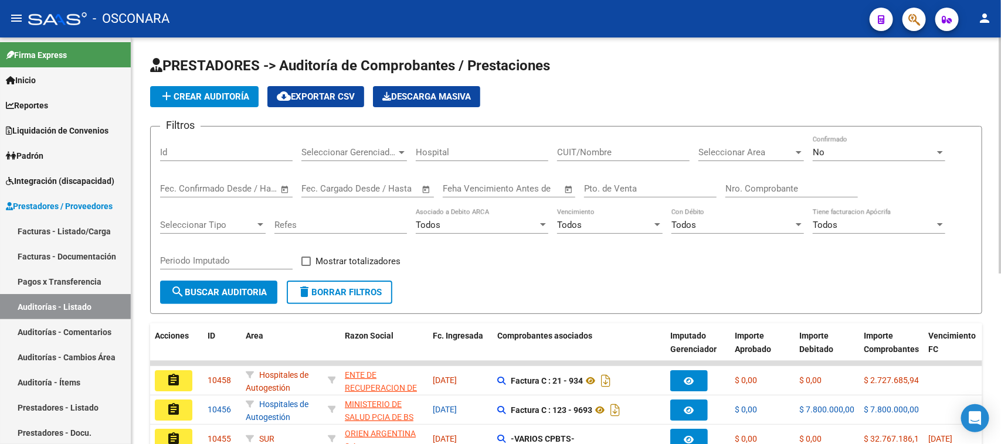
click at [198, 155] on input "Id" at bounding box center [226, 152] width 133 height 11
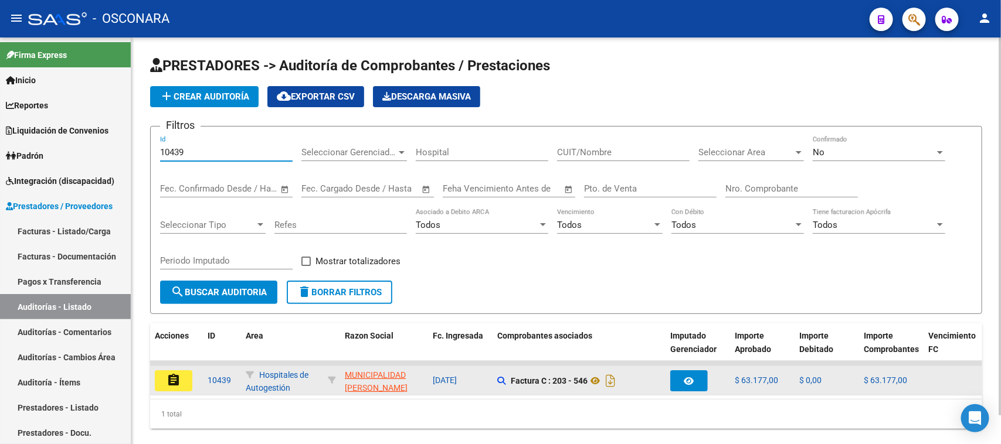
type input "10439"
click at [181, 379] on button "assignment" at bounding box center [174, 381] width 38 height 21
